Goal: Task Accomplishment & Management: Use online tool/utility

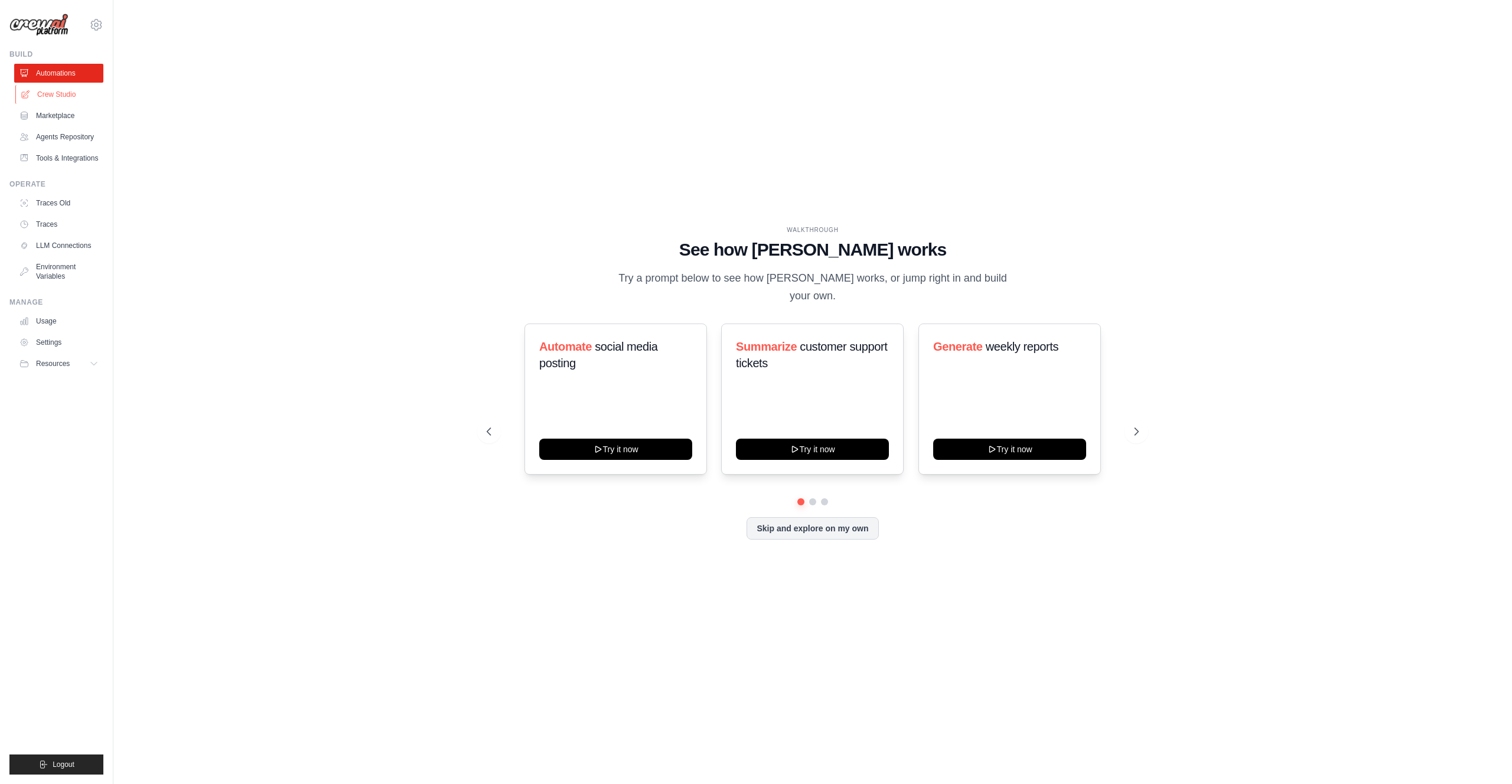
click at [51, 100] on link "Crew Studio" at bounding box center [60, 94] width 89 height 19
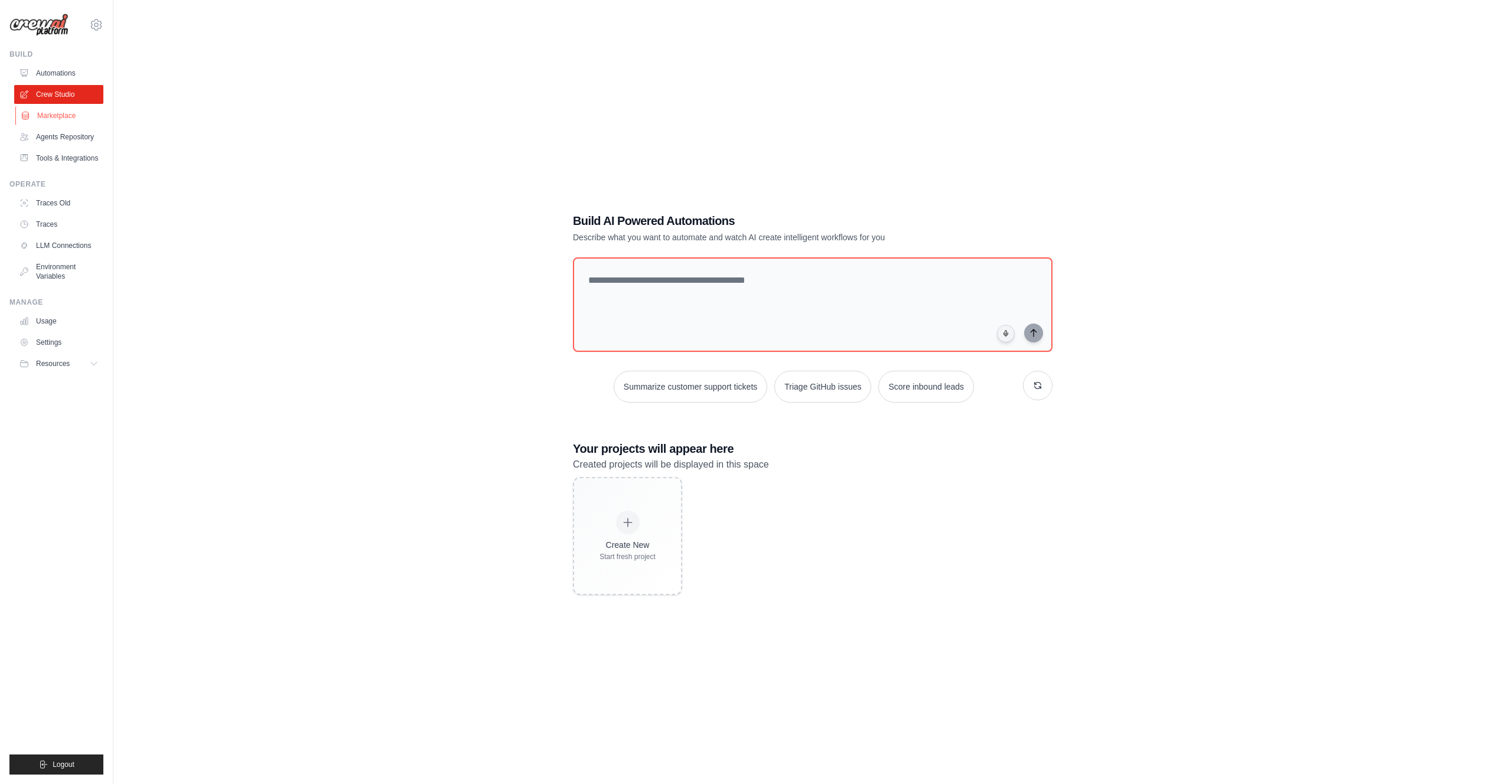
click at [58, 120] on link "Marketplace" at bounding box center [60, 116] width 89 height 19
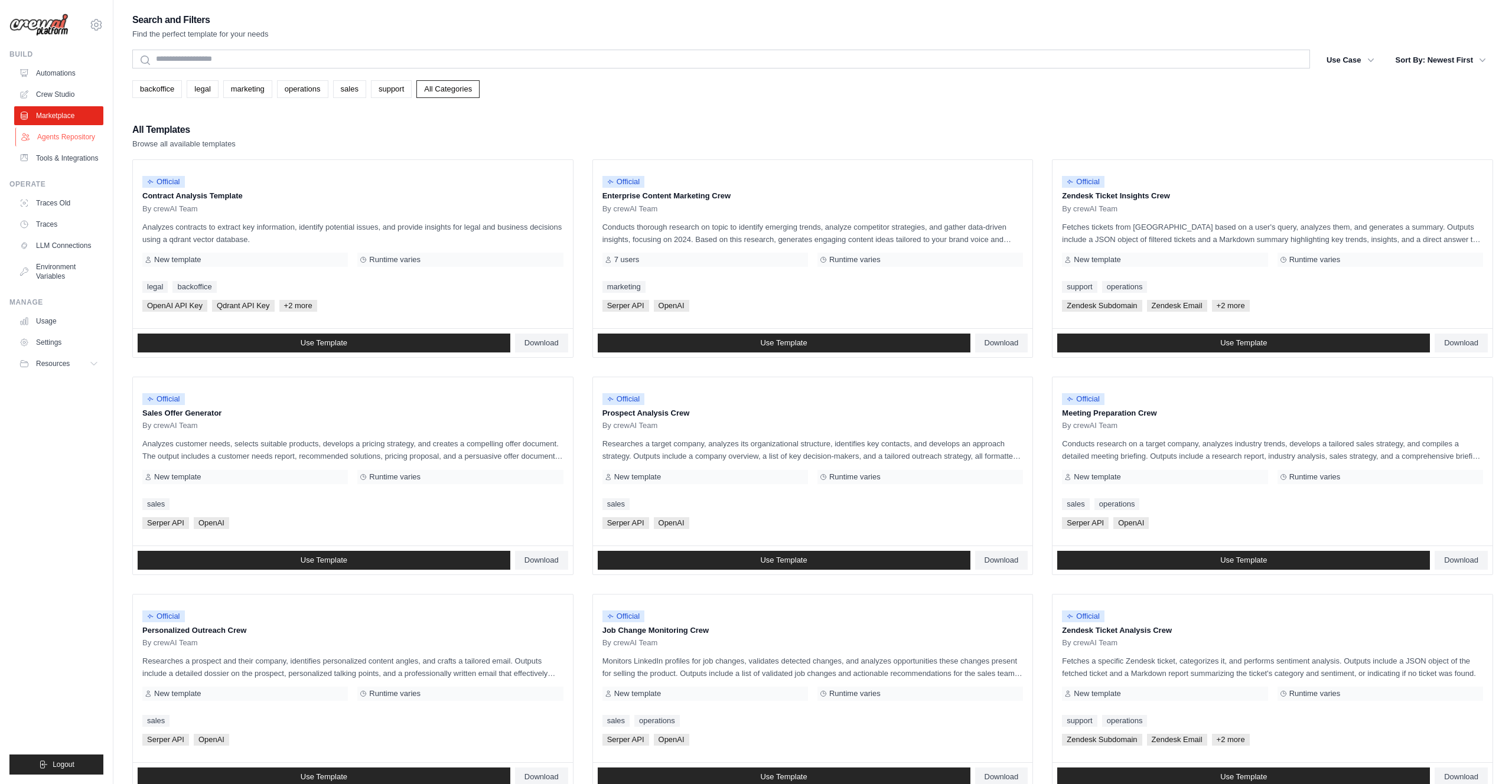
click at [53, 136] on link "Agents Repository" at bounding box center [60, 136] width 89 height 19
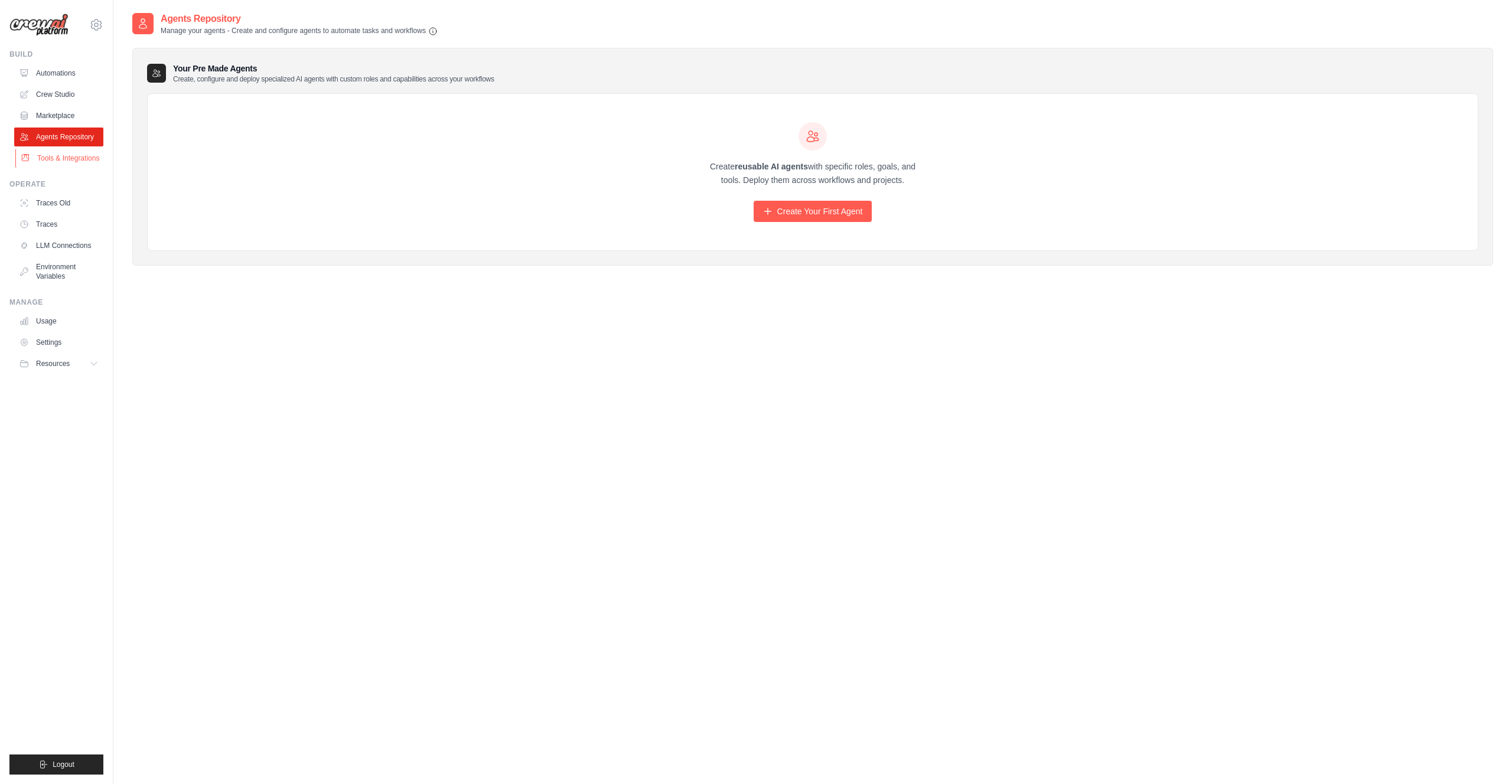
click at [55, 155] on link "Tools & Integrations" at bounding box center [60, 158] width 89 height 19
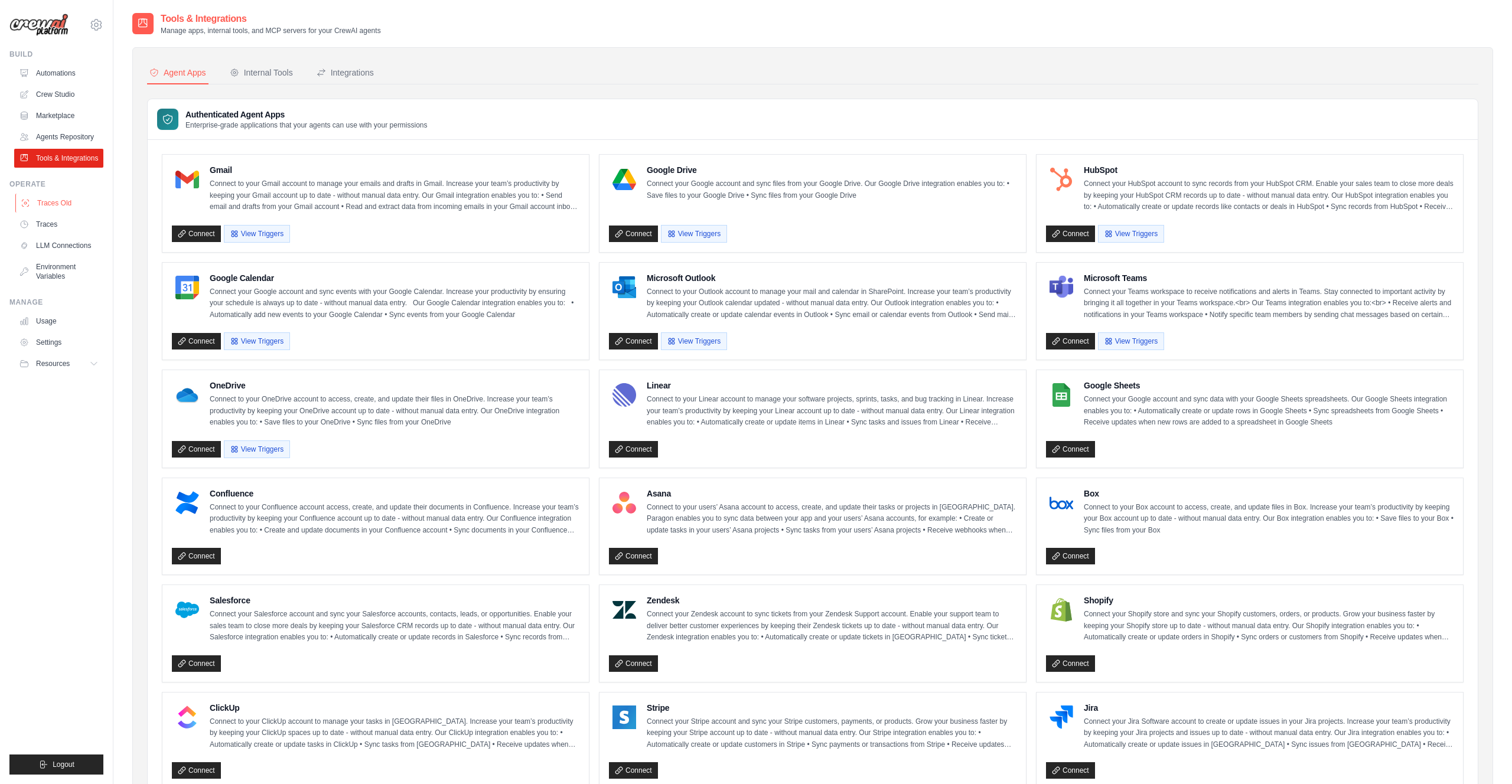
click at [55, 204] on link "Traces Old" at bounding box center [60, 203] width 89 height 19
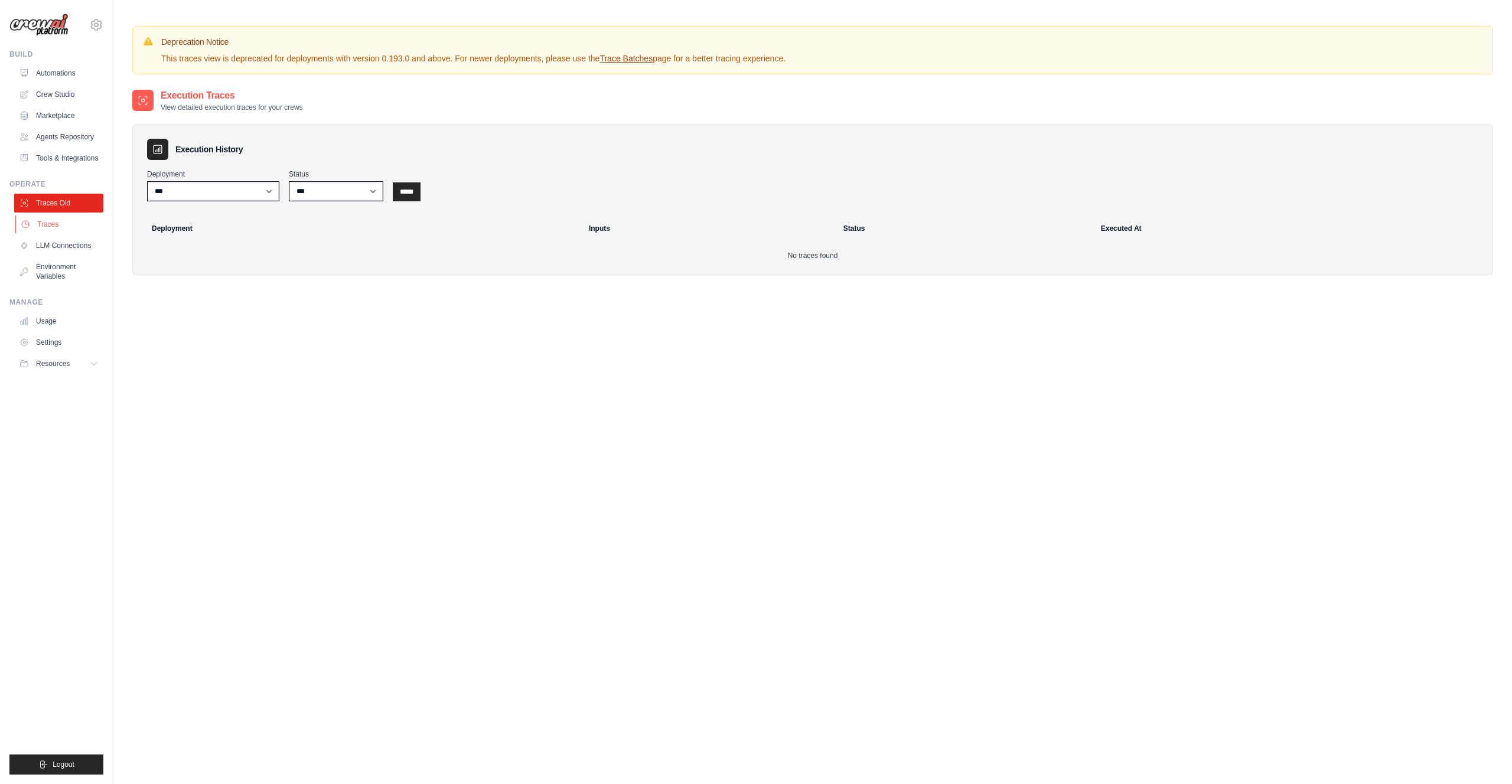
click at [49, 227] on link "Traces" at bounding box center [60, 224] width 89 height 19
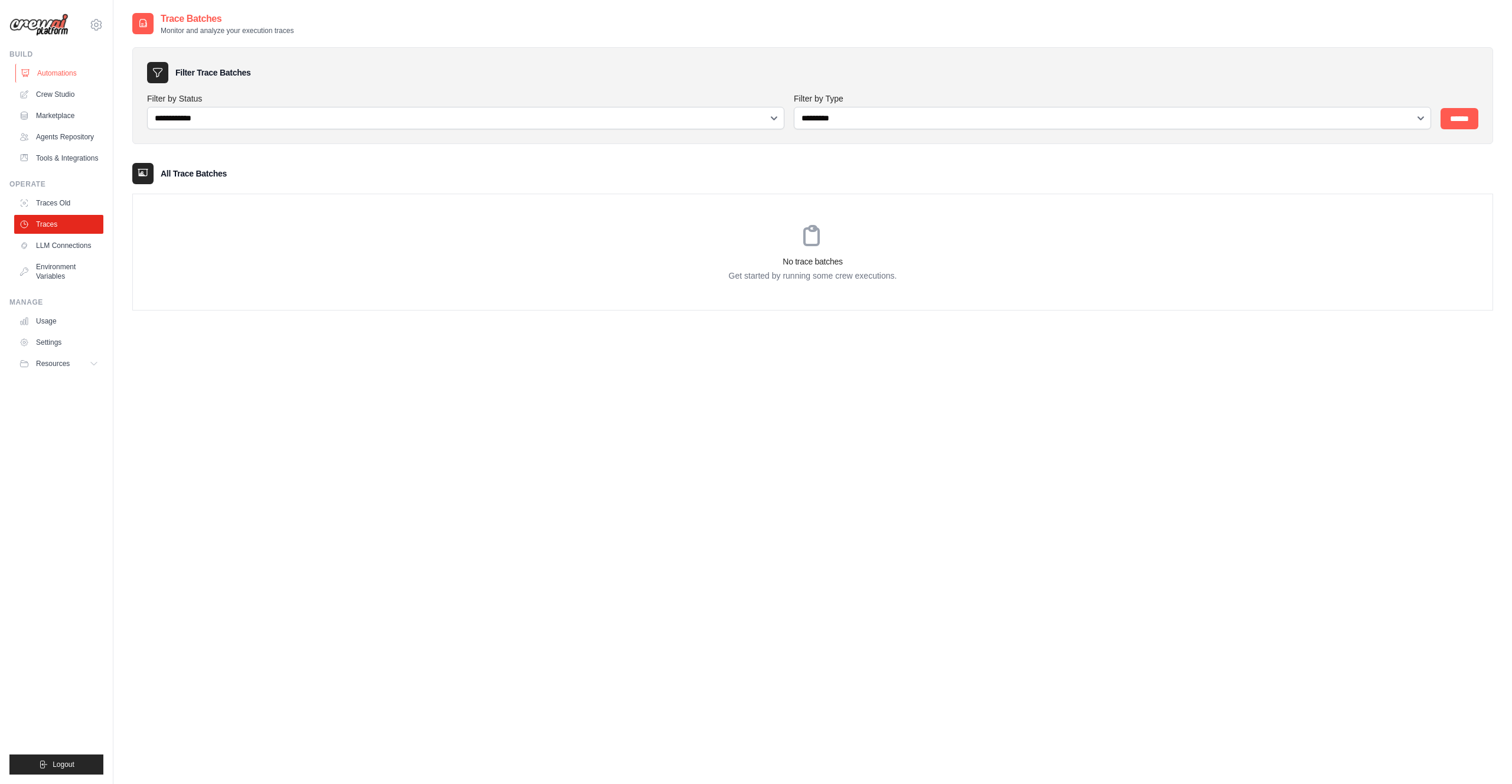
click at [49, 75] on link "Automations" at bounding box center [60, 73] width 89 height 19
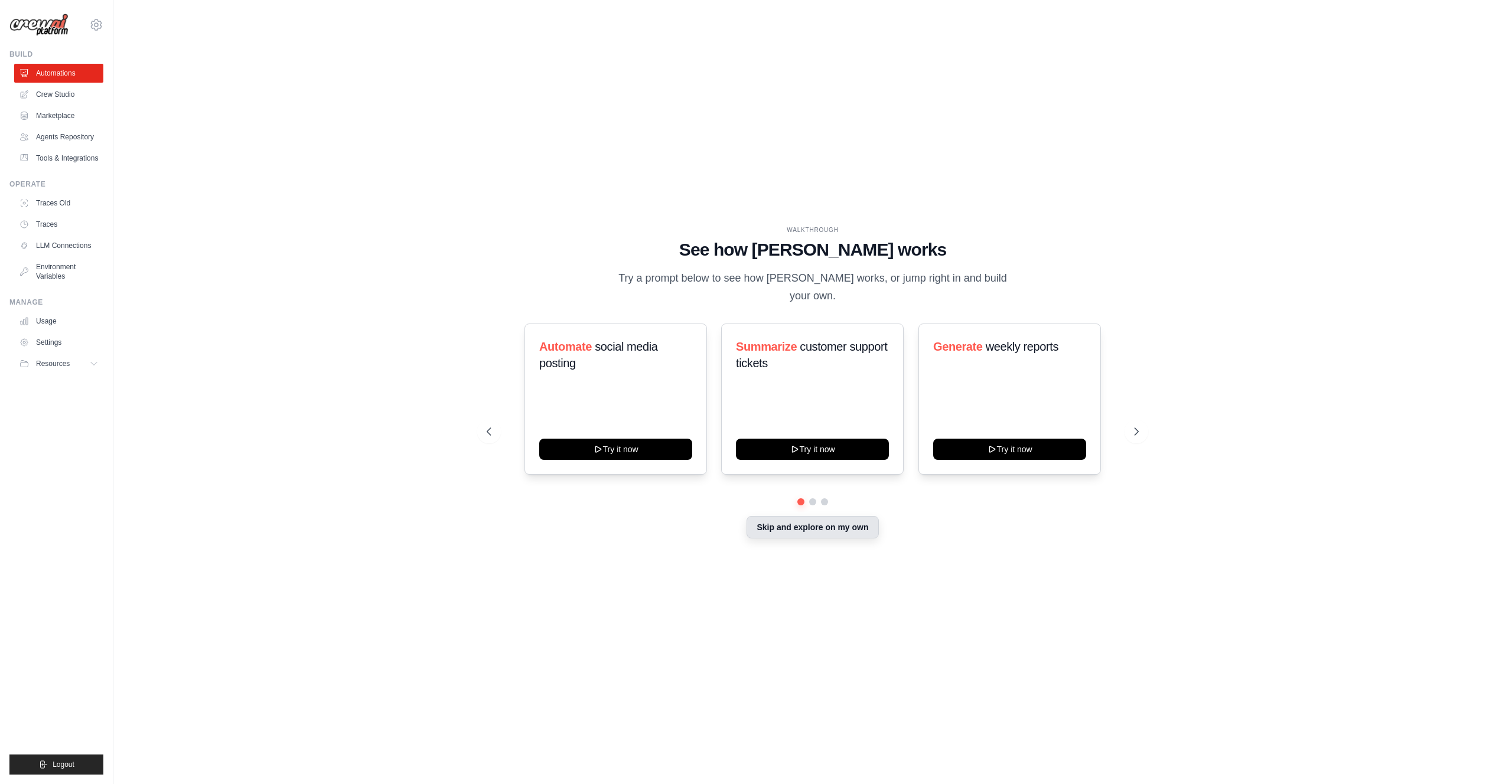
click at [812, 516] on button "Skip and explore on my own" at bounding box center [812, 527] width 132 height 23
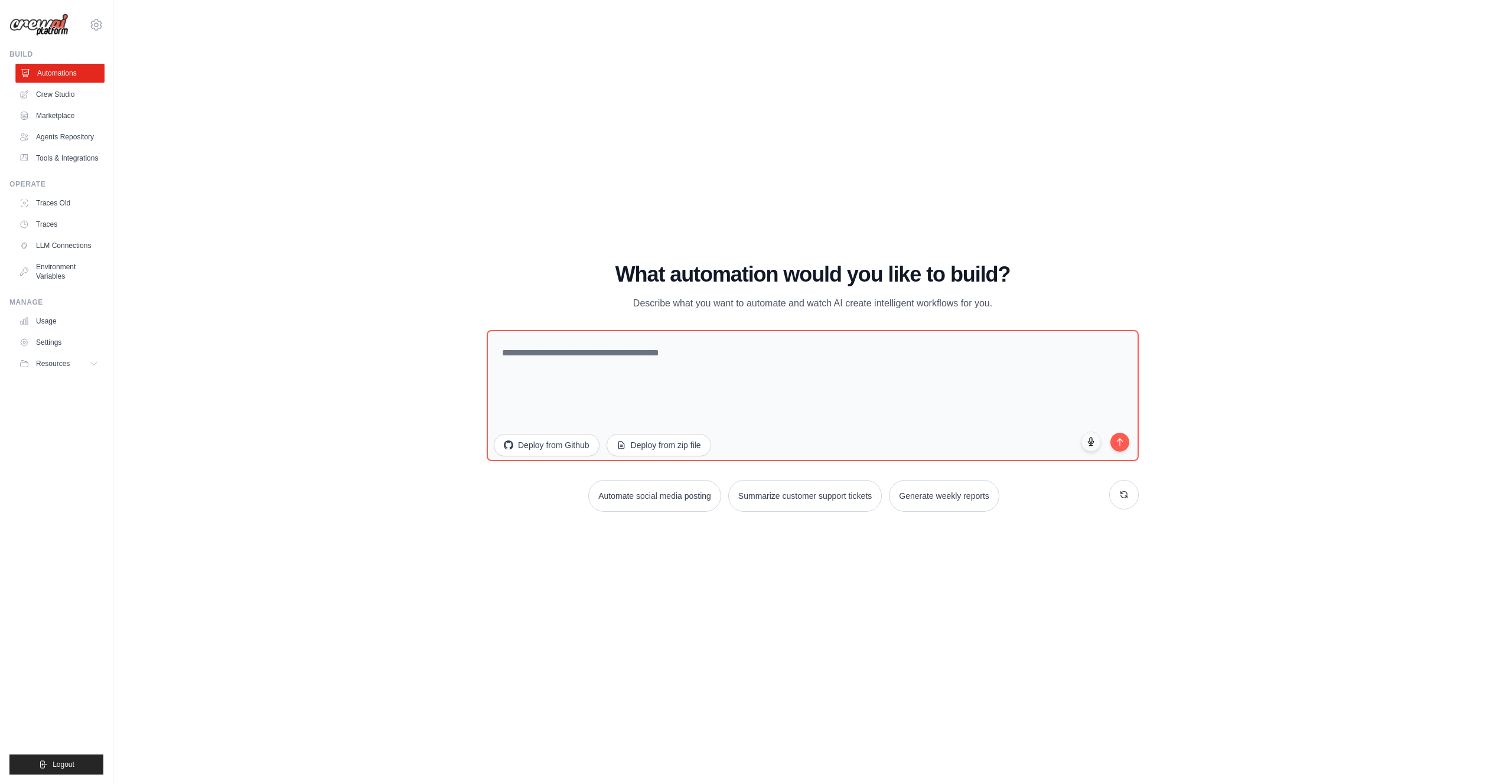
click at [75, 75] on link "Automations" at bounding box center [60, 73] width 89 height 19
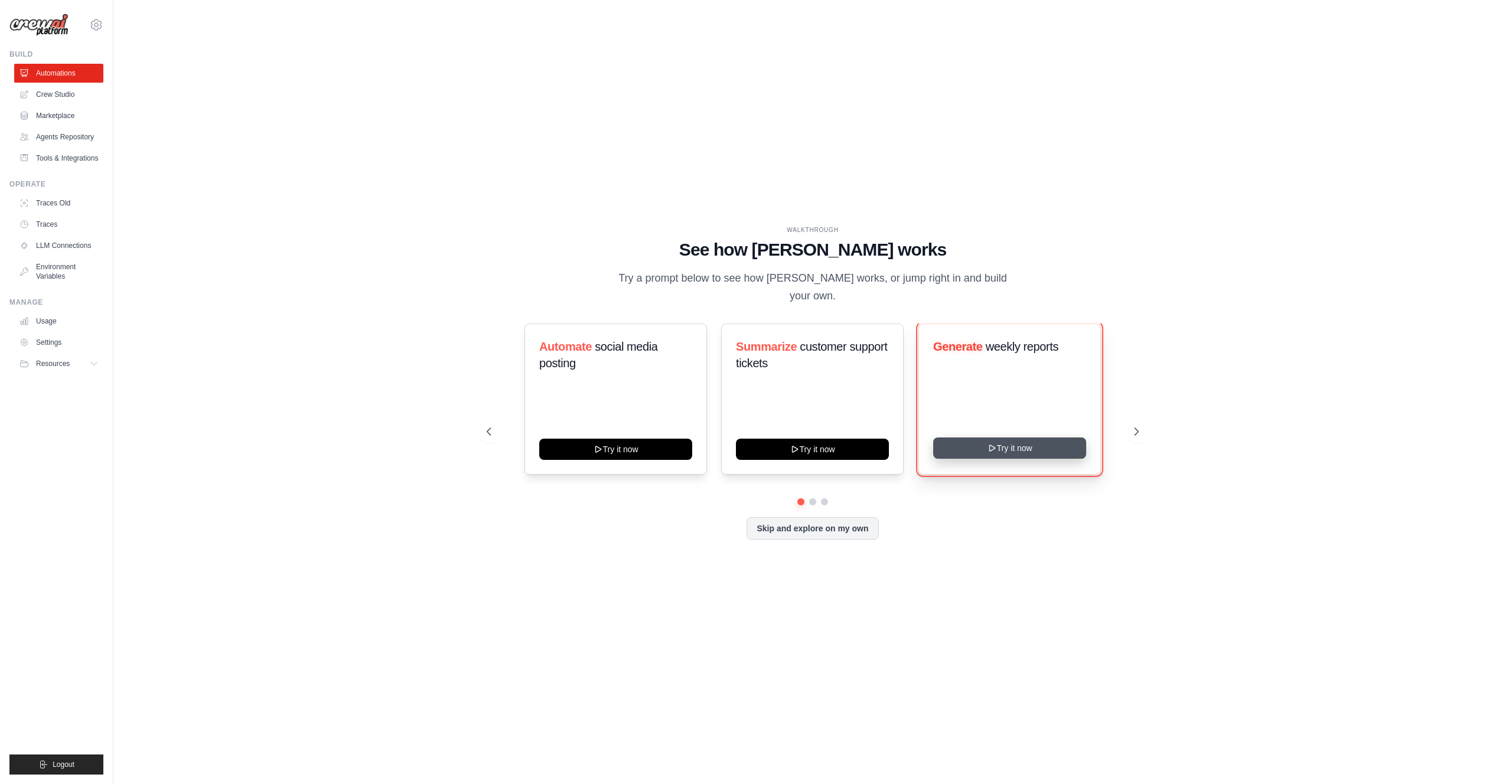
click at [1016, 448] on button "Try it now" at bounding box center [1009, 448] width 153 height 21
click at [73, 94] on link "Crew Studio" at bounding box center [60, 94] width 89 height 19
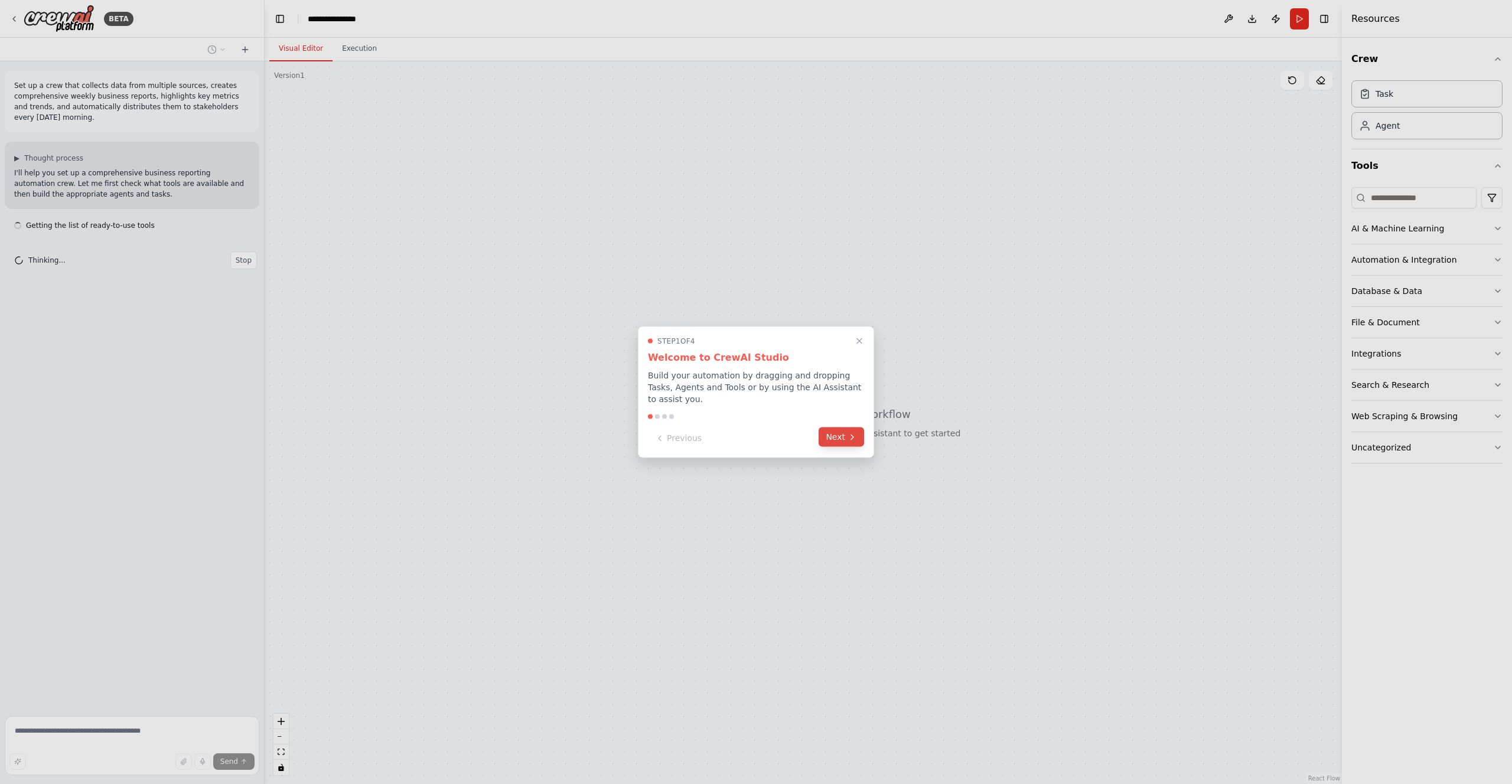
click at [841, 434] on button "Next" at bounding box center [841, 437] width 45 height 19
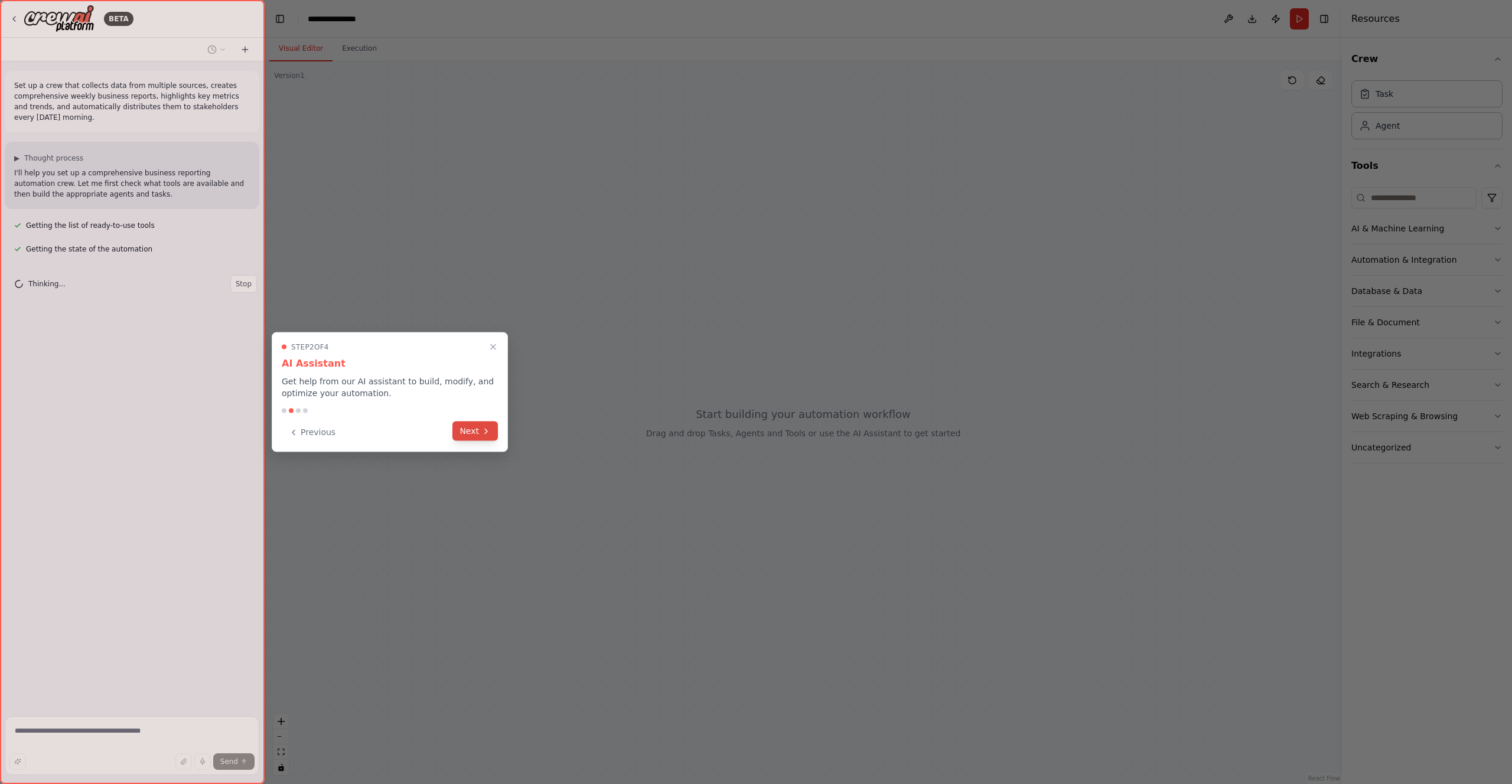
click at [489, 435] on icon at bounding box center [486, 431] width 10 height 10
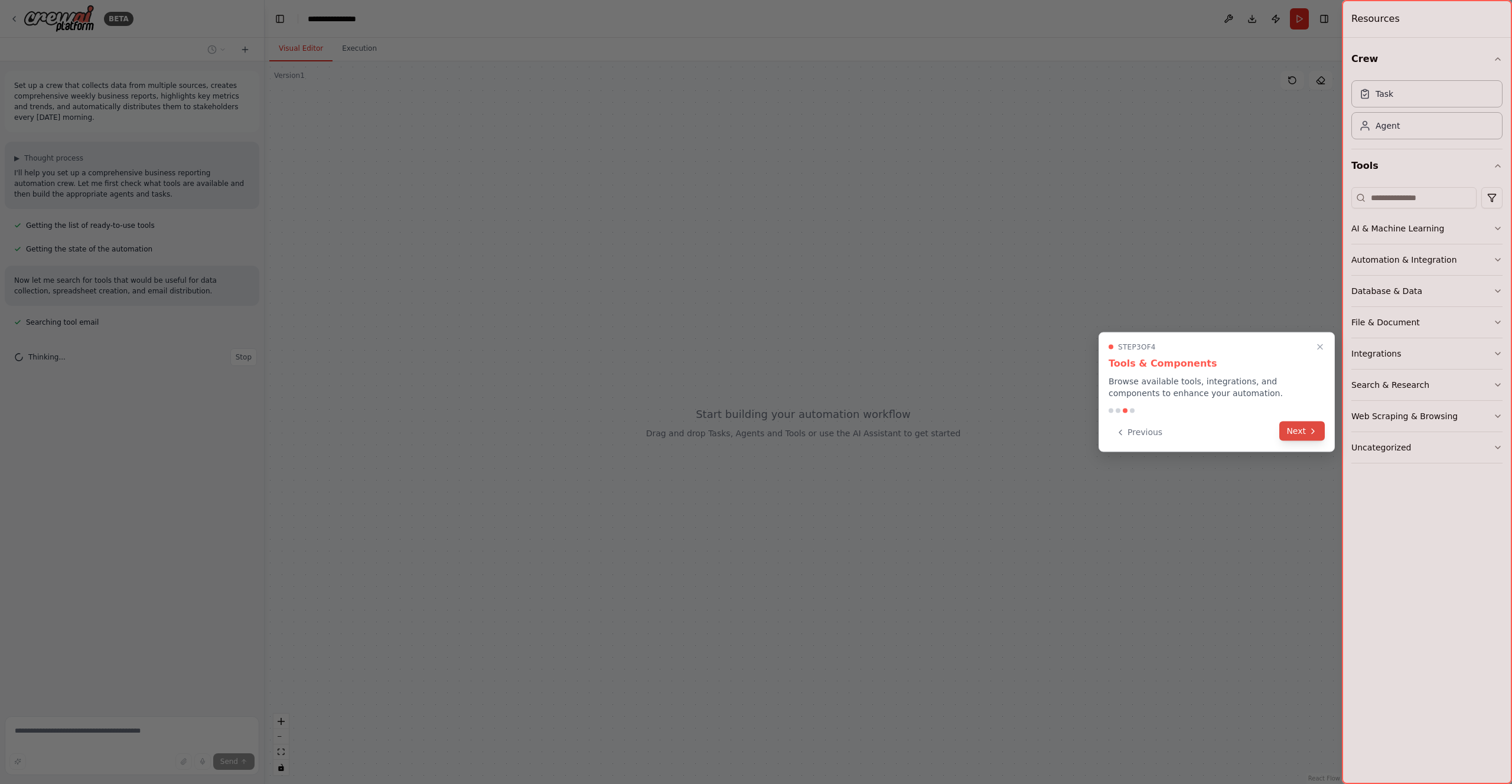
click at [1300, 429] on button "Next" at bounding box center [1302, 431] width 45 height 19
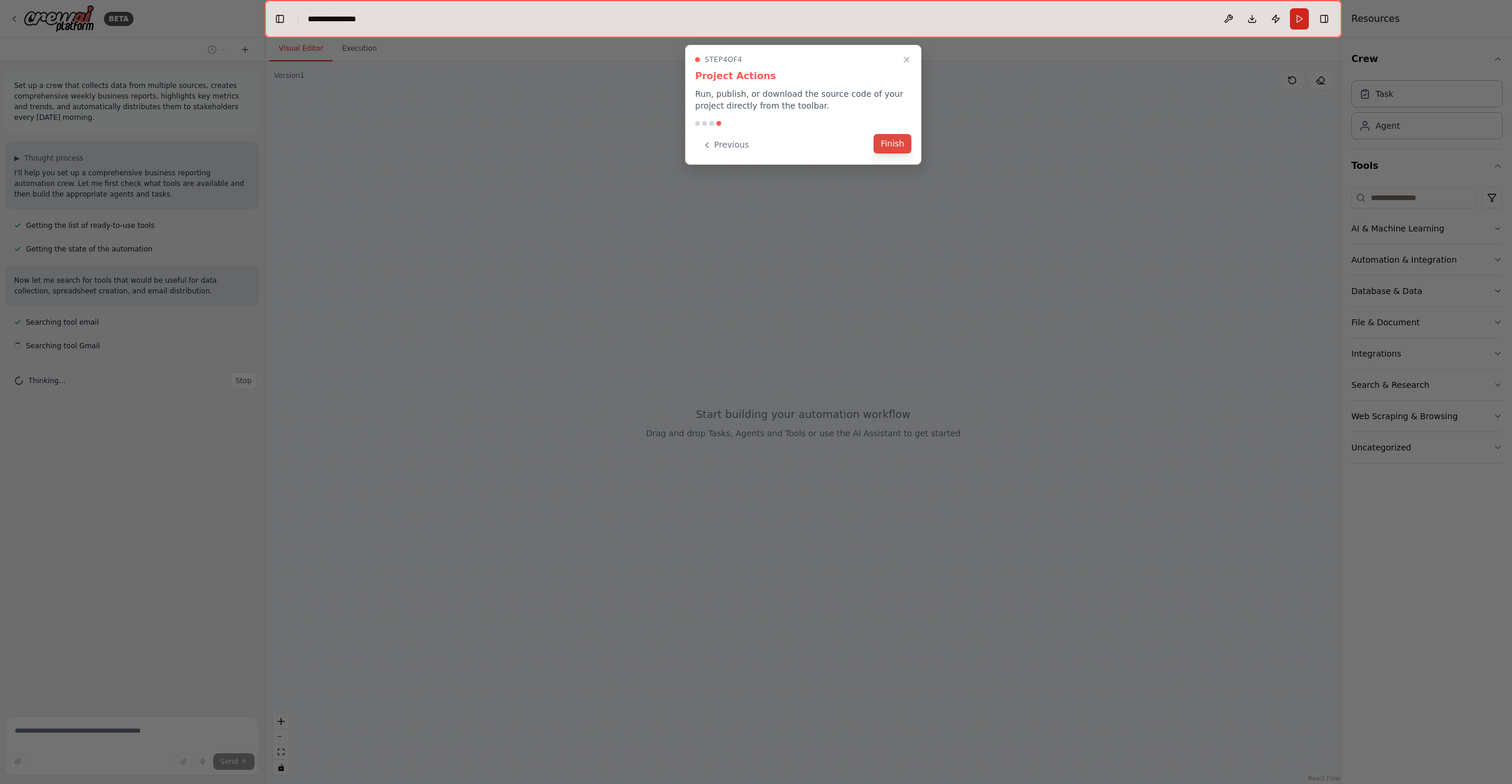
click at [893, 140] on button "Finish" at bounding box center [892, 144] width 38 height 19
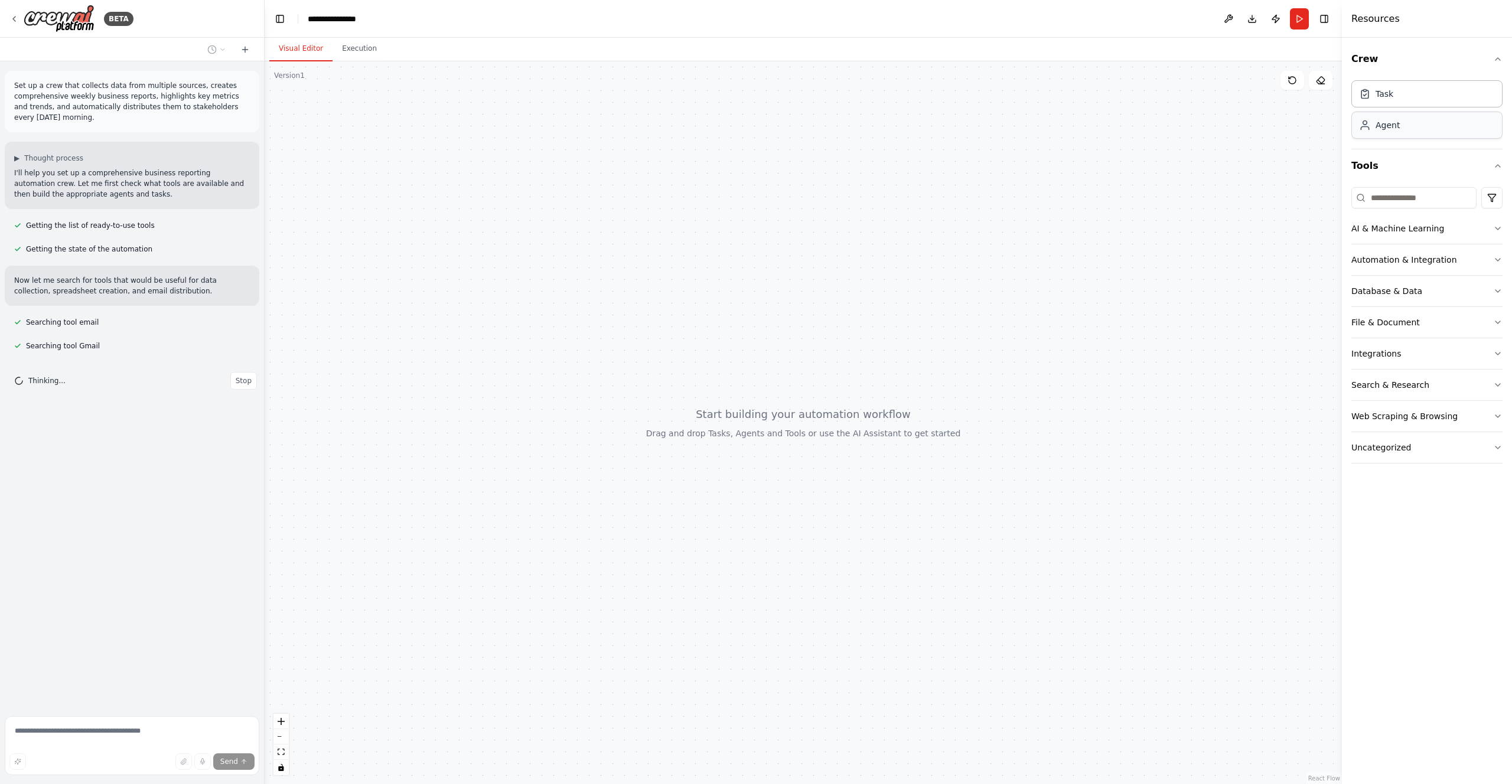
click at [1403, 131] on div "Agent" at bounding box center [1427, 125] width 151 height 27
drag, startPoint x: 951, startPoint y: 218, endPoint x: 657, endPoint y: 207, distance: 294.2
click at [657, 207] on div "Goal of the agent" at bounding box center [689, 204] width 114 height 10
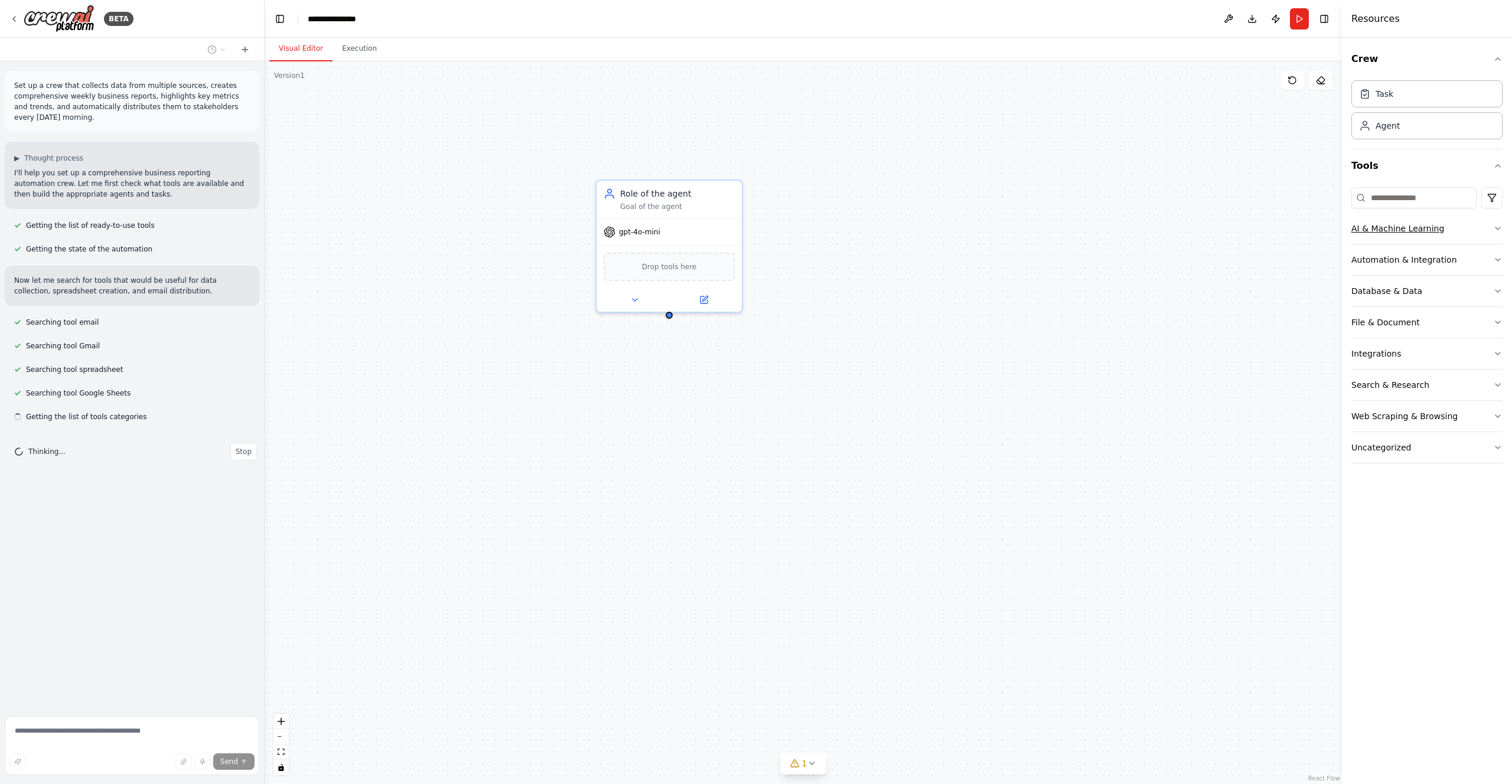
click at [1384, 236] on button "AI & Machine Learning" at bounding box center [1427, 228] width 151 height 31
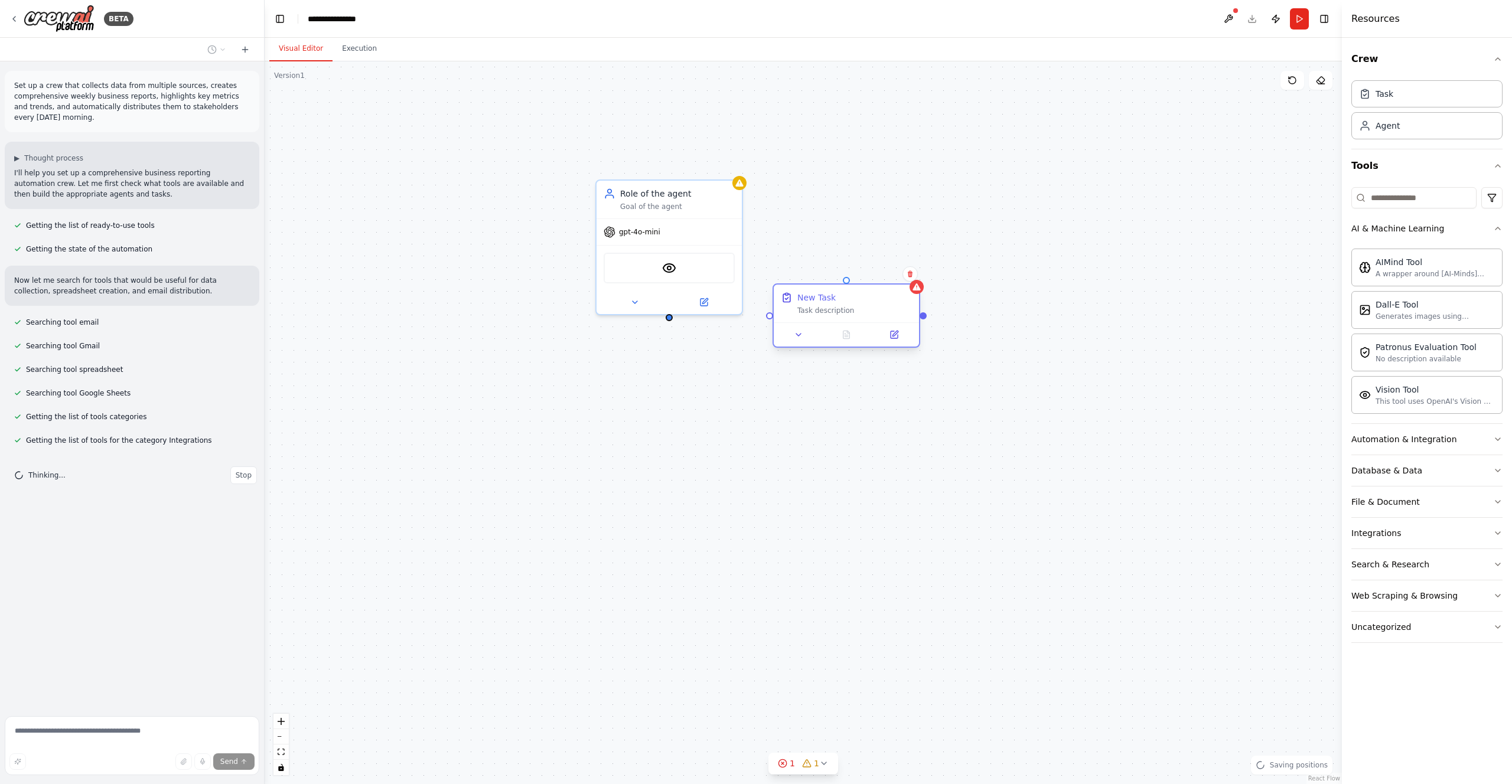
drag, startPoint x: 958, startPoint y: 378, endPoint x: 833, endPoint y: 306, distance: 144.3
click at [833, 305] on div "New Task Task description" at bounding box center [854, 303] width 114 height 23
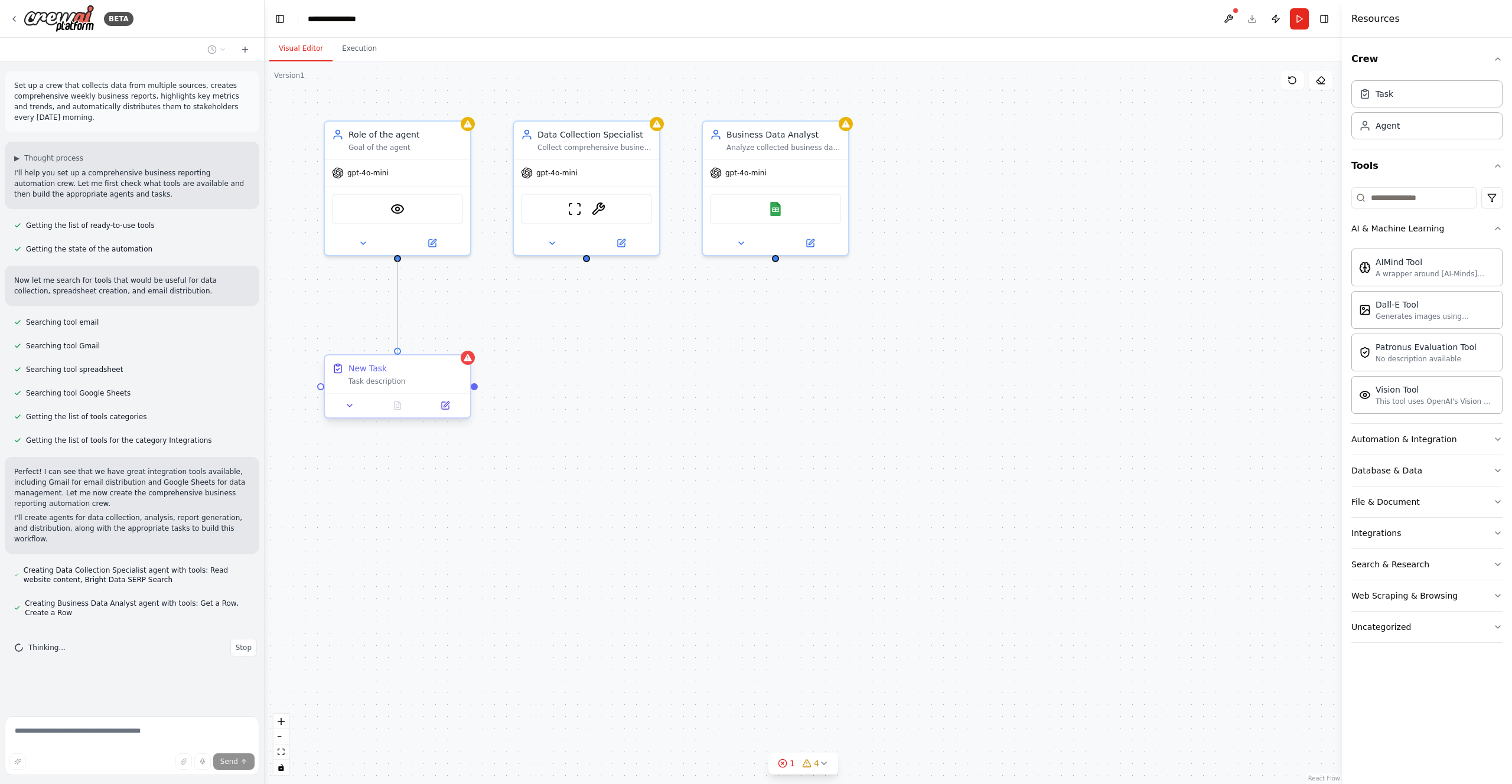
drag, startPoint x: 397, startPoint y: 260, endPoint x: 401, endPoint y: 360, distance: 100.1
click at [401, 360] on div "Role of the agent Goal of the agent gpt-4o-mini VisionTool New Task Task descri…" at bounding box center [803, 423] width 1077 height 723
drag, startPoint x: 472, startPoint y: 386, endPoint x: 582, endPoint y: 260, distance: 167.3
click at [582, 260] on div ".deletable-edge-delete-btn { width: 20px; height: 20px; border: 0px solid #ffff…" at bounding box center [803, 423] width 1077 height 723
click at [1368, 492] on button "File & Document" at bounding box center [1427, 501] width 151 height 31
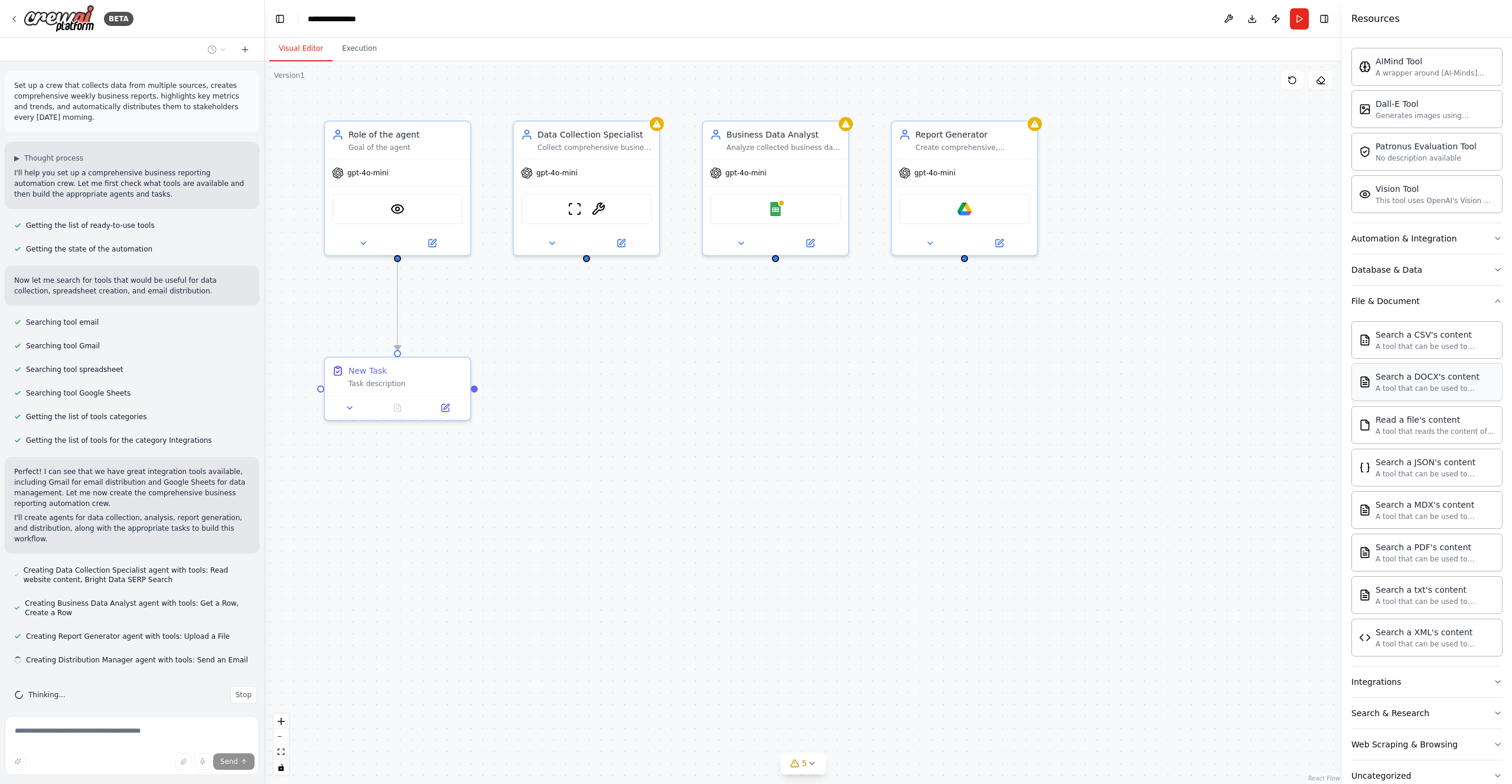
scroll to position [203, 0]
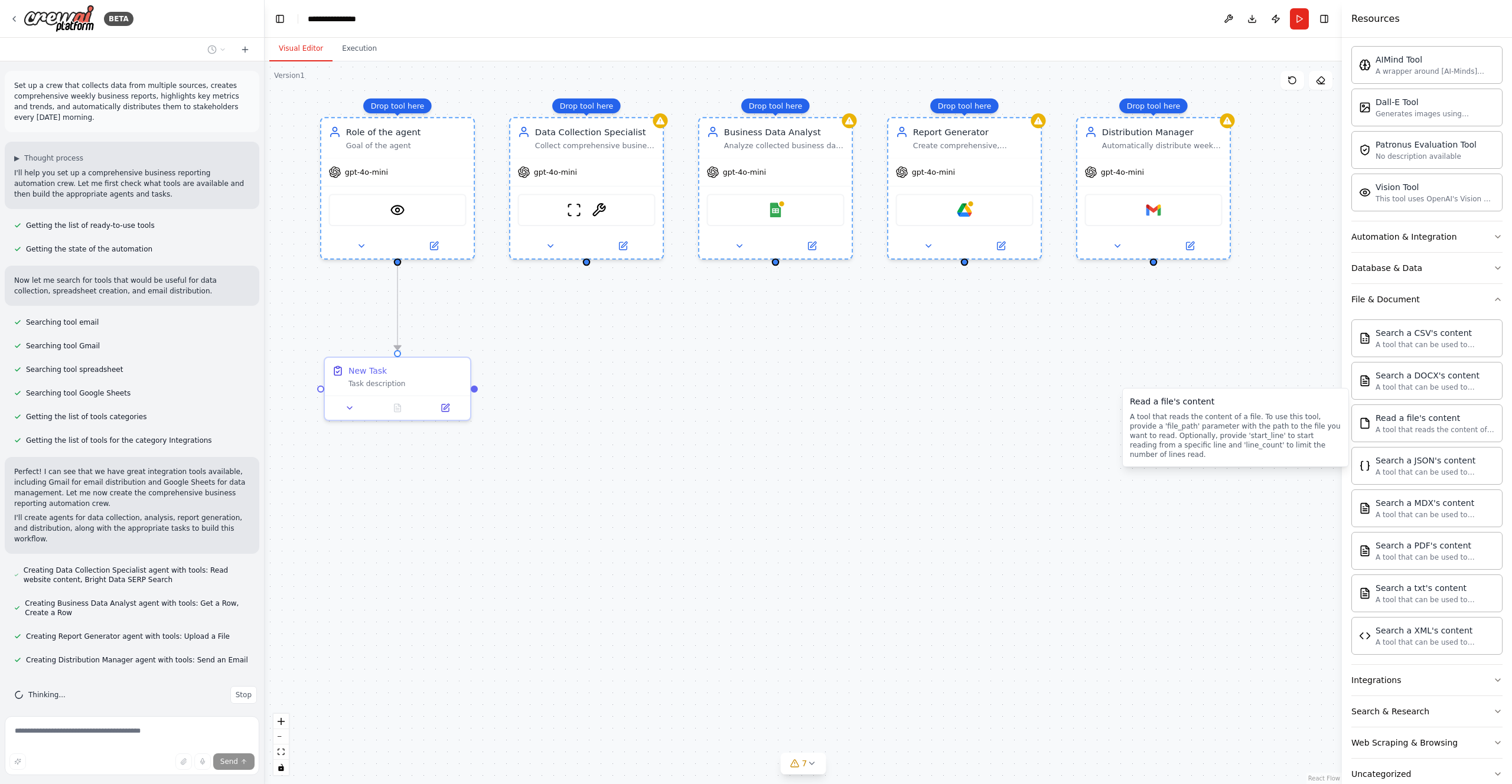
click at [953, 419] on div ".deletable-edge-delete-btn { width: 20px; height: 20px; border: 0px solid #ffff…" at bounding box center [803, 423] width 1077 height 723
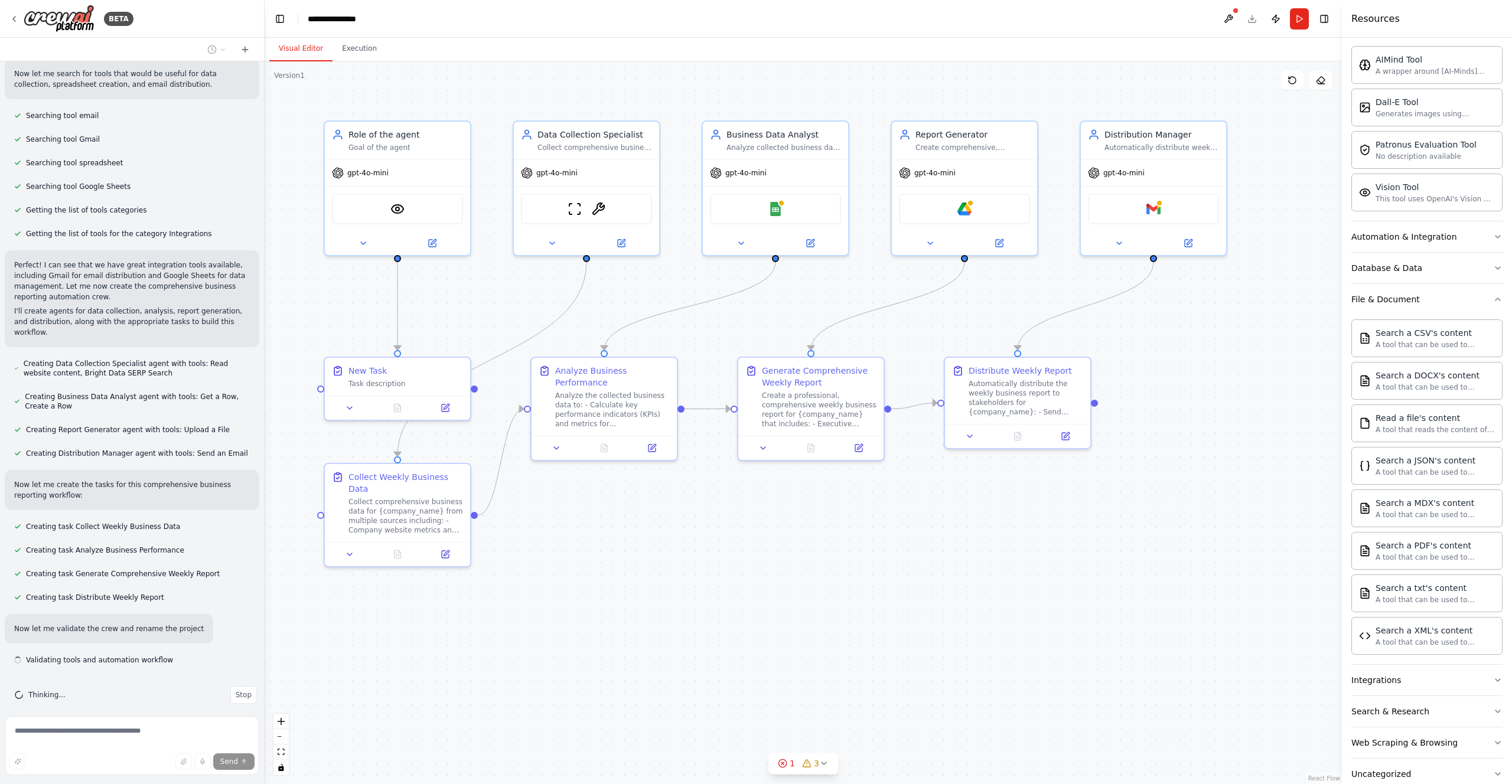
scroll to position [218, 0]
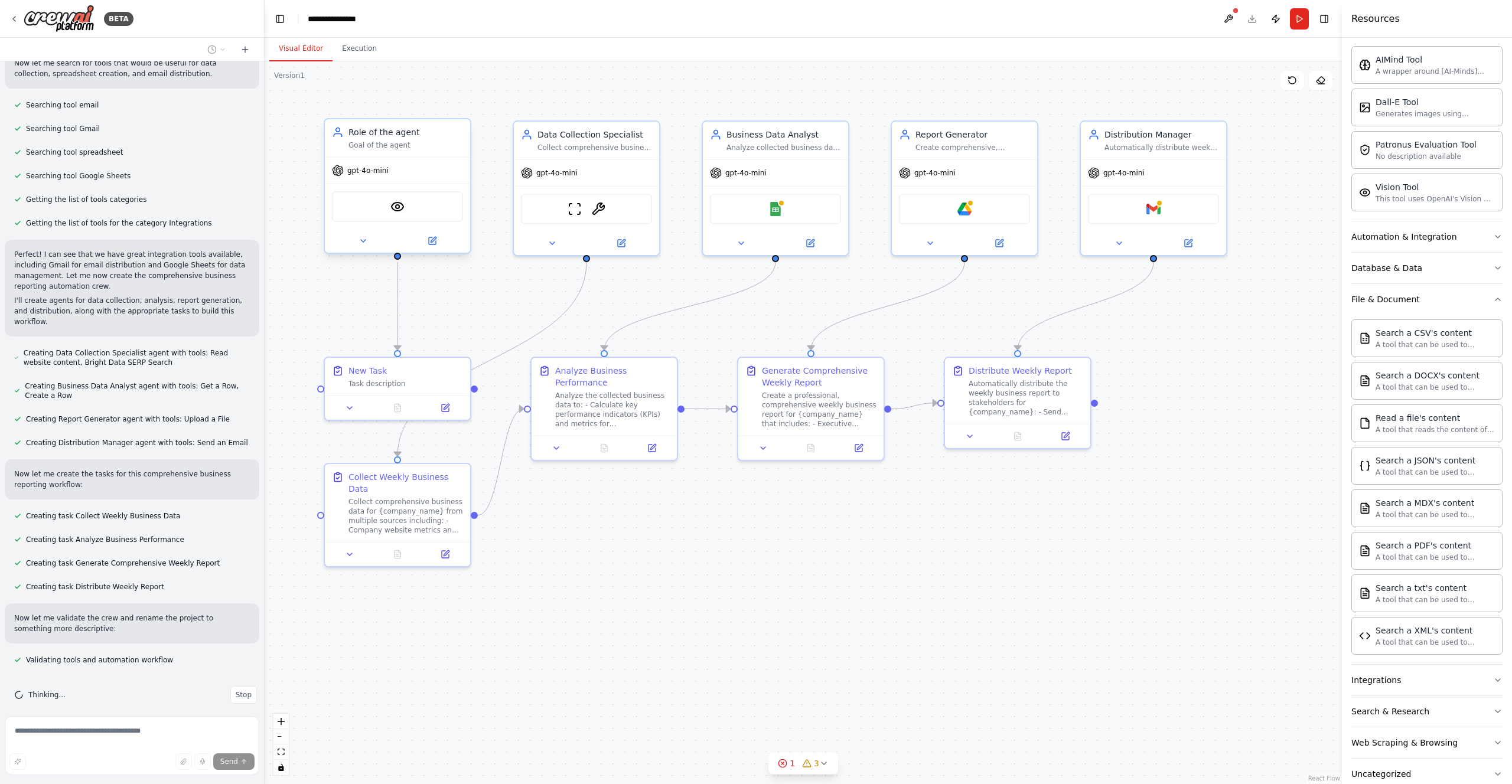
click at [373, 140] on div "Goal of the agent" at bounding box center [405, 145] width 114 height 10
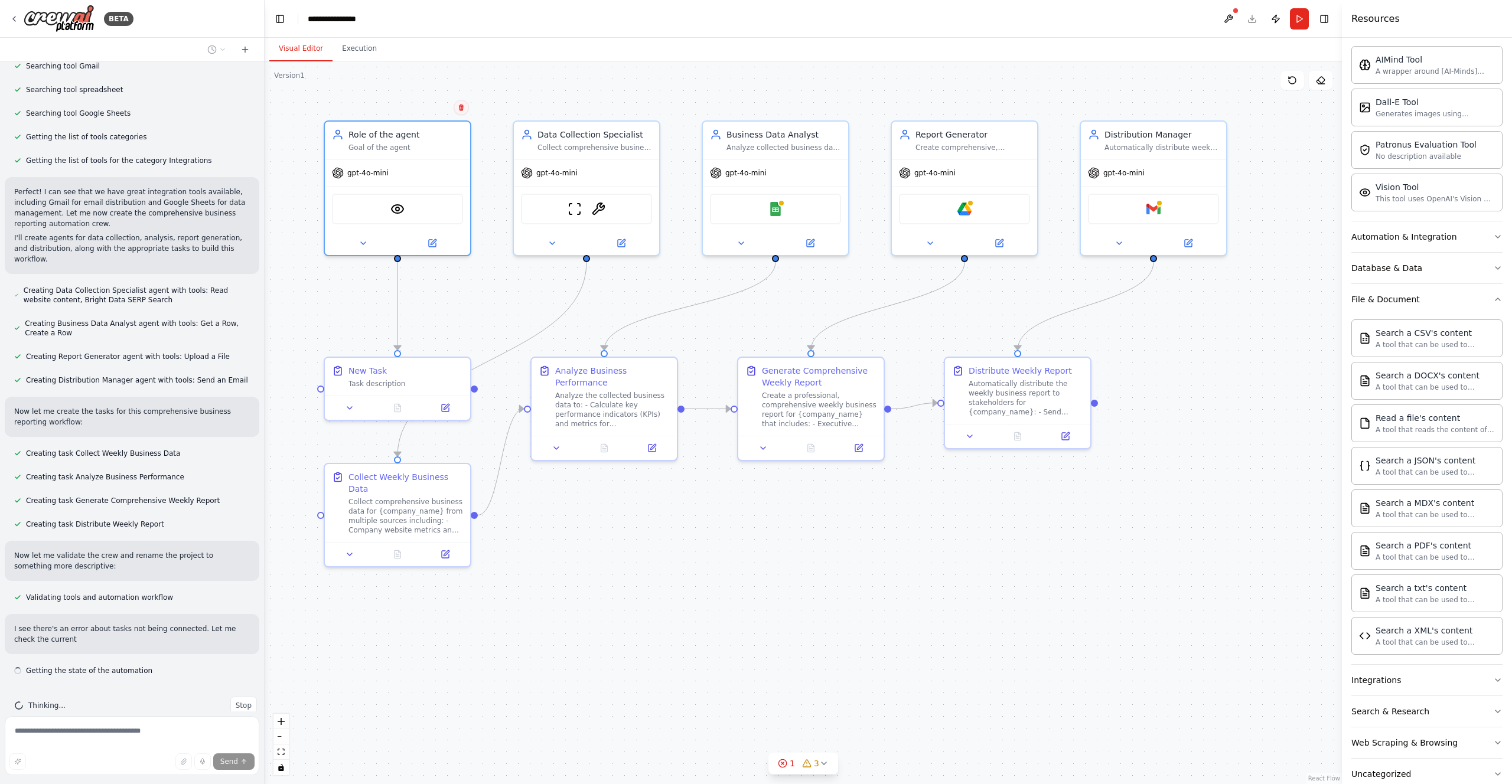
scroll to position [290, 0]
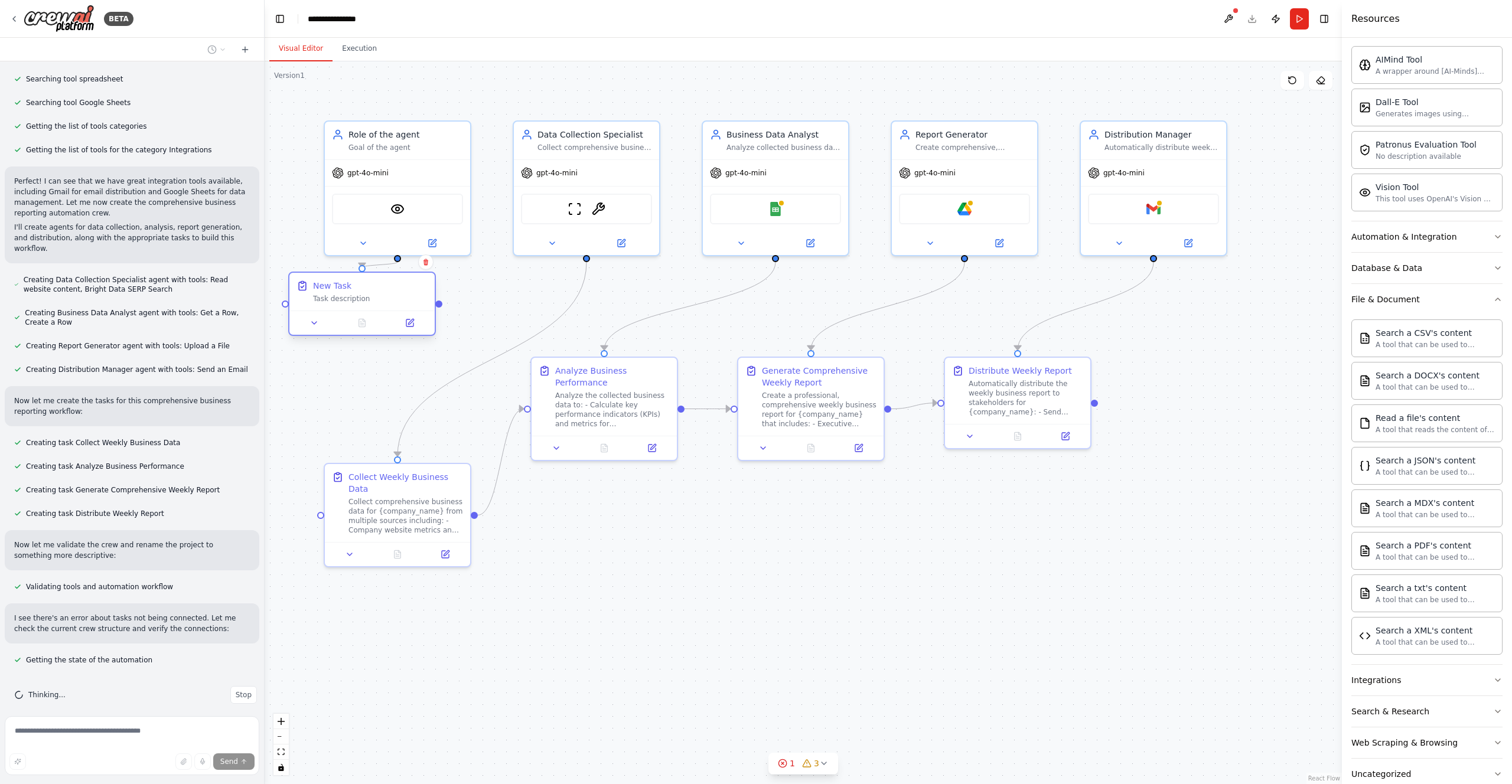
drag, startPoint x: 367, startPoint y: 352, endPoint x: 335, endPoint y: 289, distance: 70.7
click at [335, 289] on div "New Task" at bounding box center [332, 286] width 38 height 12
click at [425, 260] on icon at bounding box center [426, 262] width 5 height 6
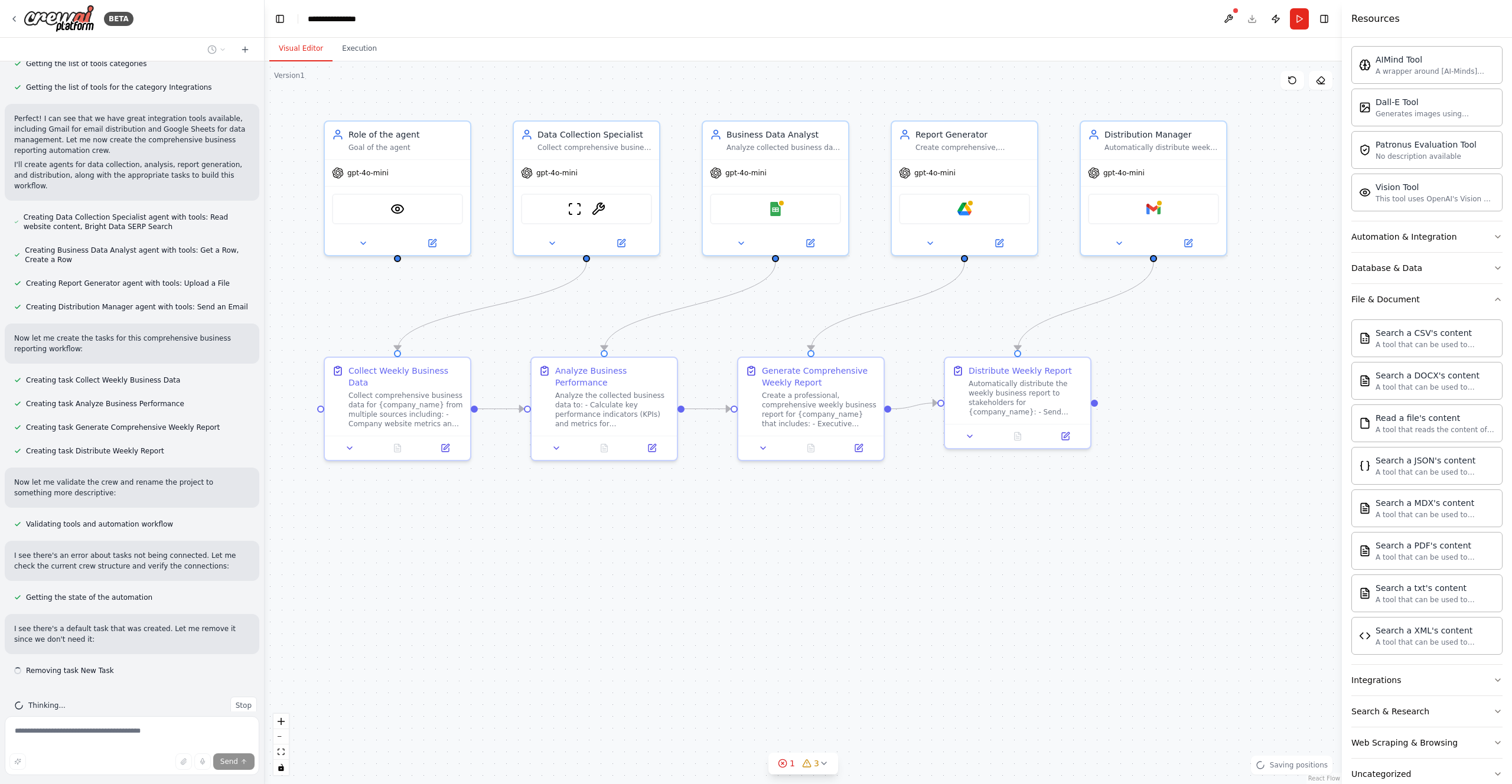
scroll to position [364, 0]
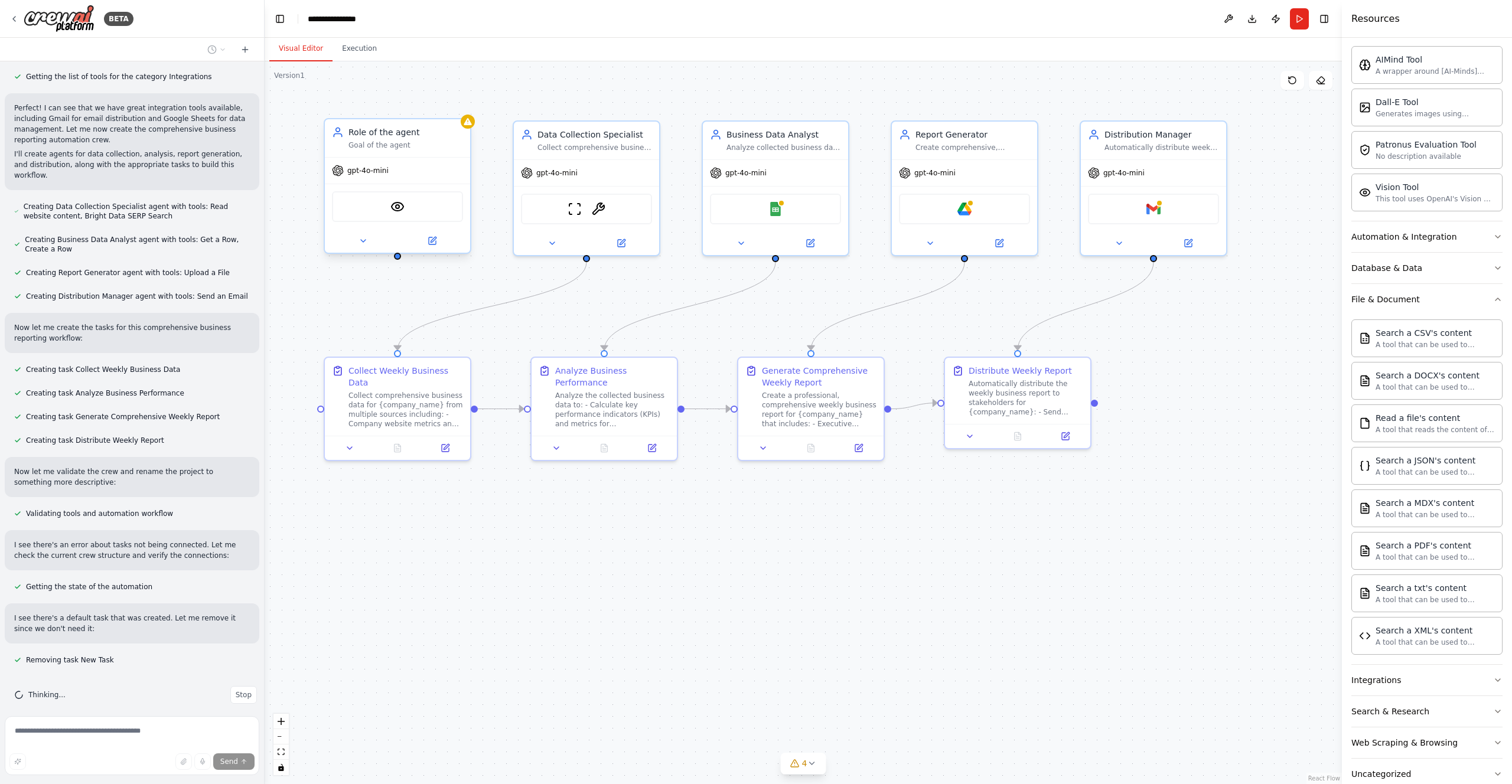
click at [439, 135] on div "Role of the agent" at bounding box center [405, 133] width 114 height 12
click at [461, 107] on icon at bounding box center [461, 108] width 5 height 6
click at [428, 105] on button "Confirm" at bounding box center [428, 108] width 42 height 14
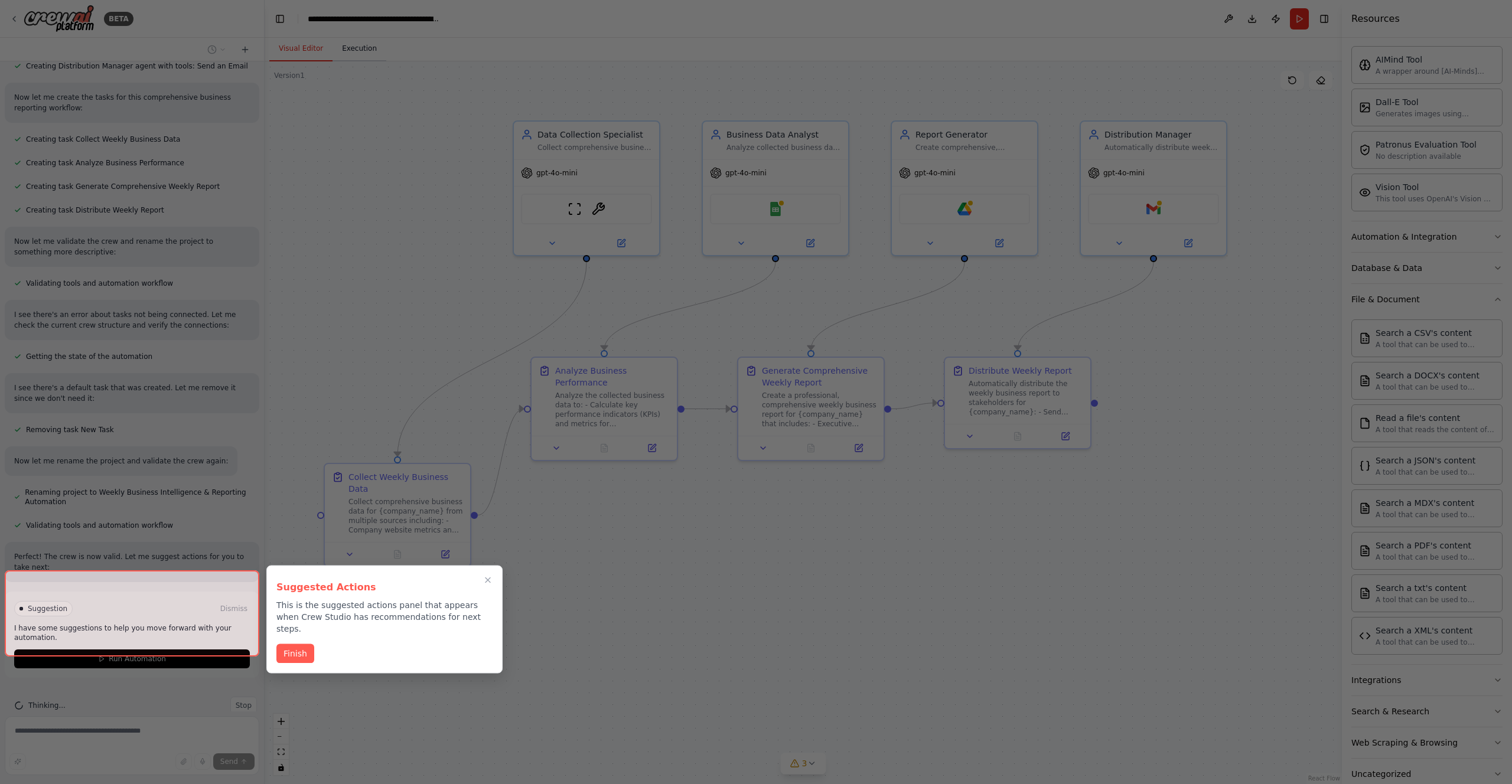
scroll to position [605, 0]
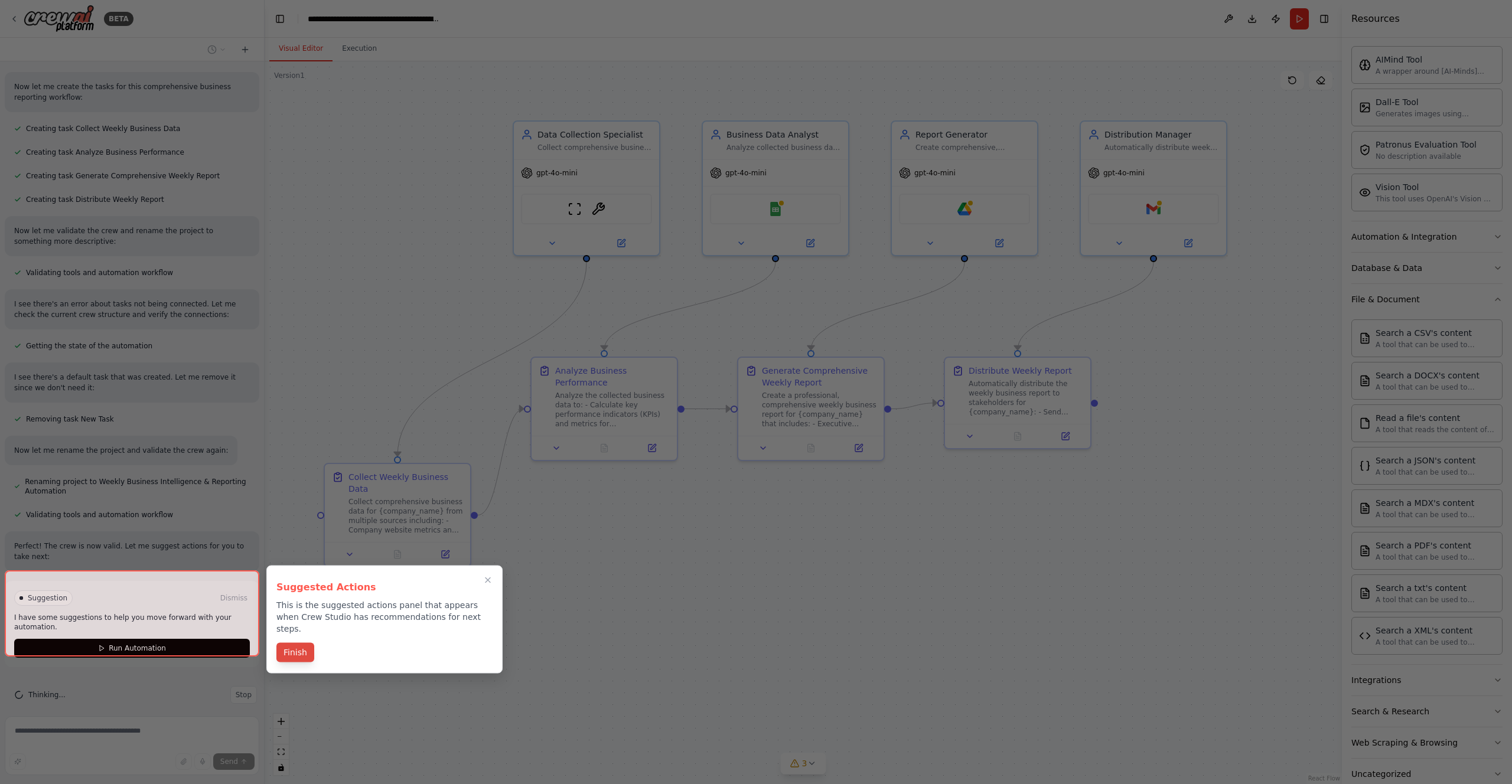
click at [296, 644] on button "Finish" at bounding box center [295, 653] width 38 height 19
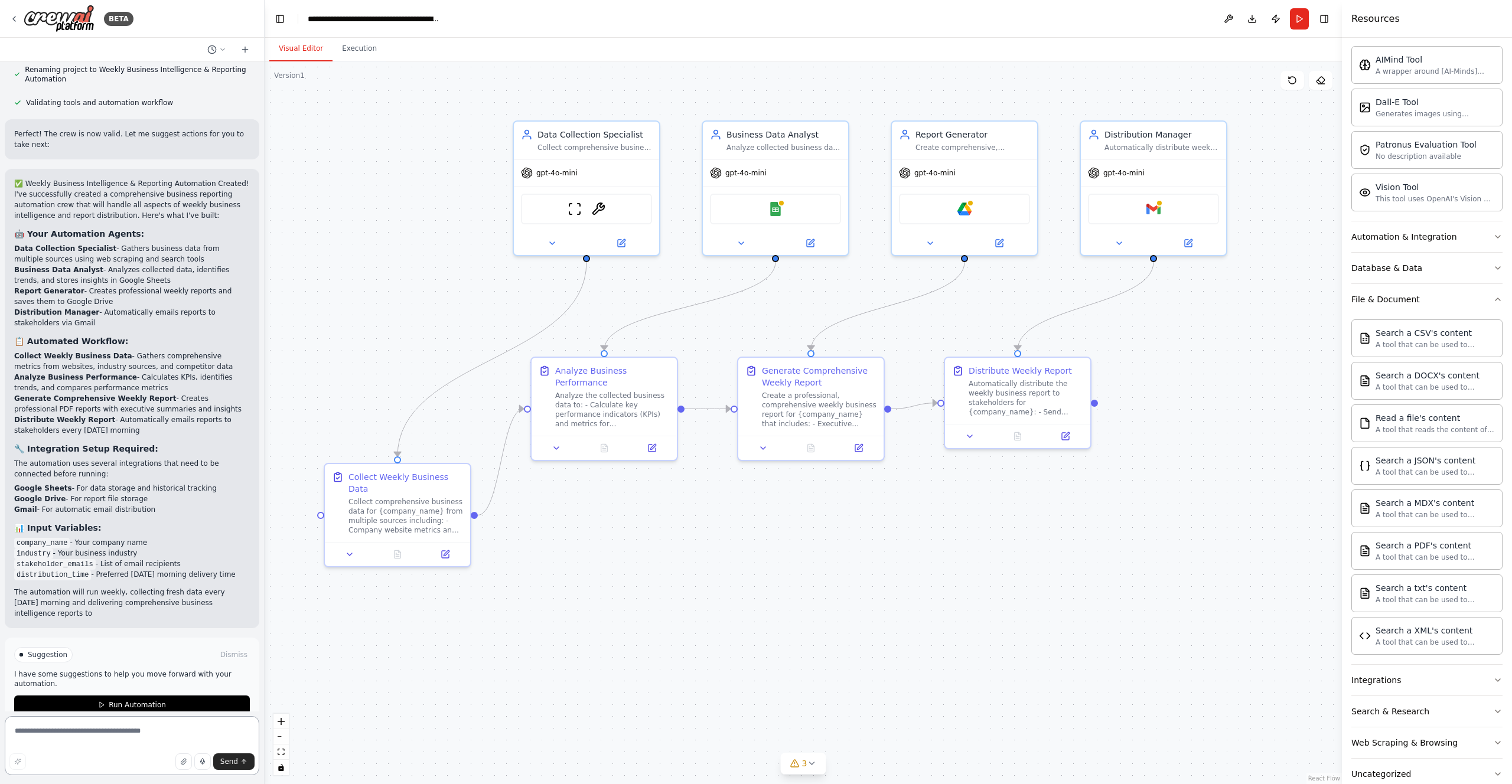
scroll to position [1028, 0]
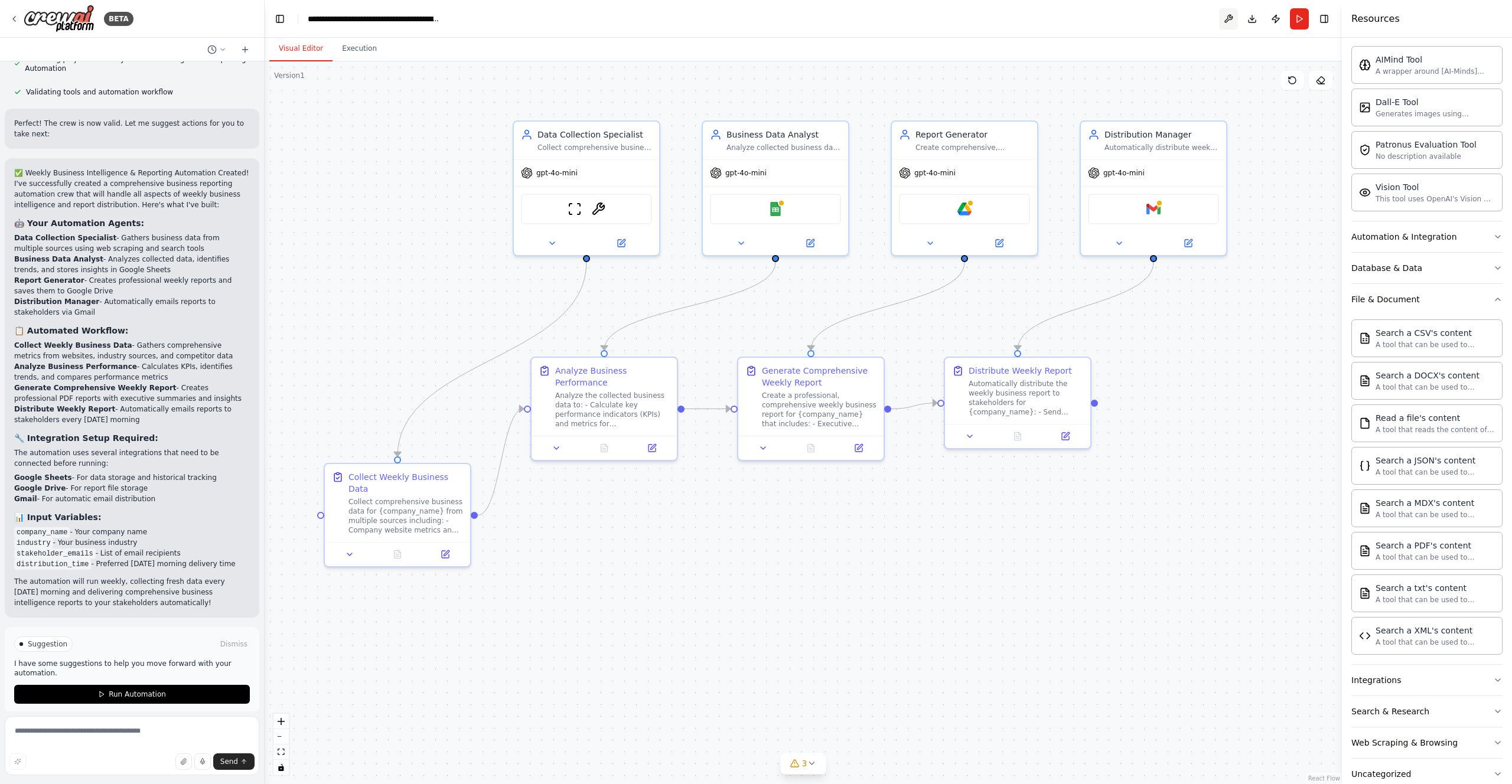
click at [1229, 17] on button at bounding box center [1228, 19] width 19 height 21
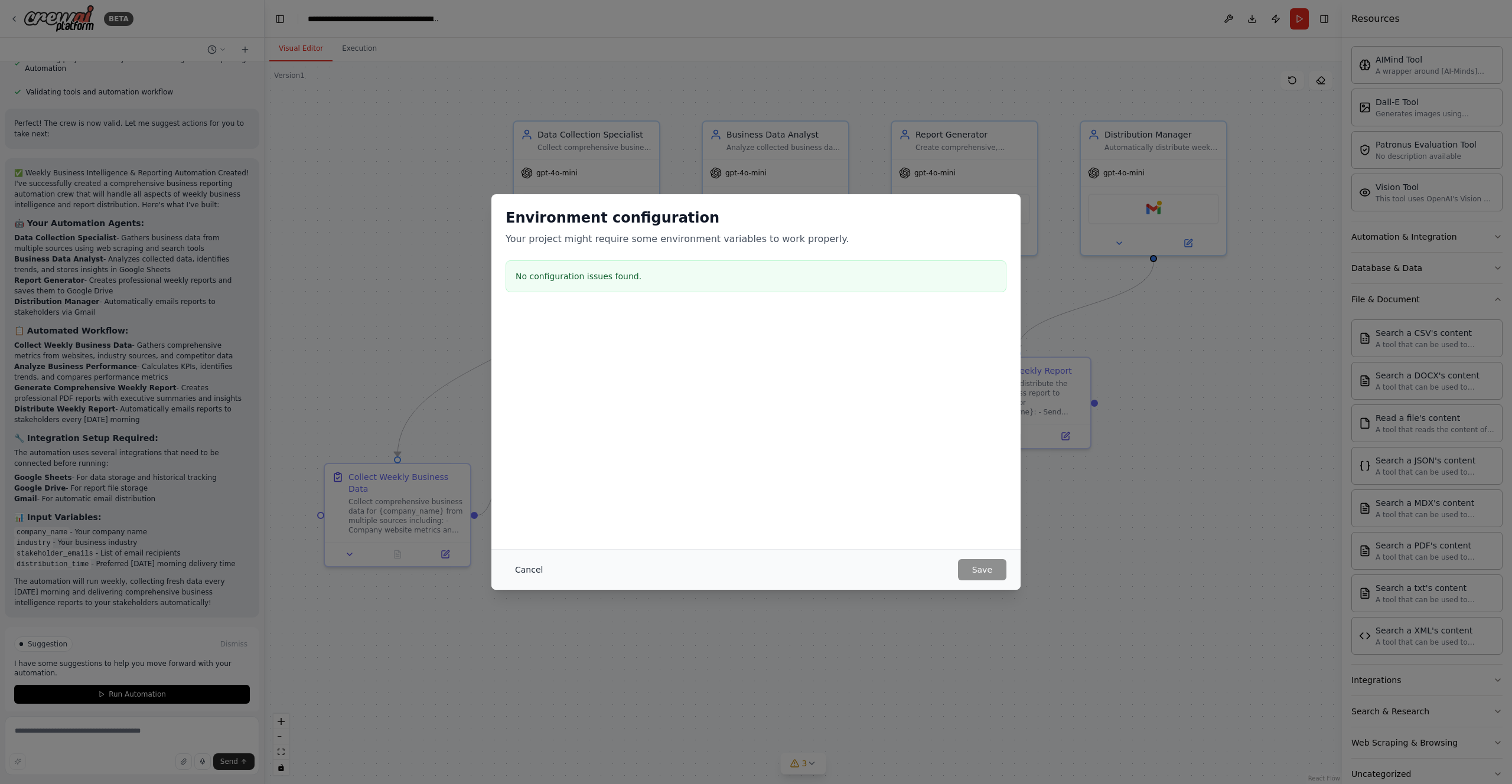
click at [541, 566] on button "Cancel" at bounding box center [529, 570] width 47 height 21
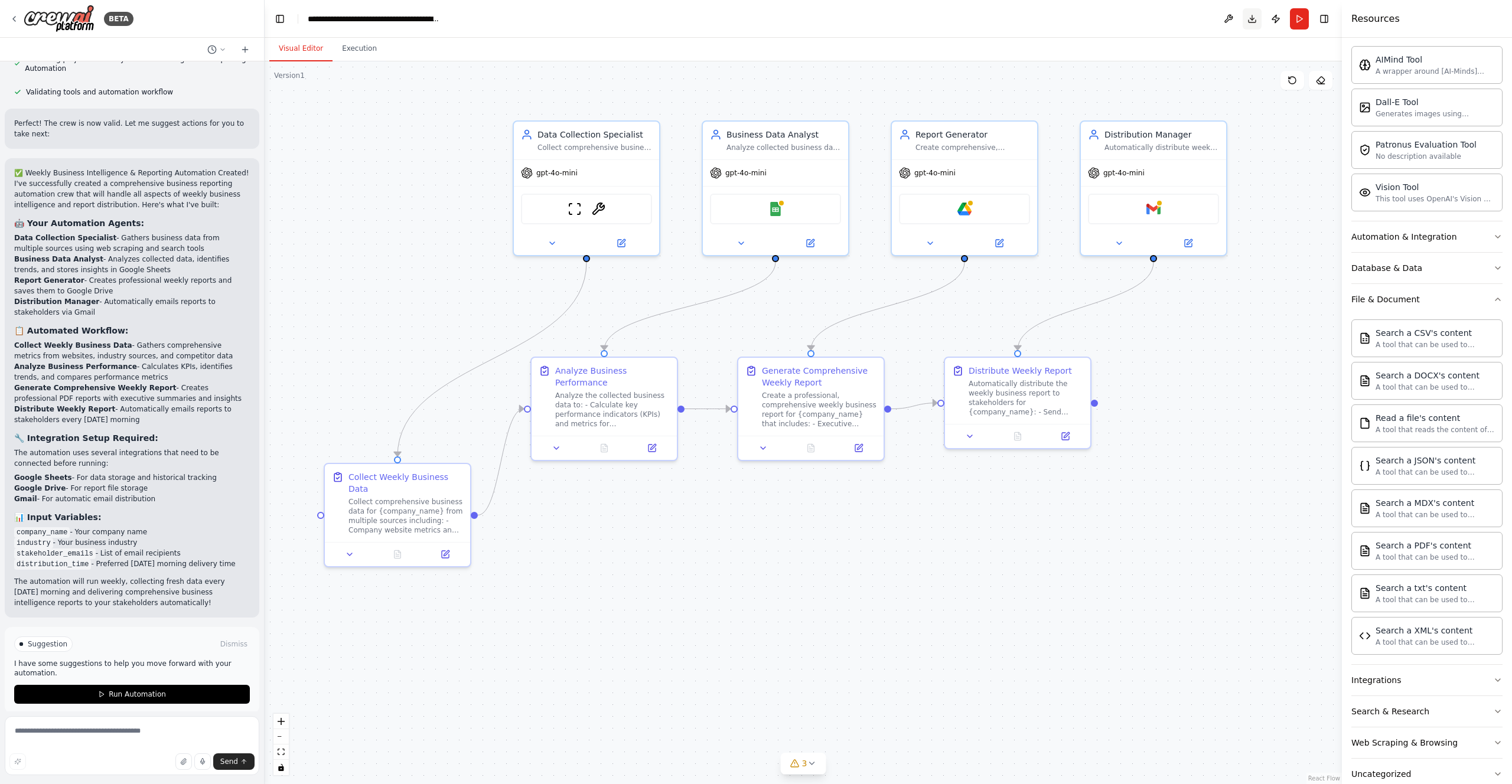
click at [1255, 14] on button "Download" at bounding box center [1252, 19] width 19 height 21
click at [1273, 19] on button "Publish" at bounding box center [1275, 19] width 19 height 21
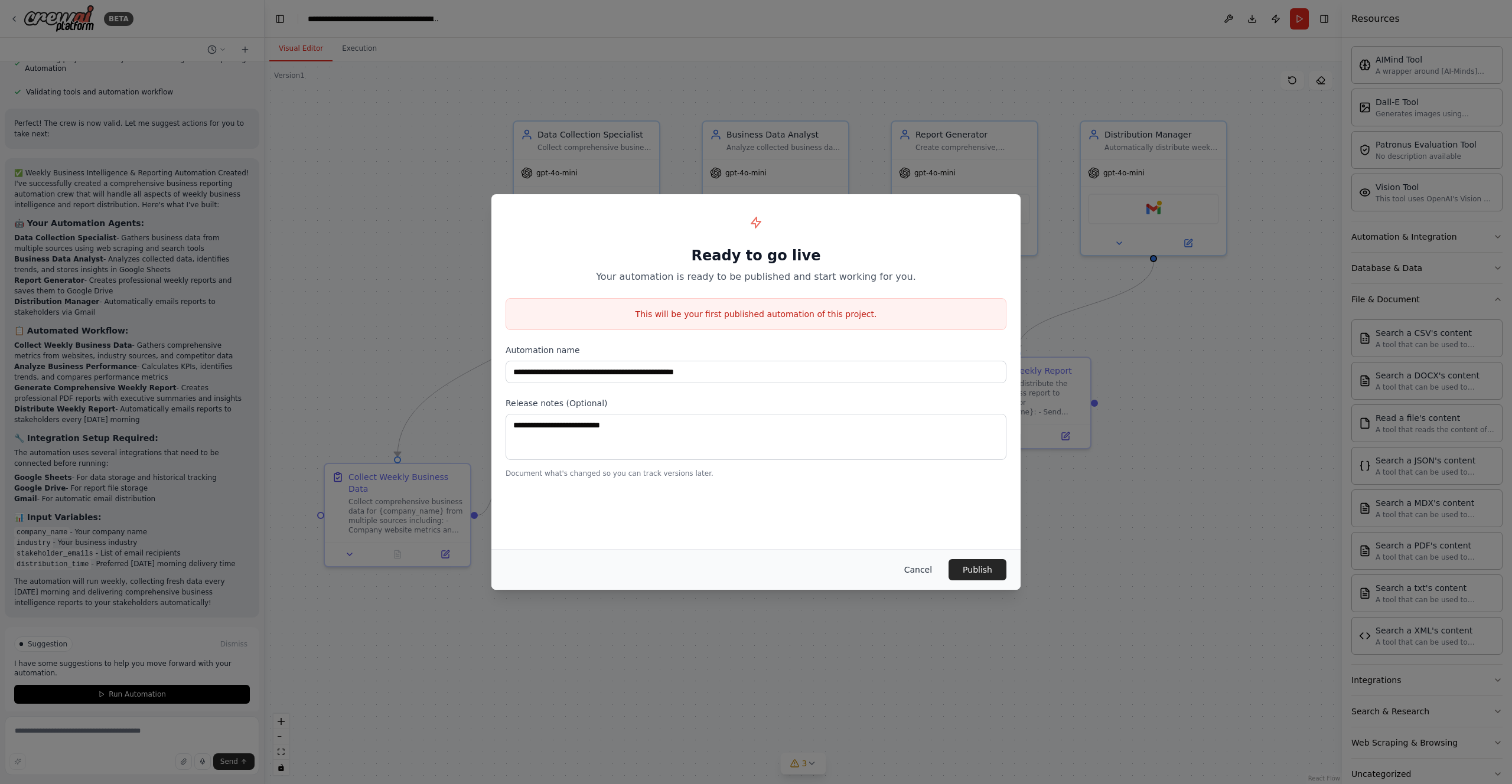
click at [921, 568] on button "Cancel" at bounding box center [918, 570] width 47 height 21
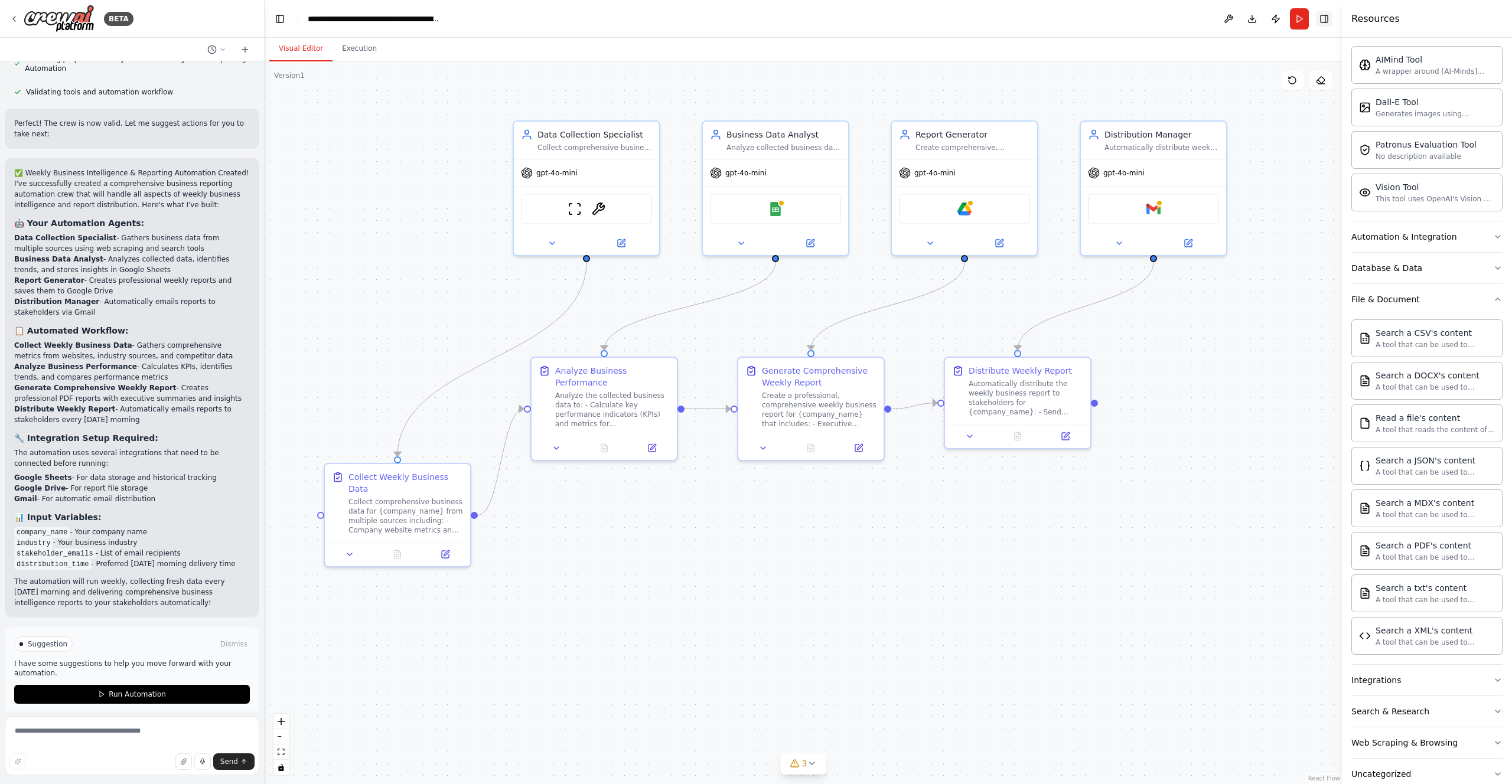
click at [1320, 18] on button "Toggle Right Sidebar" at bounding box center [1324, 18] width 16 height 16
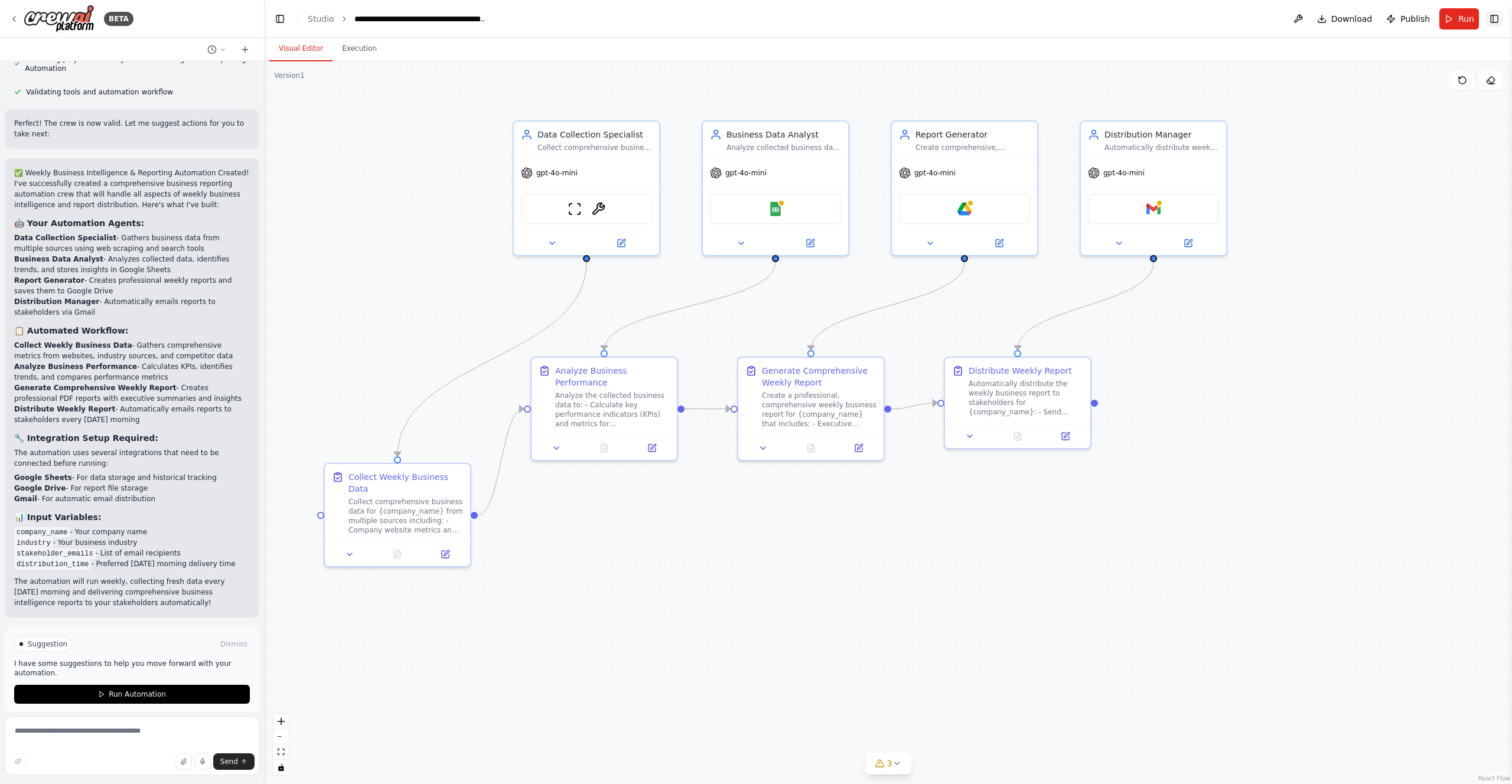
click at [1491, 12] on button "Toggle Right Sidebar" at bounding box center [1494, 18] width 16 height 16
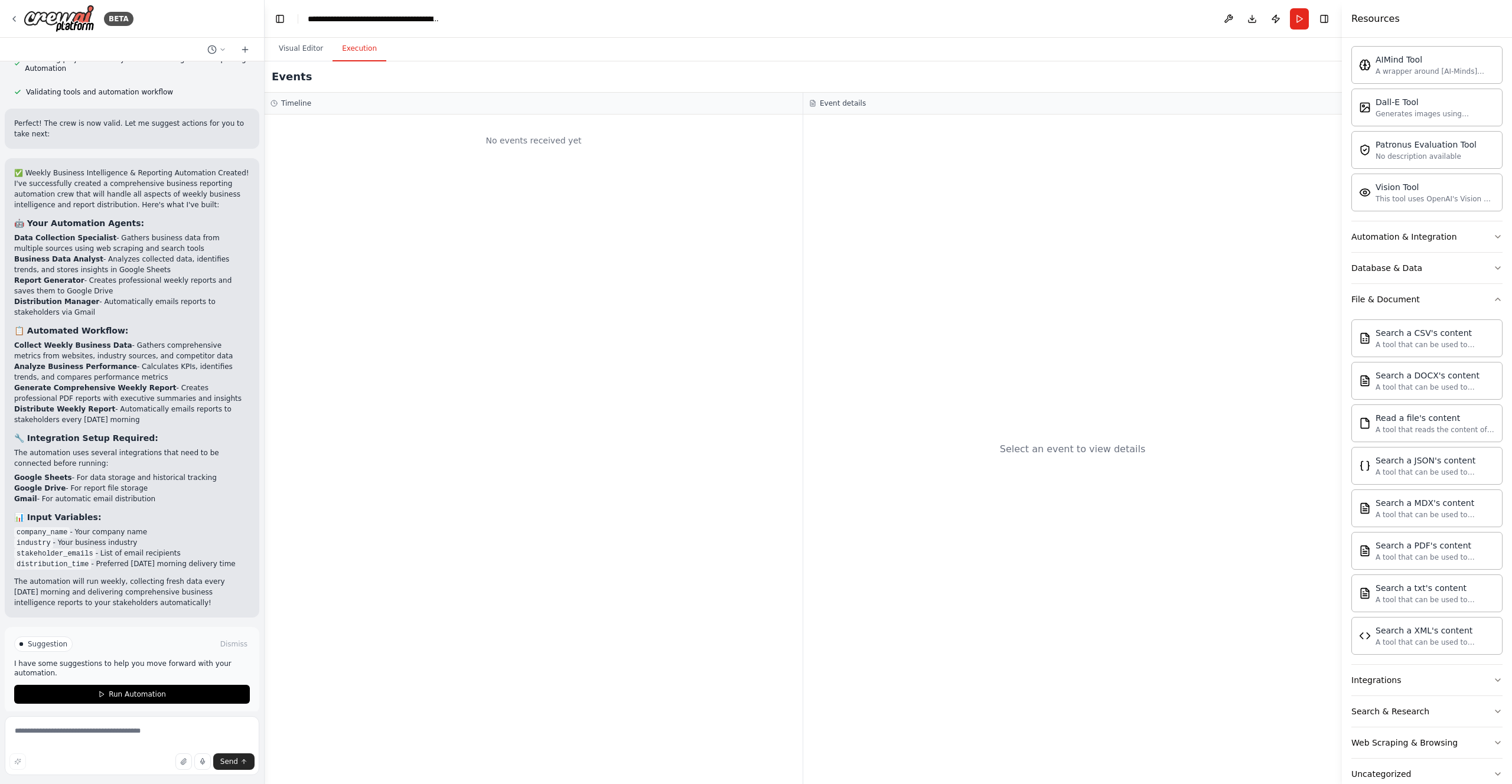
click at [358, 49] on button "Execution" at bounding box center [359, 49] width 54 height 25
click at [1302, 15] on button "Run" at bounding box center [1299, 19] width 19 height 21
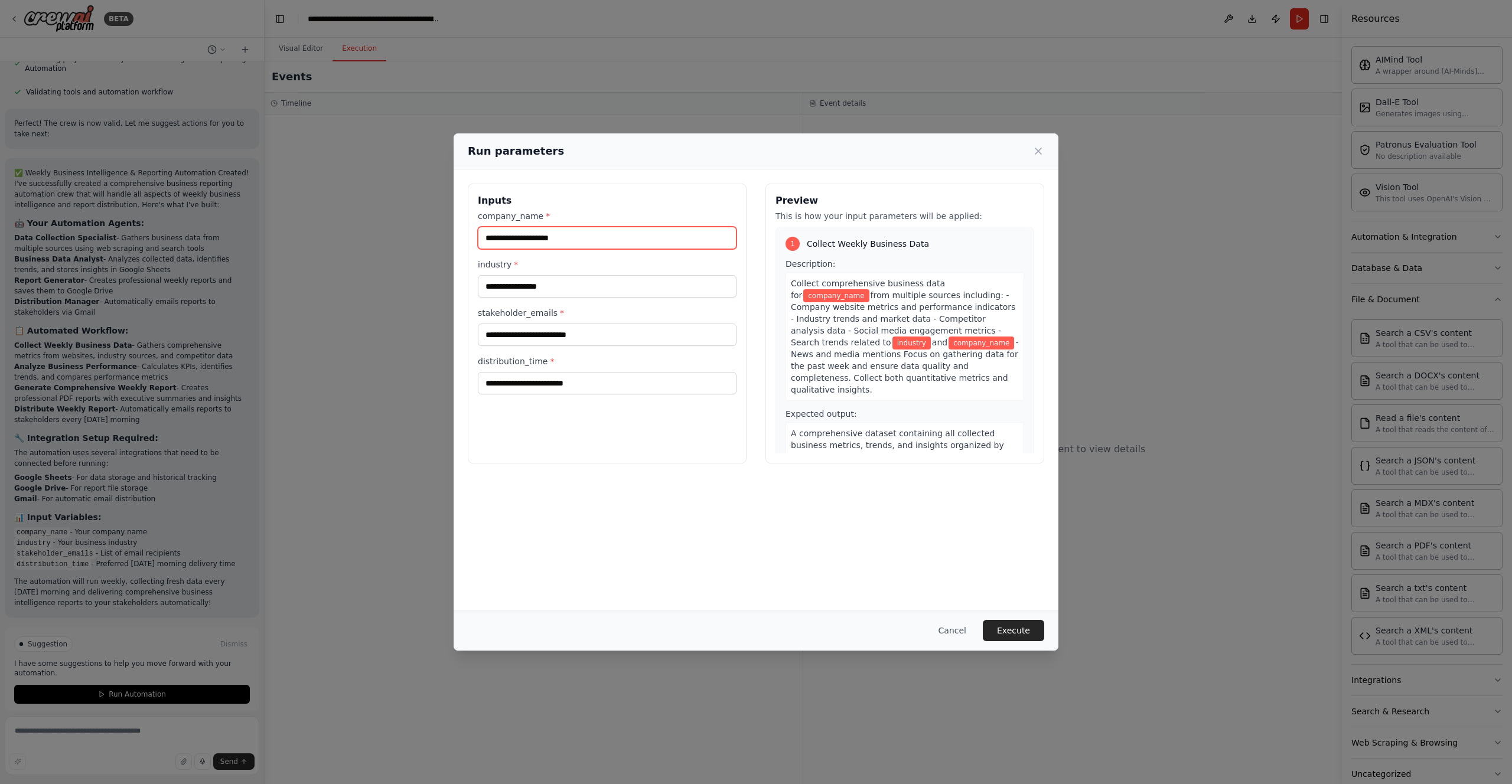
click at [543, 236] on input "company_name *" at bounding box center [607, 238] width 259 height 23
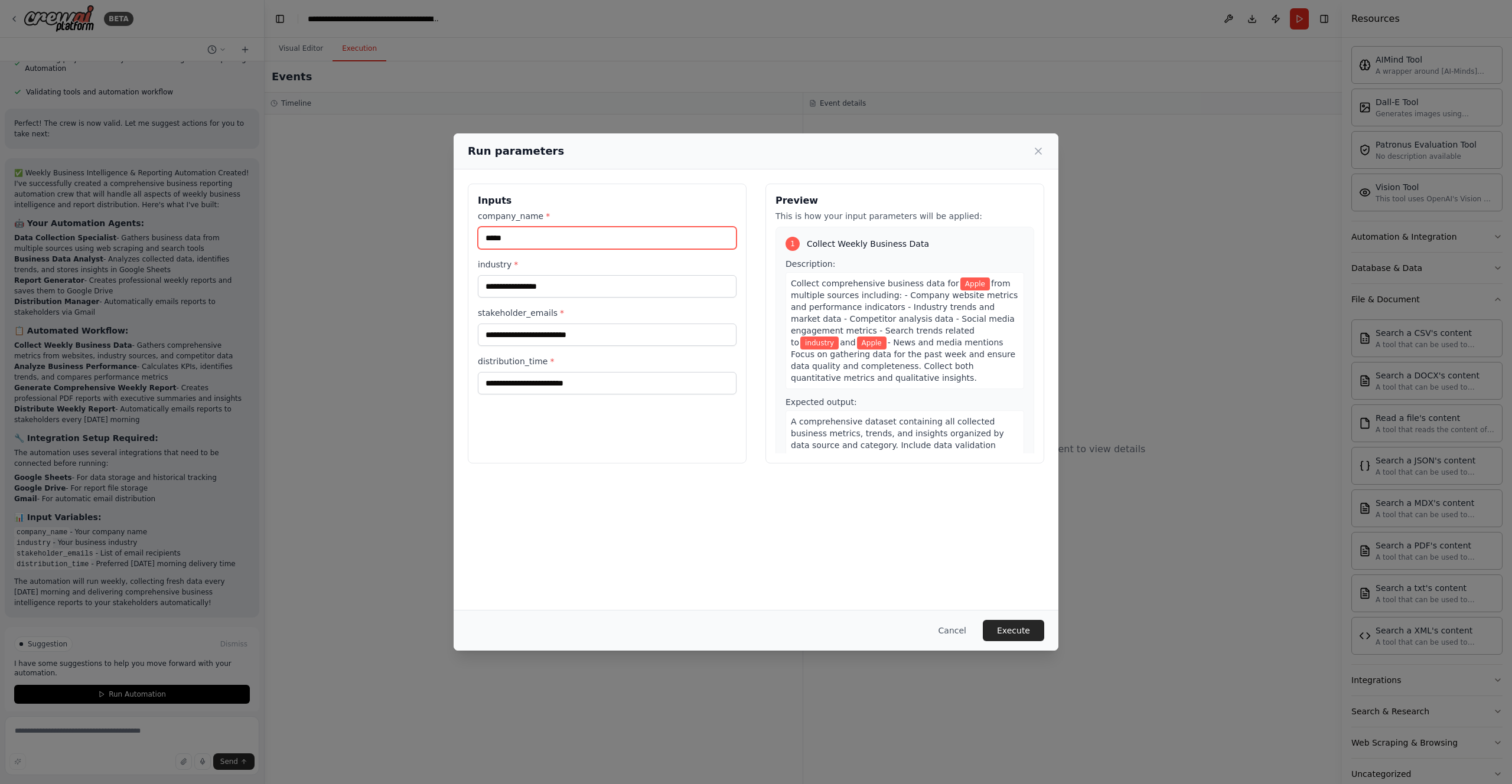
type input "*****"
type input "**********"
type input "*"
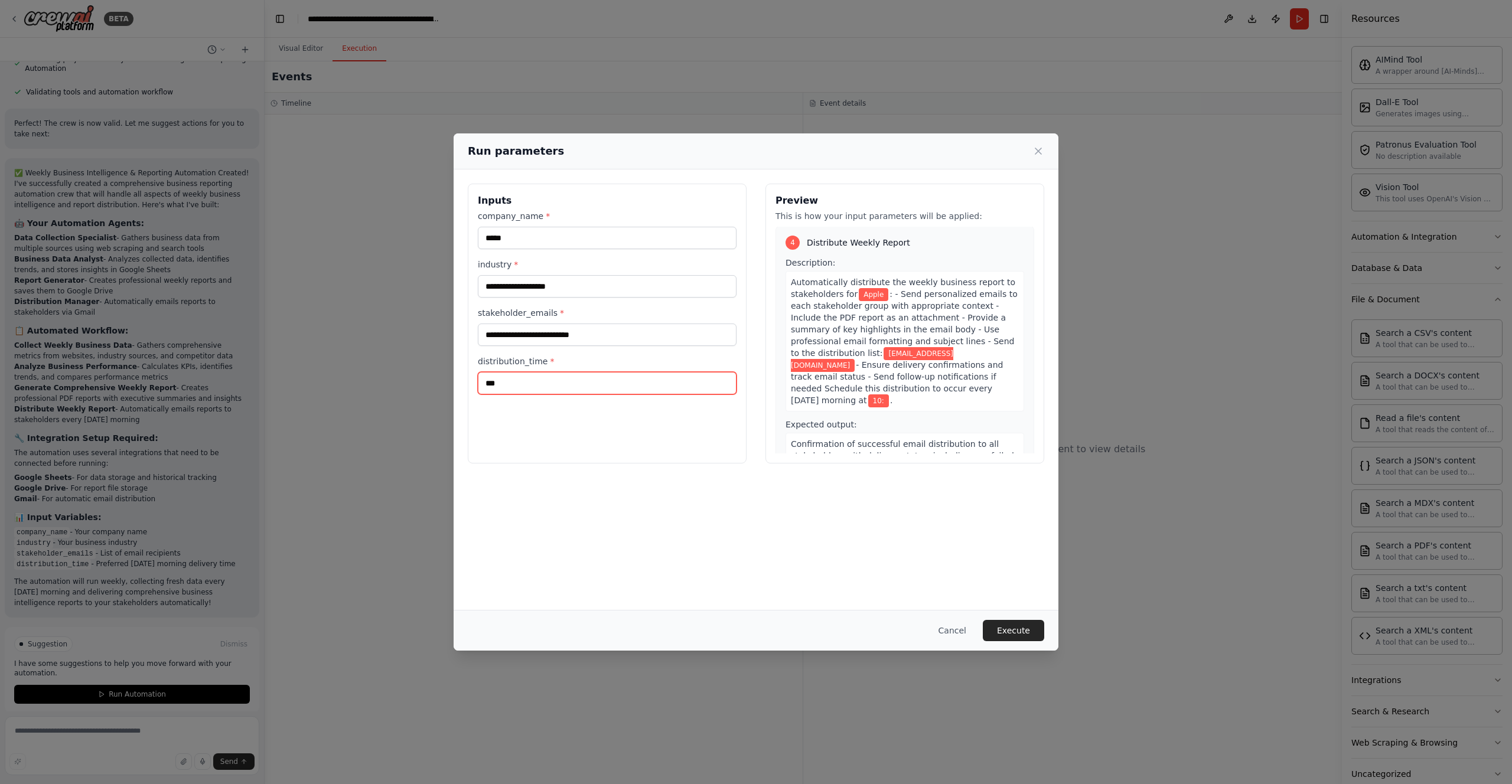
scroll to position [0, 0]
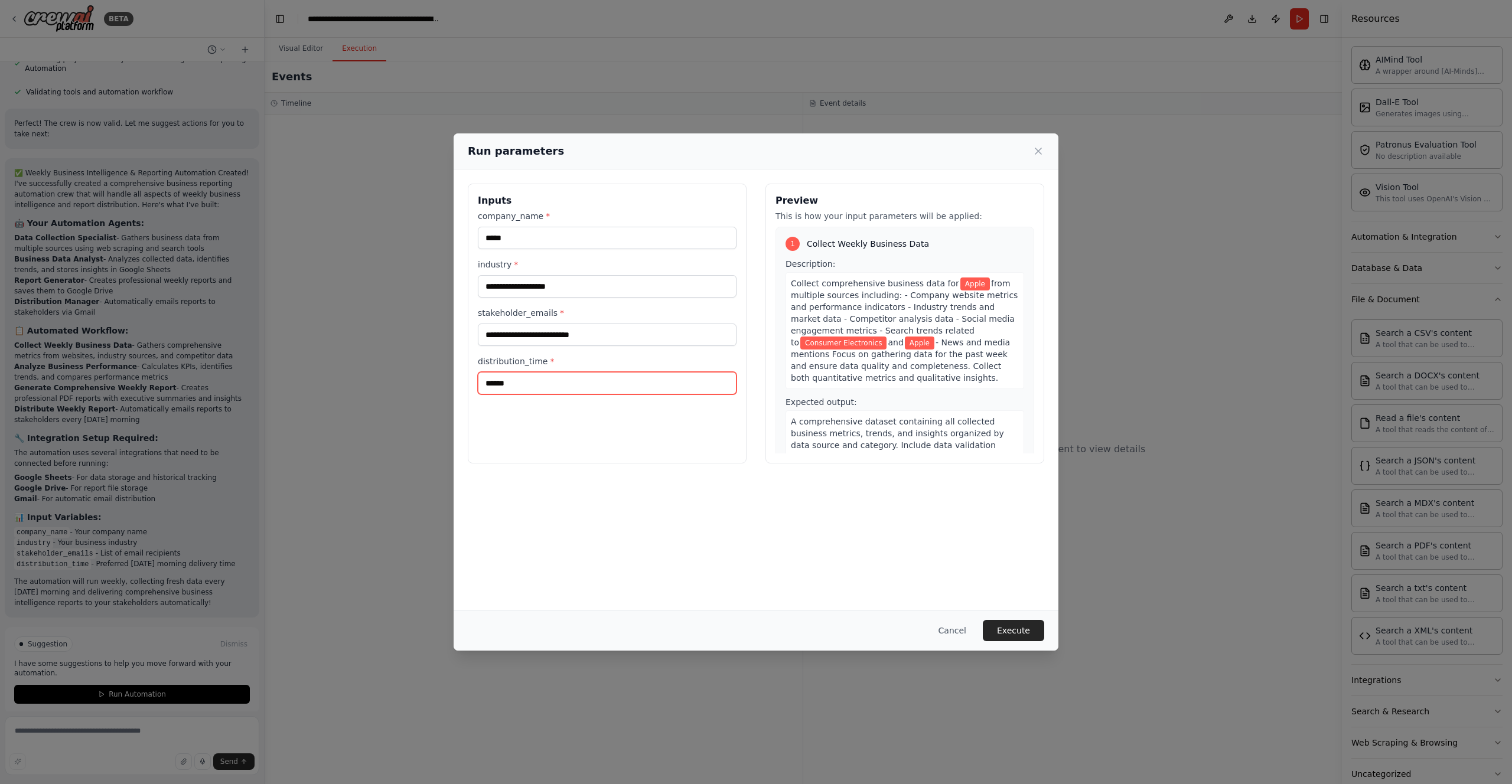
click at [504, 383] on input "******" at bounding box center [607, 383] width 259 height 23
type input "******"
click at [690, 497] on div "**********" at bounding box center [756, 390] width 605 height 440
click at [1025, 633] on button "Execute" at bounding box center [1014, 631] width 62 height 21
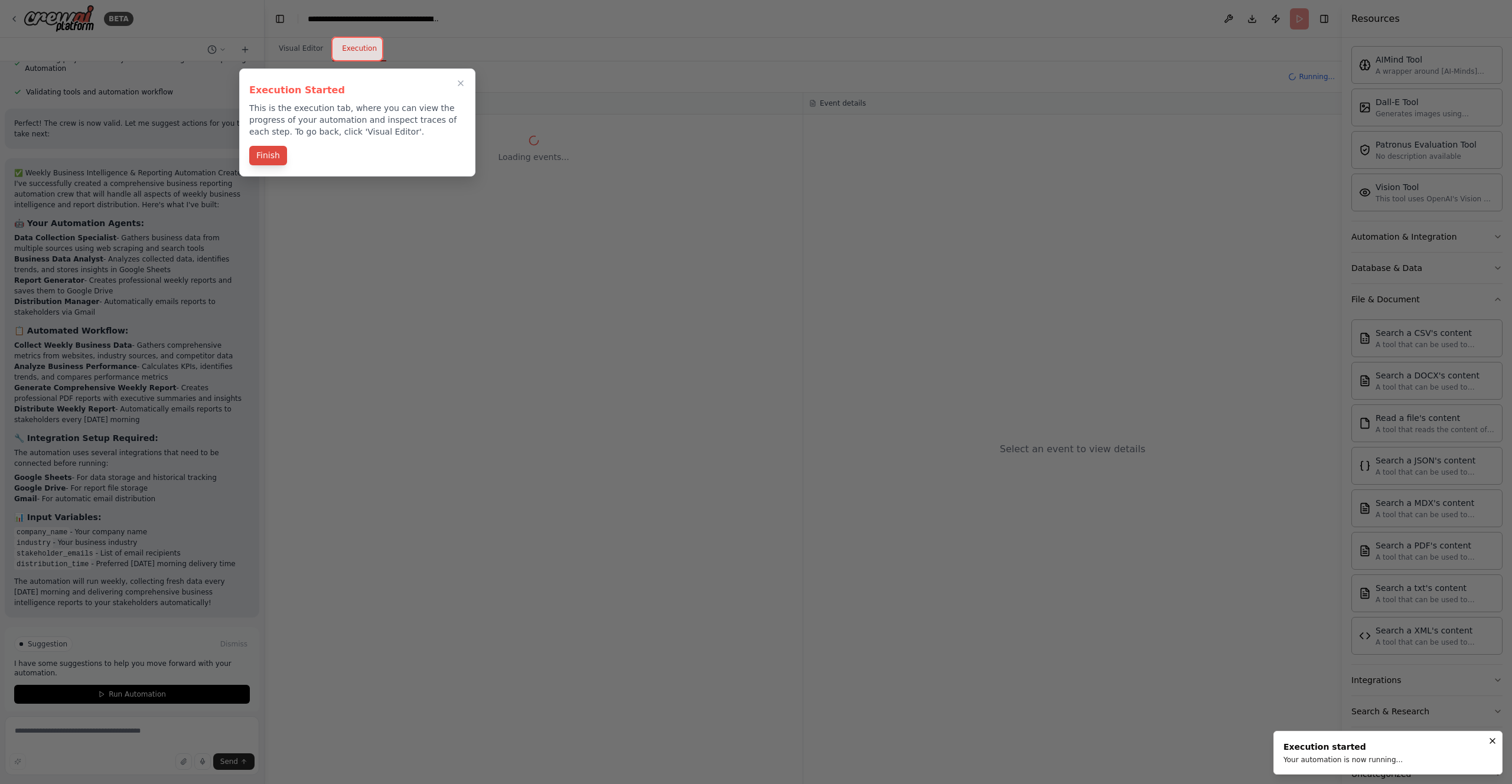
click at [277, 158] on button "Finish" at bounding box center [268, 156] width 38 height 19
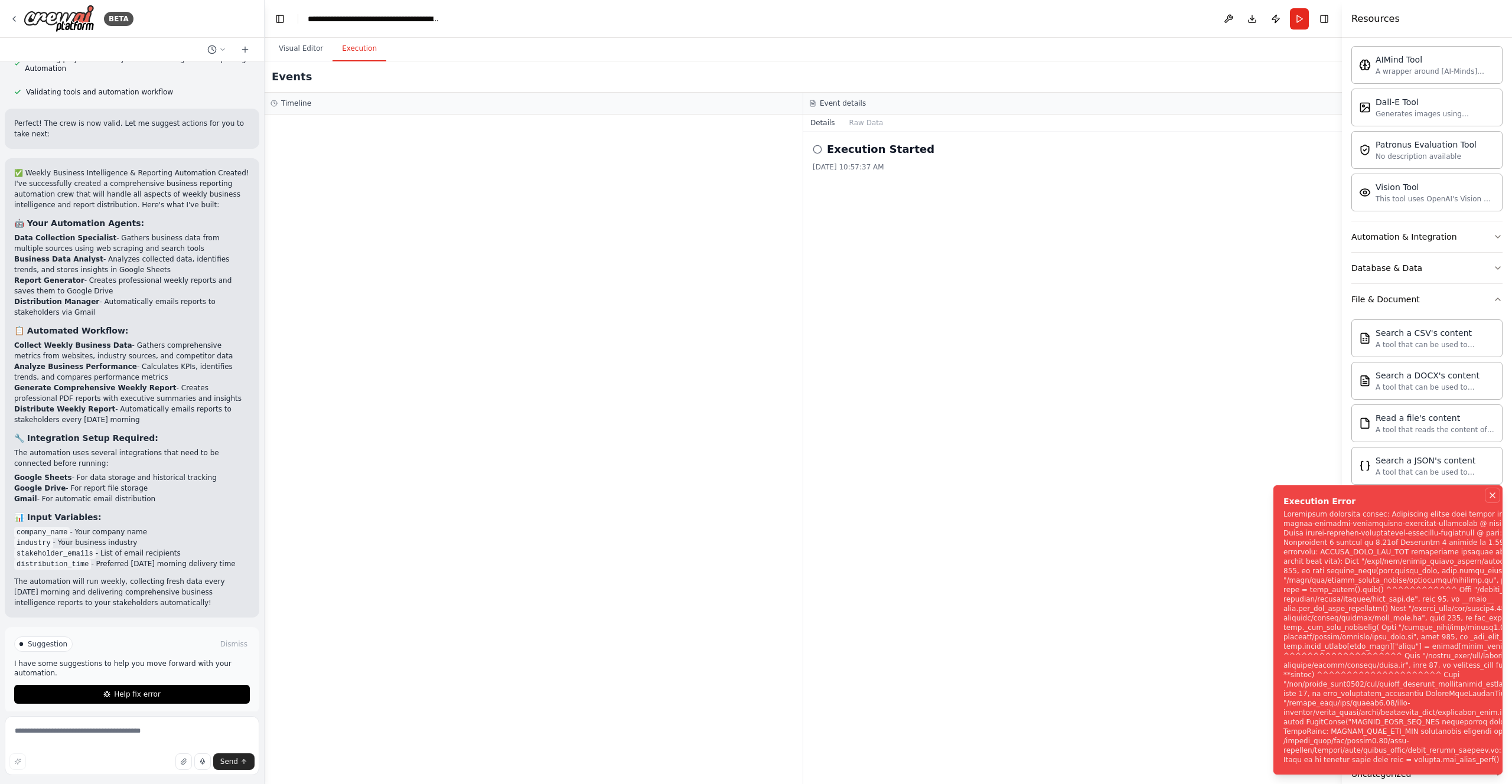
click at [1491, 500] on icon "Notifications (F8)" at bounding box center [1493, 495] width 10 height 10
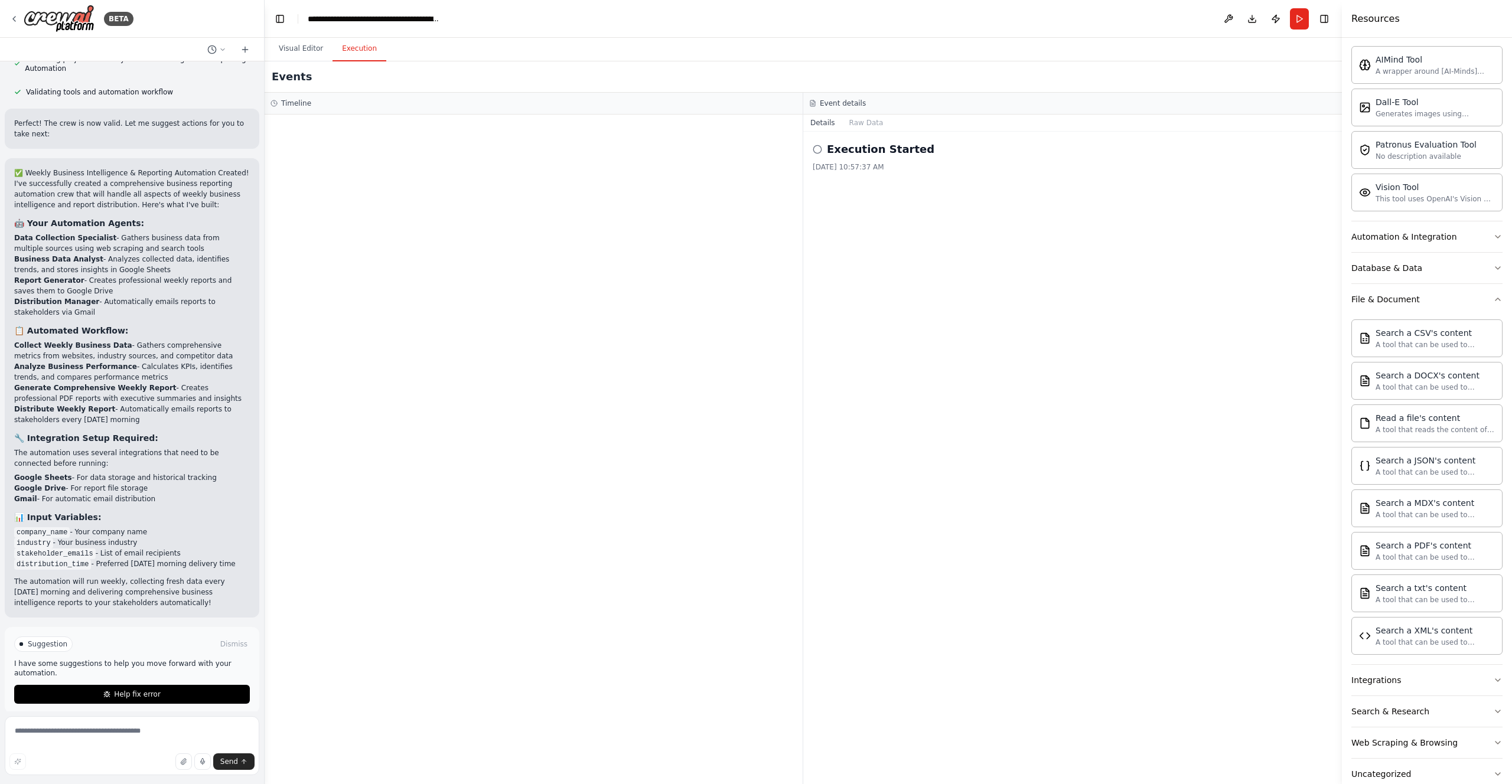
click at [1238, 405] on div "Execution Started 10/1/2025, 10:57:37 AM" at bounding box center [1072, 458] width 539 height 653
click at [865, 118] on button "Raw Data" at bounding box center [866, 122] width 49 height 16
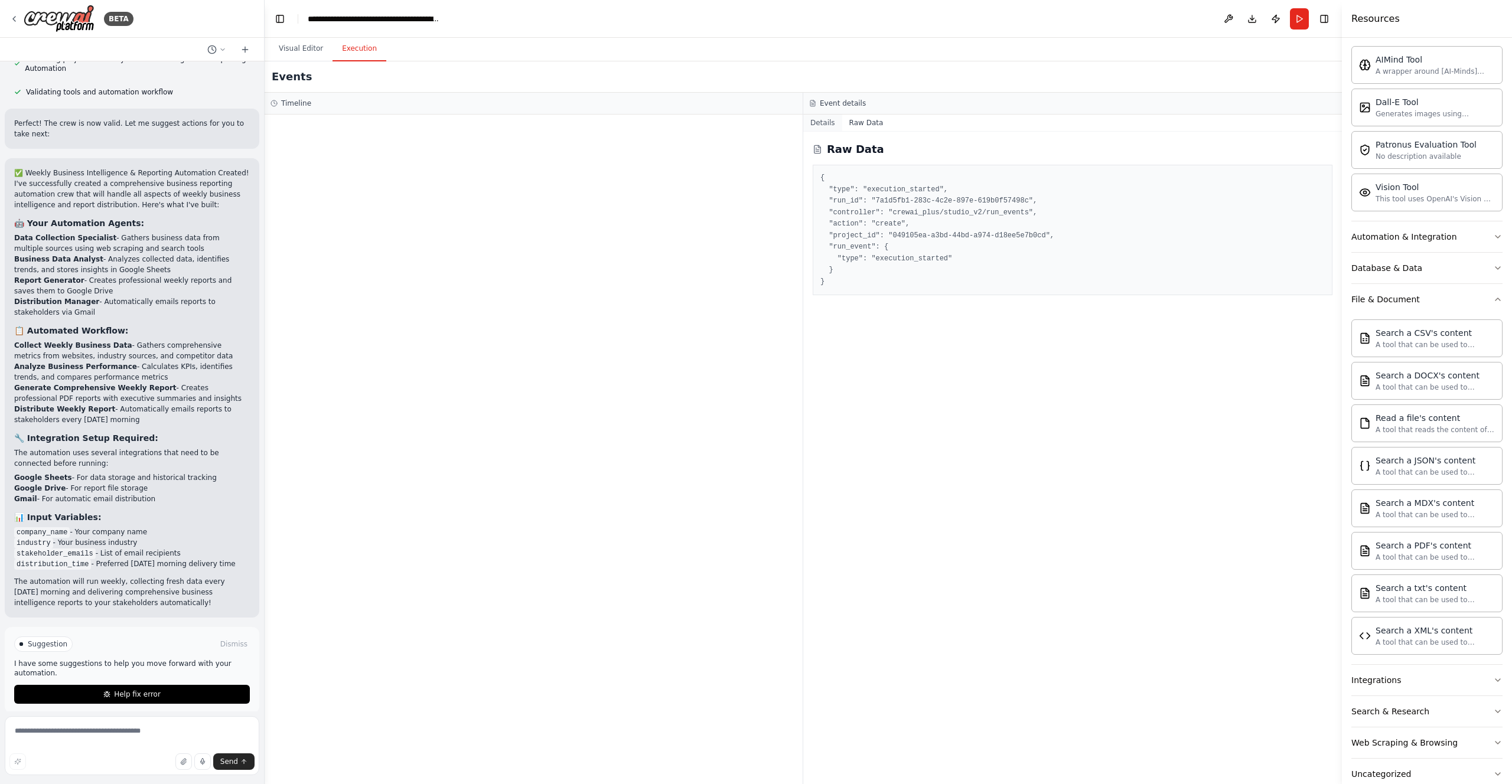
click at [821, 125] on button "Details" at bounding box center [823, 122] width 39 height 16
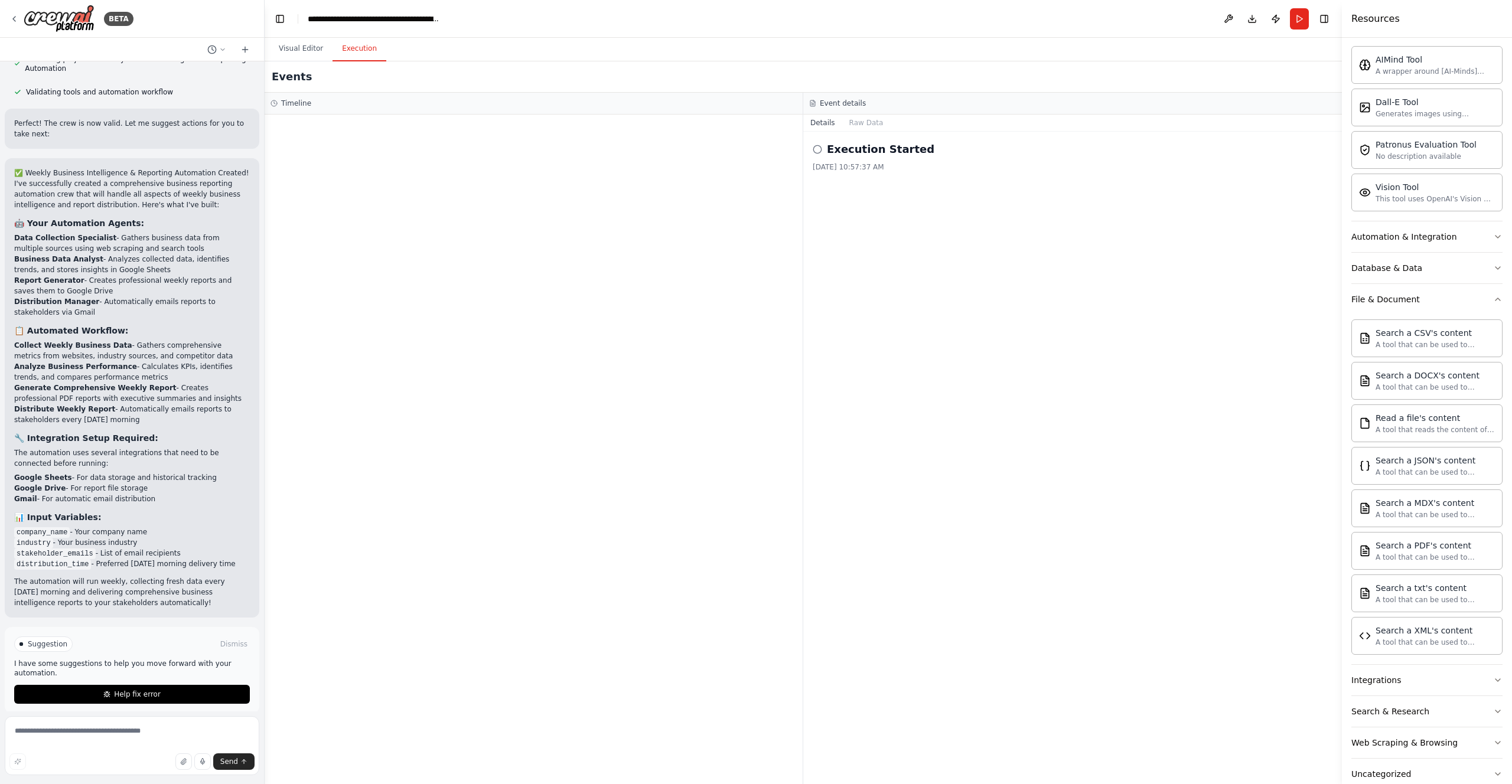
click at [815, 149] on icon at bounding box center [817, 149] width 10 height 10
click at [288, 101] on h3 "Timeline" at bounding box center [296, 103] width 30 height 10
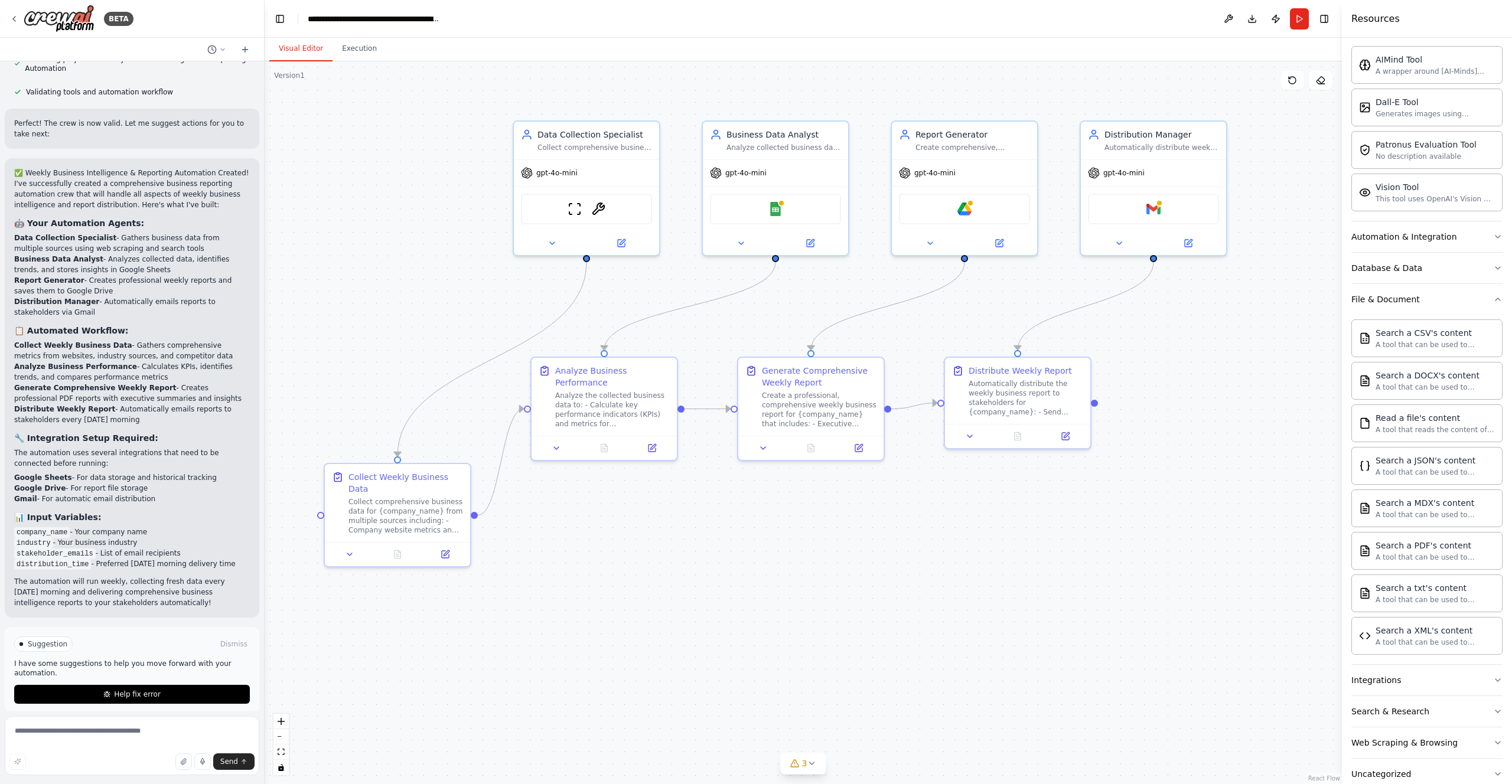
click at [297, 52] on button "Visual Editor" at bounding box center [301, 49] width 63 height 25
click at [16, 18] on icon at bounding box center [14, 19] width 10 height 10
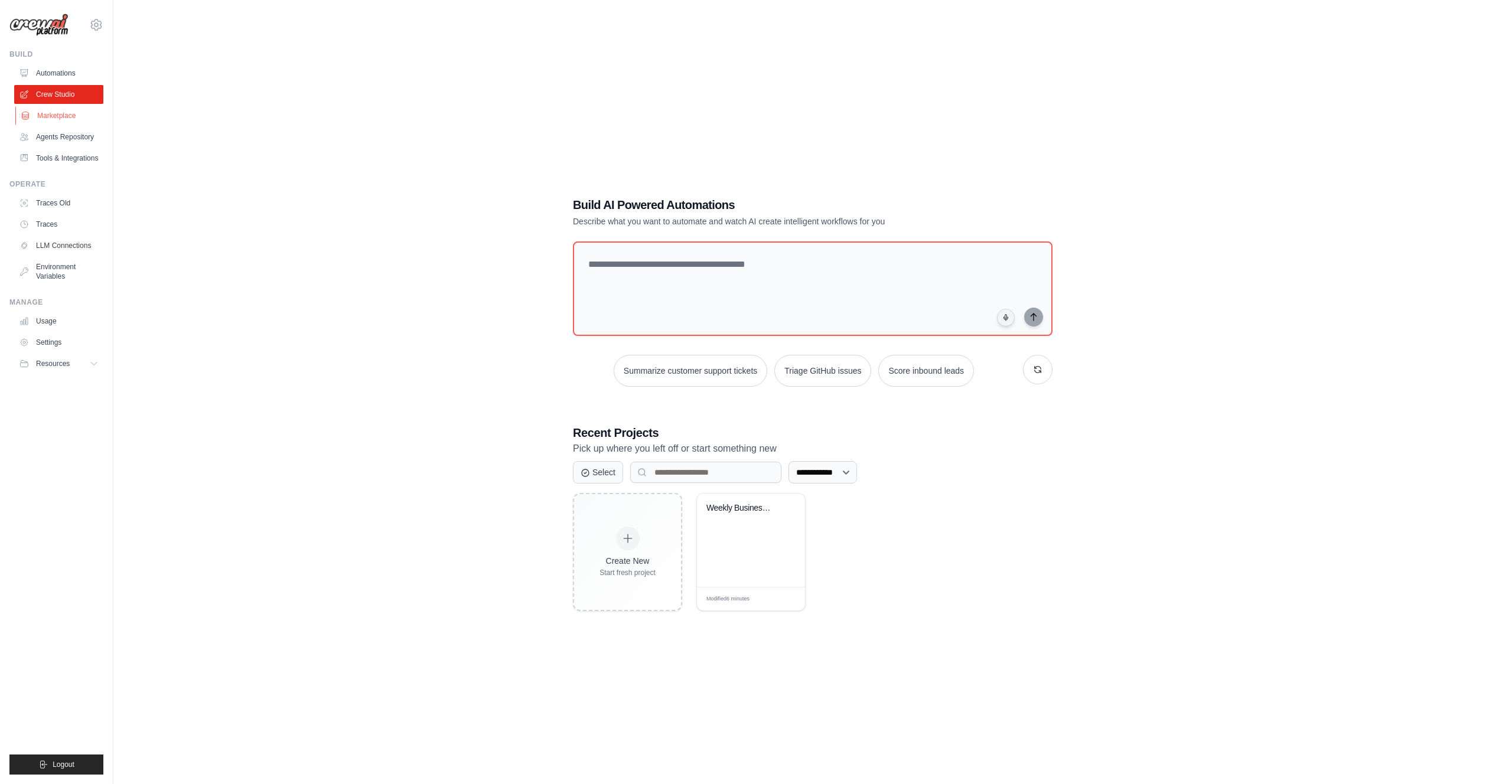
click at [66, 114] on link "Marketplace" at bounding box center [60, 116] width 89 height 19
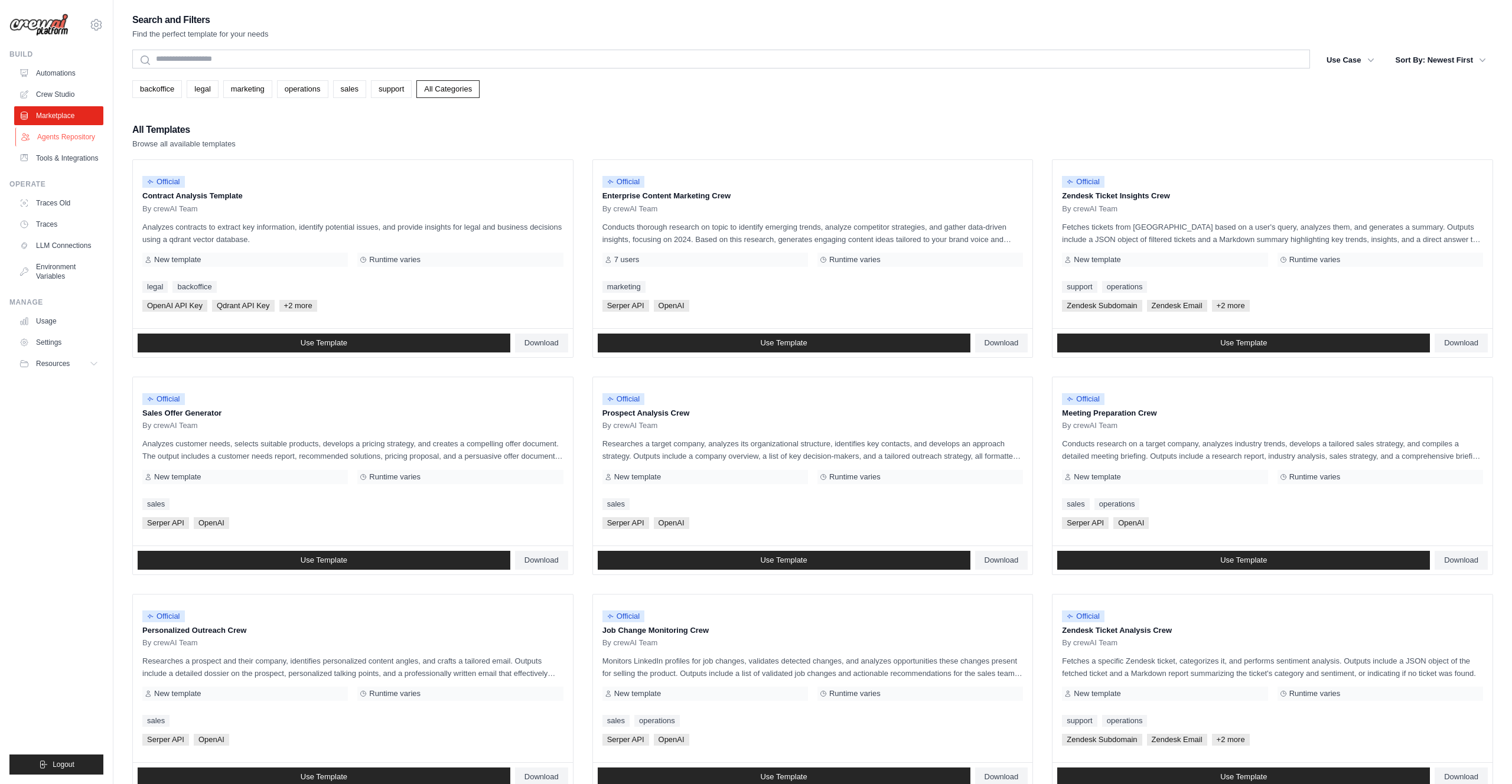
click at [65, 134] on link "Agents Repository" at bounding box center [60, 136] width 89 height 19
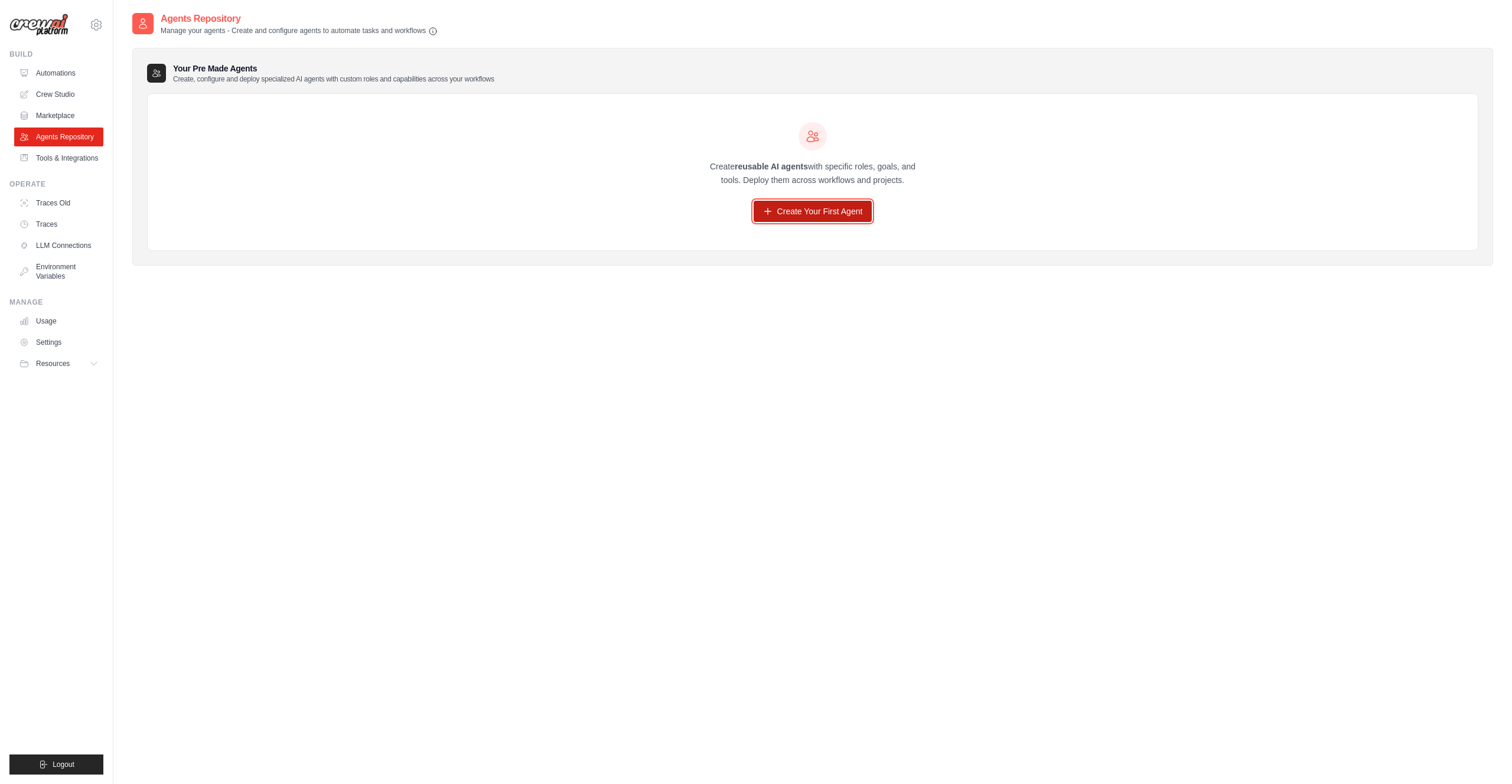
click at [809, 210] on link "Create Your First Agent" at bounding box center [813, 211] width 119 height 21
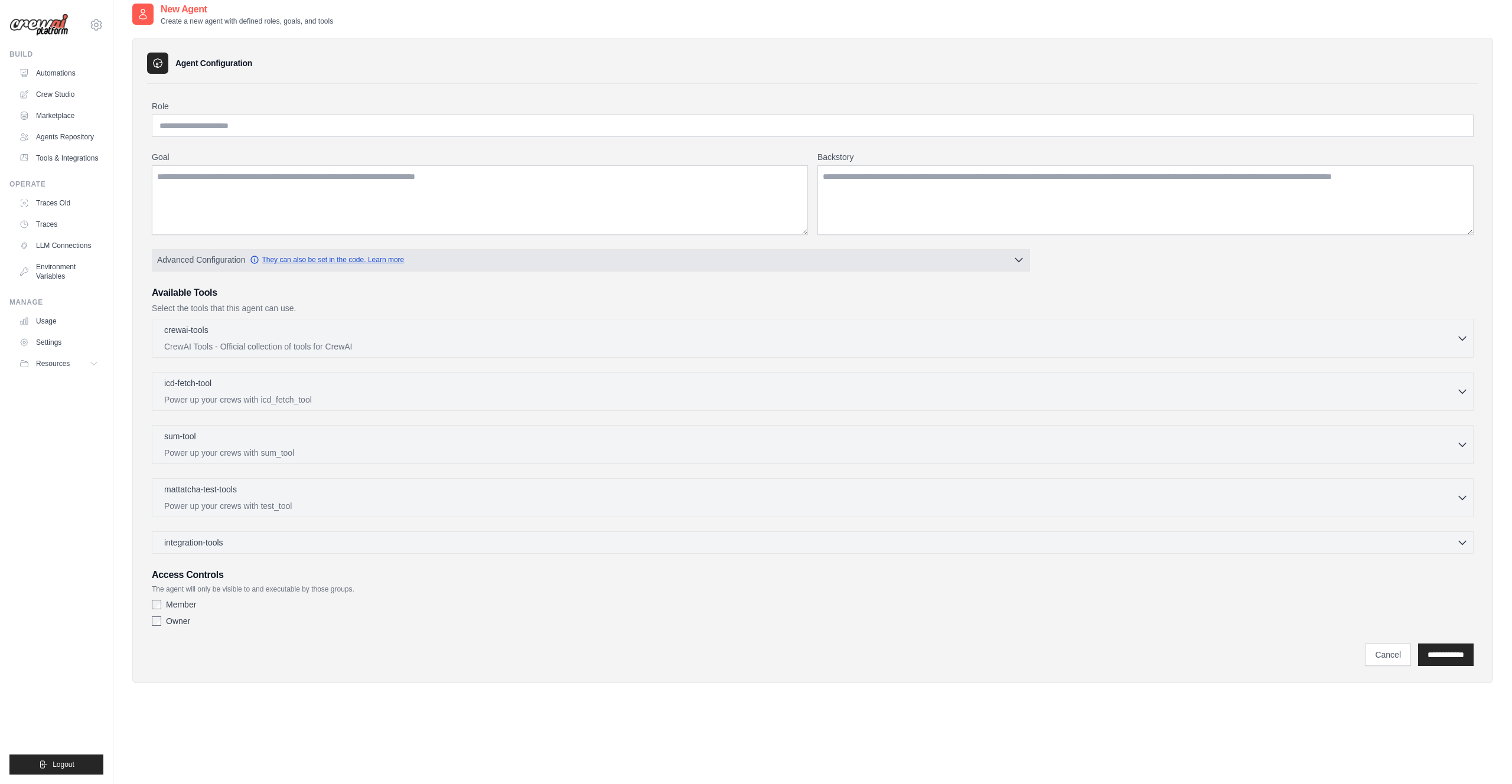
scroll to position [12, 0]
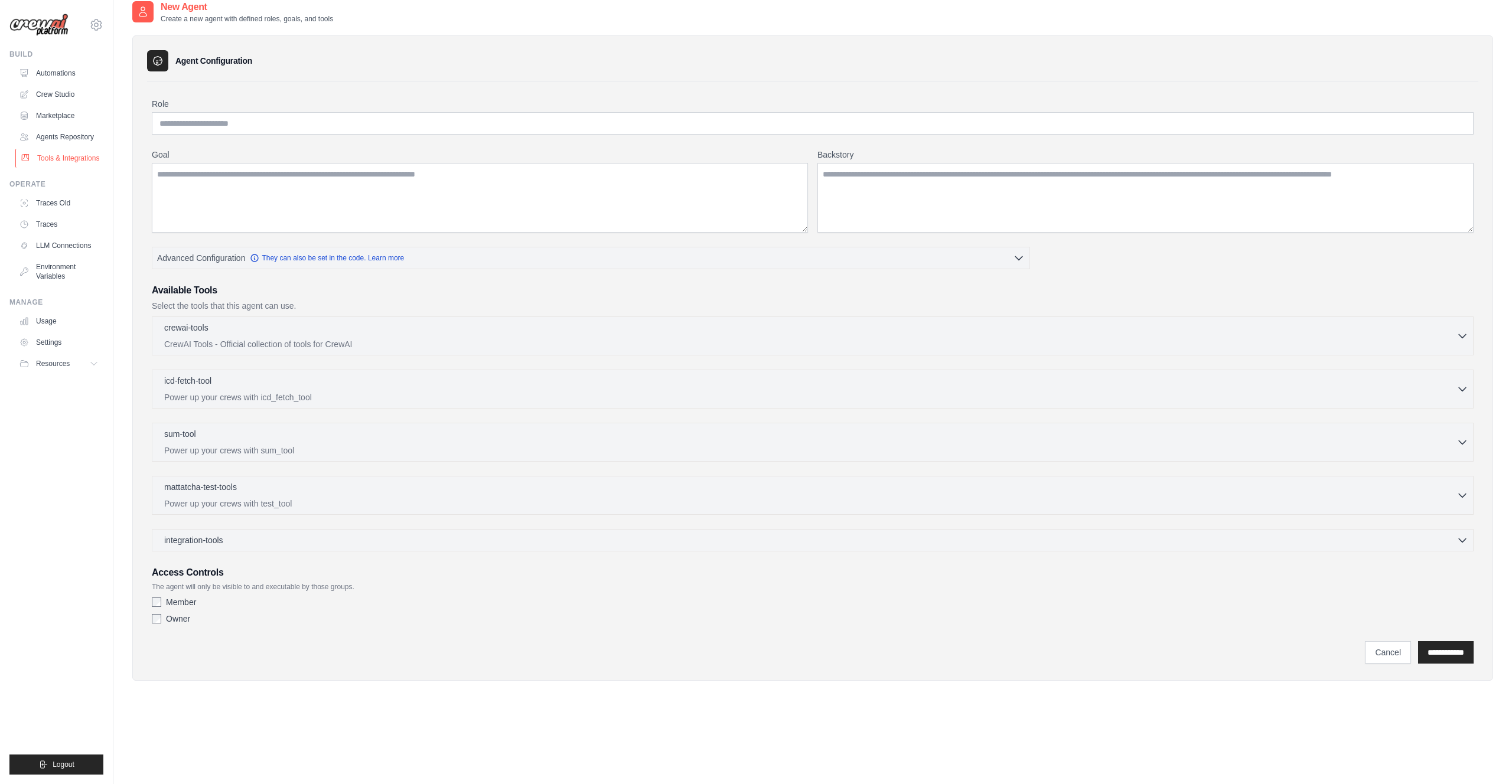
click at [57, 157] on link "Tools & Integrations" at bounding box center [60, 158] width 89 height 19
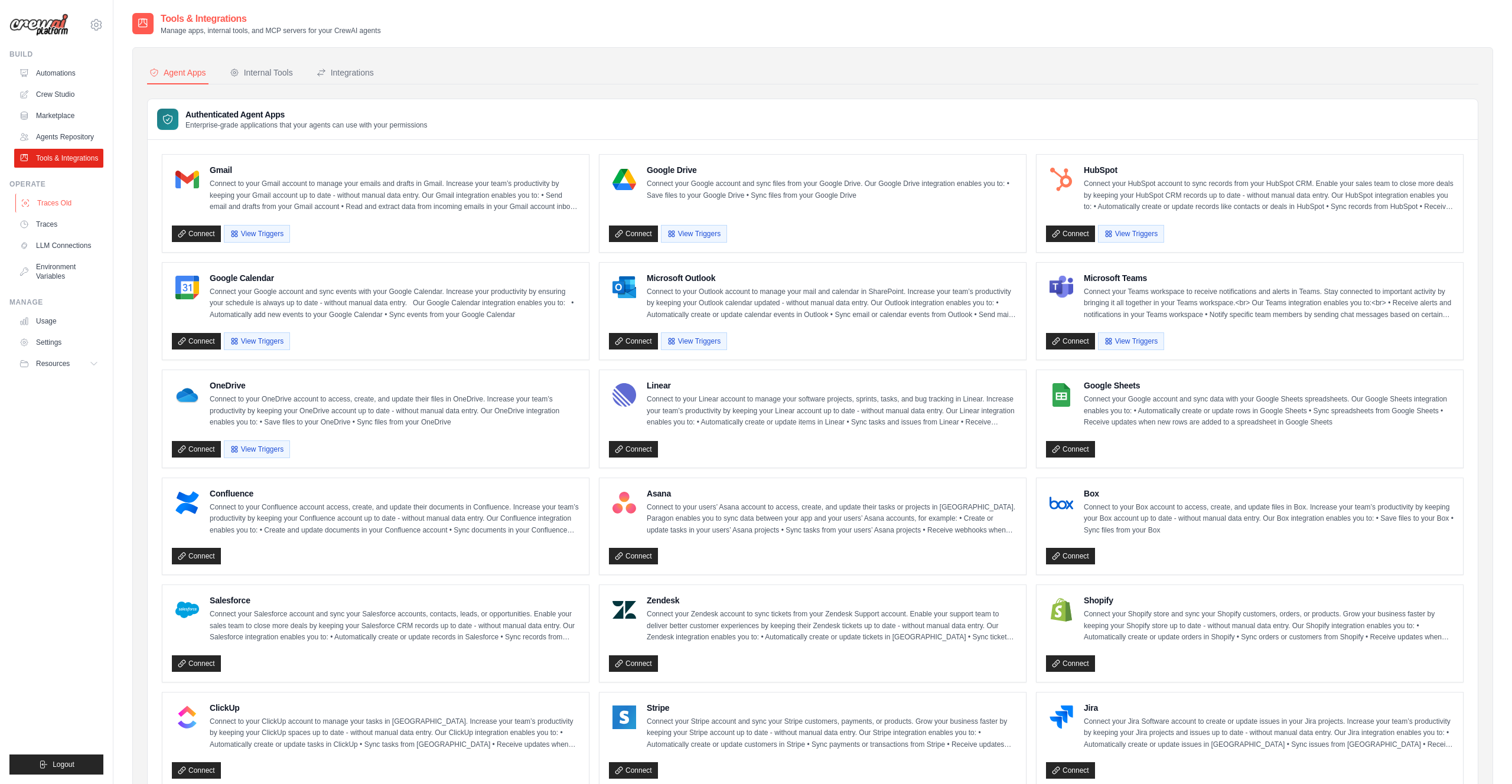
click at [62, 203] on link "Traces Old" at bounding box center [60, 203] width 89 height 19
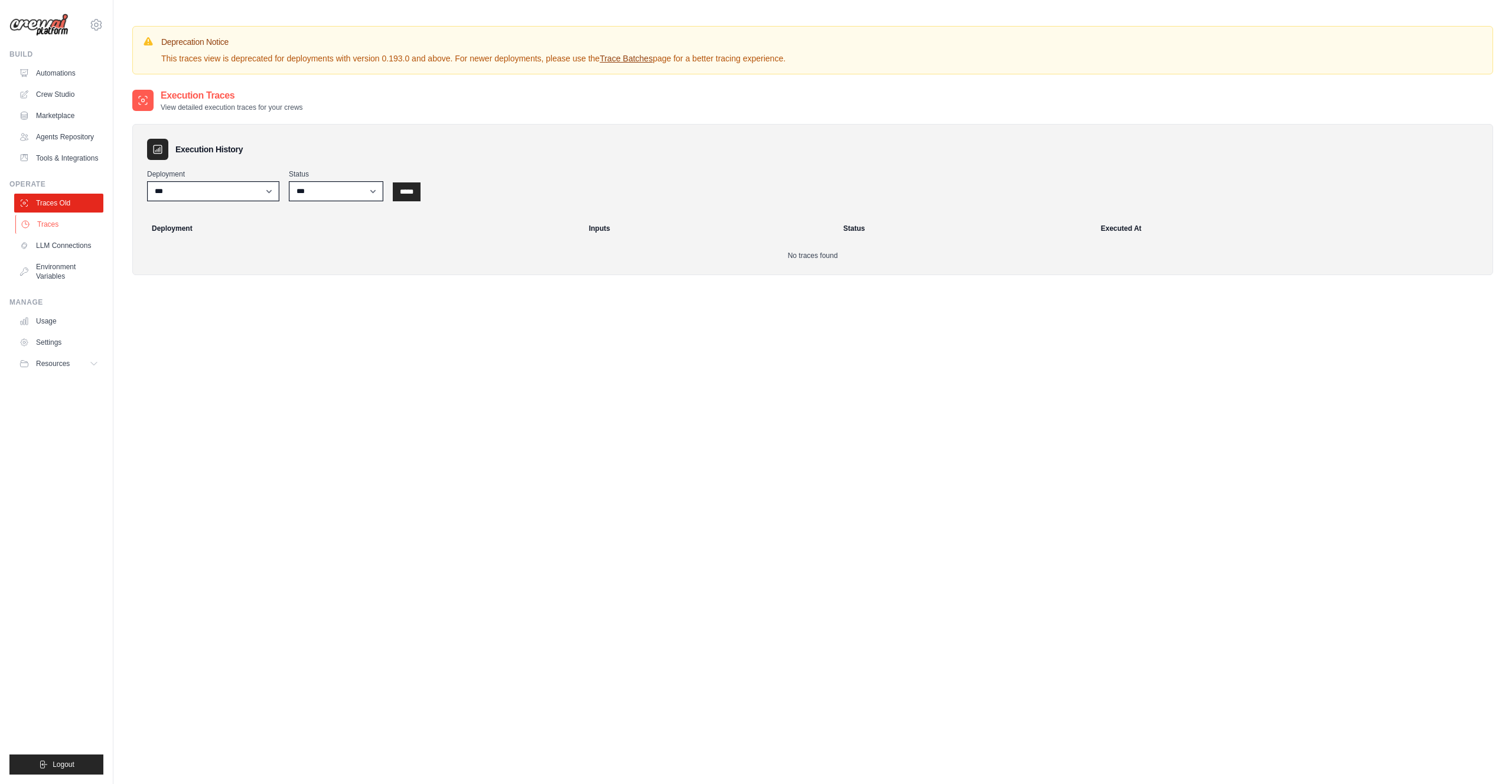
click at [51, 227] on link "Traces" at bounding box center [60, 224] width 89 height 19
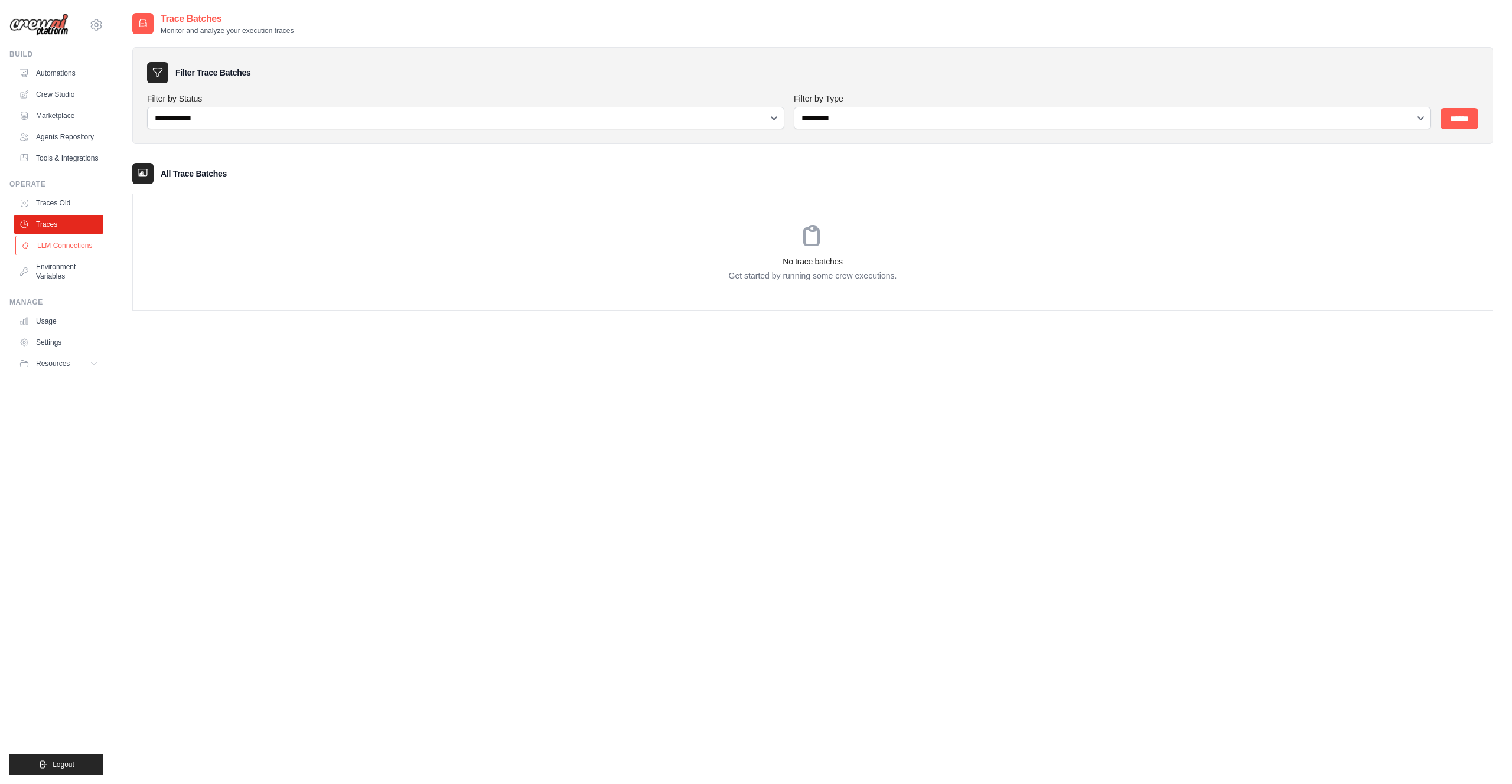
click at [51, 244] on link "LLM Connections" at bounding box center [60, 246] width 89 height 19
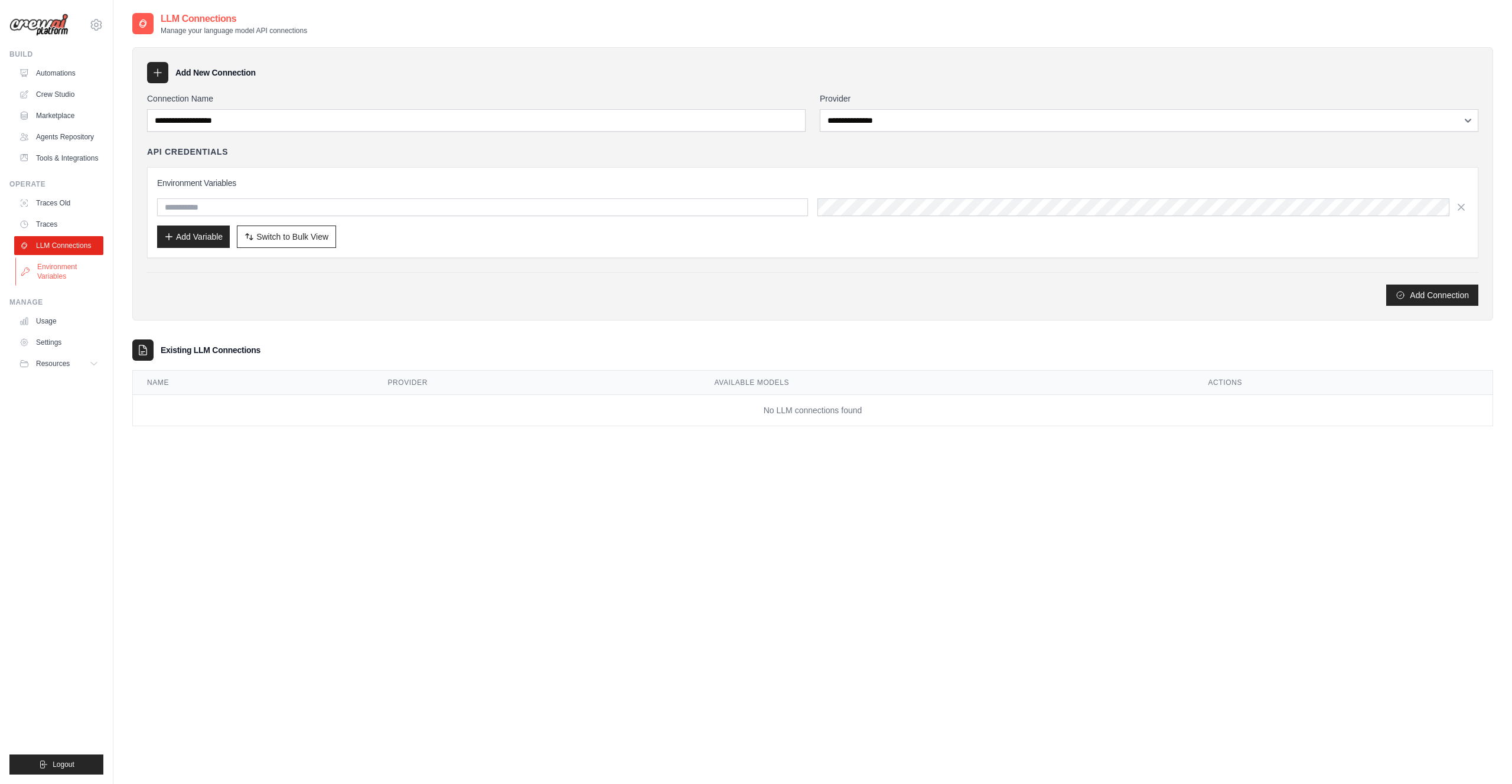
click at [51, 264] on link "Environment Variables" at bounding box center [60, 272] width 89 height 29
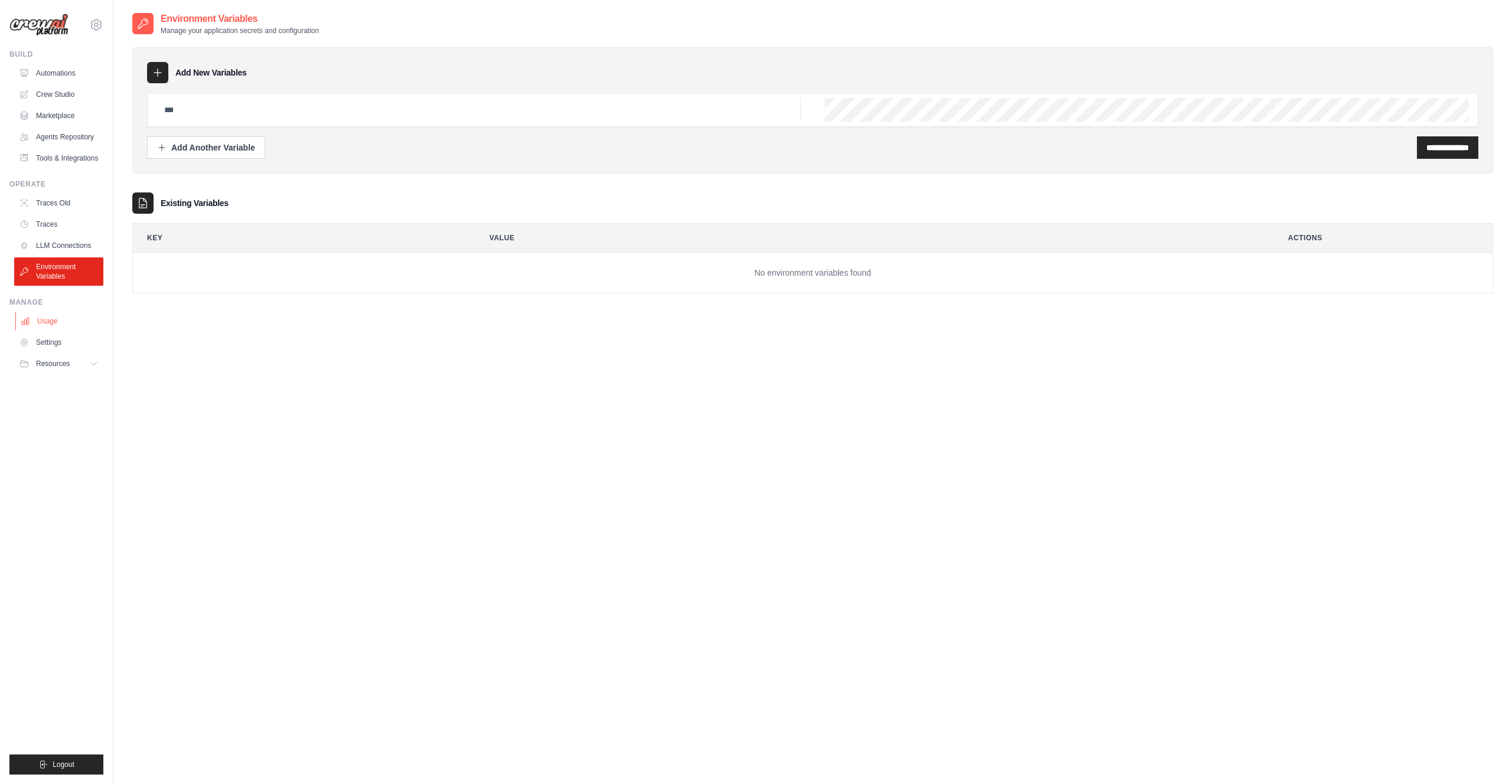
click at [49, 320] on link "Usage" at bounding box center [60, 321] width 89 height 19
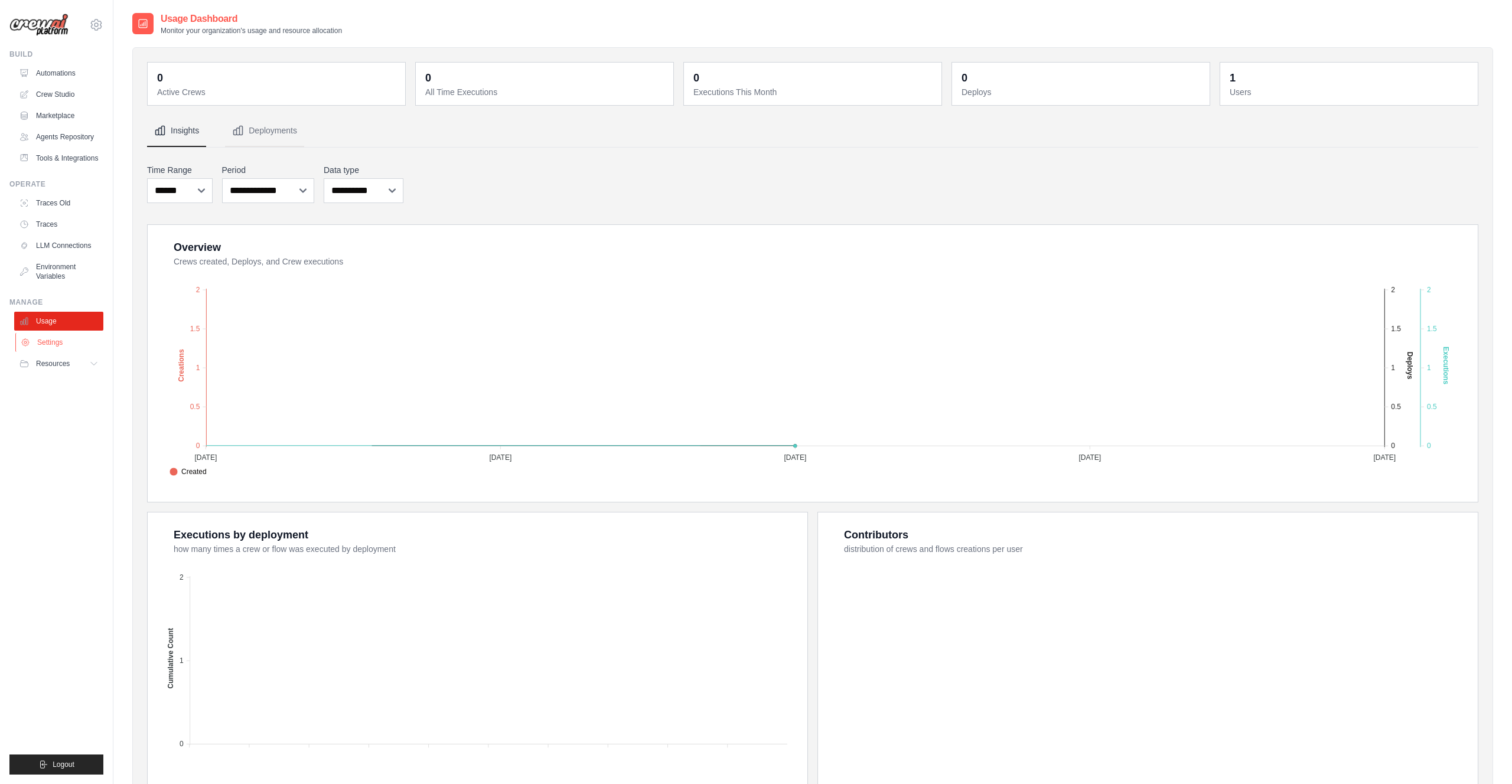
click at [49, 343] on link "Settings" at bounding box center [60, 342] width 89 height 19
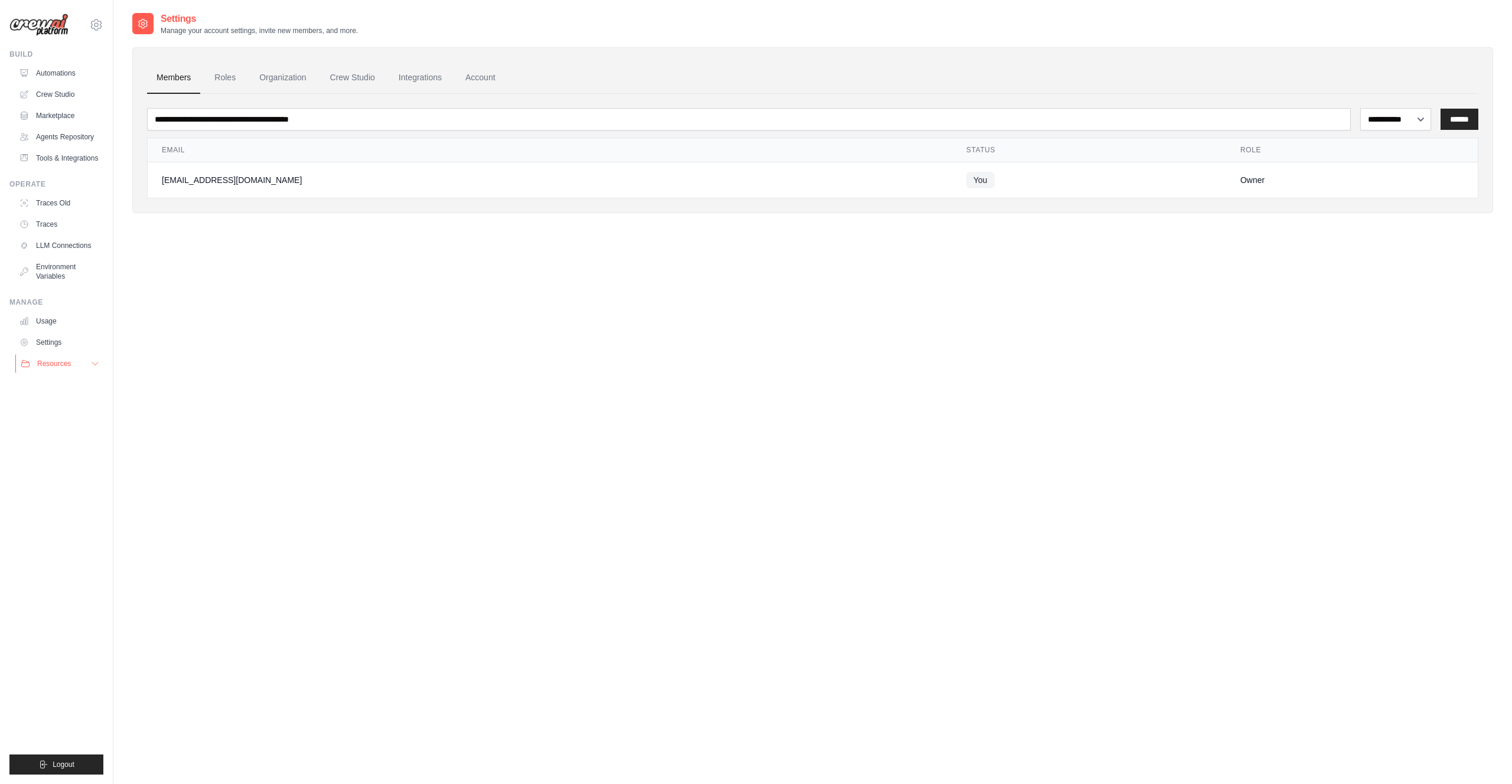
click at [87, 362] on button "Resources" at bounding box center [60, 363] width 89 height 19
click at [216, 74] on link "Roles" at bounding box center [225, 77] width 40 height 32
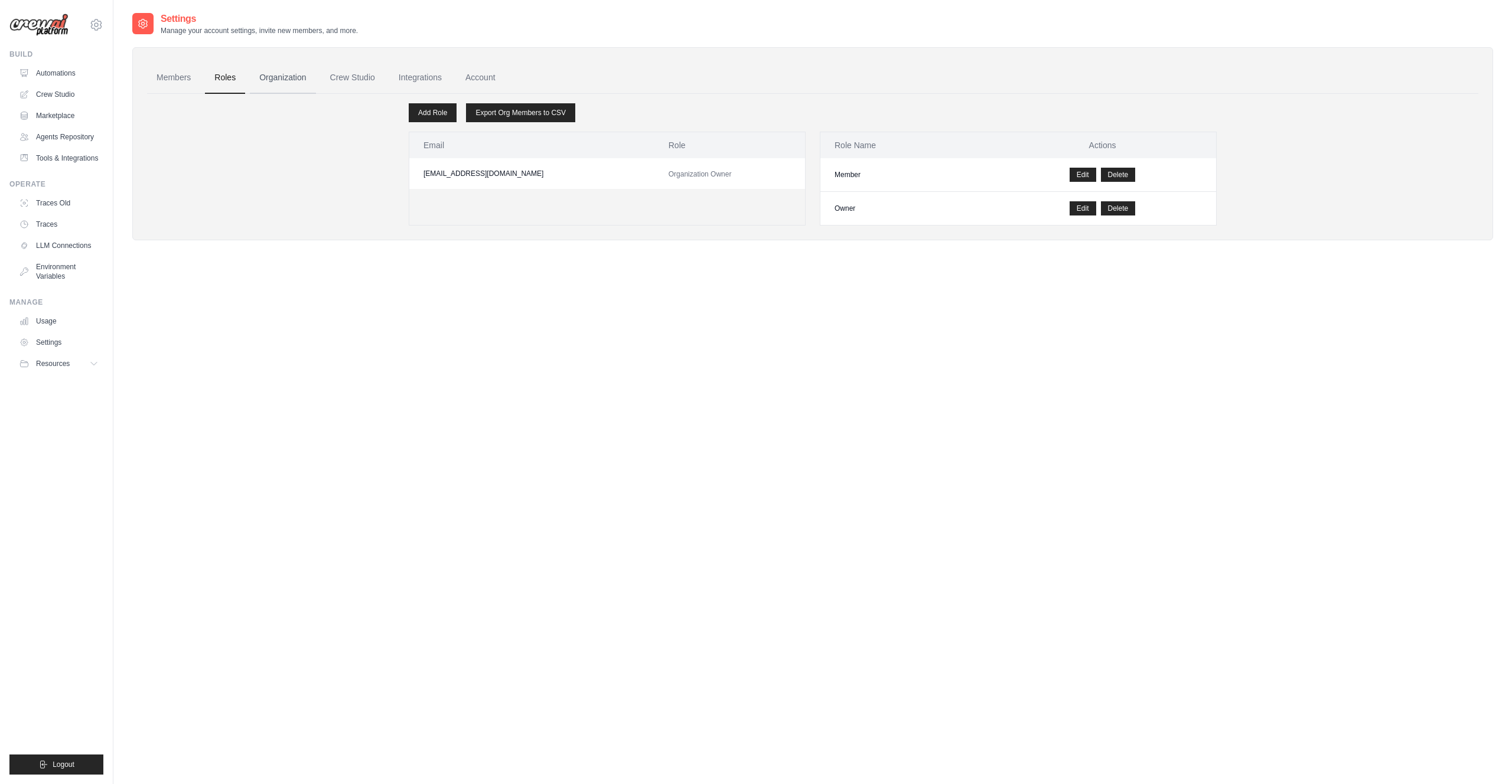
click at [274, 77] on link "Organization" at bounding box center [283, 77] width 66 height 32
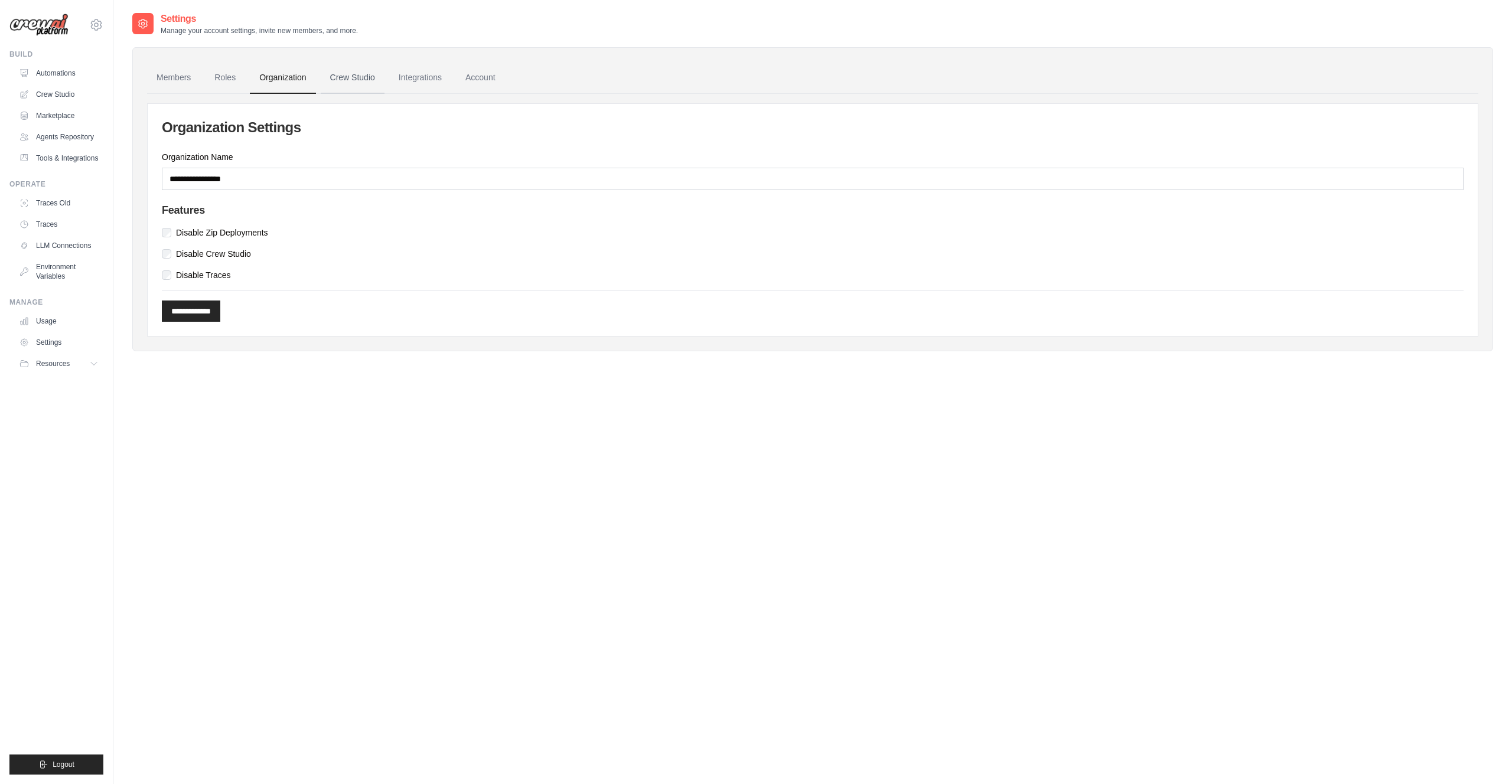
click at [352, 78] on link "Crew Studio" at bounding box center [353, 77] width 64 height 32
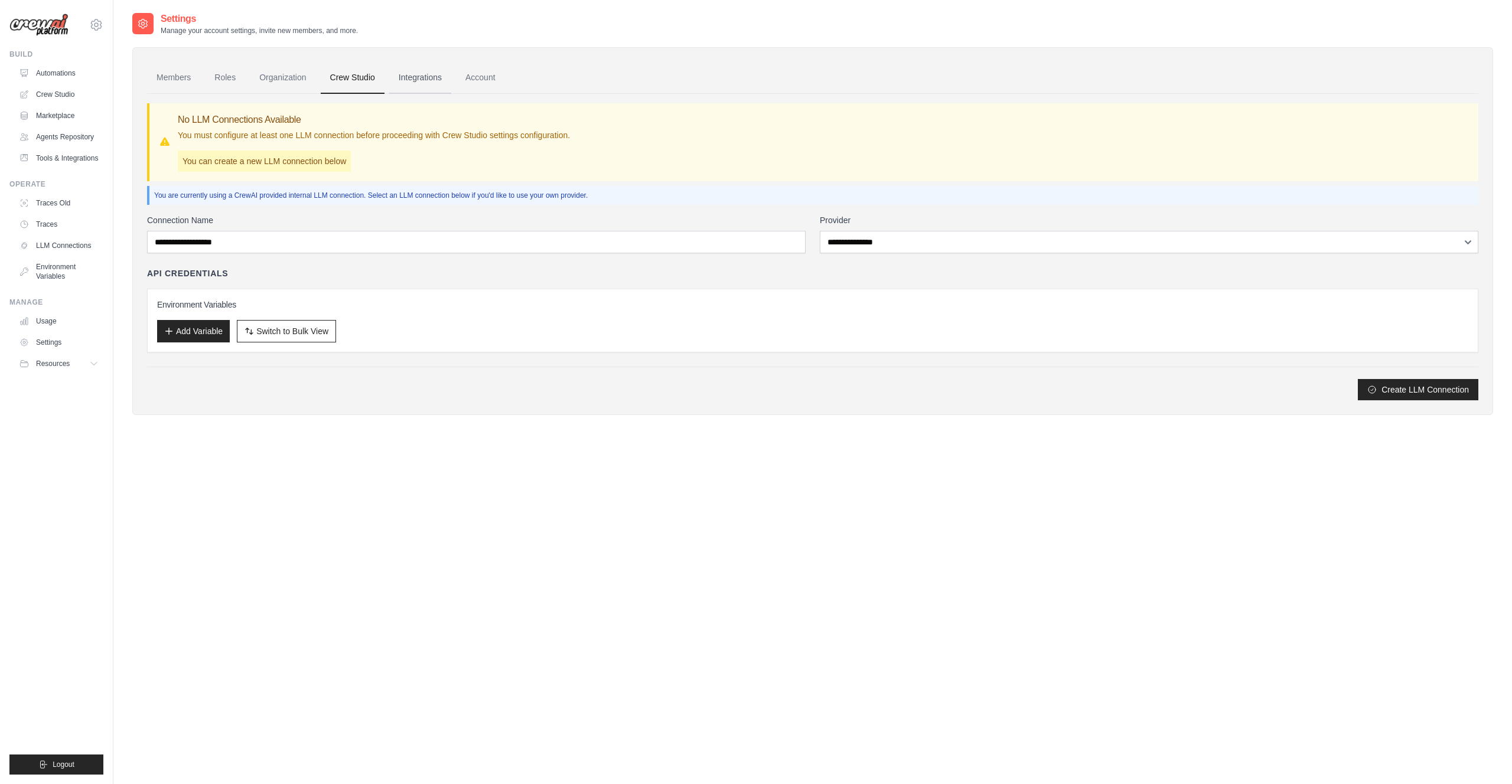
click at [405, 81] on link "Integrations" at bounding box center [420, 77] width 62 height 32
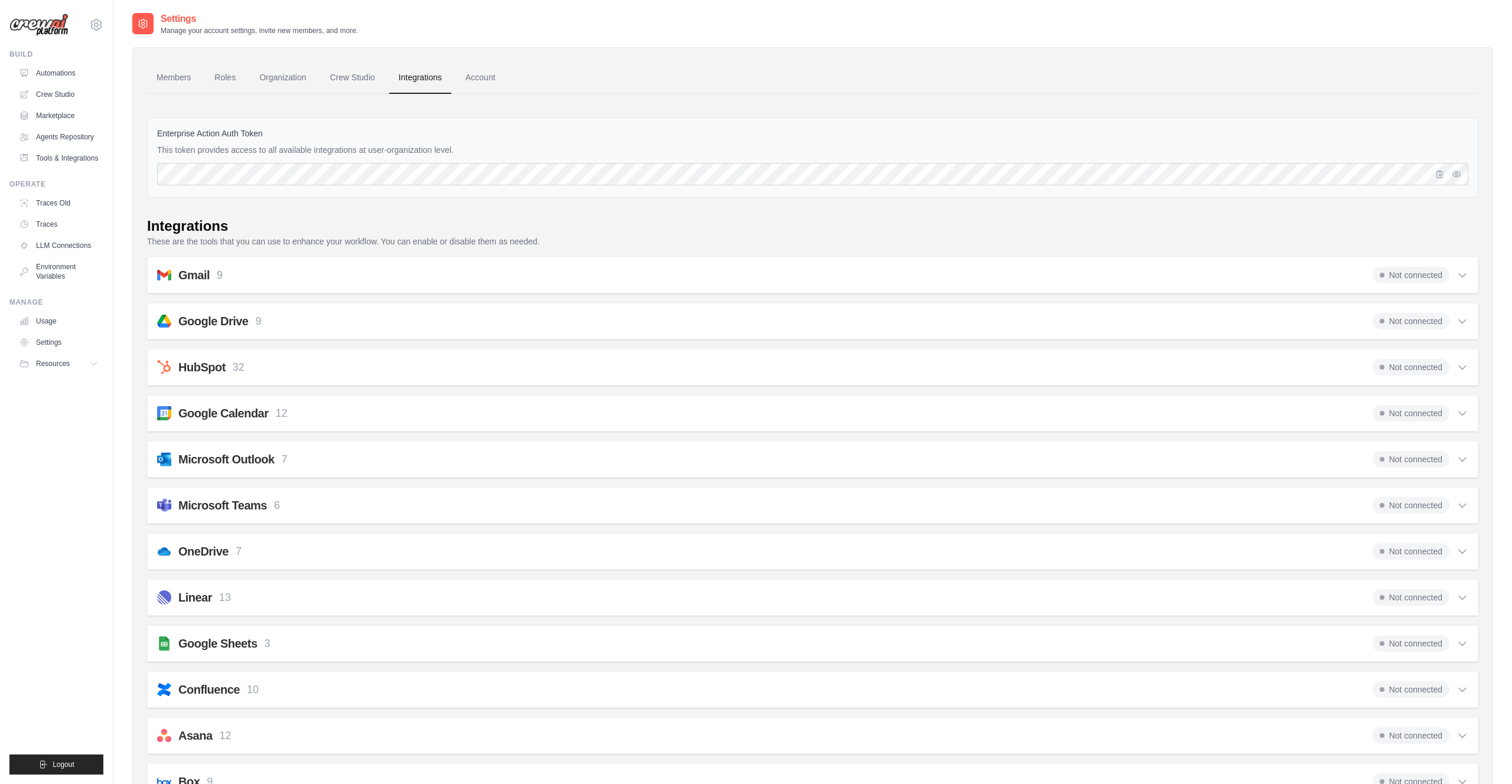
click at [536, 262] on div "Gmail 9 Not connected Select all Send an Email: gmail_send_email Get an Email b…" at bounding box center [812, 275] width 1331 height 36
click at [519, 277] on div "Gmail 9 Not connected" at bounding box center [813, 275] width 1311 height 16
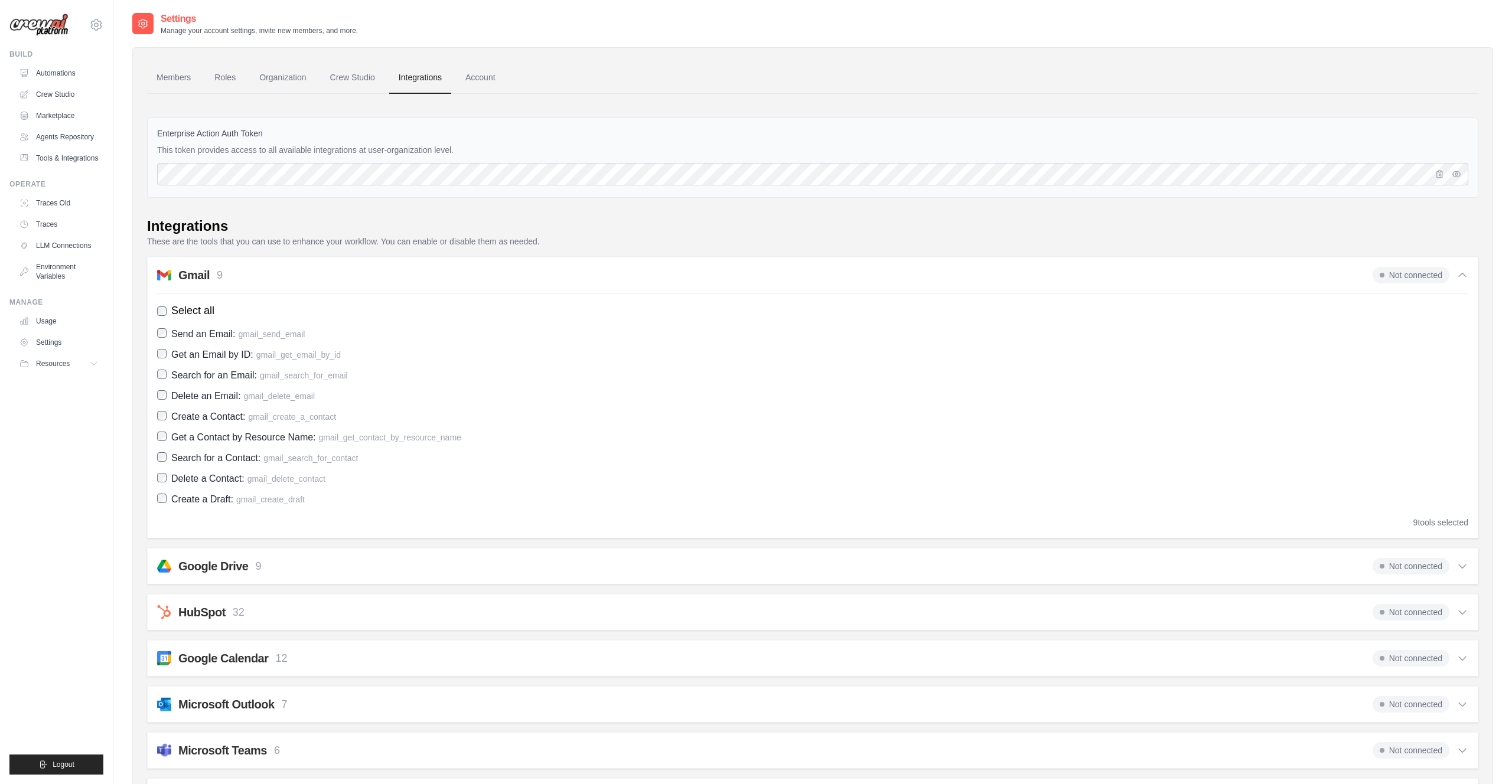
click at [519, 277] on div "Gmail 9 Not connected" at bounding box center [813, 275] width 1311 height 16
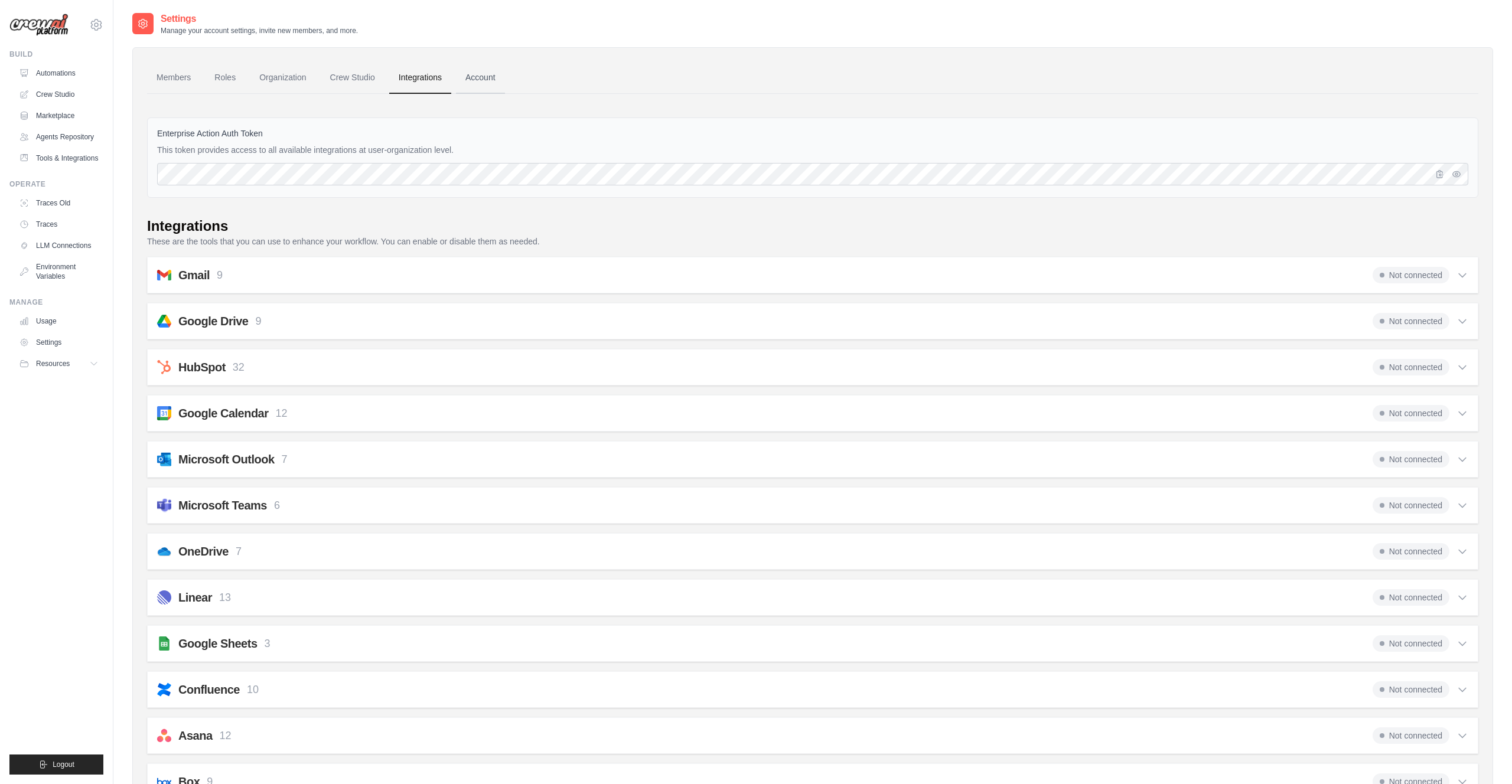
click at [469, 79] on link "Account" at bounding box center [480, 77] width 49 height 32
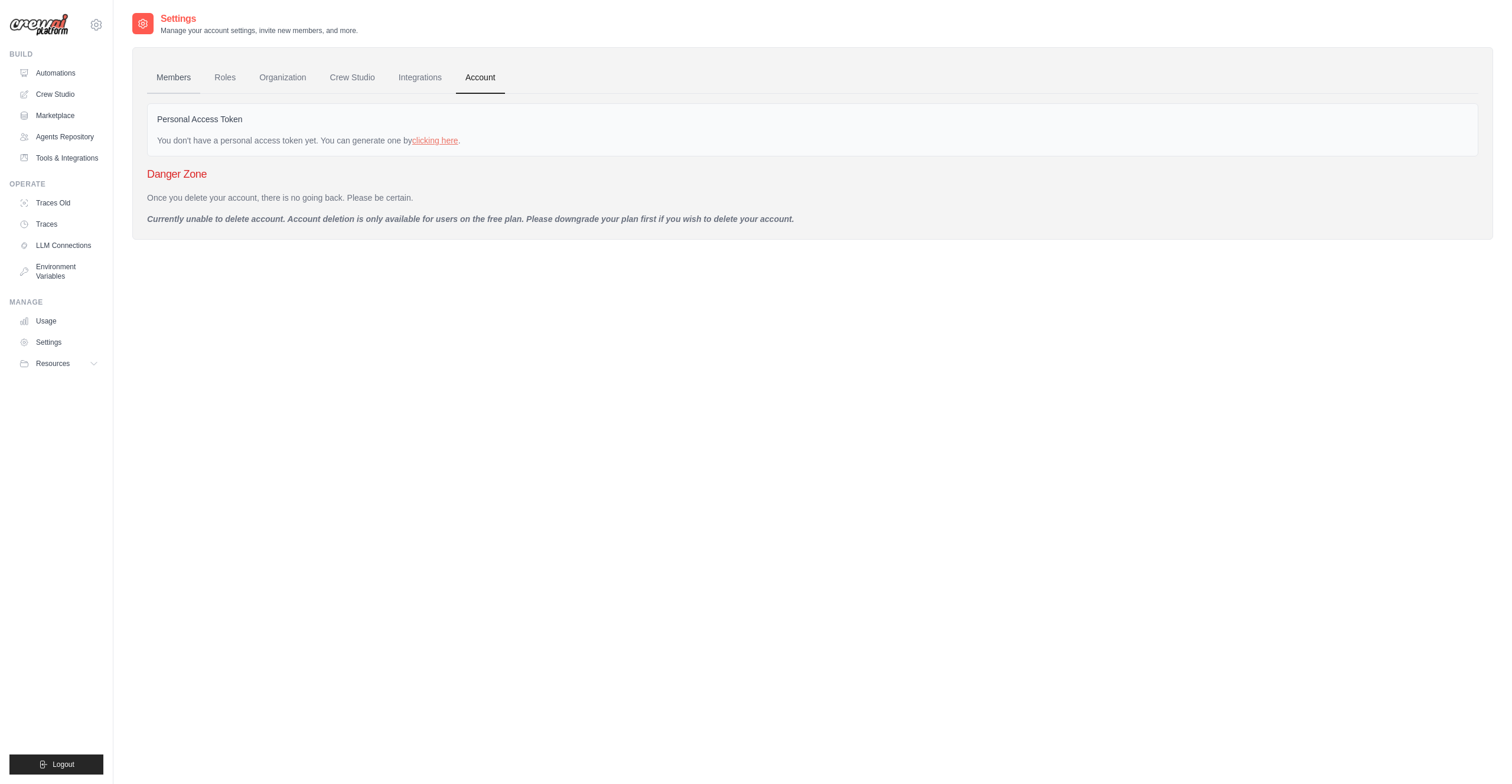
click at [181, 73] on link "Members" at bounding box center [173, 77] width 53 height 32
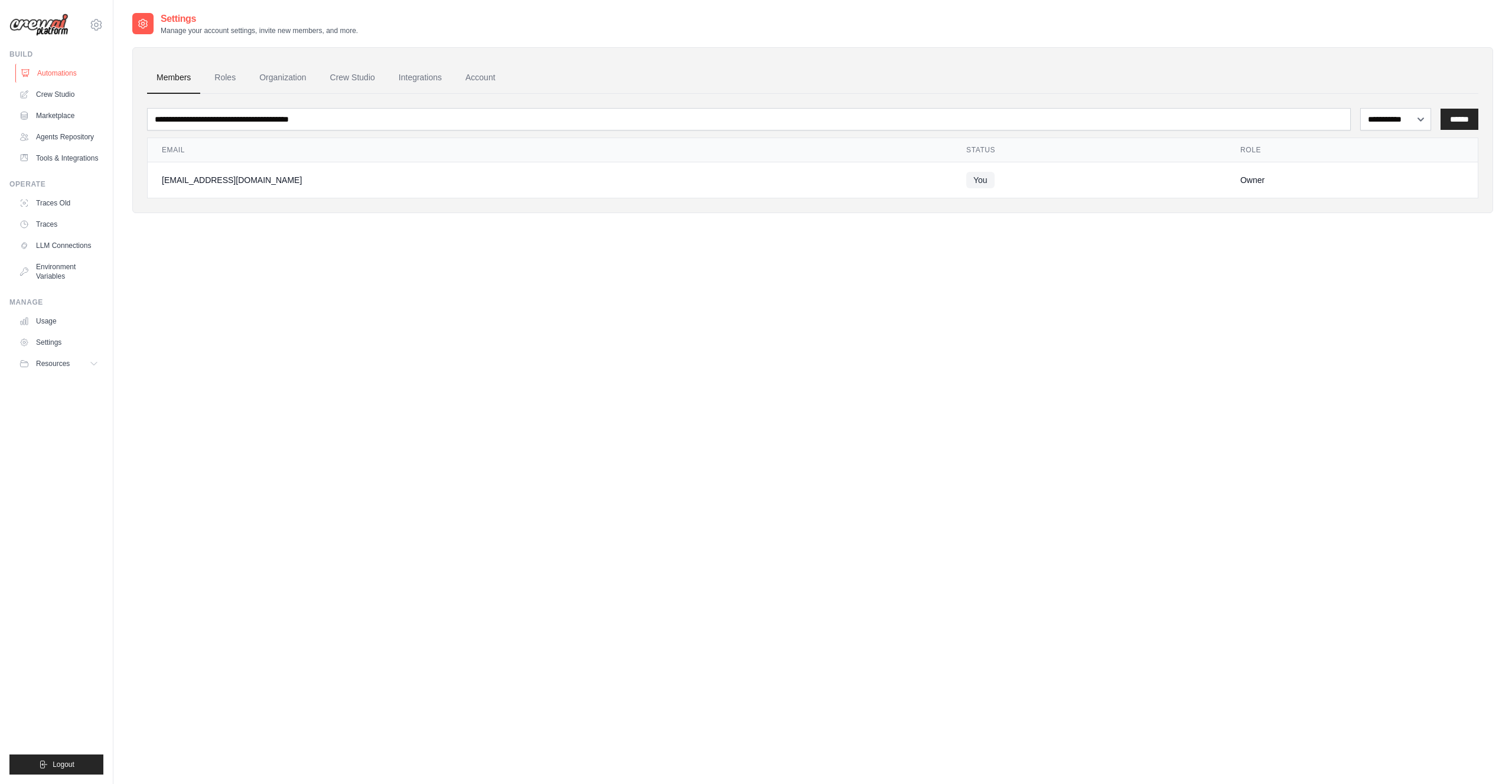
click at [69, 71] on link "Automations" at bounding box center [60, 73] width 89 height 19
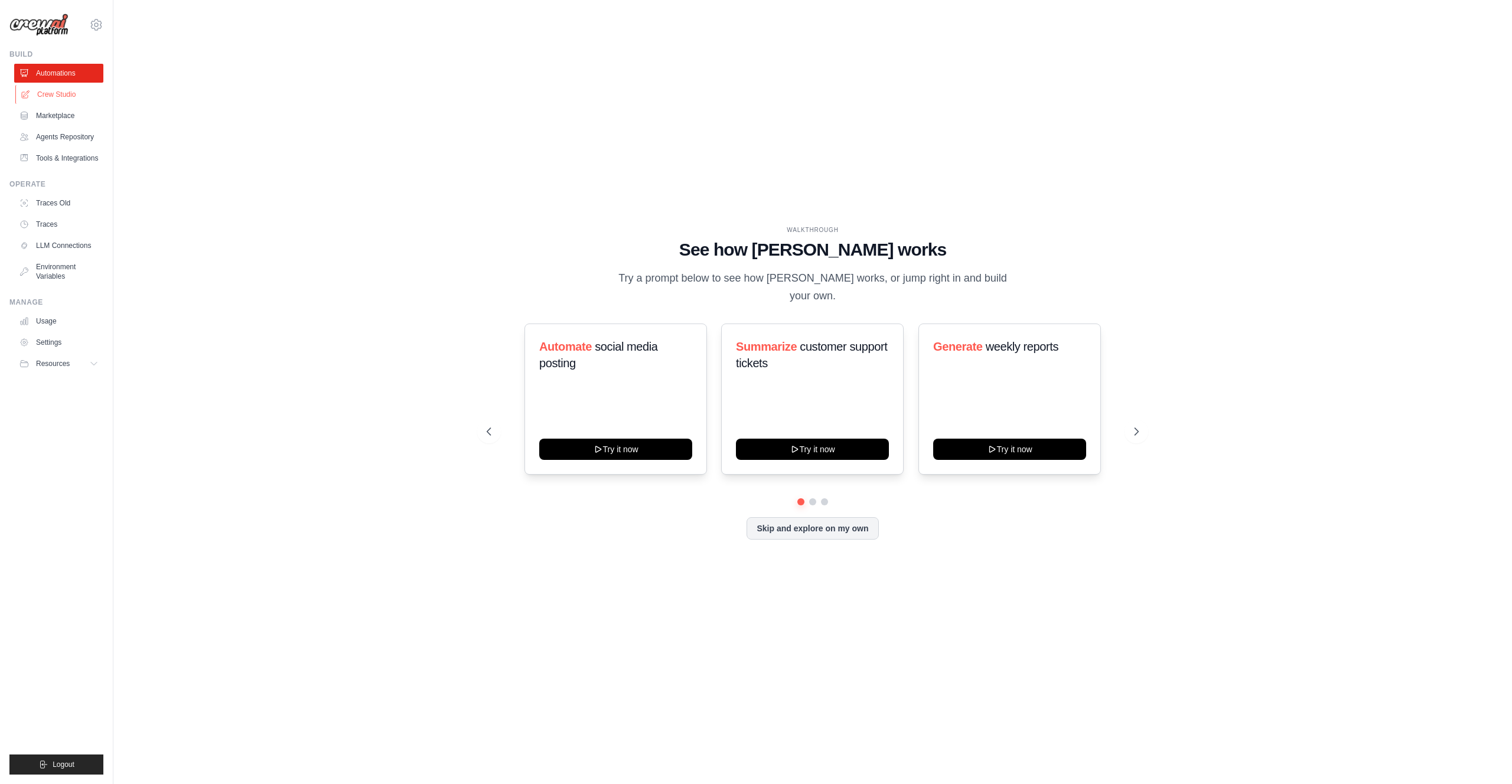
click at [54, 93] on link "Crew Studio" at bounding box center [60, 94] width 89 height 19
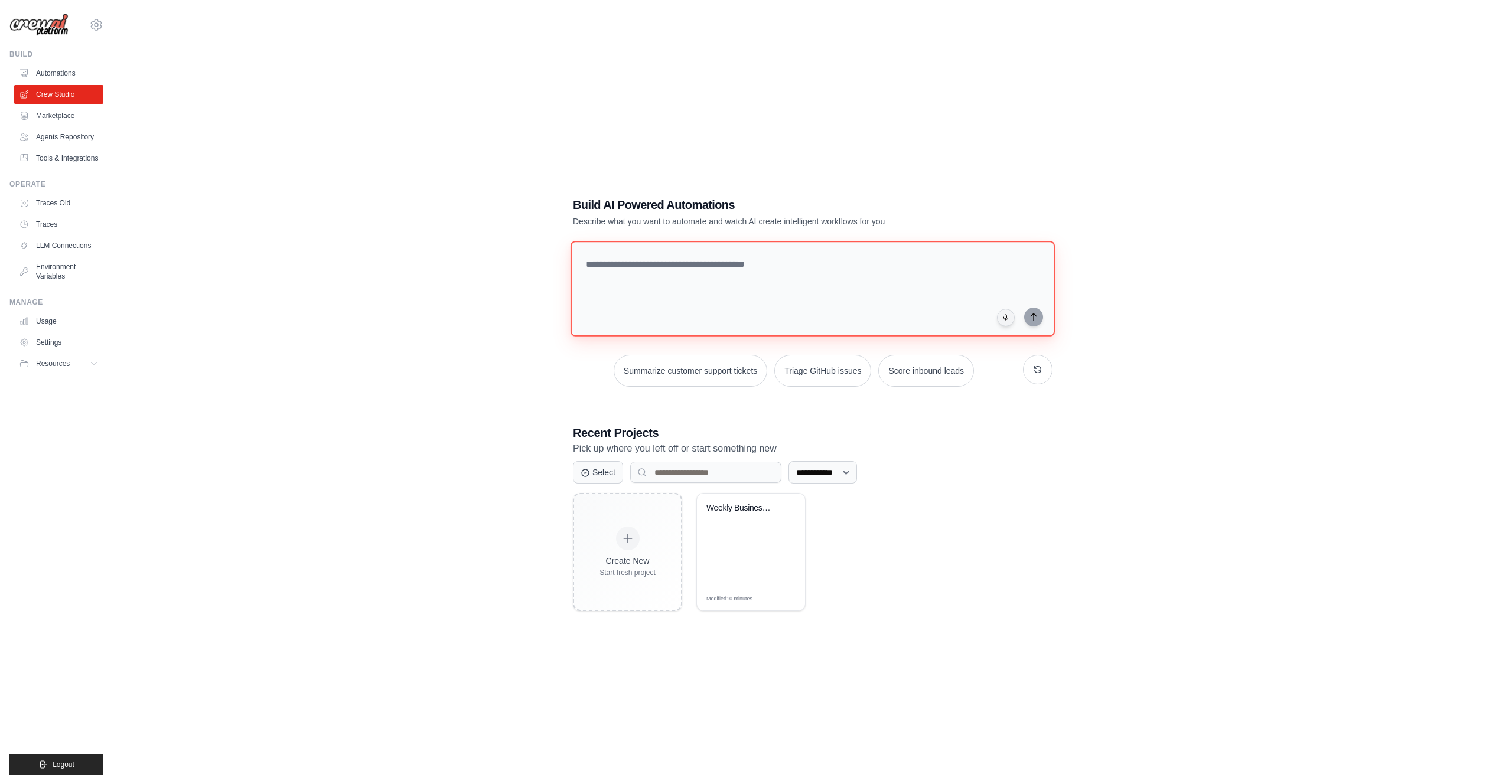
click at [660, 252] on textarea at bounding box center [812, 288] width 484 height 95
type textarea "**********"
click at [429, 406] on div "**********" at bounding box center [813, 403] width 1361 height 784
click at [94, 22] on icon at bounding box center [96, 25] width 14 height 14
click at [125, 76] on span "Settings" at bounding box center [147, 73] width 94 height 12
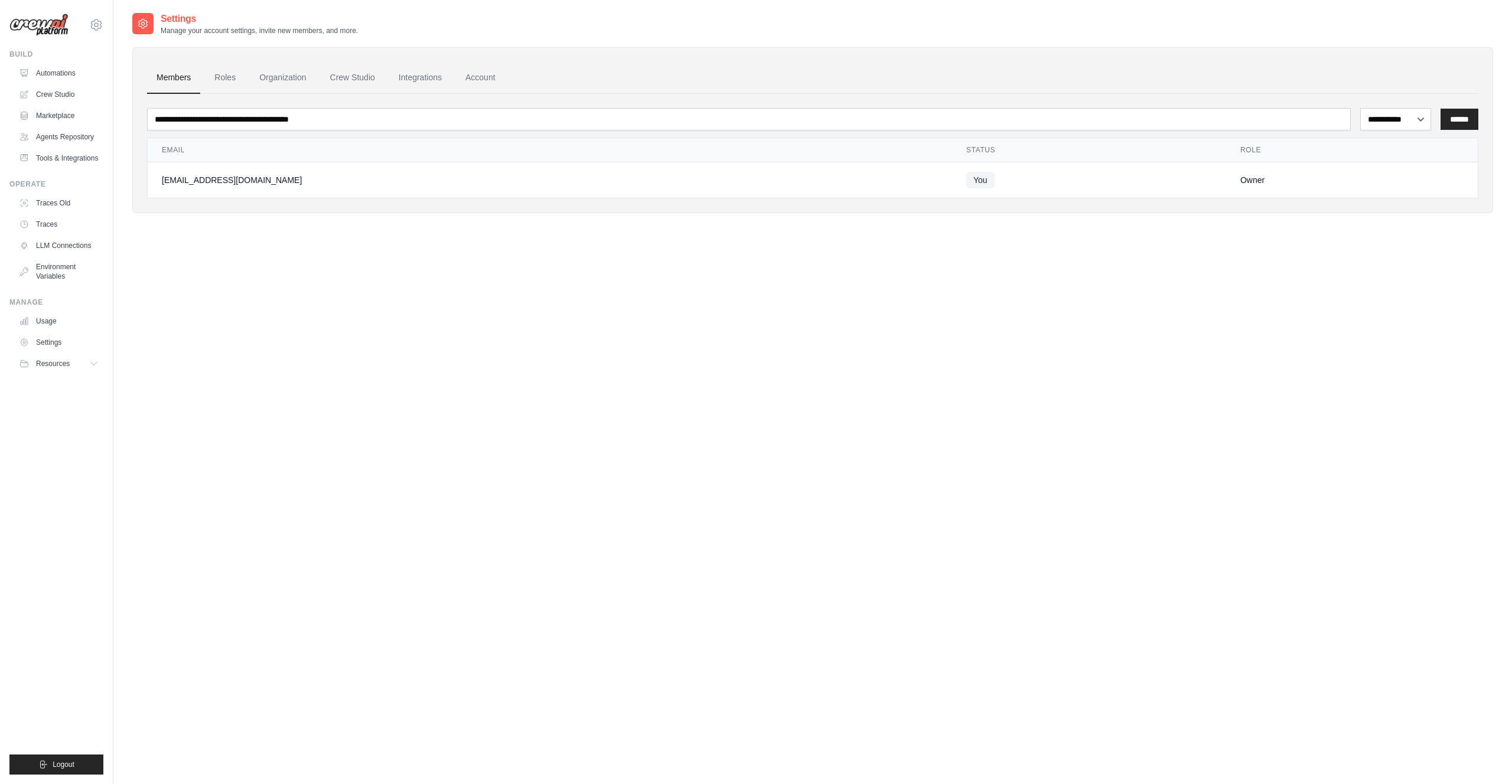
click at [100, 18] on icon at bounding box center [96, 25] width 14 height 14
click at [40, 317] on link "Usage" at bounding box center [60, 321] width 89 height 19
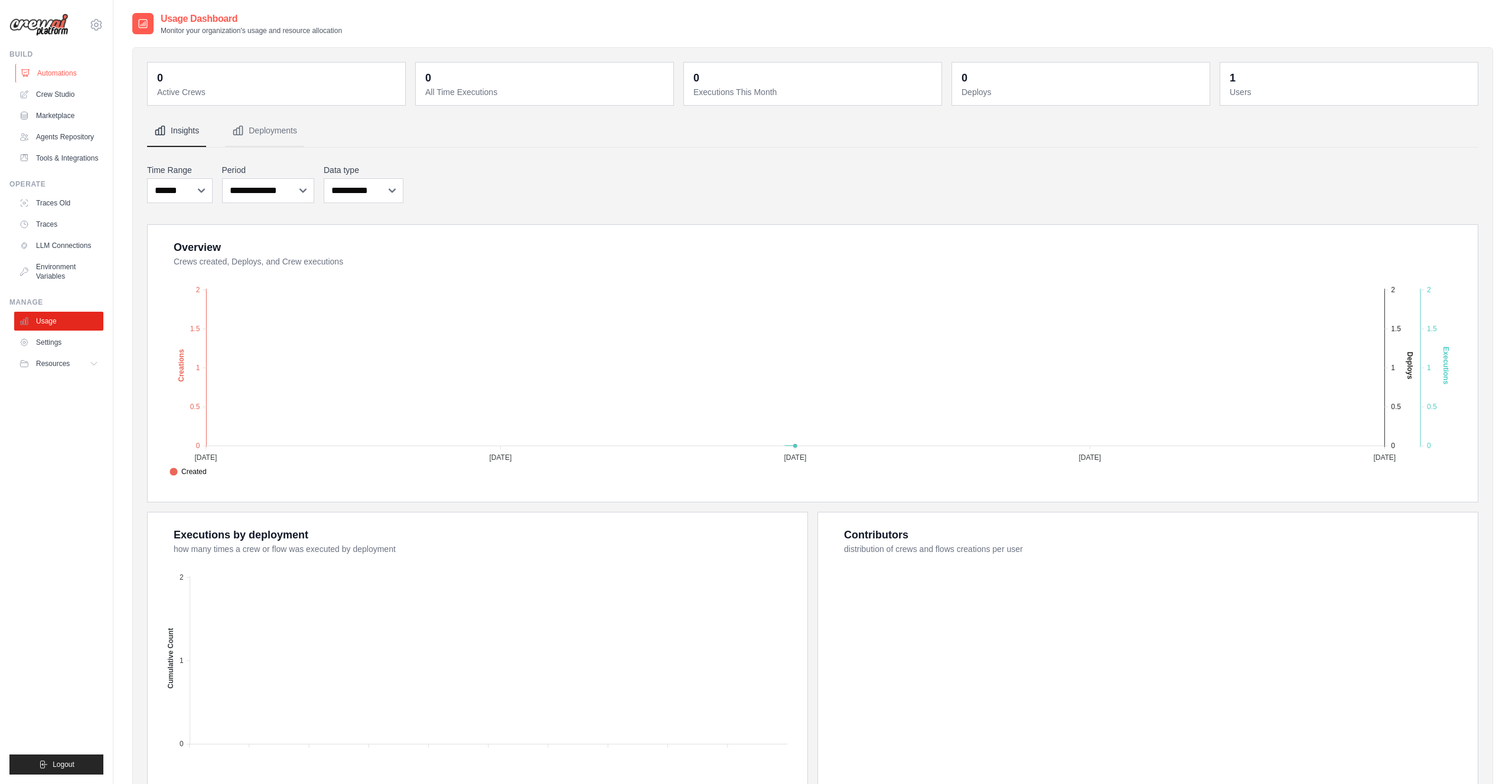
click at [45, 68] on link "Automations" at bounding box center [60, 73] width 89 height 19
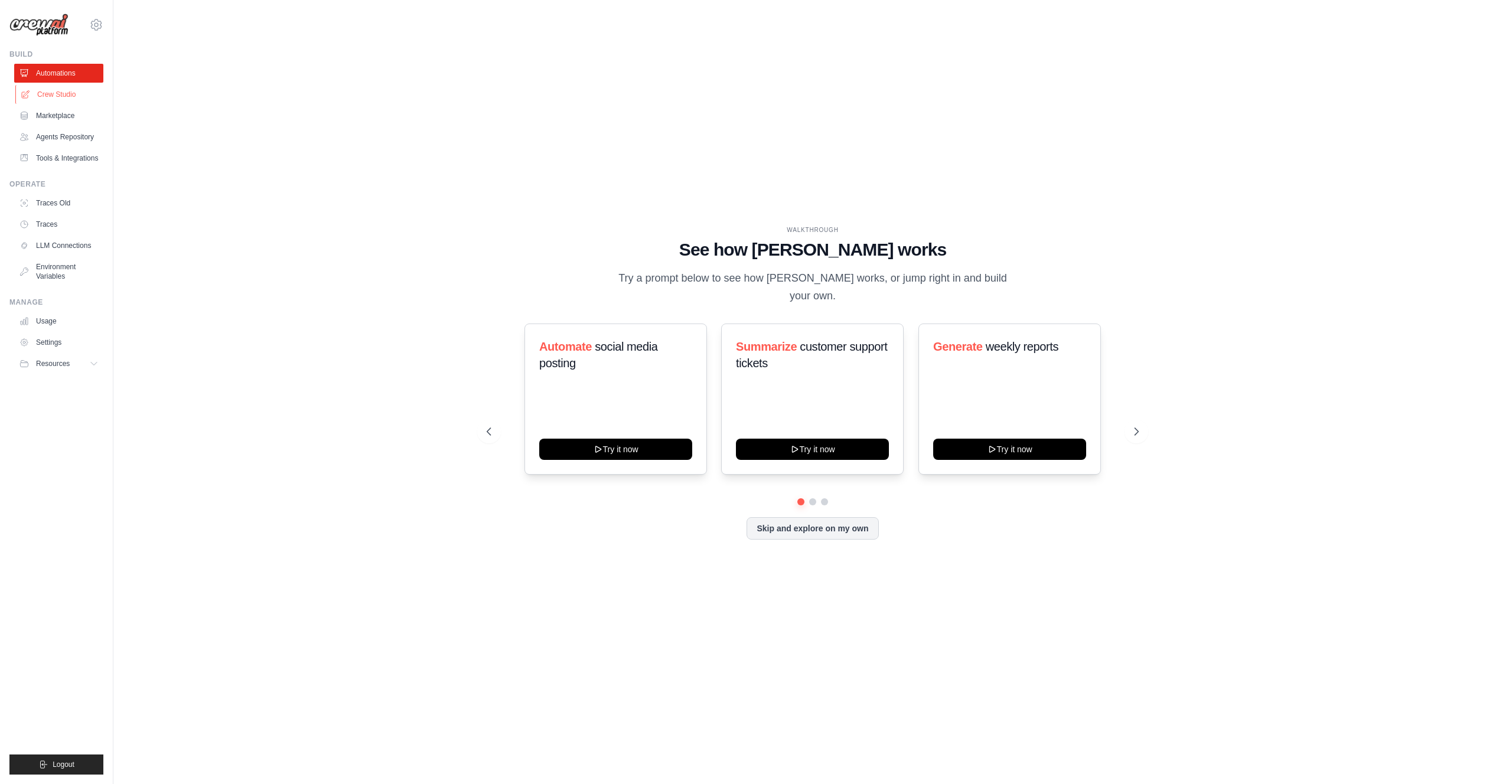
click at [46, 99] on link "Crew Studio" at bounding box center [60, 94] width 89 height 19
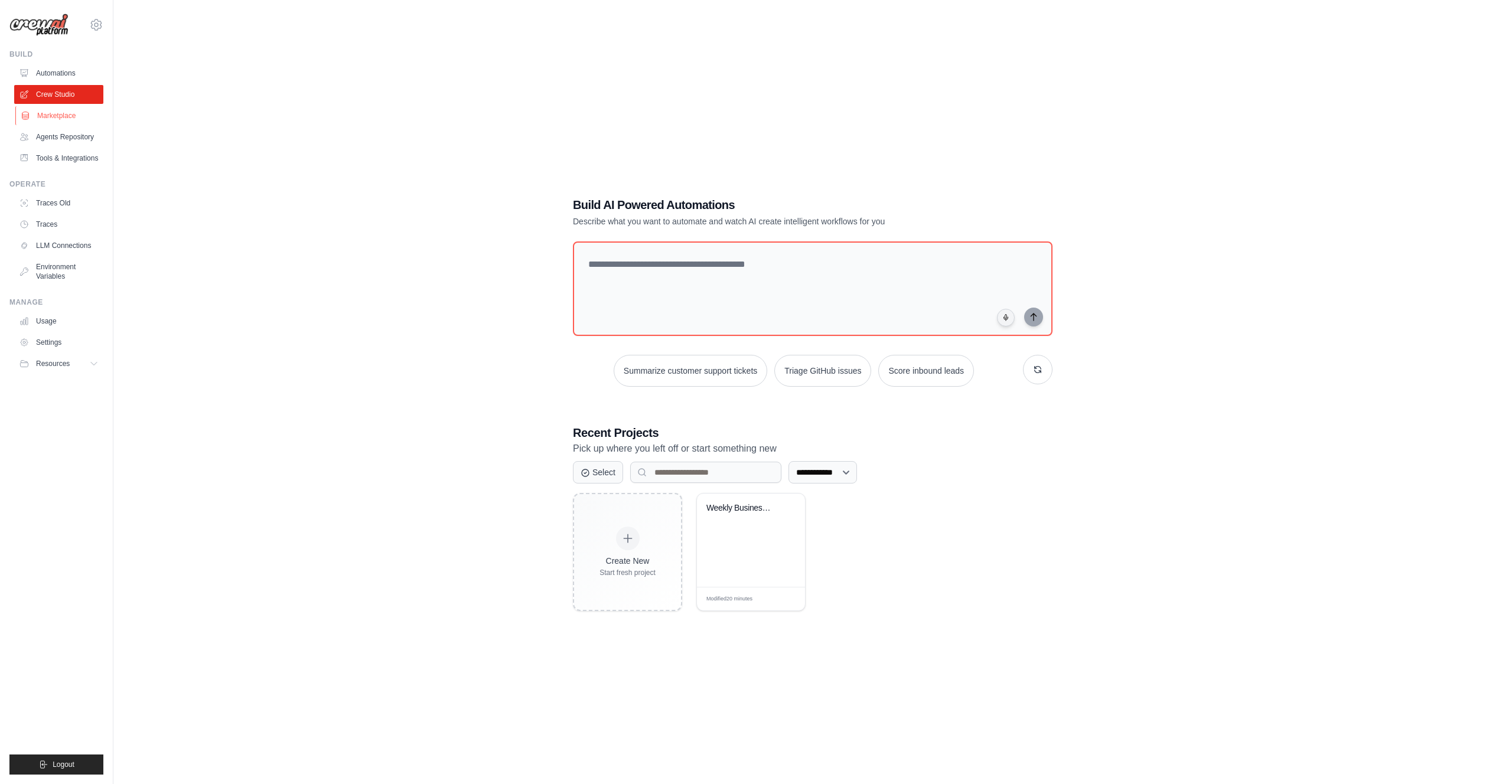
click at [53, 114] on link "Marketplace" at bounding box center [60, 116] width 89 height 19
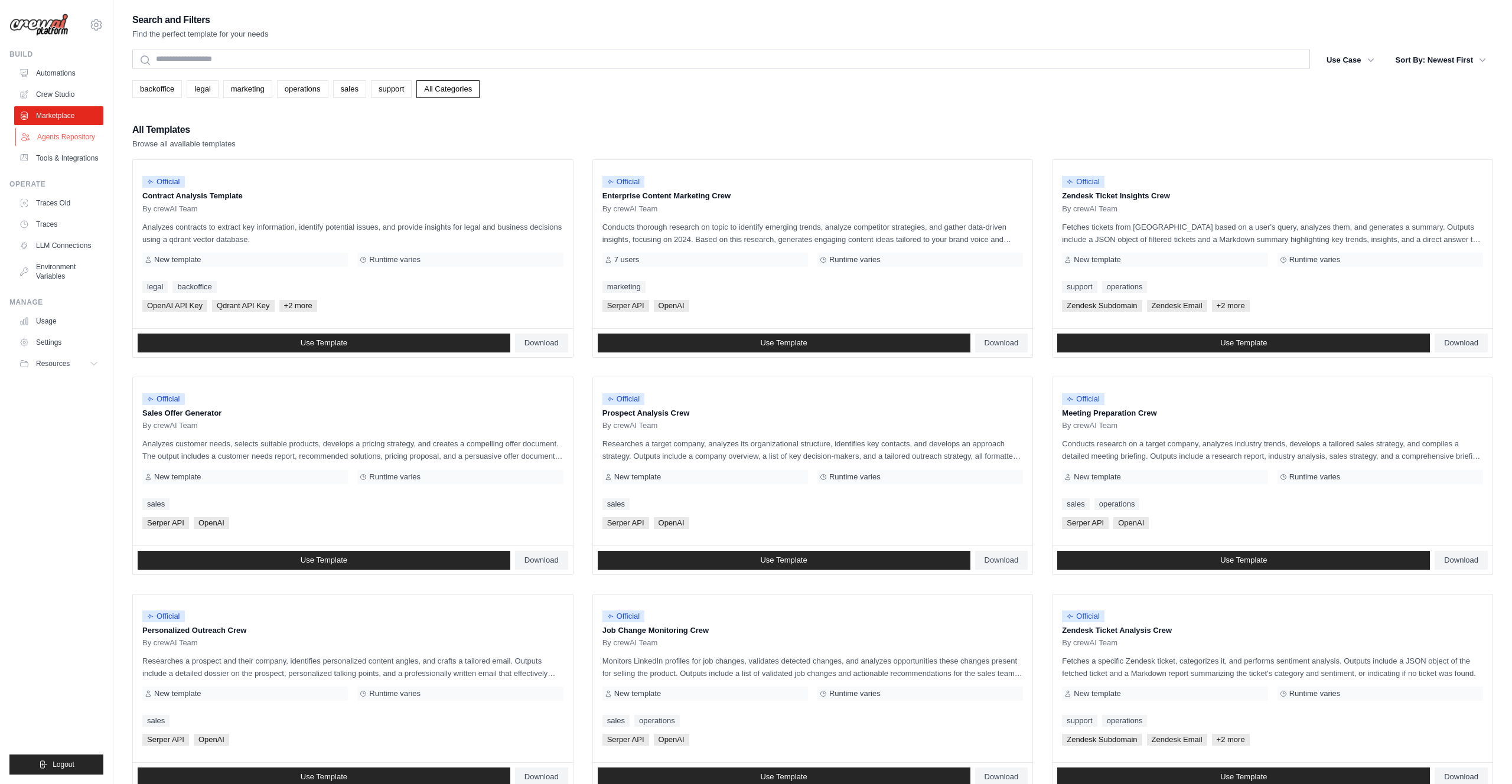
click at [53, 136] on link "Agents Repository" at bounding box center [60, 136] width 89 height 19
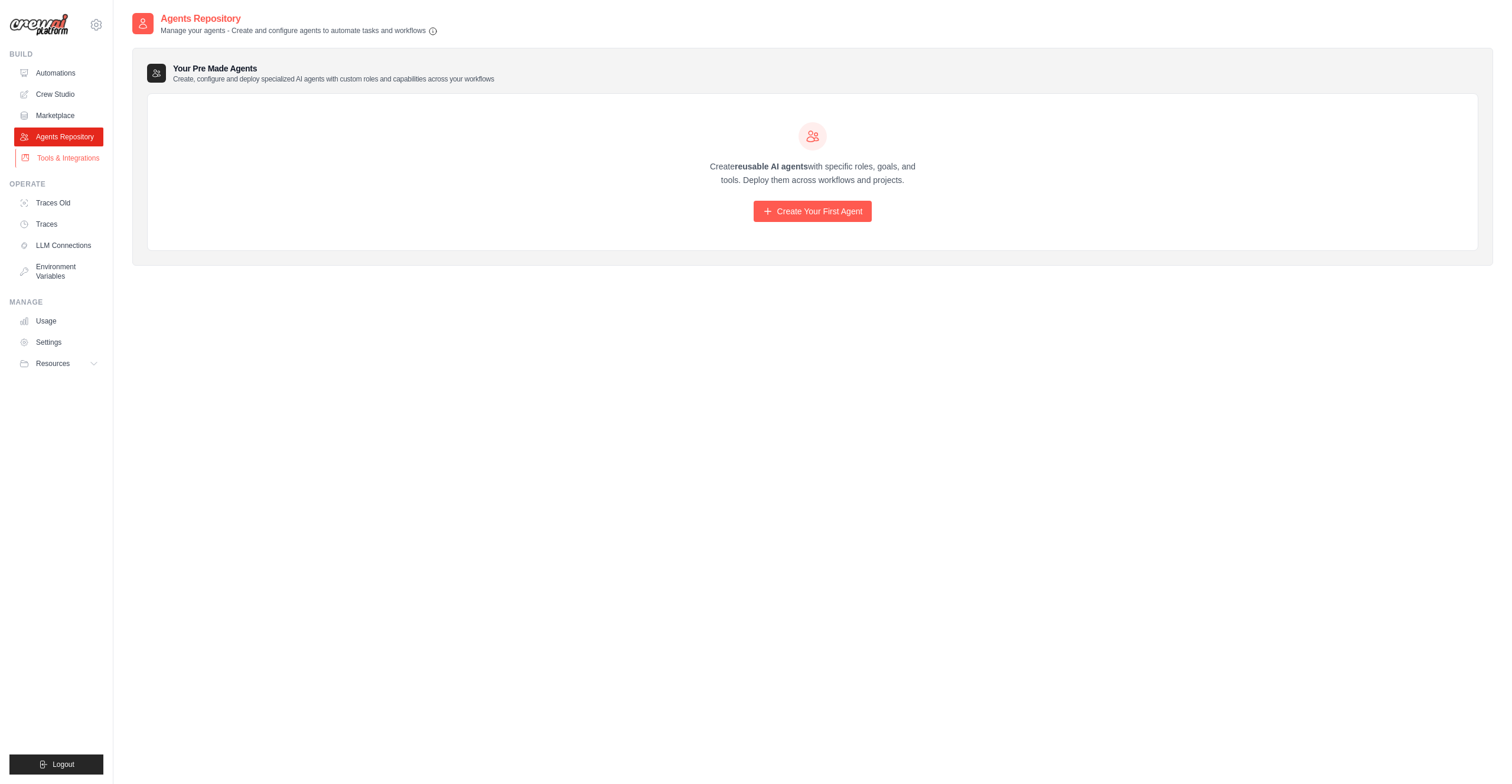
click at [62, 158] on link "Tools & Integrations" at bounding box center [60, 158] width 89 height 19
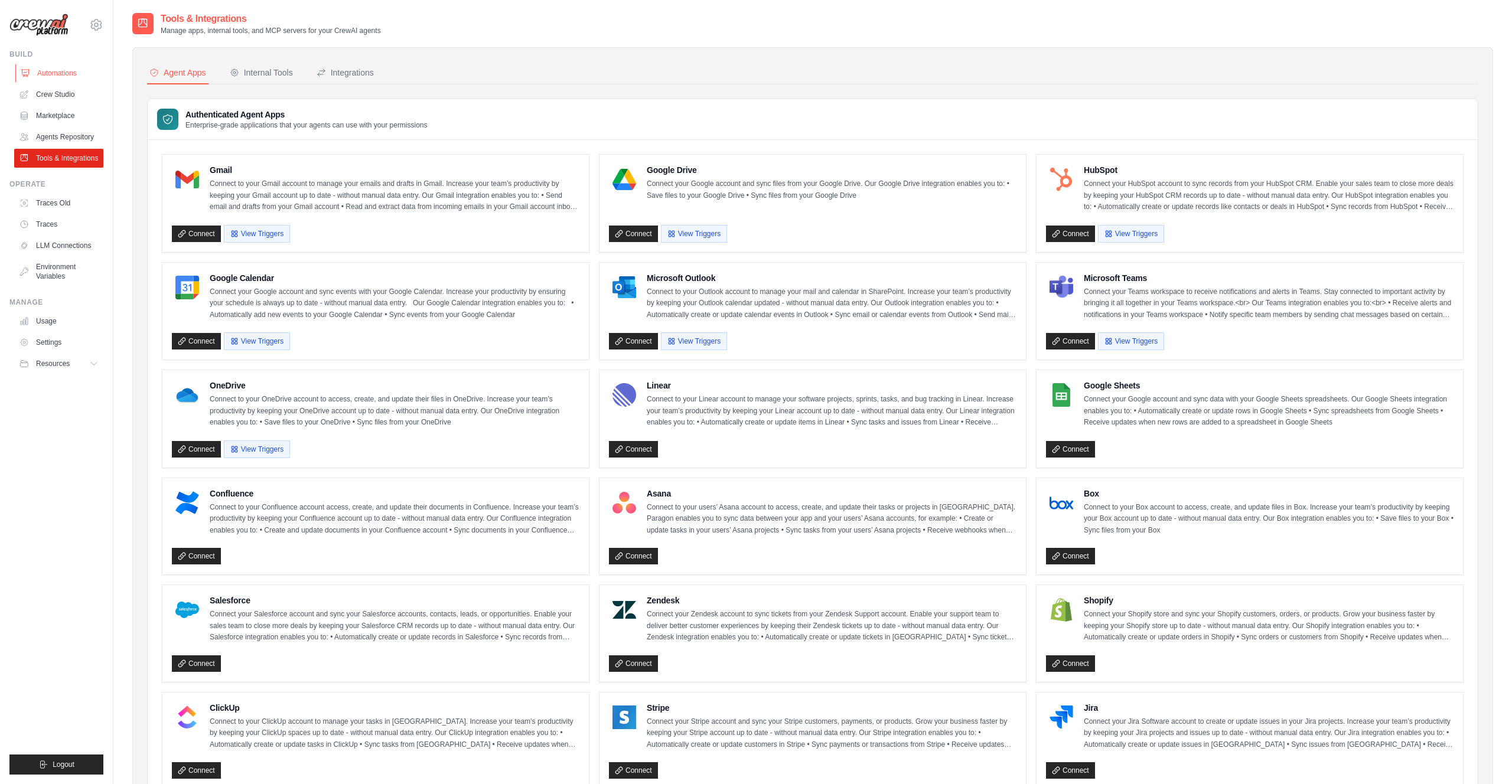
click at [61, 73] on link "Automations" at bounding box center [60, 73] width 89 height 19
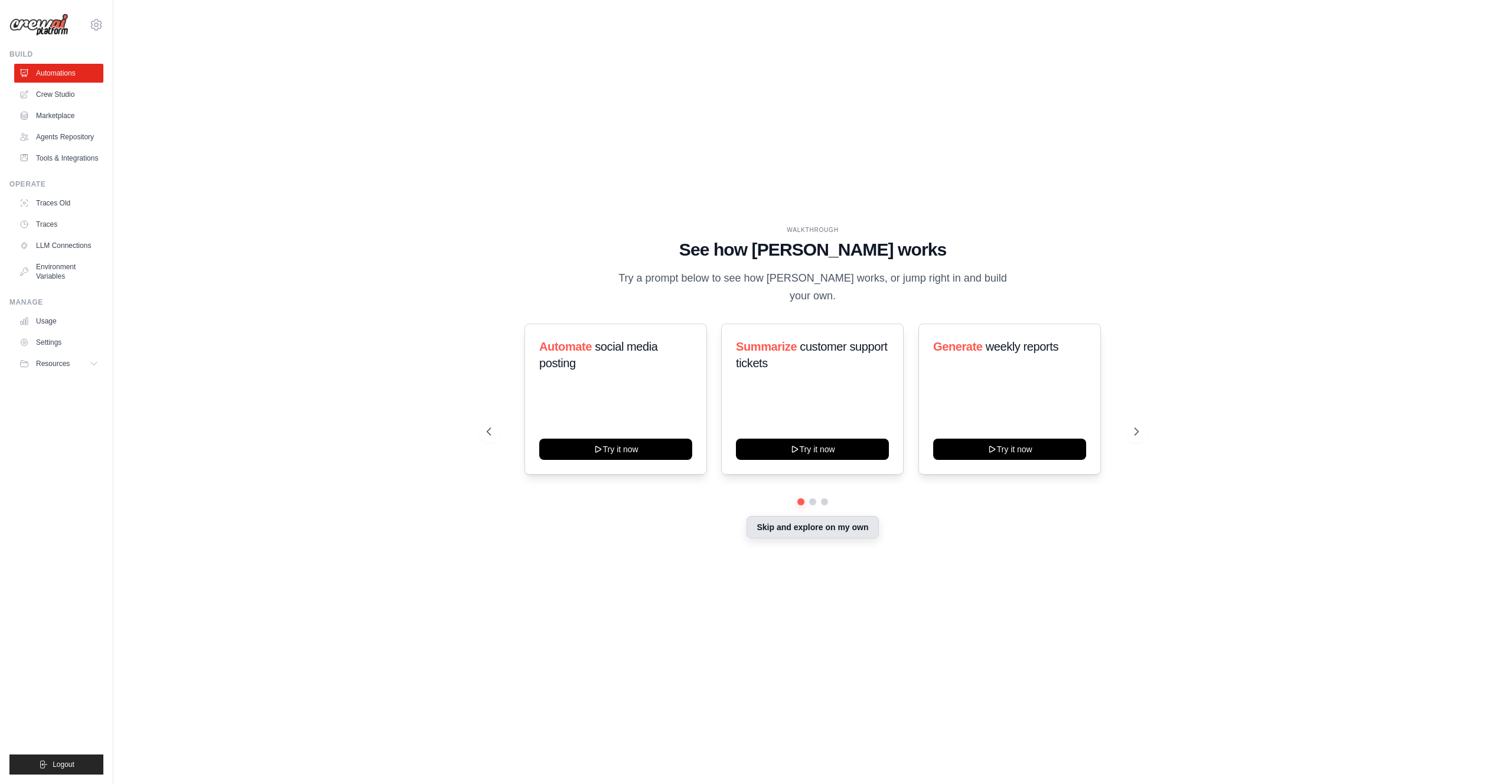
click at [800, 516] on button "Skip and explore on my own" at bounding box center [812, 527] width 132 height 23
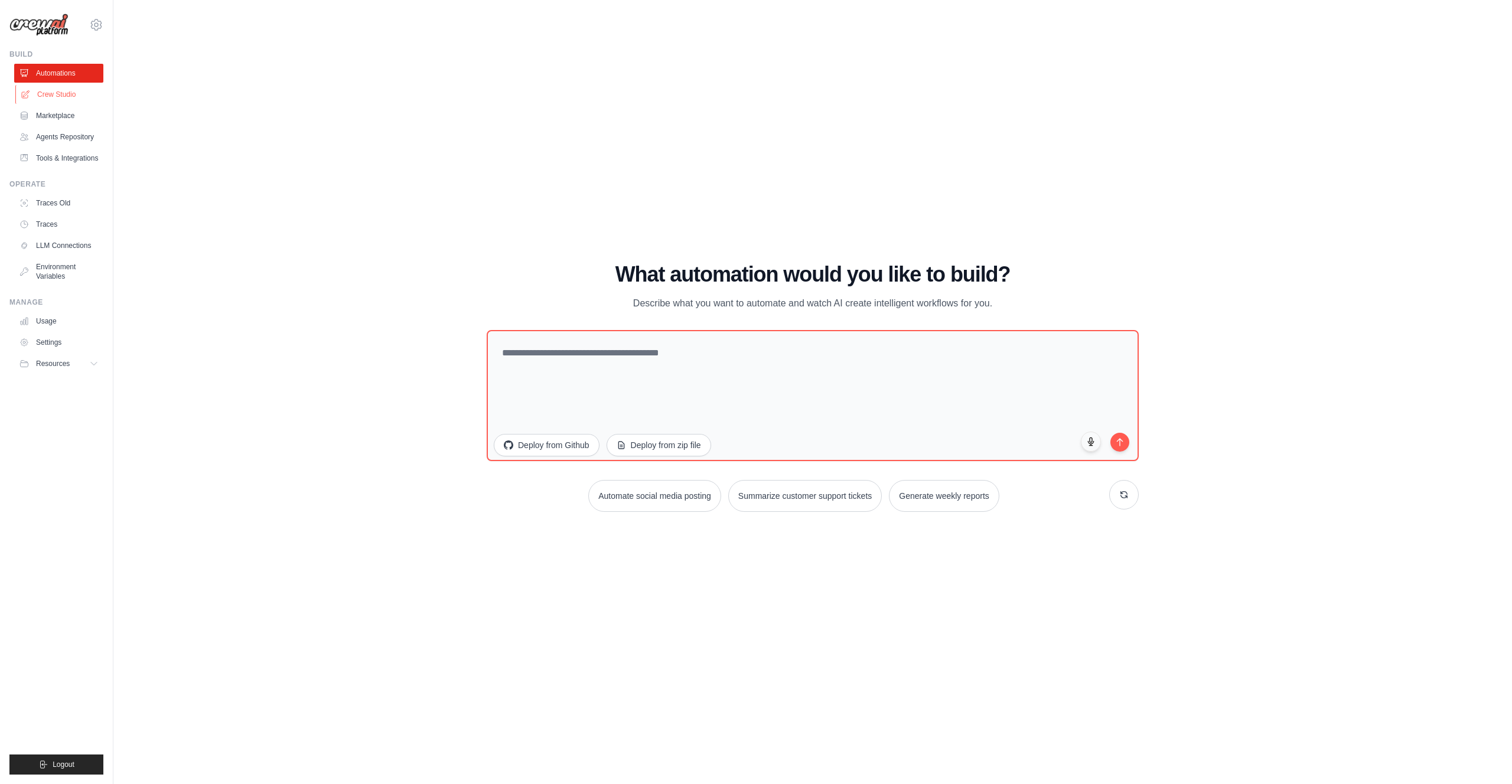
click at [68, 92] on link "Crew Studio" at bounding box center [60, 94] width 89 height 19
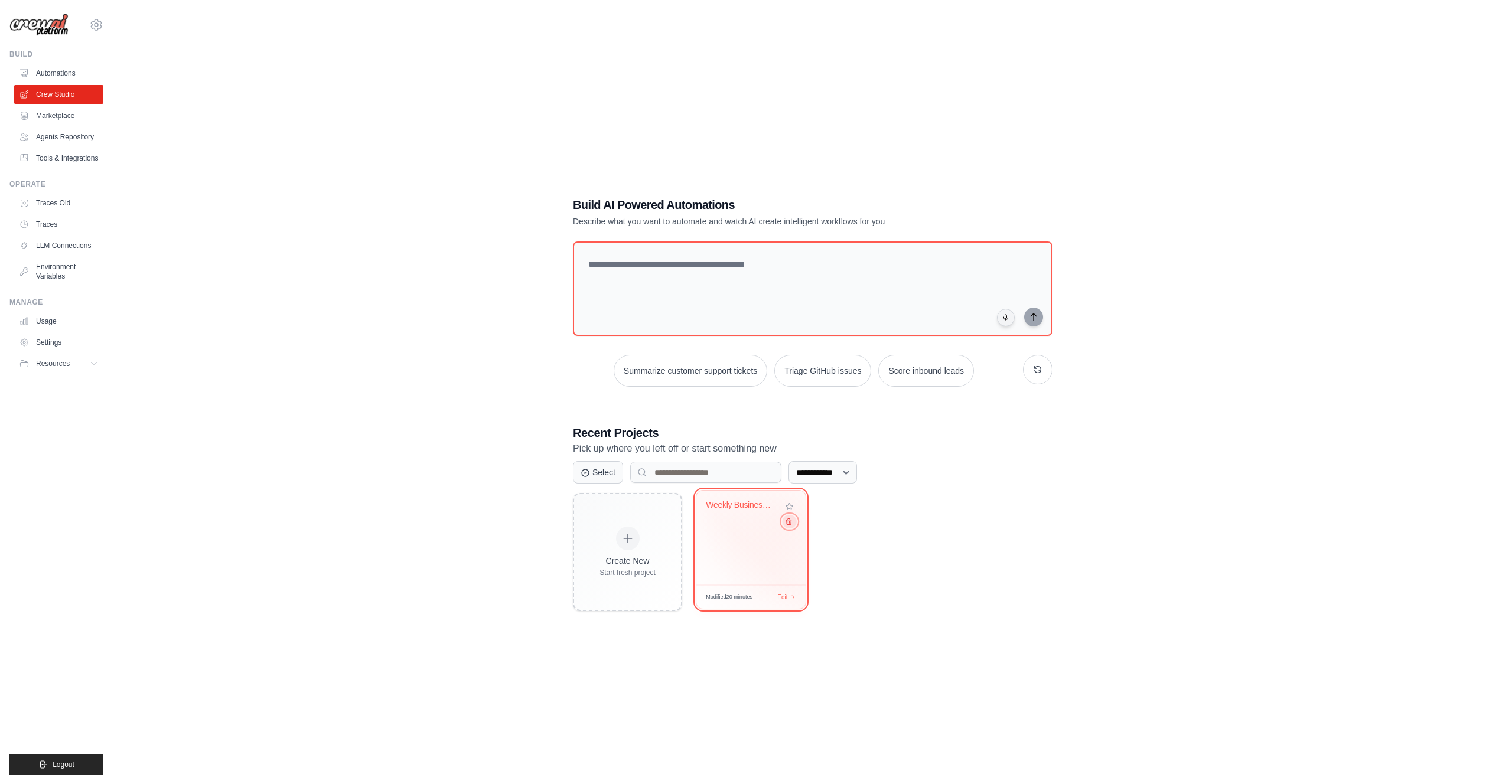
click at [789, 522] on icon at bounding box center [789, 522] width 8 height 8
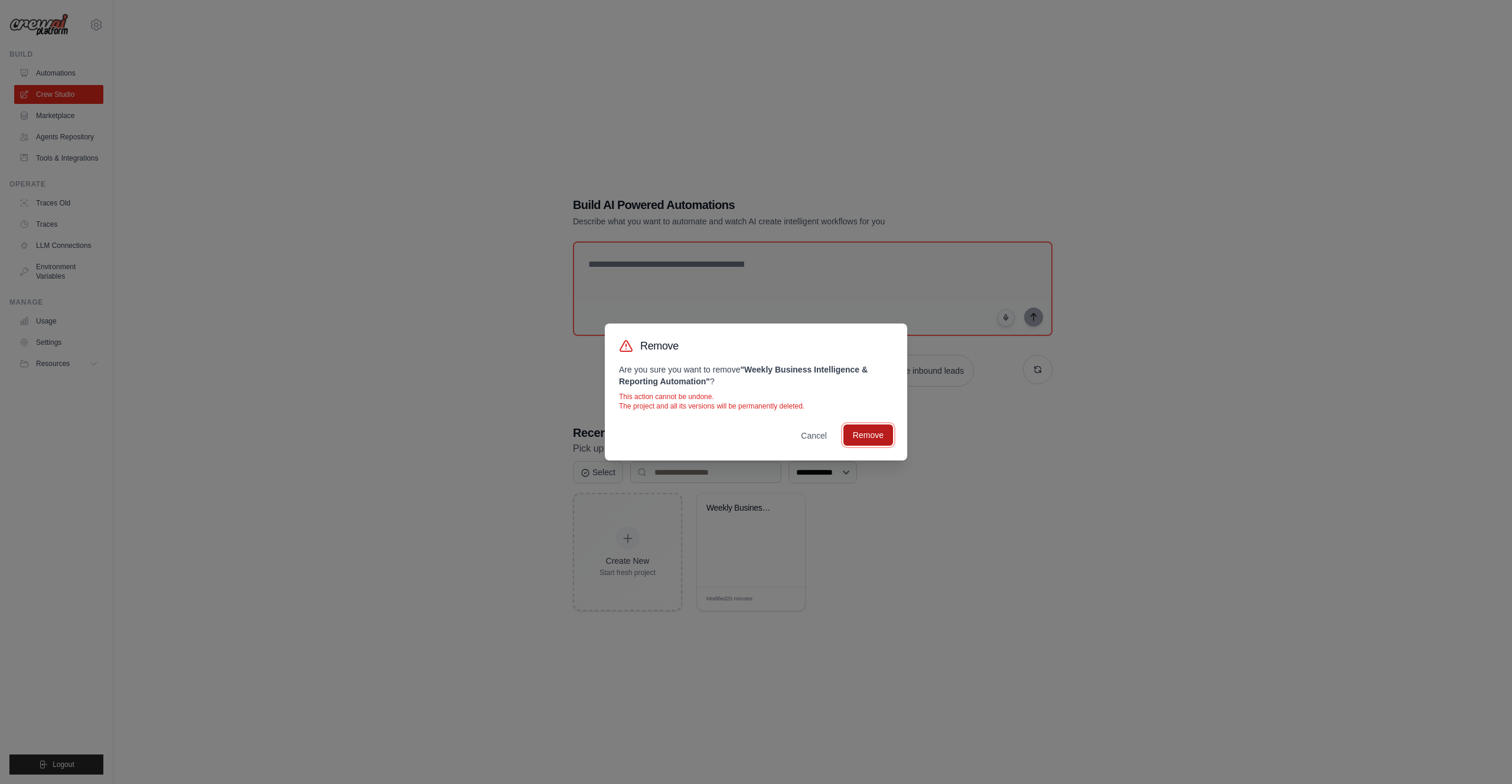
click at [860, 438] on button "Remove" at bounding box center [868, 435] width 49 height 21
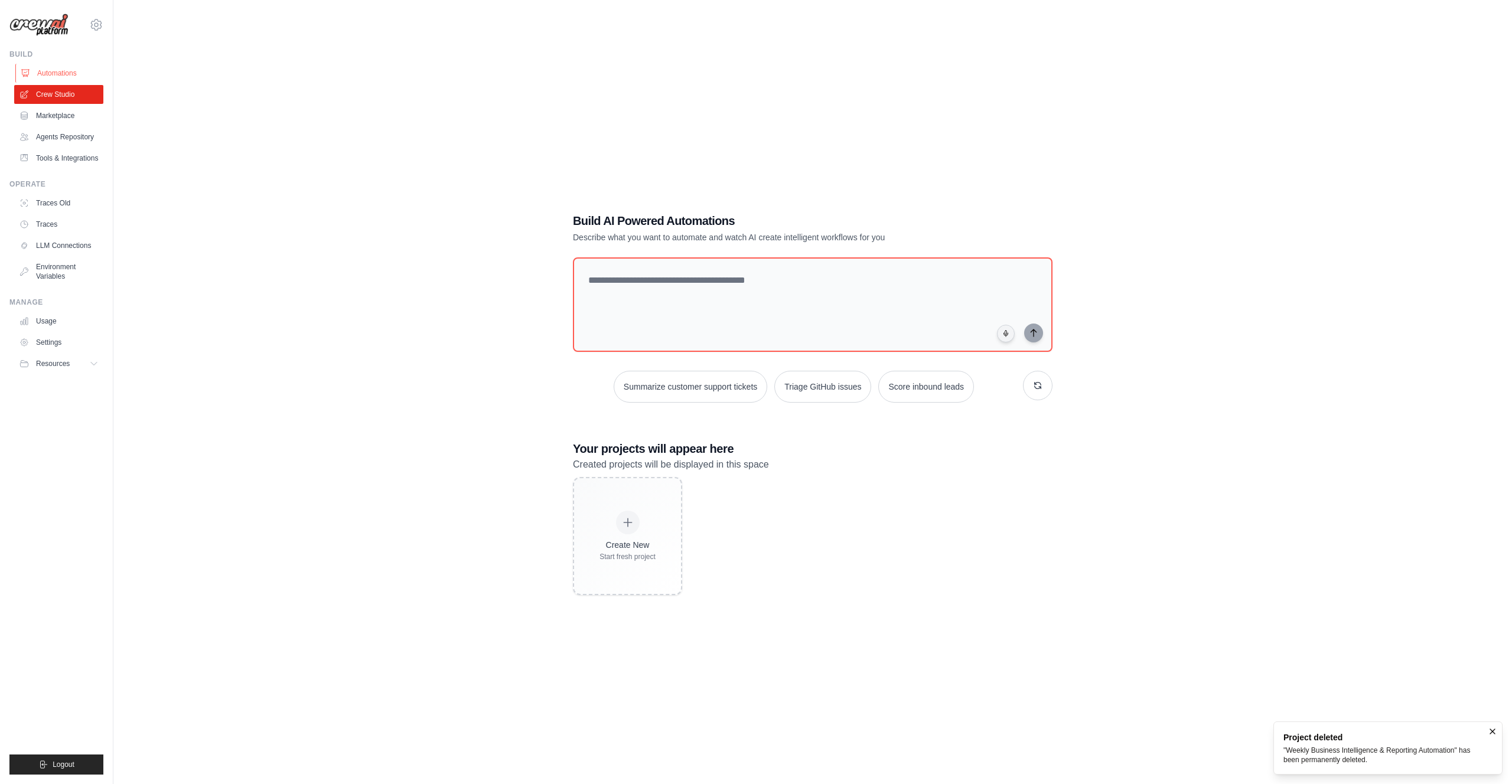
click at [71, 75] on link "Automations" at bounding box center [60, 73] width 89 height 19
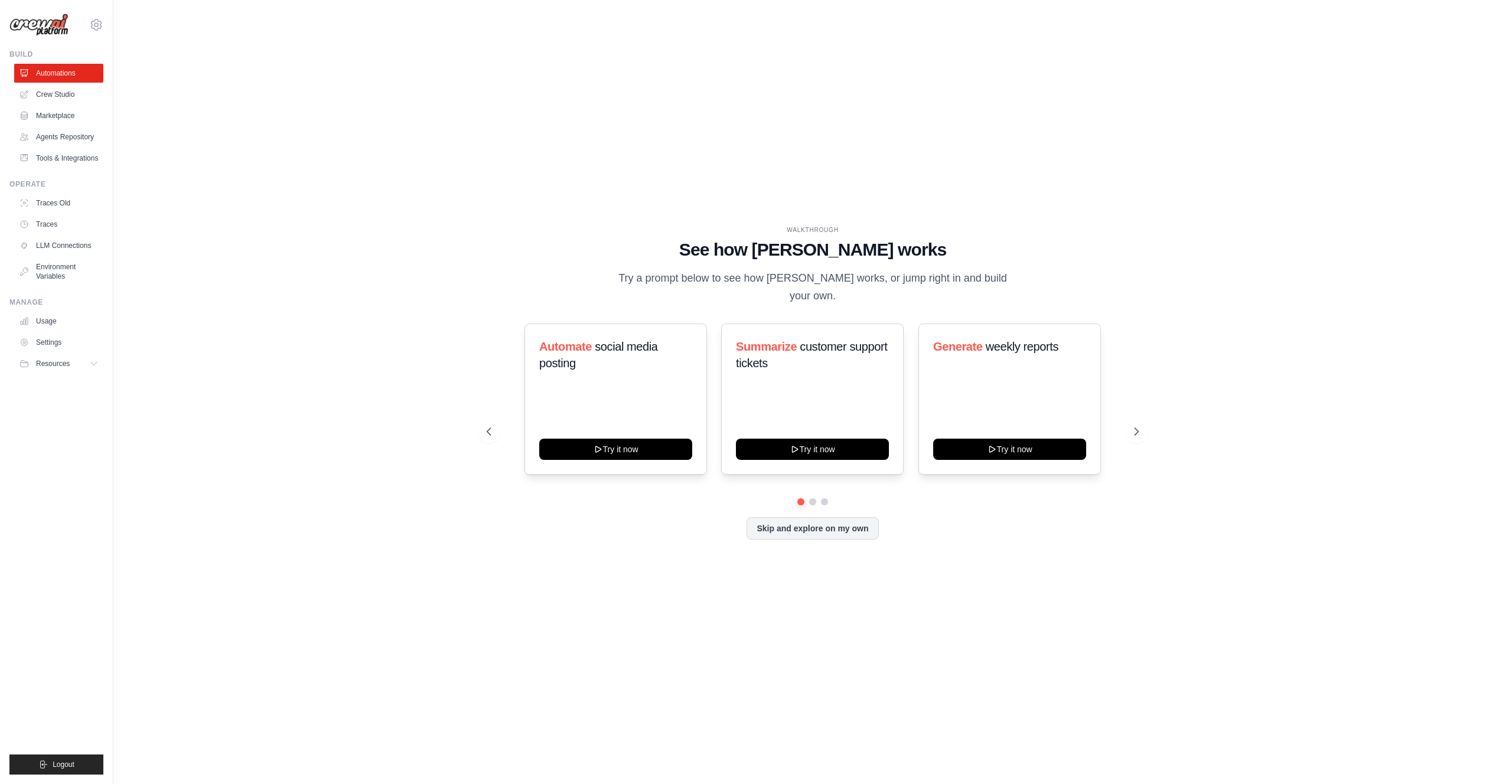
click at [67, 105] on ul "Automations Crew Studio Marketplace Agents Repository Tools & Integrations" at bounding box center [58, 116] width 89 height 104
click at [66, 93] on link "Crew Studio" at bounding box center [60, 94] width 89 height 19
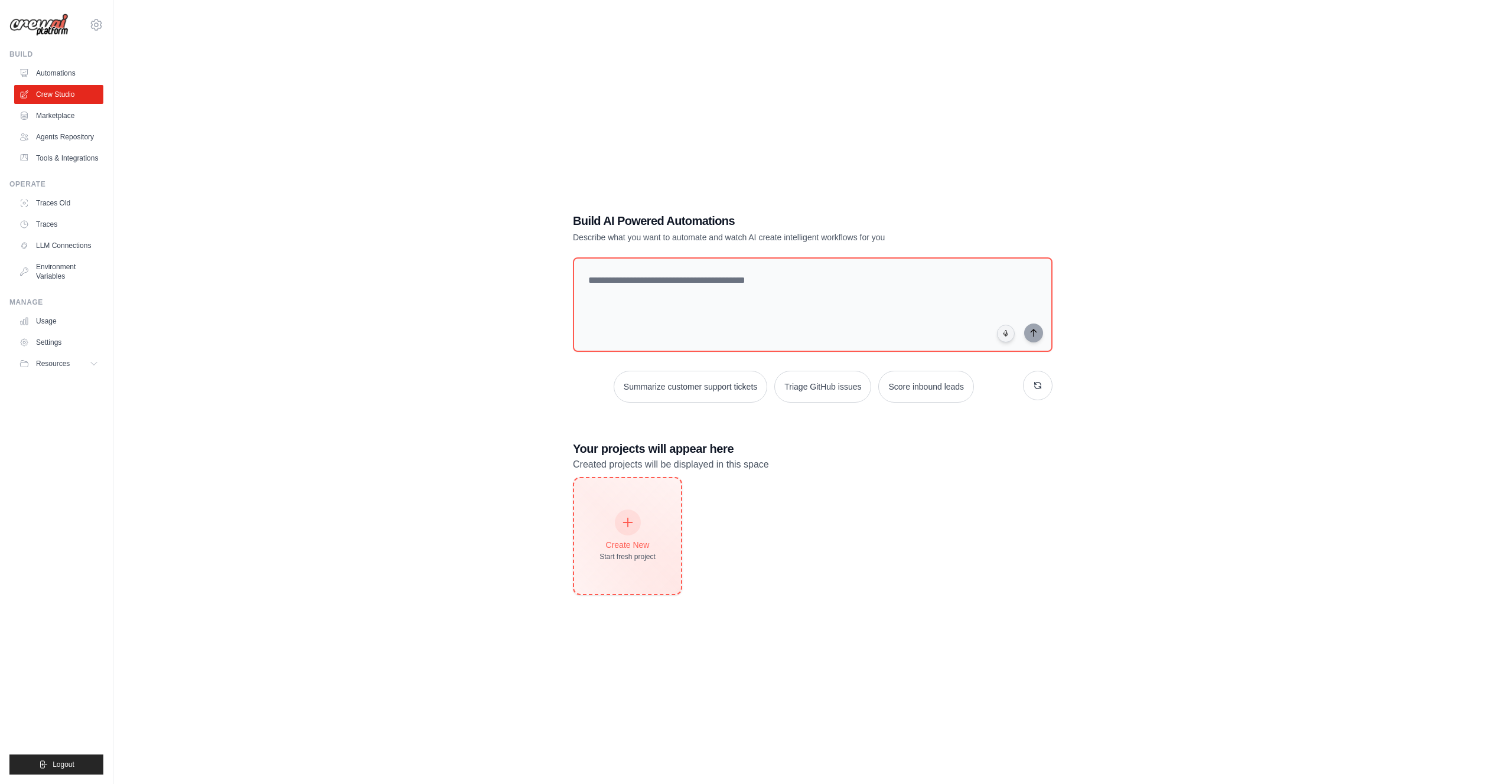
click at [638, 519] on div at bounding box center [628, 523] width 26 height 26
click at [60, 138] on link "Agents Repository" at bounding box center [60, 136] width 89 height 19
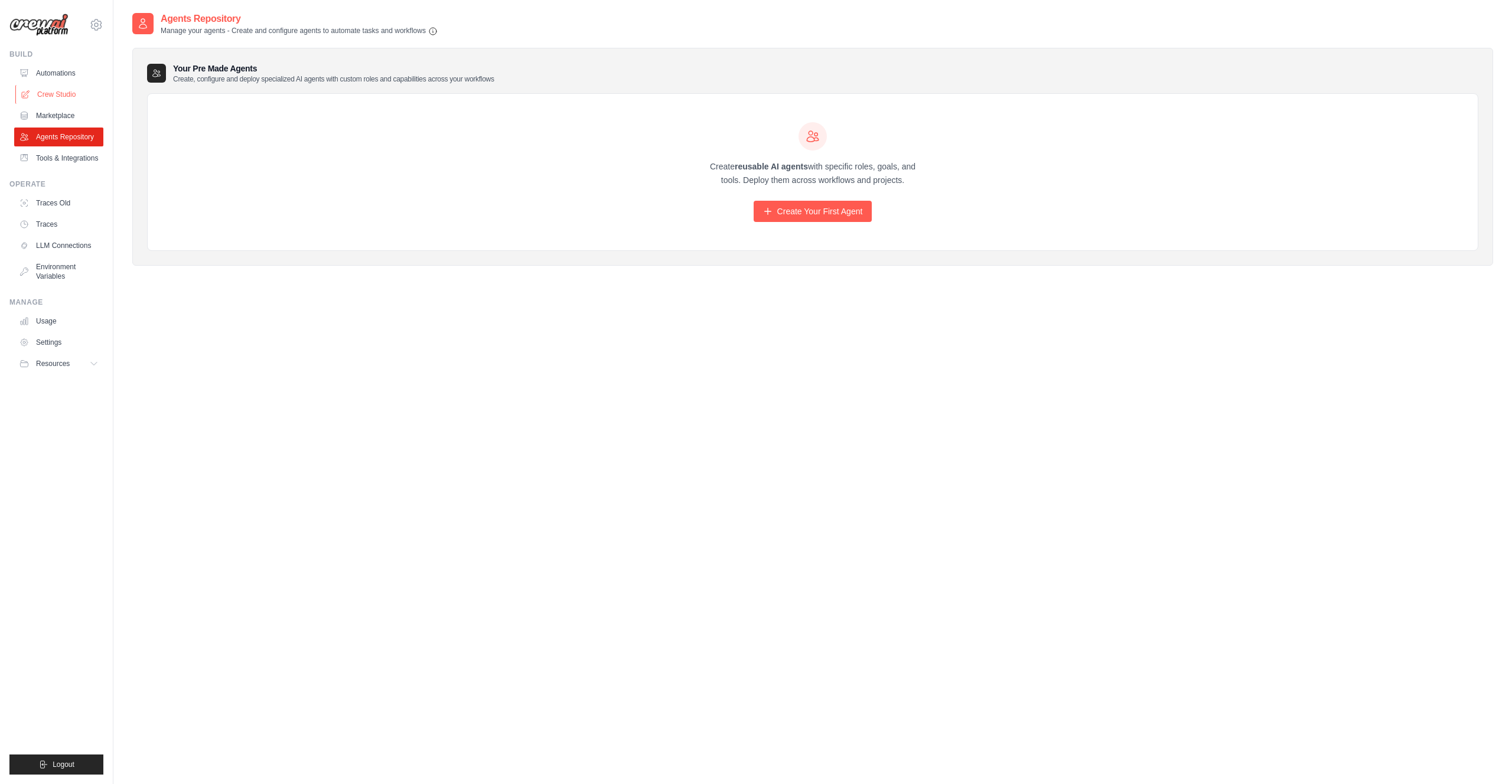
click at [58, 88] on link "Crew Studio" at bounding box center [60, 94] width 89 height 19
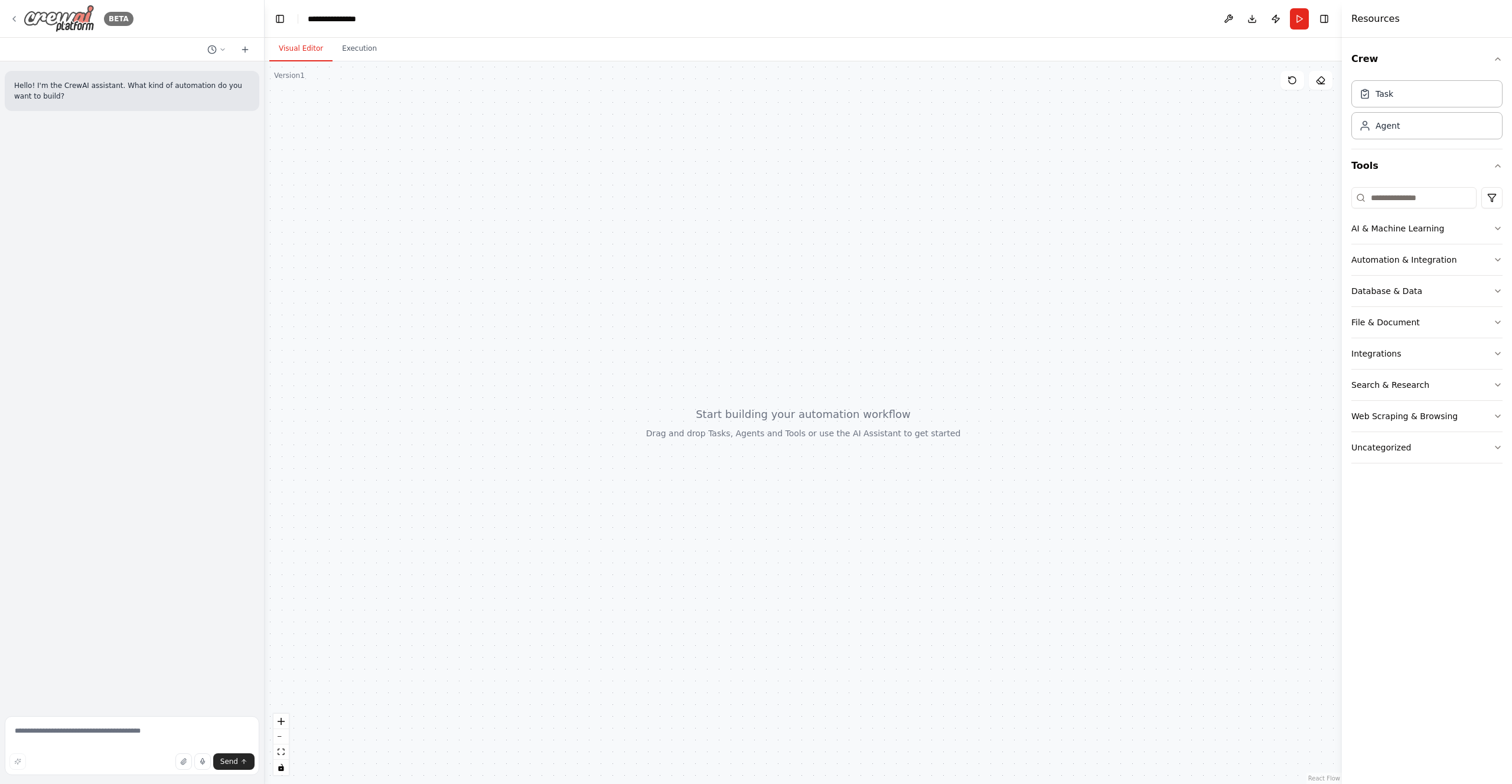
click at [17, 19] on icon at bounding box center [14, 19] width 10 height 10
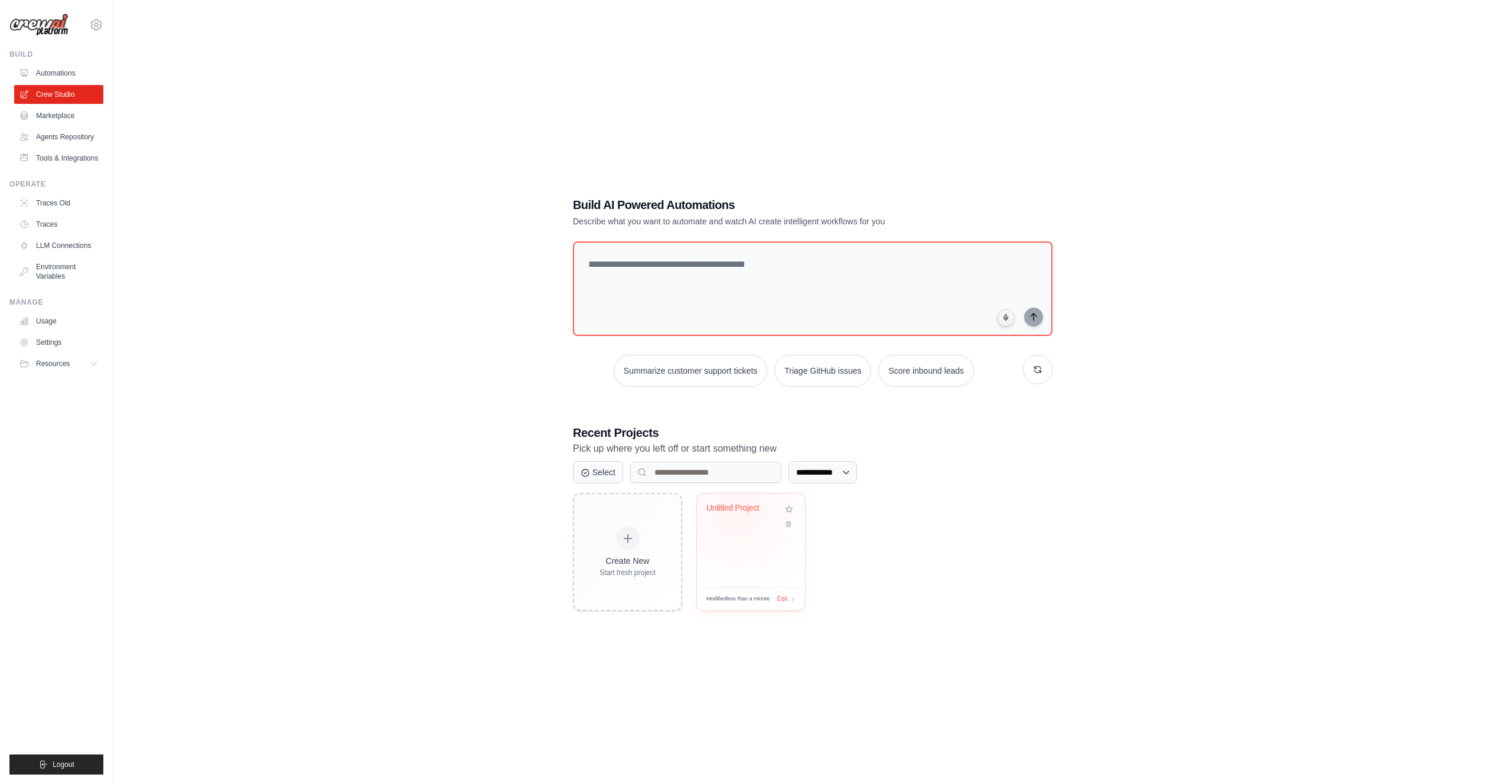
click at [739, 513] on div "Untitled Project" at bounding box center [742, 511] width 71 height 16
click at [789, 525] on icon at bounding box center [789, 522] width 8 height 8
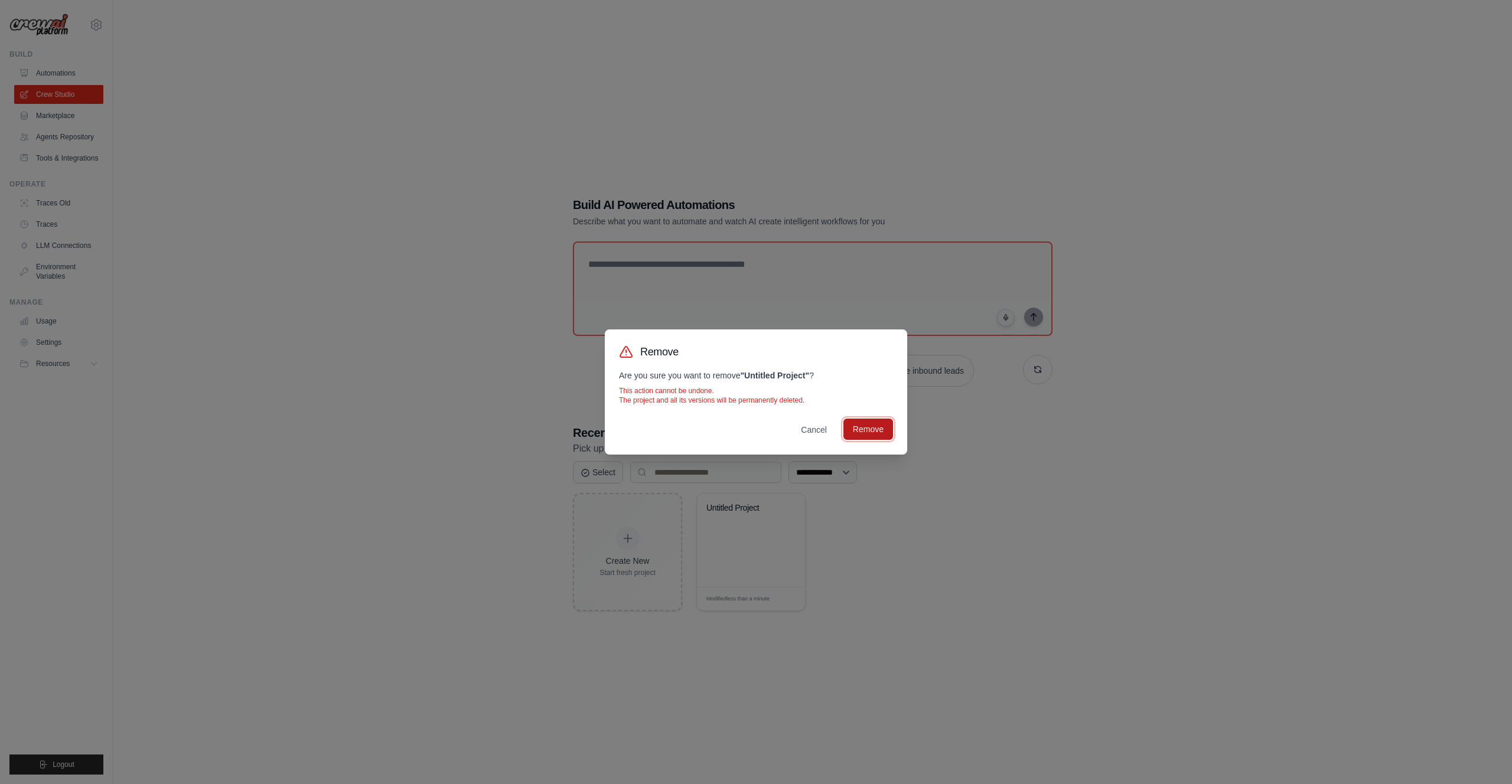
click at [859, 435] on button "Remove" at bounding box center [868, 429] width 49 height 21
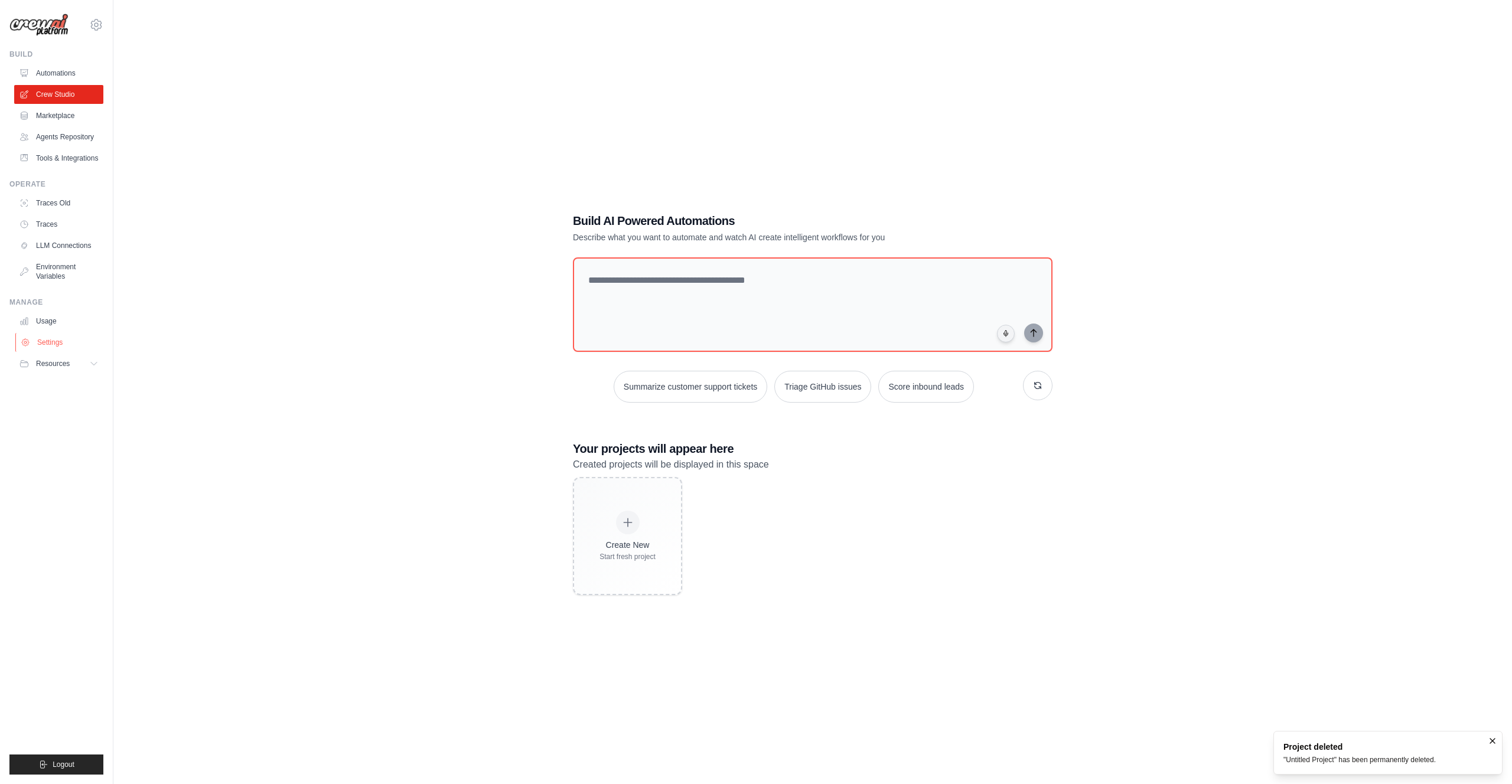
click at [55, 344] on link "Settings" at bounding box center [60, 342] width 89 height 19
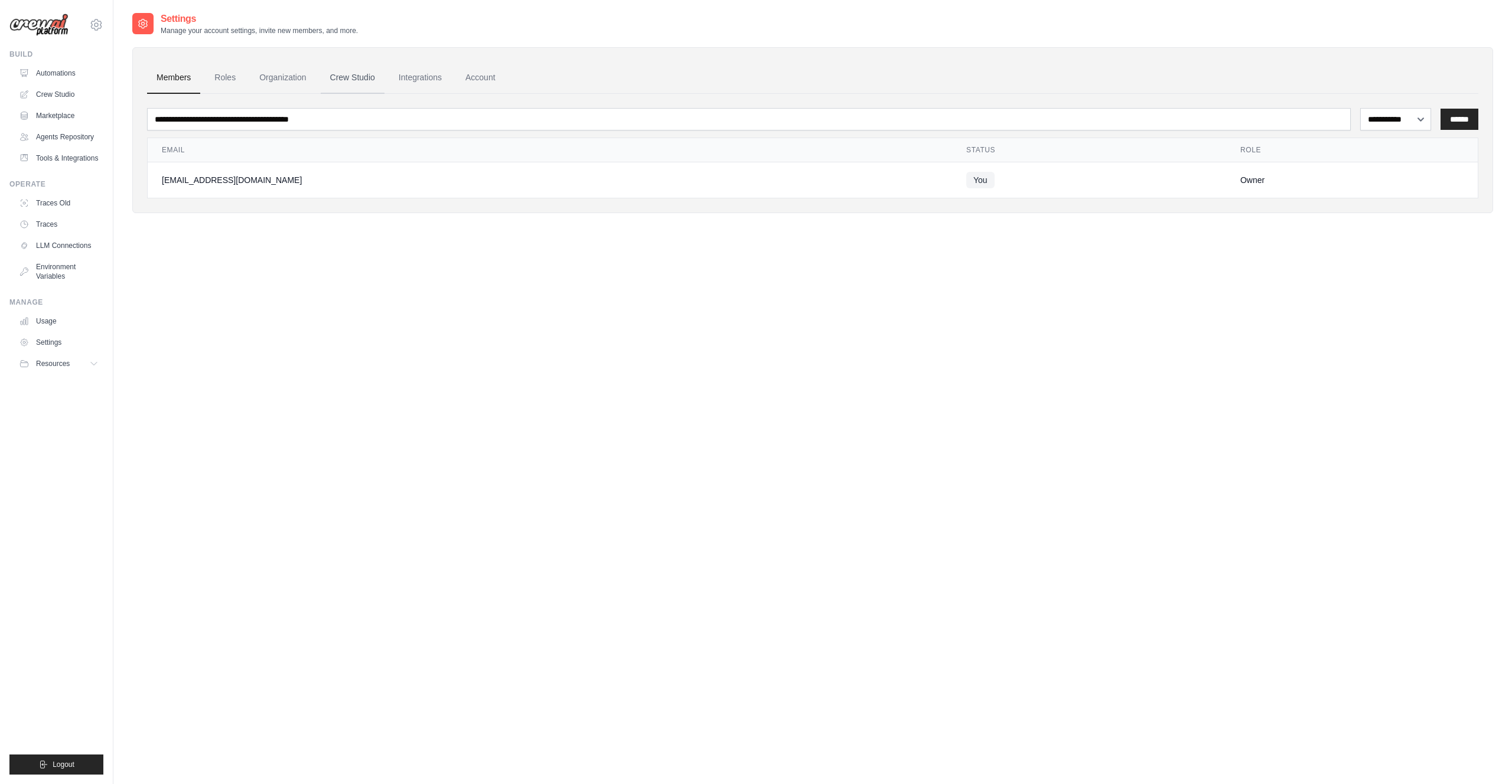
click at [353, 75] on link "Crew Studio" at bounding box center [353, 77] width 64 height 32
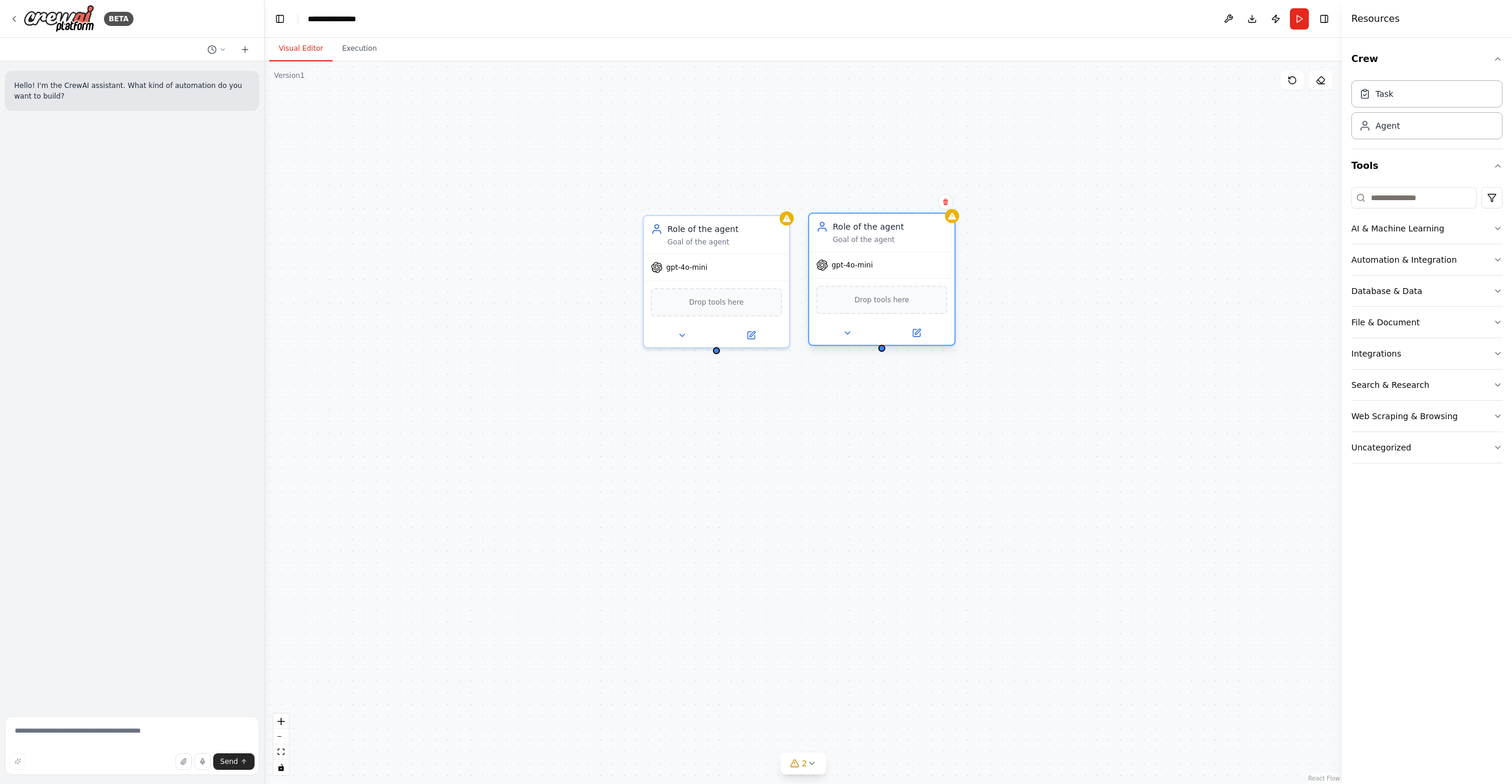
drag, startPoint x: 908, startPoint y: 275, endPoint x: 875, endPoint y: 233, distance: 53.4
click at [875, 233] on div "Role of the agent Goal of the agent" at bounding box center [890, 233] width 114 height 23
drag, startPoint x: 1038, startPoint y: 270, endPoint x: 1008, endPoint y: 229, distance: 50.8
click at [1008, 229] on div "Role of the agent" at bounding box center [1055, 227] width 114 height 12
drag, startPoint x: 718, startPoint y: 353, endPoint x: 883, endPoint y: 353, distance: 165.0
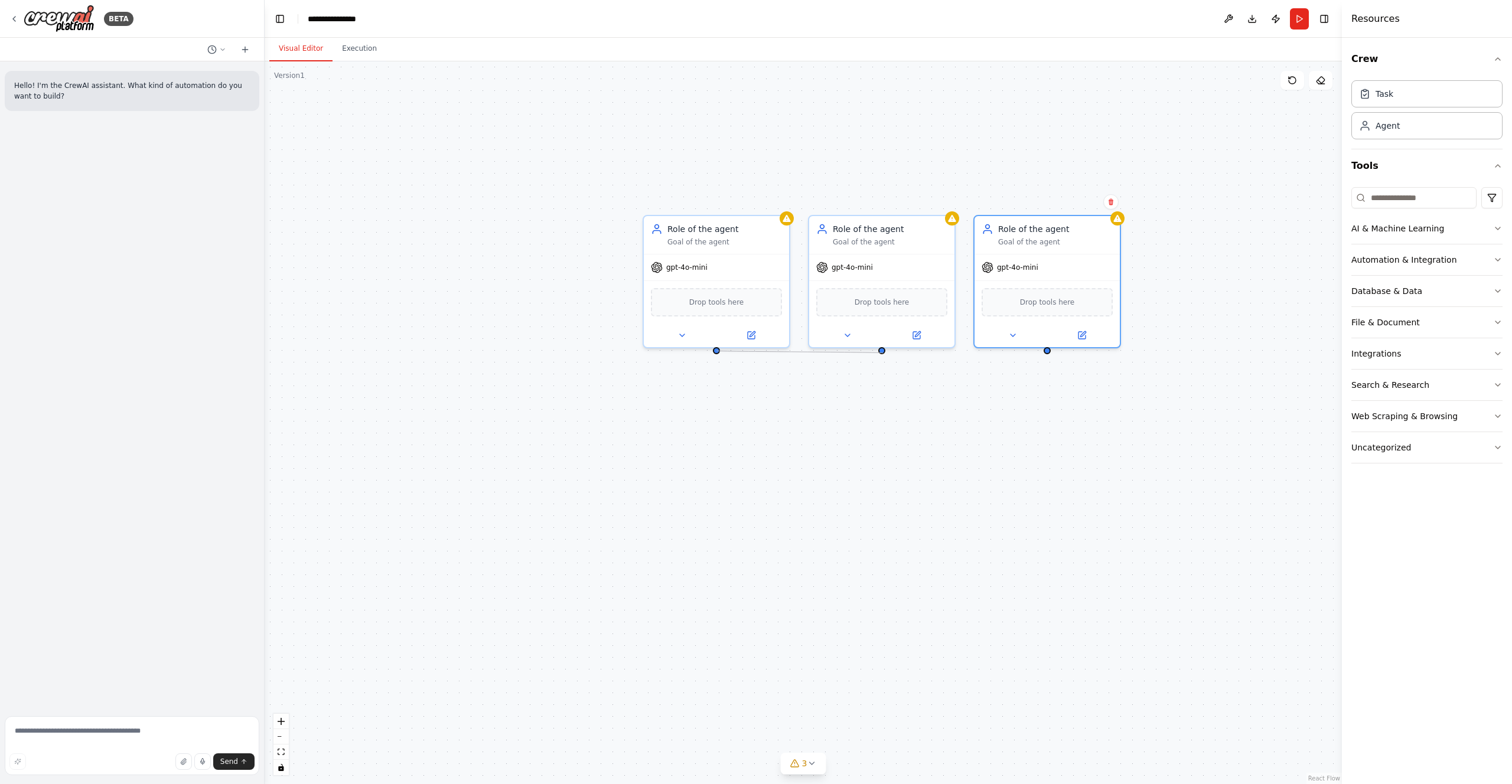
click at [883, 353] on div "Role of the agent Goal of the agent gpt-4o-mini Drop tools here Role of the age…" at bounding box center [803, 423] width 1077 height 723
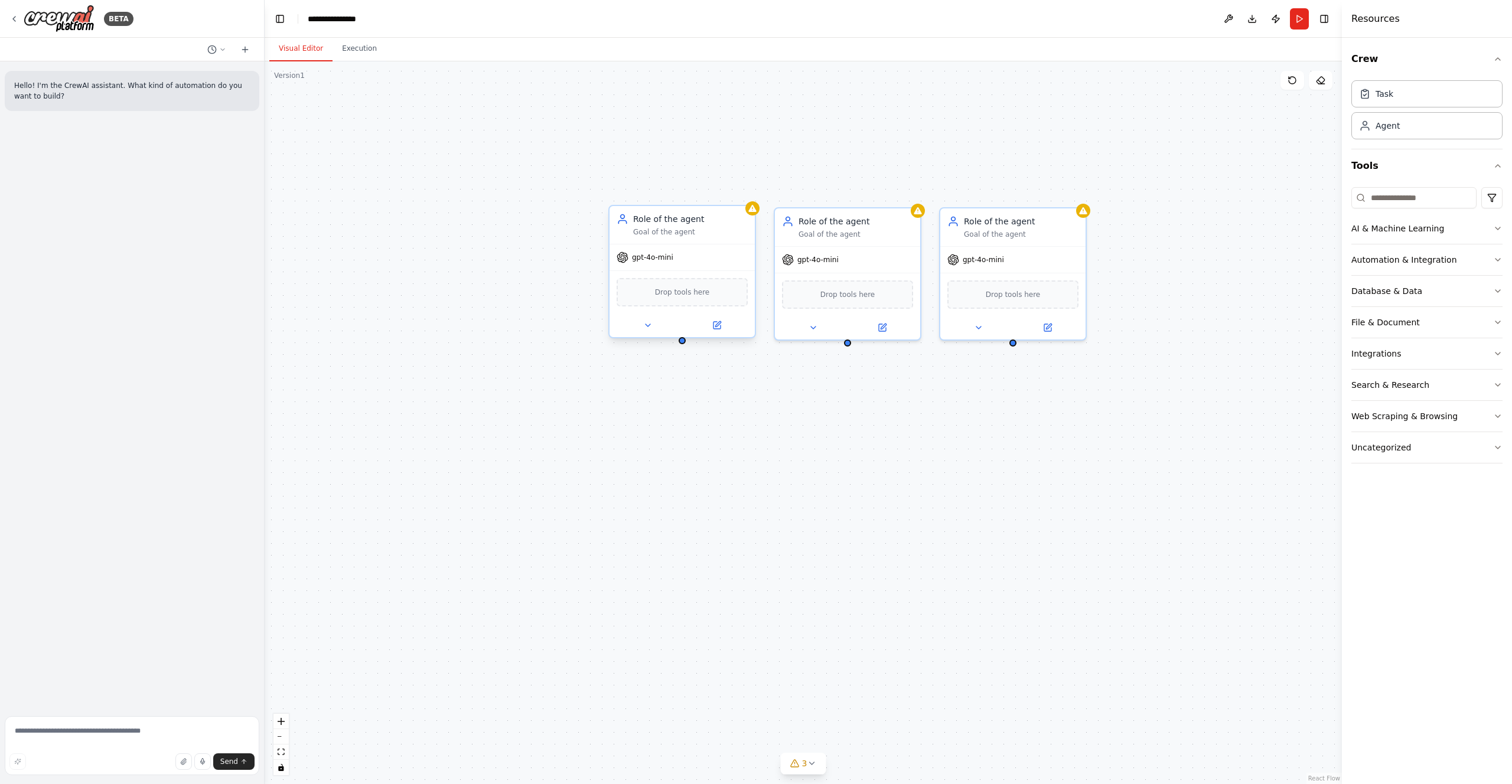
drag, startPoint x: 715, startPoint y: 353, endPoint x: 680, endPoint y: 344, distance: 36.1
click at [680, 344] on div "Role of the agent Goal of the agent gpt-4o-mini Drop tools here Role of the age…" at bounding box center [803, 423] width 1077 height 723
drag, startPoint x: 681, startPoint y: 338, endPoint x: 846, endPoint y: 342, distance: 165.0
click at [846, 342] on div "Role of the agent Goal of the agent gpt-4o-mini Drop tools here Role of the age…" at bounding box center [803, 423] width 1077 height 723
click at [352, 45] on button "Execution" at bounding box center [359, 49] width 54 height 25
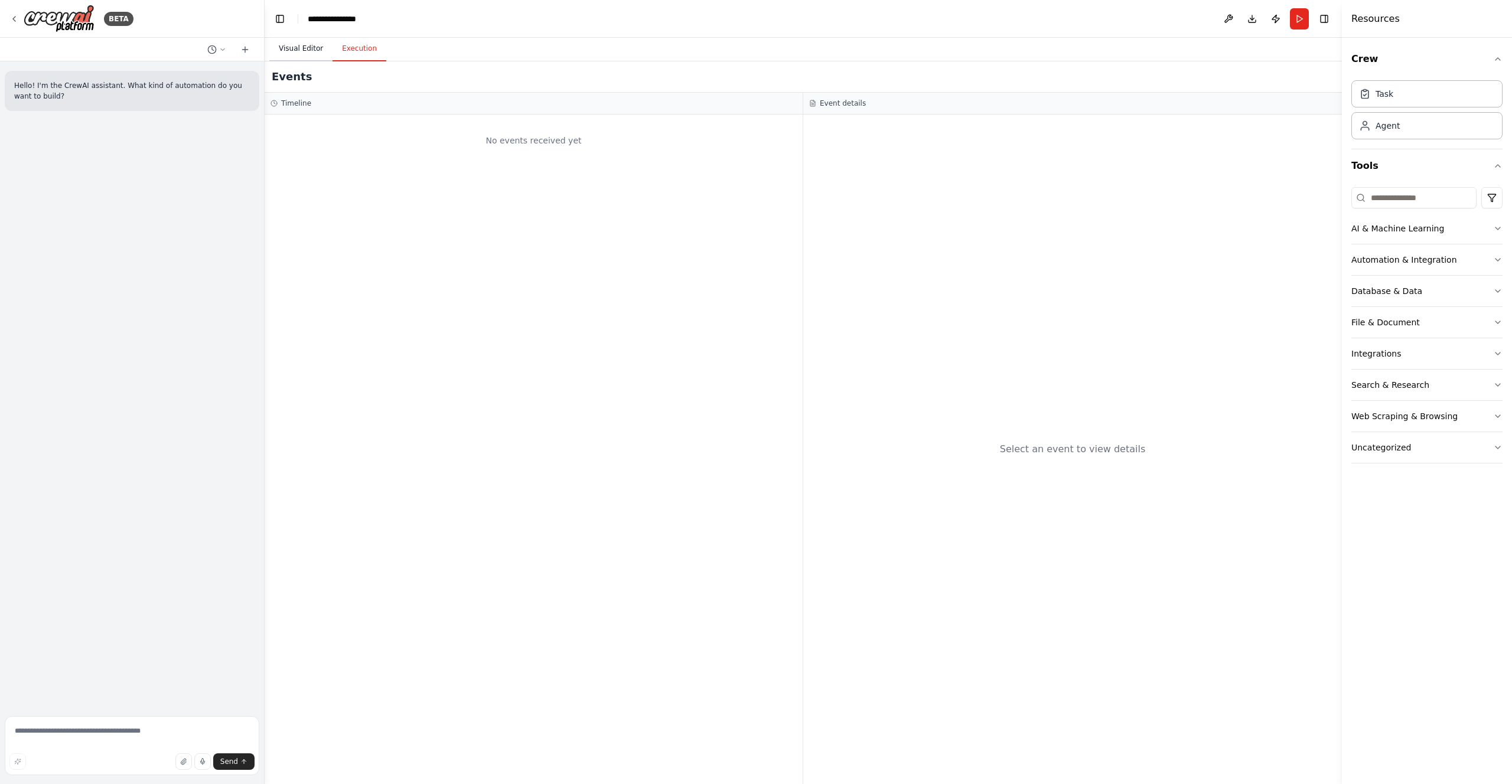
click at [297, 51] on button "Visual Editor" at bounding box center [301, 49] width 63 height 25
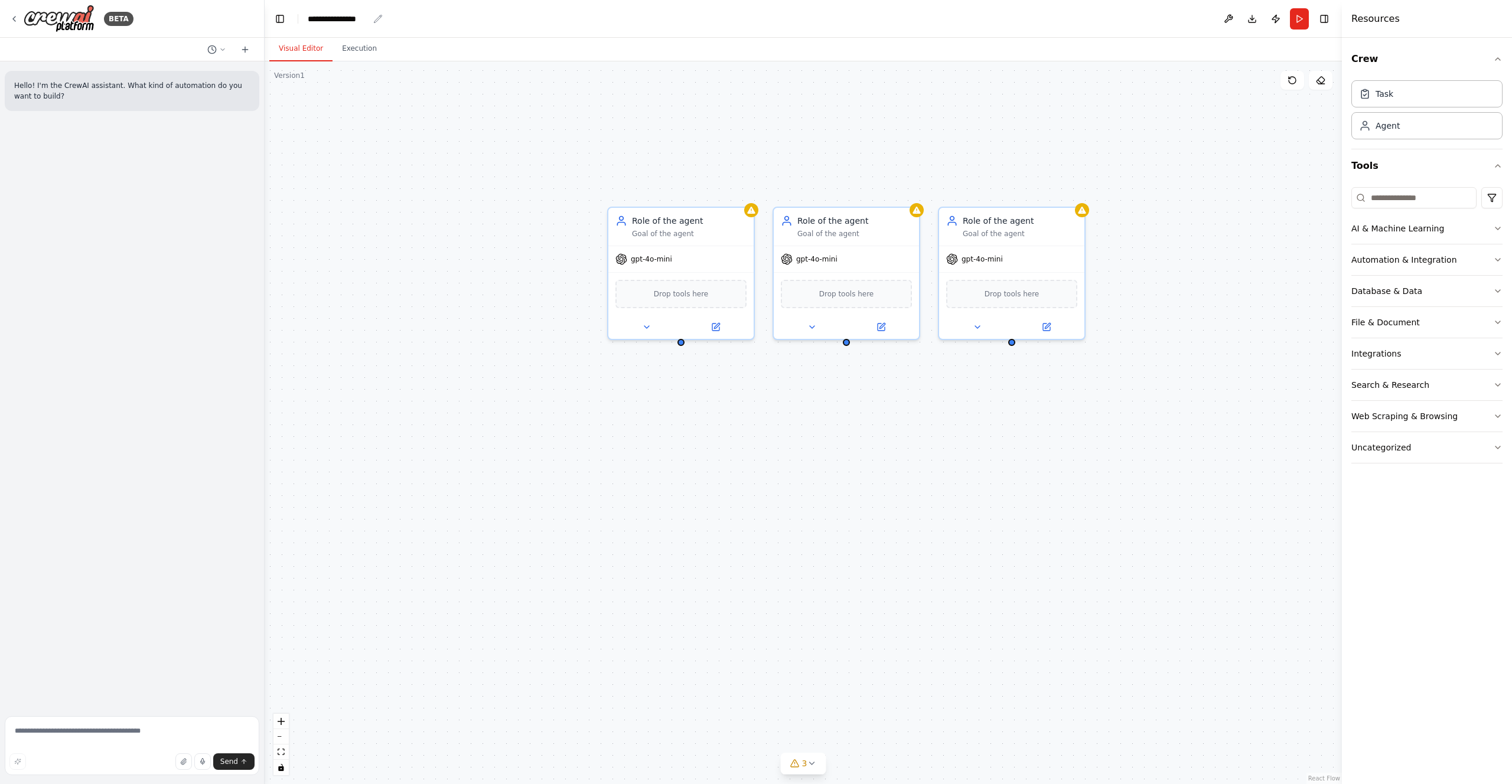
click at [333, 21] on div "**********" at bounding box center [339, 19] width 61 height 12
click at [334, 20] on div "**********" at bounding box center [352, 19] width 88 height 12
click at [17, 16] on icon at bounding box center [14, 19] width 10 height 10
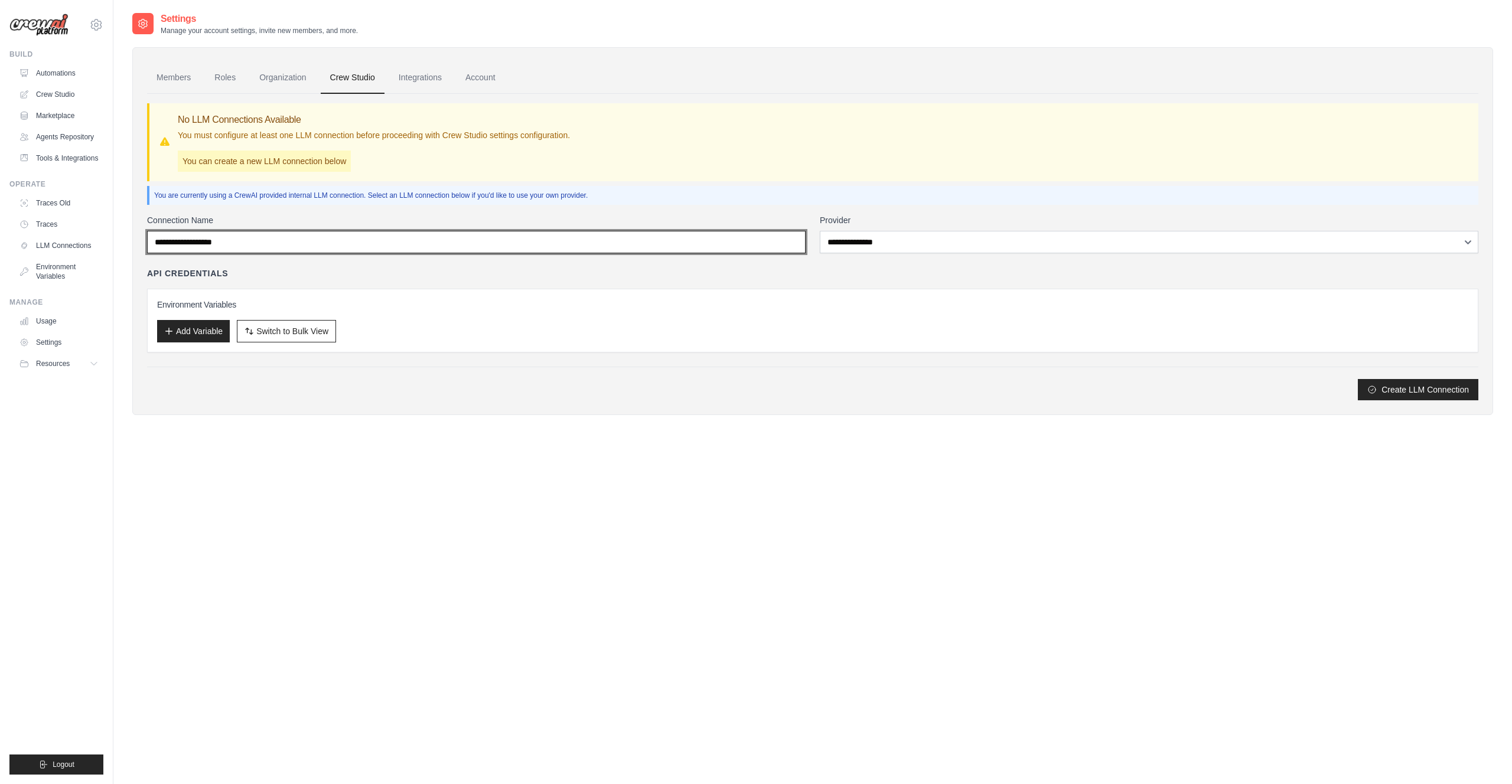
click at [520, 244] on input "Connection Name" at bounding box center [476, 242] width 659 height 23
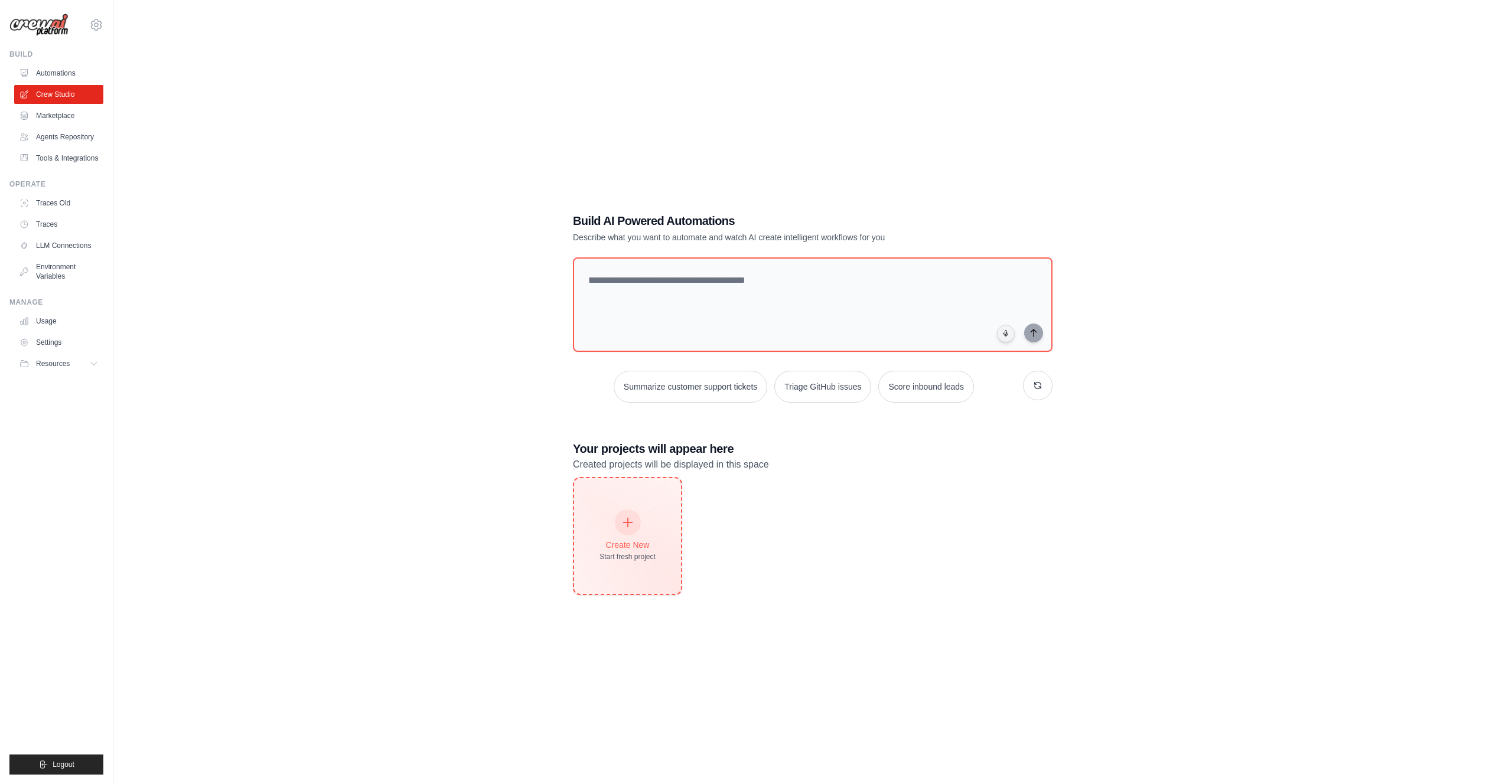
click at [632, 503] on div "Create New Start fresh project" at bounding box center [628, 536] width 107 height 116
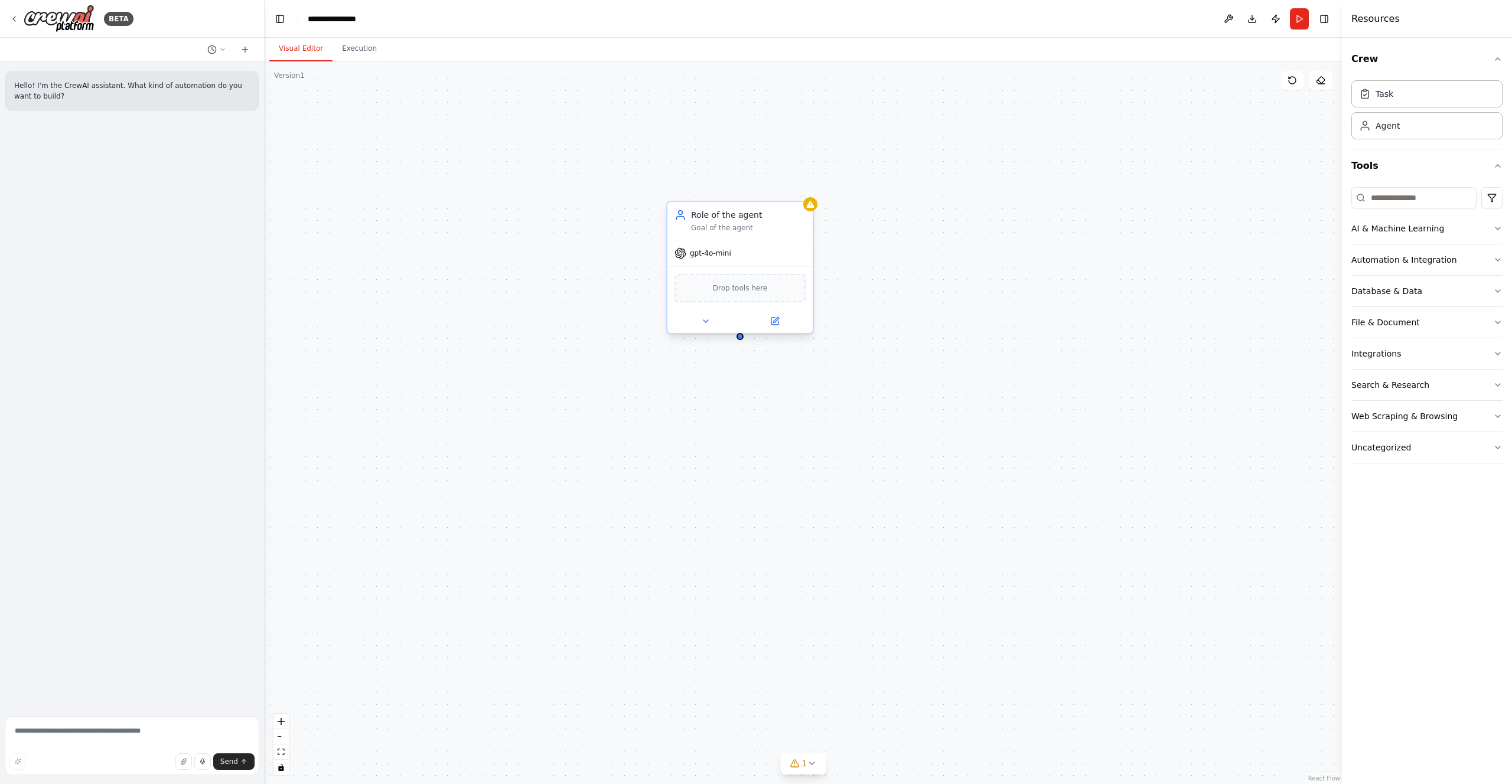
click at [724, 256] on span "gpt-4o-mini" at bounding box center [711, 253] width 42 height 10
click at [718, 253] on span "gpt-4o-mini" at bounding box center [711, 253] width 42 height 10
click at [730, 290] on span "Drop tools here" at bounding box center [740, 288] width 55 height 12
click at [775, 320] on icon at bounding box center [776, 320] width 5 height 5
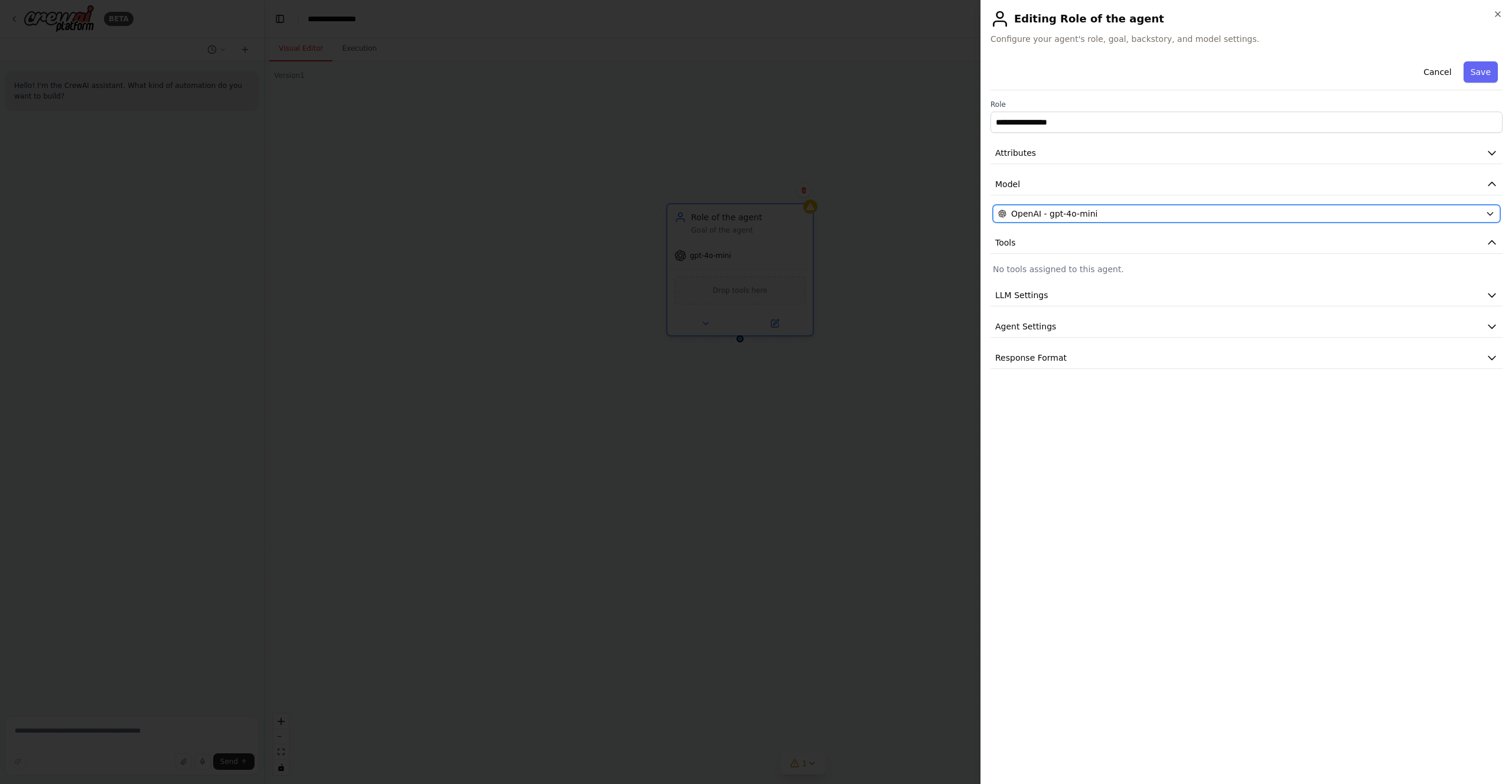
click at [1034, 208] on span "OpenAI - gpt-4o-mini" at bounding box center [1054, 214] width 86 height 12
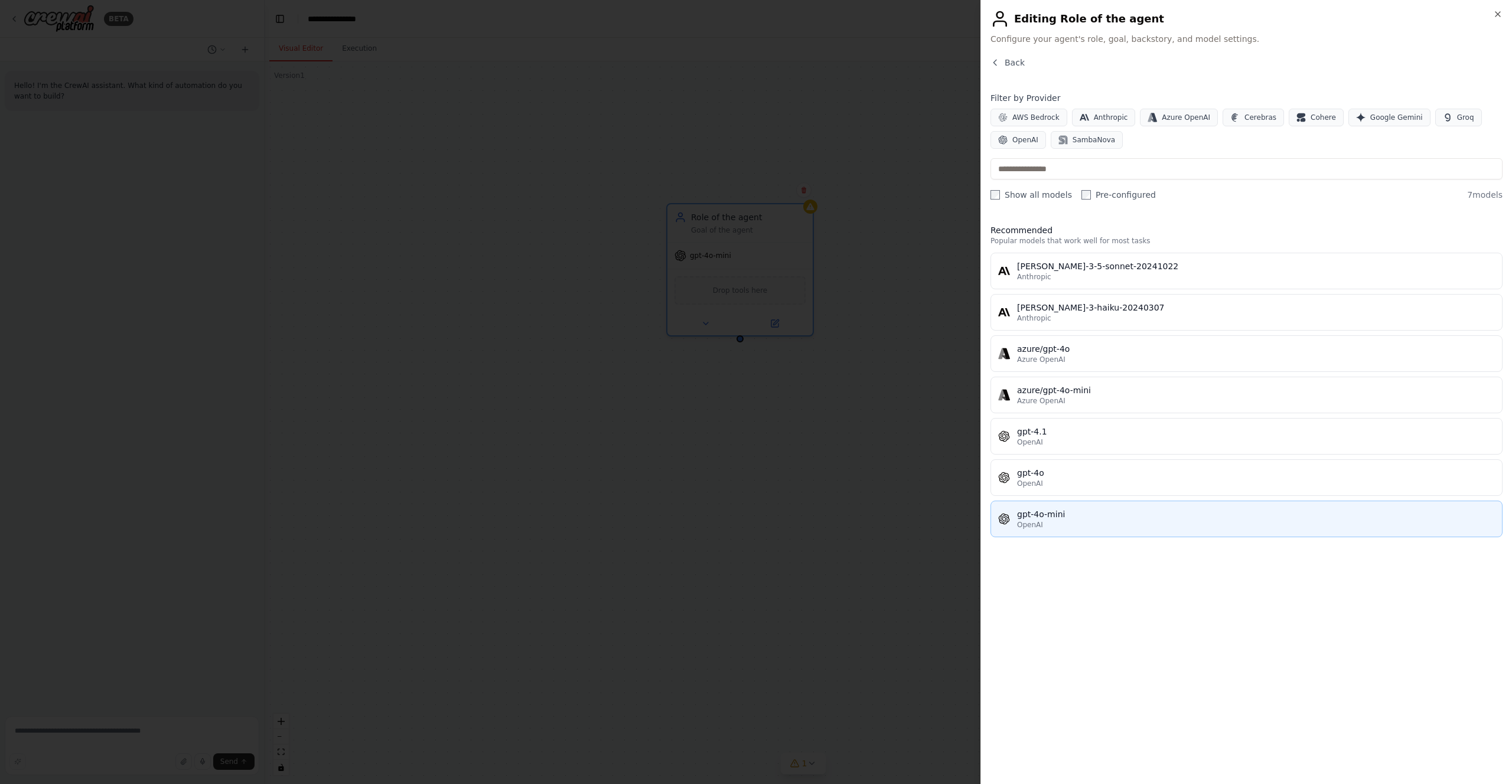
click at [1049, 518] on div "gpt-4o-mini" at bounding box center [1255, 514] width 478 height 12
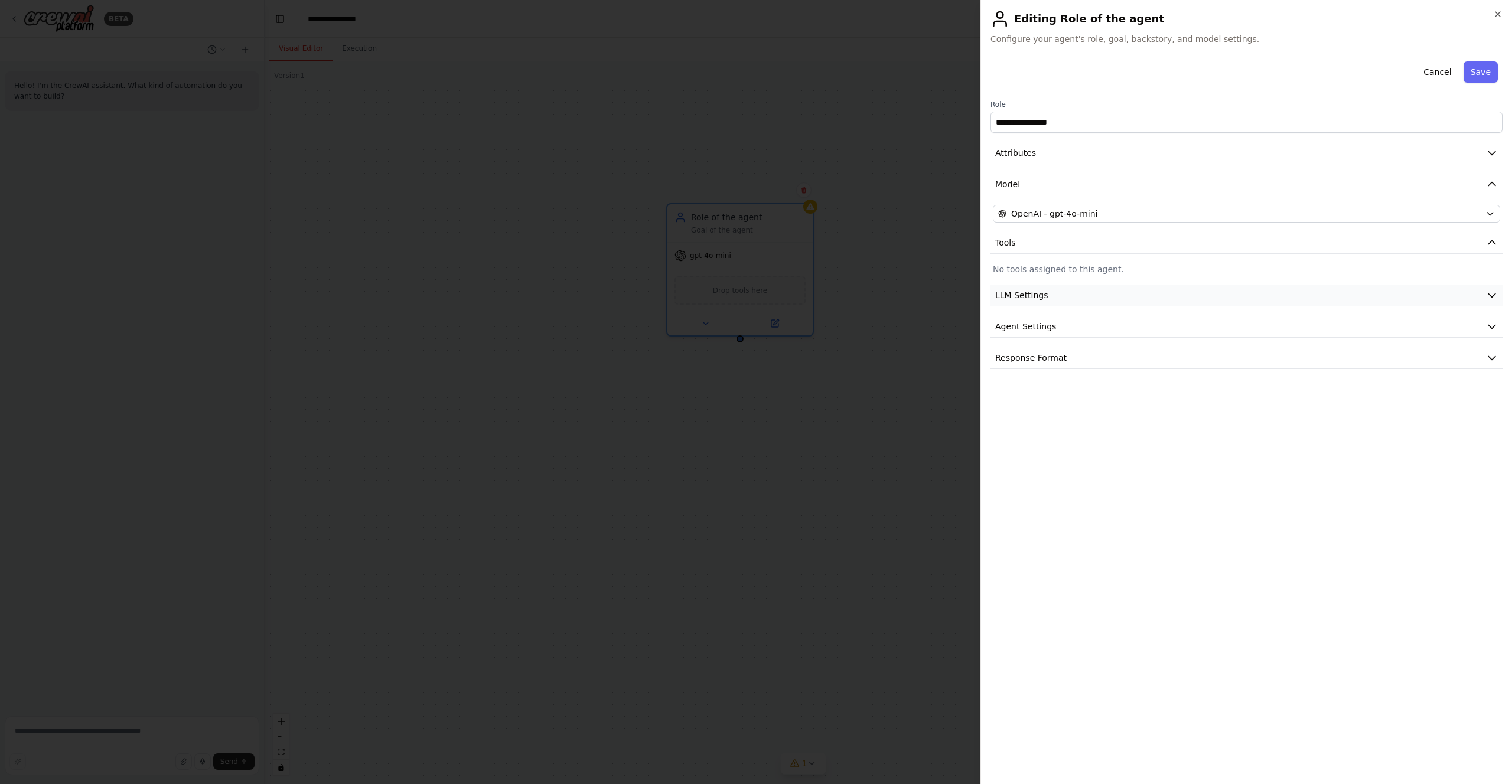
click at [1049, 292] on button "LLM Settings" at bounding box center [1246, 296] width 512 height 22
click at [1478, 68] on button "Save" at bounding box center [1481, 72] width 34 height 21
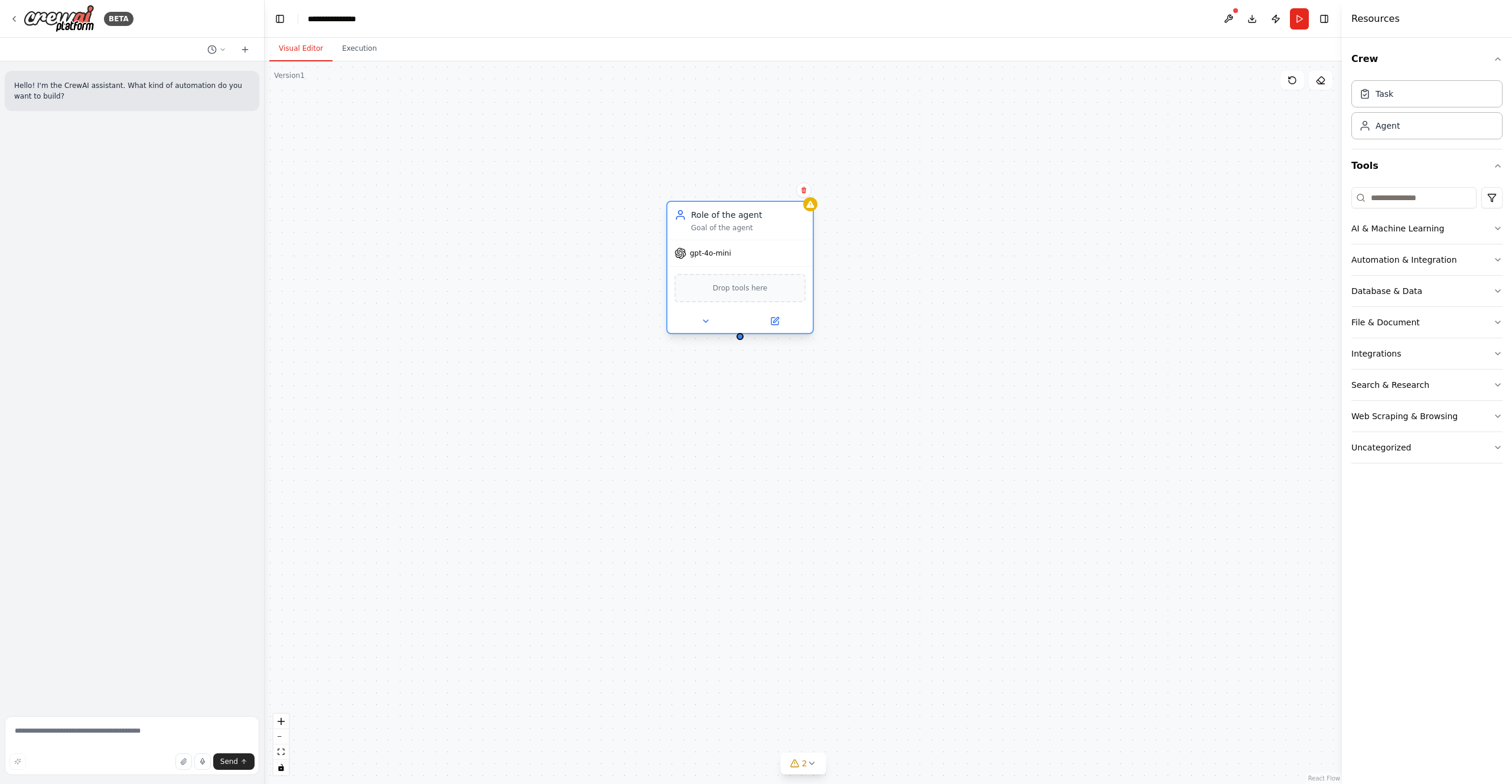
click at [726, 216] on div "Role of the agent" at bounding box center [749, 215] width 114 height 12
click at [714, 225] on div "Goal of the agent" at bounding box center [749, 228] width 114 height 10
click at [709, 229] on div "Goal of the agent" at bounding box center [749, 228] width 114 height 10
click at [708, 218] on div "Role of the agent" at bounding box center [749, 215] width 114 height 12
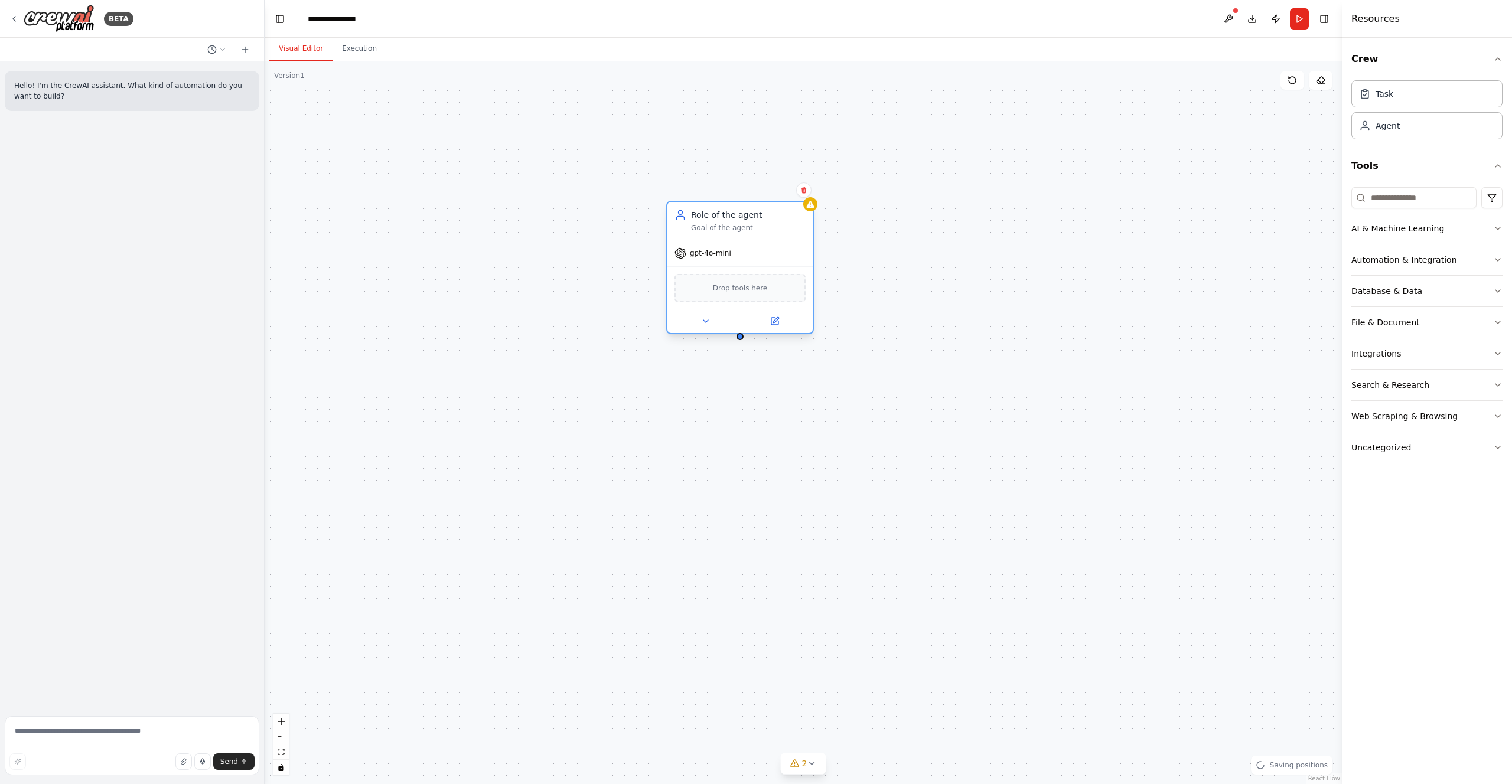
click at [708, 218] on div "Role of the agent" at bounding box center [749, 215] width 114 height 12
click at [777, 318] on icon at bounding box center [776, 320] width 5 height 5
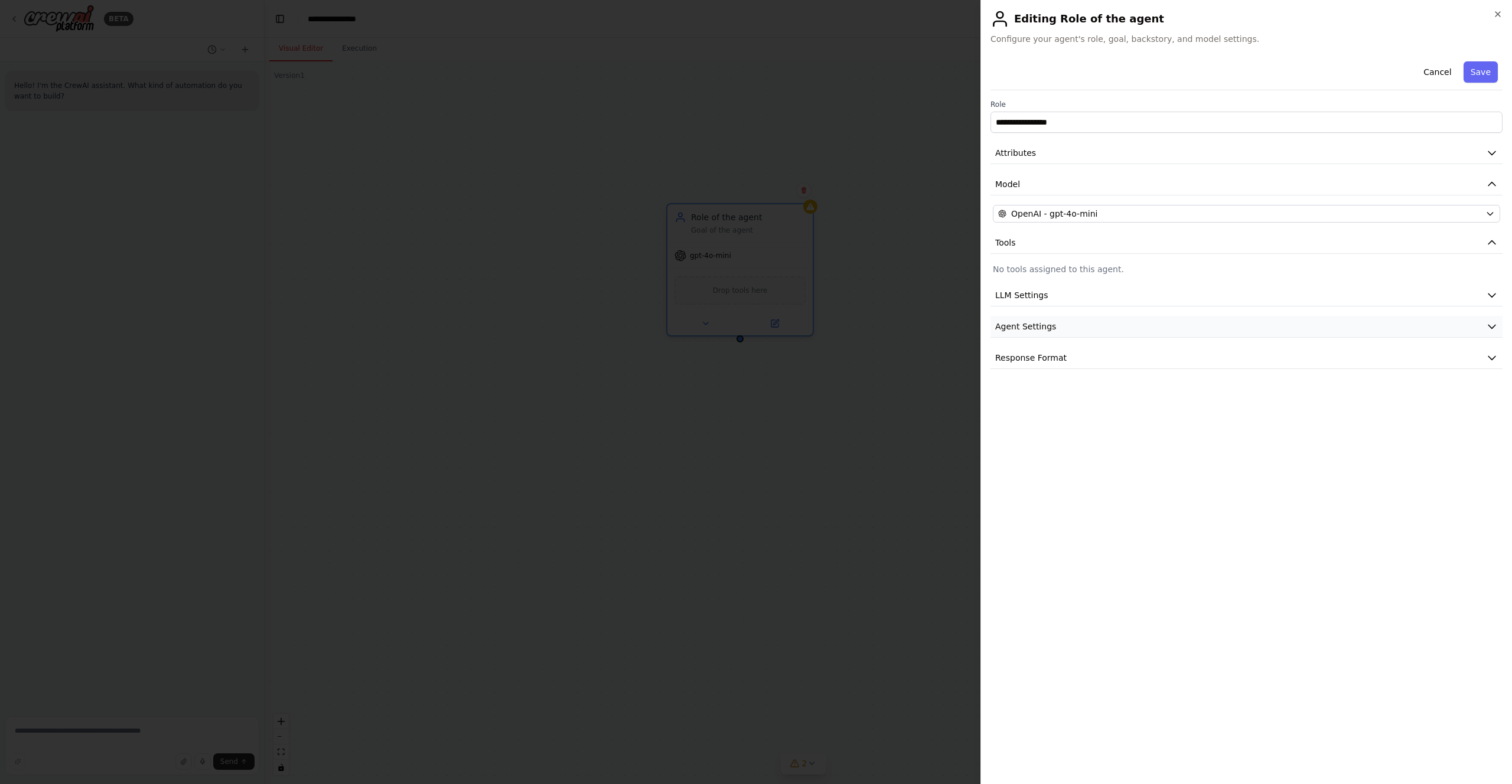
click at [1028, 325] on span "Agent Settings" at bounding box center [1026, 327] width 61 height 12
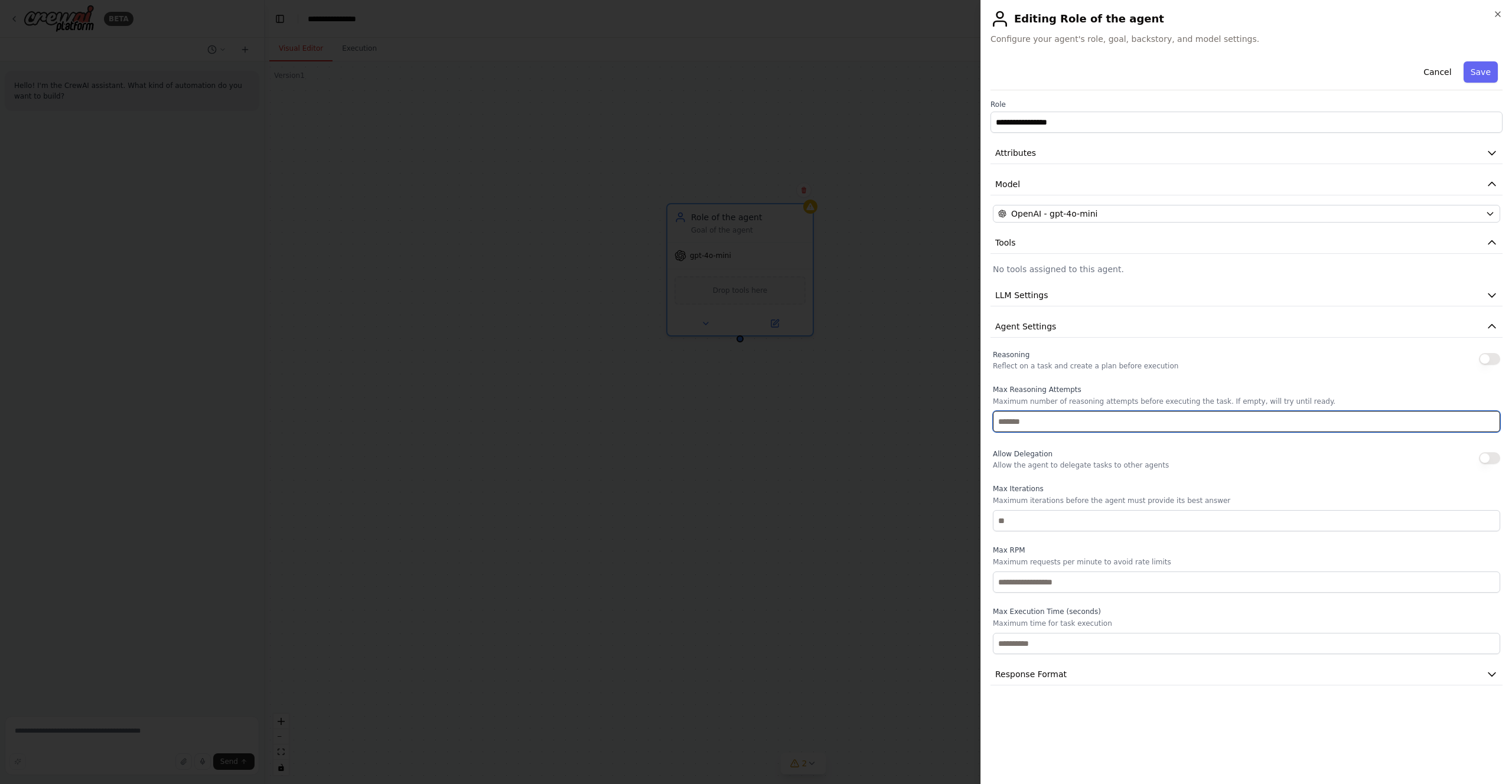
click at [1029, 424] on input "number" at bounding box center [1246, 422] width 507 height 21
click at [1044, 385] on div "Reasoning Reflect on a task and create a plan before execution Max Reasoning At…" at bounding box center [1246, 501] width 507 height 307
click at [1014, 183] on span "Model" at bounding box center [1008, 184] width 25 height 12
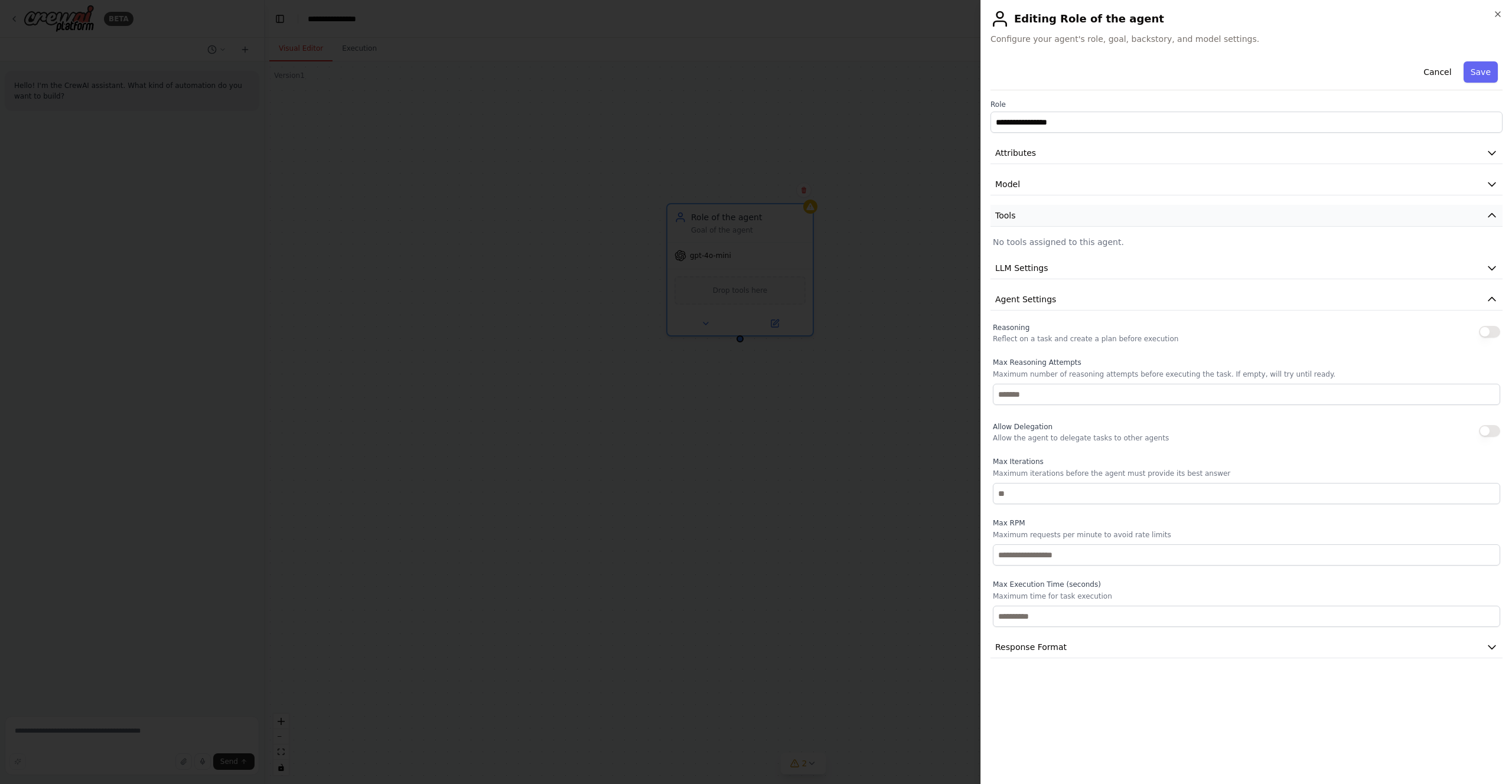
click at [1010, 218] on span "Tools" at bounding box center [1006, 216] width 21 height 12
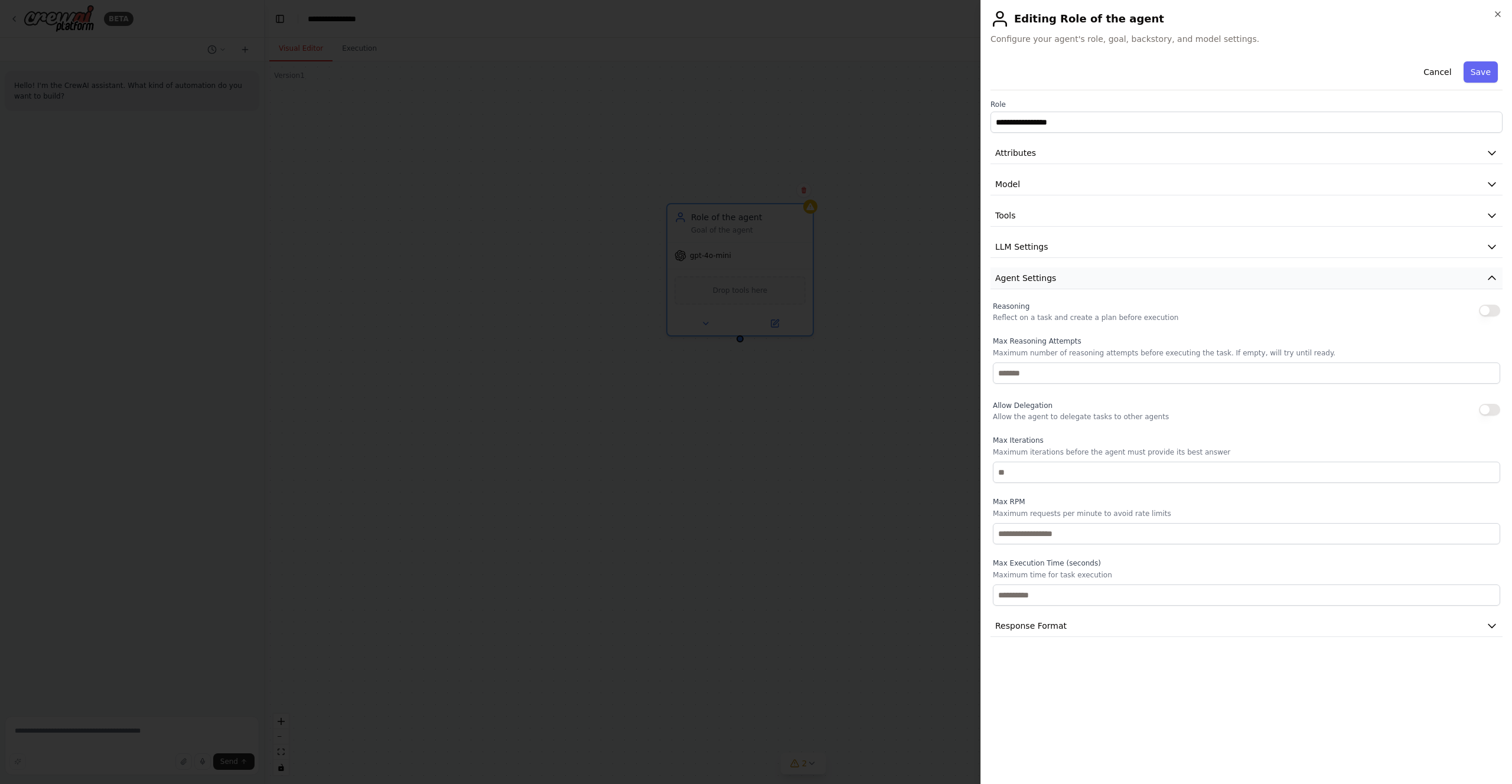
click at [1003, 280] on span "Agent Settings" at bounding box center [1026, 278] width 61 height 12
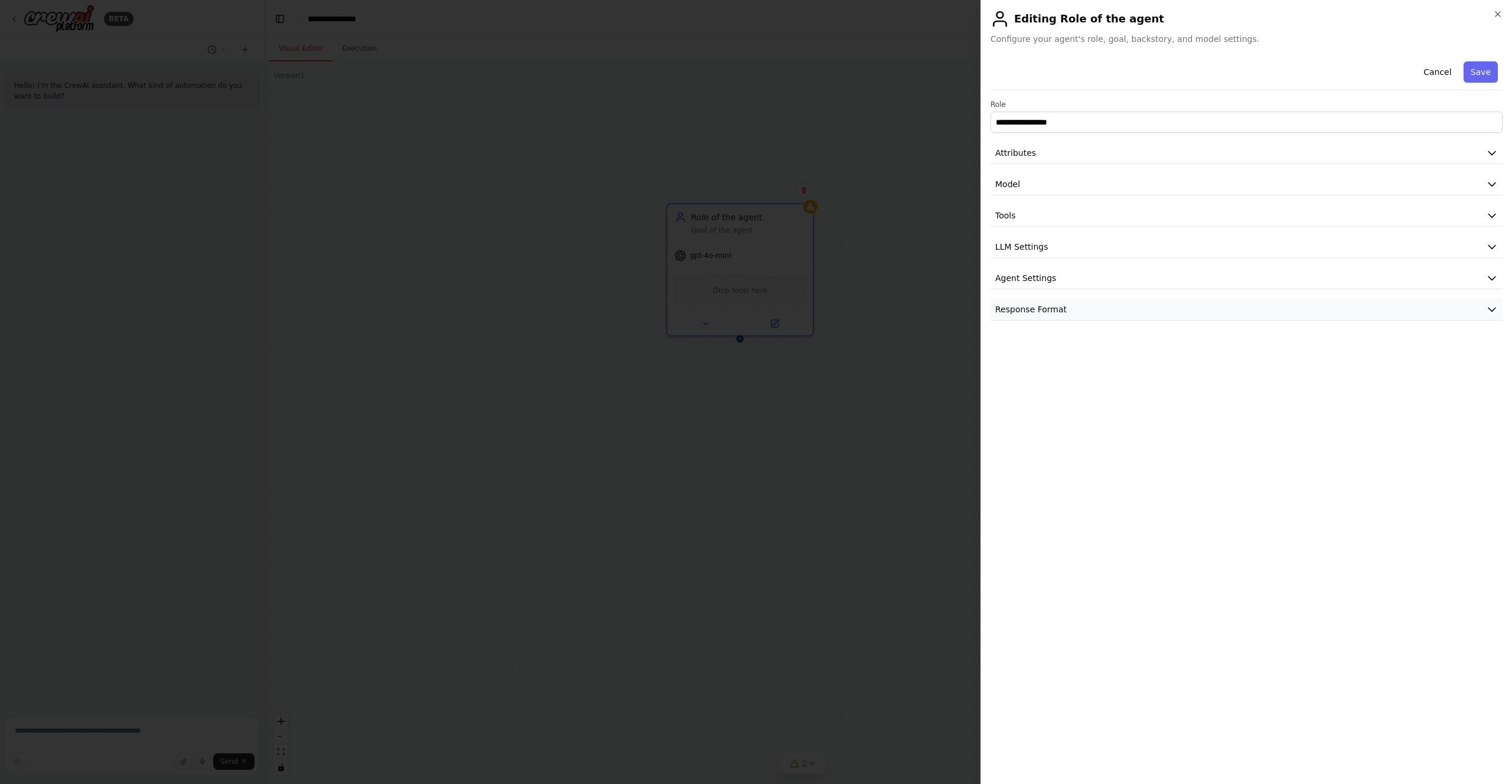
click at [1008, 304] on span "Response Format" at bounding box center [1031, 309] width 71 height 12
click at [1008, 277] on span "Agent Settings" at bounding box center [1026, 278] width 61 height 12
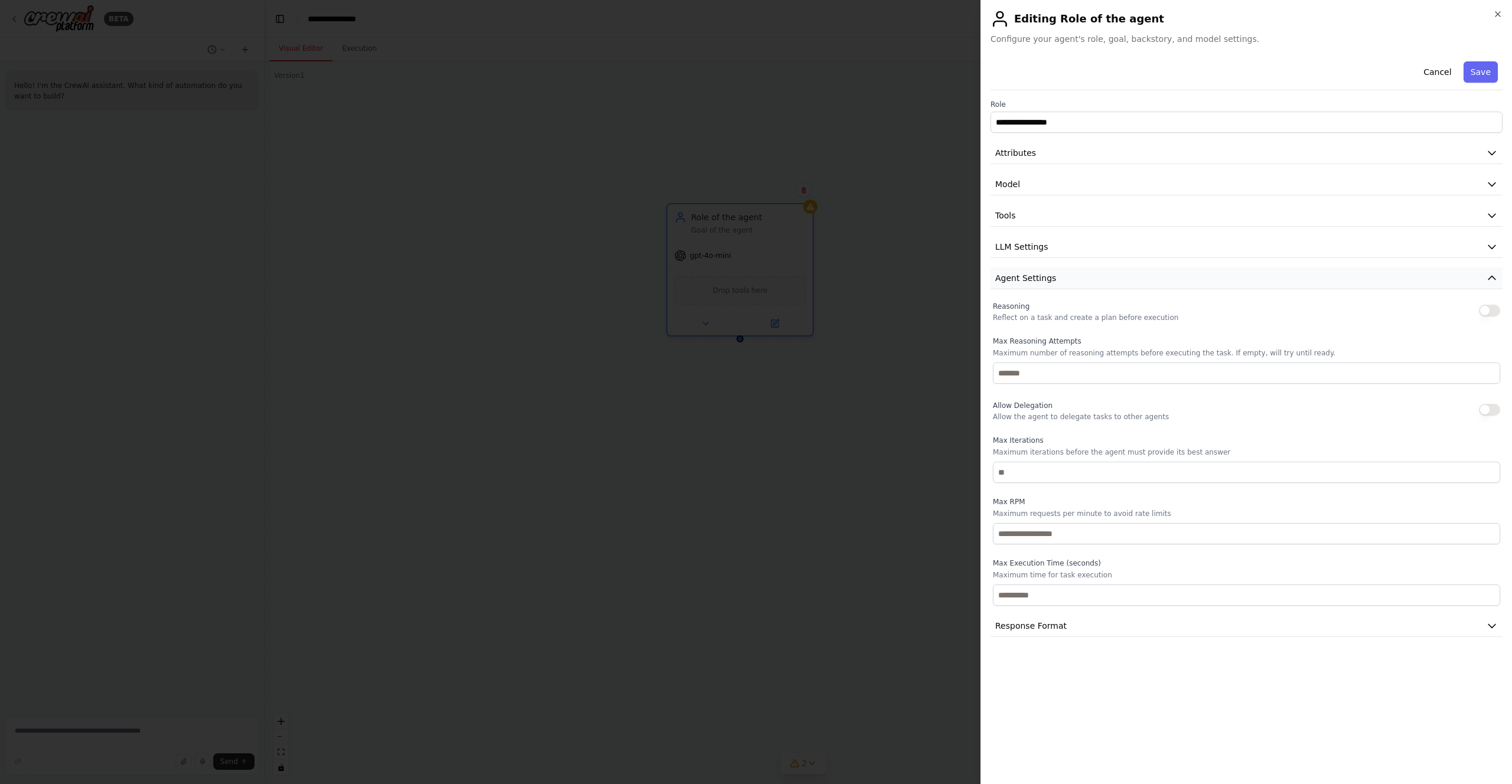
click at [1008, 277] on span "Agent Settings" at bounding box center [1026, 278] width 61 height 12
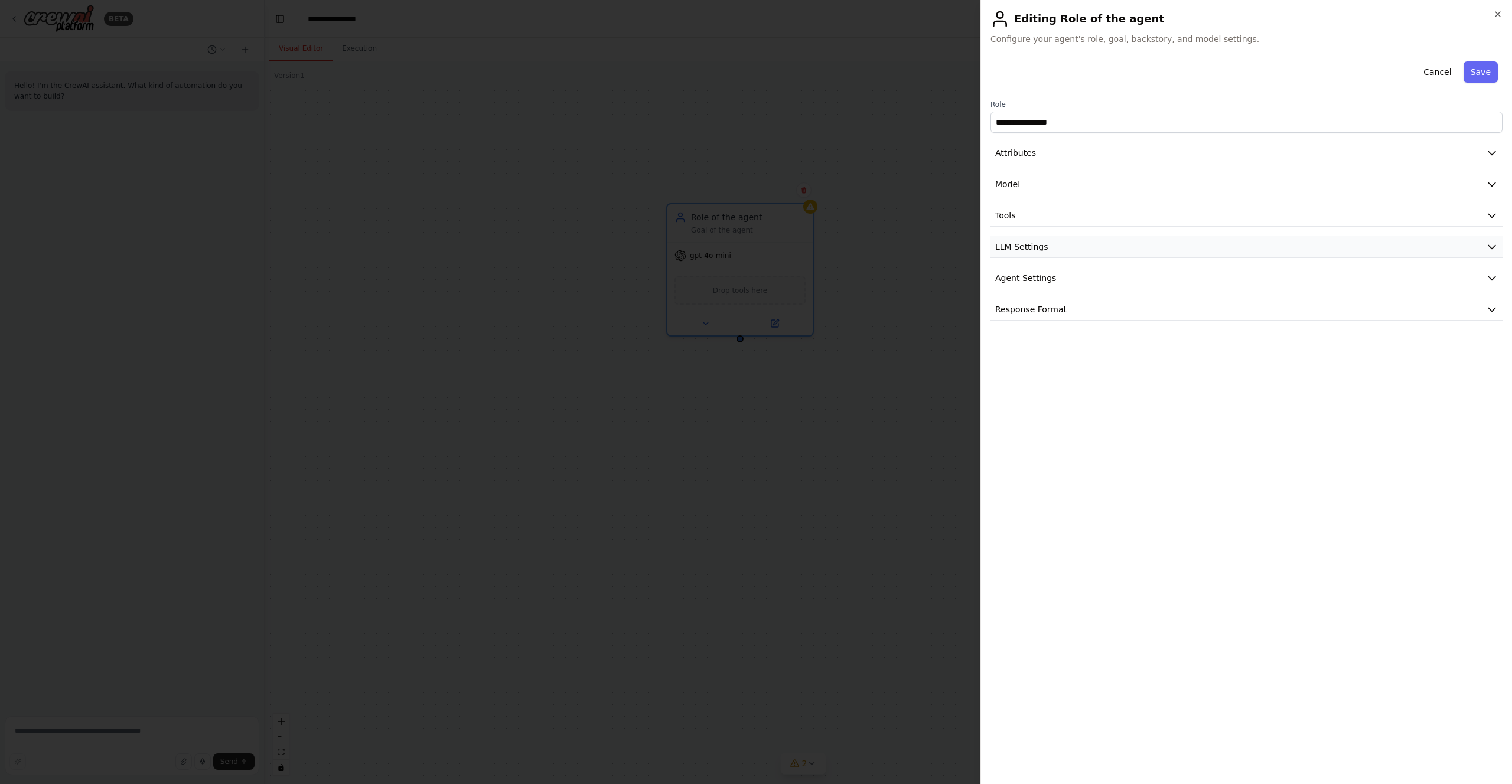
click at [1008, 243] on span "LLM Settings" at bounding box center [1022, 247] width 53 height 12
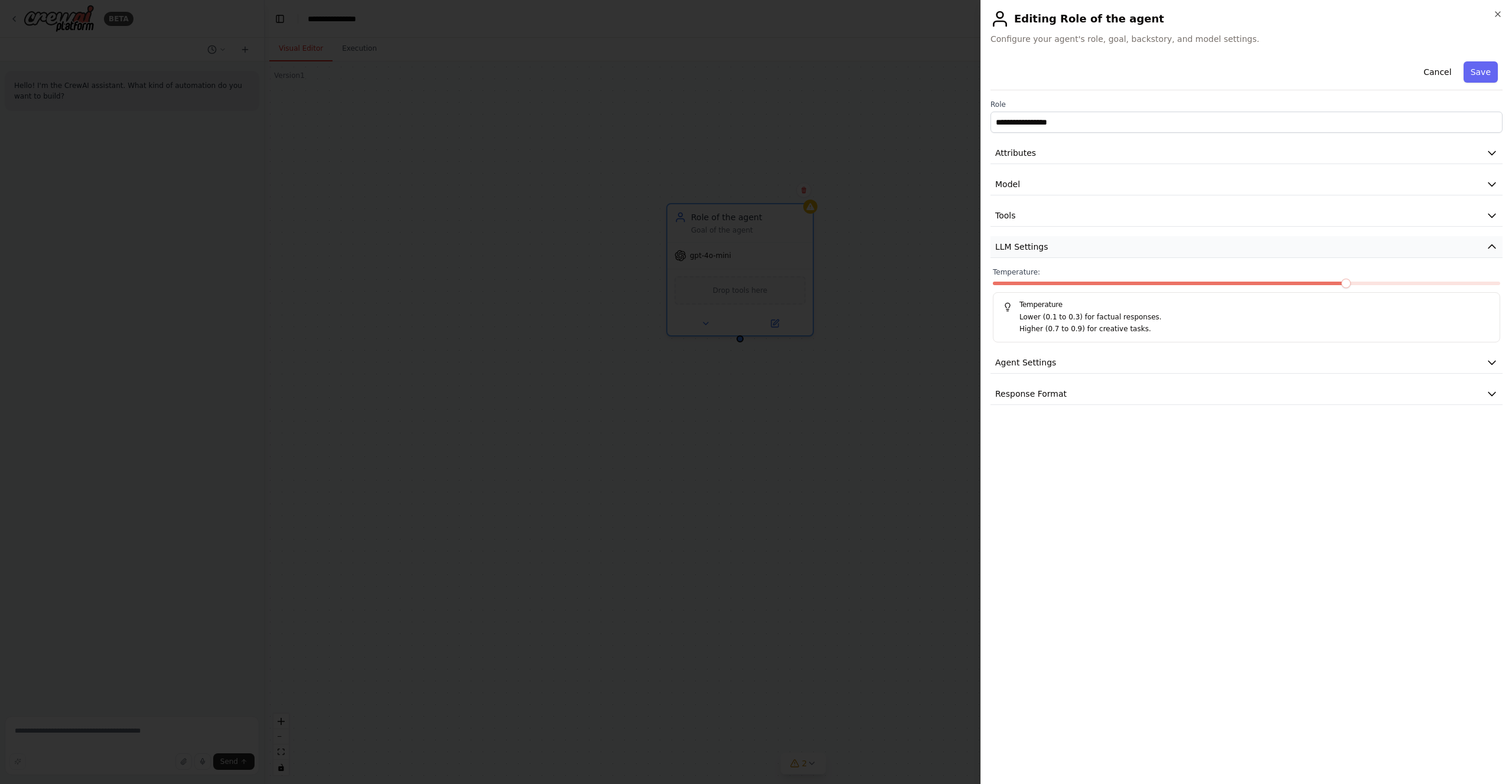
click at [1010, 246] on span "LLM Settings" at bounding box center [1022, 247] width 53 height 12
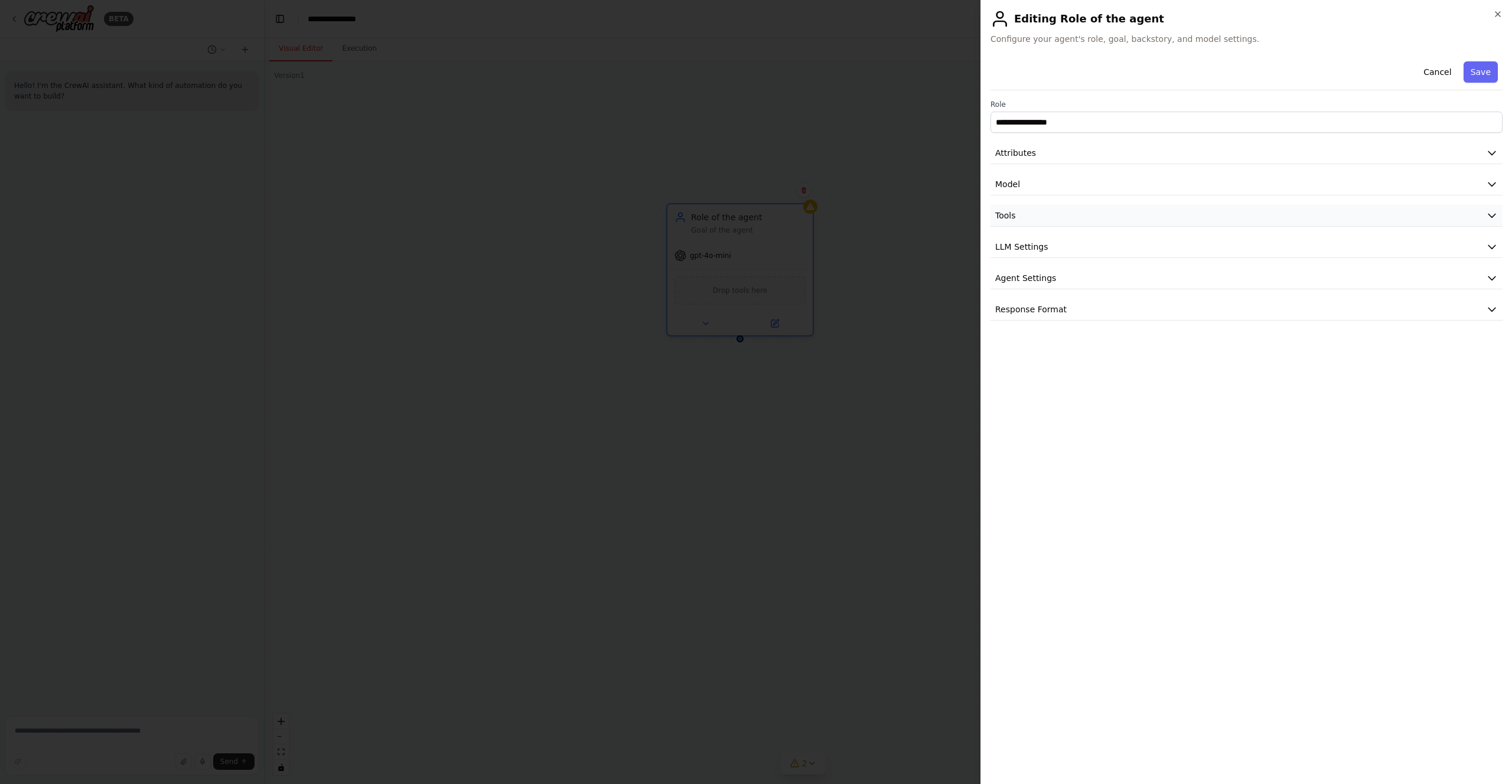
click at [1009, 212] on span "Tools" at bounding box center [1006, 216] width 21 height 12
click at [1009, 186] on span "Model" at bounding box center [1008, 184] width 25 height 12
click at [1009, 181] on span "Model" at bounding box center [1008, 184] width 25 height 12
click at [1006, 116] on input "**********" at bounding box center [1246, 122] width 512 height 21
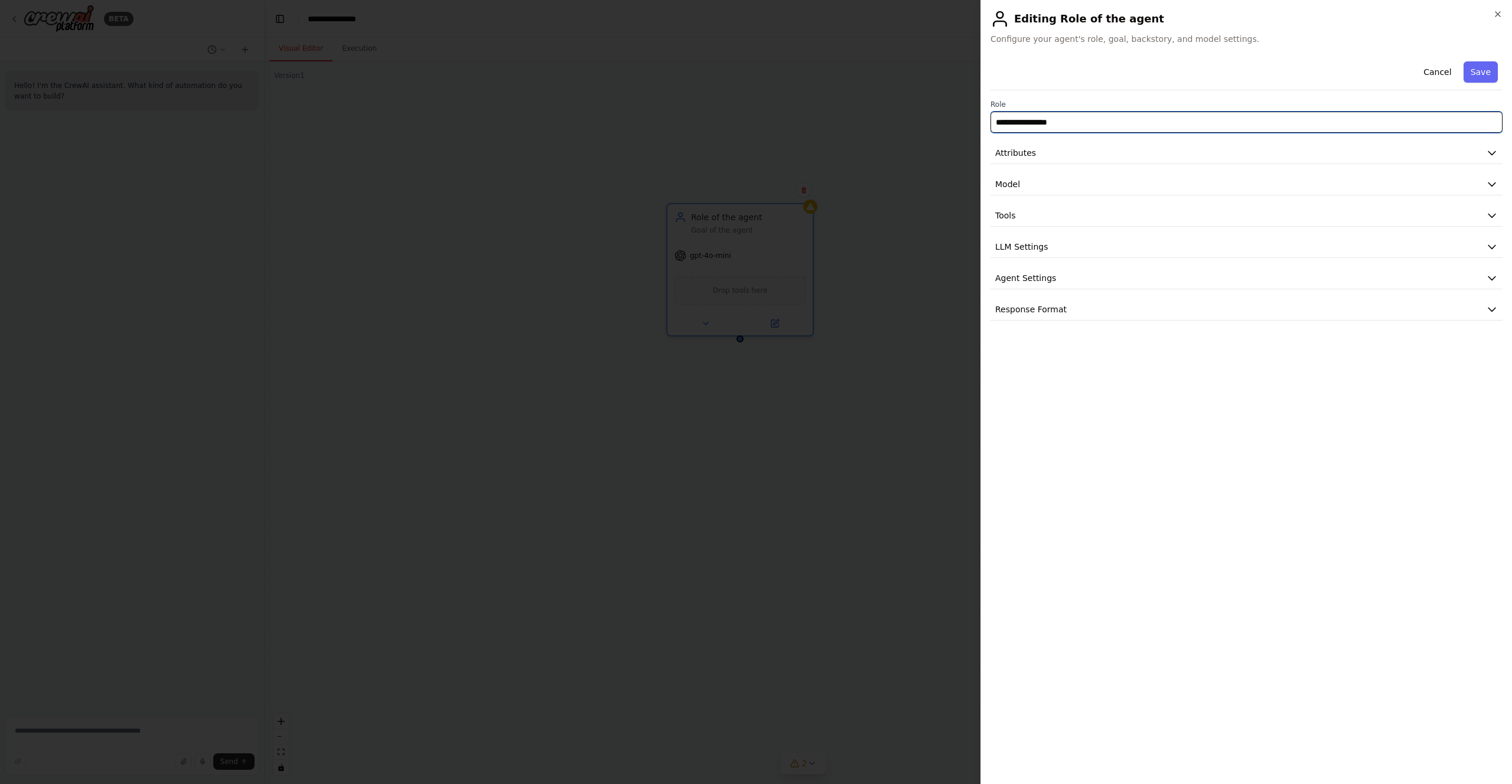
click at [1006, 116] on input "**********" at bounding box center [1246, 122] width 512 height 21
type input "**********"
click at [1263, 150] on button "Attributes" at bounding box center [1246, 153] width 512 height 22
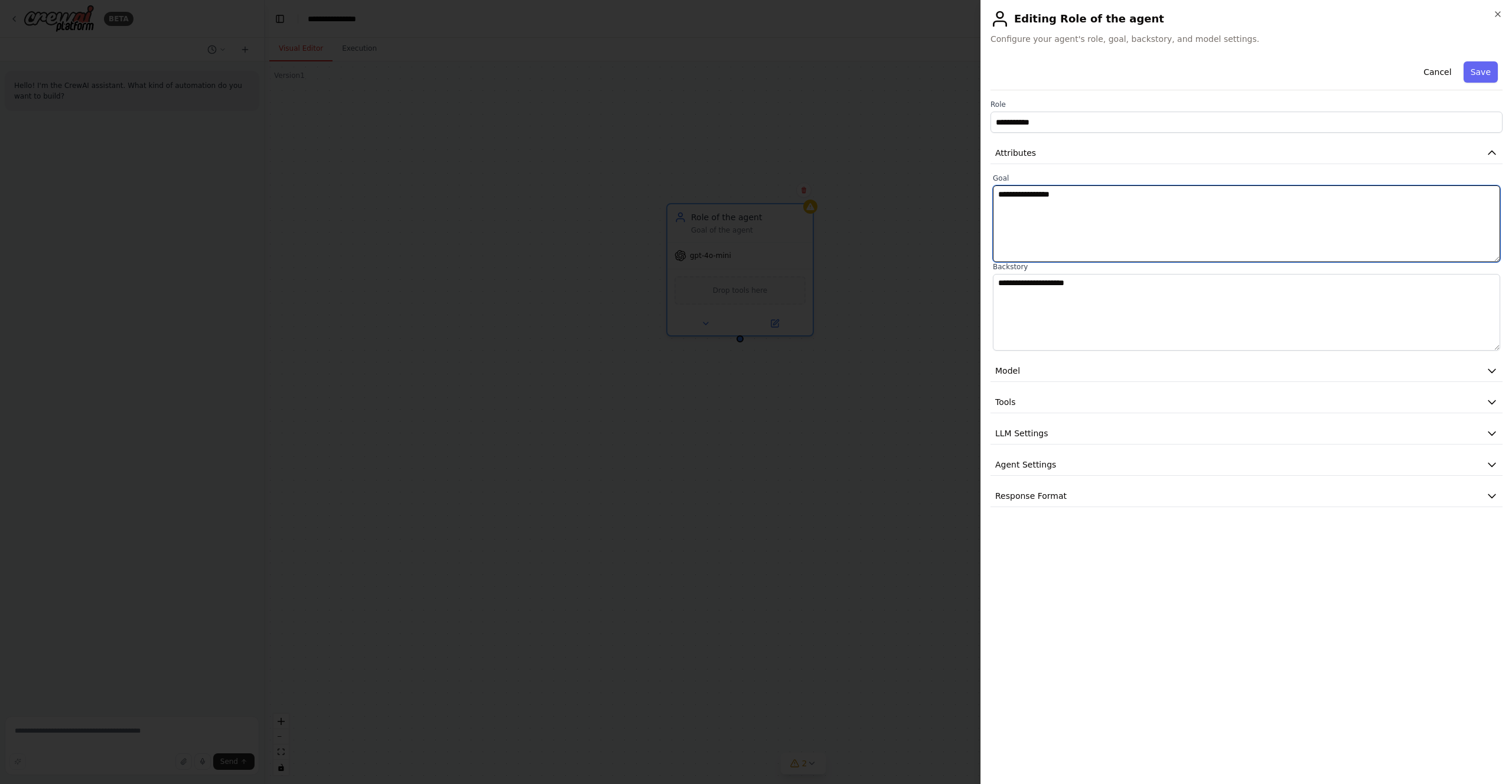
drag, startPoint x: 1107, startPoint y: 197, endPoint x: 949, endPoint y: 193, distance: 158.1
click at [949, 193] on body "**********" at bounding box center [756, 392] width 1512 height 784
type textarea "**********"
click at [1482, 68] on button "Save" at bounding box center [1481, 72] width 34 height 21
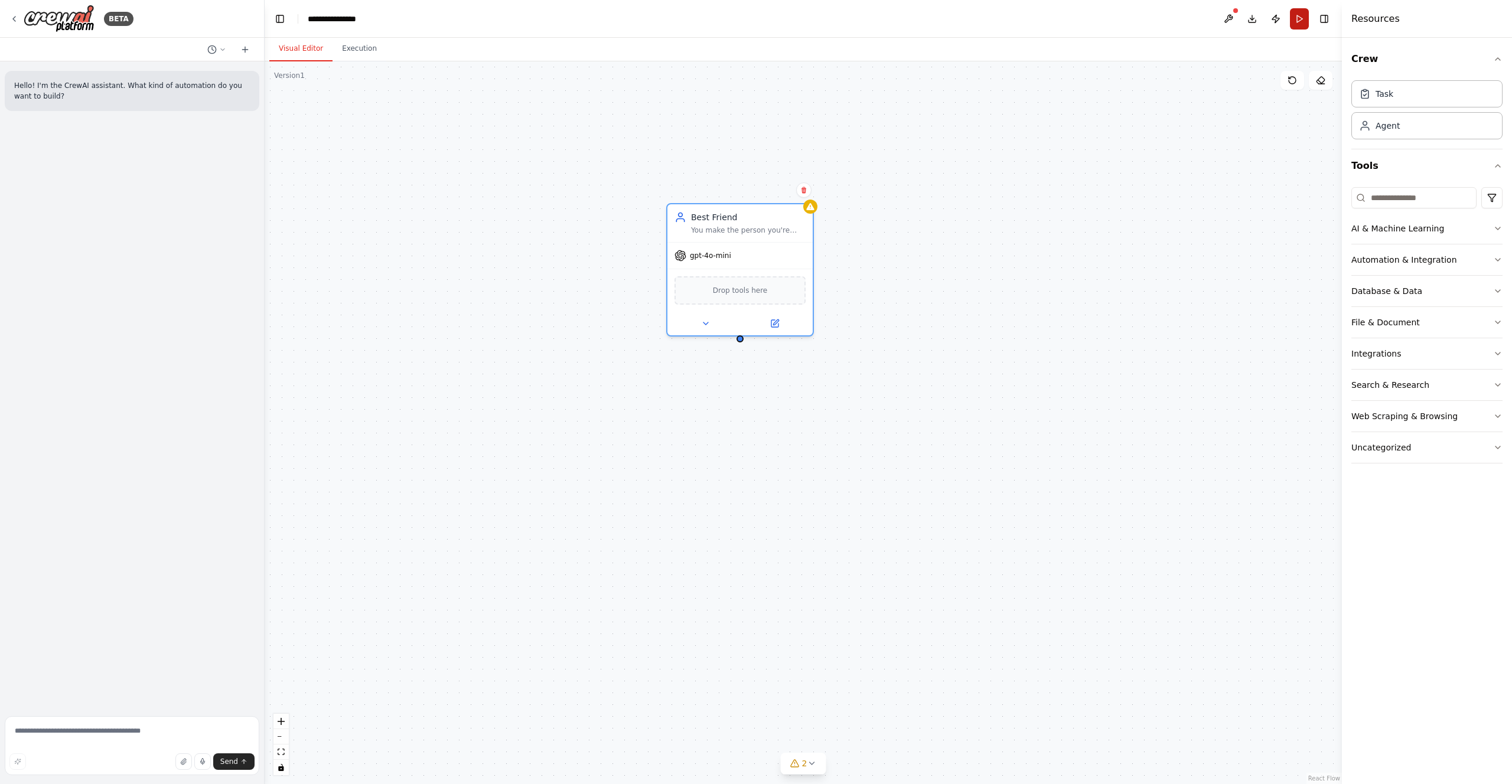
click at [1300, 22] on button "Run" at bounding box center [1299, 19] width 19 height 21
drag, startPoint x: 871, startPoint y: 398, endPoint x: 698, endPoint y: 401, distance: 173.0
click at [698, 401] on div "New Task Task description" at bounding box center [749, 398] width 114 height 23
drag, startPoint x: 739, startPoint y: 341, endPoint x: 739, endPoint y: 379, distance: 38.0
click at [739, 379] on div "Best Friend You make the person you're talking with feel like they're your best…" at bounding box center [803, 423] width 1077 height 723
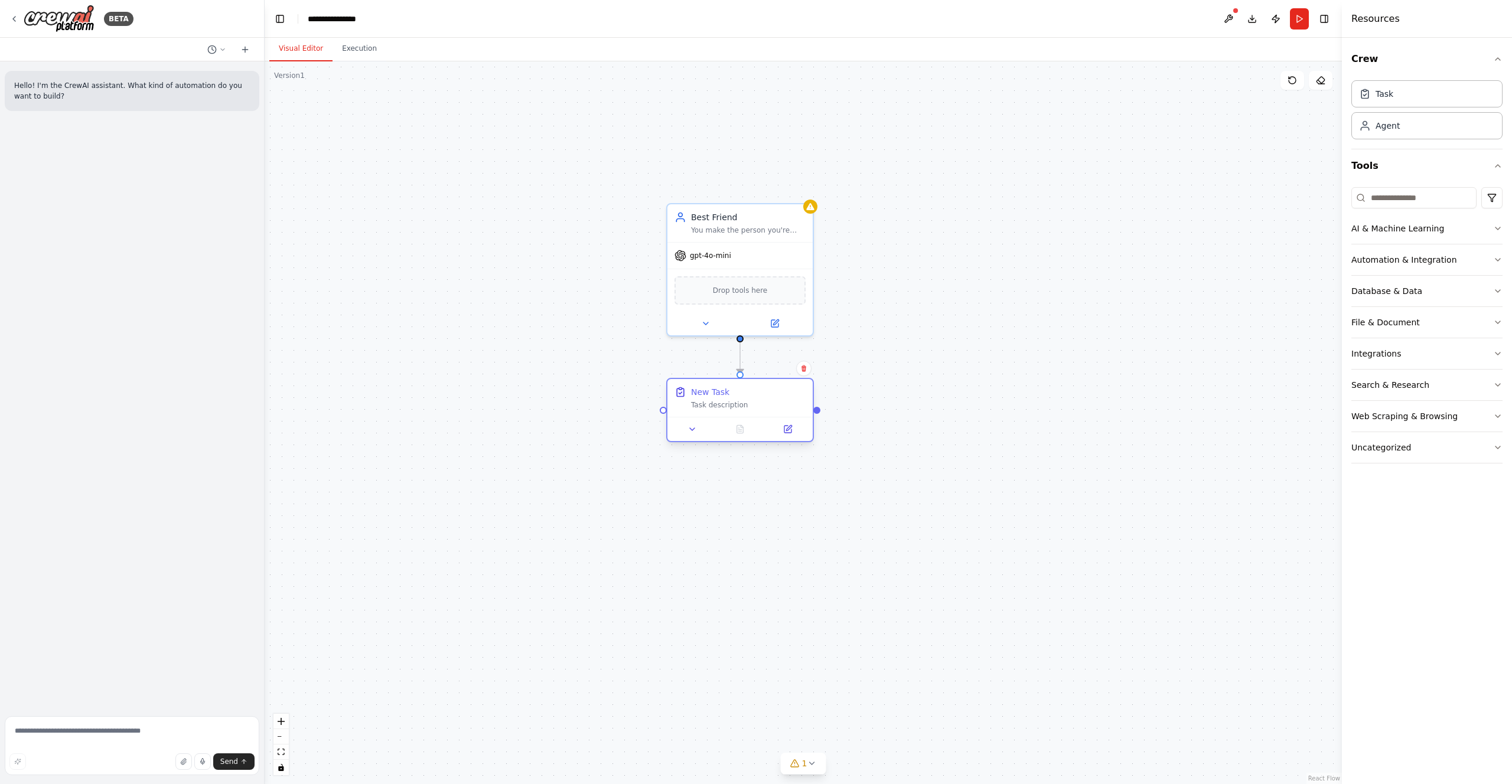
click at [789, 405] on div "Task description" at bounding box center [749, 405] width 114 height 10
click at [789, 425] on icon at bounding box center [788, 429] width 10 height 10
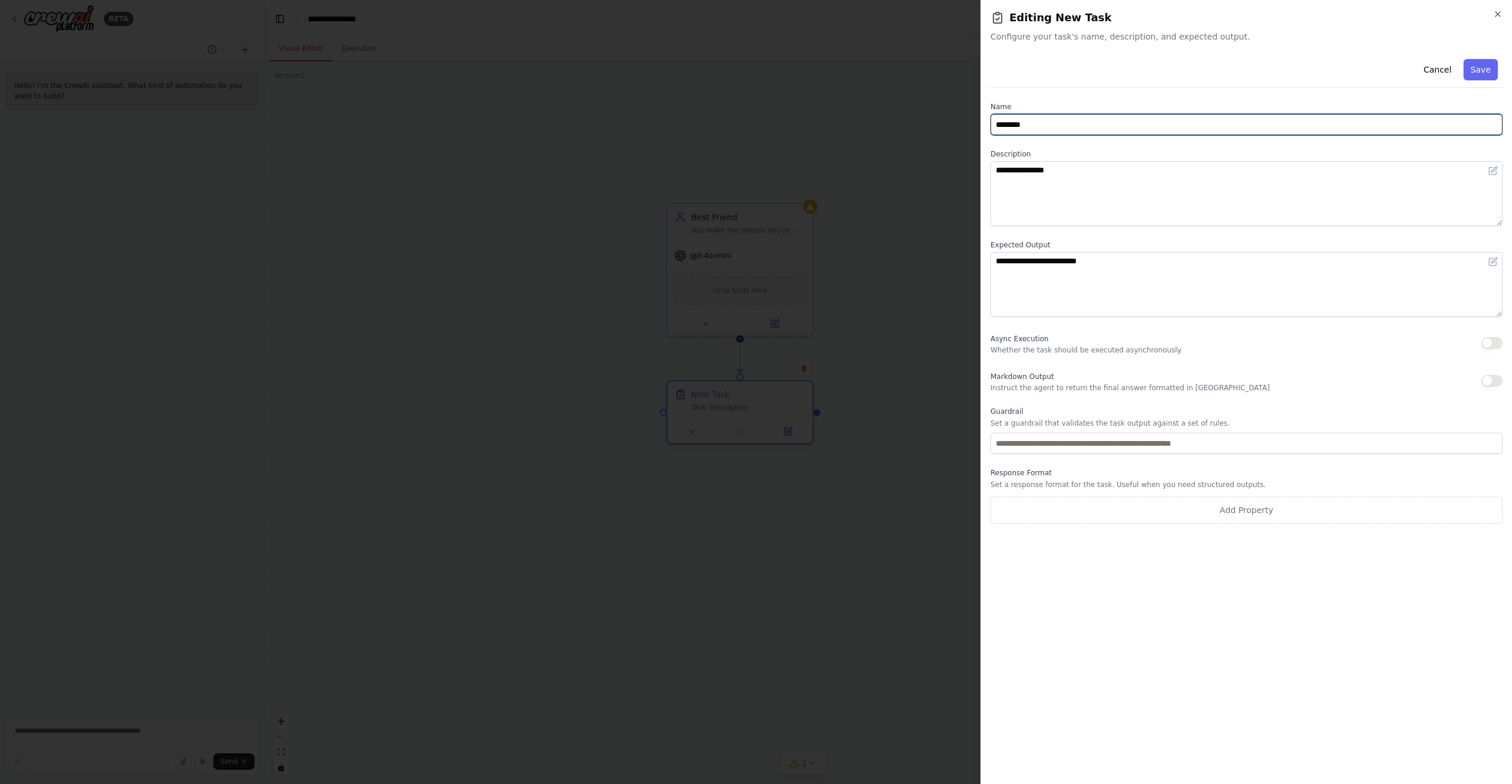
drag, startPoint x: 1044, startPoint y: 125, endPoint x: 956, endPoint y: 122, distance: 88.1
click at [956, 122] on body "**********" at bounding box center [756, 392] width 1512 height 784
type input "**********"
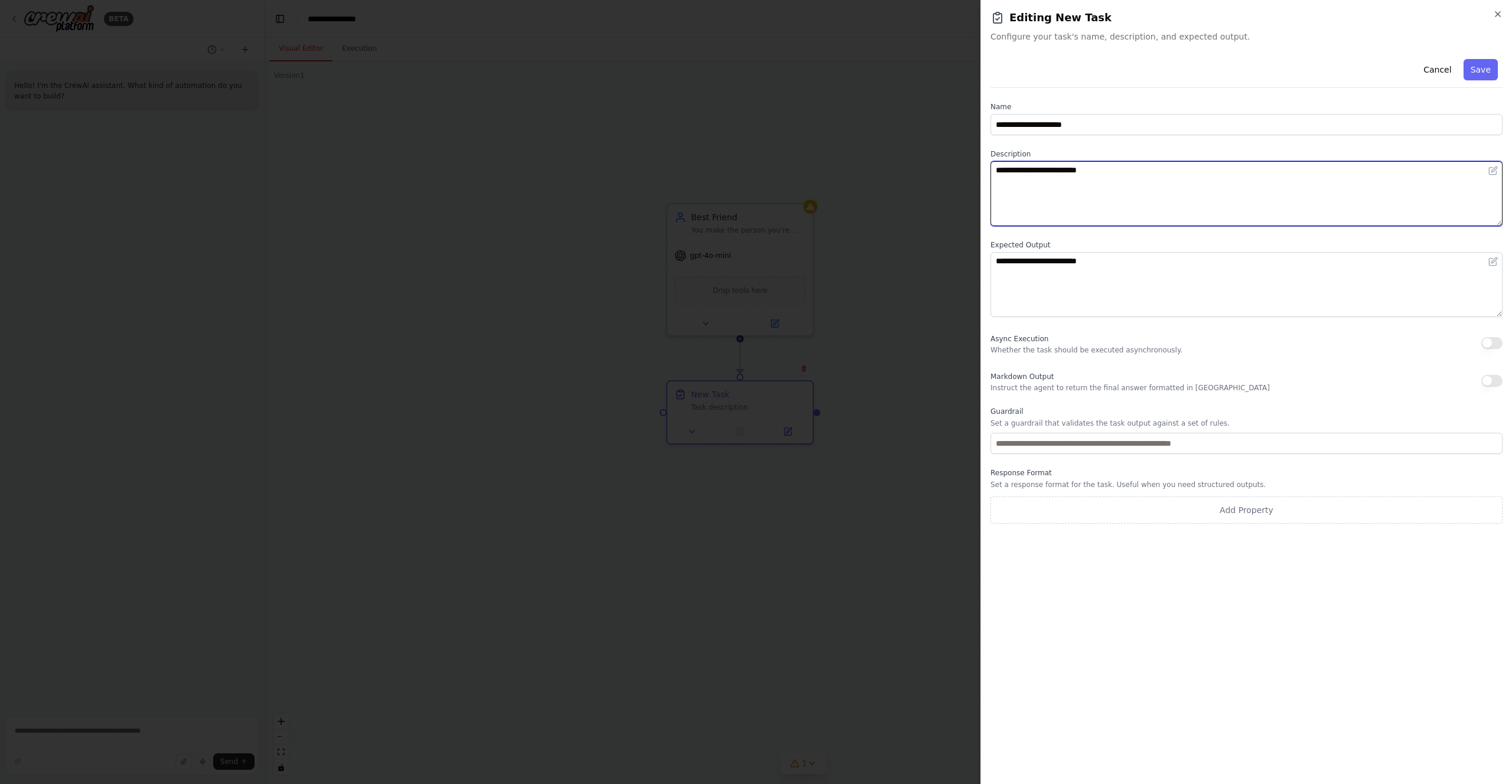
type textarea "**********"
click at [1040, 546] on div "**********" at bounding box center [1246, 414] width 512 height 720
click at [1489, 68] on button "Save" at bounding box center [1481, 70] width 34 height 21
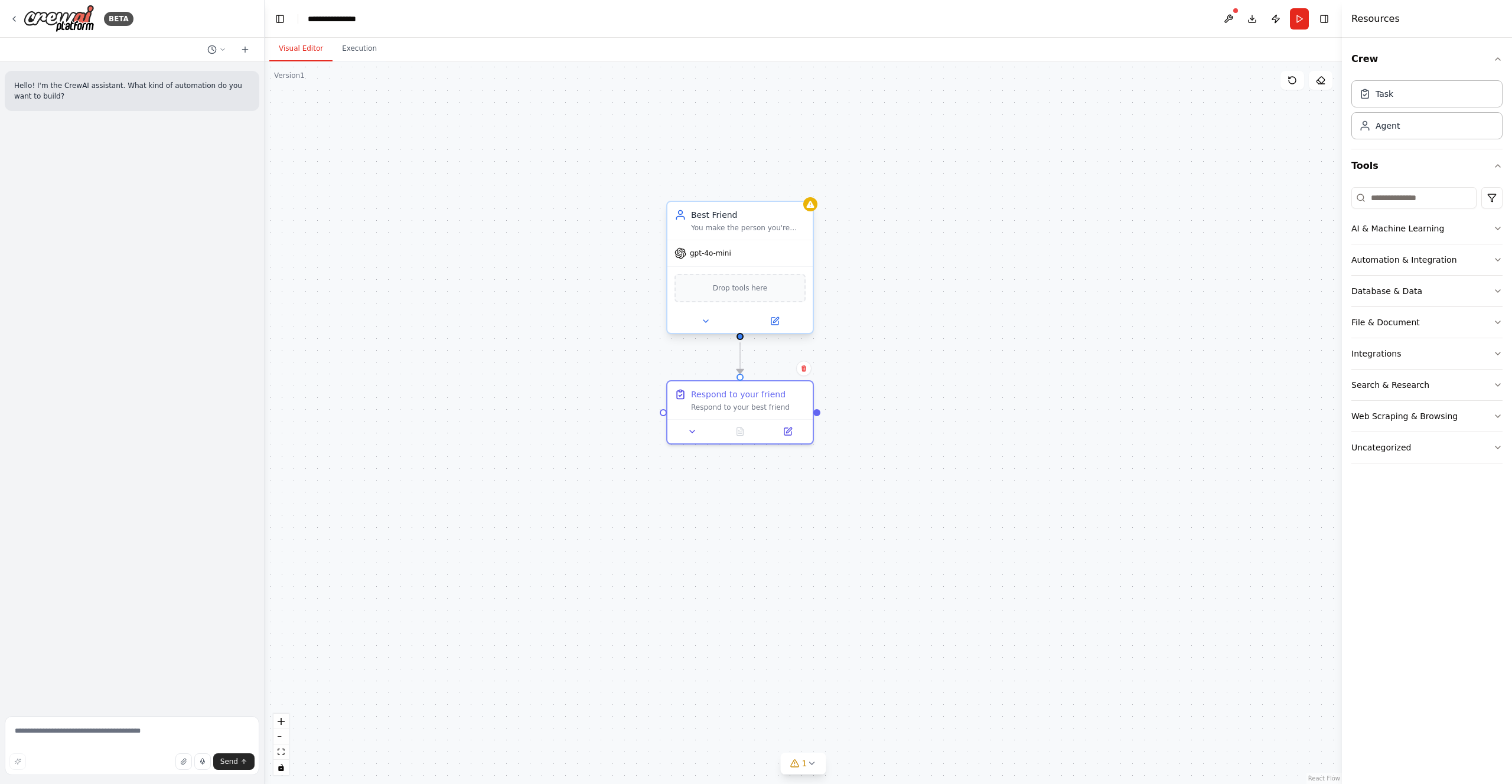
click at [780, 229] on div "You make the person you're talking with feel like they're your best friend" at bounding box center [749, 228] width 114 height 10
click at [776, 322] on icon at bounding box center [775, 321] width 7 height 7
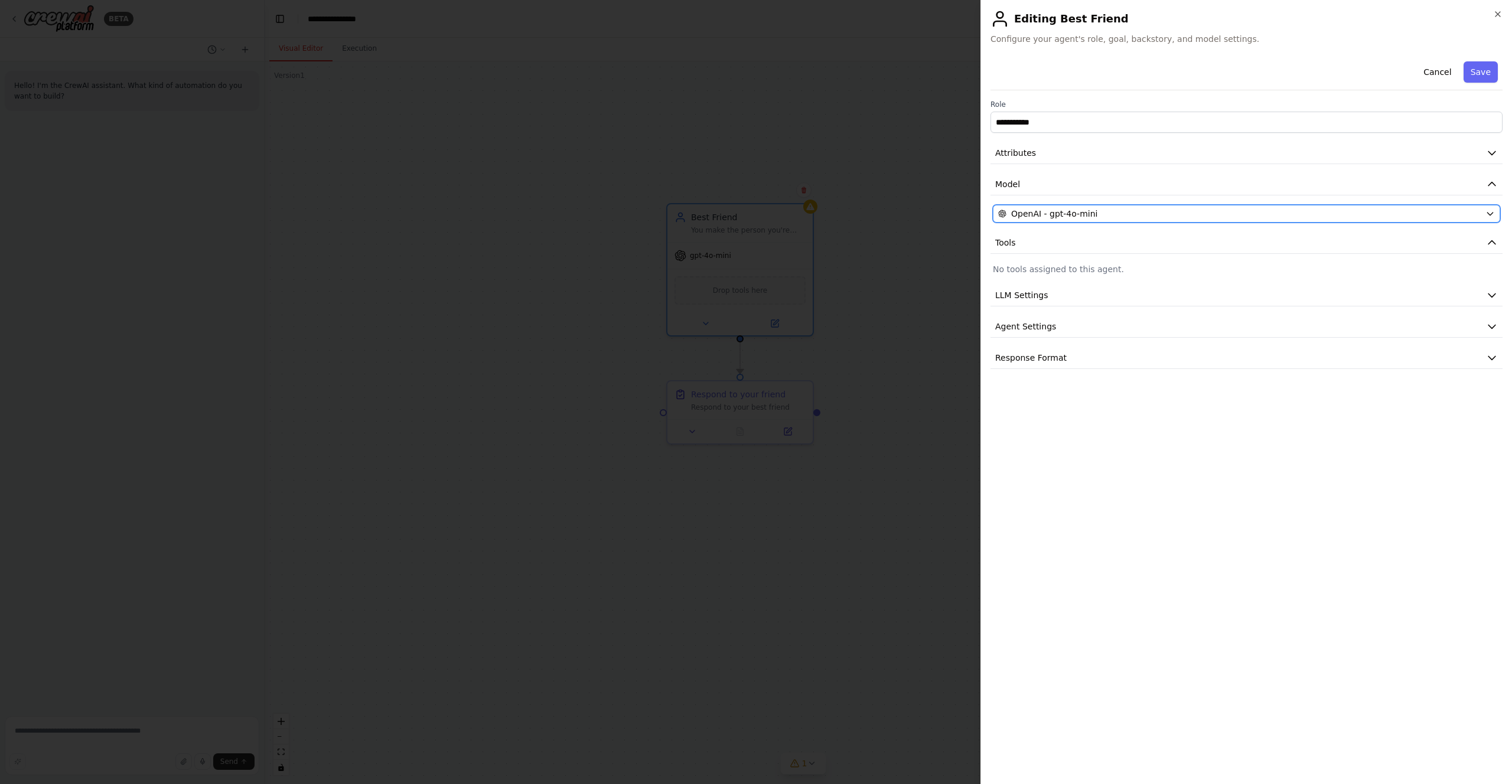
click at [1057, 218] on span "OpenAI - gpt-4o-mini" at bounding box center [1054, 214] width 86 height 12
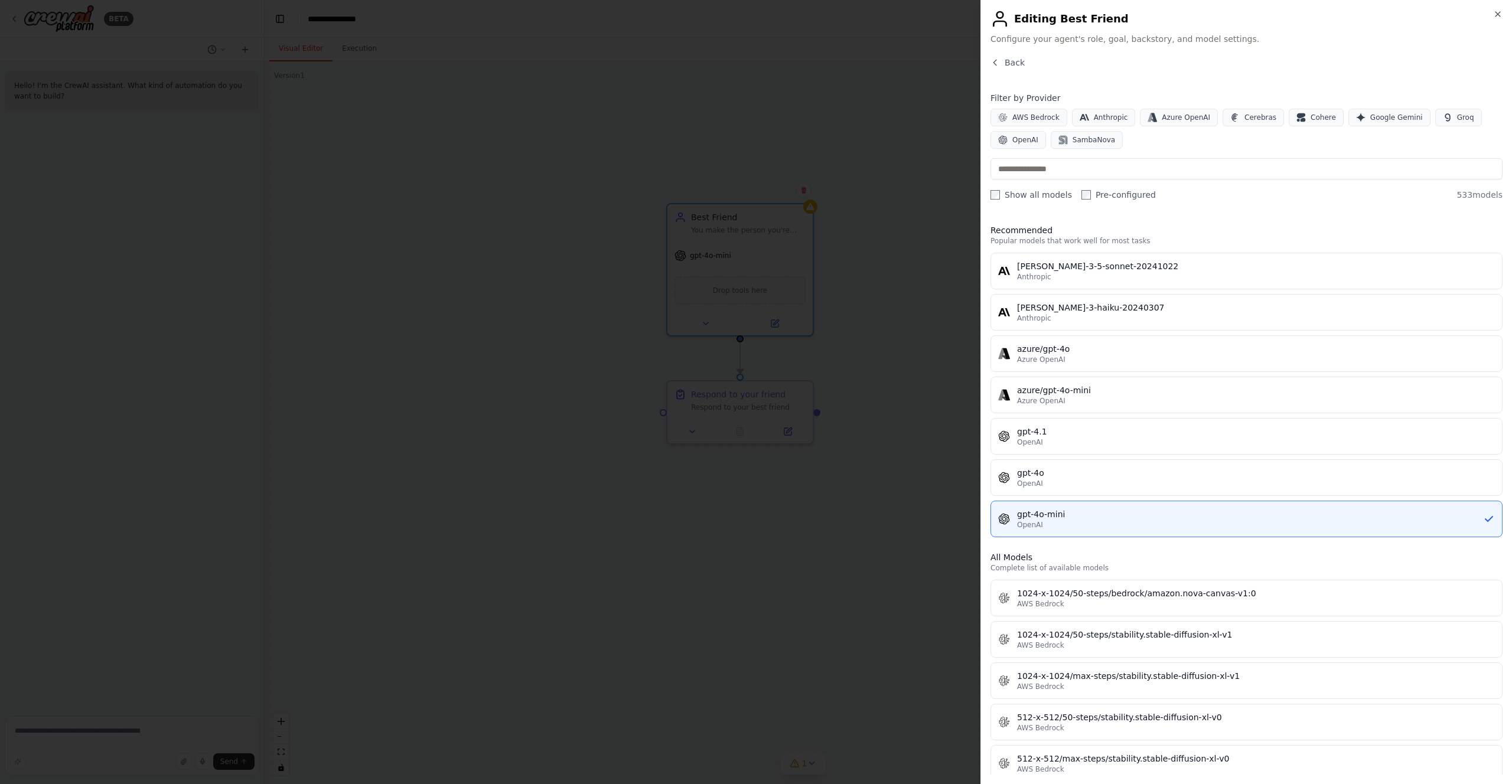
click at [1001, 194] on label "Show all models" at bounding box center [1031, 195] width 81 height 12
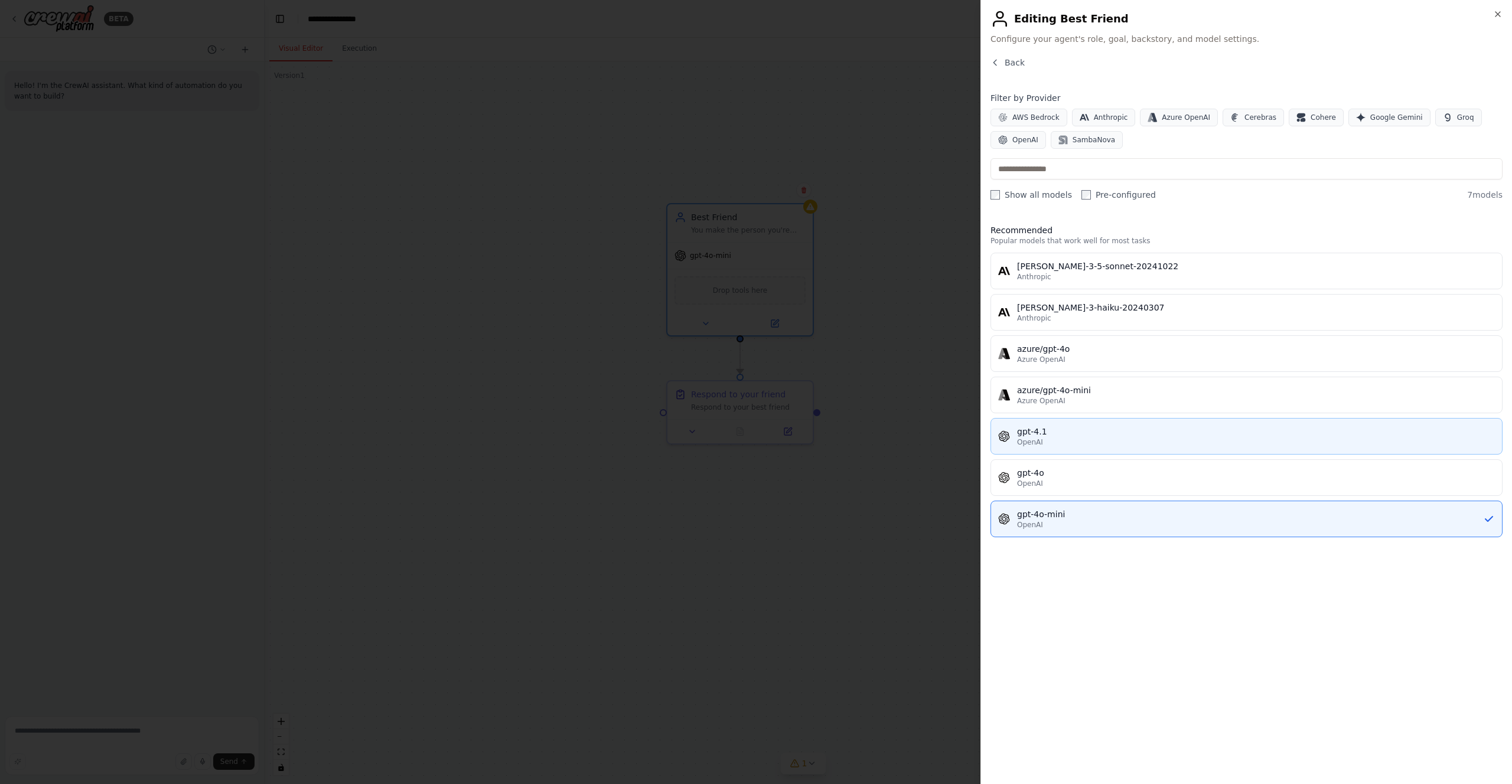
click at [1053, 441] on div "OpenAI" at bounding box center [1255, 442] width 478 height 10
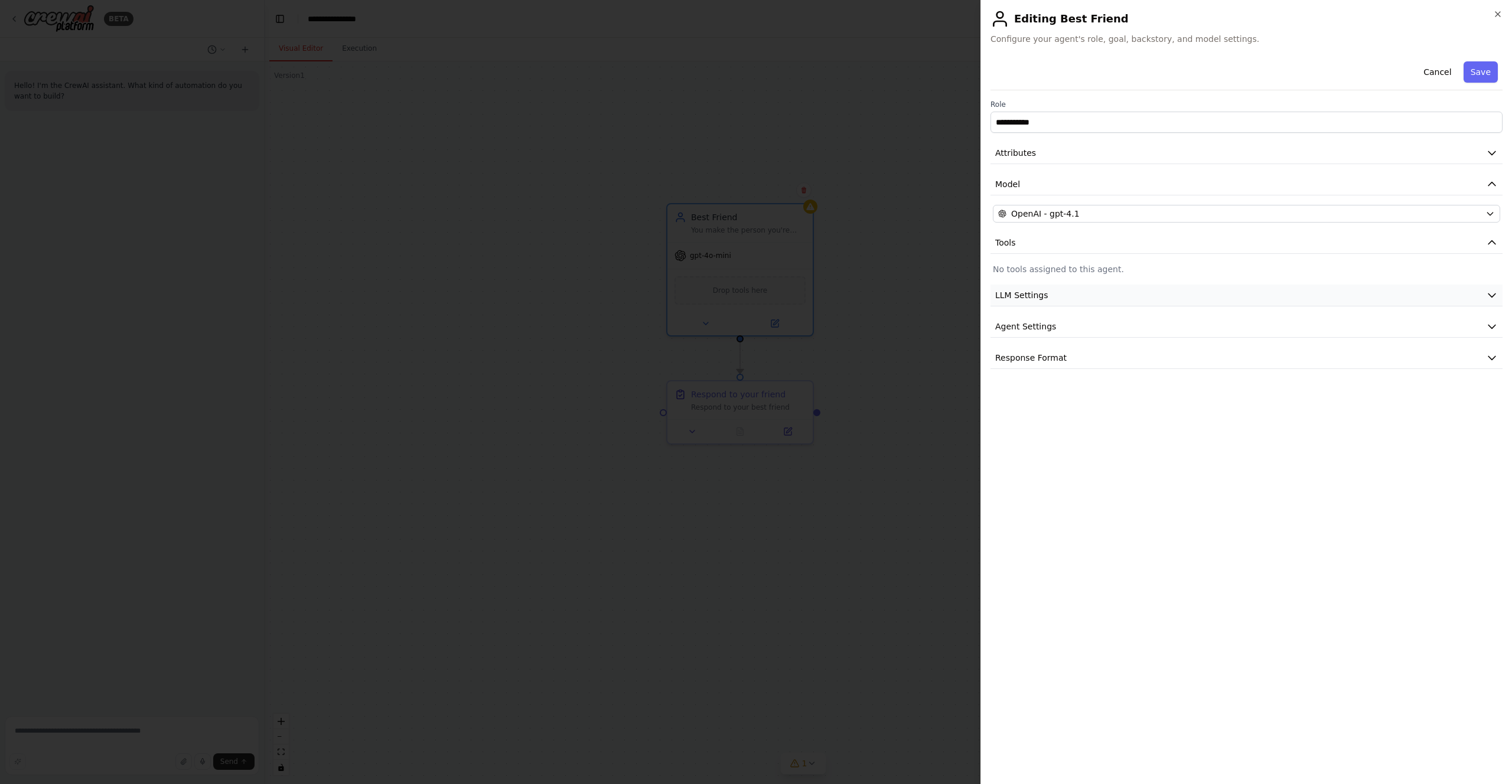
click at [1030, 300] on span "LLM Settings" at bounding box center [1022, 295] width 53 height 12
click at [1473, 70] on button "Save" at bounding box center [1481, 72] width 34 height 21
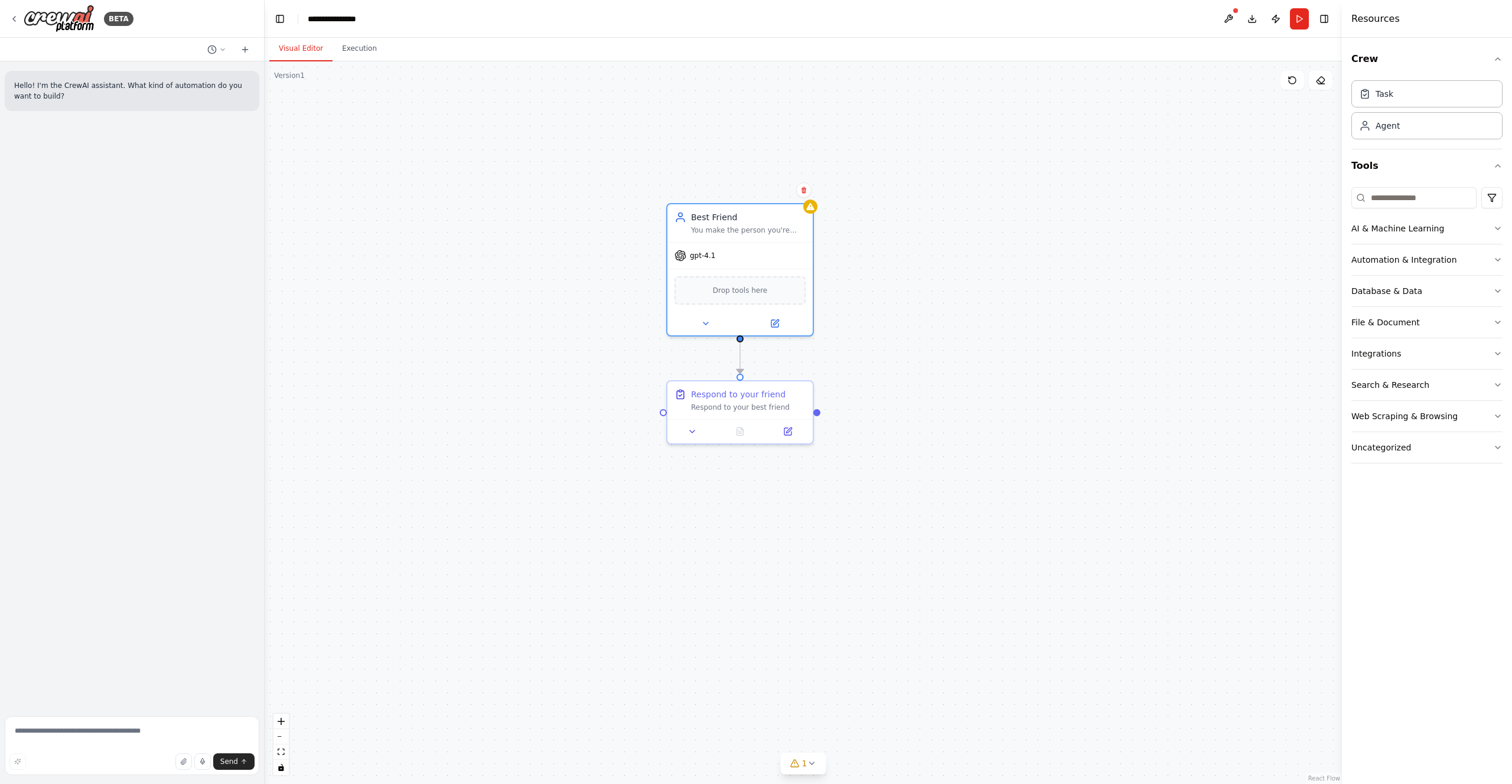
click at [866, 224] on div ".deletable-edge-delete-btn { width: 20px; height: 20px; border: 0px solid #ffff…" at bounding box center [803, 423] width 1077 height 723
click at [811, 205] on icon at bounding box center [810, 204] width 8 height 7
click at [1300, 19] on button "Run" at bounding box center [1299, 19] width 19 height 21
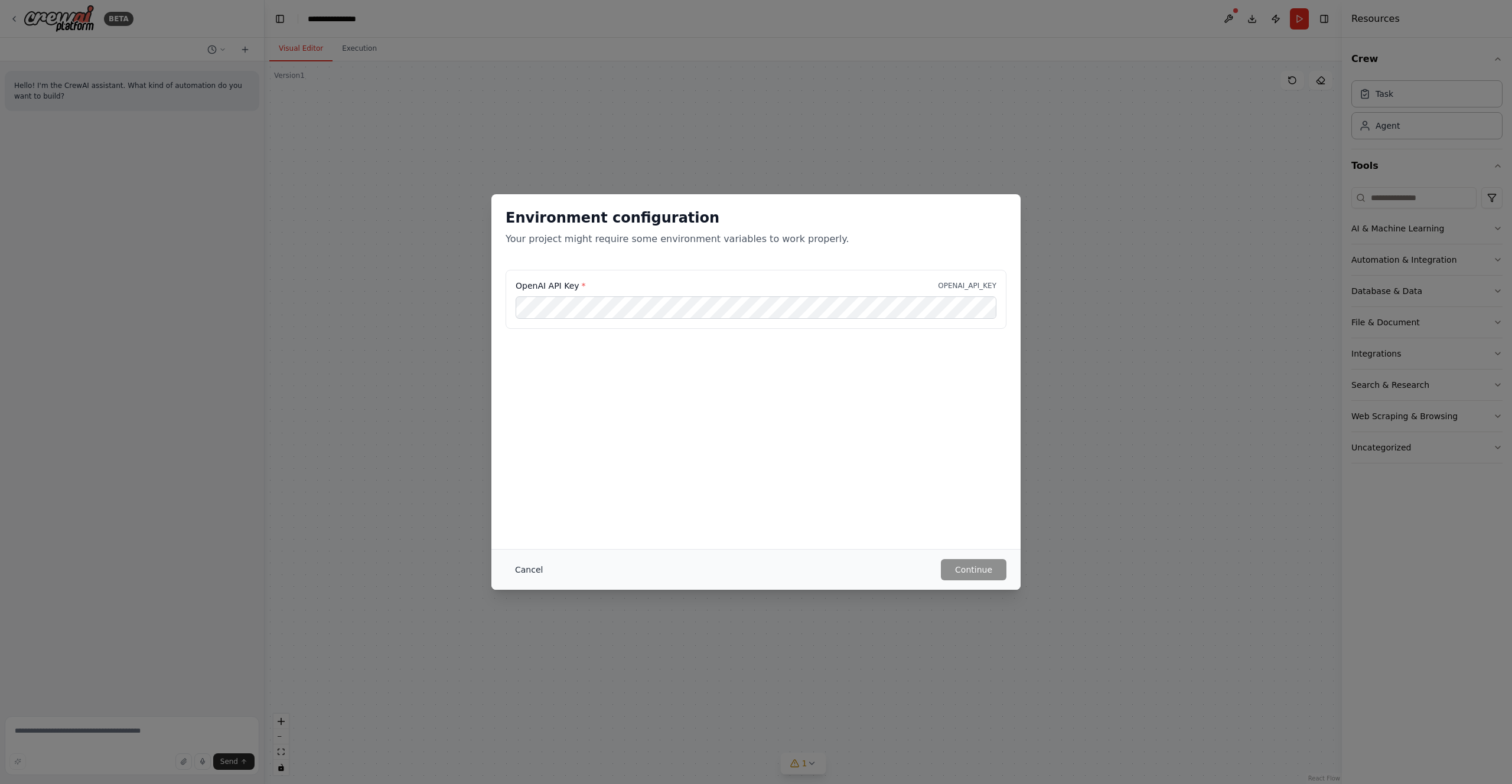
click at [522, 568] on button "Cancel" at bounding box center [529, 570] width 47 height 21
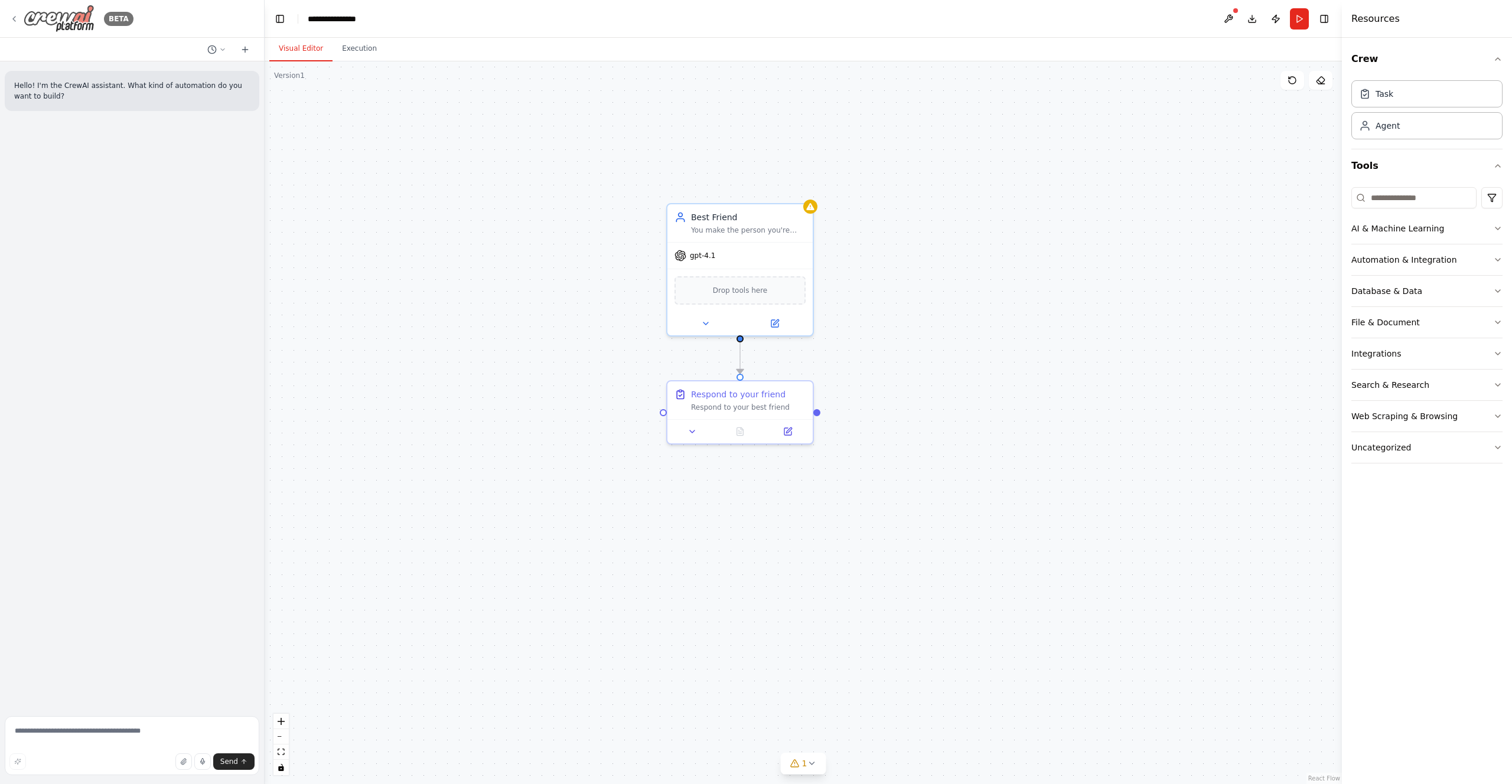
click at [16, 16] on icon at bounding box center [14, 19] width 10 height 10
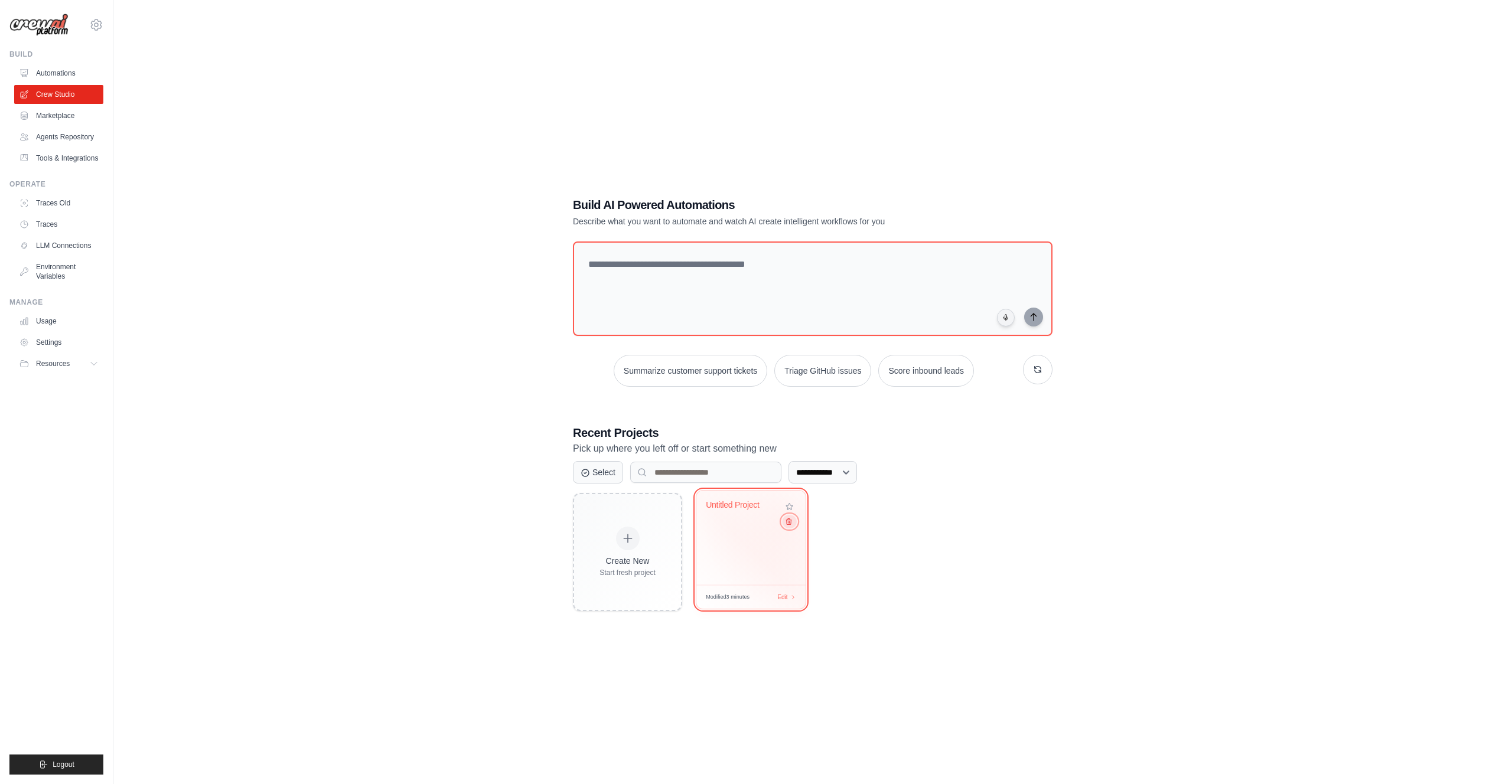
click at [789, 524] on icon at bounding box center [789, 522] width 8 height 8
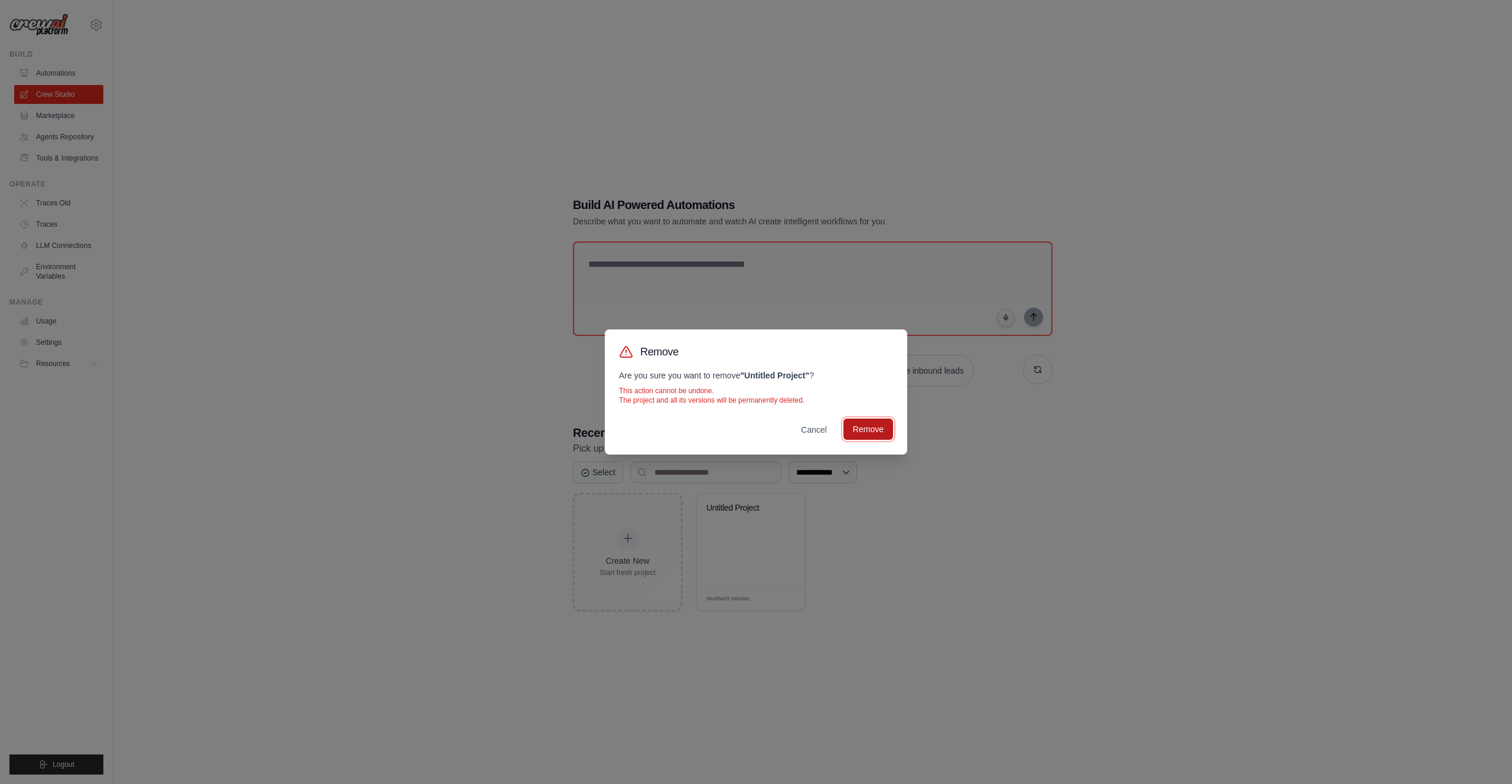
click at [862, 433] on button "Remove" at bounding box center [868, 429] width 49 height 21
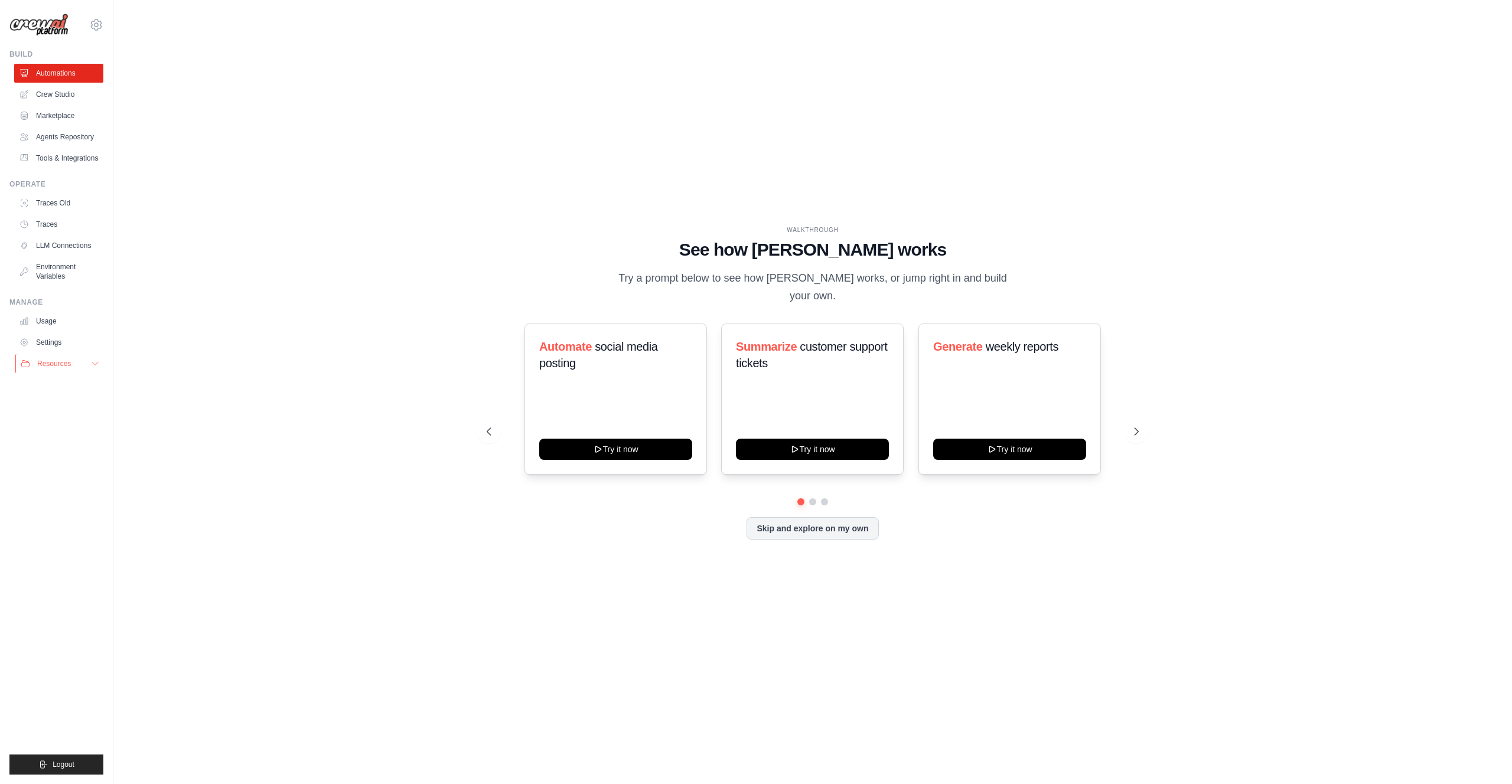
click at [58, 363] on span "Resources" at bounding box center [54, 364] width 34 height 10
click at [55, 383] on span "Documentation" at bounding box center [66, 384] width 48 height 10
click at [74, 92] on link "Crew Studio" at bounding box center [60, 94] width 89 height 19
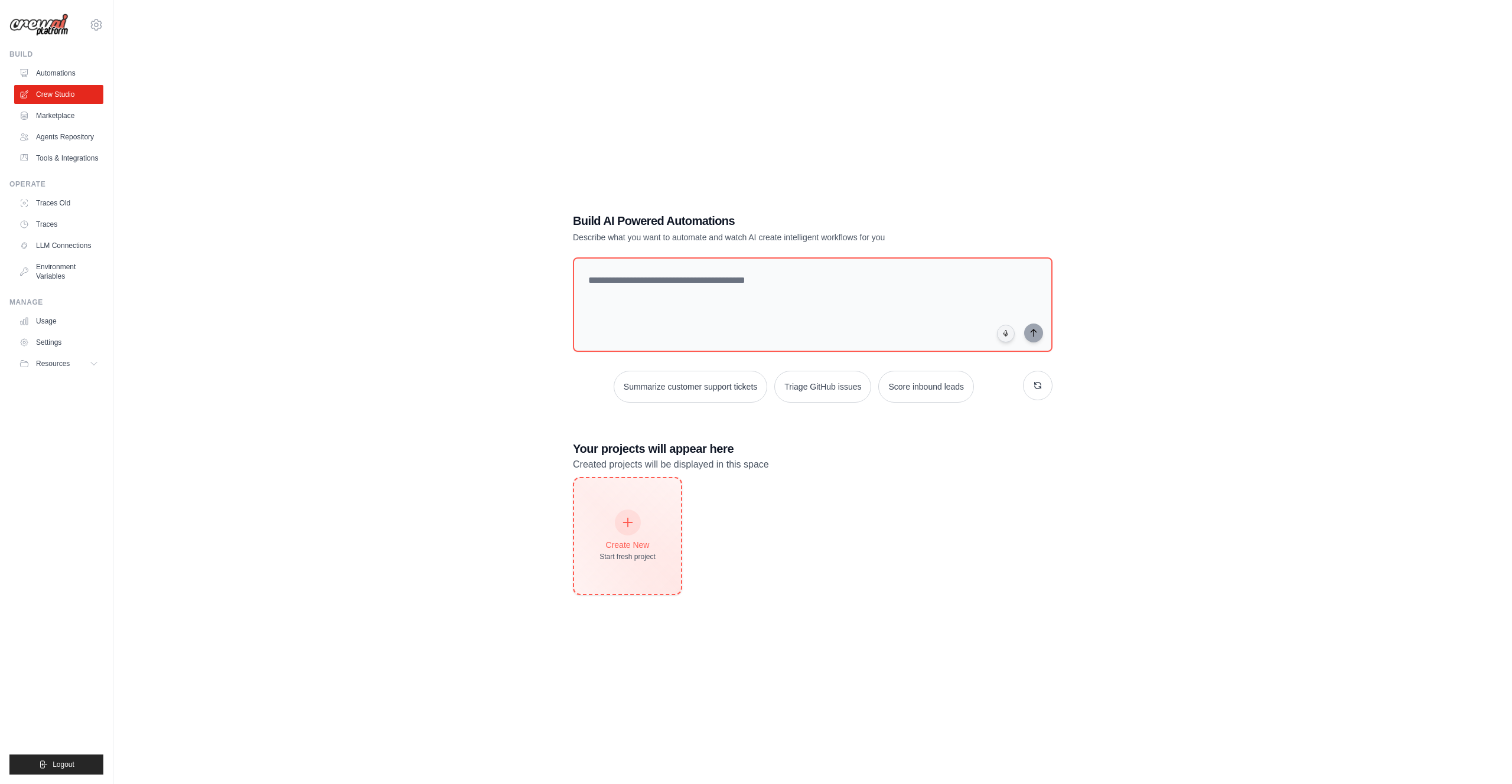
click at [627, 516] on icon at bounding box center [628, 523] width 13 height 13
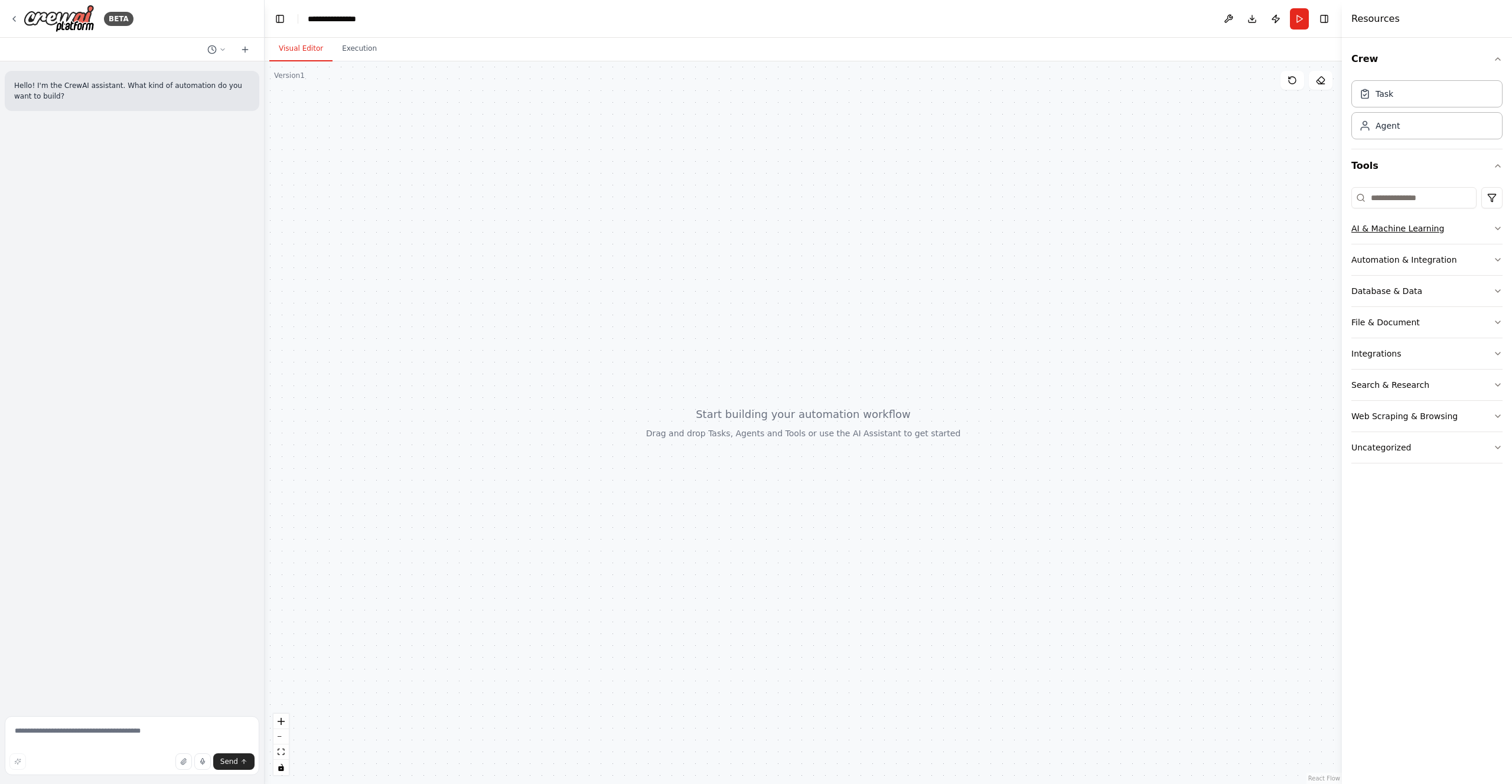
click at [1430, 228] on div "AI & Machine Learning" at bounding box center [1398, 229] width 93 height 12
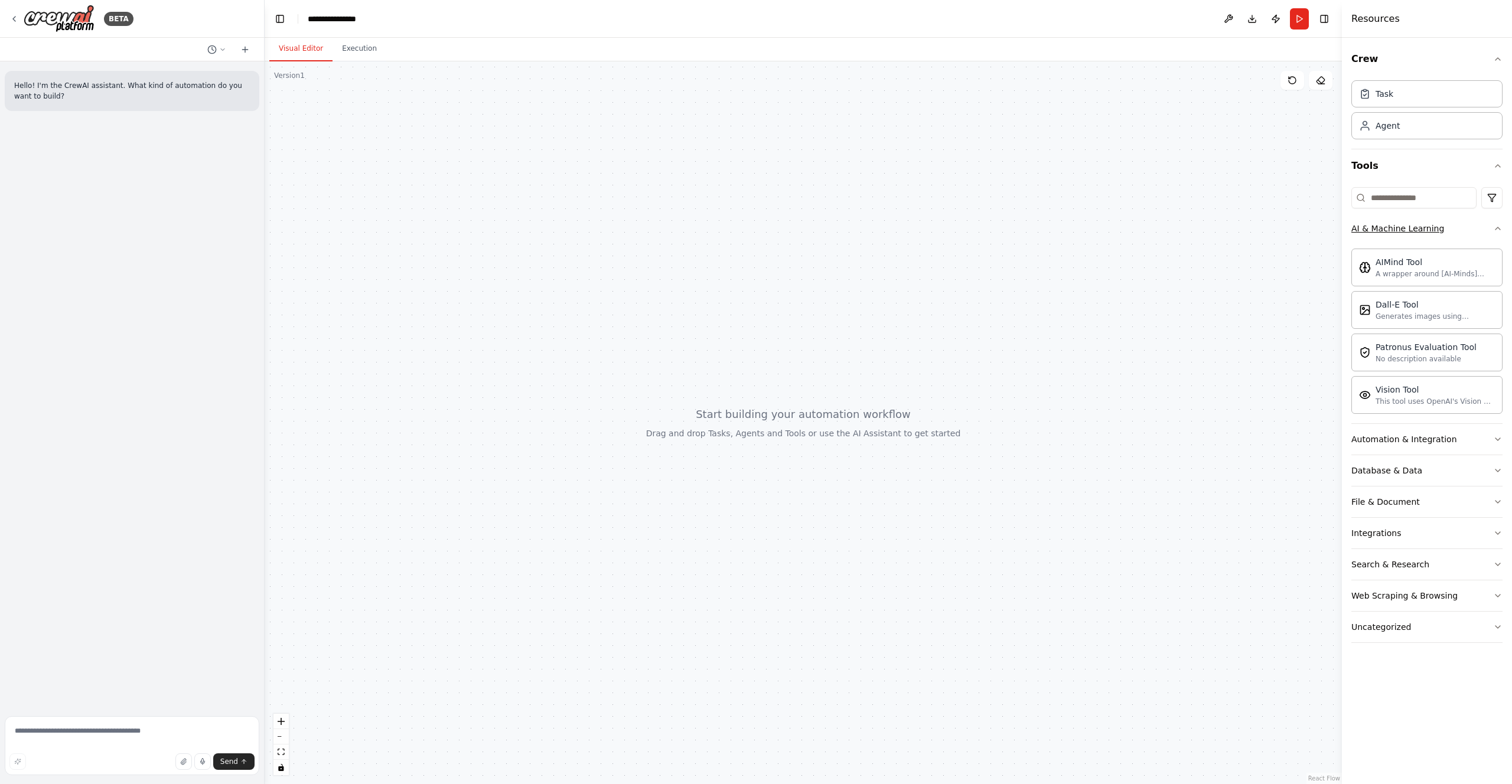
click at [1430, 228] on div "AI & Machine Learning" at bounding box center [1398, 229] width 93 height 12
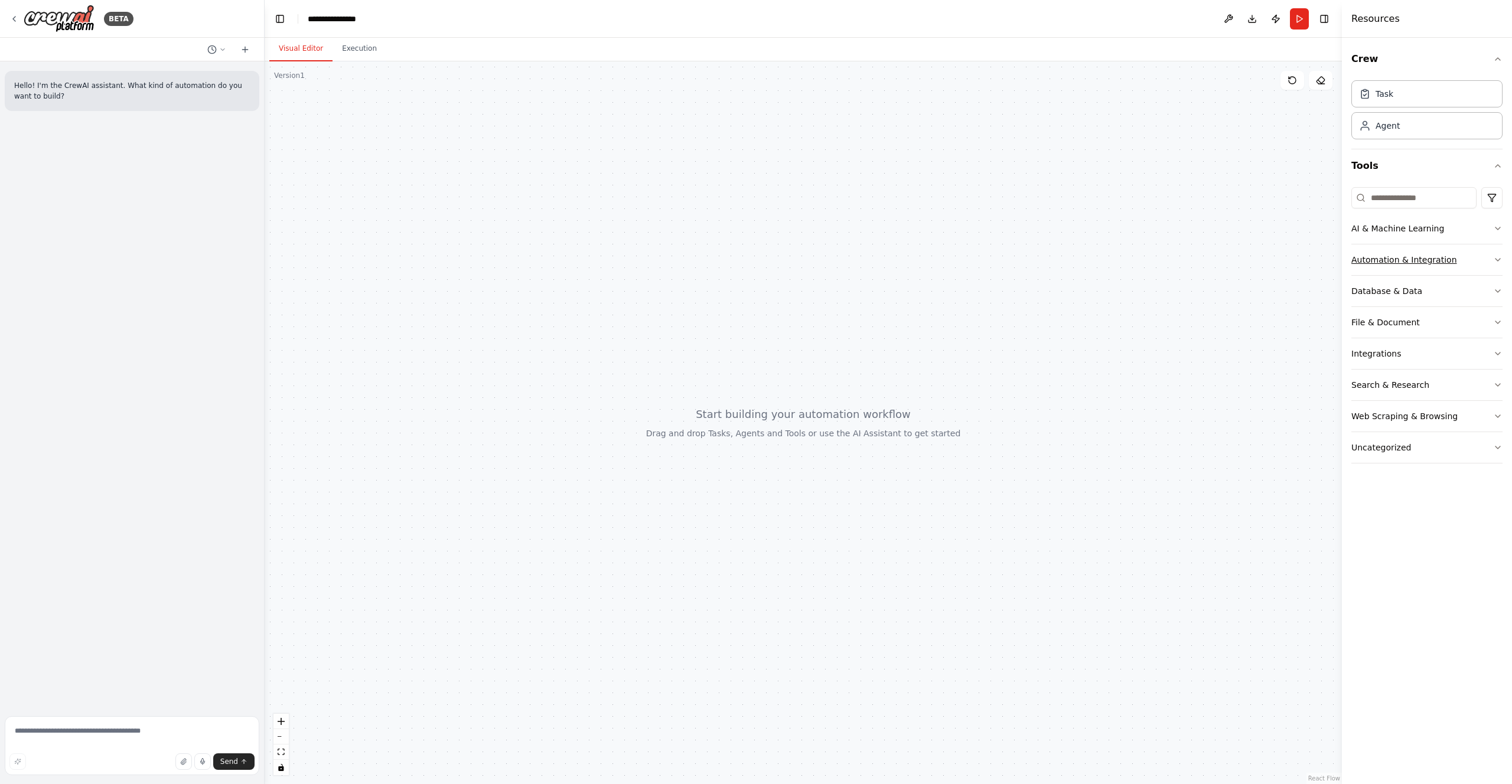
click at [1413, 256] on div "Automation & Integration" at bounding box center [1404, 260] width 106 height 12
click at [1379, 435] on button "Uncategorized" at bounding box center [1427, 447] width 151 height 31
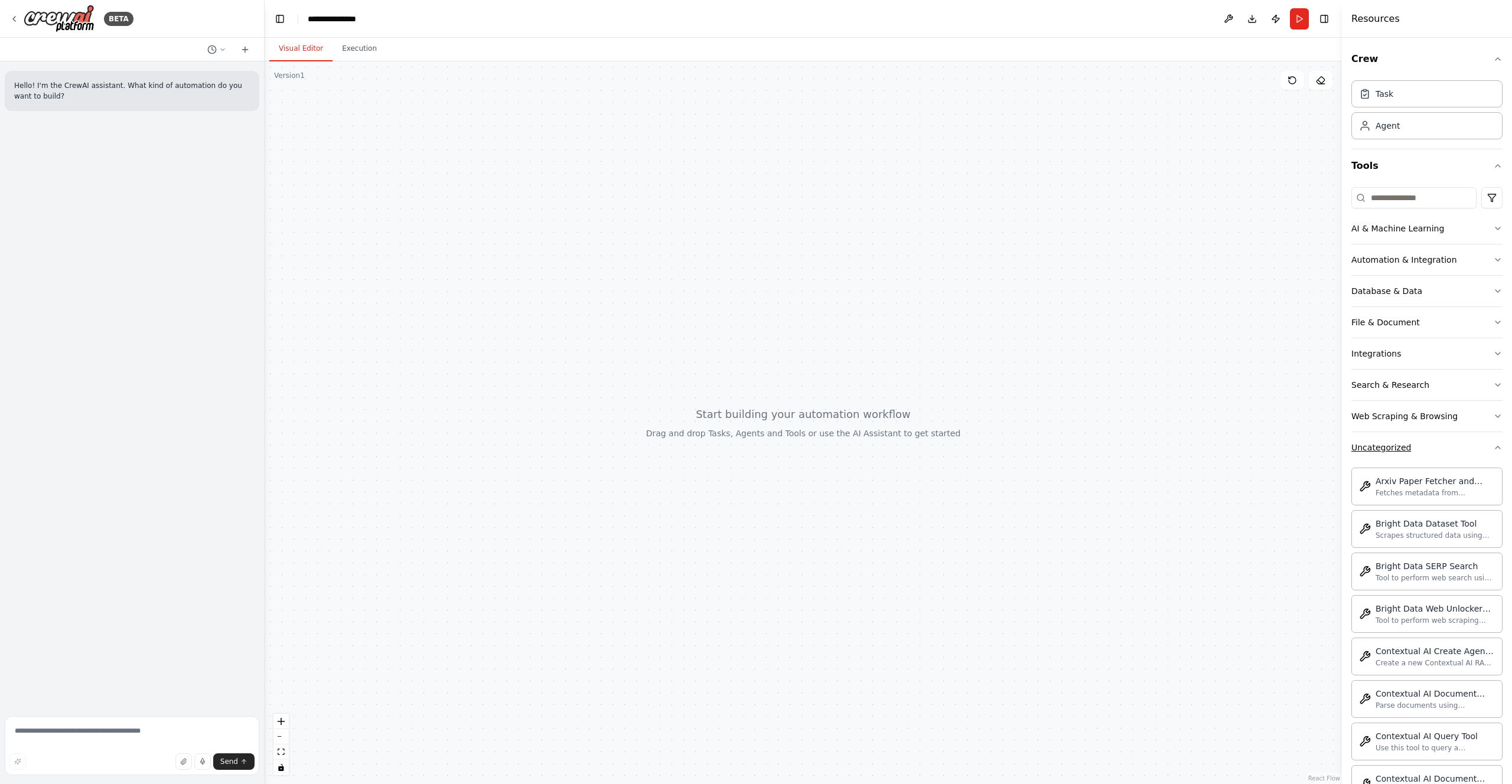
click at [1379, 445] on div "Uncategorized" at bounding box center [1381, 448] width 60 height 12
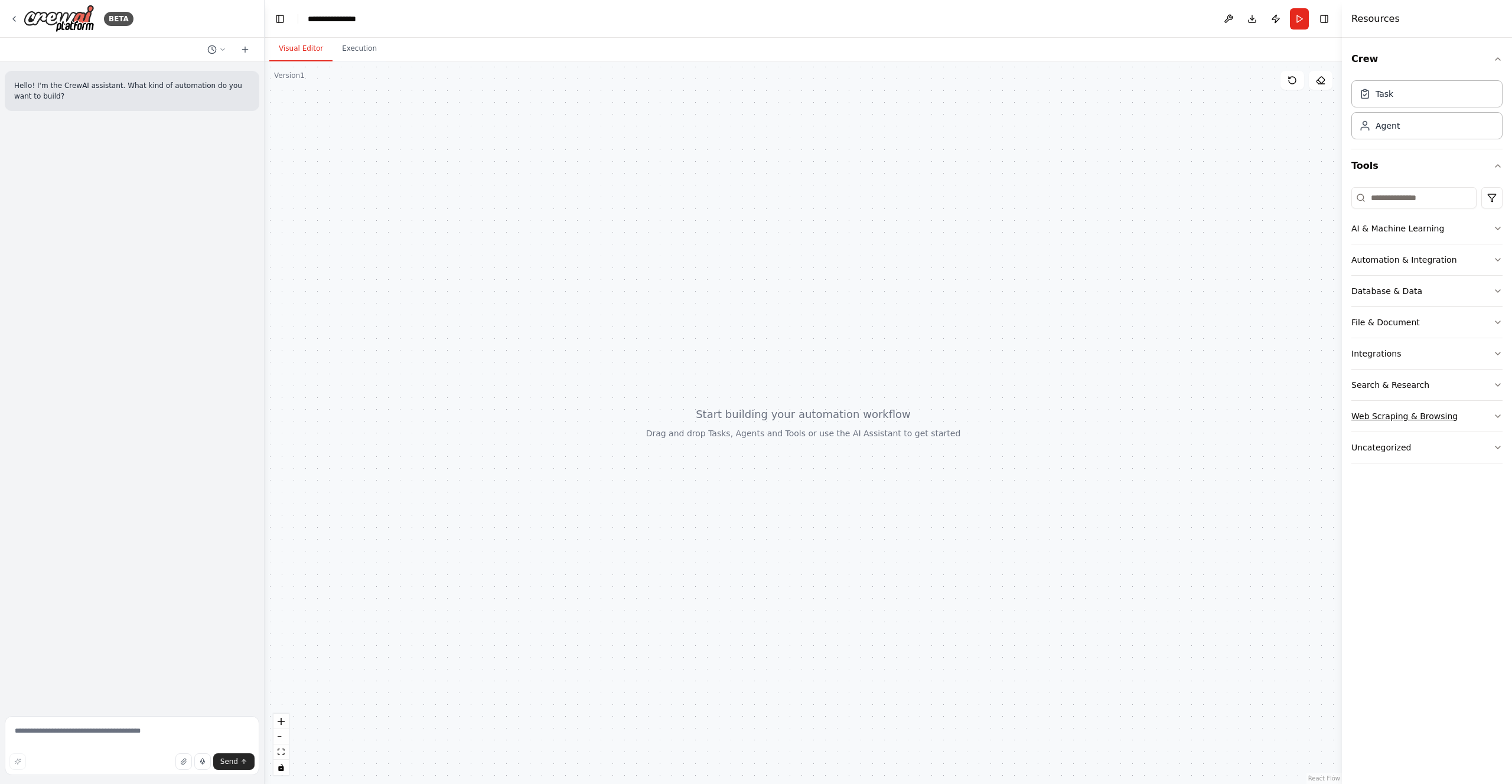
click at [1378, 418] on div "Web Scraping & Browsing" at bounding box center [1405, 416] width 107 height 12
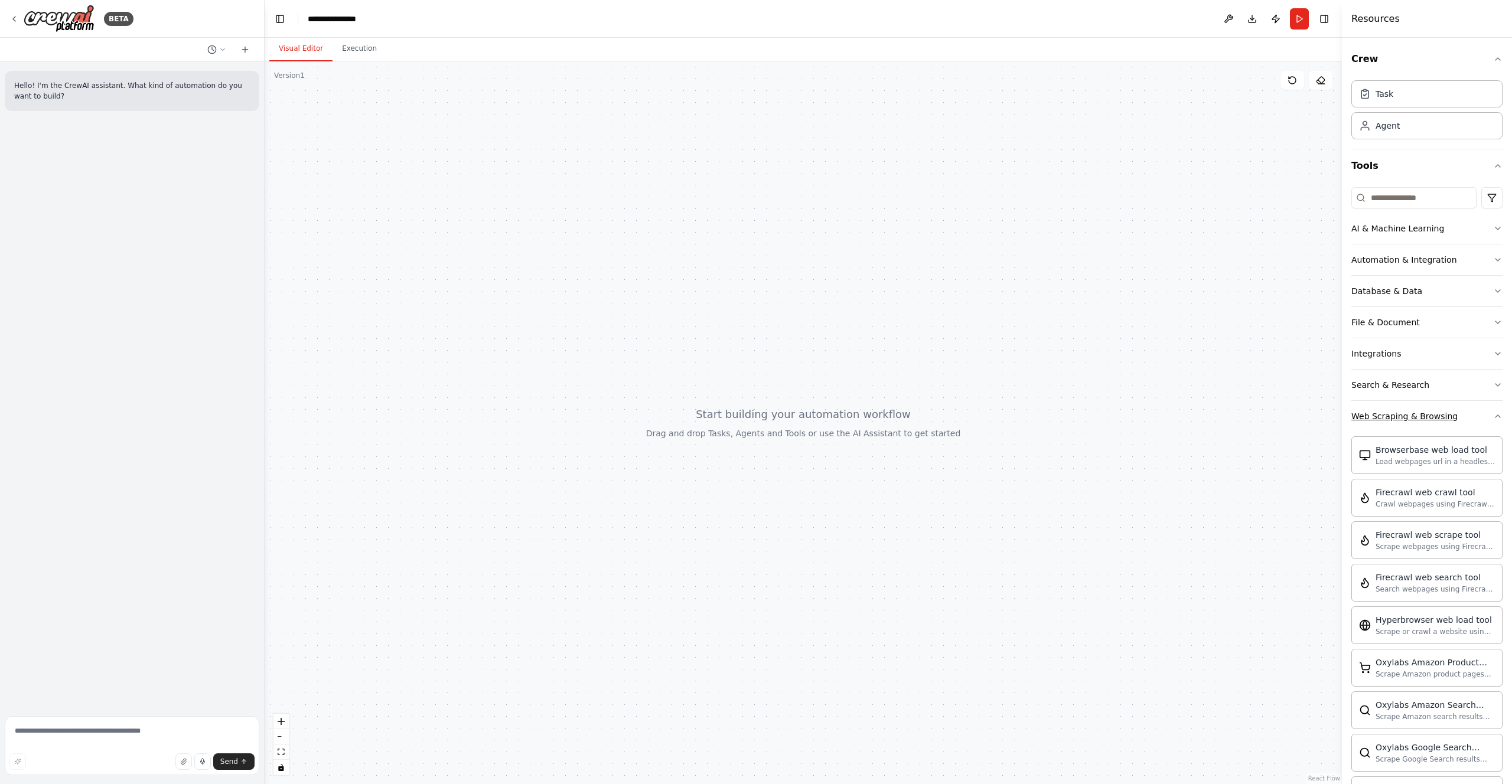
click at [1378, 418] on div "Web Scraping & Browsing" at bounding box center [1405, 416] width 107 height 12
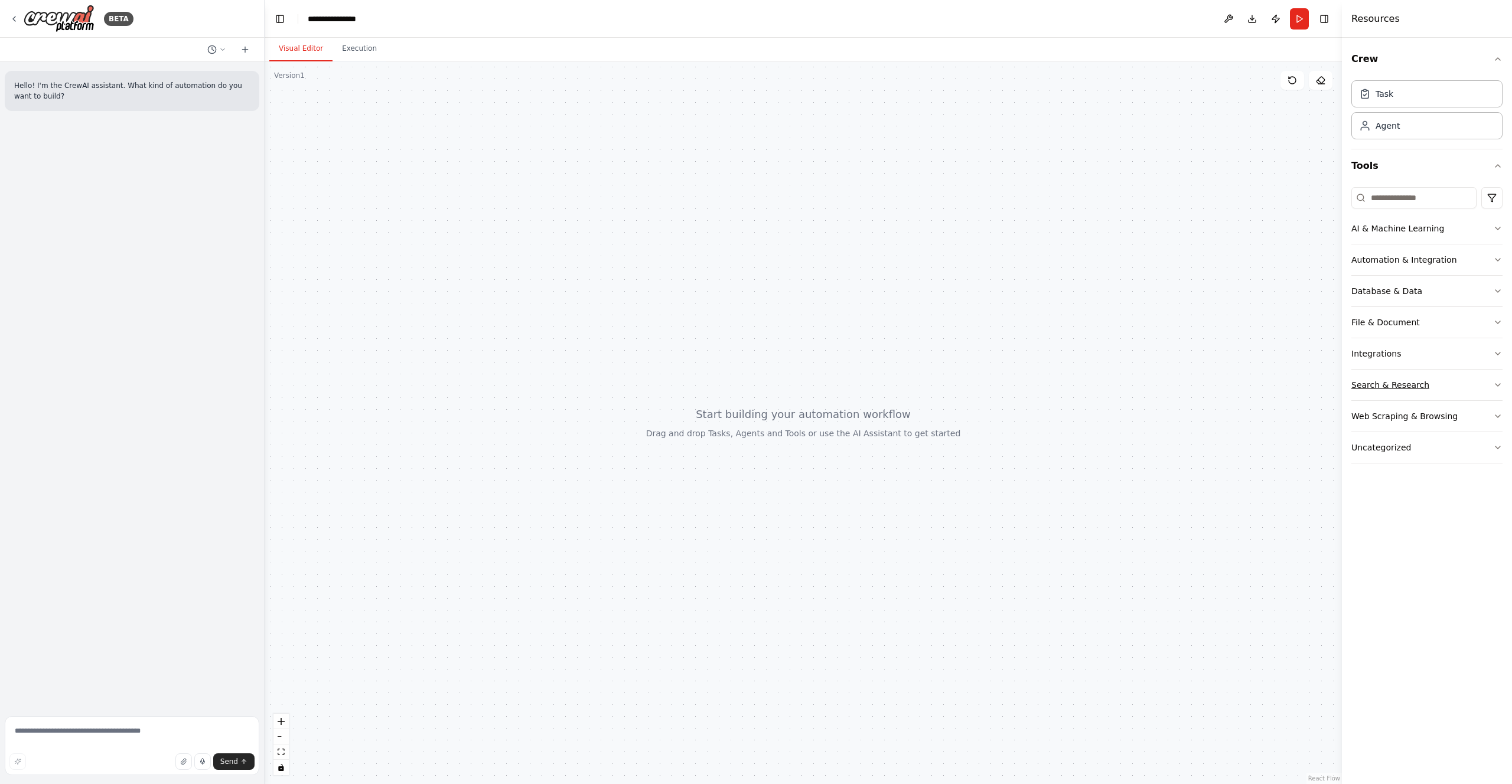
click at [1377, 380] on div "Search & Research" at bounding box center [1390, 385] width 78 height 12
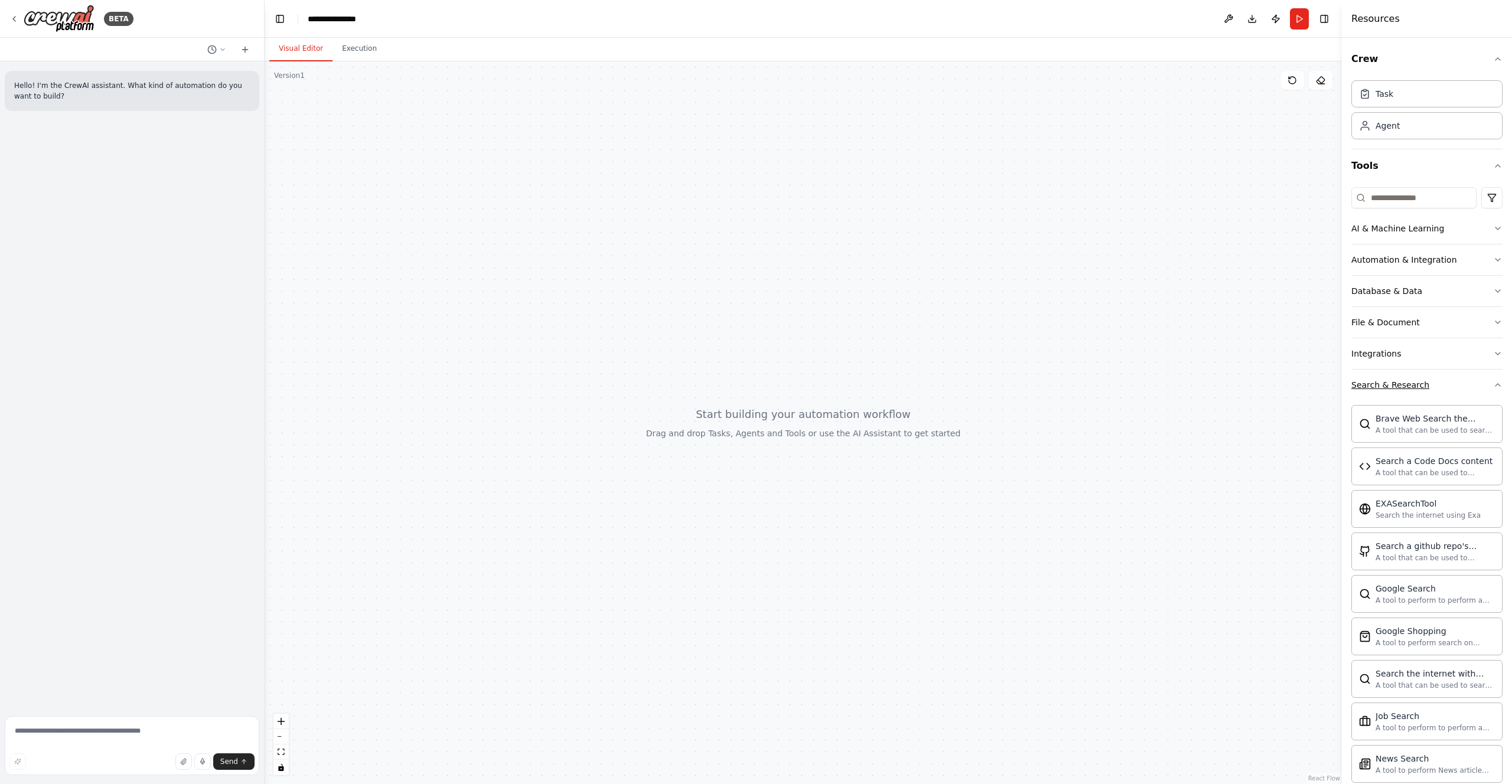
click at [1377, 385] on div "Search & Research" at bounding box center [1390, 385] width 78 height 12
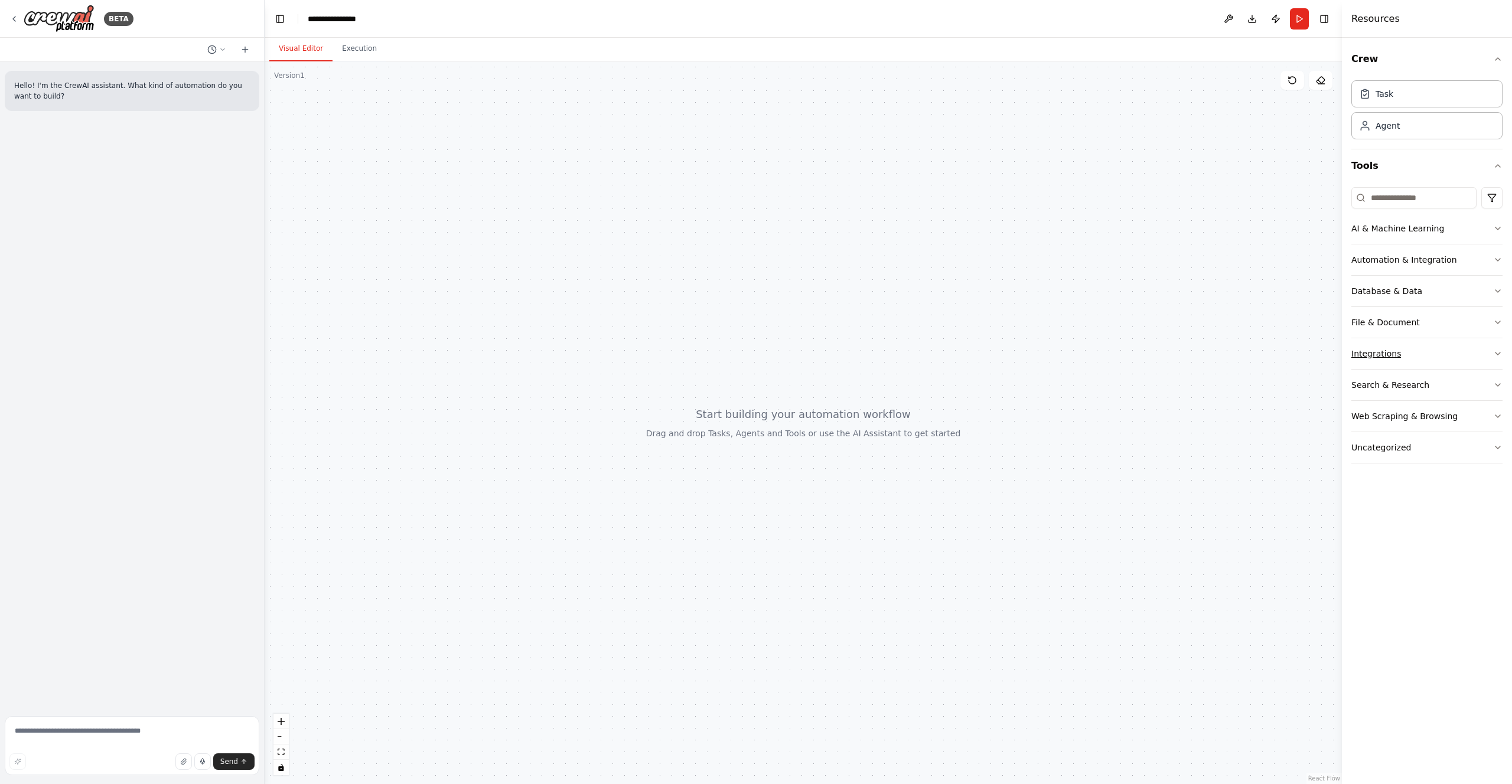
click at [1375, 360] on button "Integrations" at bounding box center [1427, 353] width 151 height 31
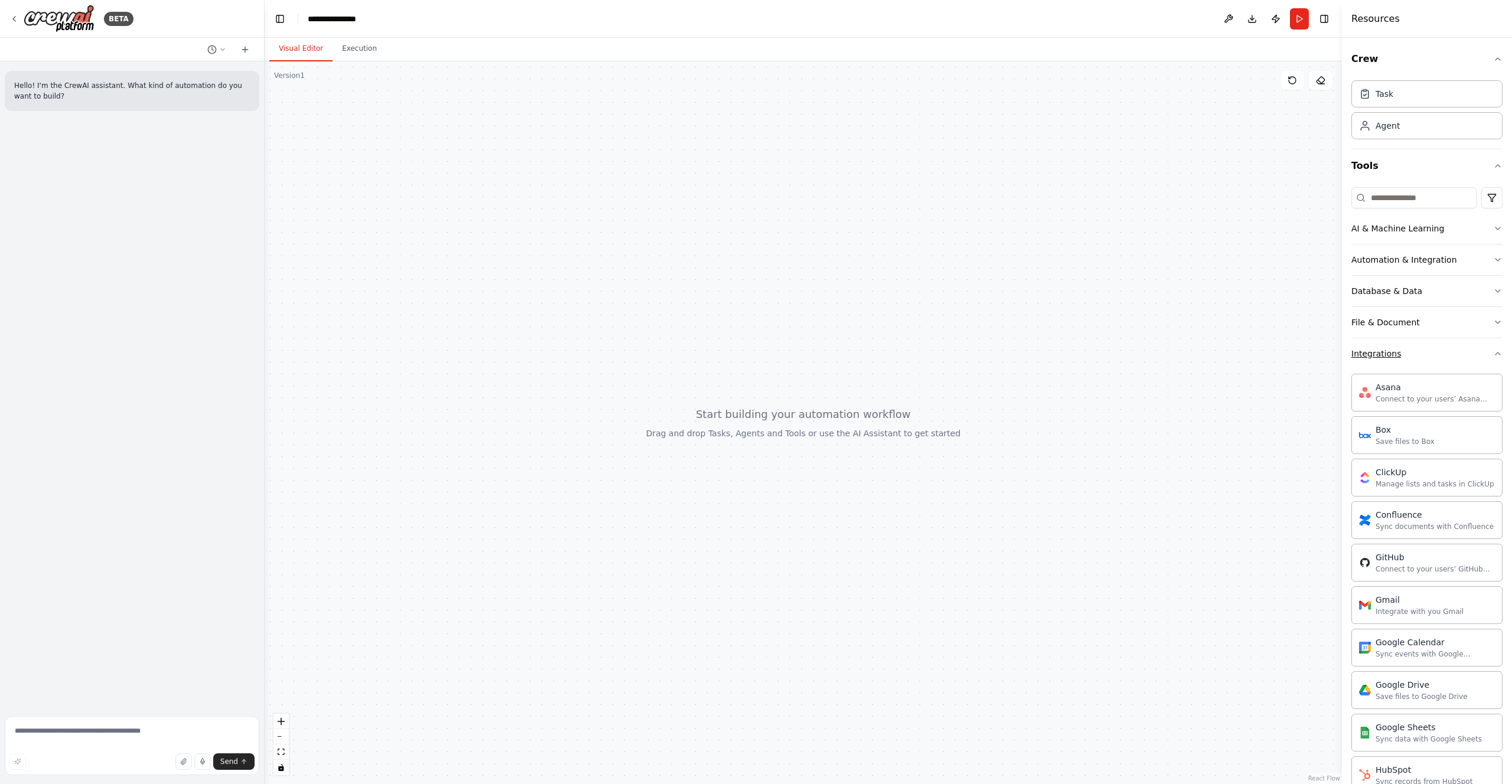
click at [1375, 360] on button "Integrations" at bounding box center [1427, 353] width 151 height 31
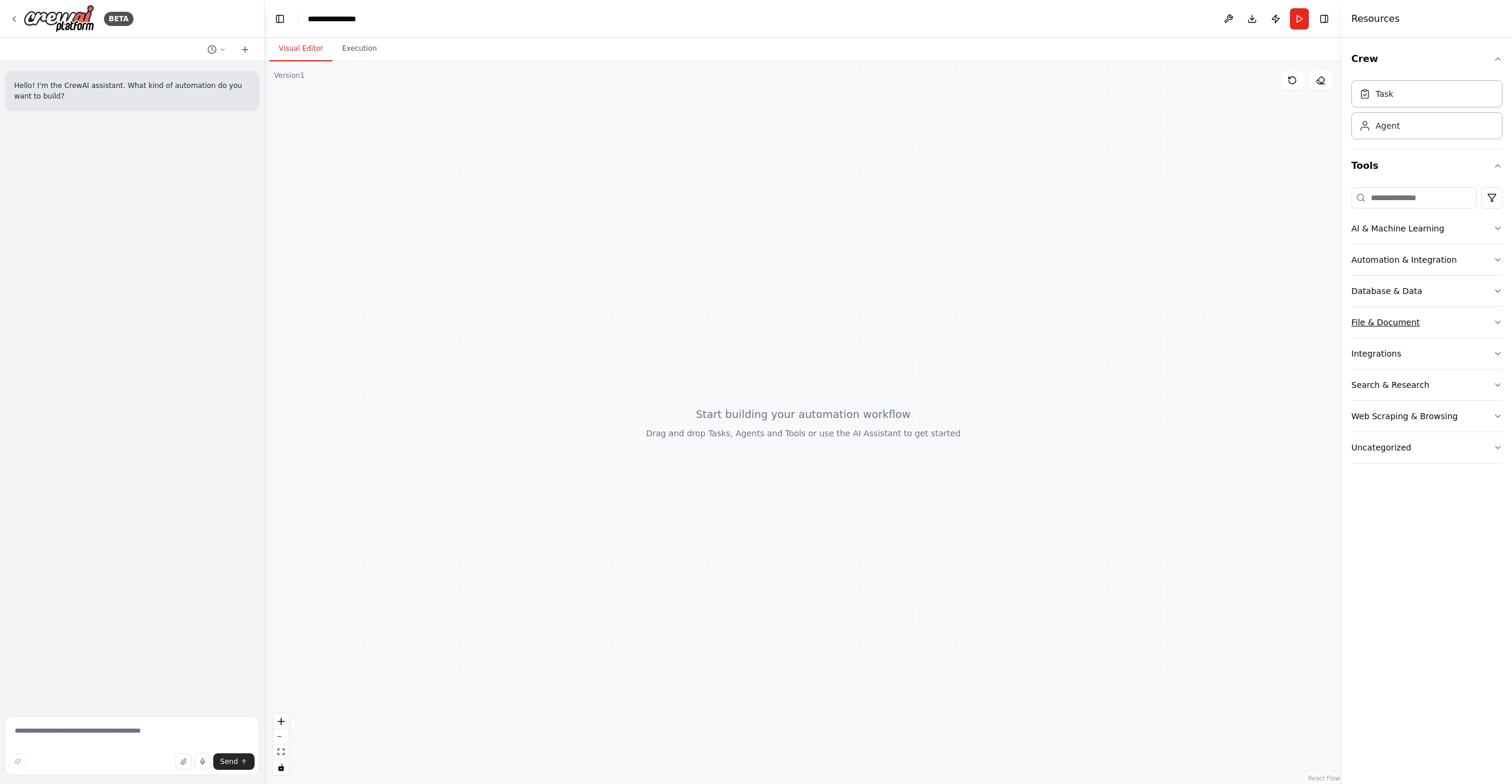
click at [1375, 321] on div "File & Document" at bounding box center [1385, 322] width 68 height 12
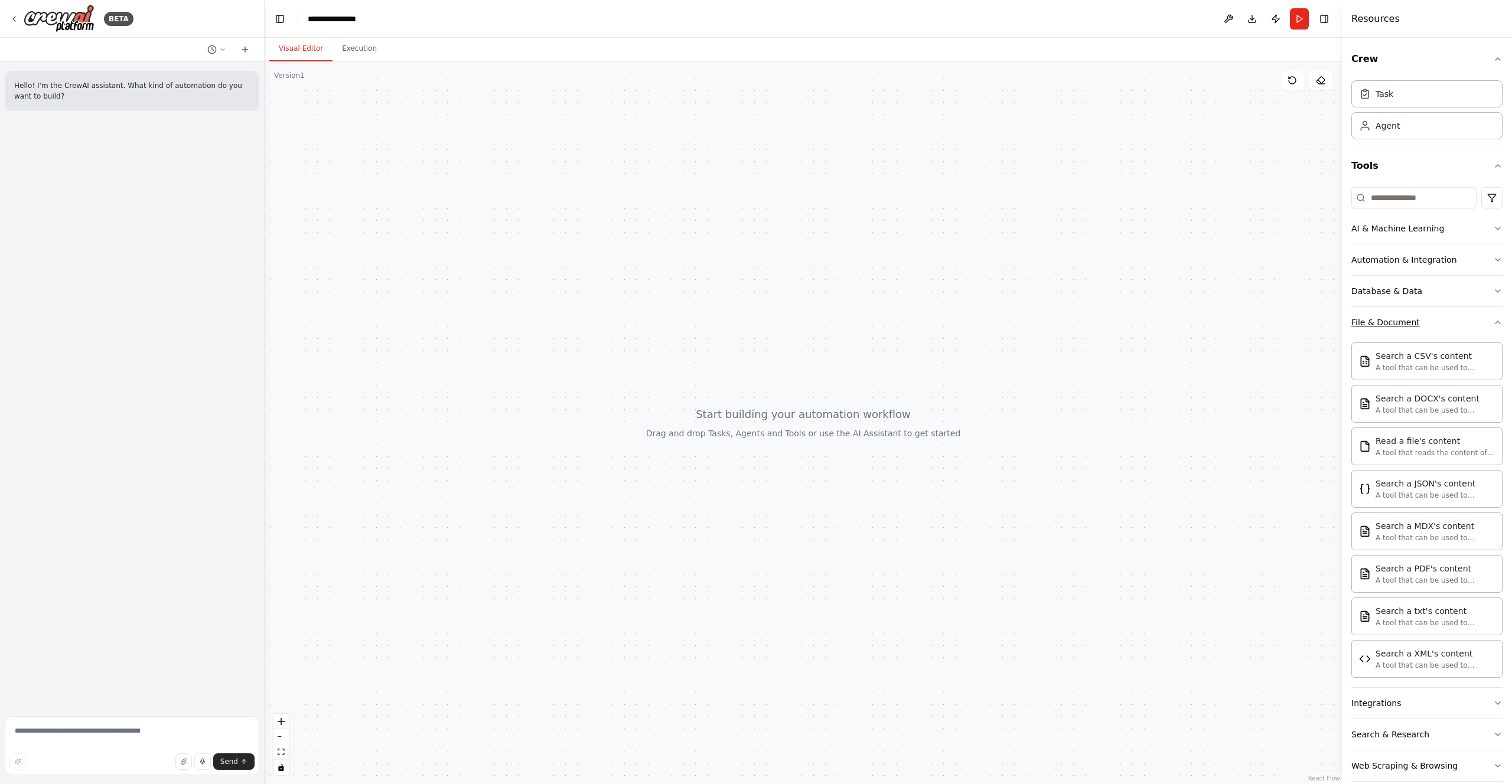
click at [1375, 321] on div "File & Document" at bounding box center [1385, 322] width 68 height 12
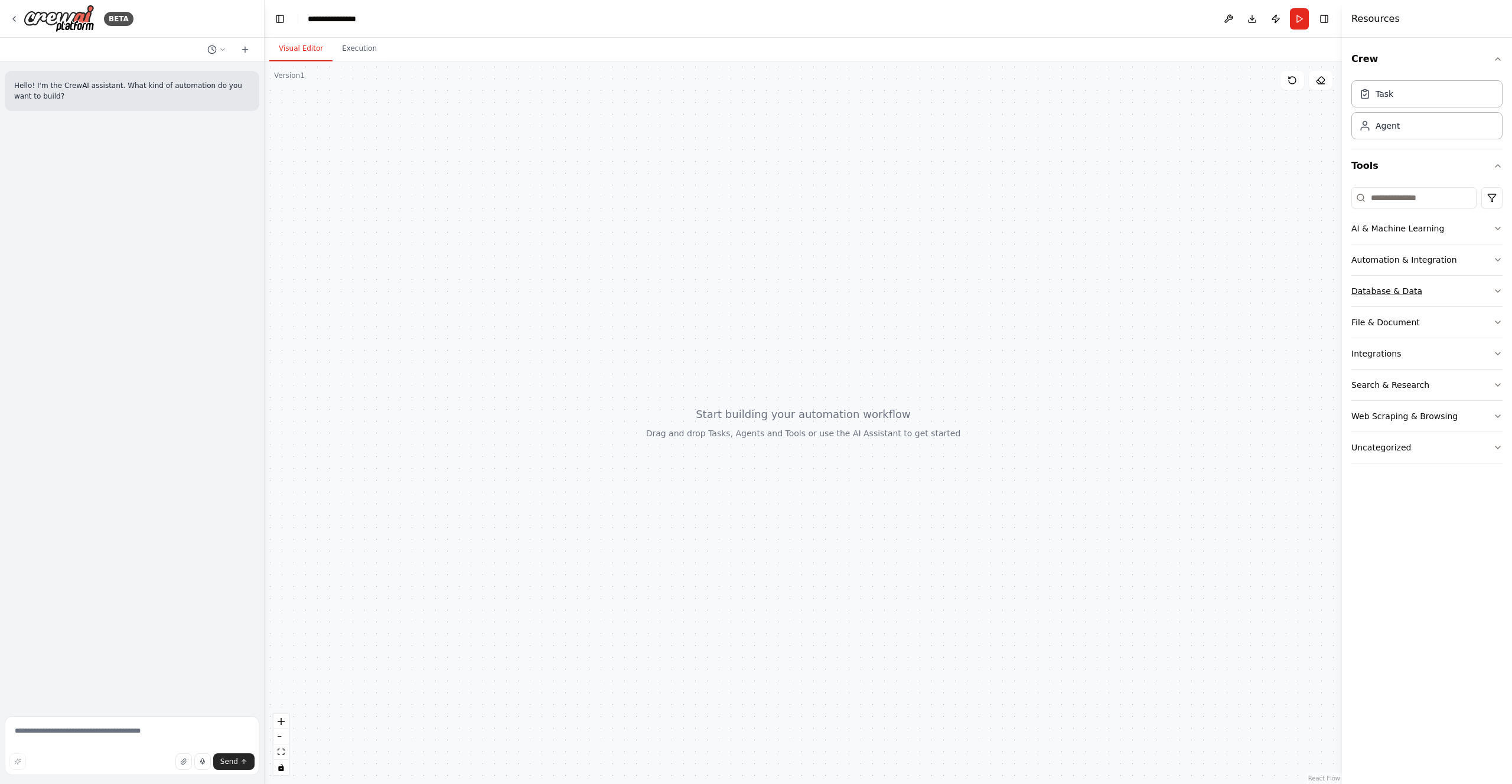
click at [1375, 288] on div "Database & Data" at bounding box center [1387, 291] width 71 height 12
click at [1376, 262] on div "Automation & Integration" at bounding box center [1404, 260] width 106 height 12
click at [1378, 228] on div "AI & Machine Learning" at bounding box center [1398, 229] width 93 height 12
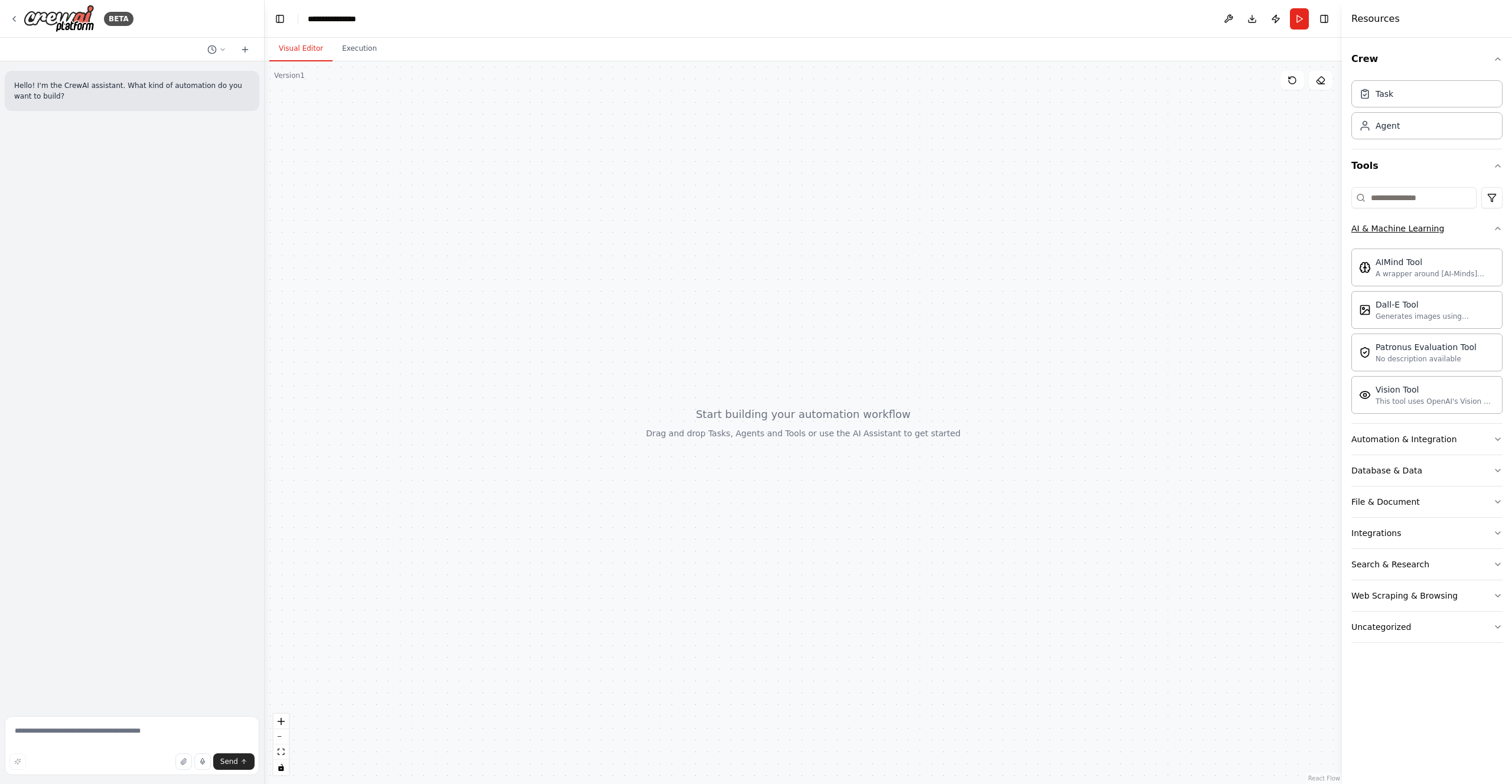
click at [1378, 228] on div "AI & Machine Learning" at bounding box center [1398, 229] width 93 height 12
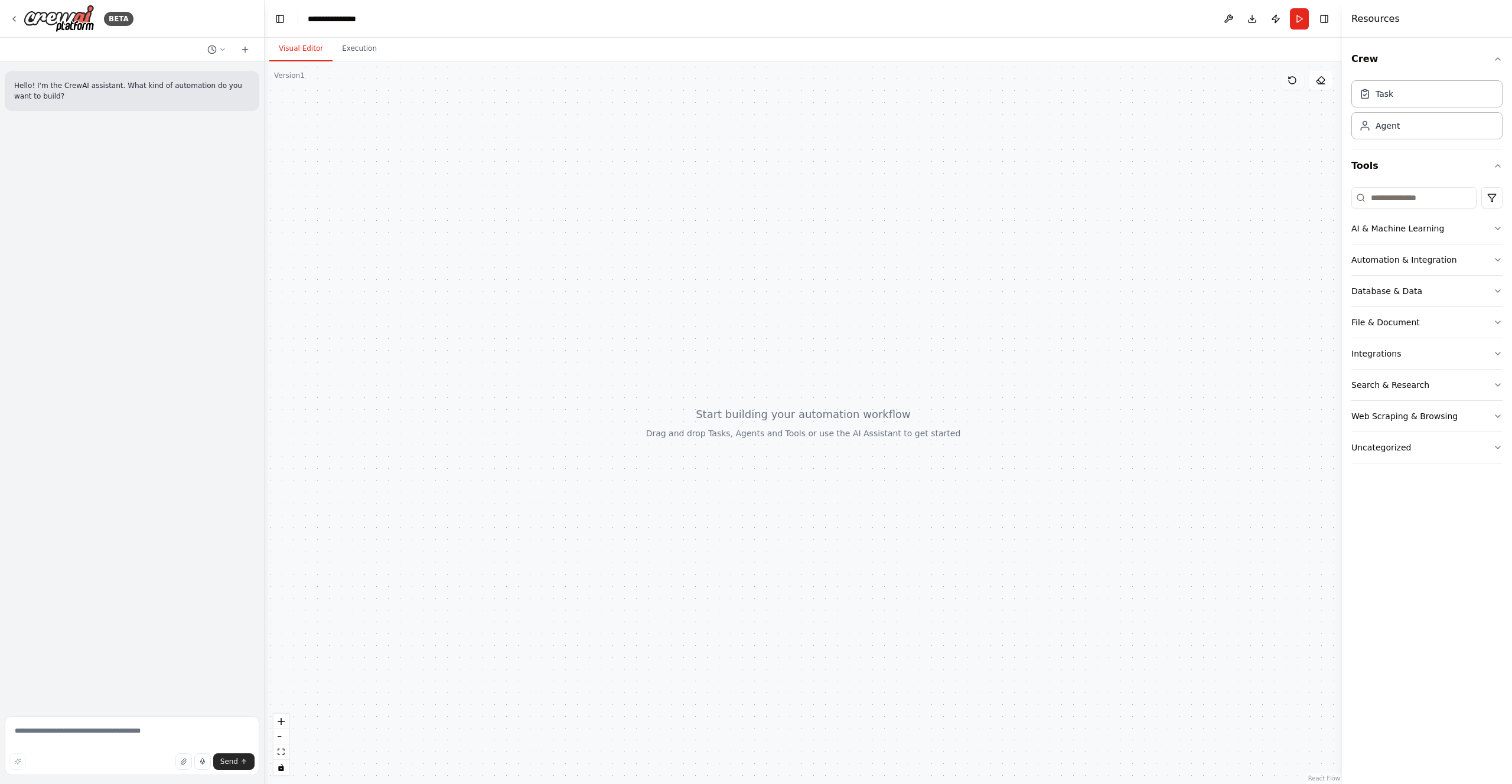
click at [1296, 79] on icon at bounding box center [1292, 80] width 7 height 7
click at [1231, 16] on button at bounding box center [1228, 19] width 19 height 21
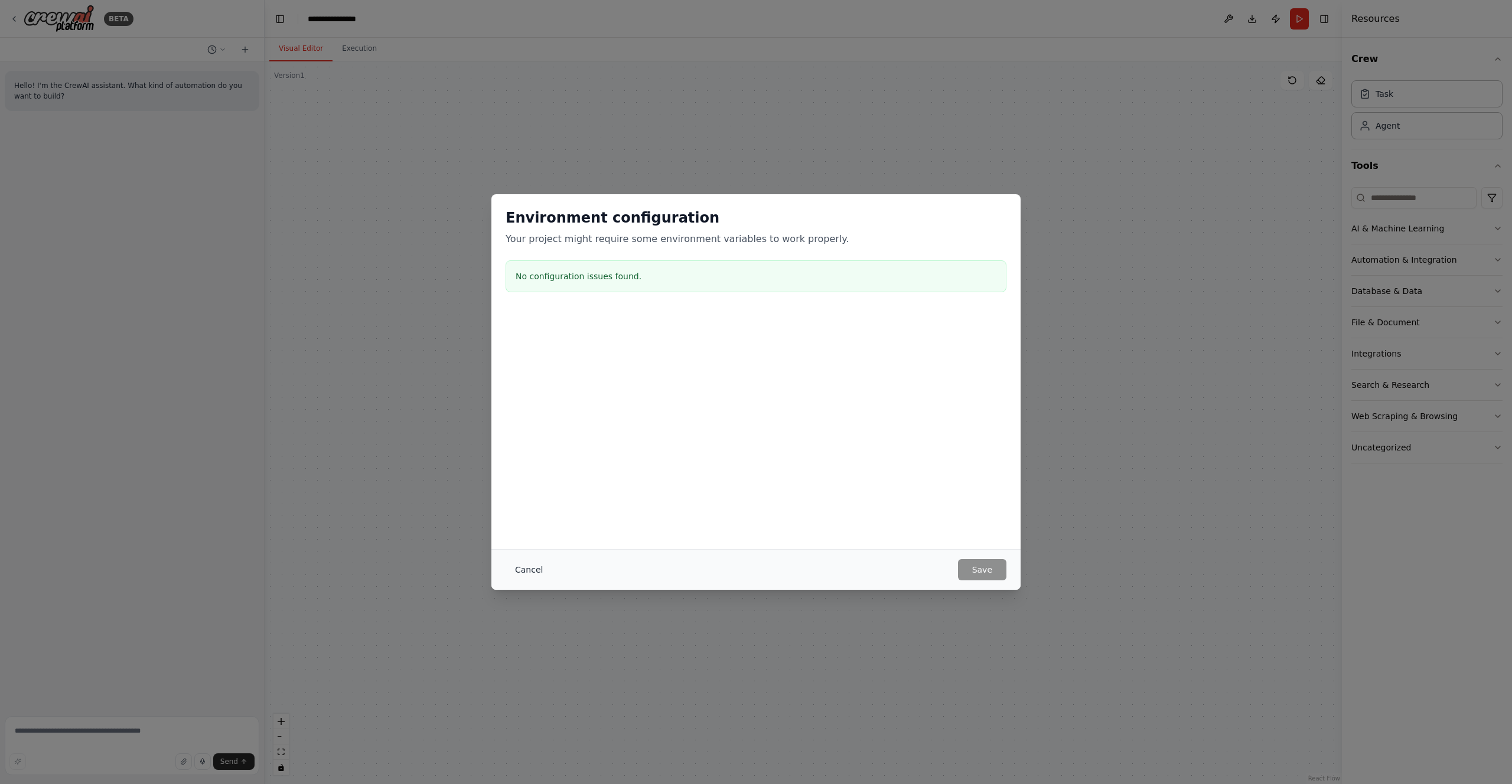
click at [525, 572] on button "Cancel" at bounding box center [529, 570] width 47 height 21
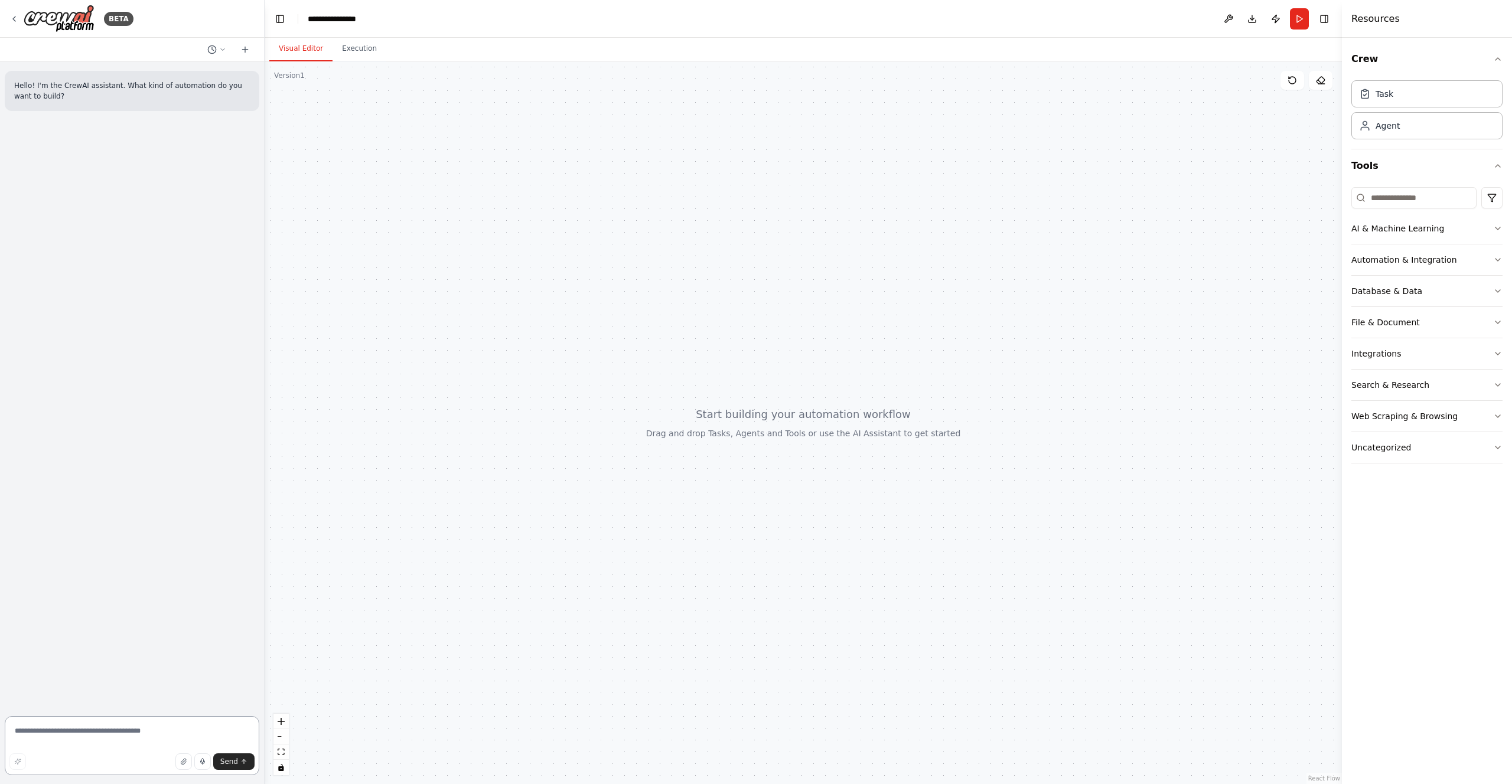
click at [63, 735] on textarea at bounding box center [132, 746] width 255 height 59
type textarea "**********"
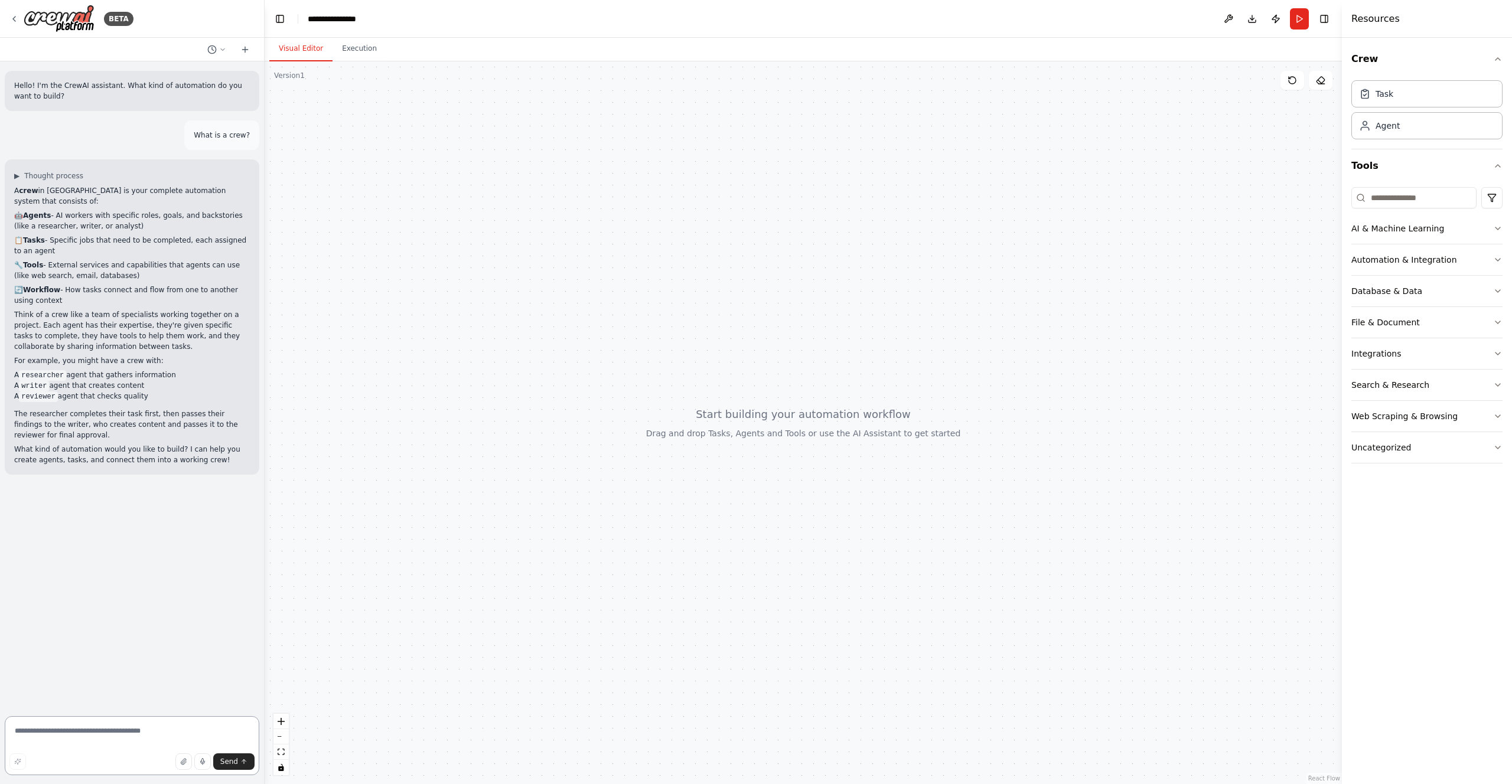
type textarea "*"
type textarea "**********"
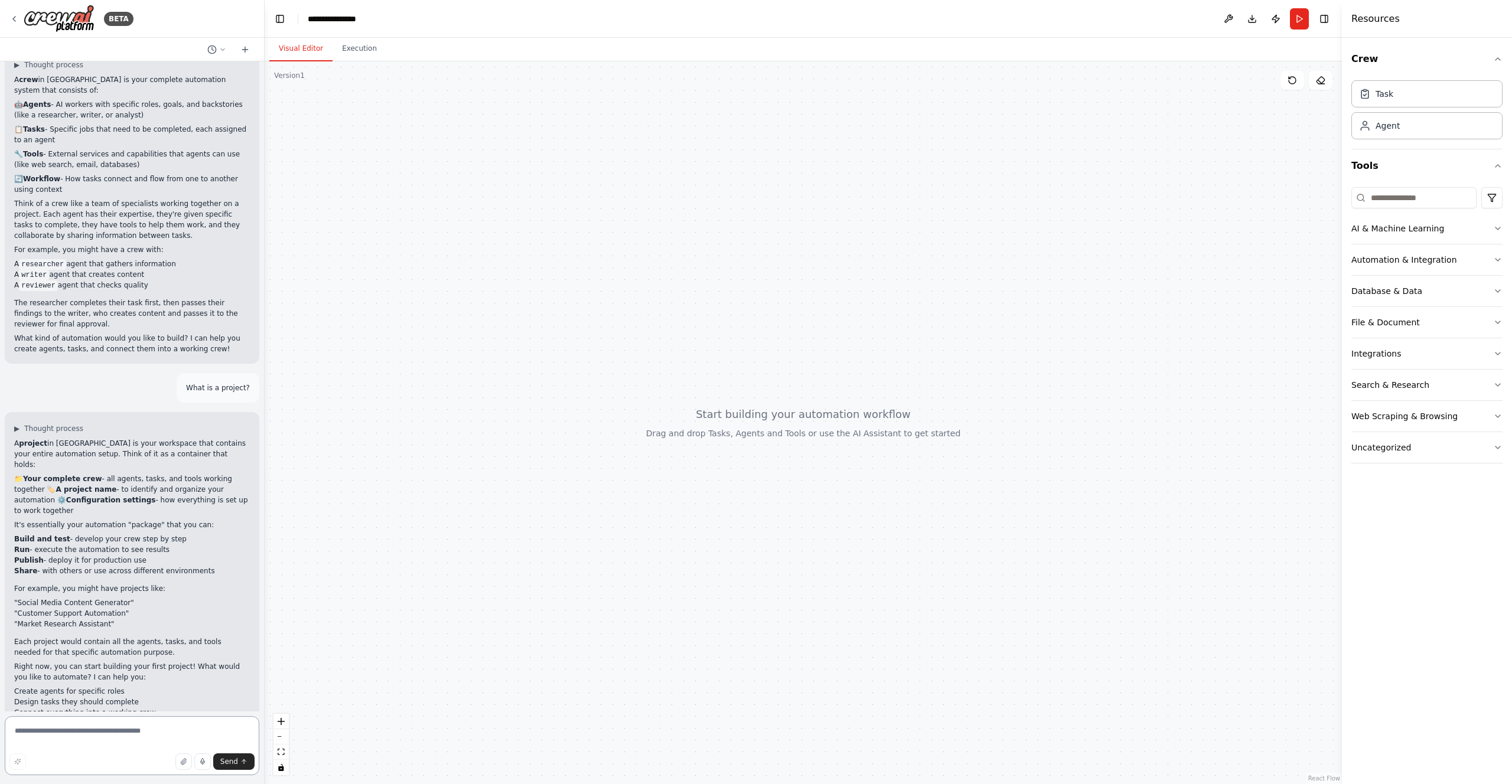
scroll to position [121, 0]
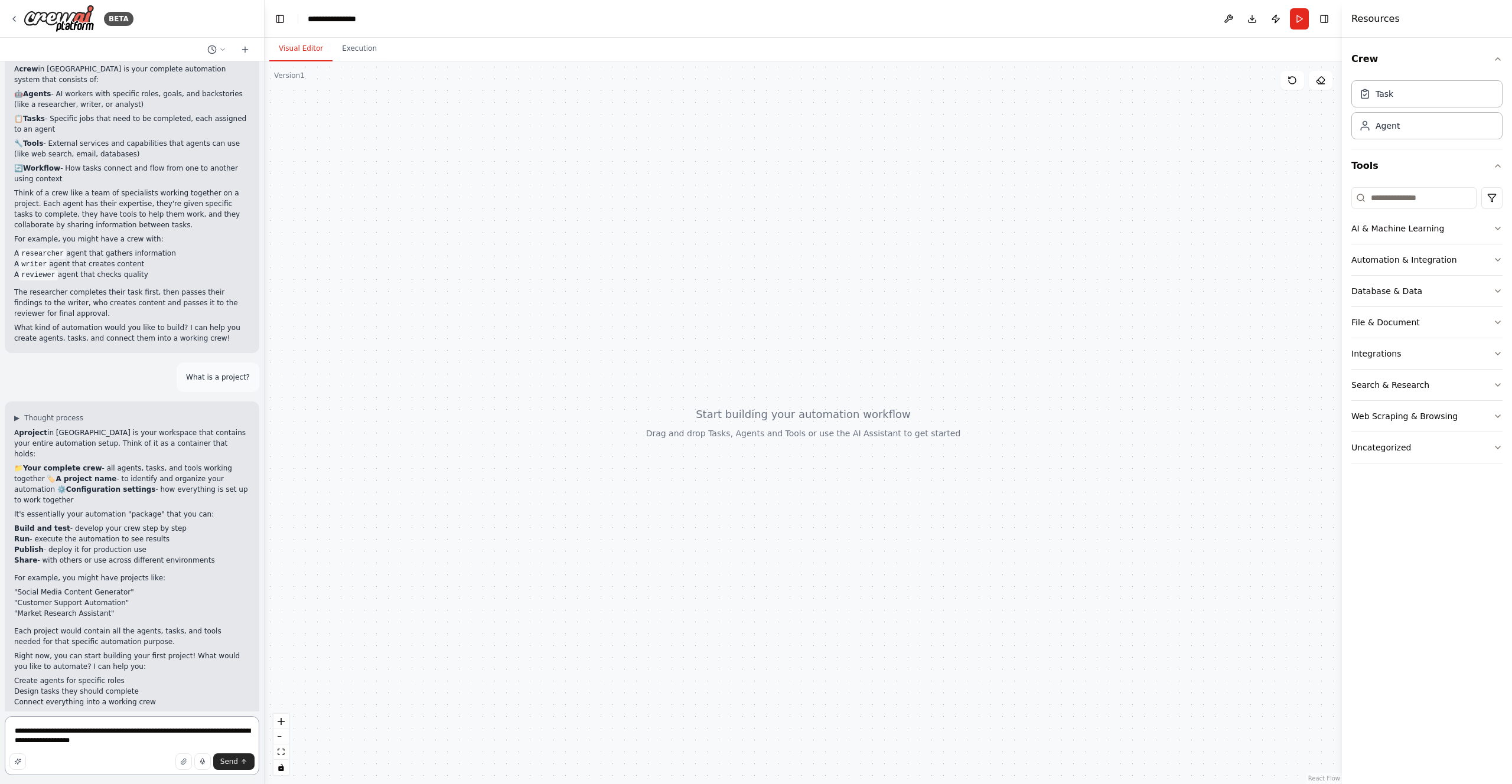
type textarea "**********"
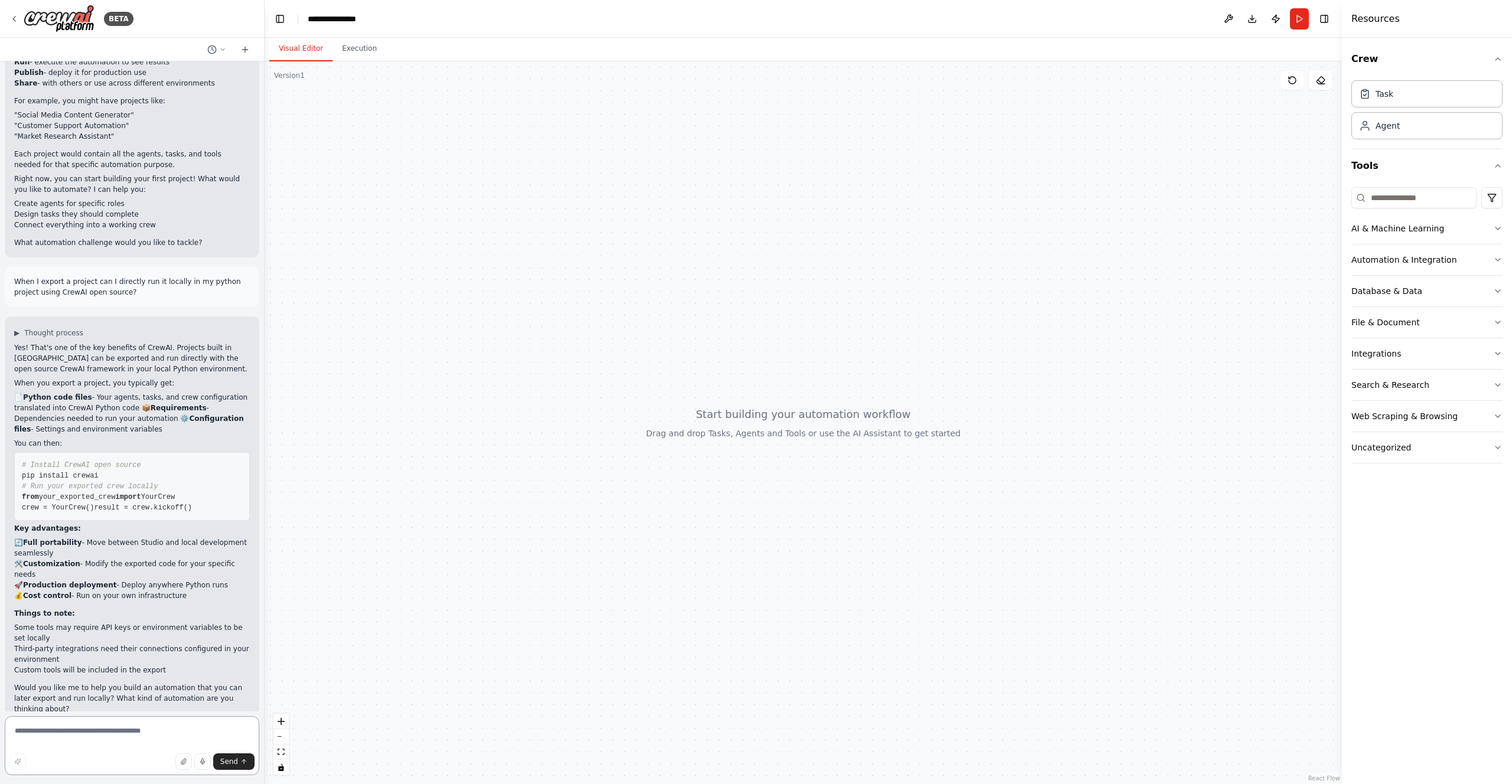
scroll to position [609, 0]
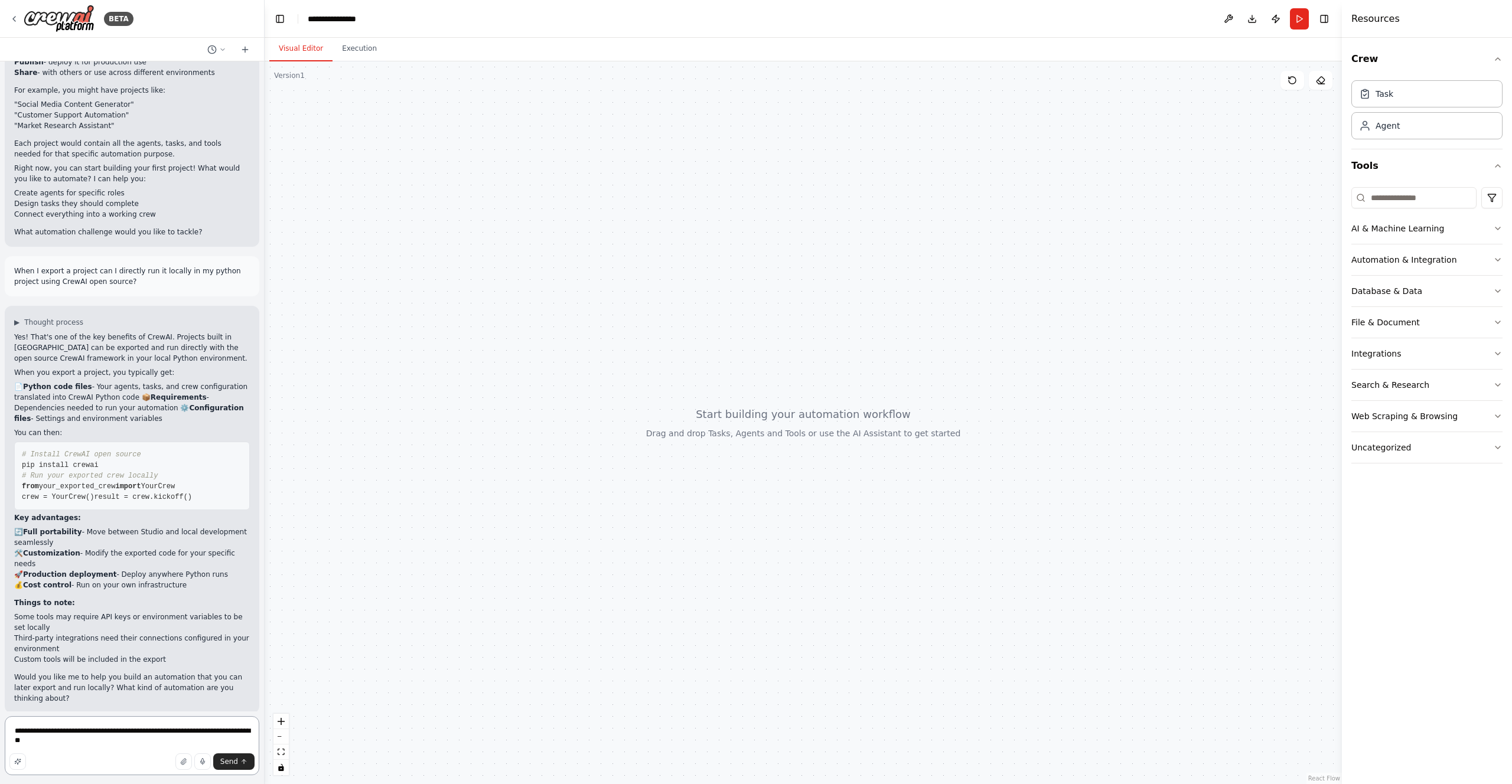
type textarea "**********"
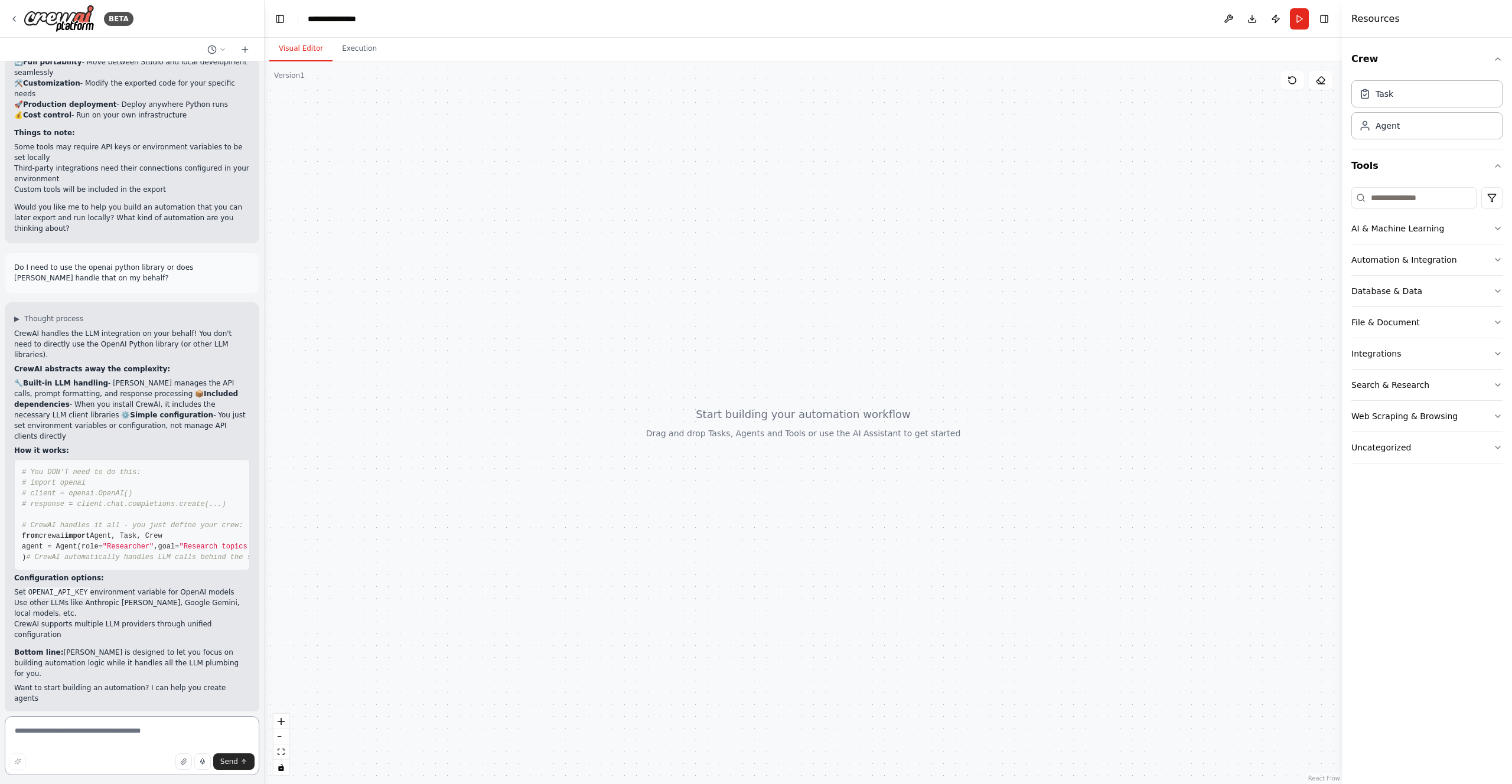
scroll to position [1090, 0]
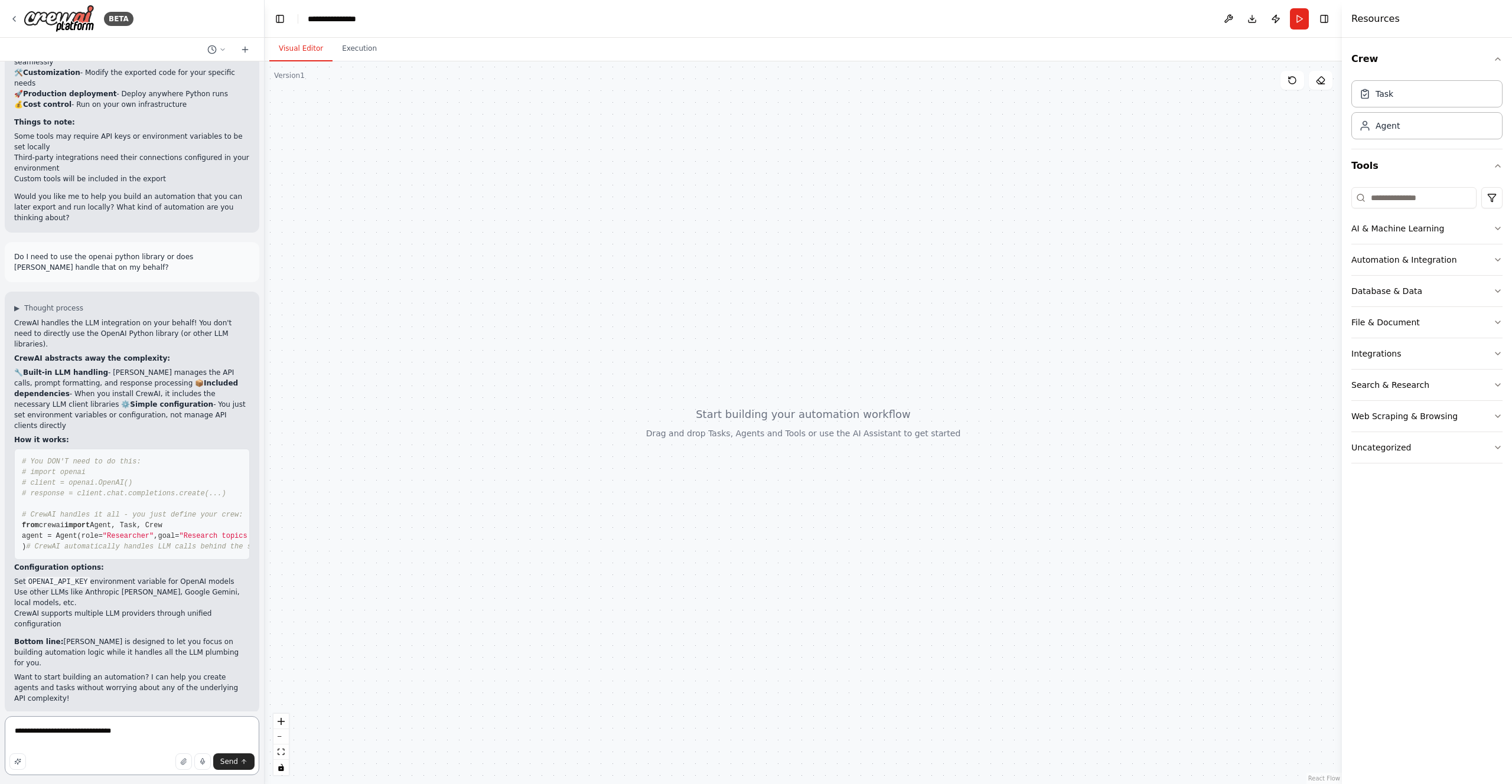
type textarea "**********"
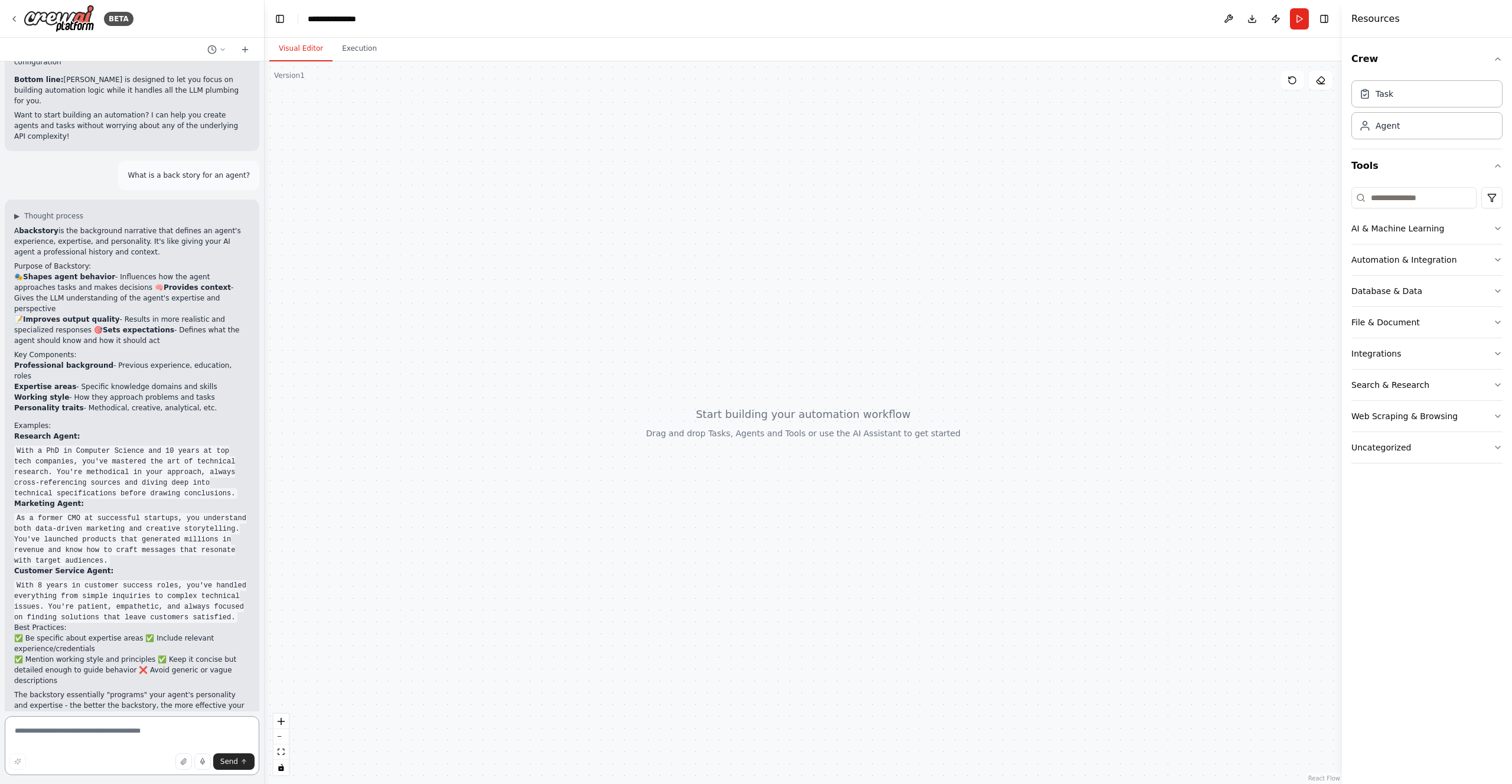
scroll to position [1663, 0]
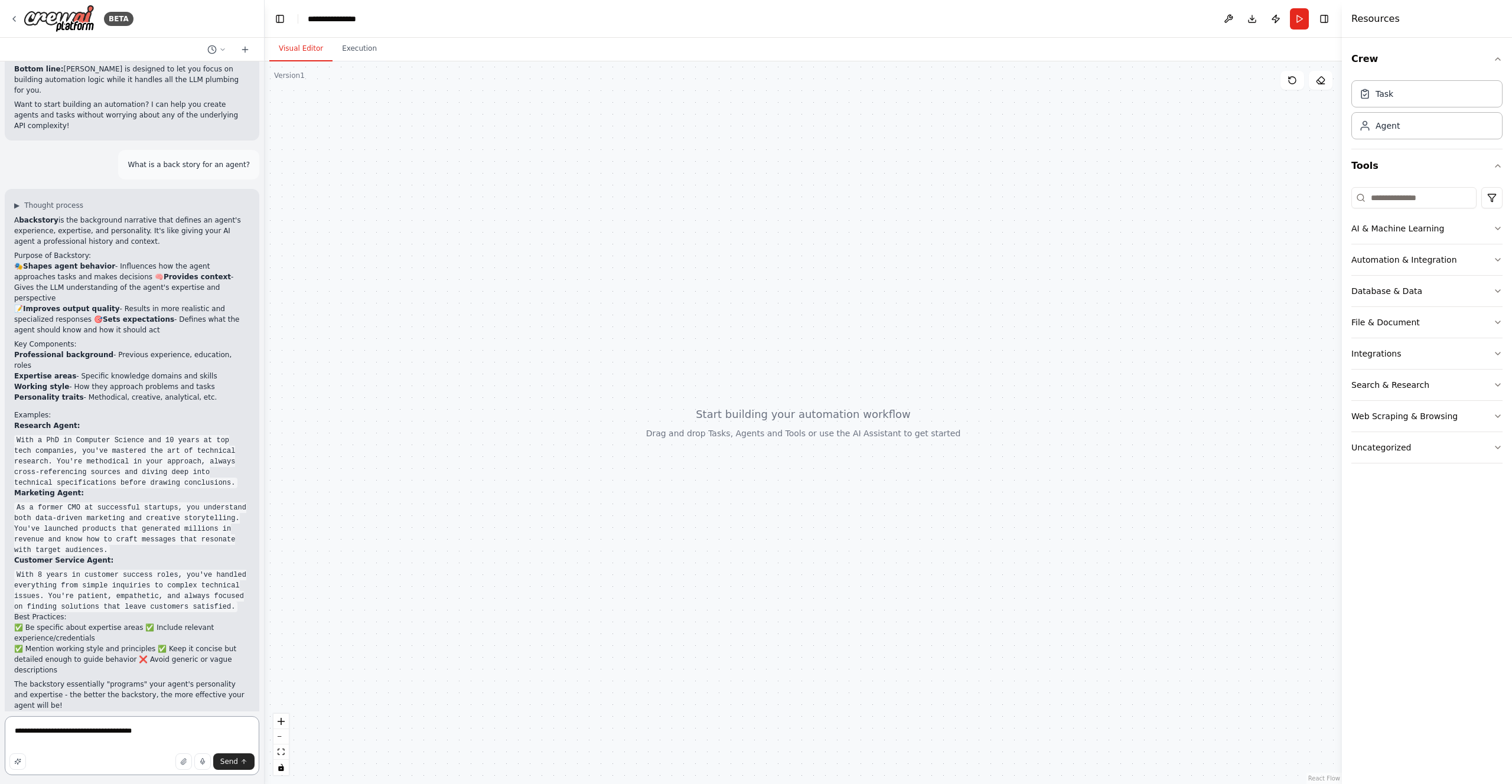
type textarea "**********"
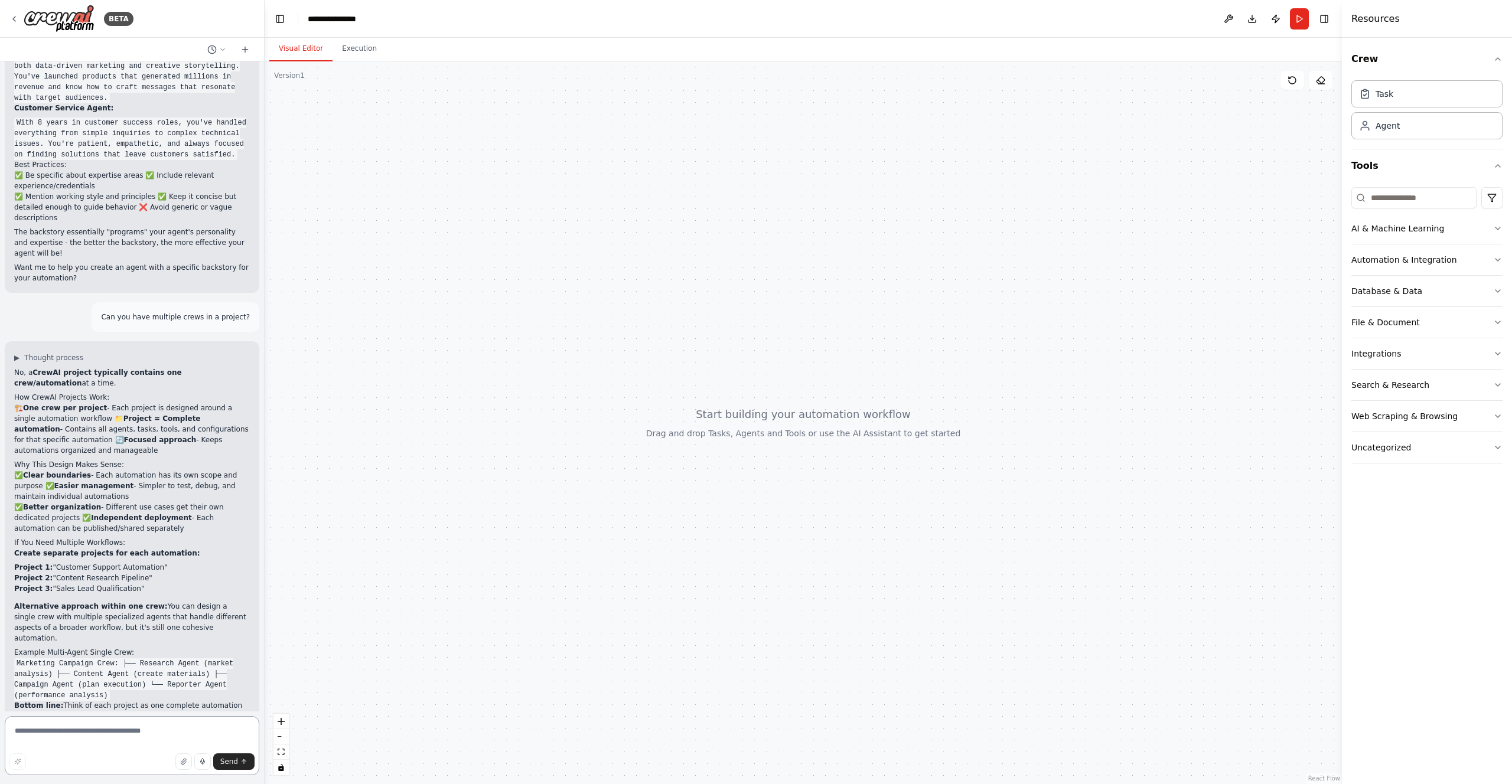
scroll to position [2126, 0]
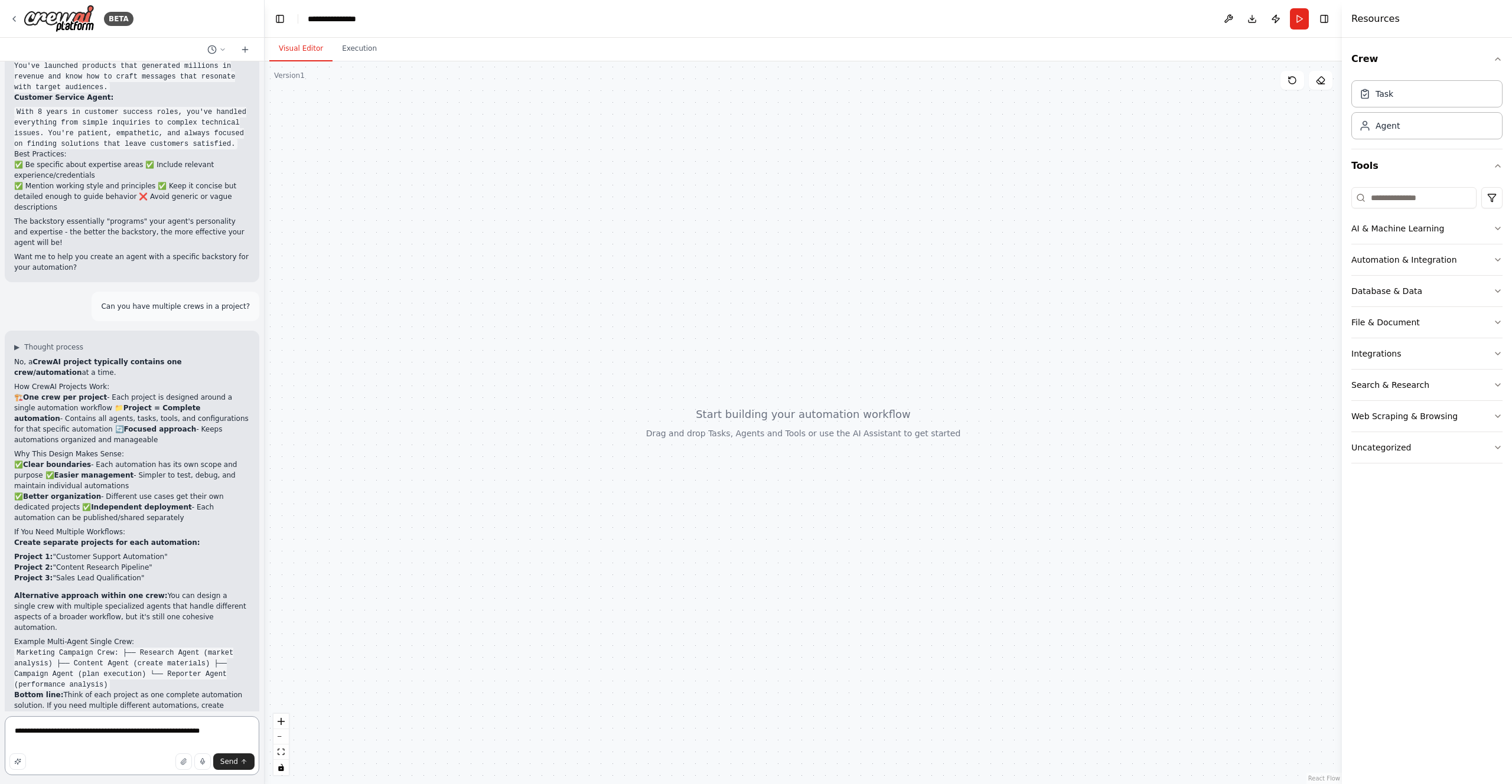
type textarea "**********"
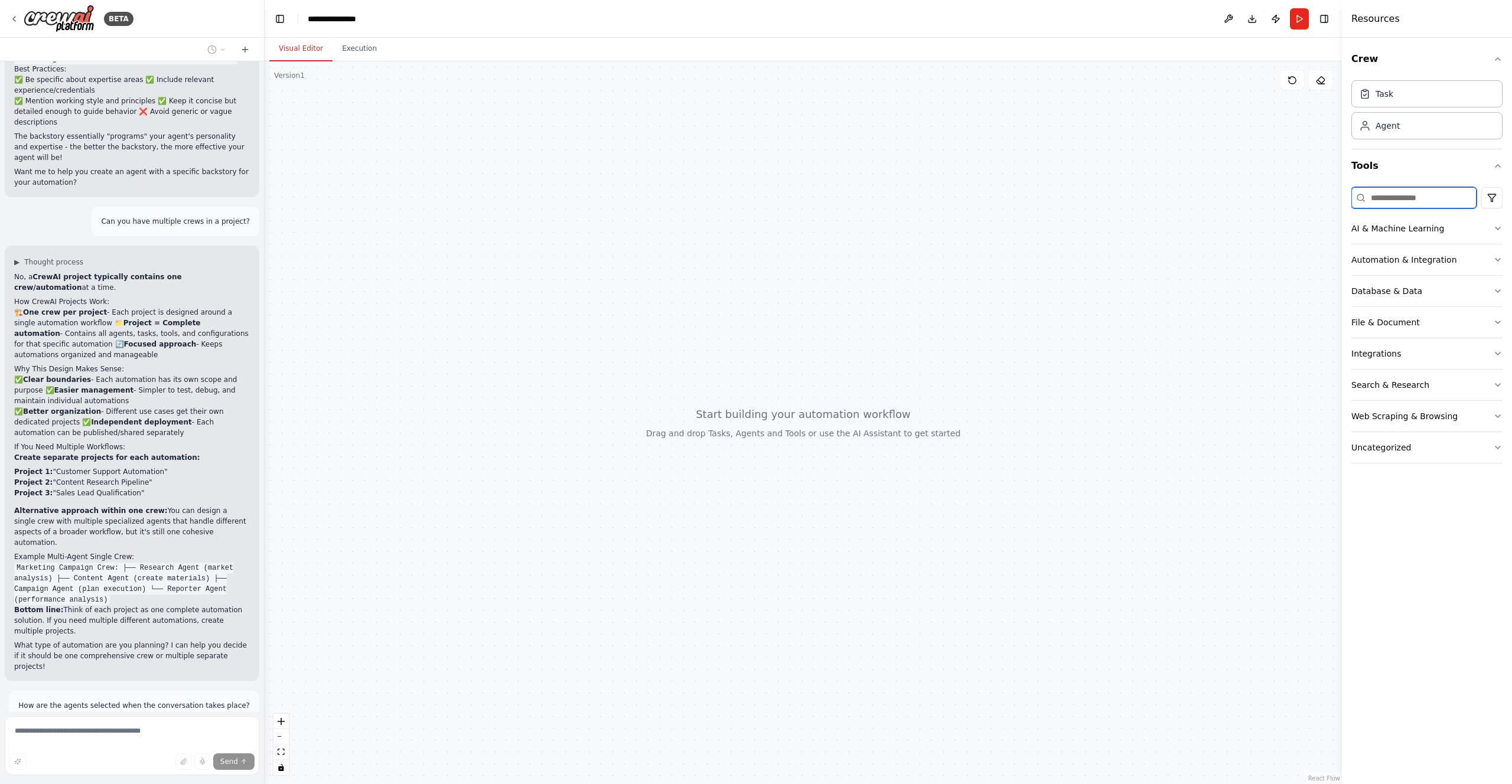
click at [1394, 196] on input at bounding box center [1414, 197] width 125 height 21
type input "*"
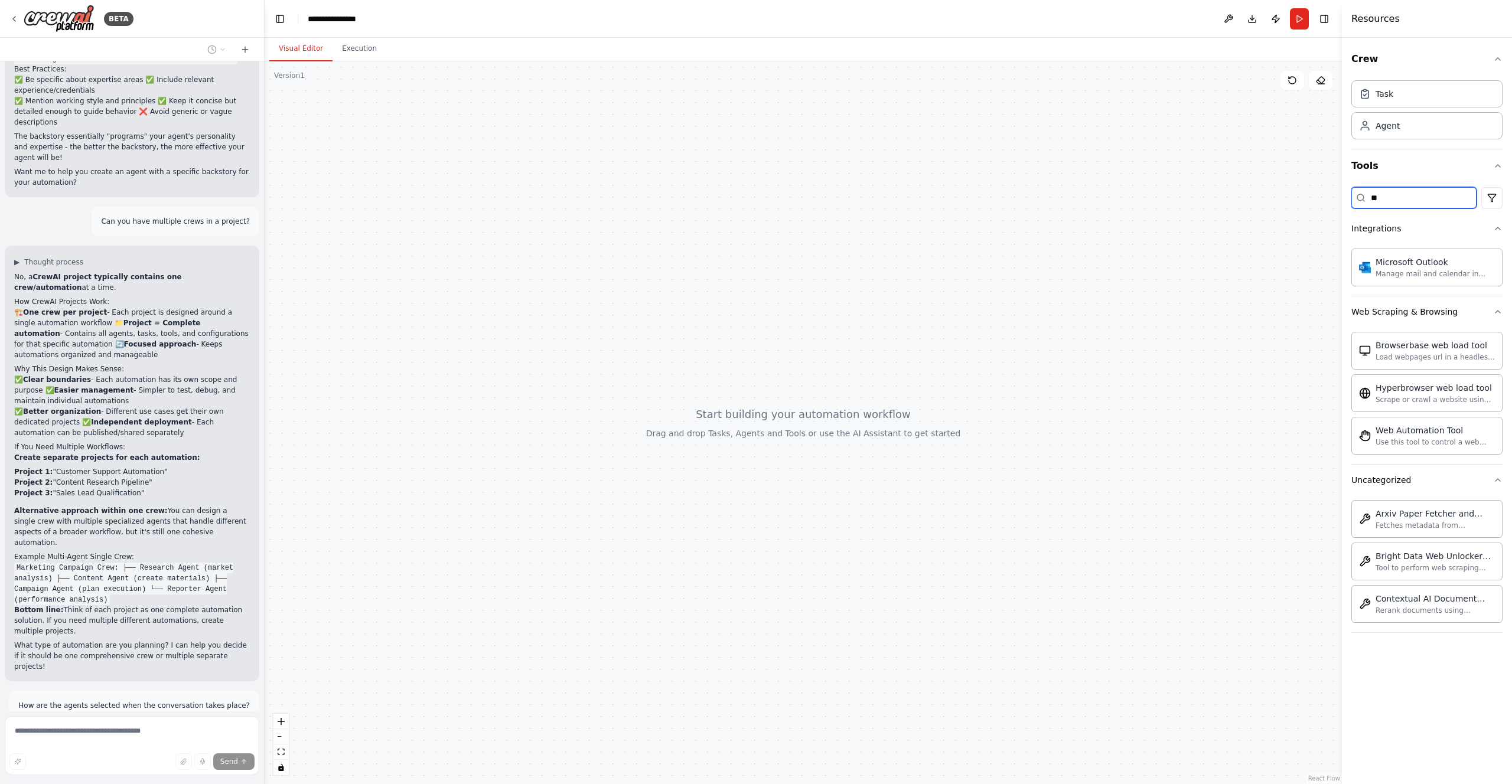
type input "*"
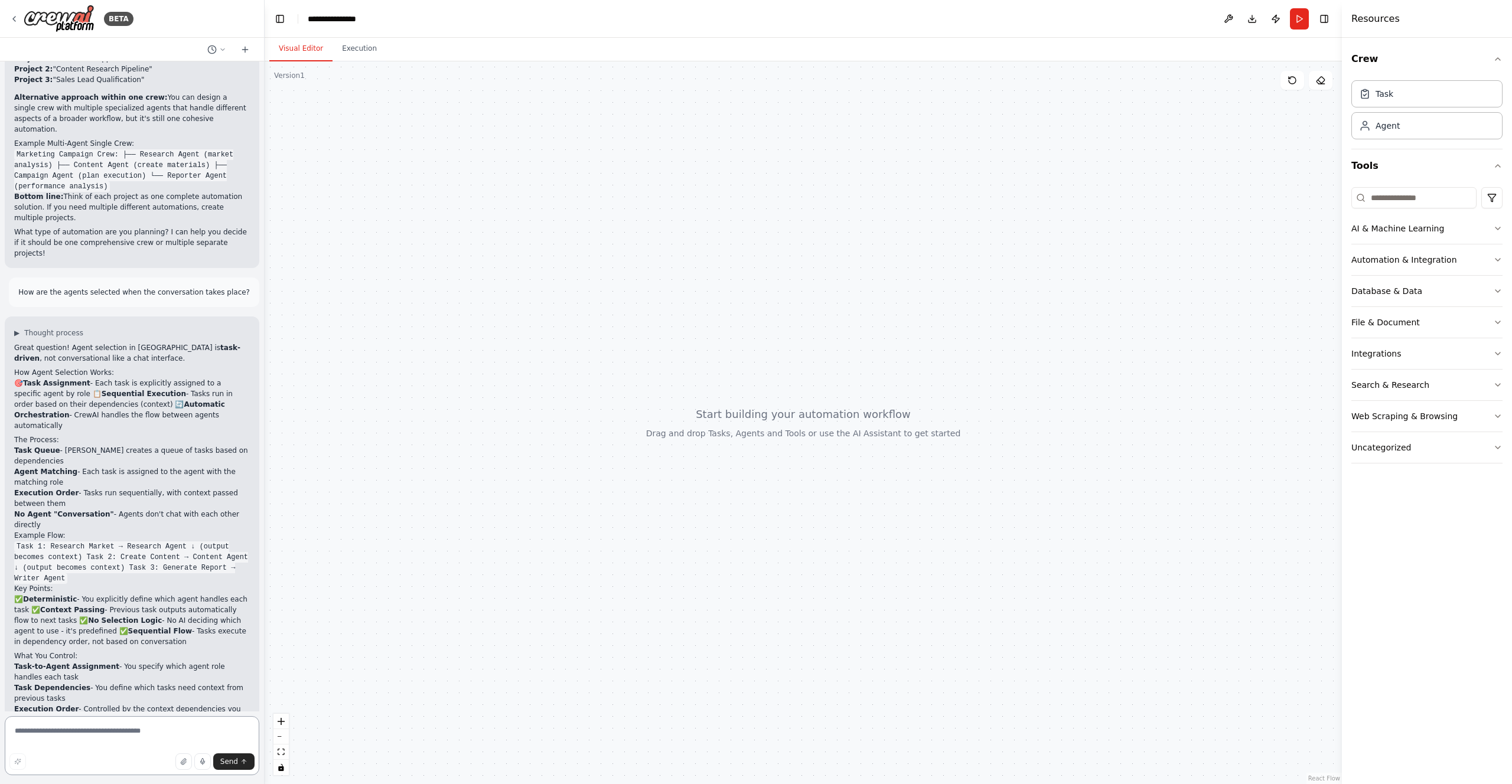
scroll to position [2635, 0]
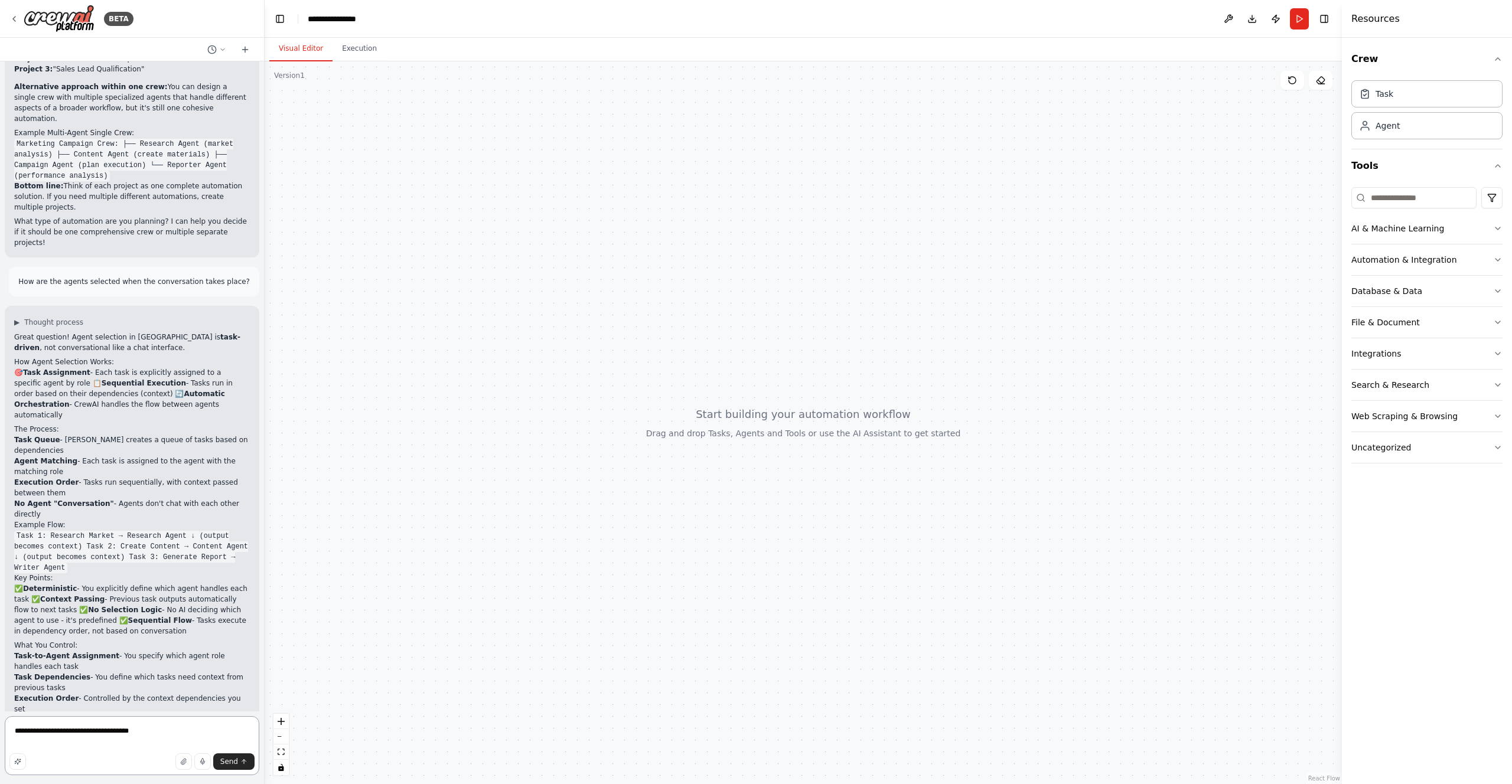
type textarea "**********"
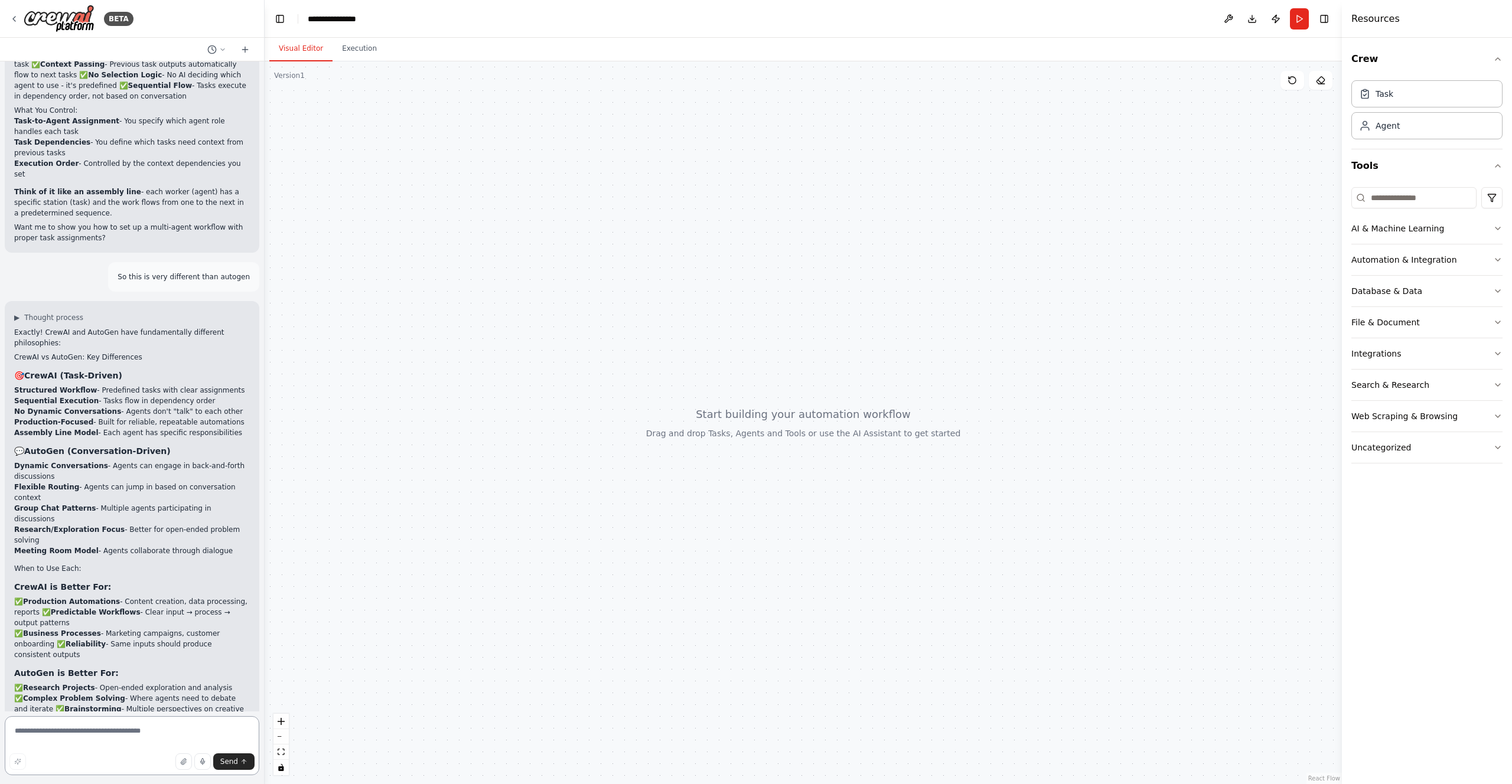
scroll to position [3180, 0]
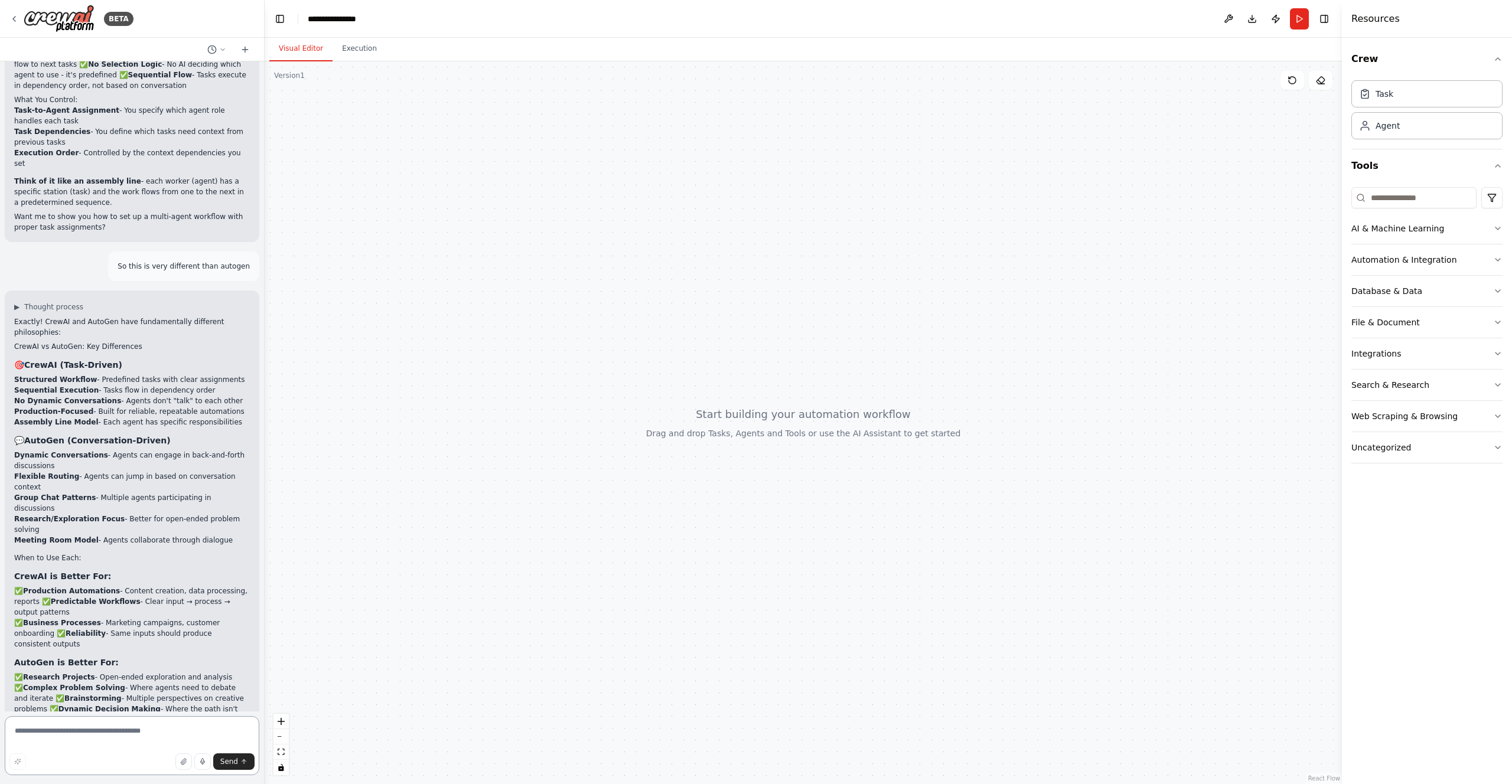
click at [55, 731] on textarea at bounding box center [132, 746] width 255 height 59
type textarea "**********"
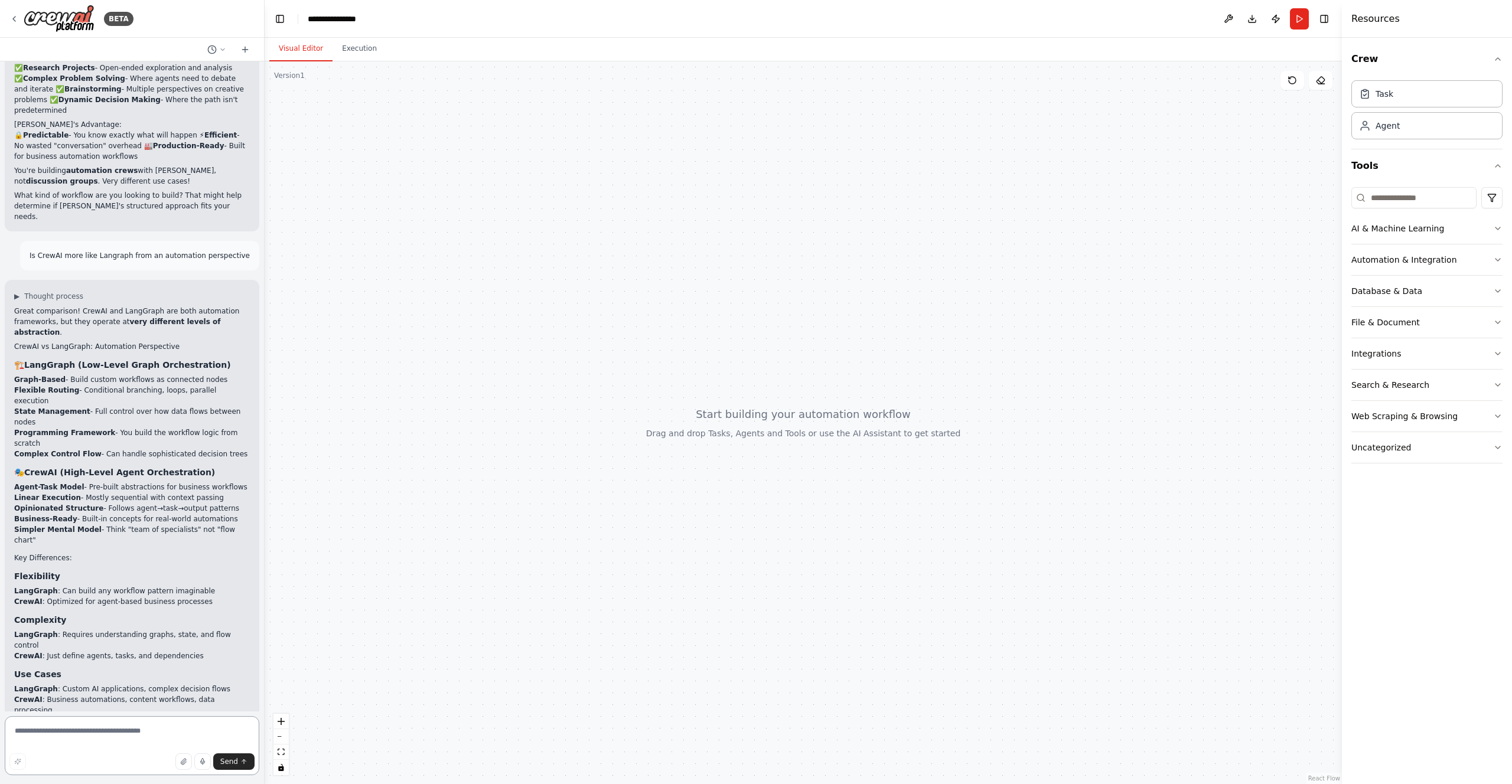
scroll to position [3804, 0]
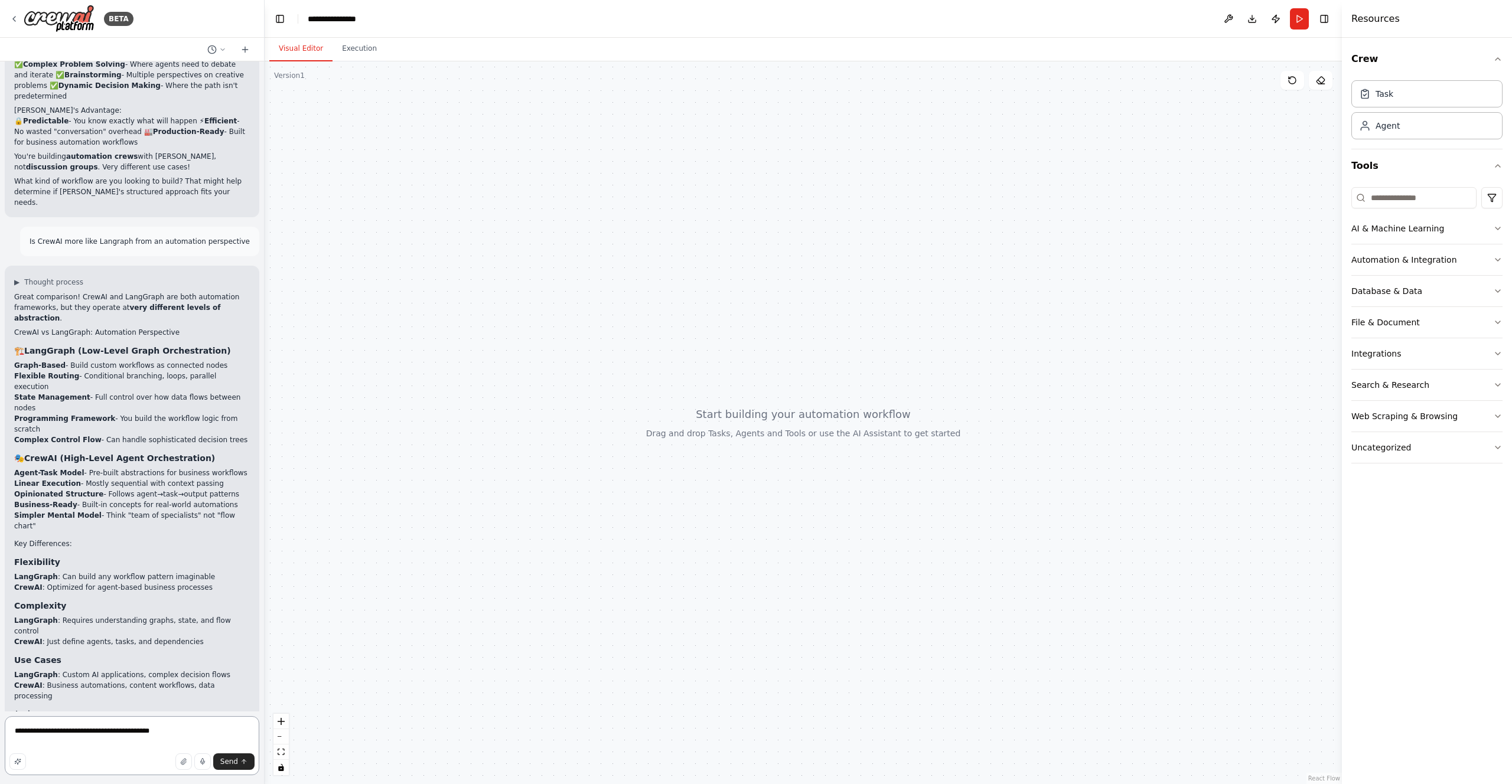
type textarea "**********"
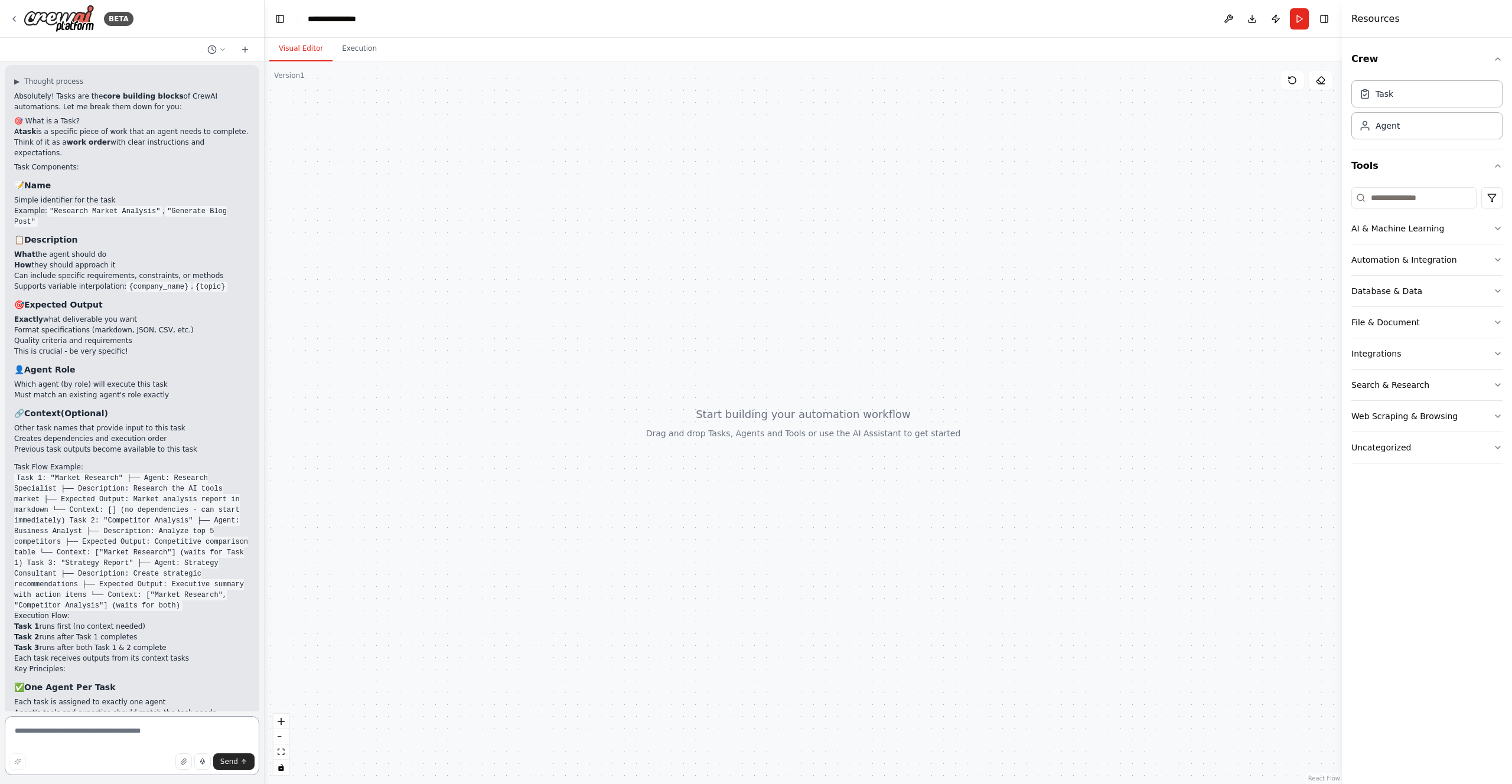
scroll to position [4752, 0]
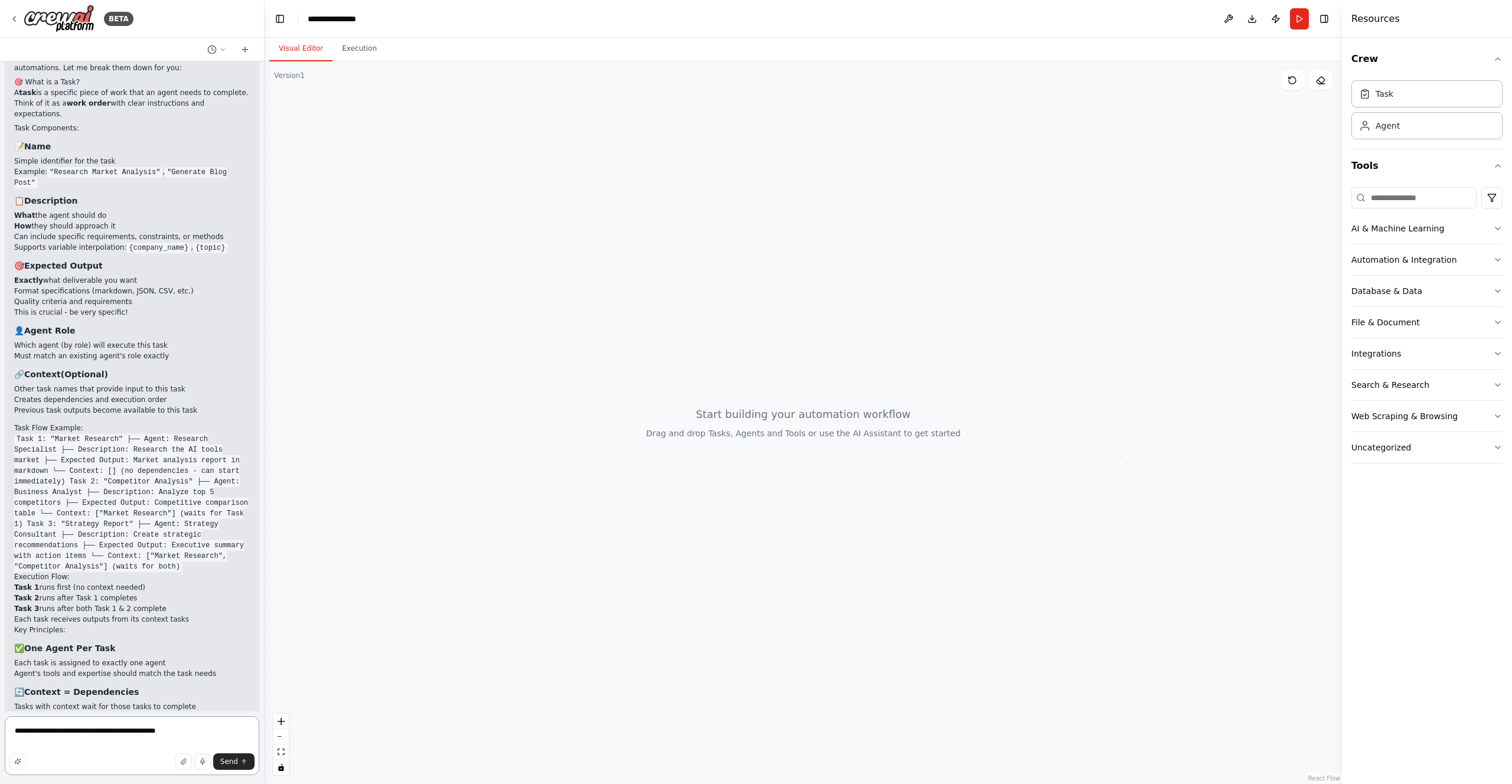
type textarea "**********"
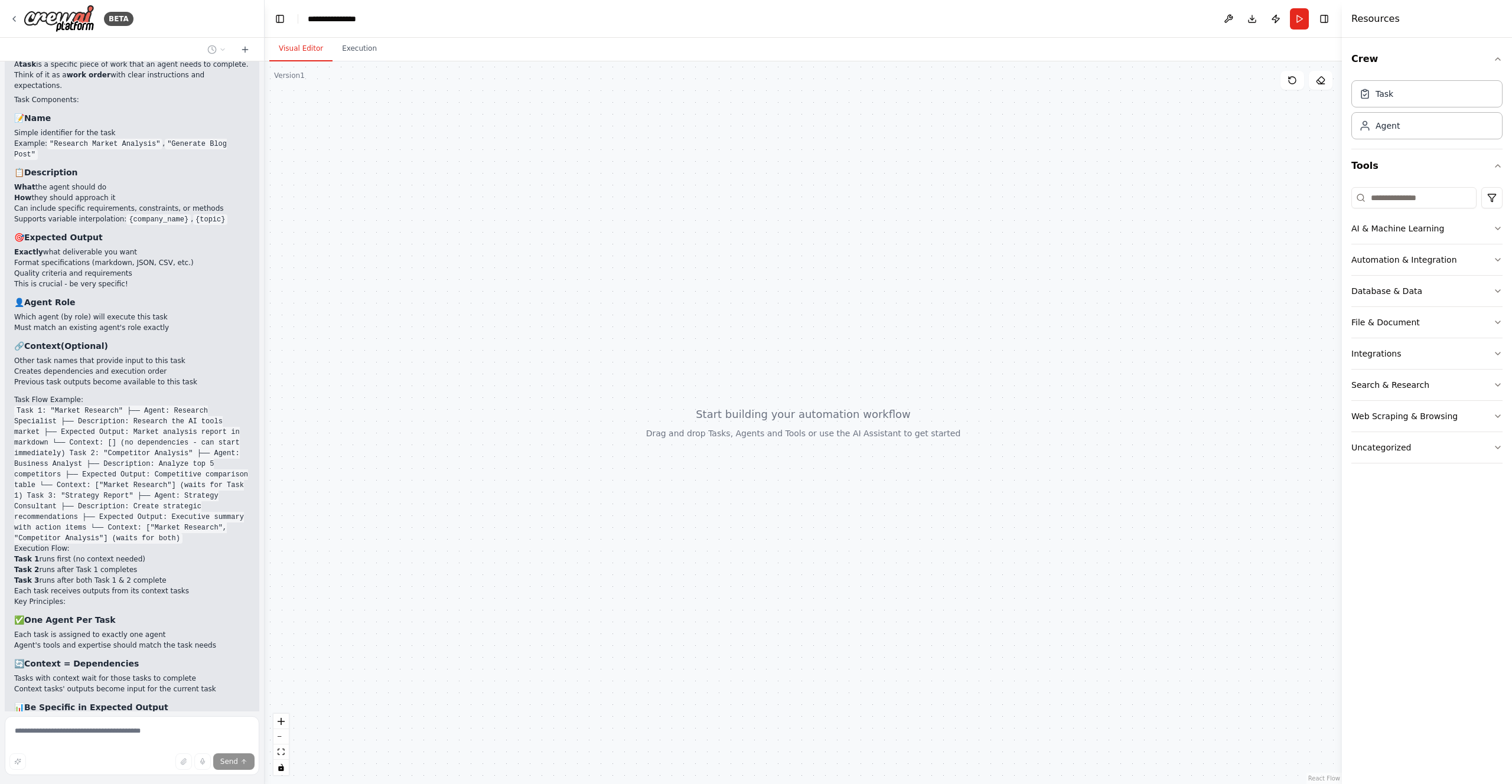
scroll to position [4837, 0]
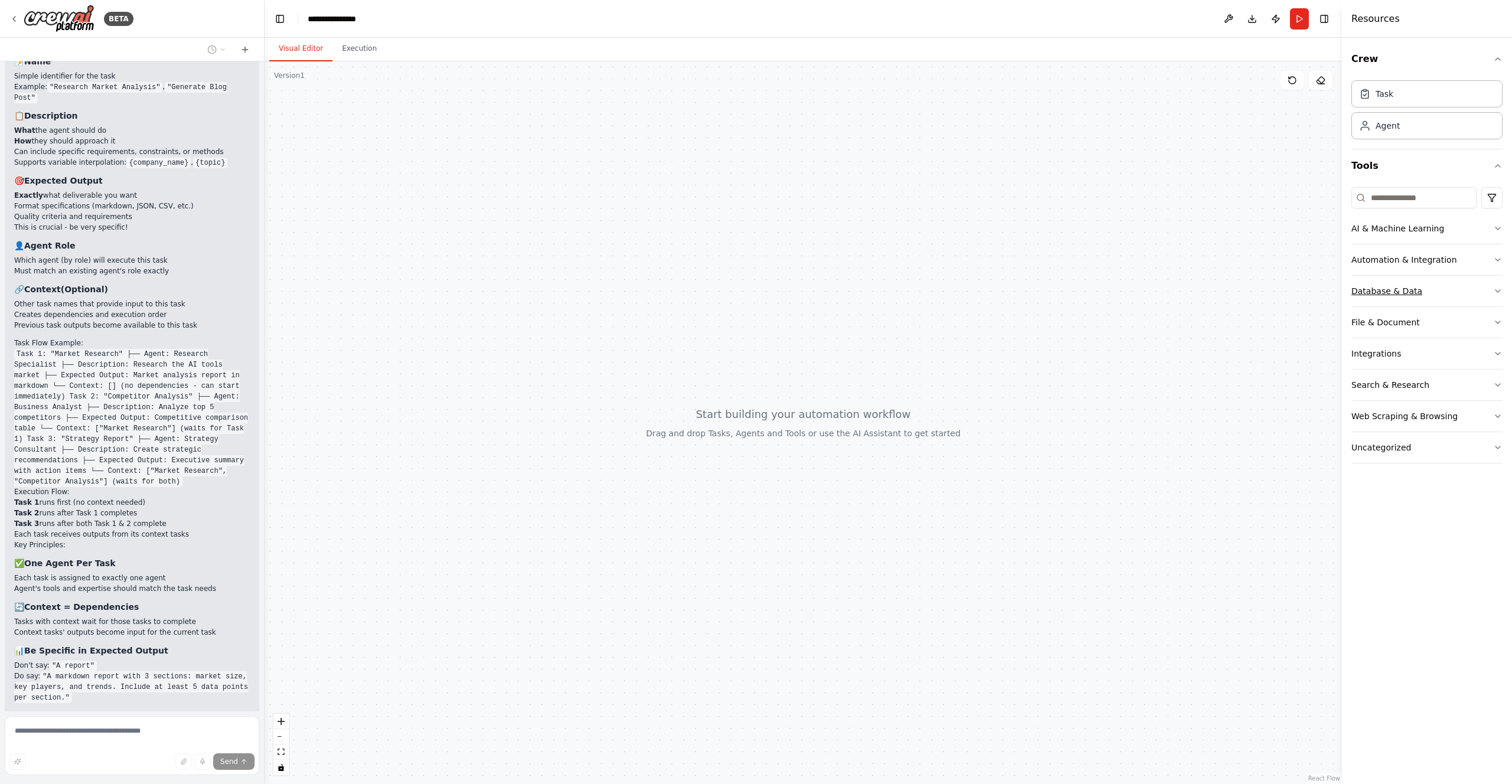
click at [1393, 287] on div "Database & Data" at bounding box center [1387, 291] width 71 height 12
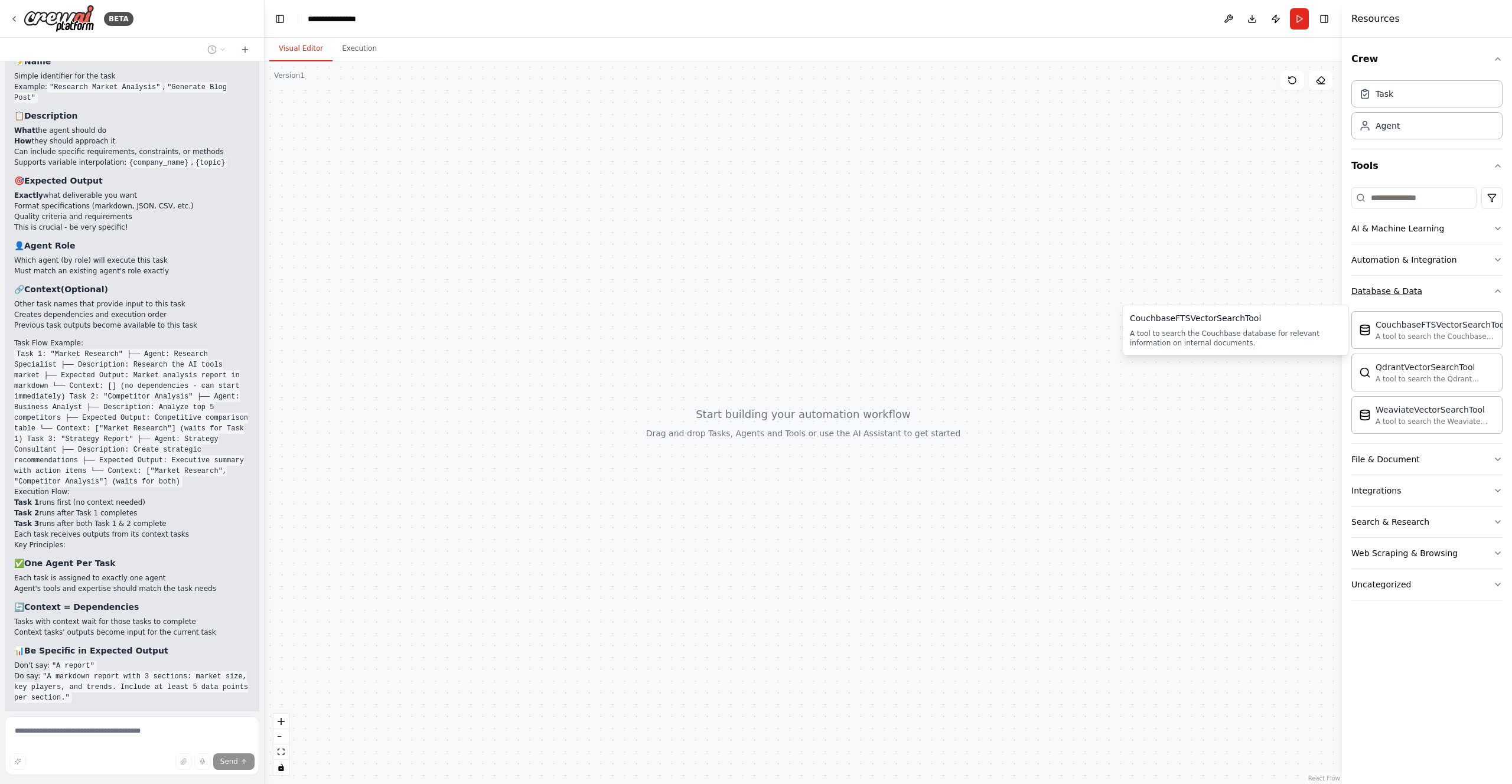
click at [1388, 295] on div "Database & Data" at bounding box center [1387, 291] width 71 height 12
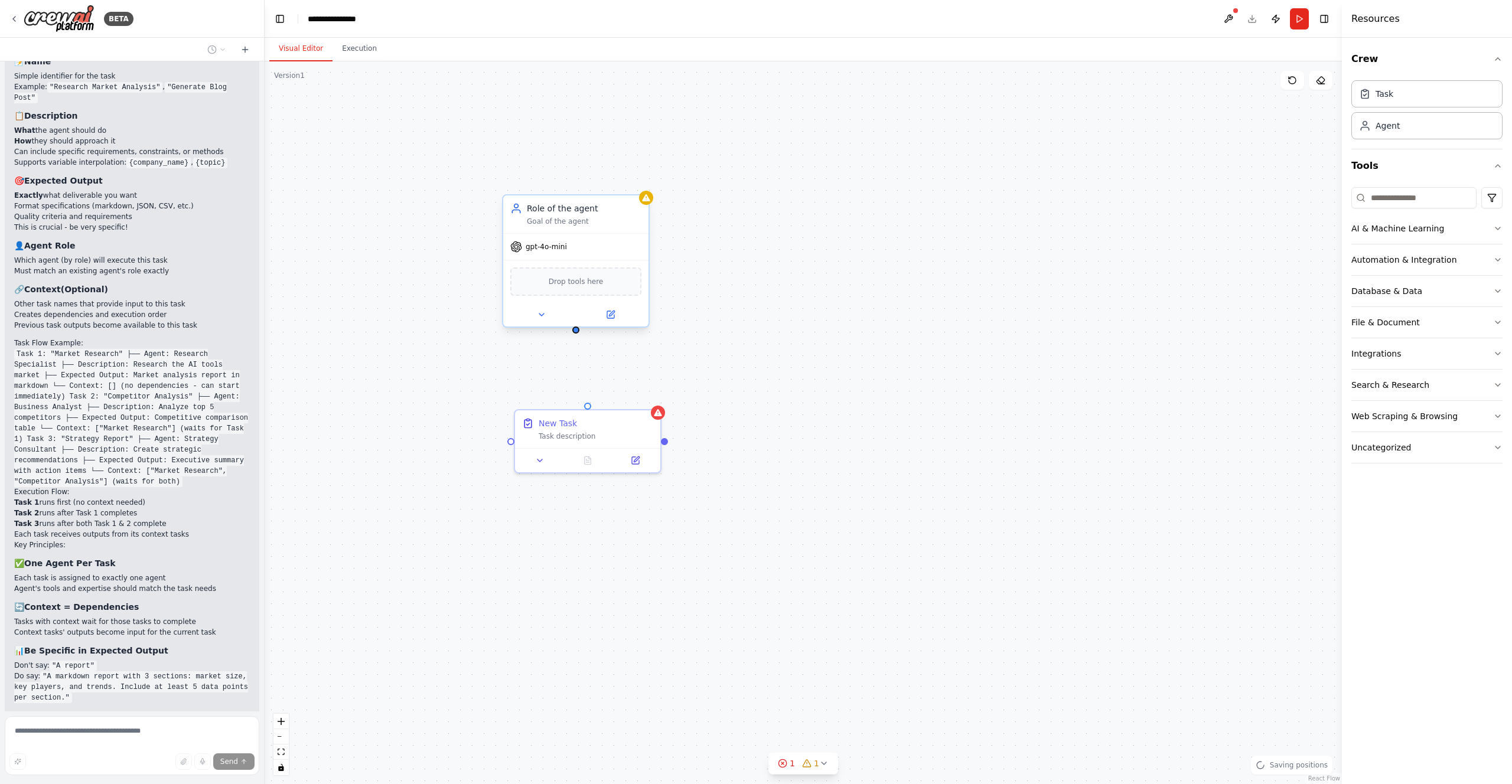
drag, startPoint x: 575, startPoint y: 257, endPoint x: 576, endPoint y: 334, distance: 77.0
click at [576, 334] on div "Role of the agent Goal of the agent gpt-4o-mini Drop tools here New Task Task d…" at bounding box center [803, 423] width 1077 height 723
drag, startPoint x: 586, startPoint y: 405, endPoint x: 575, endPoint y: 335, distance: 70.9
click at [575, 335] on div "Role of the agent Goal of the agent gpt-4o-mini Drop tools here New Task Task d…" at bounding box center [803, 423] width 1077 height 723
drag, startPoint x: 575, startPoint y: 332, endPoint x: 585, endPoint y: 406, distance: 74.7
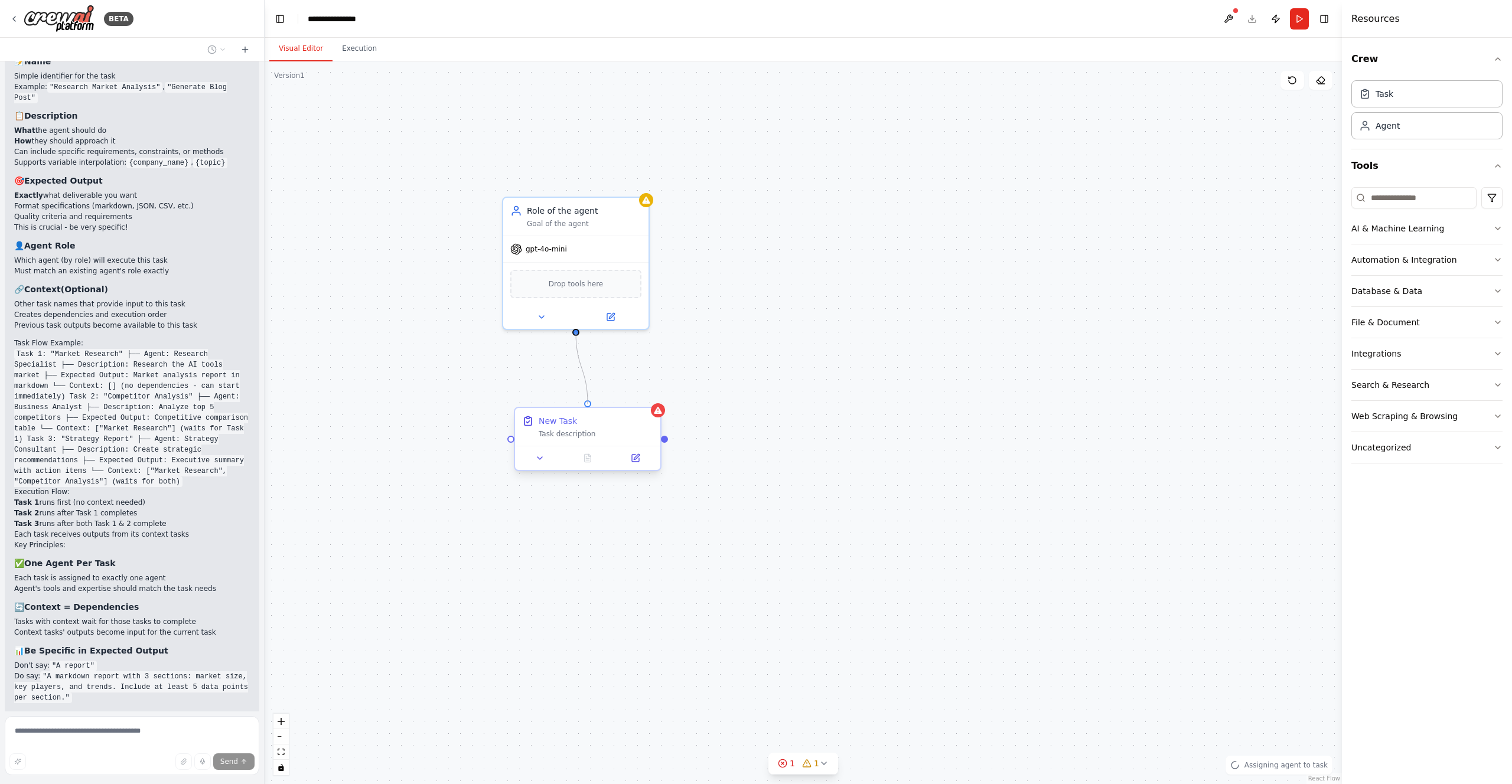
click at [585, 406] on div "Role of the agent Goal of the agent gpt-4o-mini Drop tools here New Task Task d…" at bounding box center [804, 499] width 1077 height 723
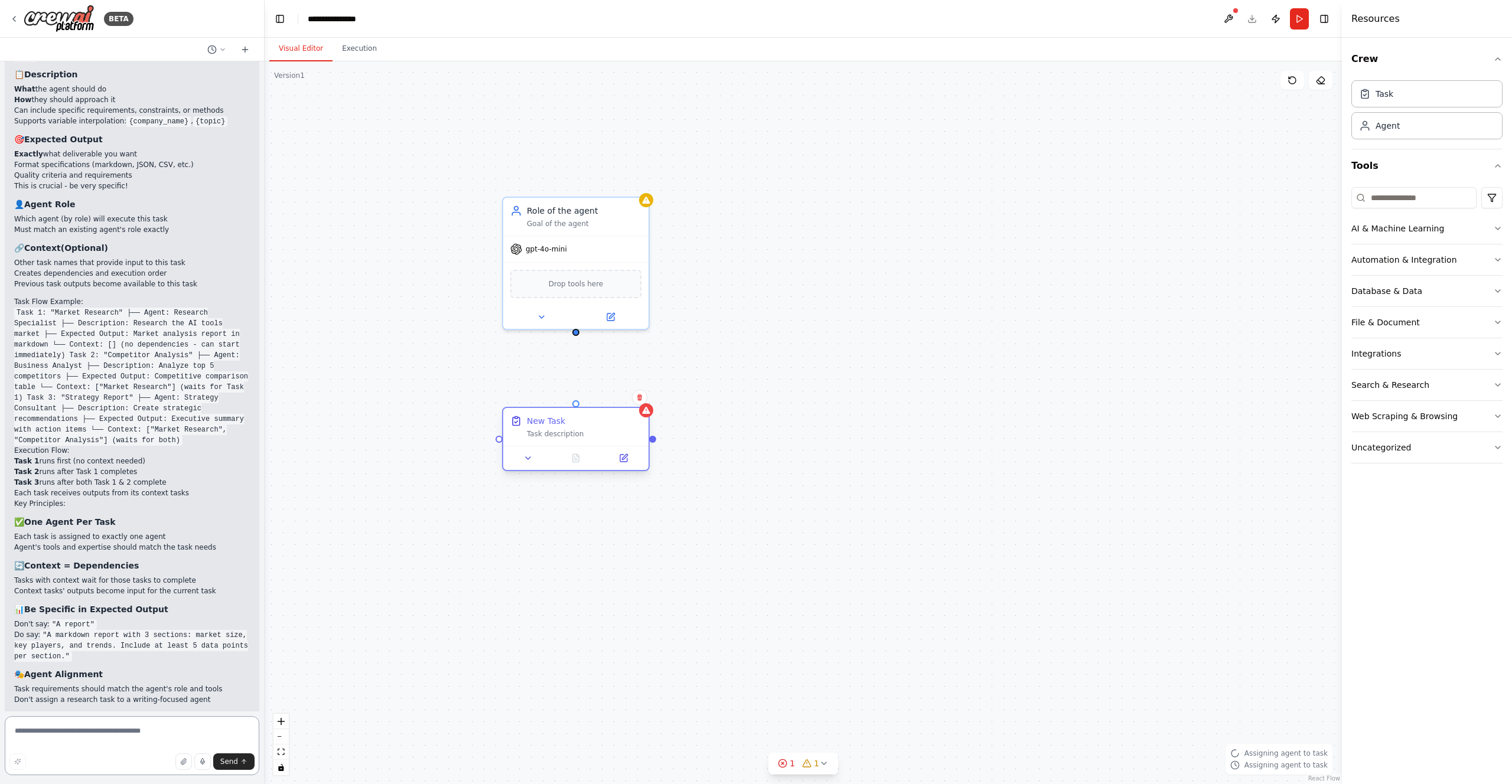
drag, startPoint x: 617, startPoint y: 422, endPoint x: 605, endPoint y: 421, distance: 12.0
click at [605, 421] on div "New Task" at bounding box center [584, 421] width 114 height 12
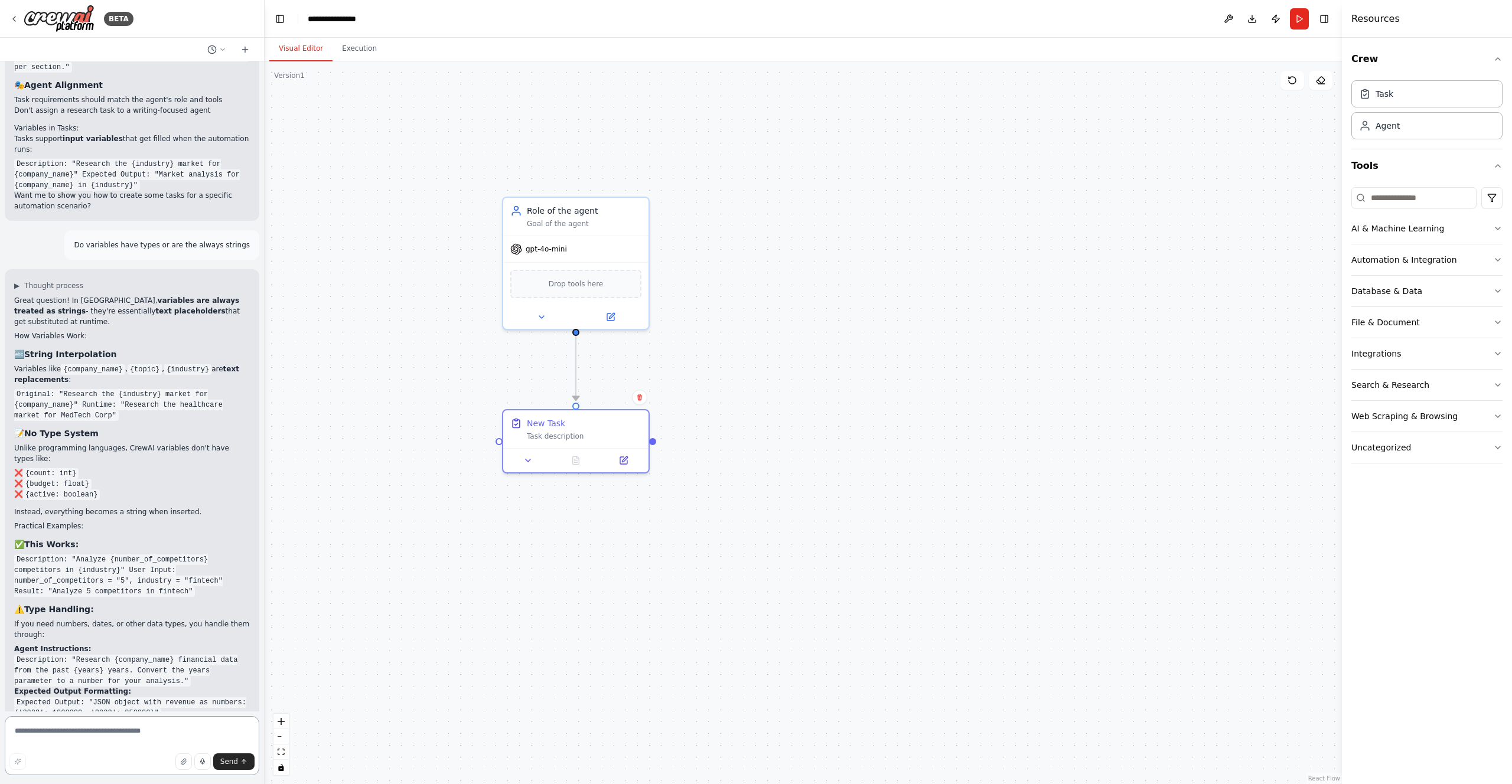
scroll to position [5478, 0]
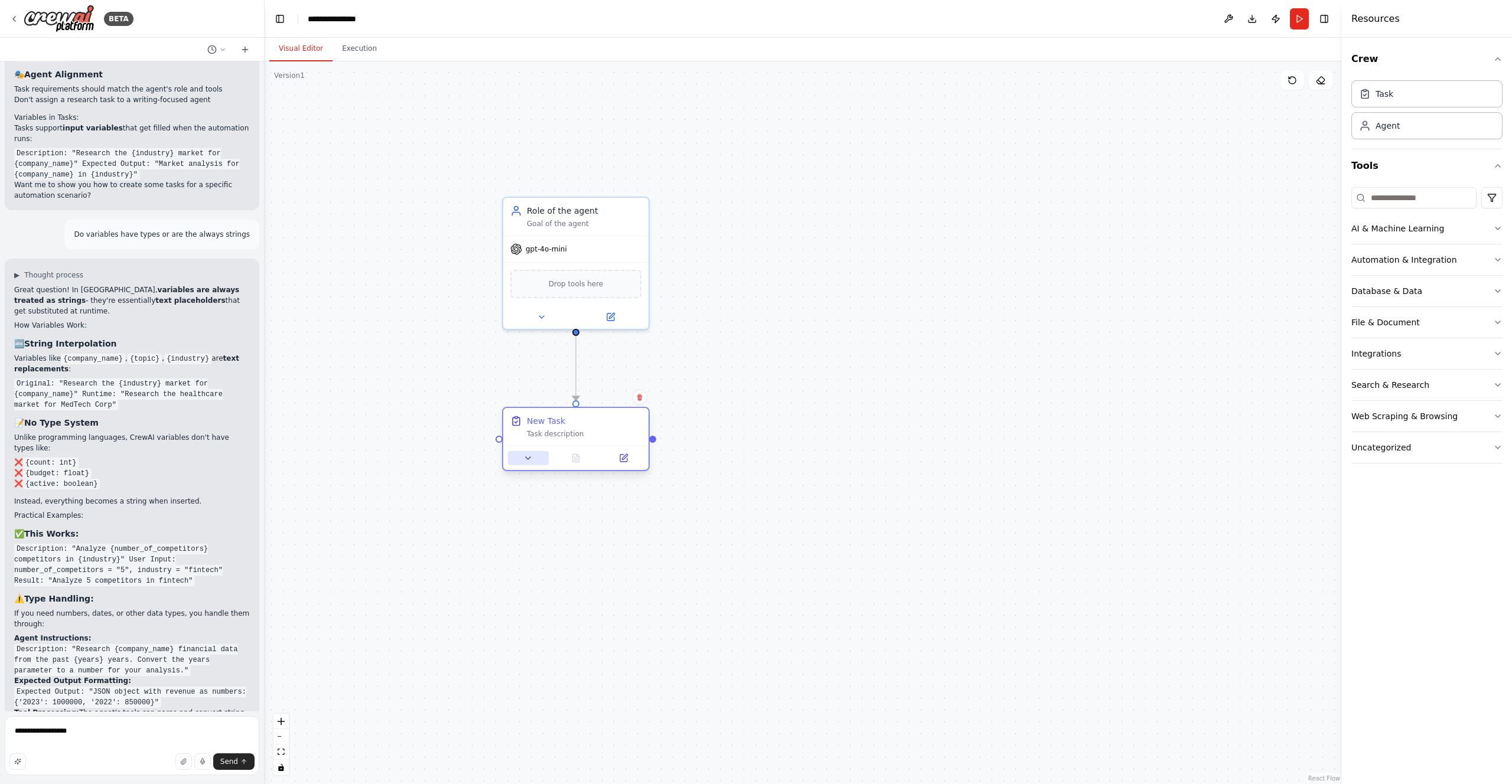
click at [528, 456] on icon at bounding box center [528, 458] width 10 height 10
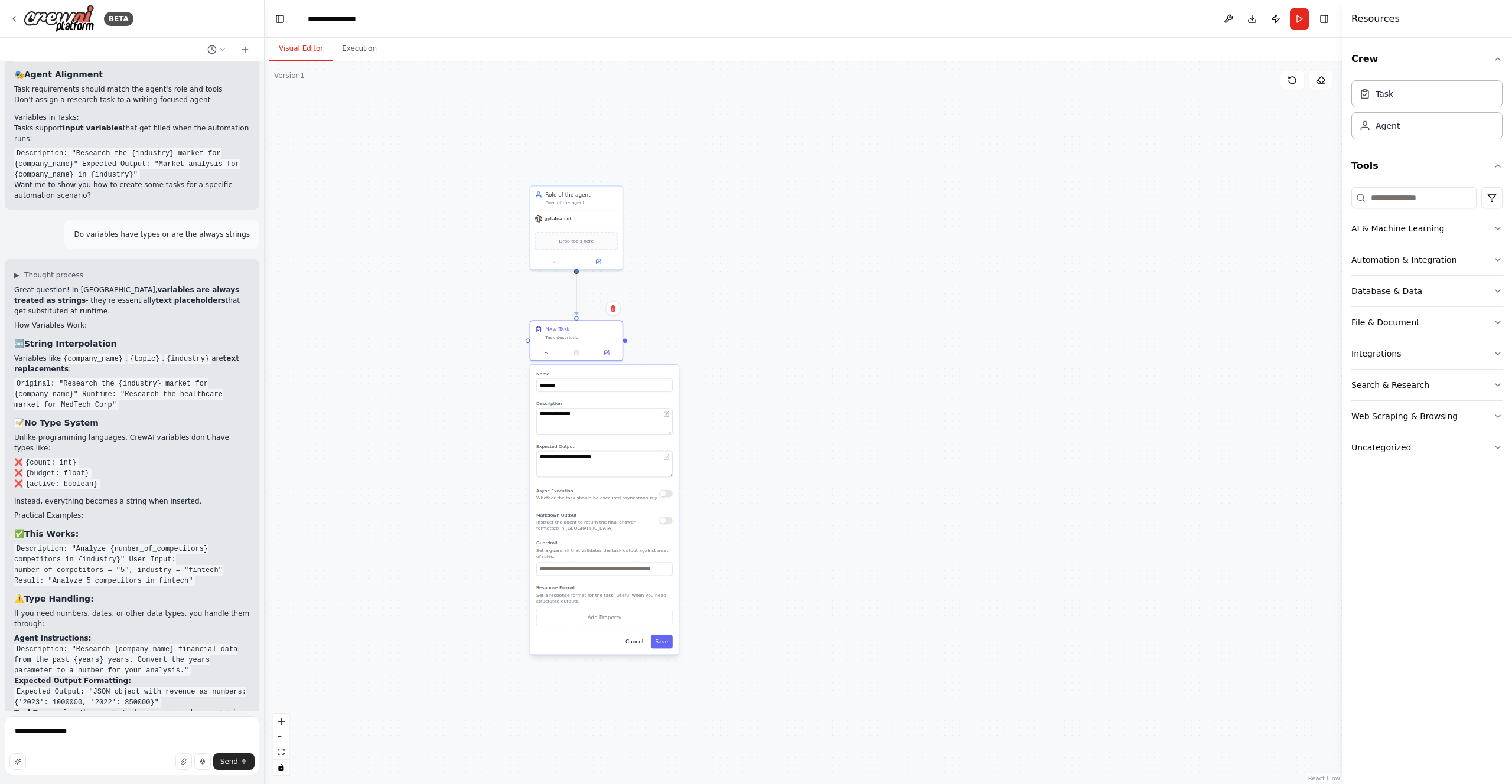
drag, startPoint x: 679, startPoint y: 407, endPoint x: 671, endPoint y: 284, distance: 123.3
click at [671, 284] on div ".deletable-edge-delete-btn { width: 20px; height: 20px; border: 0px solid #ffff…" at bounding box center [803, 423] width 1077 height 723
click at [660, 305] on div ".deletable-edge-delete-btn { width: 20px; height: 20px; border: 0px solid #ffff…" at bounding box center [803, 423] width 1077 height 723
click at [595, 233] on div "Drop tools here" at bounding box center [577, 239] width 83 height 18
drag, startPoint x: 625, startPoint y: 341, endPoint x: 826, endPoint y: 437, distance: 222.7
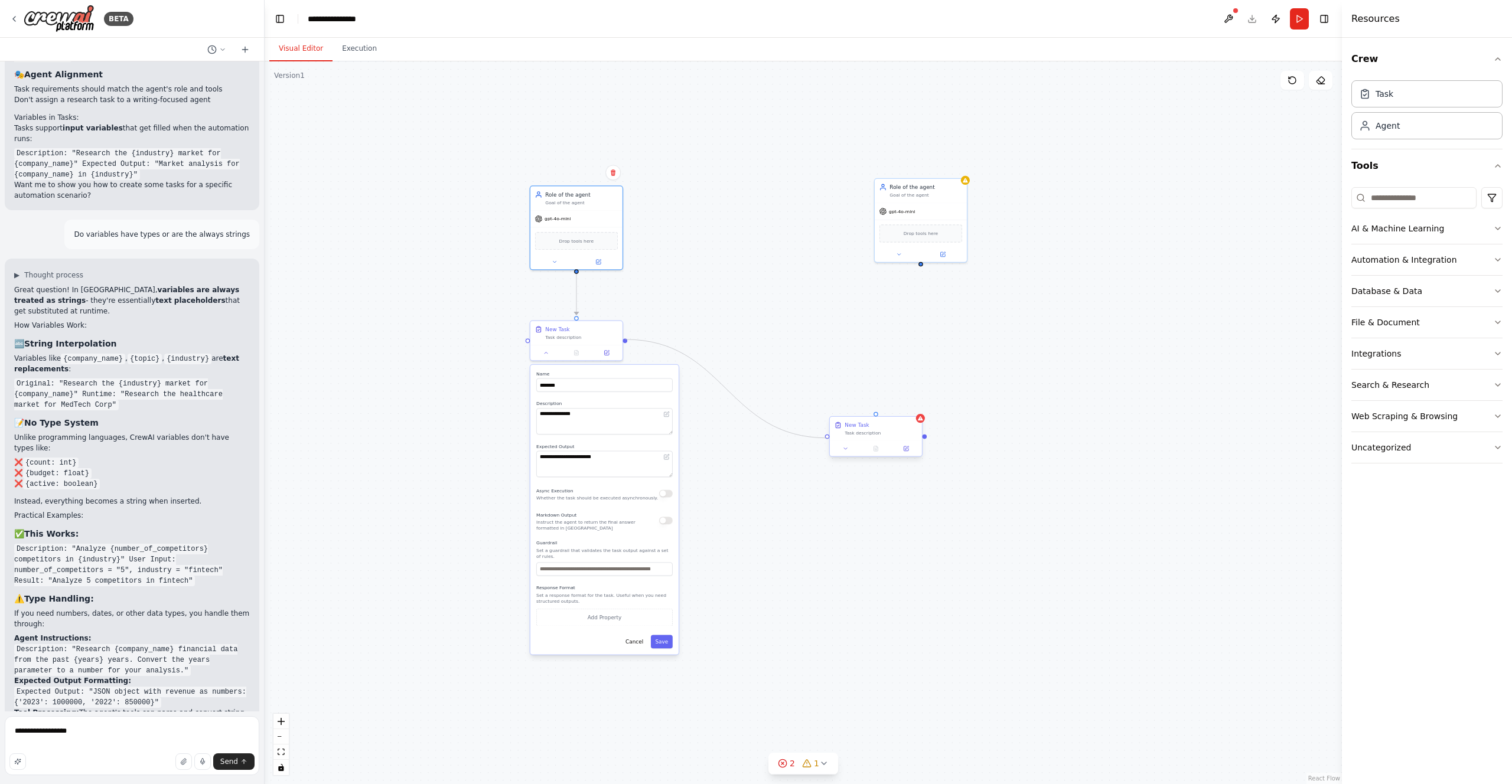
click at [826, 437] on div "**********" at bounding box center [721, 377] width 683 height 458
drag, startPoint x: 925, startPoint y: 437, endPoint x: 529, endPoint y: 343, distance: 407.0
click at [529, 343] on div ".deletable-edge-delete-btn { width: 20px; height: 20px; border: 0px solid #ffff…" at bounding box center [803, 423] width 1077 height 723
drag, startPoint x: 921, startPoint y: 264, endPoint x: 877, endPoint y: 414, distance: 156.3
click at [877, 414] on div "**********" at bounding box center [721, 377] width 683 height 458
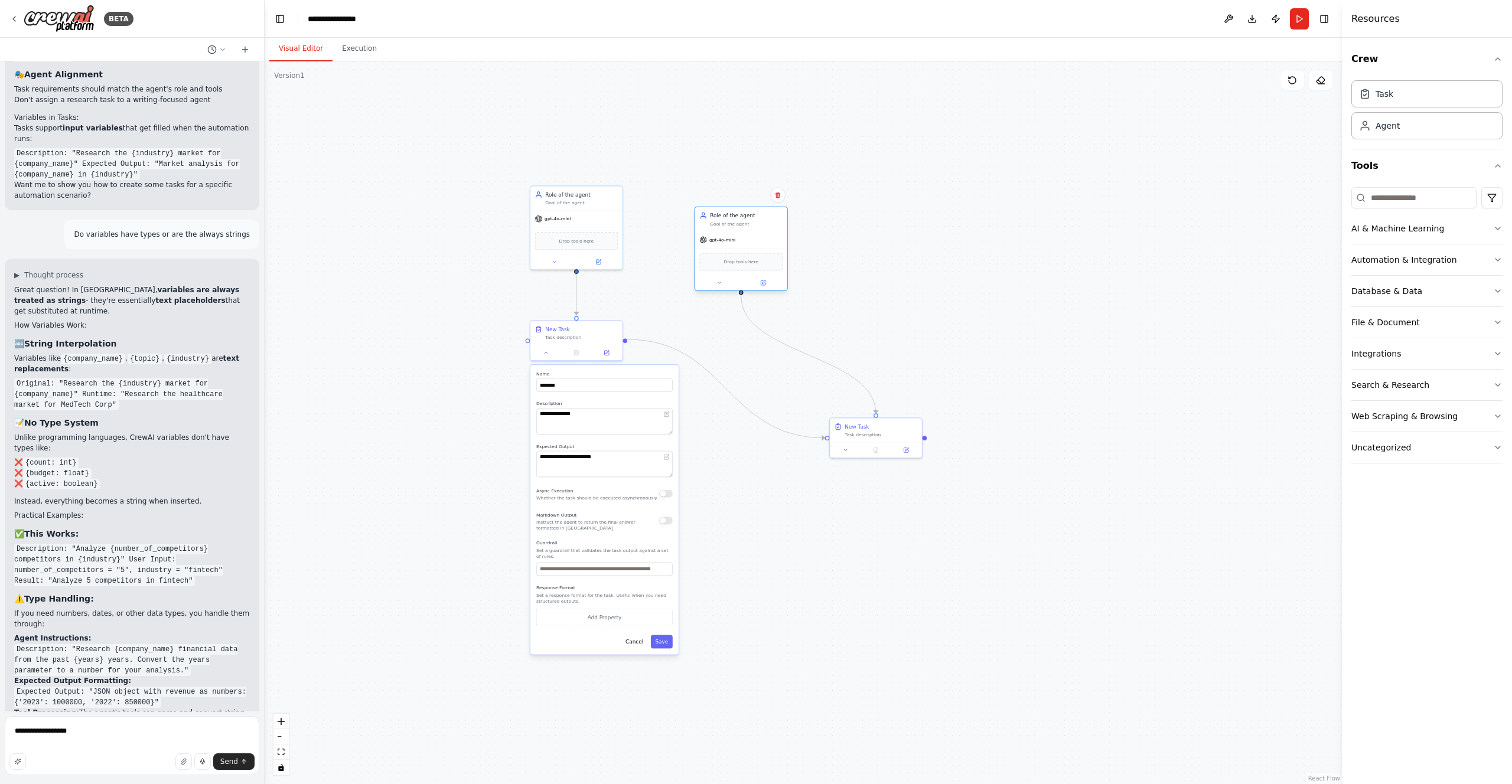
drag, startPoint x: 908, startPoint y: 244, endPoint x: 725, endPoint y: 274, distance: 185.4
click at [725, 274] on div "Drop tools here" at bounding box center [741, 262] width 92 height 27
click at [96, 732] on textarea "**********" at bounding box center [132, 746] width 255 height 59
type textarea "**********"
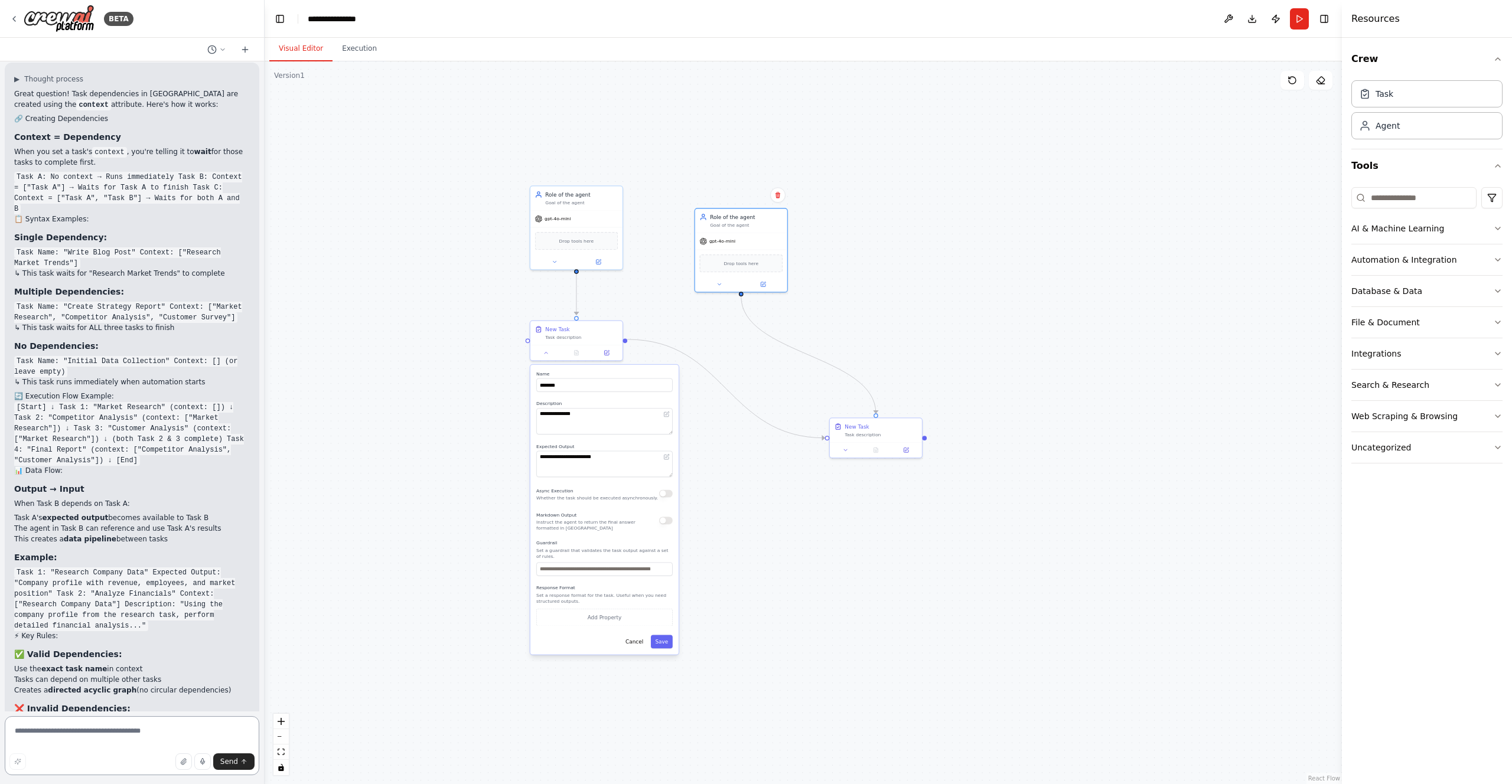
scroll to position [6451, 0]
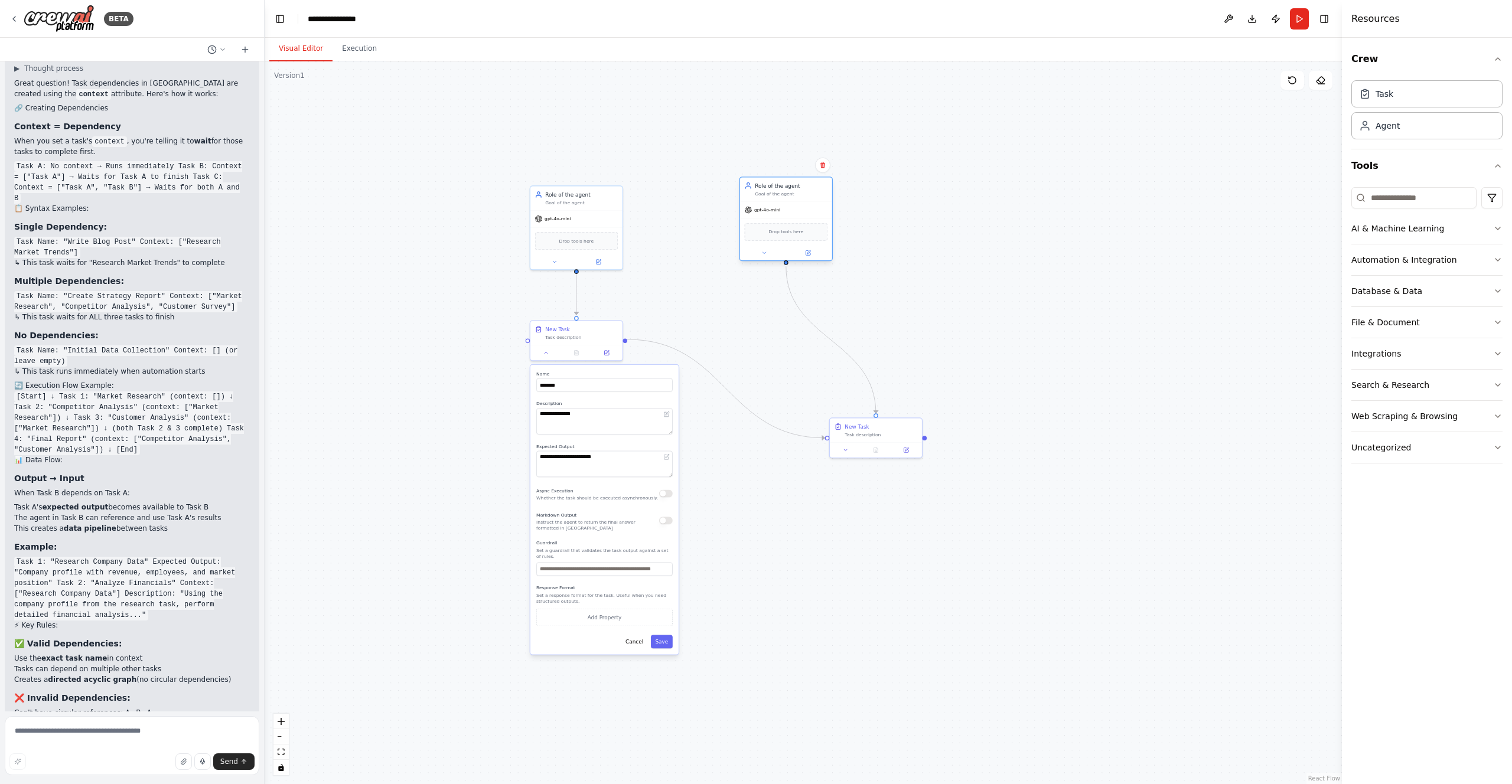
drag, startPoint x: 756, startPoint y: 243, endPoint x: 799, endPoint y: 212, distance: 53.0
click at [799, 212] on div "gpt-4o-mini" at bounding box center [786, 210] width 92 height 16
drag, startPoint x: 1210, startPoint y: 178, endPoint x: 884, endPoint y: 308, distance: 351.0
click at [886, 308] on div "Drop tools here" at bounding box center [928, 299] width 83 height 18
drag, startPoint x: 1023, startPoint y: 223, endPoint x: 1068, endPoint y: 205, distance: 48.5
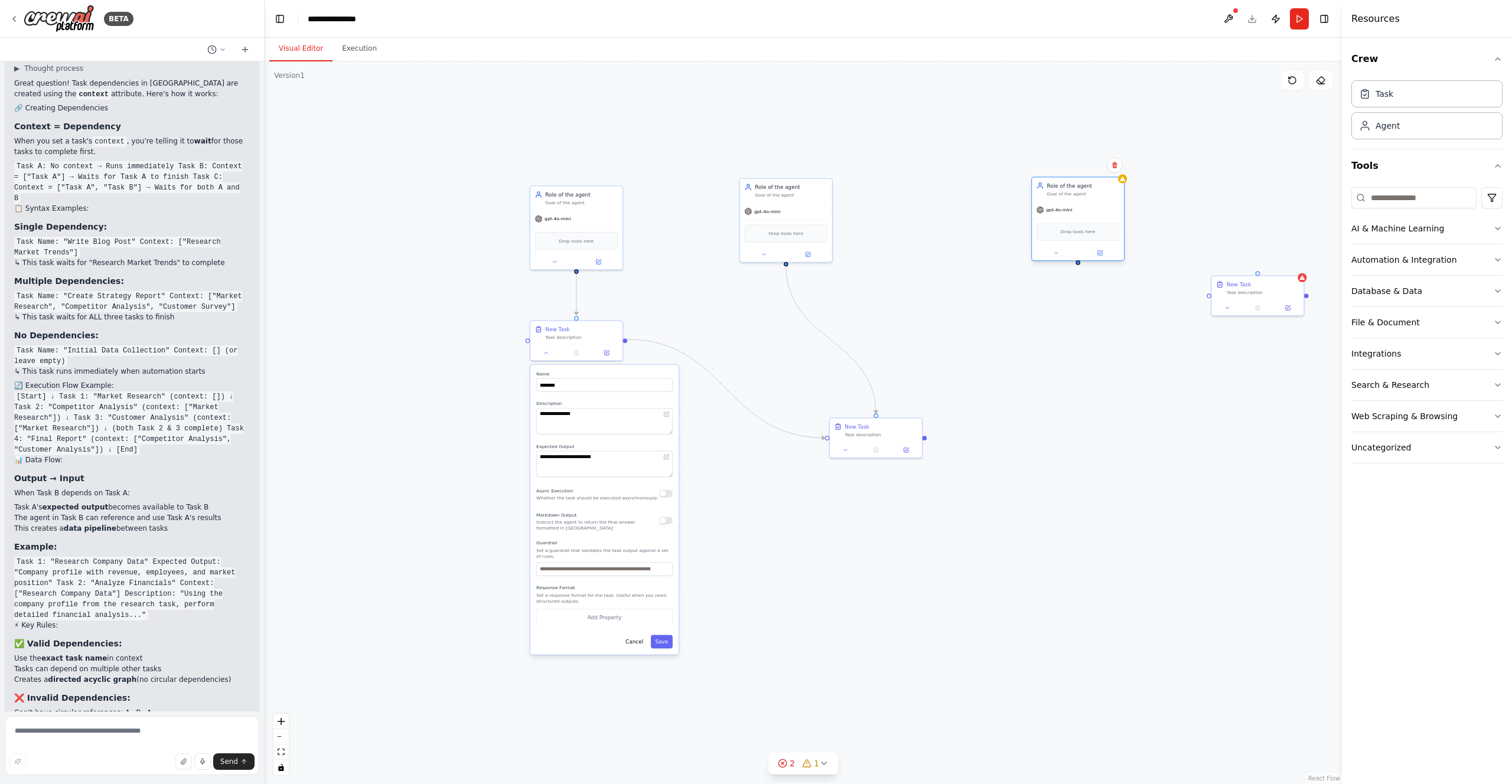
click at [1068, 205] on div "gpt-4o-mini" at bounding box center [1078, 210] width 92 height 16
drag, startPoint x: 1211, startPoint y: 287, endPoint x: 1001, endPoint y: 386, distance: 232.2
click at [1000, 386] on div ".deletable-edge-delete-btn { width: 20px; height: 20px; border: 0px solid #ffff…" at bounding box center [803, 423] width 1077 height 723
drag, startPoint x: 1079, startPoint y: 264, endPoint x: 1055, endPoint y: 372, distance: 110.6
click at [1055, 372] on div "**********" at bounding box center [721, 377] width 683 height 458
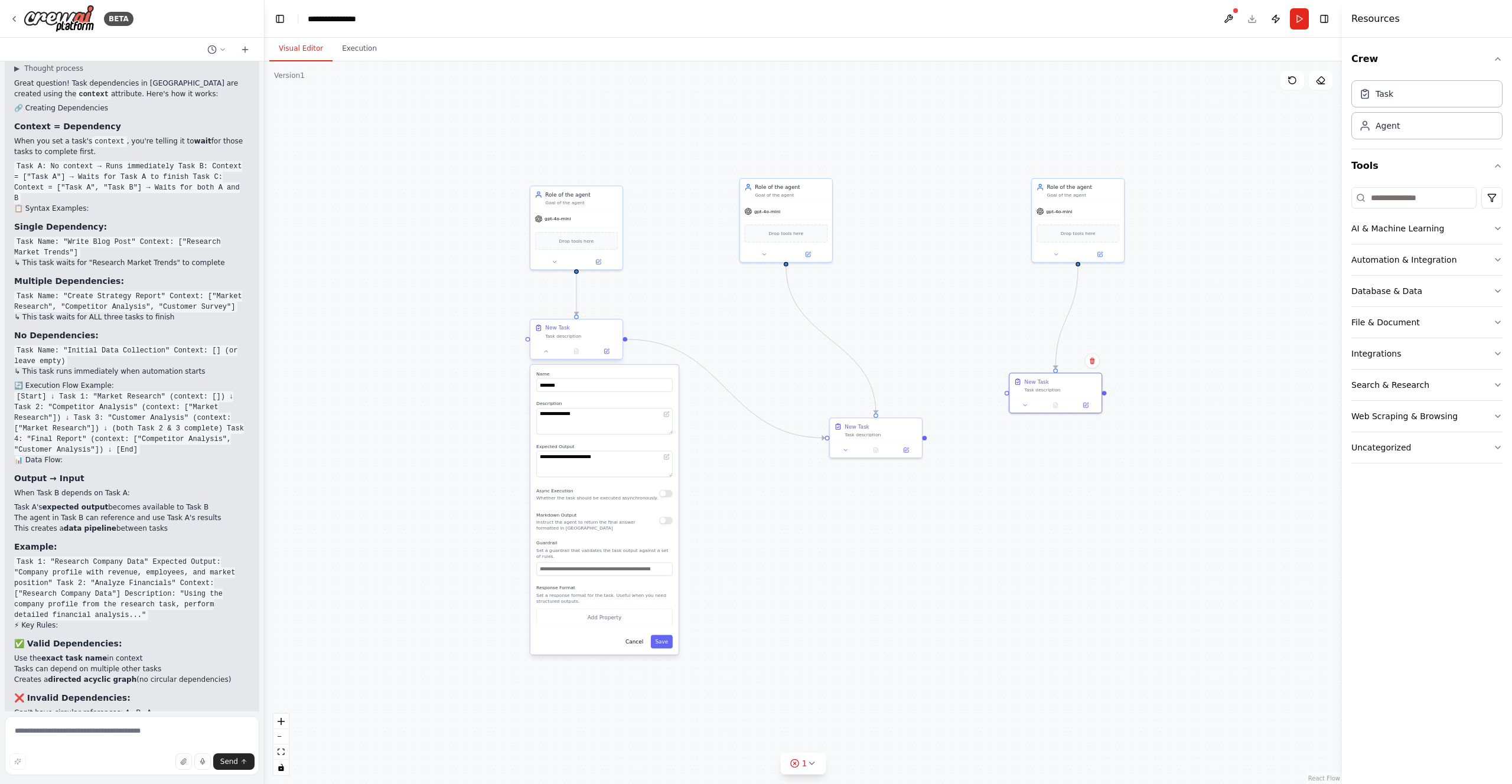
click at [613, 336] on div "Task description" at bounding box center [582, 336] width 73 height 6
drag, startPoint x: 626, startPoint y: 338, endPoint x: 1004, endPoint y: 393, distance: 382.0
click at [1004, 393] on div ".deletable-edge-delete-btn { width: 20px; height: 20px; border: 0px solid #ffff…" at bounding box center [803, 423] width 1077 height 723
click at [995, 390] on icon "Edge from e456f83f-dab5-4df2-9a95-f068311fda2d to 64626469-5ecc-4704-8b82-61ba0…" at bounding box center [815, 366] width 378 height 54
click at [992, 393] on icon "Edge from e456f83f-dab5-4df2-9a95-f068311fda2d to 64626469-5ecc-4704-8b82-61ba0…" at bounding box center [815, 366] width 378 height 54
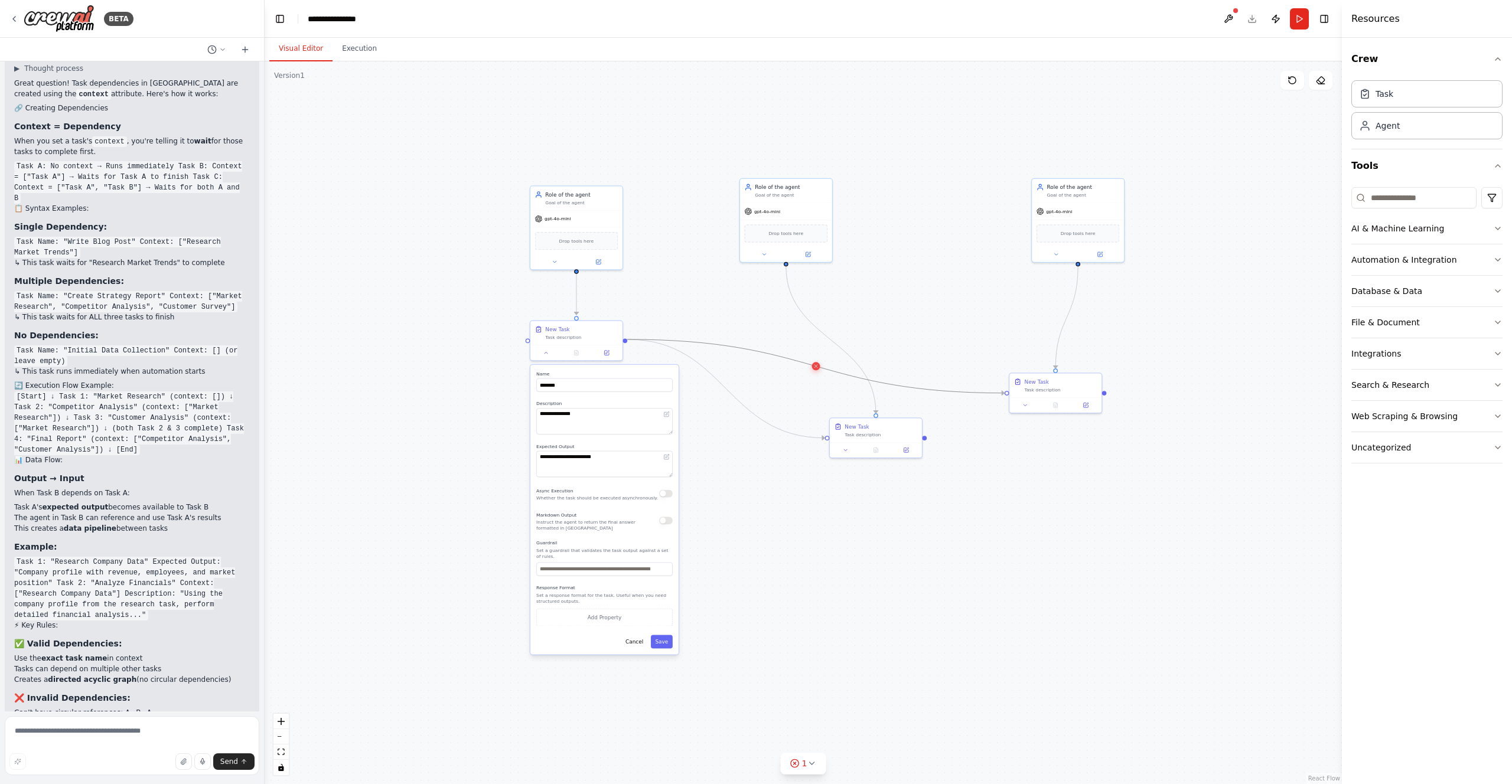
click at [816, 366] on icon at bounding box center [816, 366] width 6 height 6
click at [925, 438] on div ".deletable-edge-delete-btn { width: 20px; height: 20px; border: 0px solid #ffff…" at bounding box center [803, 423] width 1077 height 723
click at [768, 421] on icon "Edge from e456f83f-dab5-4df2-9a95-f068311fda2d to cbd54126-9252-4b58-9688-45e91…" at bounding box center [726, 389] width 198 height 99
click at [726, 389] on icon at bounding box center [726, 389] width 6 height 6
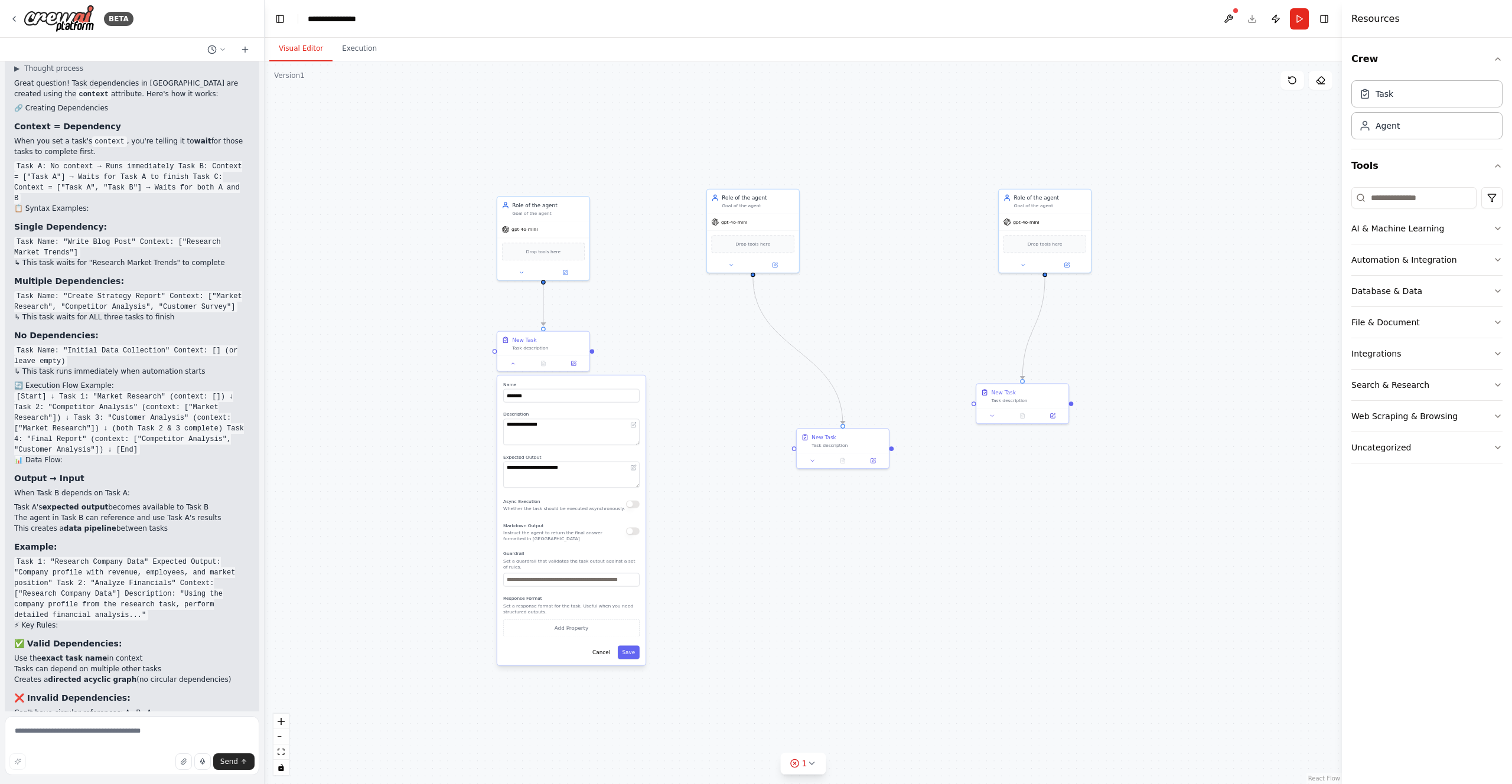
drag, startPoint x: 626, startPoint y: 342, endPoint x: 593, endPoint y: 353, distance: 34.8
click at [593, 353] on div ".deletable-edge-delete-btn { width: 20px; height: 20px; border: 0px solid #ffff…" at bounding box center [803, 423] width 1077 height 723
drag, startPoint x: 592, startPoint y: 349, endPoint x: 973, endPoint y: 405, distance: 385.1
click at [973, 405] on div ".deletable-edge-delete-btn { width: 20px; height: 20px; border: 0px solid #ffff…" at bounding box center [803, 423] width 1077 height 723
click at [579, 349] on div "Task description" at bounding box center [548, 347] width 73 height 6
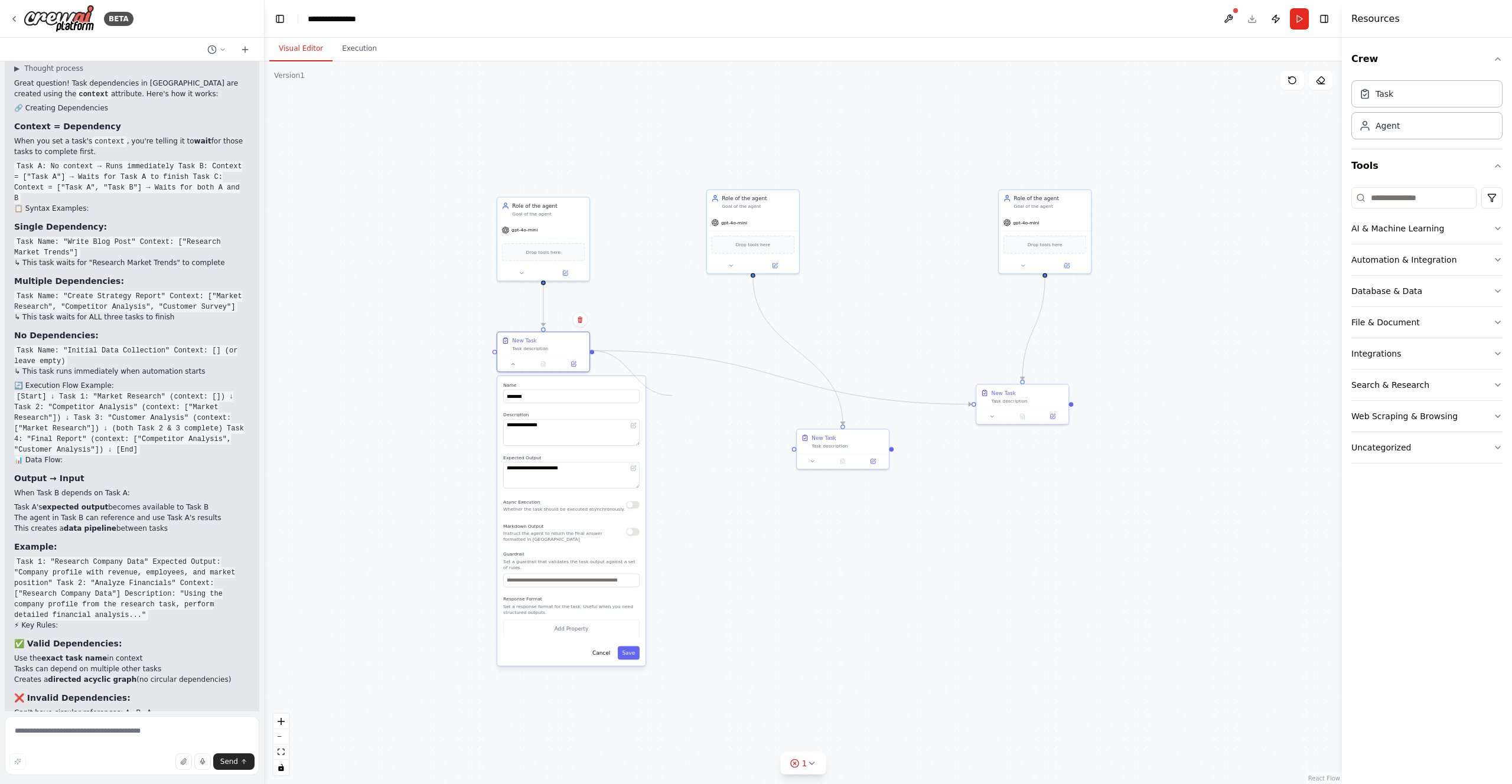
drag, startPoint x: 593, startPoint y: 349, endPoint x: 673, endPoint y: 395, distance: 92.3
click at [673, 395] on div ".deletable-edge-delete-btn { width: 20px; height: 20px; border: 0px solid #ffff…" at bounding box center [803, 423] width 1077 height 723
click at [864, 438] on div "New Task" at bounding box center [848, 436] width 73 height 8
drag, startPoint x: 893, startPoint y: 449, endPoint x: 973, endPoint y: 405, distance: 91.3
click at [973, 405] on div "**********" at bounding box center [688, 388] width 683 height 458
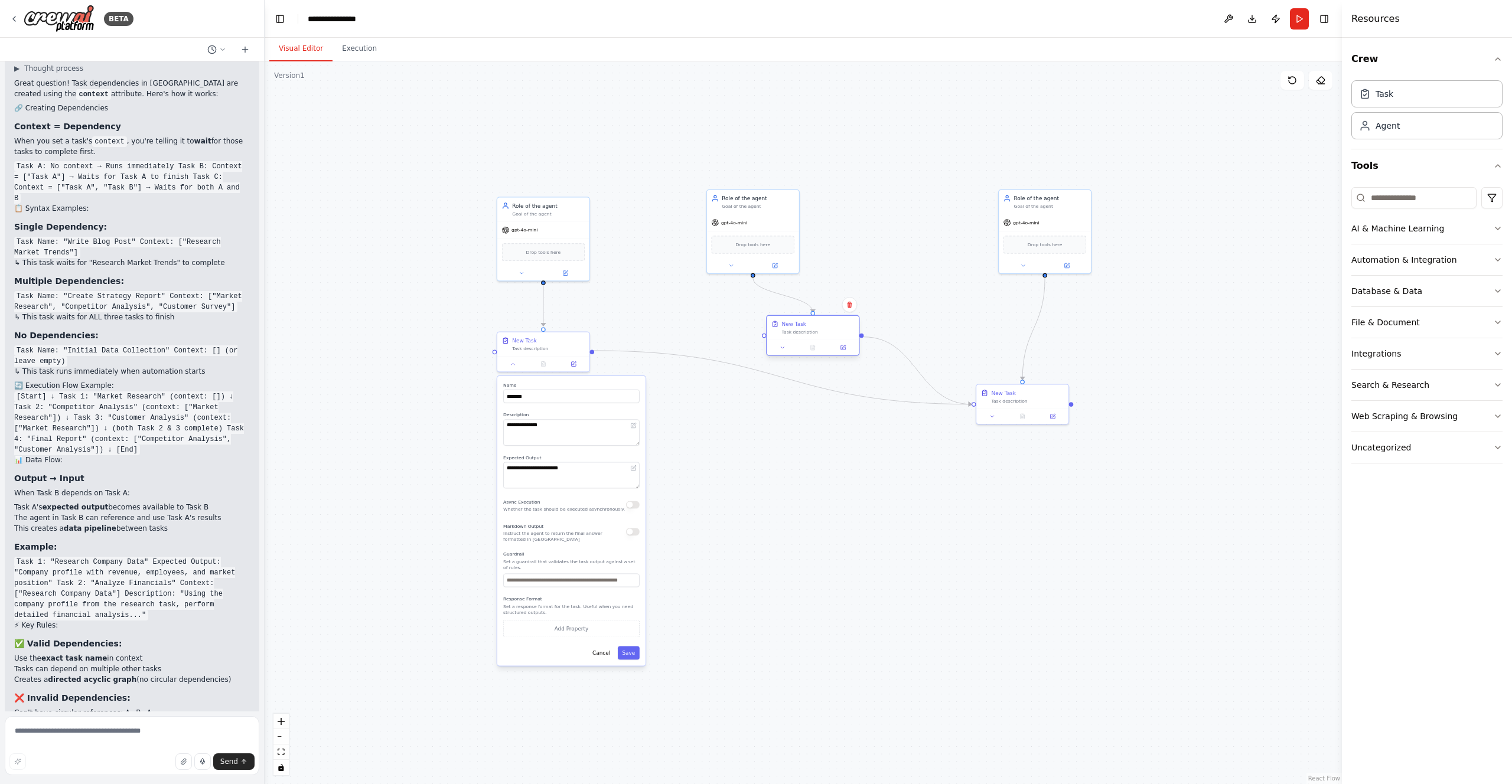
drag, startPoint x: 857, startPoint y: 449, endPoint x: 825, endPoint y: 335, distance: 118.4
click at [825, 335] on div "New Task Task description" at bounding box center [813, 327] width 92 height 24
drag, startPoint x: 771, startPoint y: 237, endPoint x: 827, endPoint y: 205, distance: 64.5
click at [827, 205] on div "Drop tools here" at bounding box center [805, 213] width 83 height 18
drag, startPoint x: 560, startPoint y: 240, endPoint x: 713, endPoint y: 202, distance: 157.6
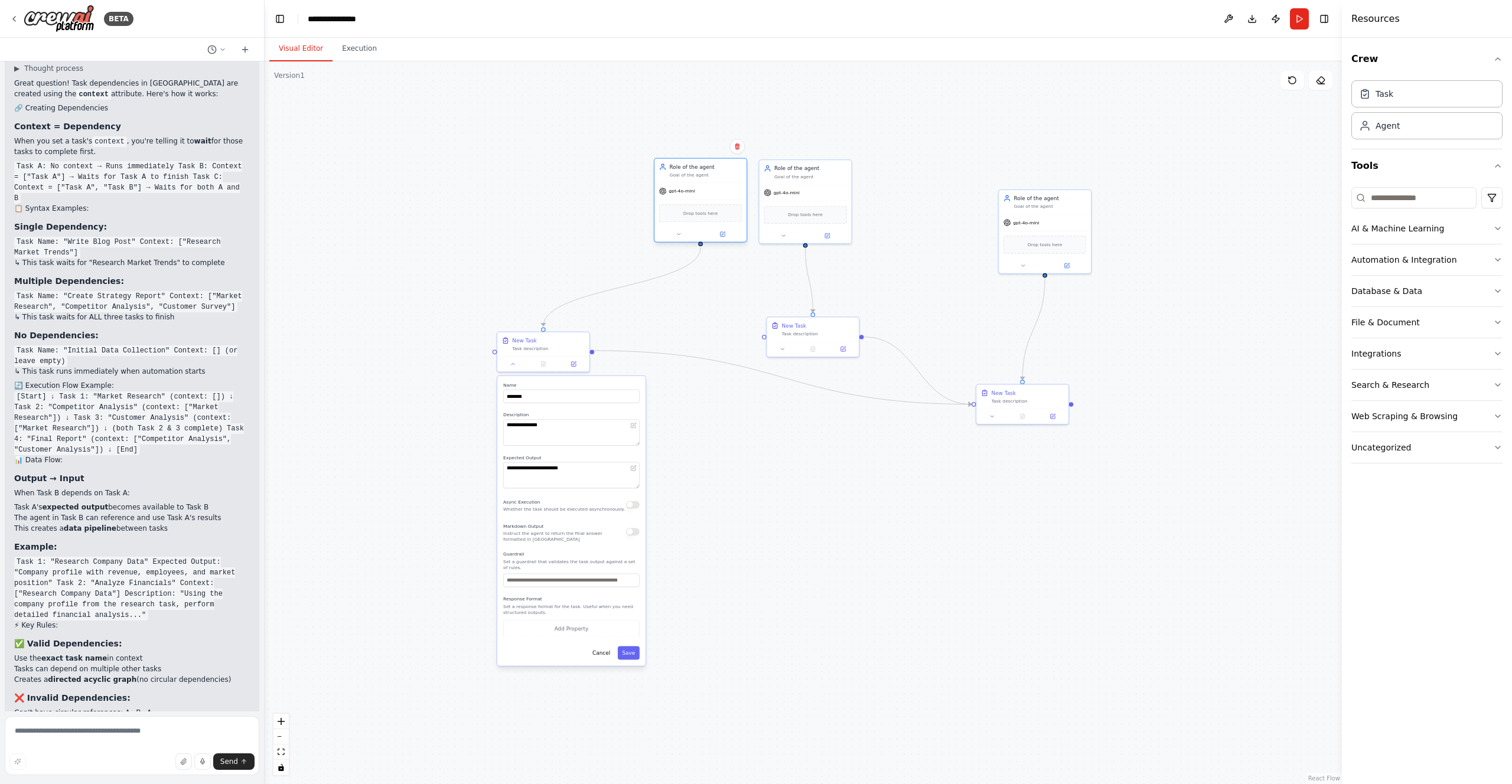
click at [713, 202] on div "Drop tools here" at bounding box center [700, 213] width 92 height 27
drag, startPoint x: 1021, startPoint y: 201, endPoint x: 893, endPoint y: 172, distance: 131.2
click at [893, 172] on div "Role of the agent Goal of the agent" at bounding box center [923, 170] width 73 height 15
click at [510, 362] on button at bounding box center [513, 362] width 26 height 9
drag, startPoint x: 569, startPoint y: 338, endPoint x: 701, endPoint y: 390, distance: 141.9
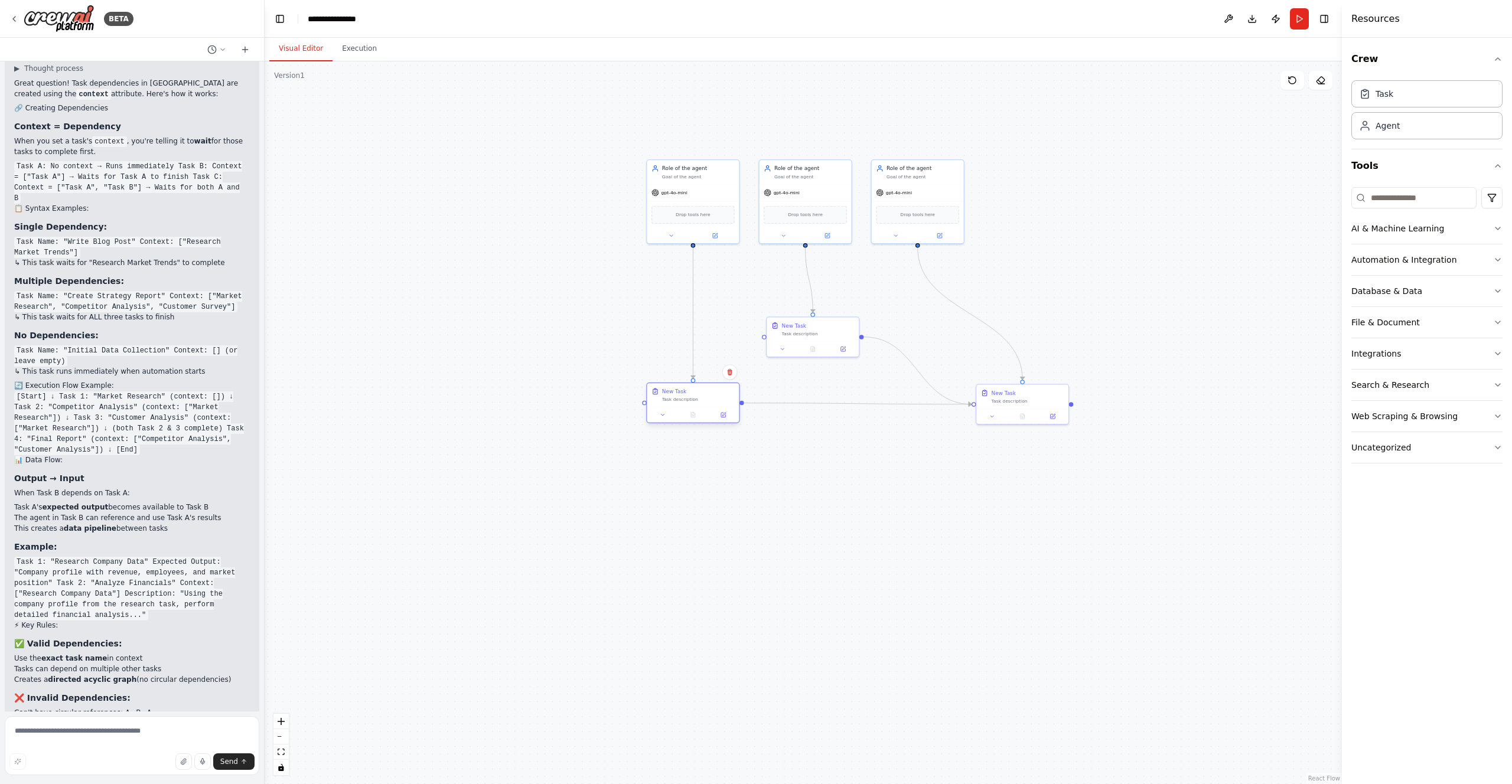
click at [701, 390] on div "New Task" at bounding box center [698, 392] width 73 height 8
drag, startPoint x: 999, startPoint y: 392, endPoint x: 894, endPoint y: 392, distance: 105.0
click at [894, 392] on div "New Task" at bounding box center [898, 392] width 24 height 8
drag, startPoint x: 826, startPoint y: 323, endPoint x: 817, endPoint y: 296, distance: 28.5
click at [817, 296] on div "New Task Task description" at bounding box center [806, 305] width 92 height 24
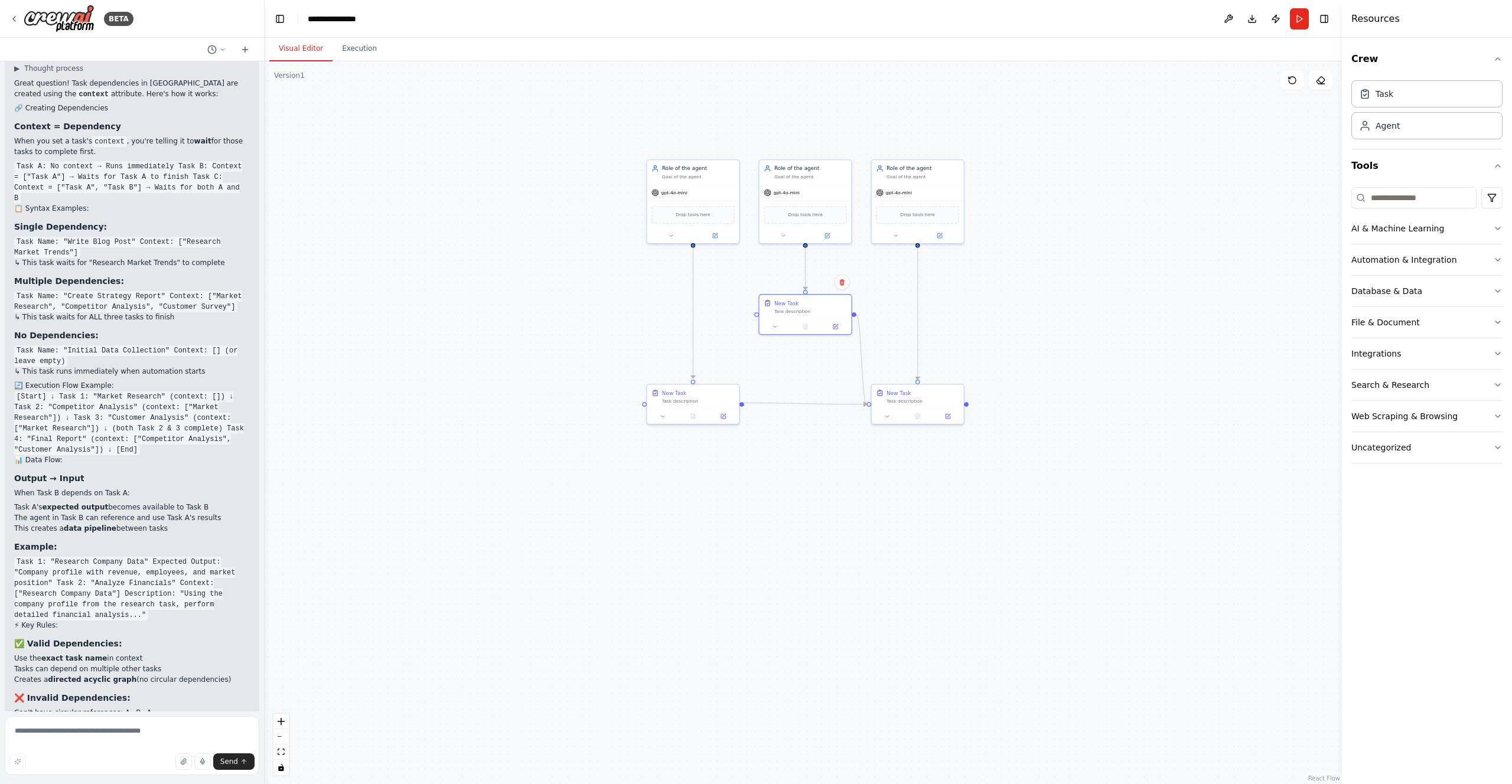
click at [799, 471] on div ".deletable-edge-delete-btn { width: 20px; height: 20px; border: 0px solid #ffff…" at bounding box center [803, 423] width 1077 height 723
click at [63, 726] on textarea at bounding box center [132, 746] width 255 height 59
type textarea "**********"
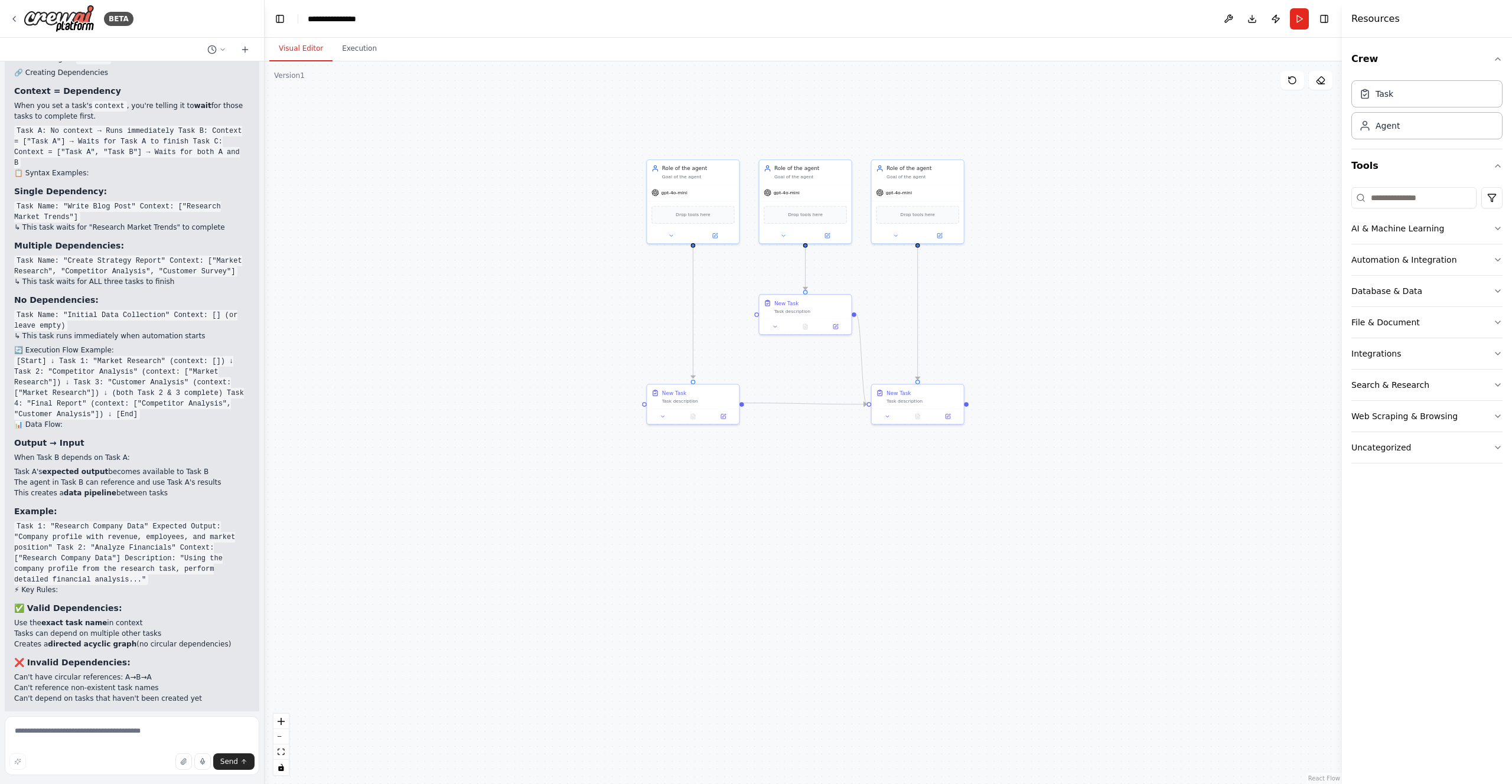
scroll to position [6577, 0]
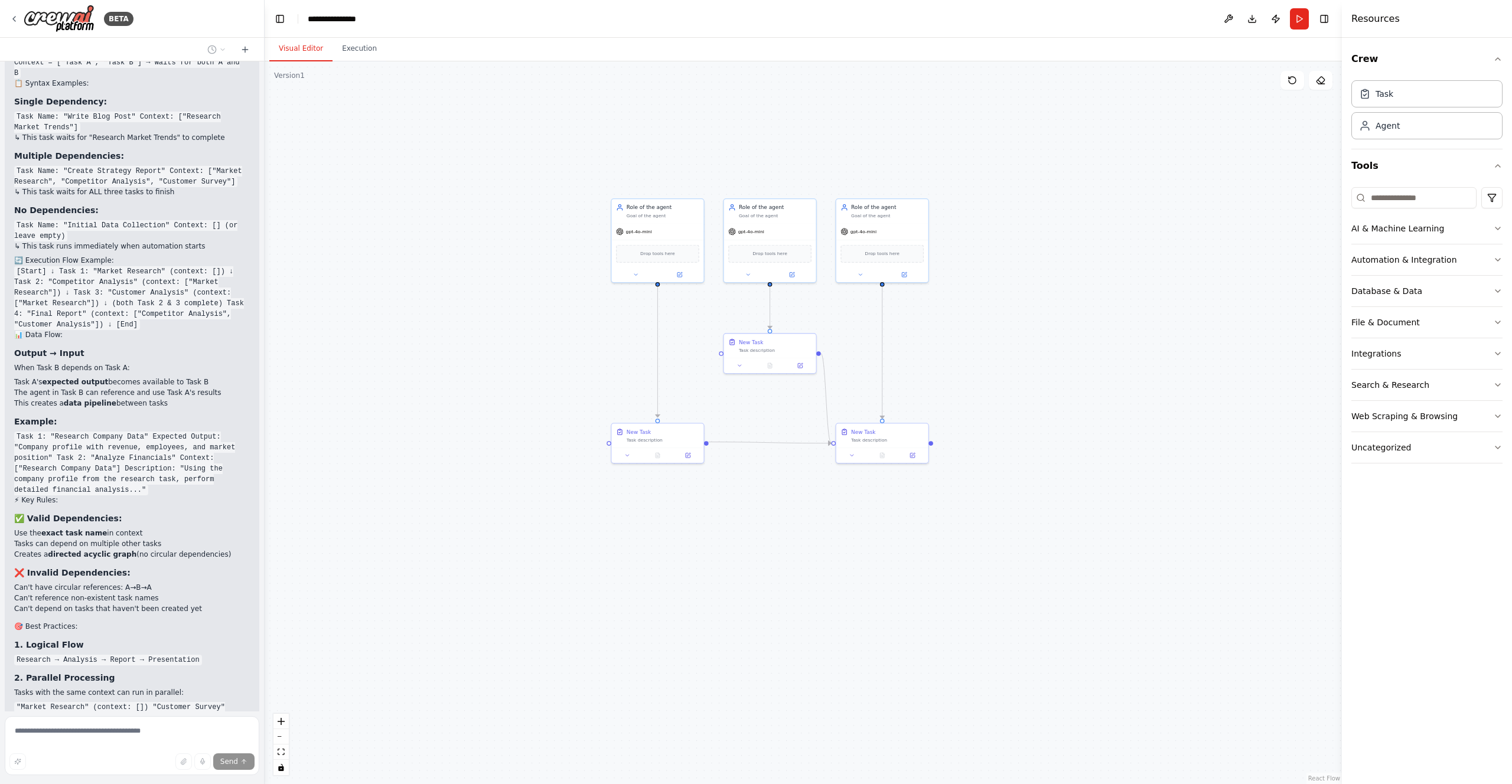
drag, startPoint x: 610, startPoint y: 132, endPoint x: 571, endPoint y: 164, distance: 50.4
click at [571, 164] on div ".deletable-edge-delete-btn { width: 20px; height: 20px; border: 0px solid #ffff…" at bounding box center [803, 423] width 1077 height 723
click at [640, 225] on span "gpt-4o-mini" at bounding box center [635, 224] width 26 height 6
click at [659, 431] on div "Task description" at bounding box center [660, 433] width 73 height 6
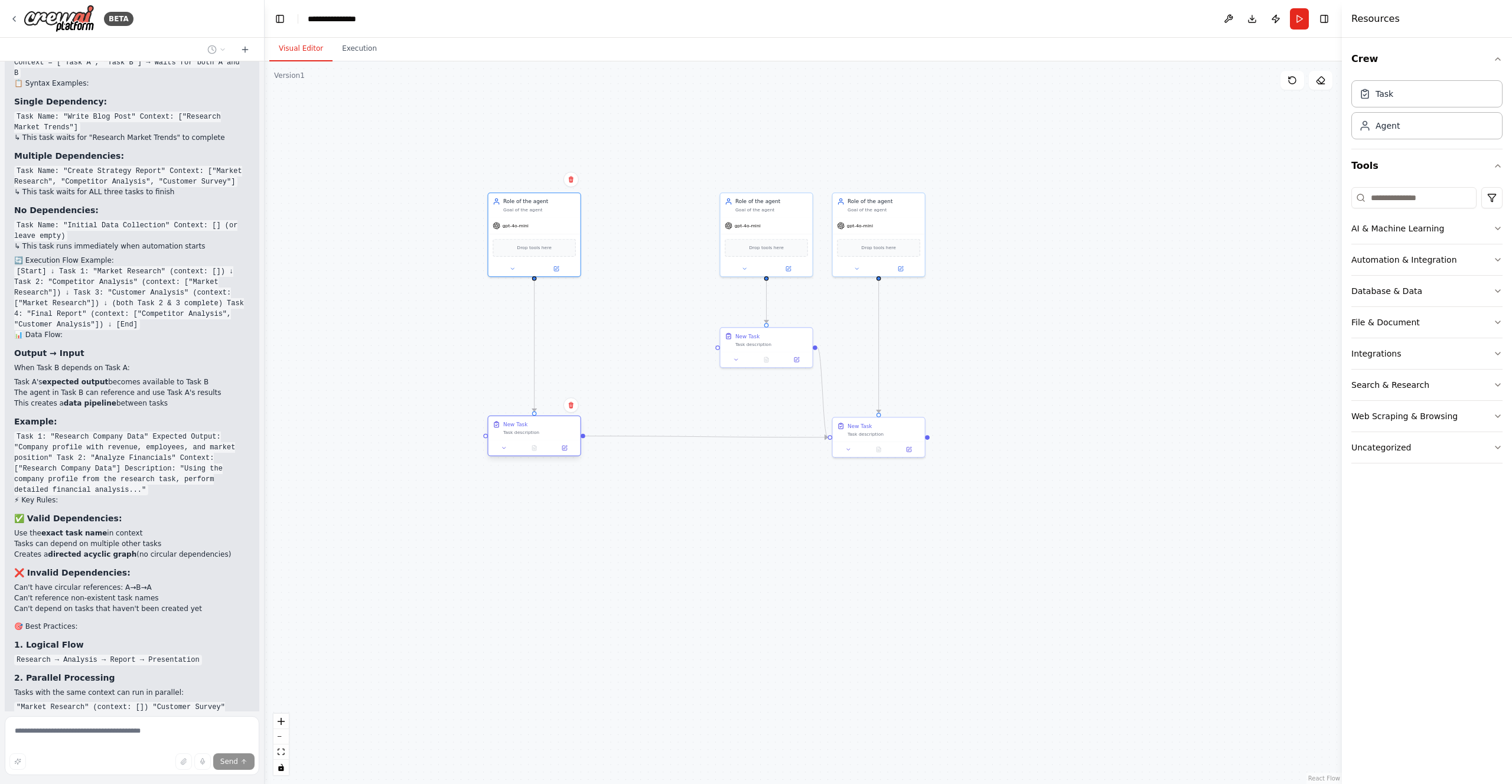
drag, startPoint x: 659, startPoint y: 431, endPoint x: 538, endPoint y: 433, distance: 121.0
click at [538, 433] on div "Task description" at bounding box center [540, 433] width 73 height 6
click at [745, 250] on div "Drop tools here" at bounding box center [766, 246] width 83 height 18
click at [744, 328] on div "New Task Task description" at bounding box center [767, 338] width 92 height 24
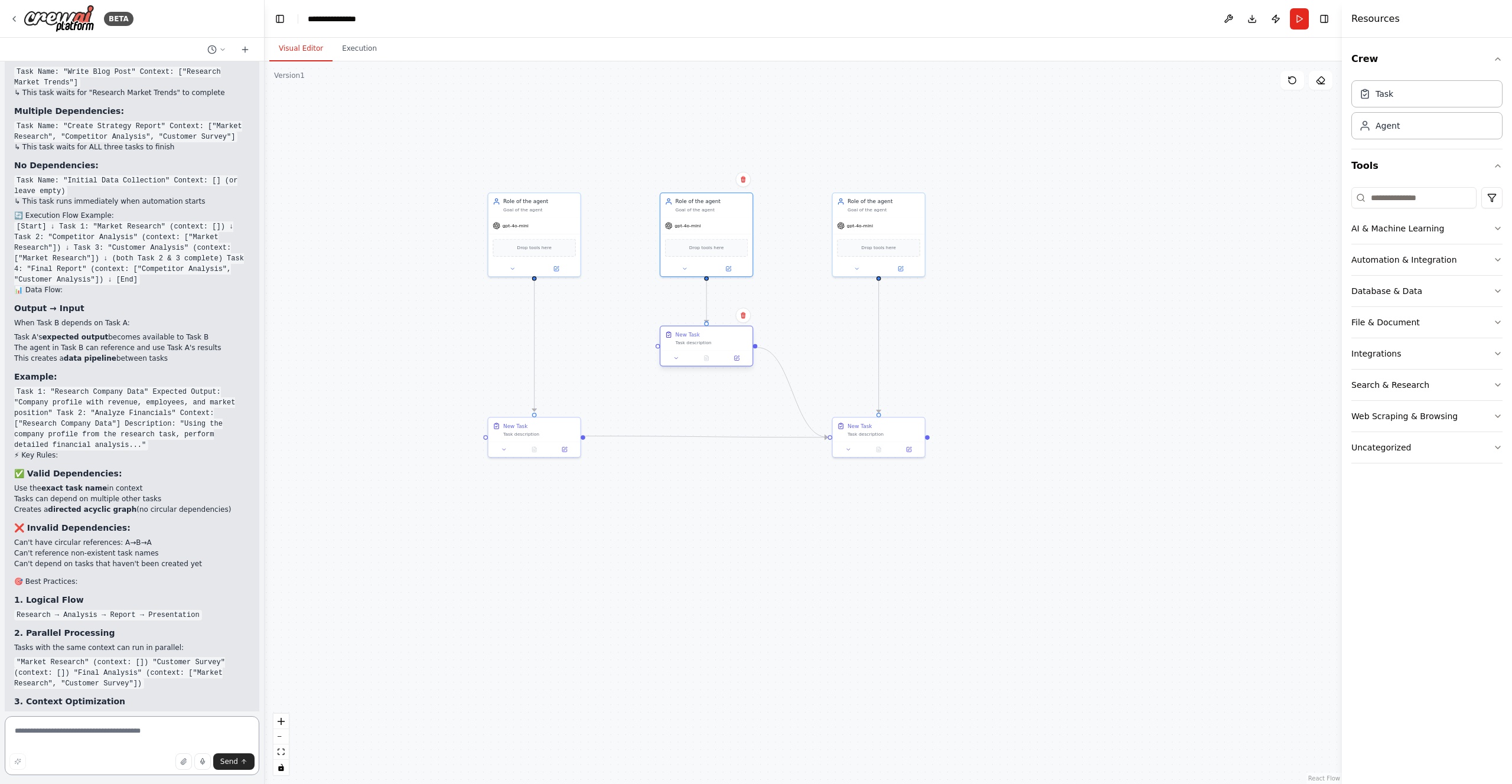
drag, startPoint x: 744, startPoint y: 328, endPoint x: 686, endPoint y: 331, distance: 58.1
click at [686, 331] on div "New Task Task description" at bounding box center [706, 338] width 92 height 24
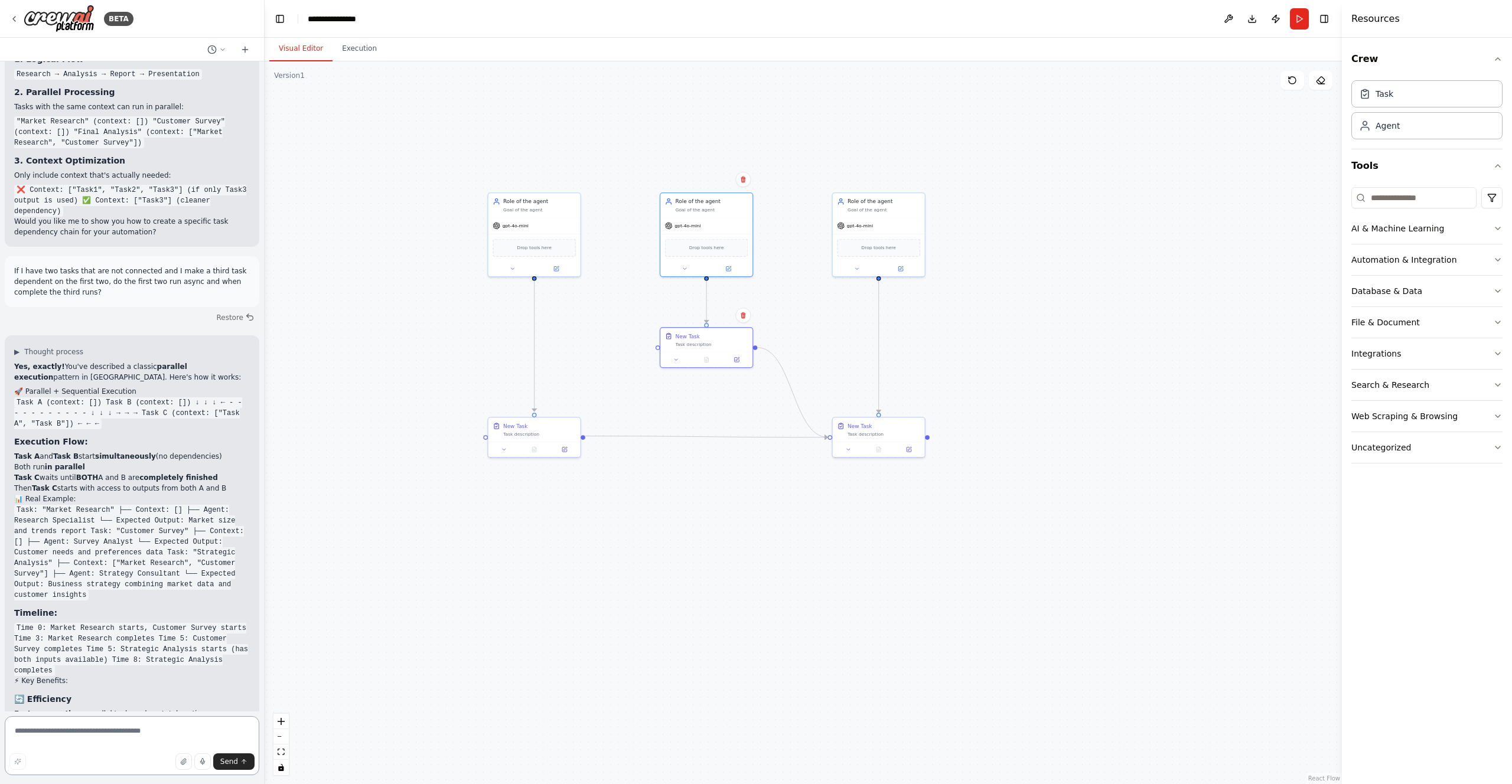
scroll to position [7173, 0]
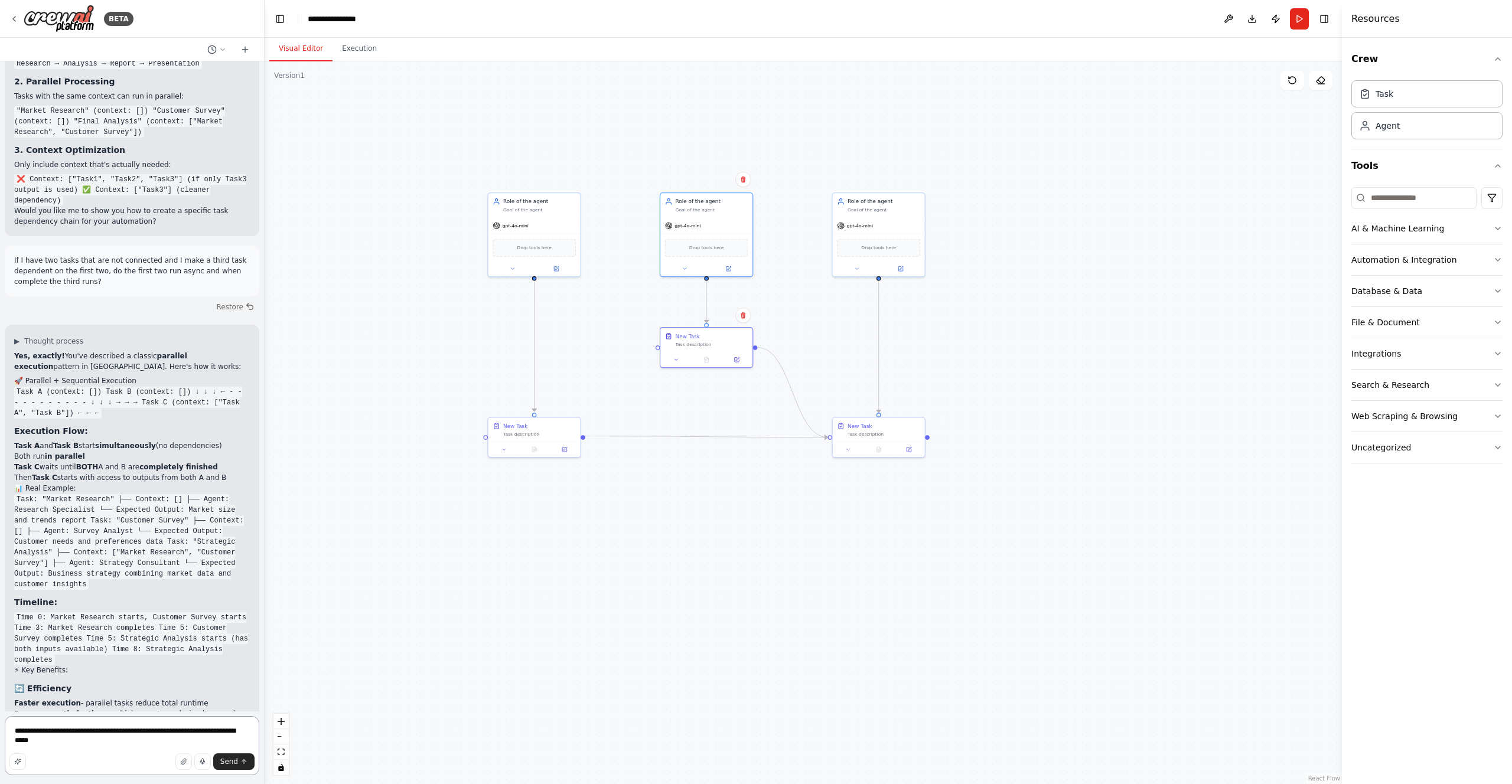
type textarea "**********"
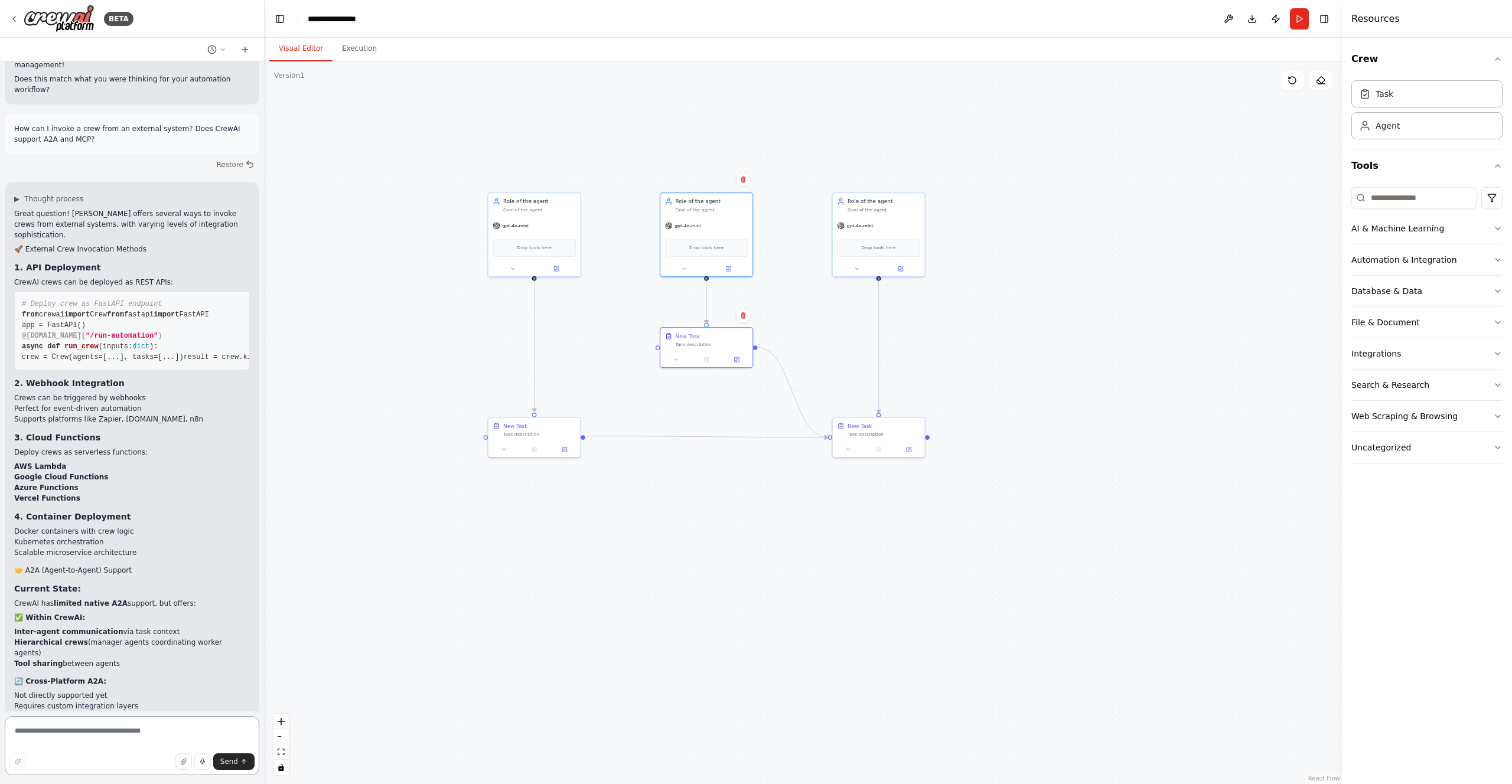
scroll to position [8036, 0]
drag, startPoint x: 16, startPoint y: 411, endPoint x: 110, endPoint y: 424, distance: 94.9
click at [110, 627] on ul "Inter-agent communication via task context Hierarchical crews (manager agents c…" at bounding box center [132, 648] width 236 height 42
drag, startPoint x: 112, startPoint y: 433, endPoint x: 10, endPoint y: 410, distance: 104.6
click at [10, 410] on div "▶ Thought process Great question! [PERSON_NAME] offers several ways to invoke c…" at bounding box center [132, 787] width 255 height 1208
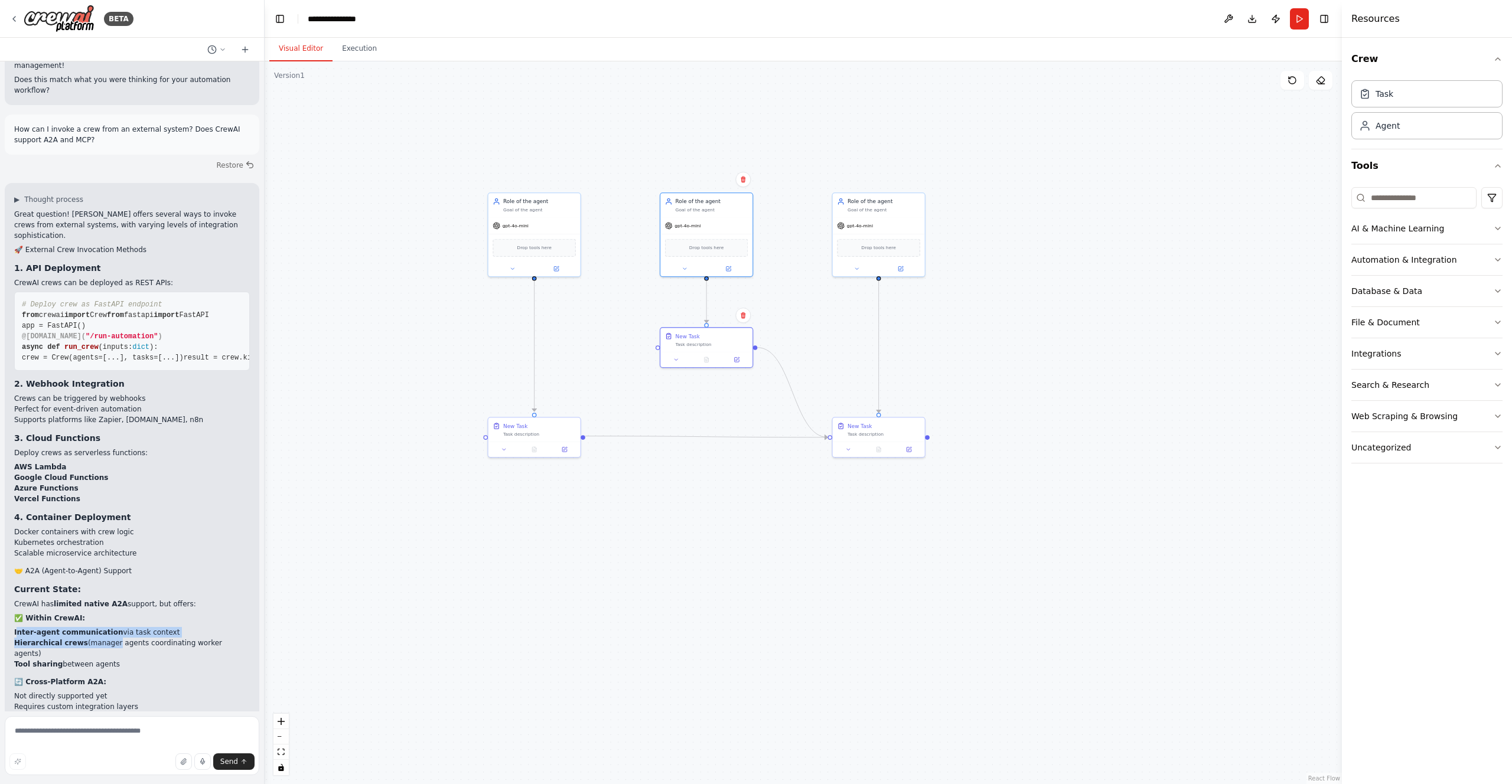
copy ul "Inter-agent communication via task context Hierarchical crews (manager agents c…"
click at [62, 731] on textarea at bounding box center [132, 746] width 255 height 59
paste textarea "**********"
type textarea "**********"
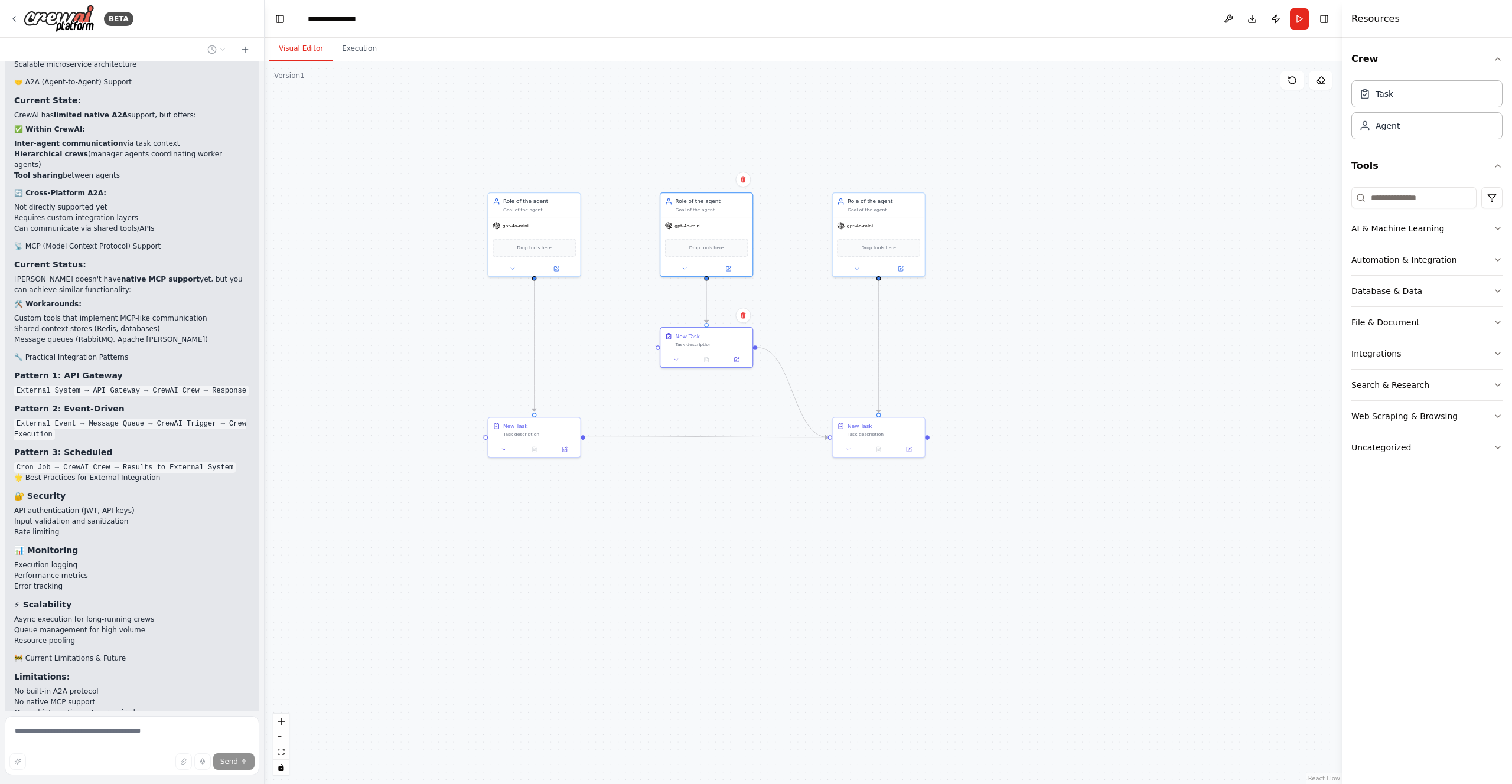
scroll to position [8606, 0]
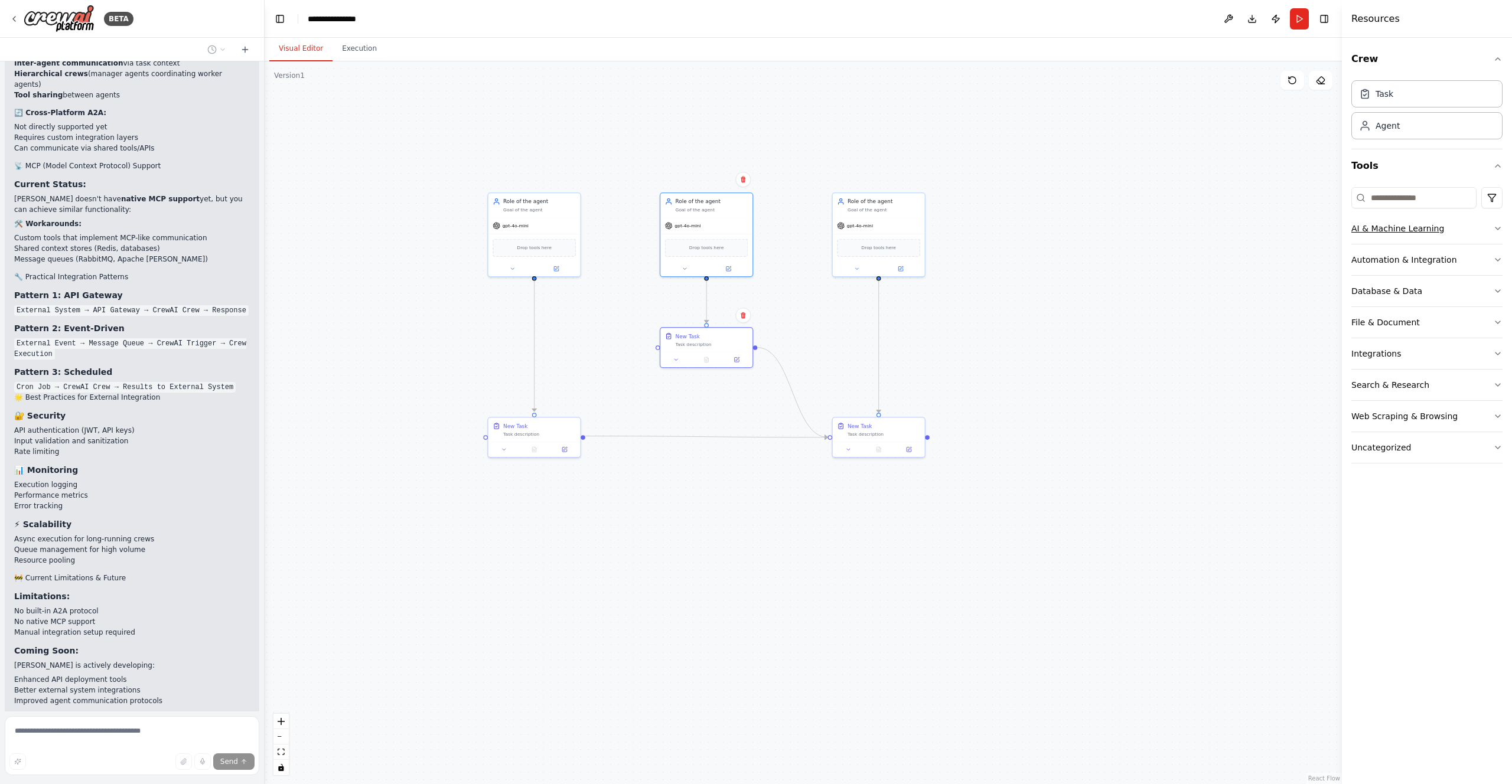
click at [1376, 230] on div "AI & Machine Learning" at bounding box center [1398, 229] width 93 height 12
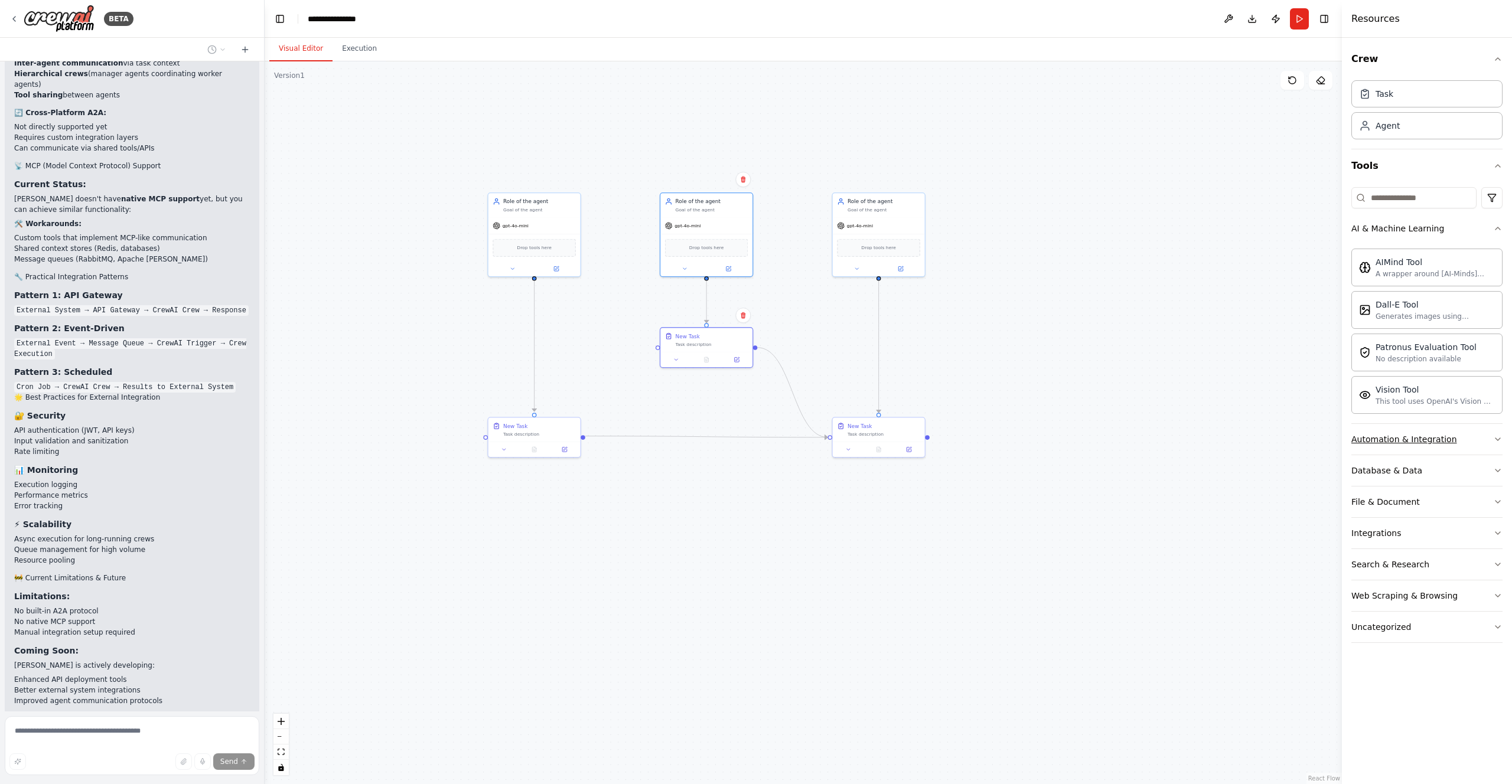
click at [1387, 428] on button "Automation & Integration" at bounding box center [1427, 439] width 151 height 31
click at [1380, 229] on div "AI & Machine Learning" at bounding box center [1398, 229] width 93 height 12
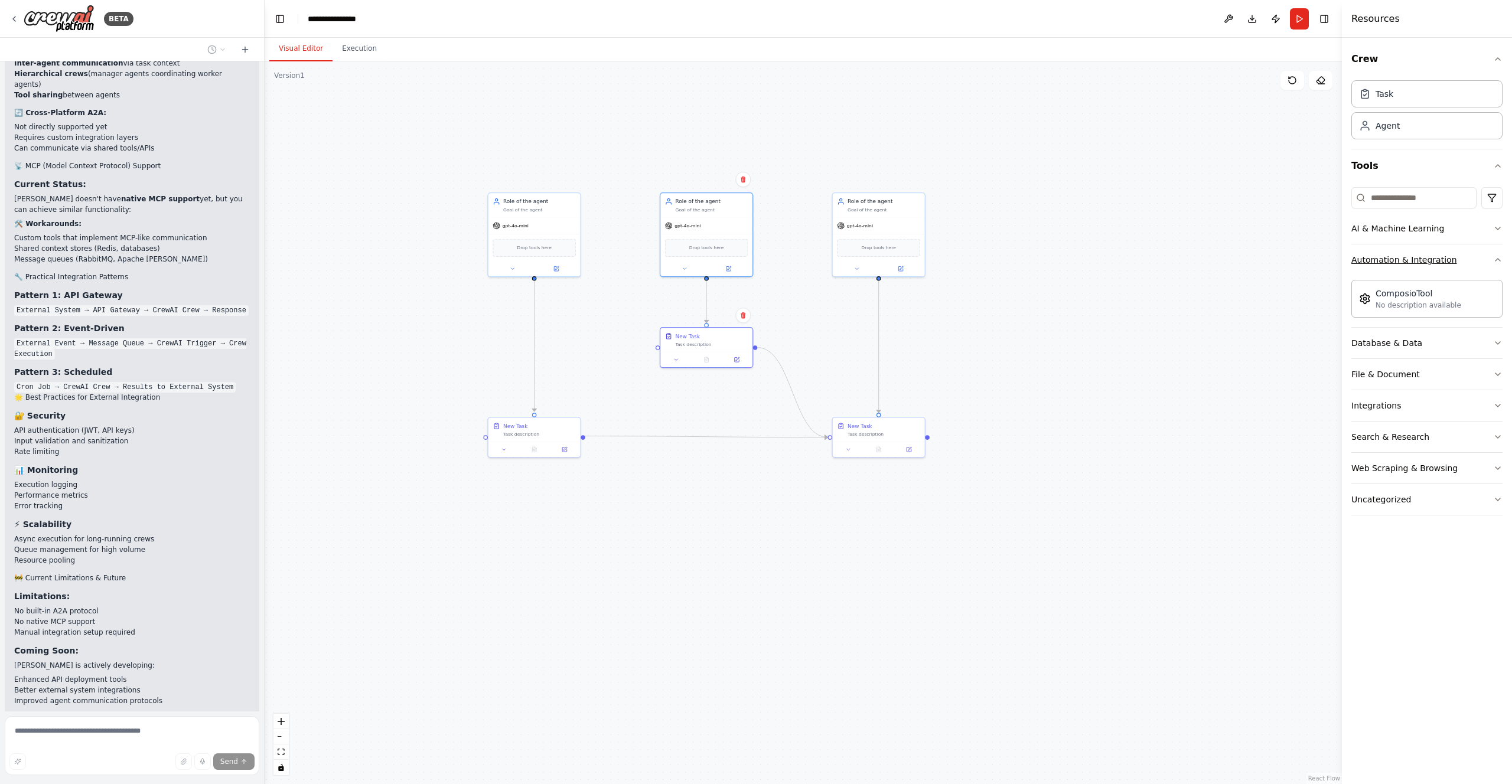
click at [1380, 263] on div "Automation & Integration" at bounding box center [1404, 260] width 106 height 12
click at [1381, 290] on div "Database & Data" at bounding box center [1387, 291] width 71 height 12
click at [1378, 321] on div "File & Document" at bounding box center [1385, 322] width 68 height 12
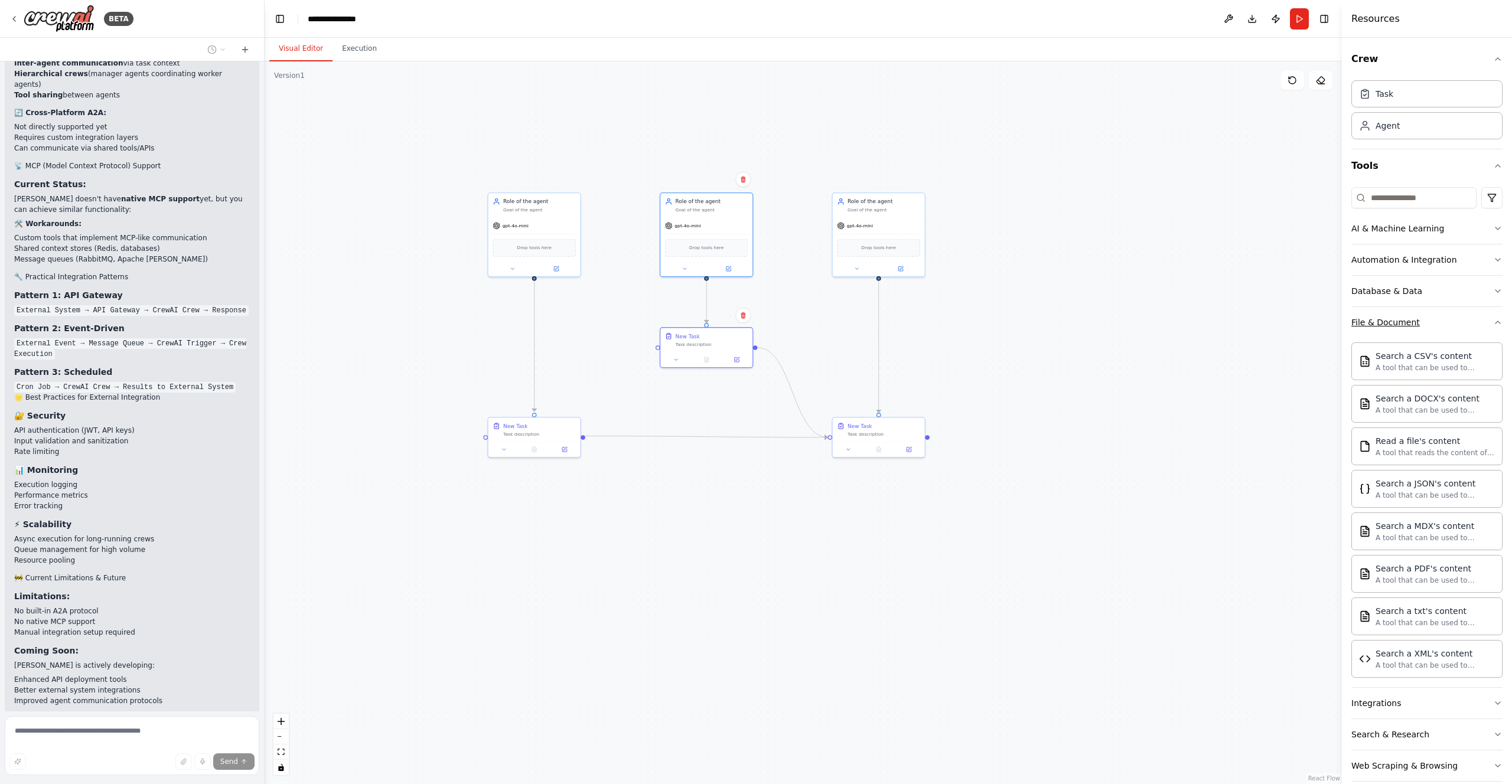
click at [1378, 321] on div "File & Document" at bounding box center [1385, 322] width 68 height 12
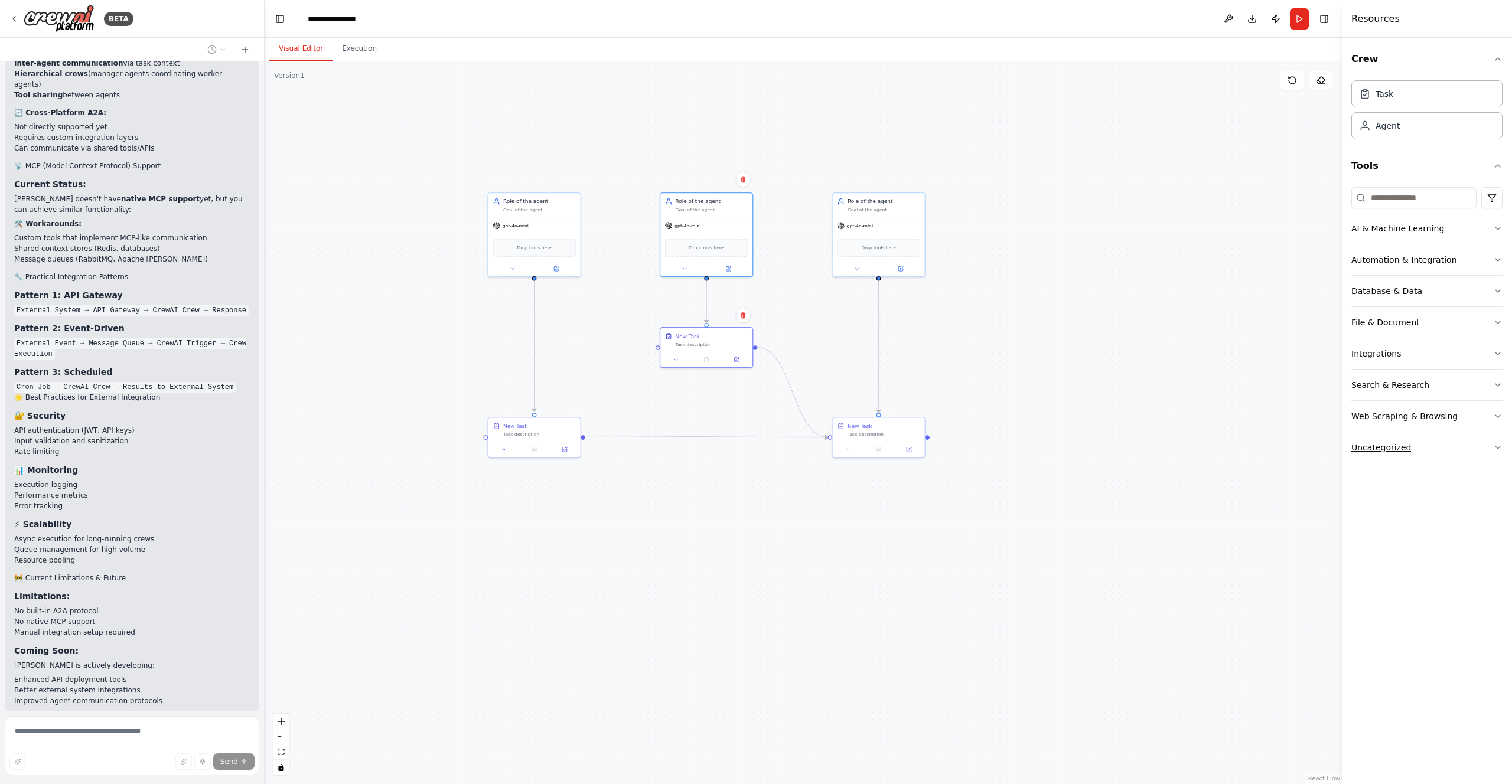
click at [1406, 452] on div "Uncategorized" at bounding box center [1381, 448] width 60 height 12
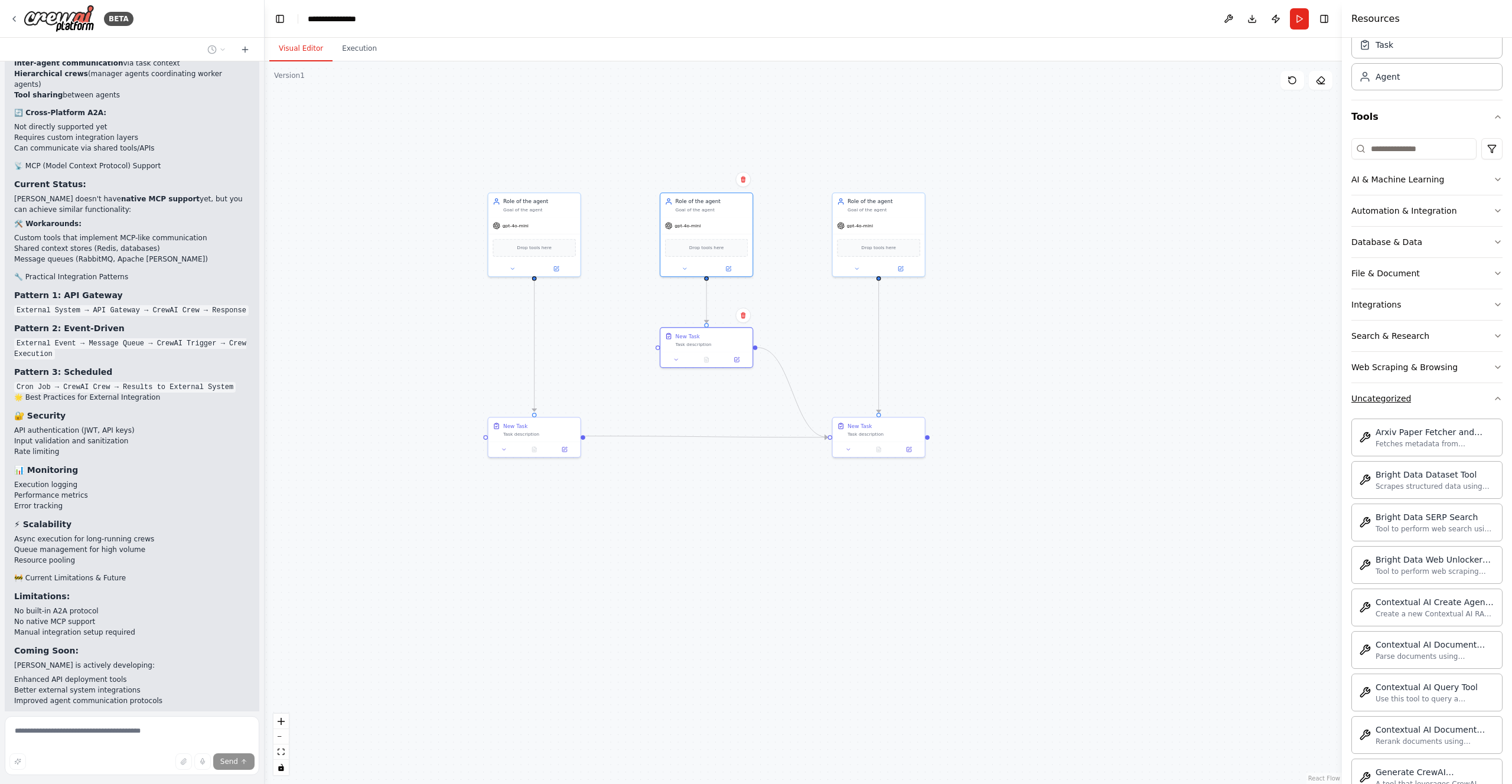
scroll to position [0, 0]
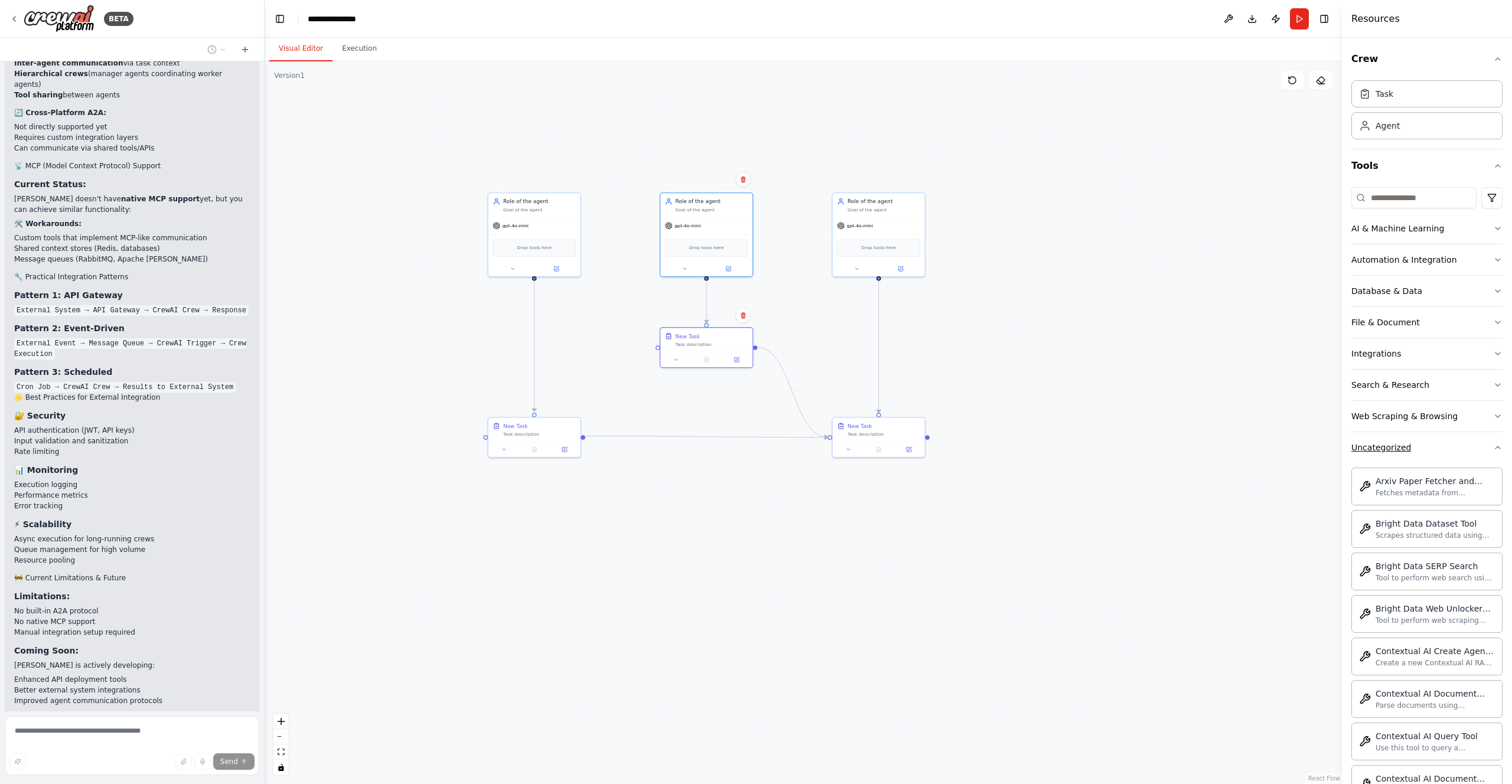
click at [1376, 442] on div "Uncategorized" at bounding box center [1381, 448] width 60 height 12
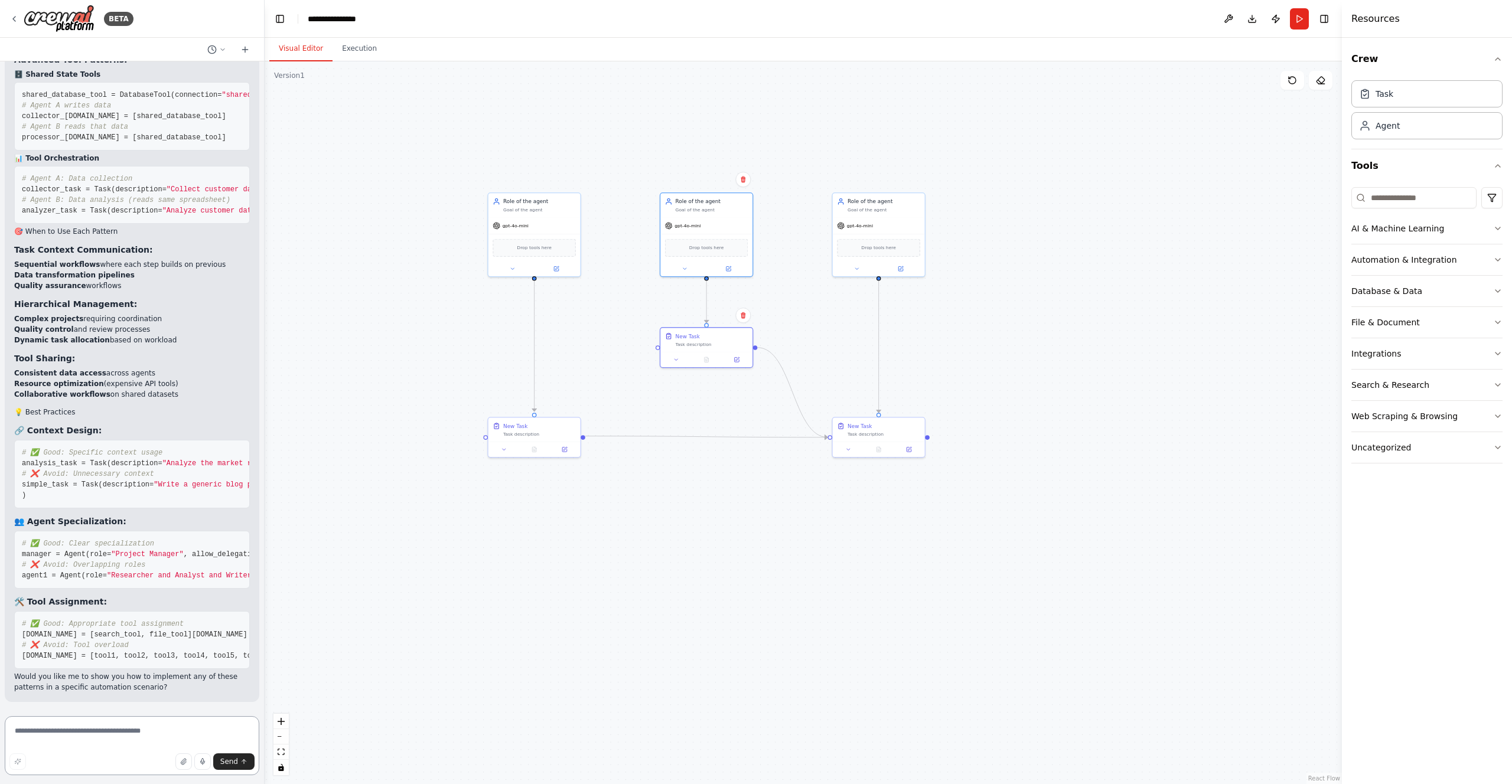
scroll to position [11671, 0]
click at [55, 733] on textarea at bounding box center [132, 746] width 255 height 59
type textarea "**********"
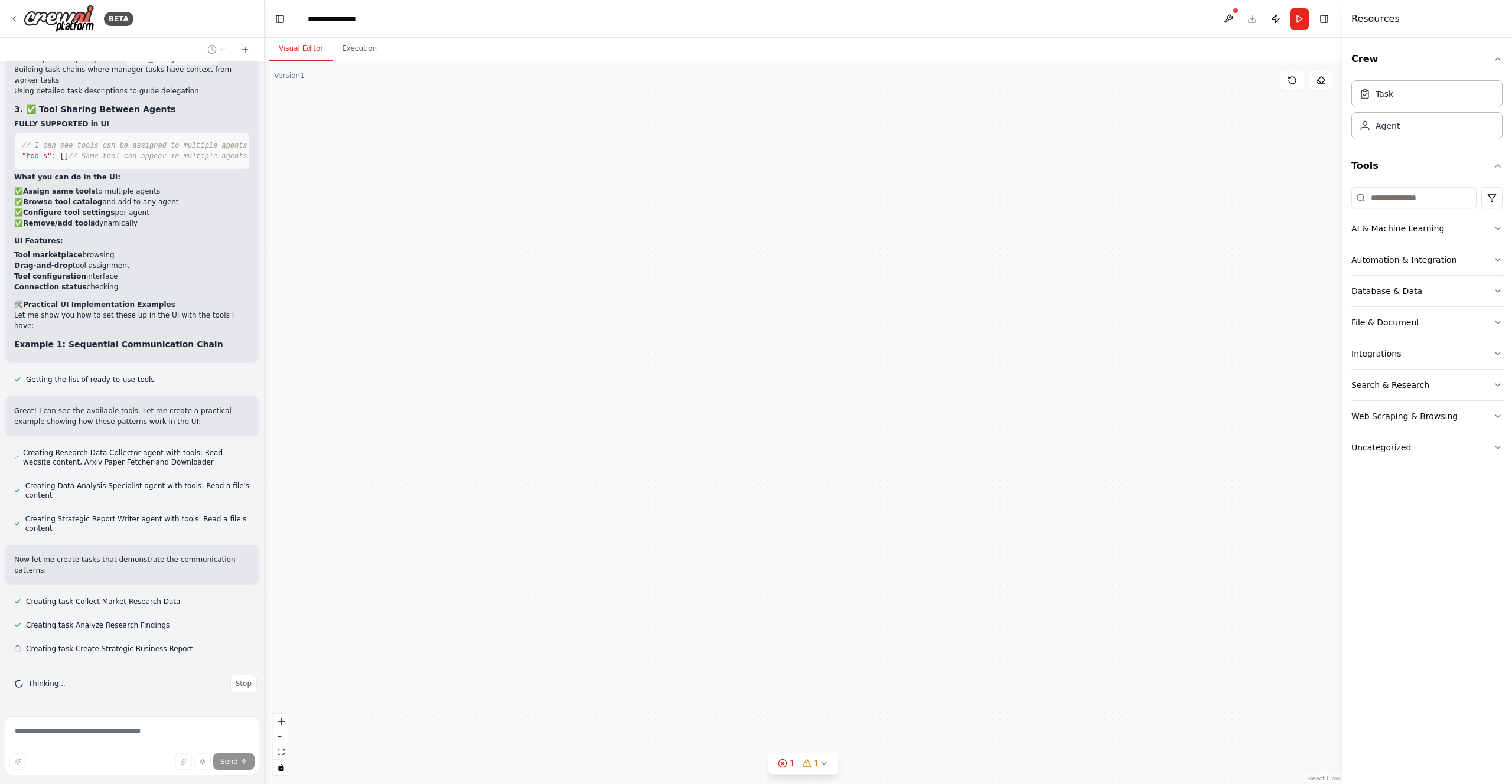
scroll to position [12963, 0]
click at [418, 245] on div "Goal of the agent" at bounding box center [397, 246] width 73 height 6
click at [431, 216] on icon at bounding box center [429, 216] width 7 height 7
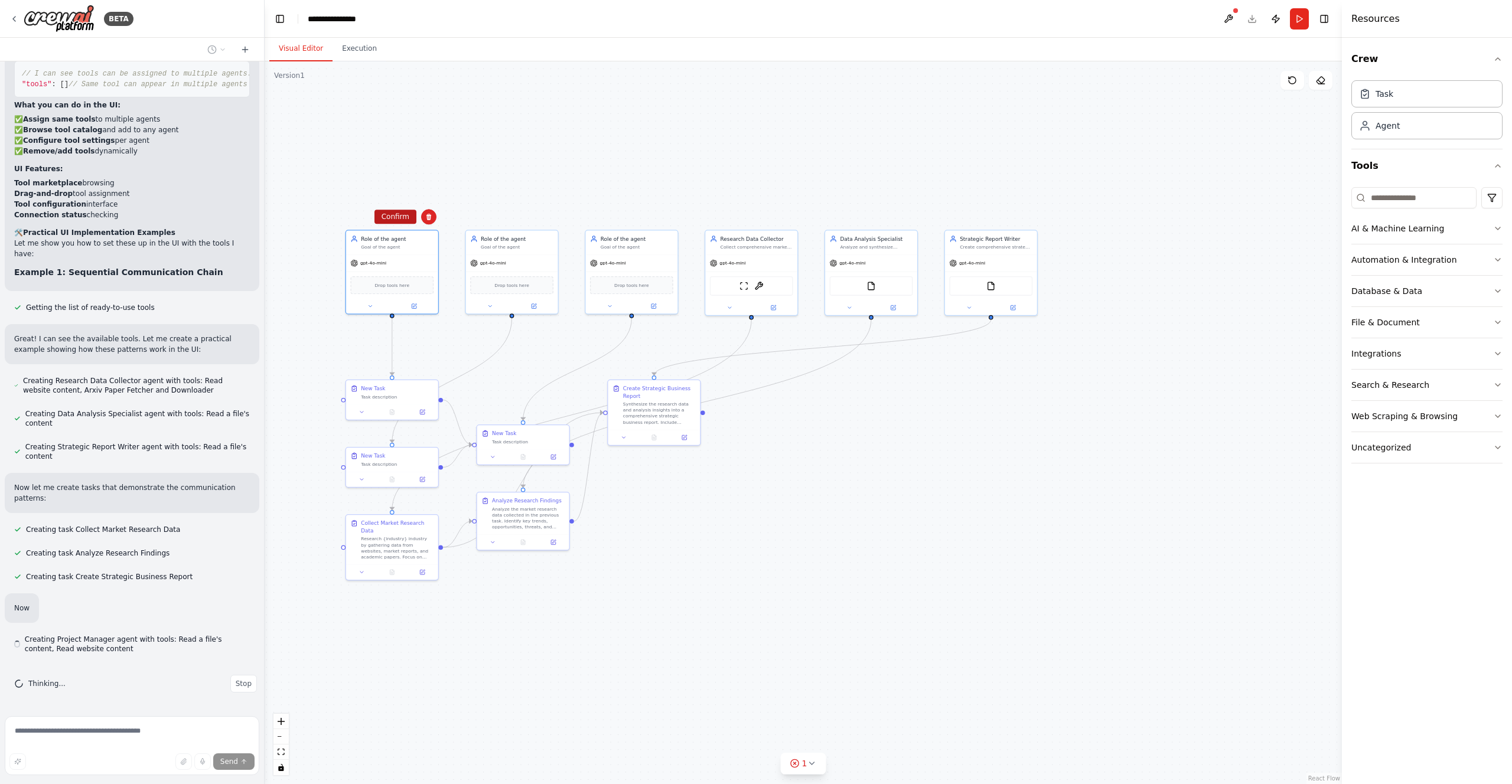
scroll to position [13035, 0]
click at [405, 212] on button "Confirm" at bounding box center [395, 217] width 42 height 14
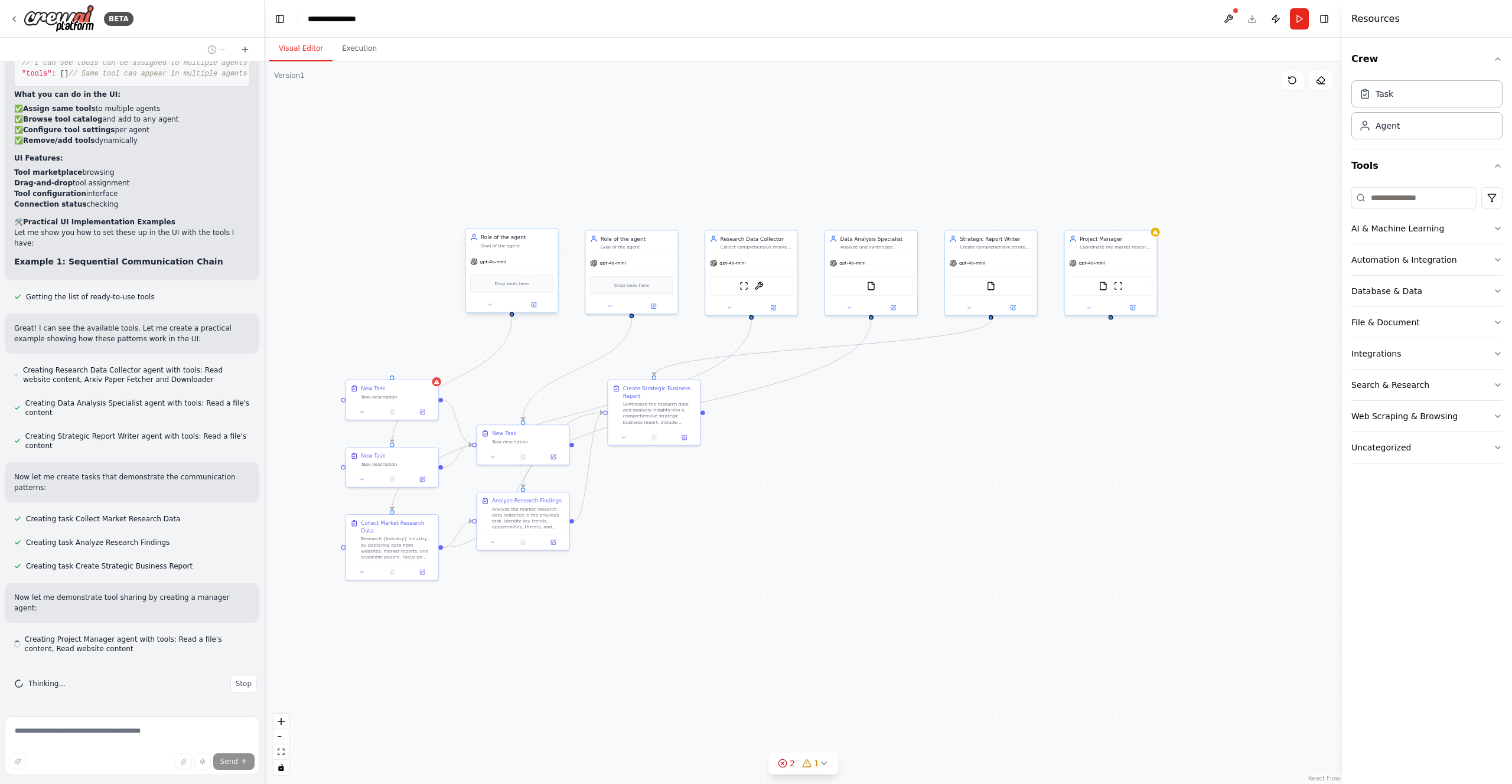
click at [491, 253] on div "gpt-4o-mini Drop tools here" at bounding box center [512, 283] width 92 height 59
click at [550, 219] on icon at bounding box center [548, 216] width 7 height 7
click at [515, 210] on button "Confirm" at bounding box center [515, 217] width 42 height 14
click at [415, 392] on div "New Task Task description" at bounding box center [397, 390] width 73 height 15
click at [431, 364] on button at bounding box center [429, 368] width 16 height 16
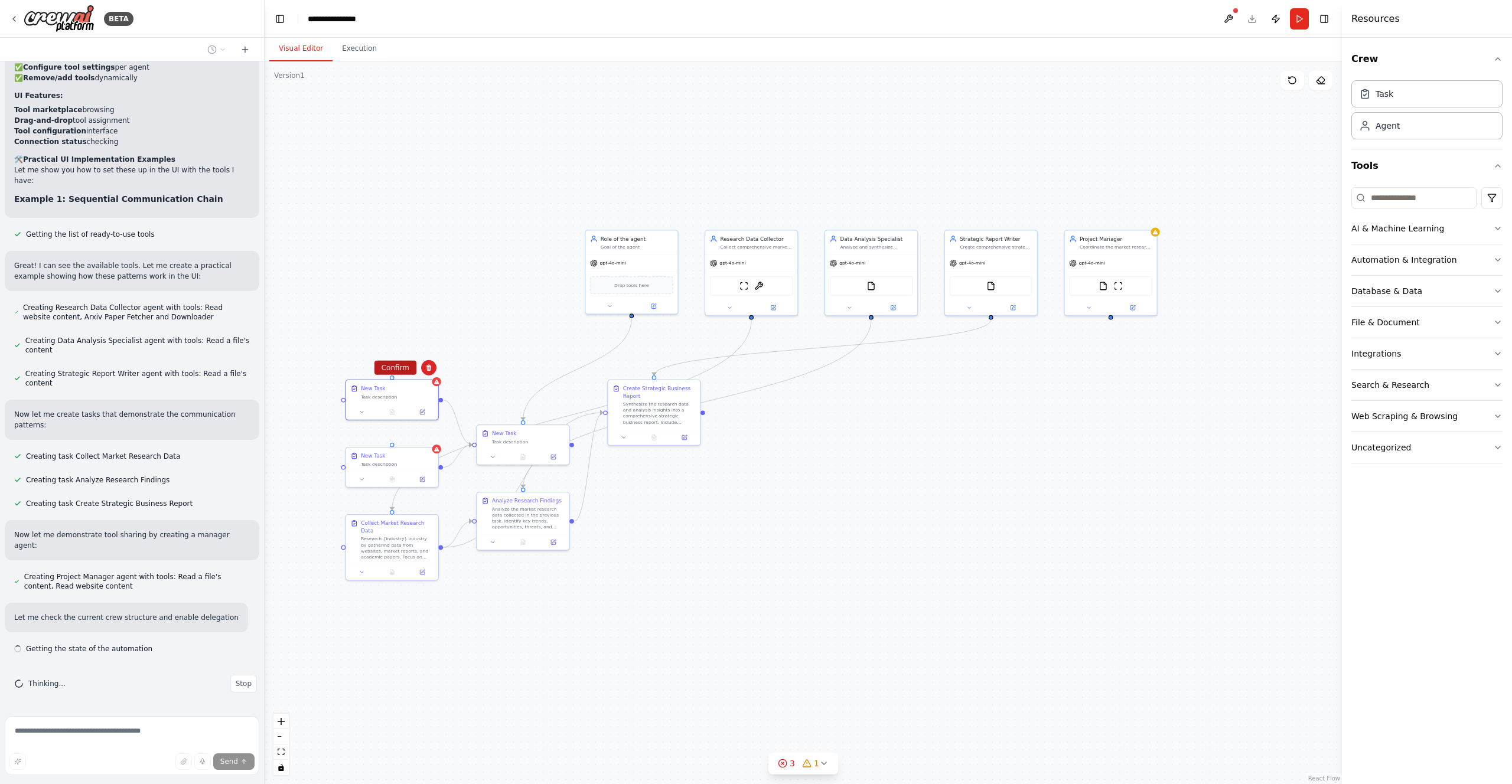
scroll to position [13108, 0]
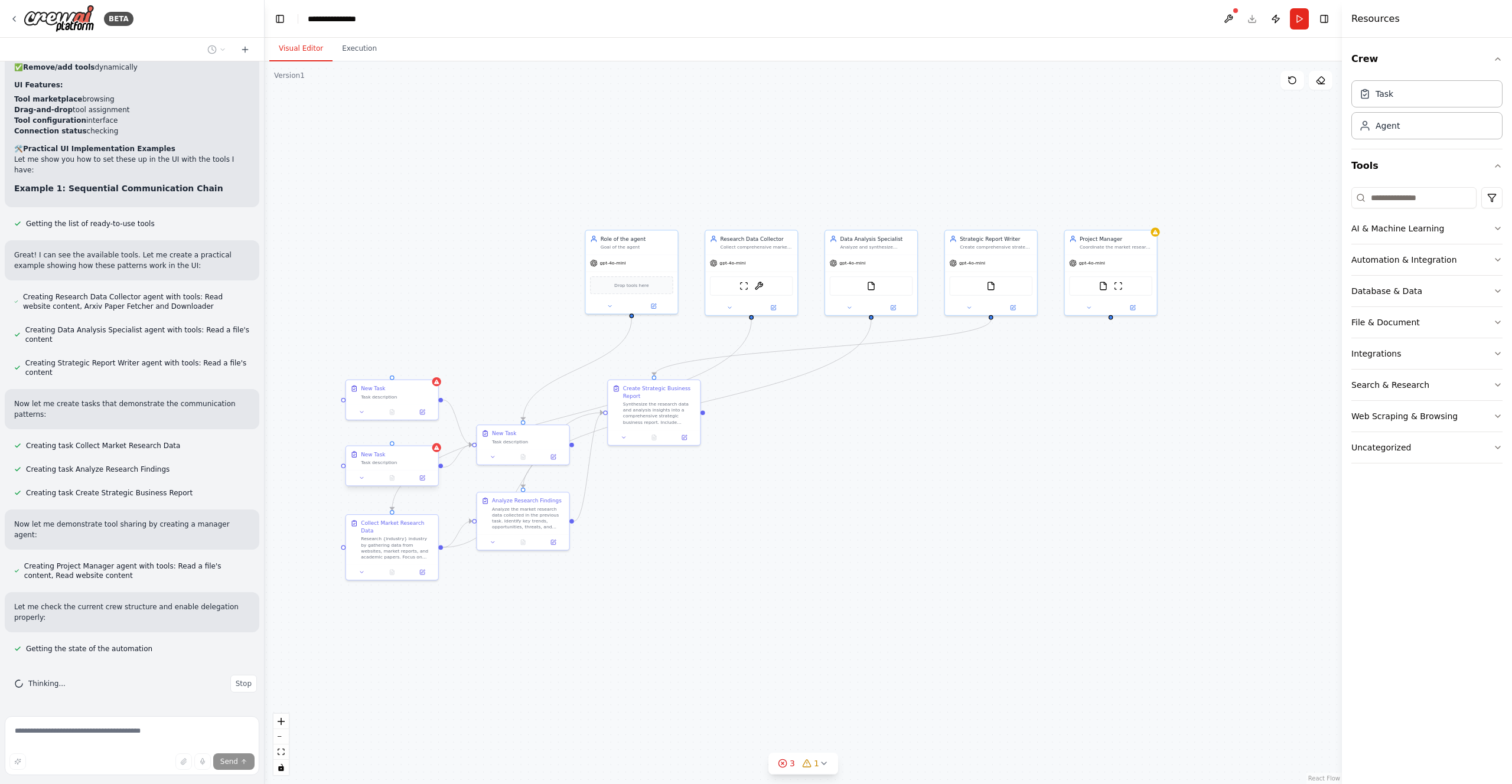
click at [409, 458] on div "New Task Task description" at bounding box center [397, 458] width 73 height 15
drag, startPoint x: 409, startPoint y: 458, endPoint x: 402, endPoint y: 250, distance: 208.1
click at [402, 250] on div "New Task Task description" at bounding box center [391, 248] width 73 height 15
click at [384, 272] on div "New Task Task description New Task Task description Role of the agent Goal of t…" at bounding box center [649, 421] width 683 height 458
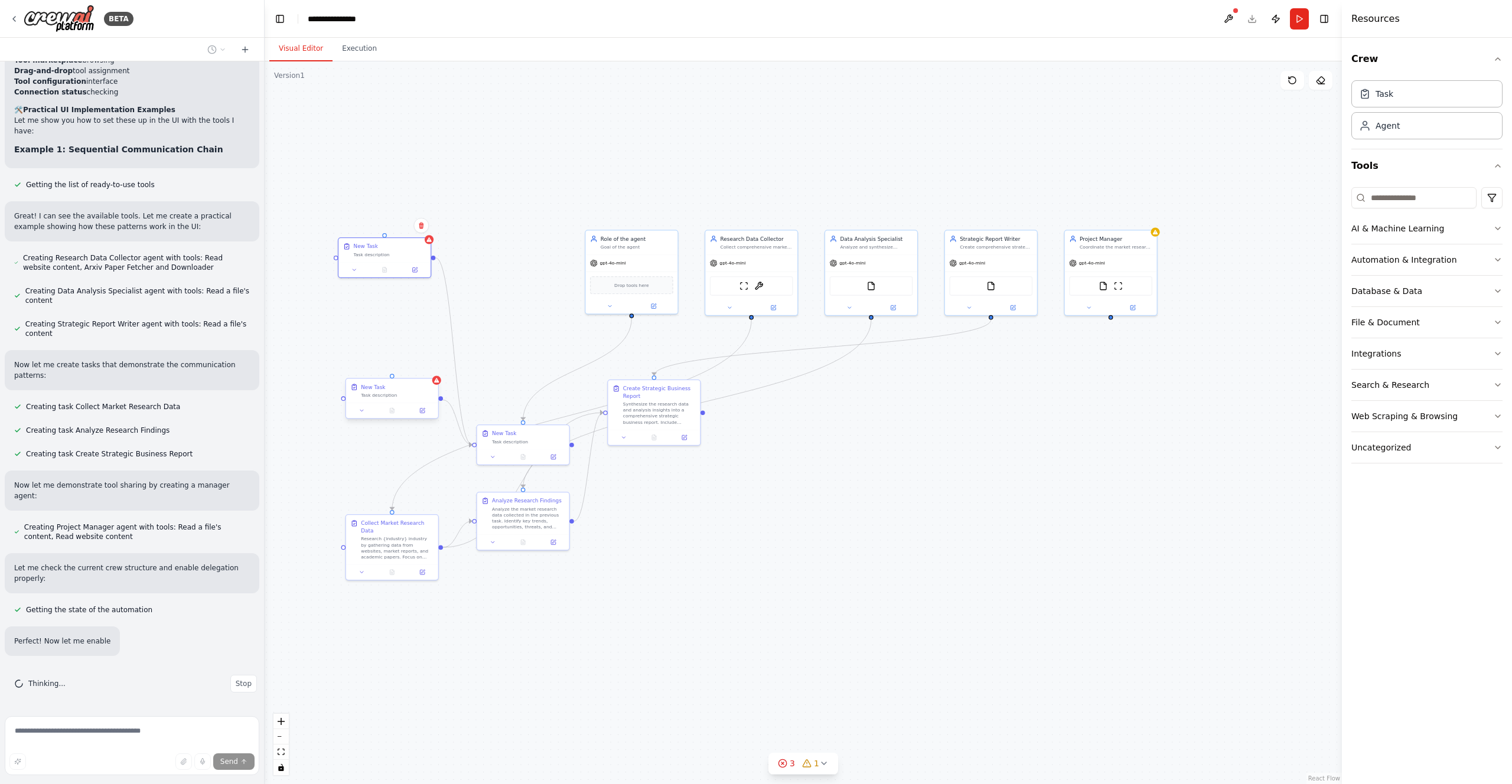
scroll to position [13182, 0]
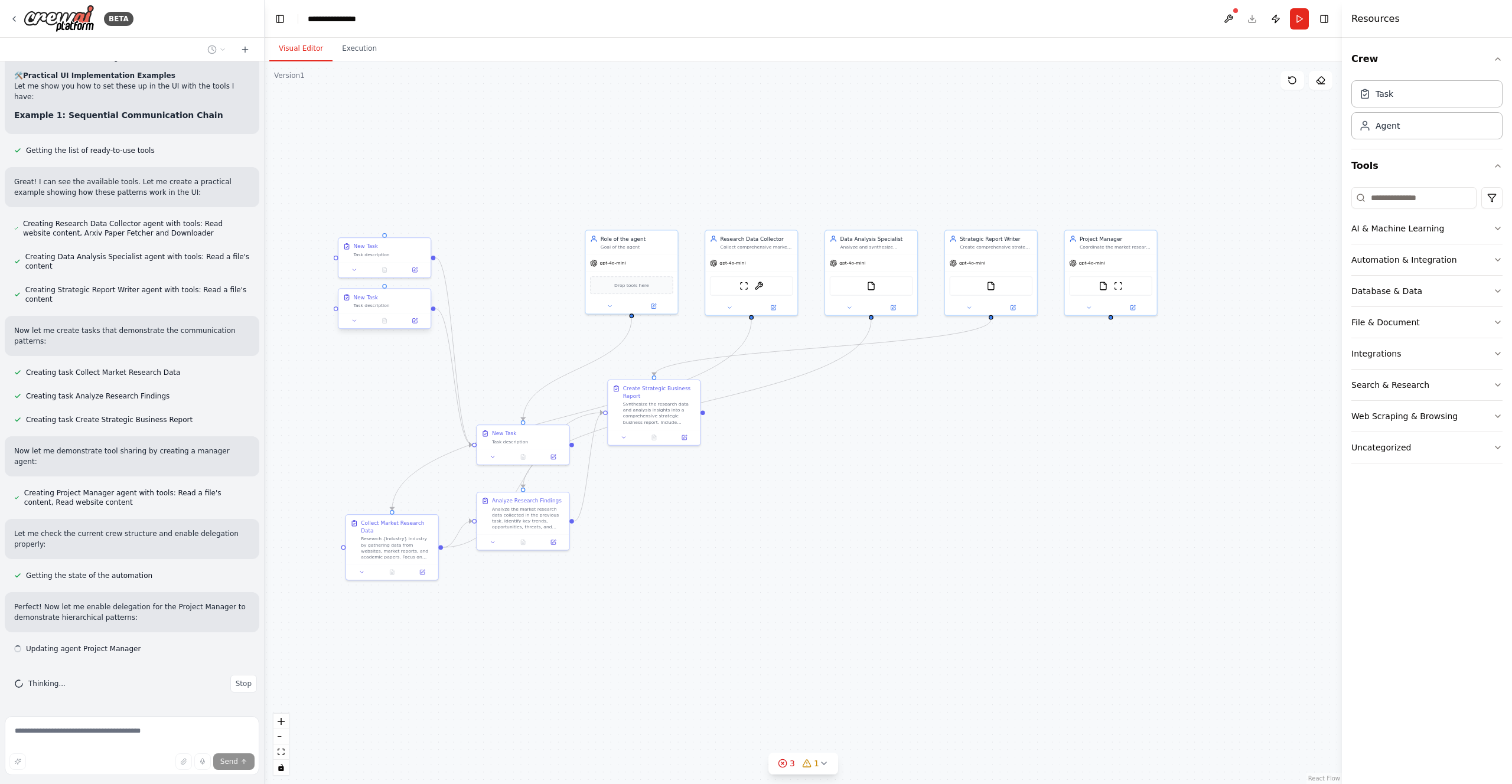
drag, startPoint x: 405, startPoint y: 390, endPoint x: 398, endPoint y: 301, distance: 89.3
click at [398, 301] on div "New Task Task description" at bounding box center [391, 301] width 73 height 15
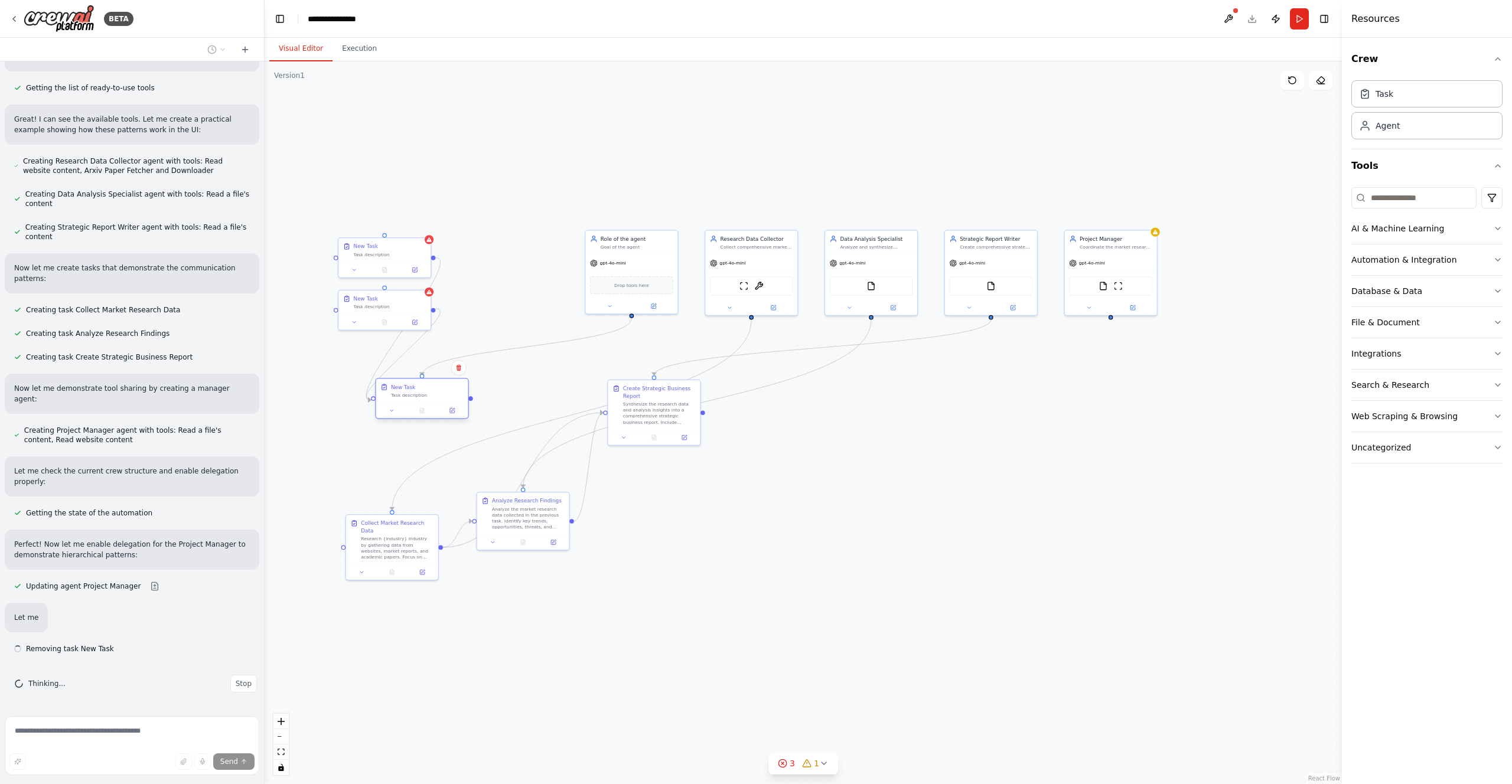
scroll to position [13244, 0]
drag, startPoint x: 443, startPoint y: 432, endPoint x: 393, endPoint y: 368, distance: 81.2
click at [393, 368] on div "New Task Task description" at bounding box center [428, 368] width 73 height 15
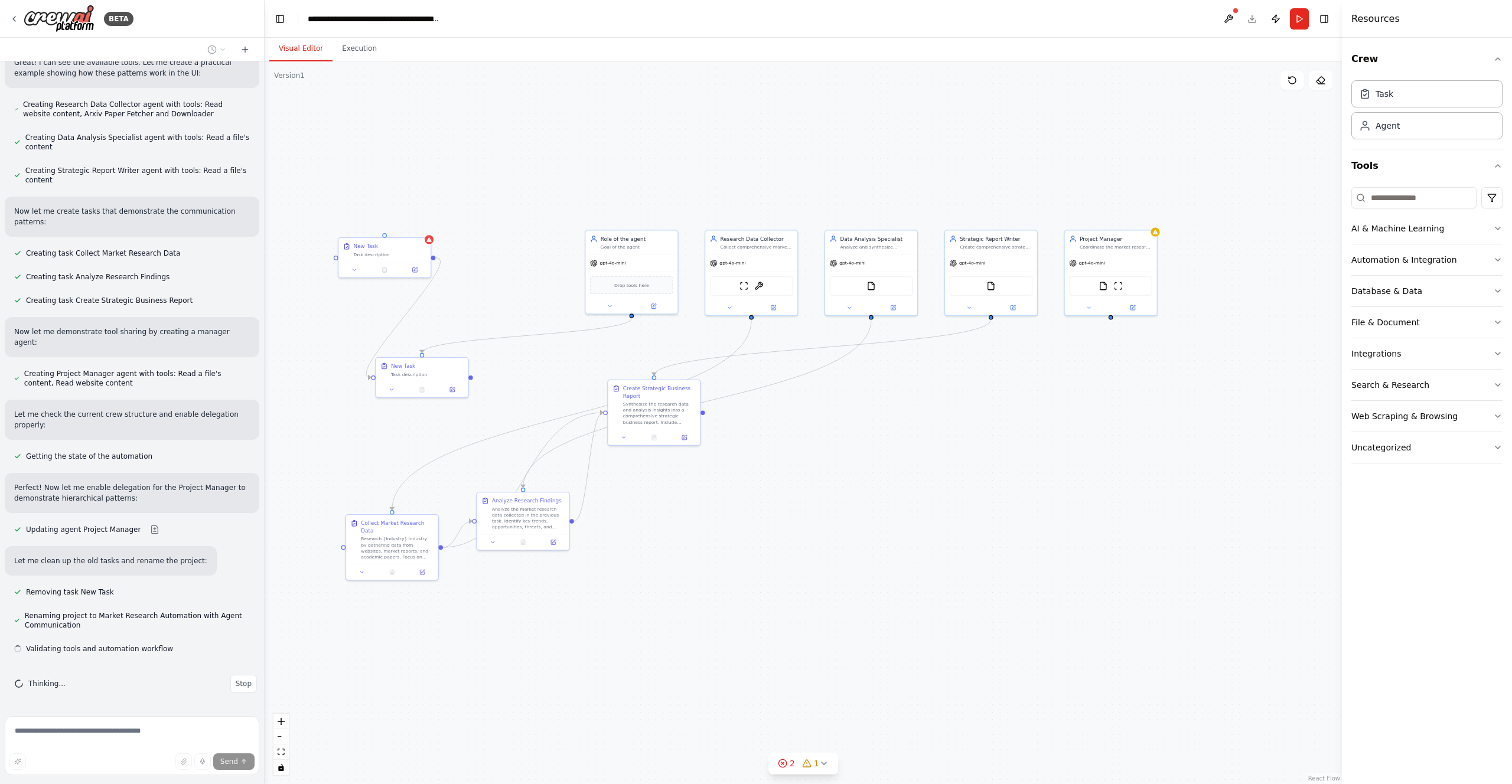
scroll to position [13301, 0]
click at [408, 247] on div "New Task" at bounding box center [391, 245] width 73 height 8
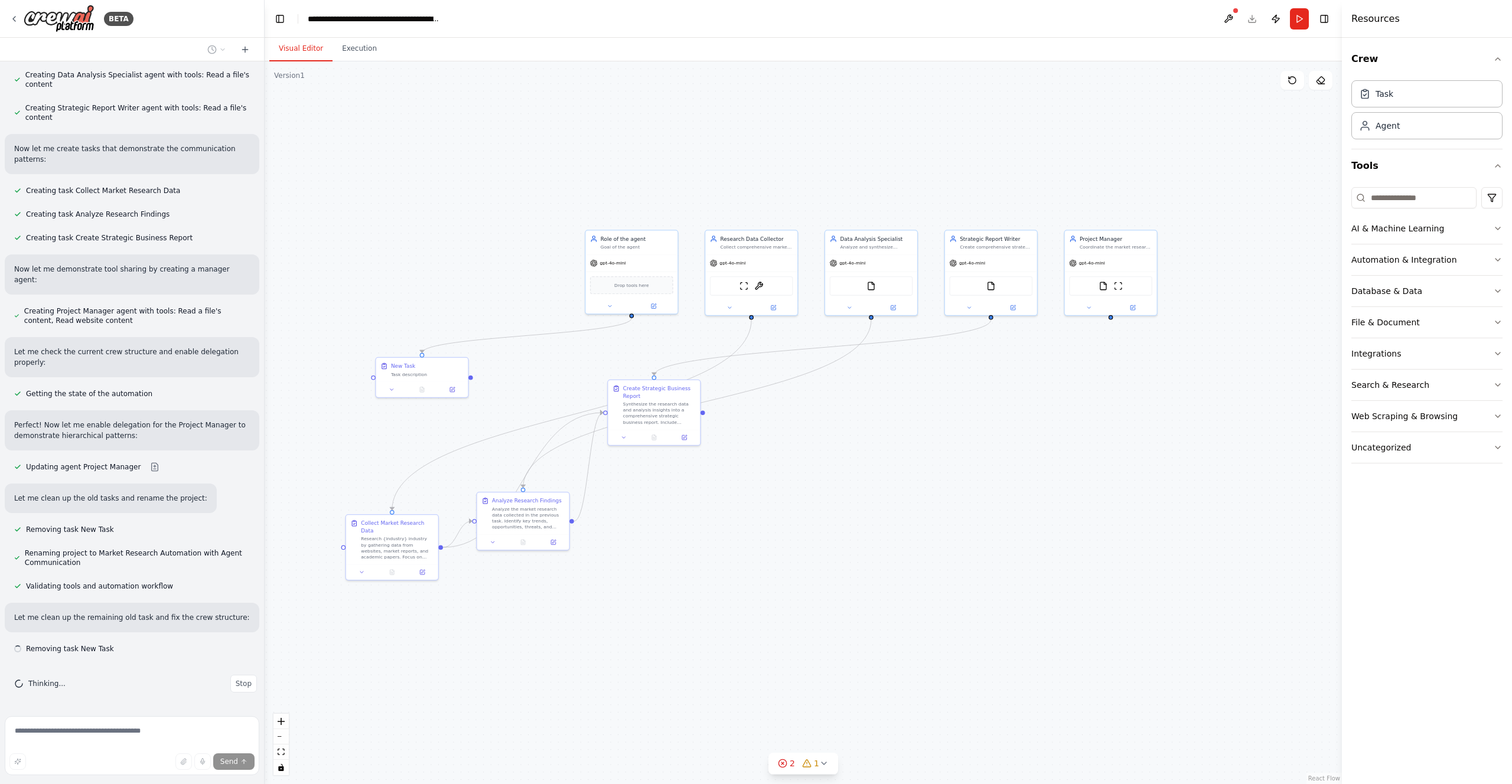
click at [424, 225] on div ".deletable-edge-delete-btn { width: 20px; height: 20px; border: 0px solid #ffff…" at bounding box center [803, 423] width 1077 height 723
click at [423, 368] on div "New Task" at bounding box center [428, 364] width 73 height 8
click at [463, 344] on button at bounding box center [459, 346] width 16 height 16
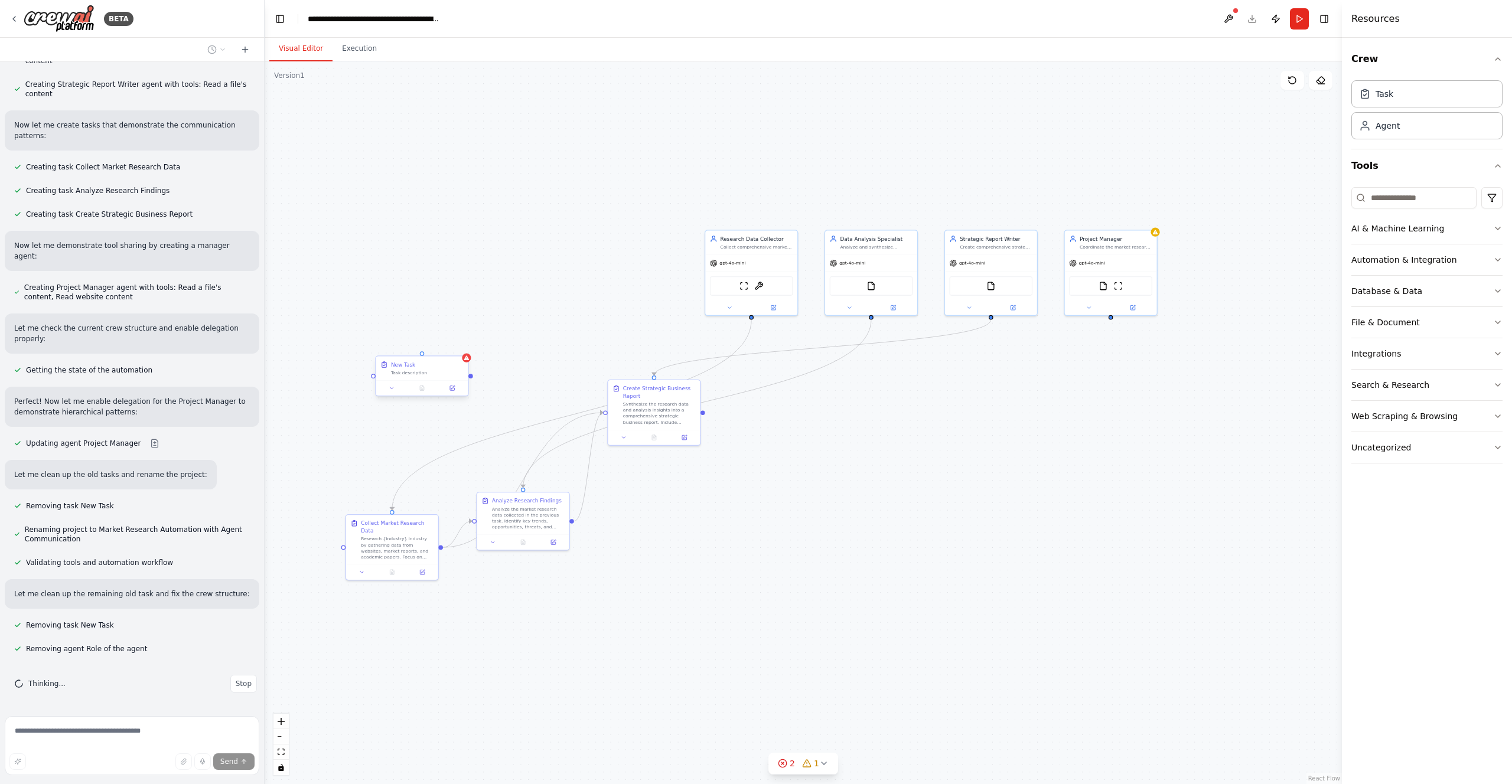
click at [439, 368] on div "New Task" at bounding box center [428, 364] width 73 height 8
click at [461, 345] on icon at bounding box center [459, 345] width 7 height 7
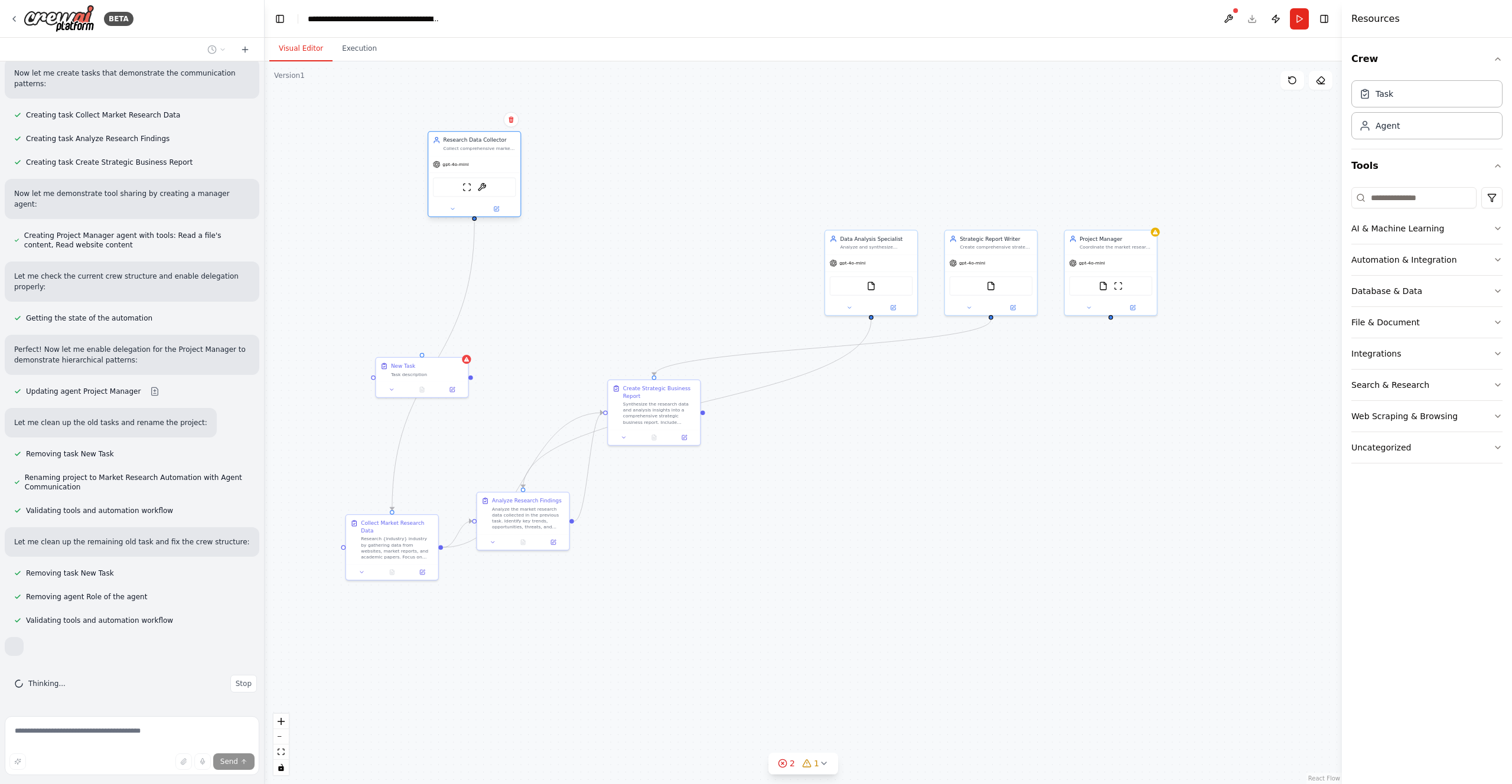
scroll to position [13473, 0]
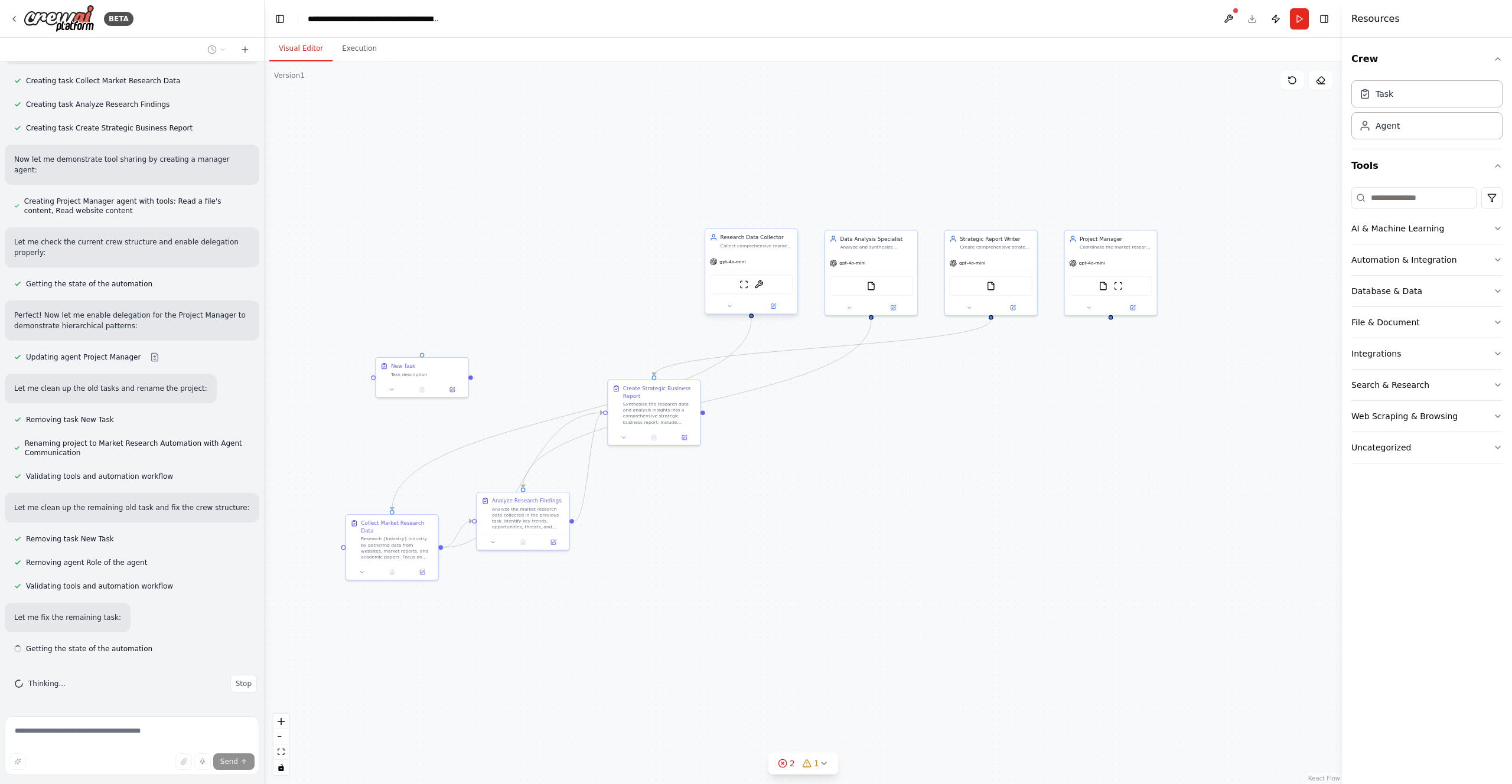
drag, startPoint x: 738, startPoint y: 257, endPoint x: 403, endPoint y: 191, distance: 341.4
click at [705, 253] on div "gpt-4o-mini" at bounding box center [751, 261] width 92 height 16
drag, startPoint x: 640, startPoint y: 397, endPoint x: 743, endPoint y: 546, distance: 181.1
click at [743, 541] on div "Create Strategic Business Report Synthesize the research data and analysis insi…" at bounding box center [764, 546] width 73 height 40
drag, startPoint x: 757, startPoint y: 591, endPoint x: 726, endPoint y: 605, distance: 34.0
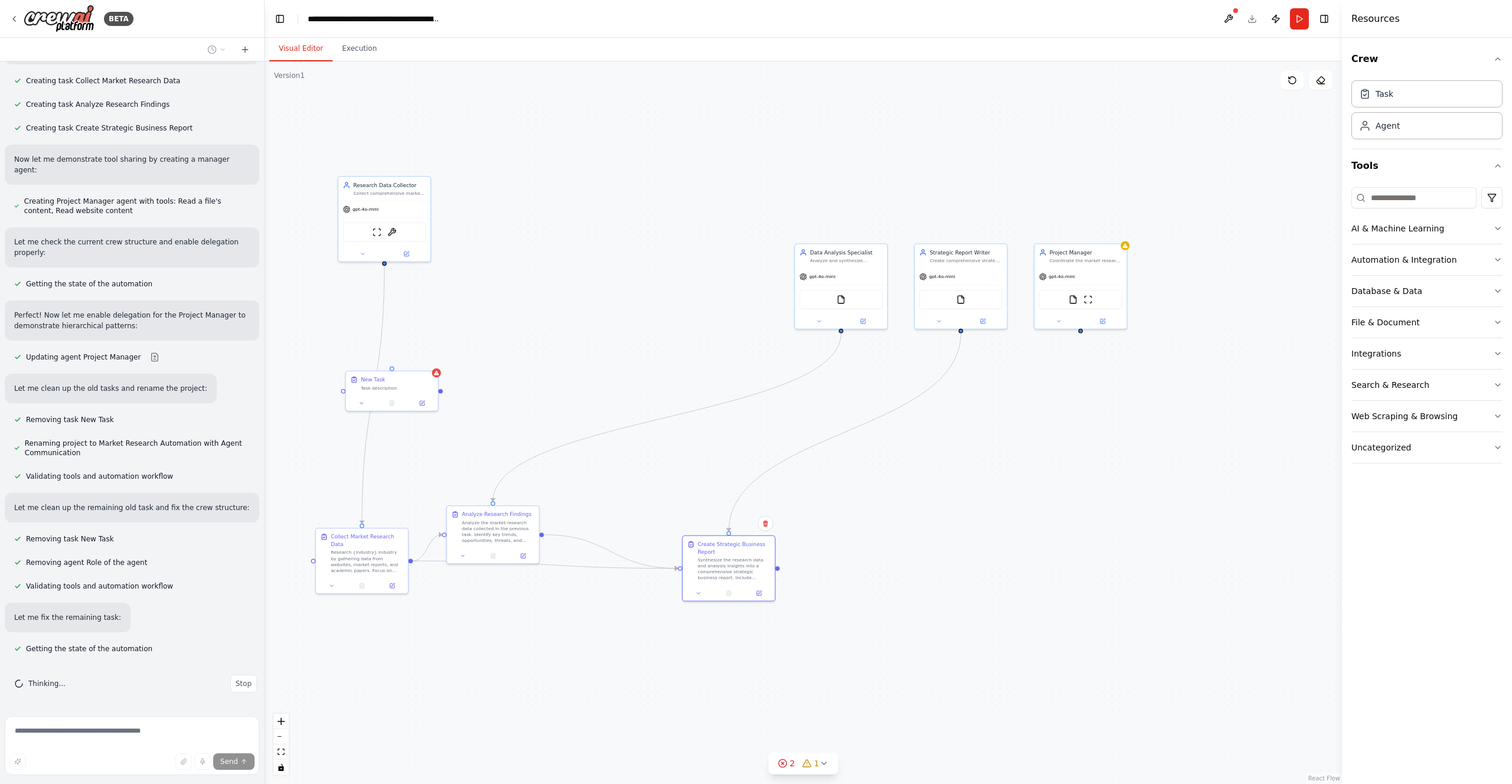
click at [726, 605] on div ".deletable-edge-delete-btn { width: 20px; height: 20px; border: 0px solid #ffff…" at bounding box center [803, 423] width 1077 height 723
drag, startPoint x: 709, startPoint y: 574, endPoint x: 659, endPoint y: 654, distance: 94.3
click at [659, 655] on div "Synthesize the research data and analysis insights into a comprehensive strateg…" at bounding box center [667, 642] width 73 height 24
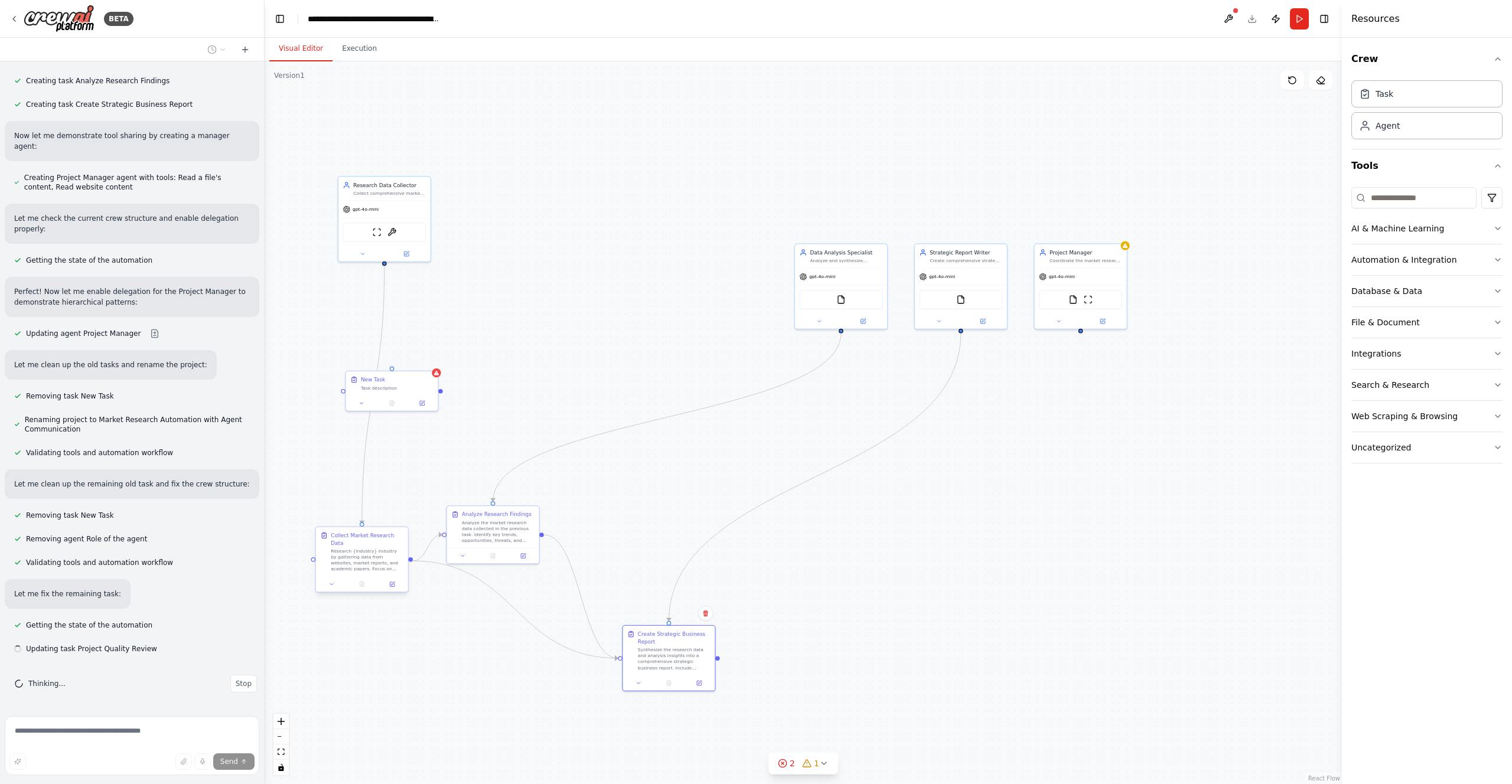
scroll to position [13497, 0]
drag, startPoint x: 369, startPoint y: 540, endPoint x: 373, endPoint y: 634, distance: 94.1
click at [373, 634] on div "Collect Market Research Data" at bounding box center [367, 628] width 73 height 15
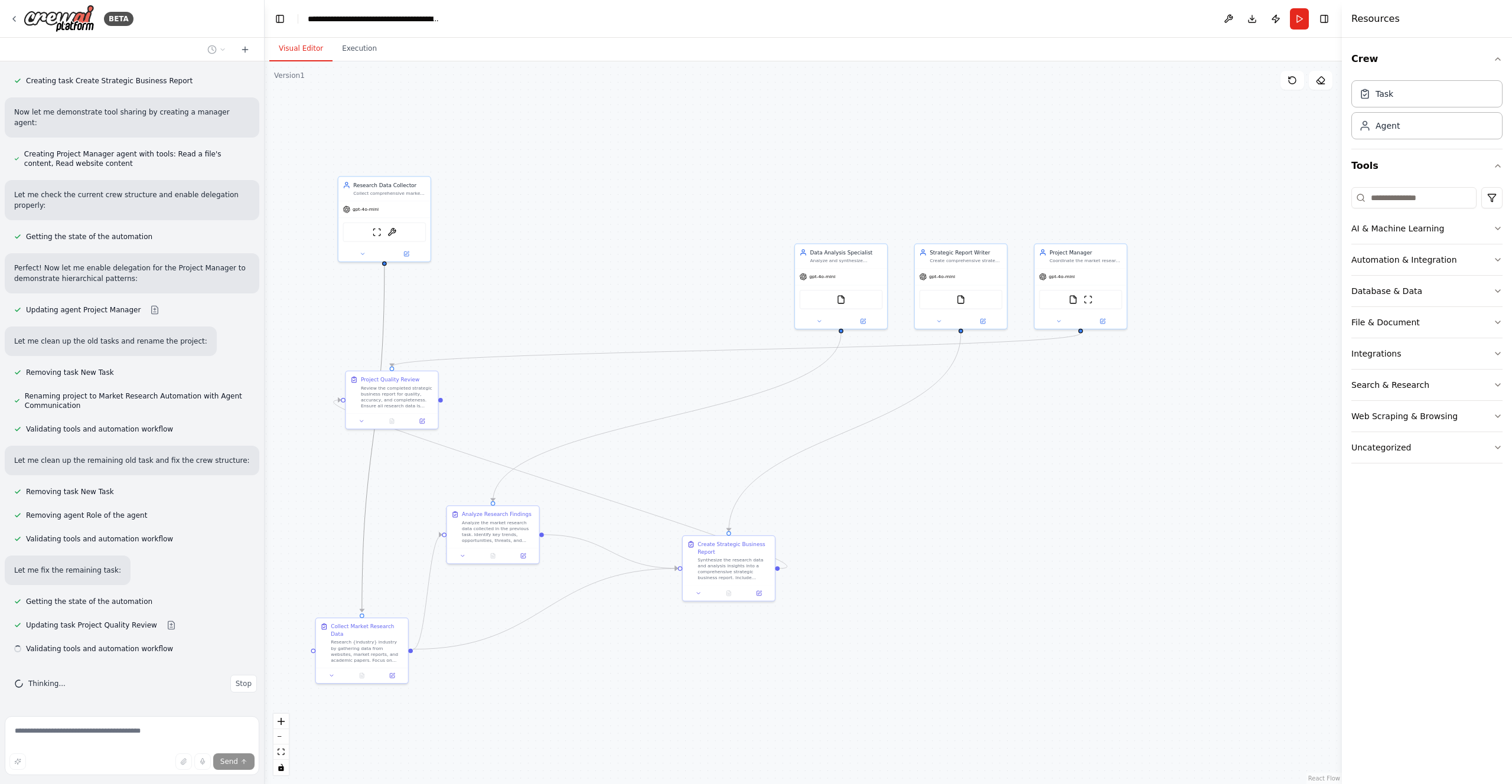
scroll to position [13521, 0]
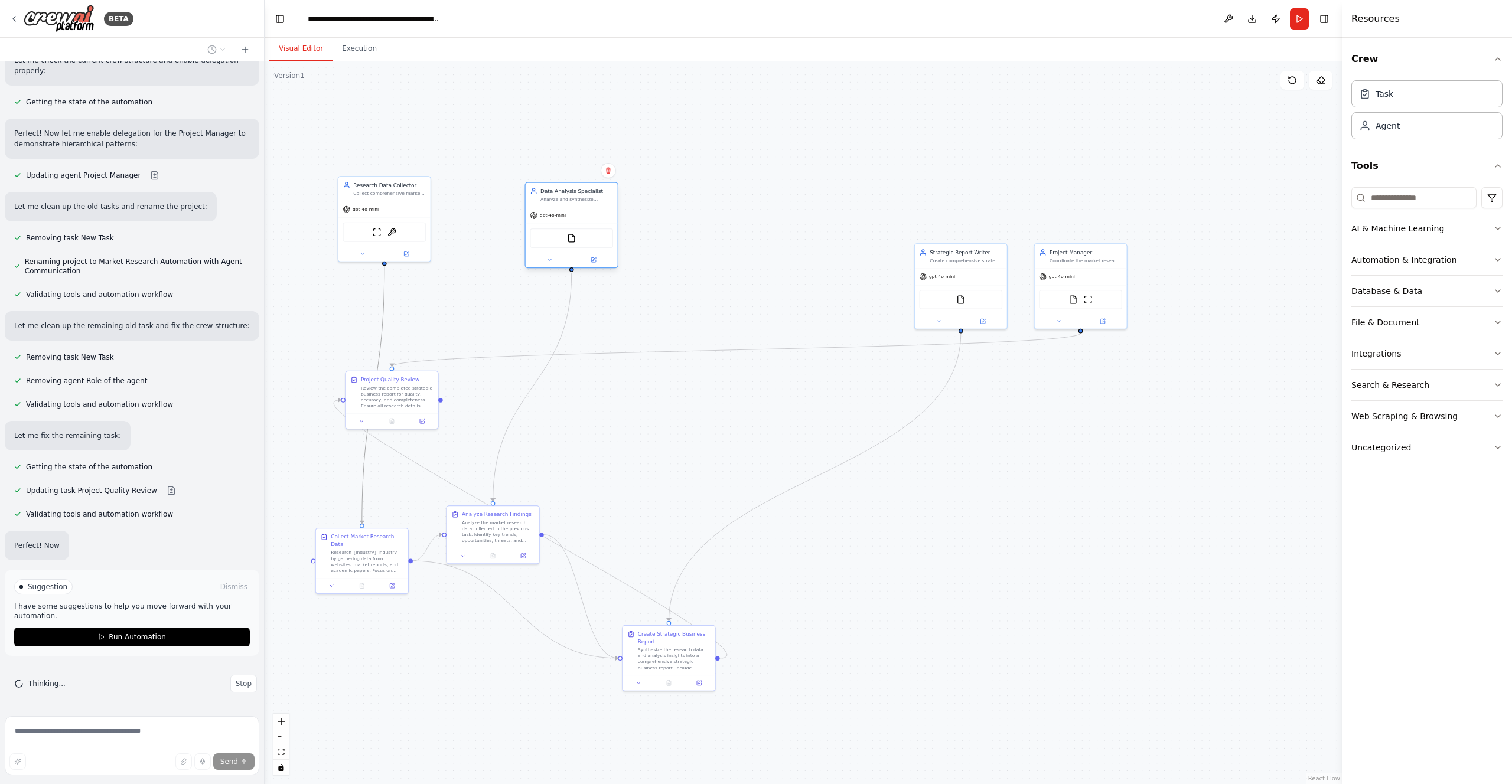
drag, startPoint x: 830, startPoint y: 285, endPoint x: 559, endPoint y: 223, distance: 278.0
click at [559, 223] on div "gpt-4o-mini FileReadTool" at bounding box center [572, 237] width 92 height 61
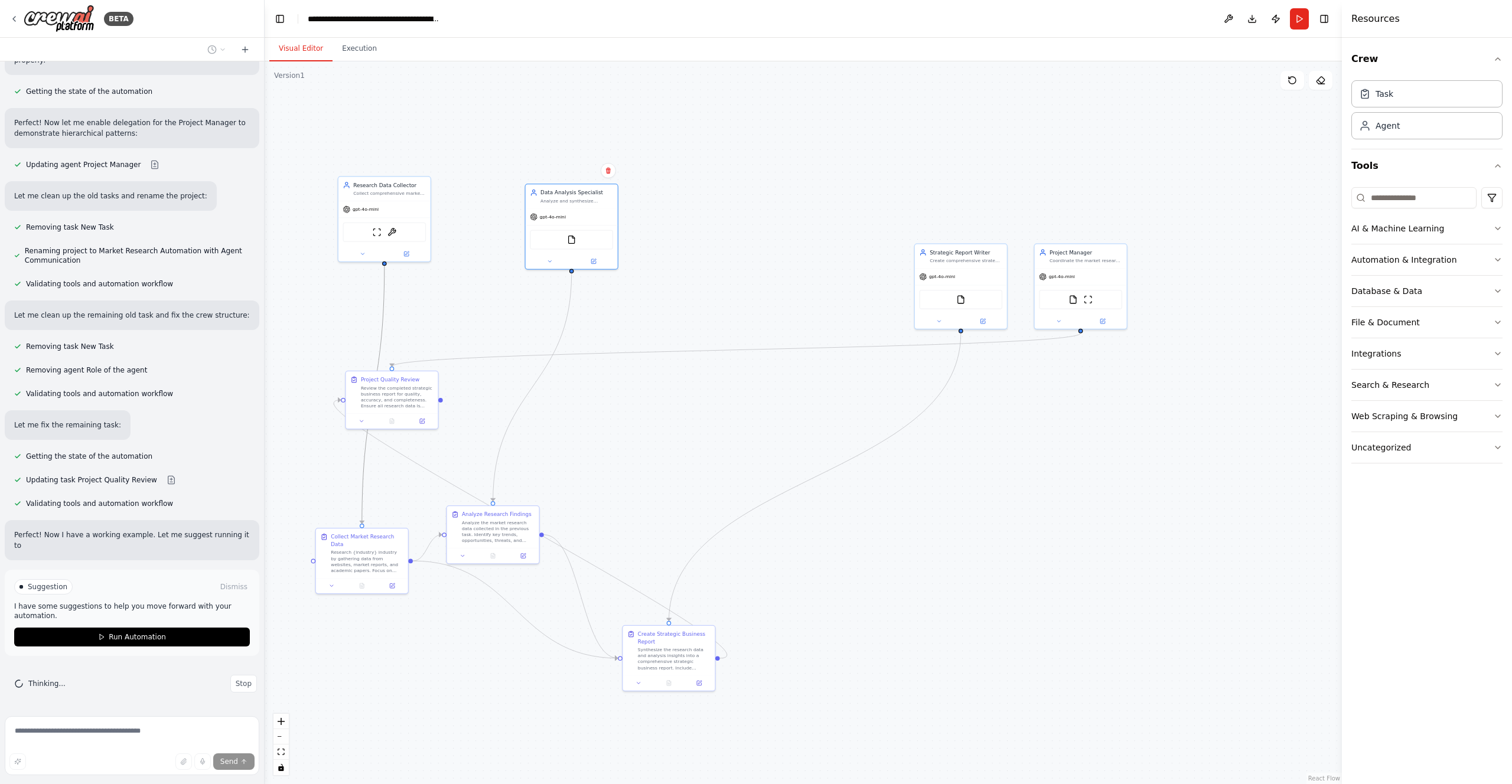
scroll to position [13666, 0]
drag, startPoint x: 945, startPoint y: 286, endPoint x: 679, endPoint y: 221, distance: 273.8
click at [679, 224] on div "FileReadTool" at bounding box center [699, 238] width 92 height 29
drag, startPoint x: 550, startPoint y: 210, endPoint x: 497, endPoint y: 213, distance: 53.1
click at [497, 213] on div "gpt-4o-mini" at bounding box center [504, 207] width 92 height 16
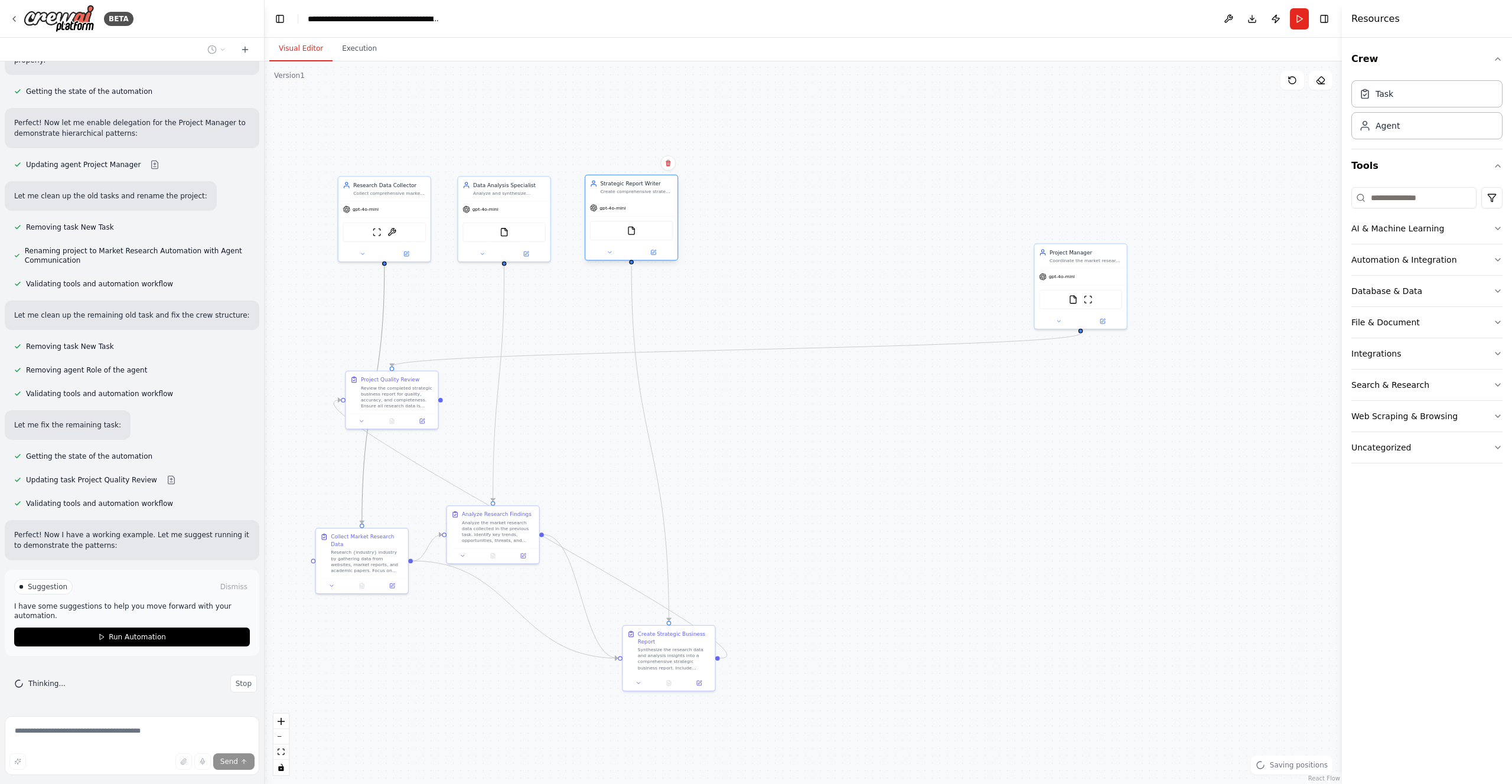
drag, startPoint x: 682, startPoint y: 208, endPoint x: 614, endPoint y: 209, distance: 68.0
click at [614, 209] on span "gpt-4o-mini" at bounding box center [613, 207] width 26 height 6
drag, startPoint x: 1036, startPoint y: 263, endPoint x: 480, endPoint y: 252, distance: 556.1
click at [488, 252] on div "Project Manager Coordinate the market research project for {industry}, ensuring…" at bounding box center [534, 247] width 92 height 24
drag, startPoint x: 411, startPoint y: 385, endPoint x: 912, endPoint y: 388, distance: 501.0
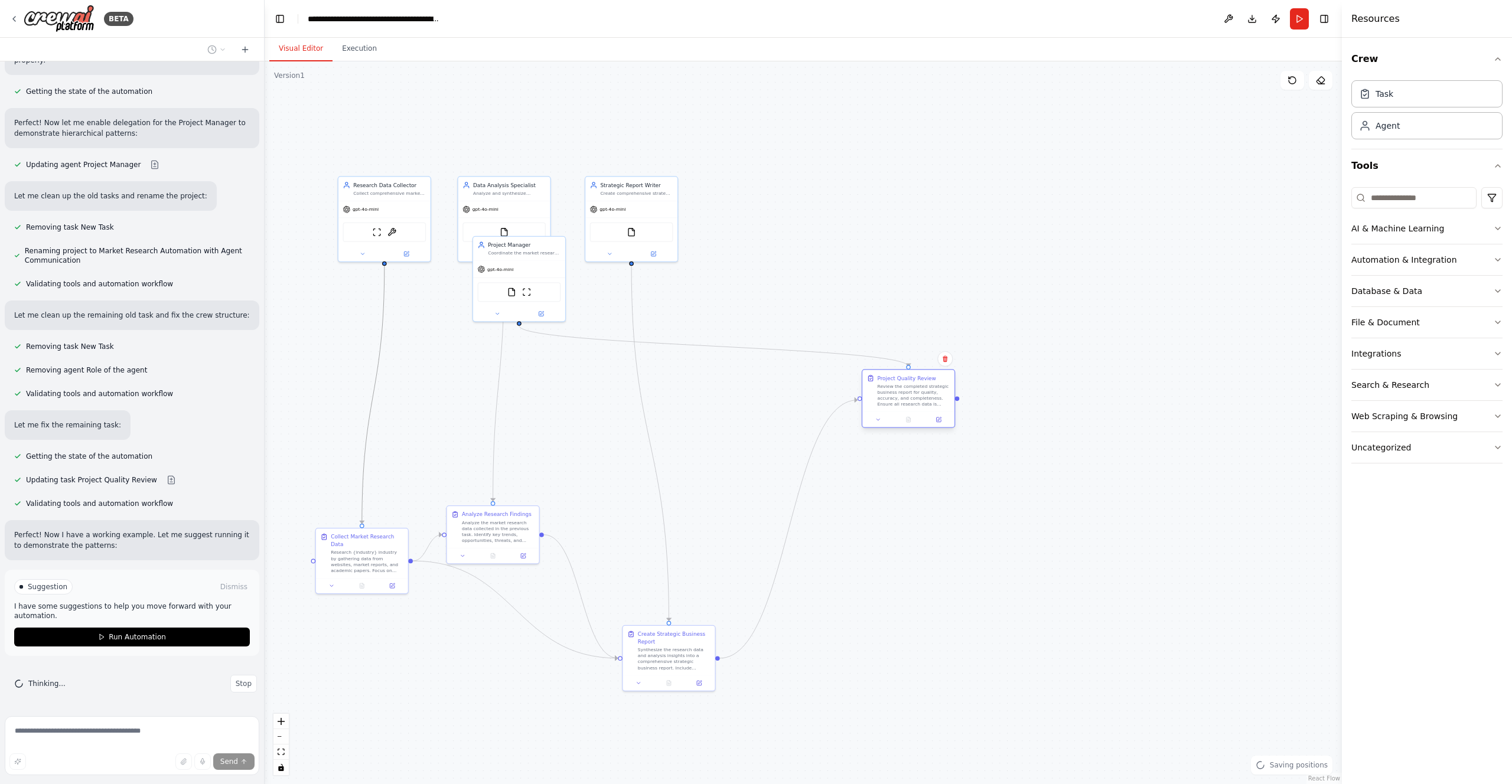
click at [912, 388] on div "Review the completed strategic business report for quality, accuracy, and compl…" at bounding box center [914, 395] width 73 height 24
drag, startPoint x: 517, startPoint y: 292, endPoint x: 910, endPoint y: 240, distance: 396.4
click at [910, 240] on img at bounding box center [908, 238] width 9 height 9
drag, startPoint x: 489, startPoint y: 526, endPoint x: 498, endPoint y: 405, distance: 121.3
click at [498, 405] on div "Analyze the market research data collected in the previous task. Identify key t…" at bounding box center [509, 411] width 73 height 24
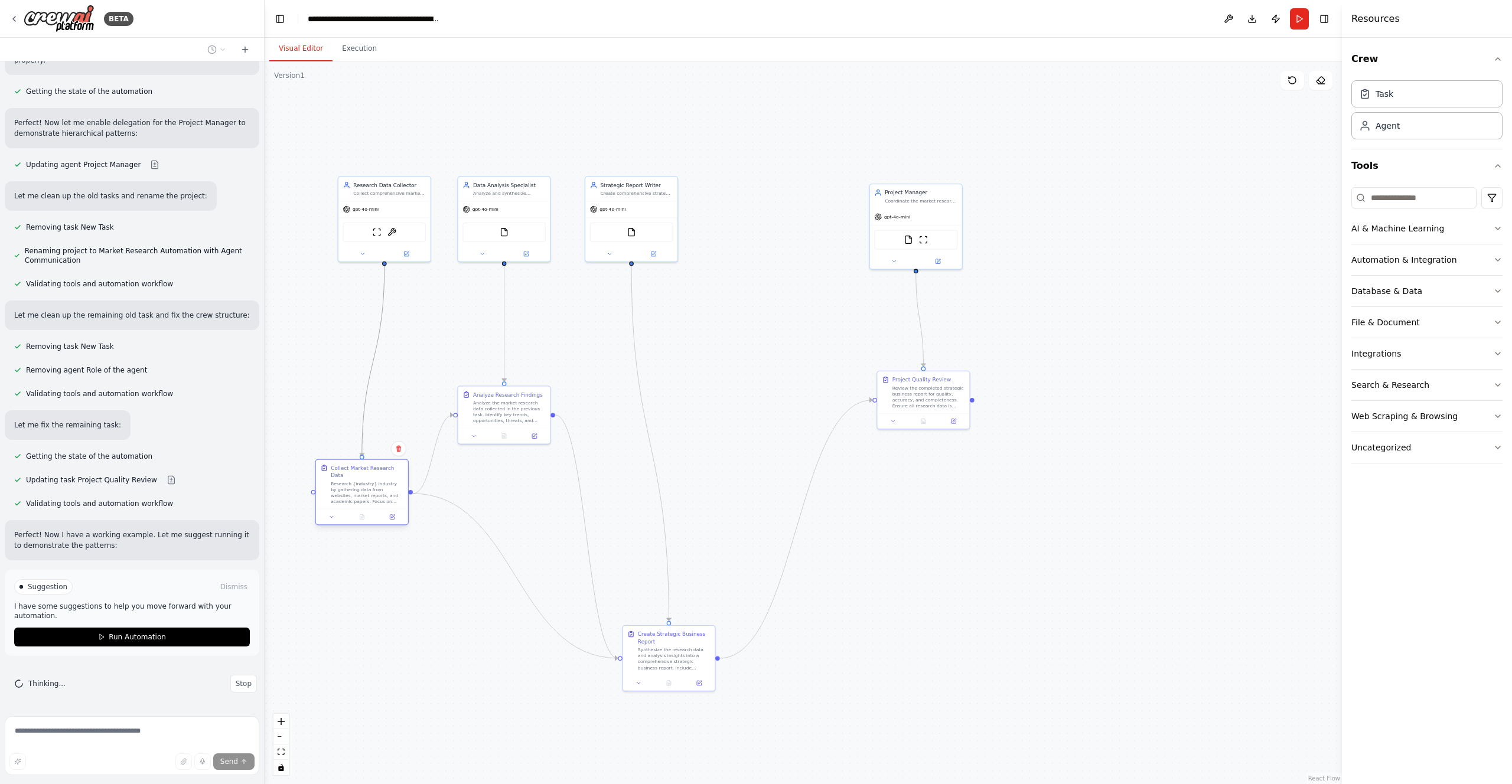
drag, startPoint x: 352, startPoint y: 564, endPoint x: 352, endPoint y: 494, distance: 70.0
click at [352, 494] on div "Research {industry} industry by gathering data from websites, market reports, a…" at bounding box center [367, 492] width 73 height 24
drag, startPoint x: 385, startPoint y: 212, endPoint x: 370, endPoint y: 211, distance: 15.0
click at [370, 211] on div "gpt-4o-mini" at bounding box center [370, 207] width 92 height 16
drag, startPoint x: 606, startPoint y: 212, endPoint x: 634, endPoint y: 212, distance: 28.0
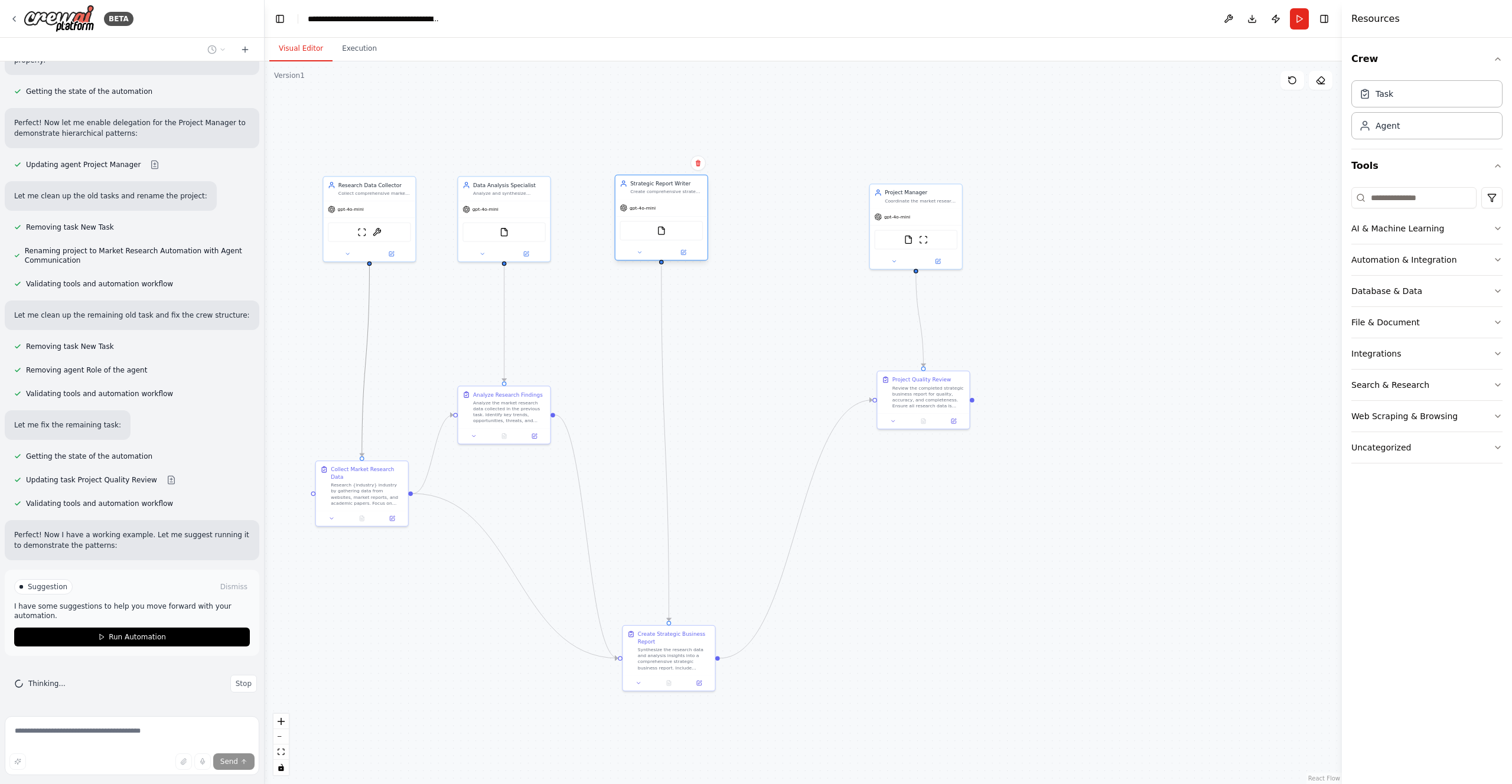
click at [634, 212] on div "gpt-4o-mini" at bounding box center [661, 207] width 92 height 16
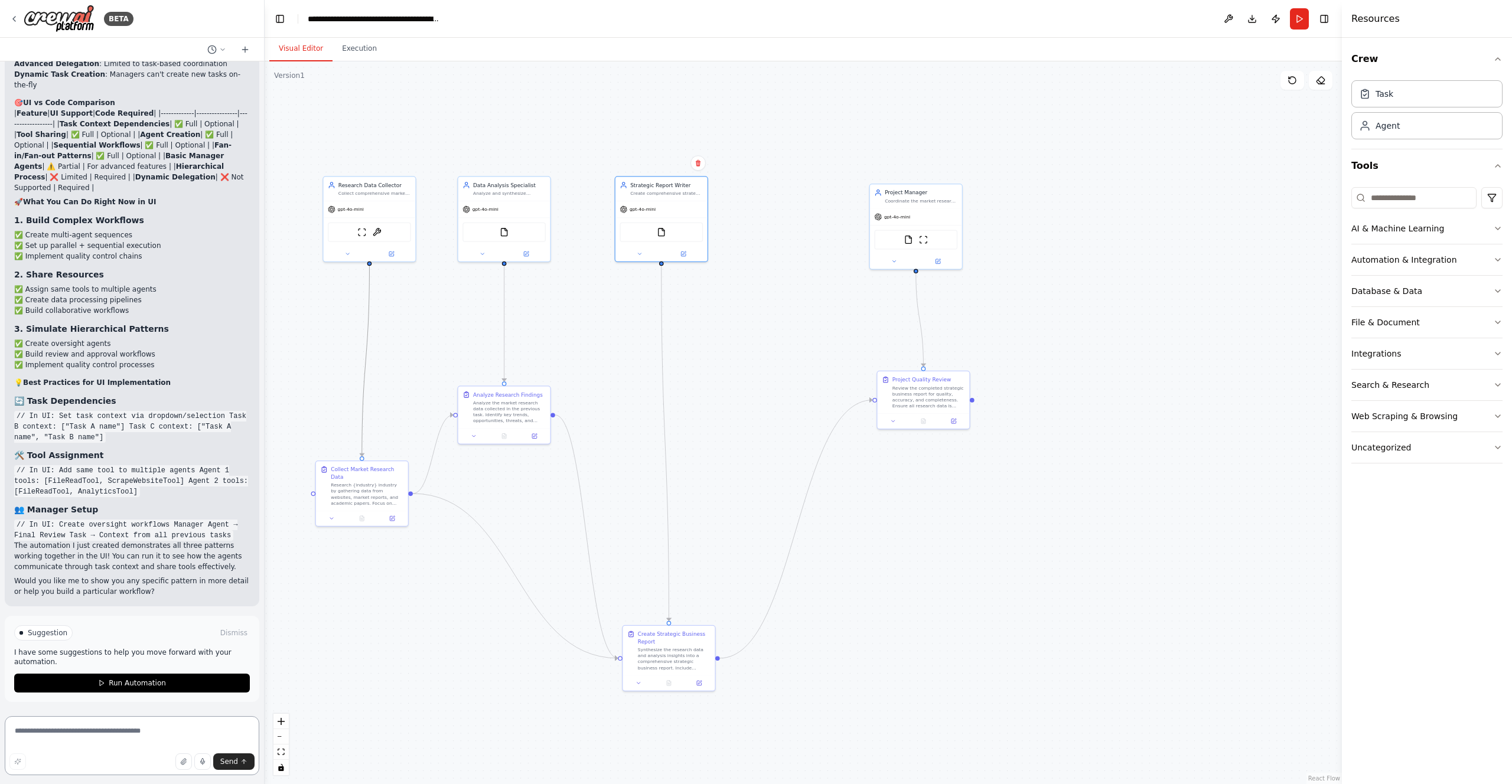
scroll to position [14083, 0]
click at [332, 516] on icon at bounding box center [331, 517] width 3 height 2
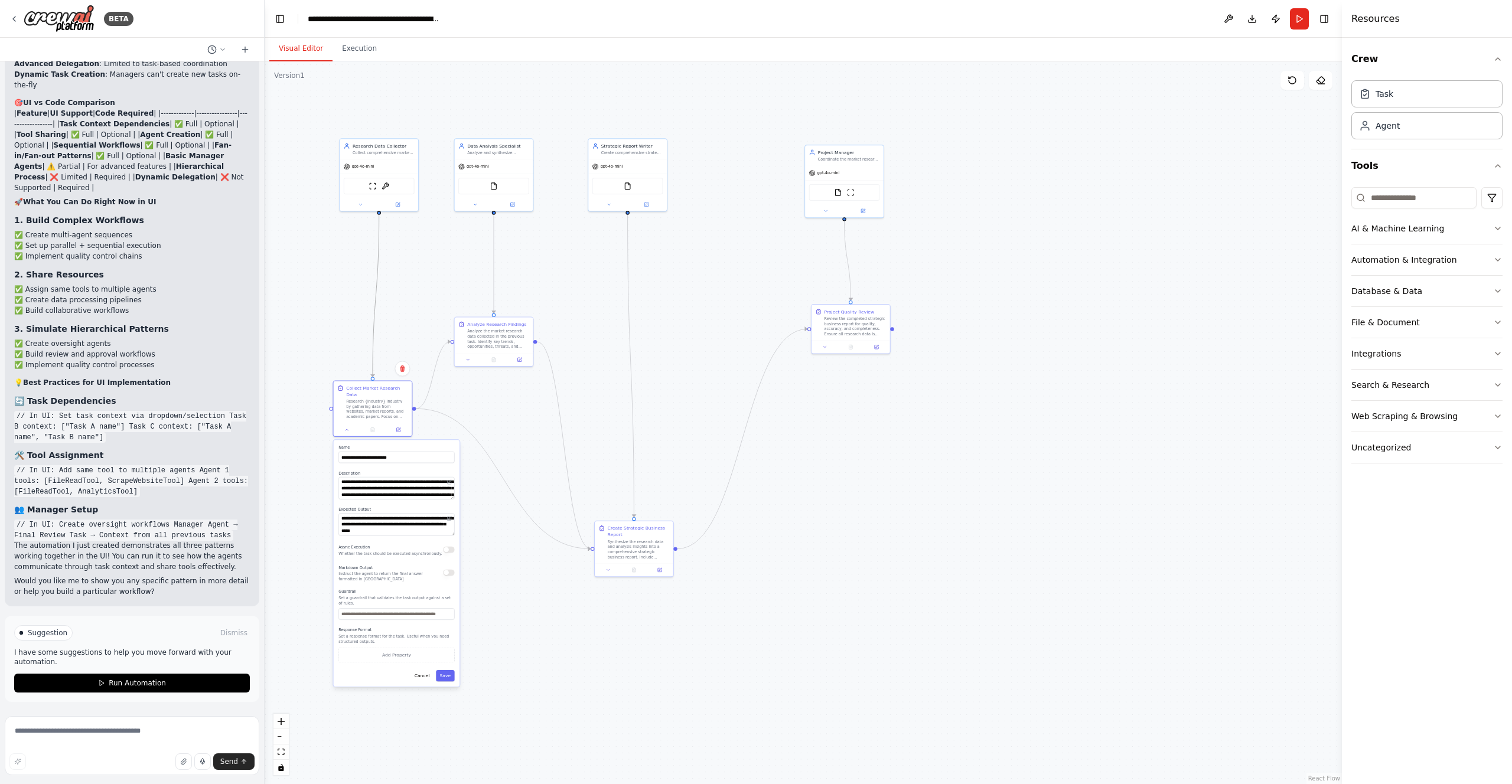
drag, startPoint x: 500, startPoint y: 661, endPoint x: 490, endPoint y: 568, distance: 93.5
click at [490, 568] on div ".deletable-edge-delete-btn { width: 20px; height: 20px; border: 0px solid #ffff…" at bounding box center [803, 423] width 1077 height 723
click at [468, 359] on icon at bounding box center [468, 359] width 5 height 5
click at [347, 429] on icon at bounding box center [347, 429] width 5 height 5
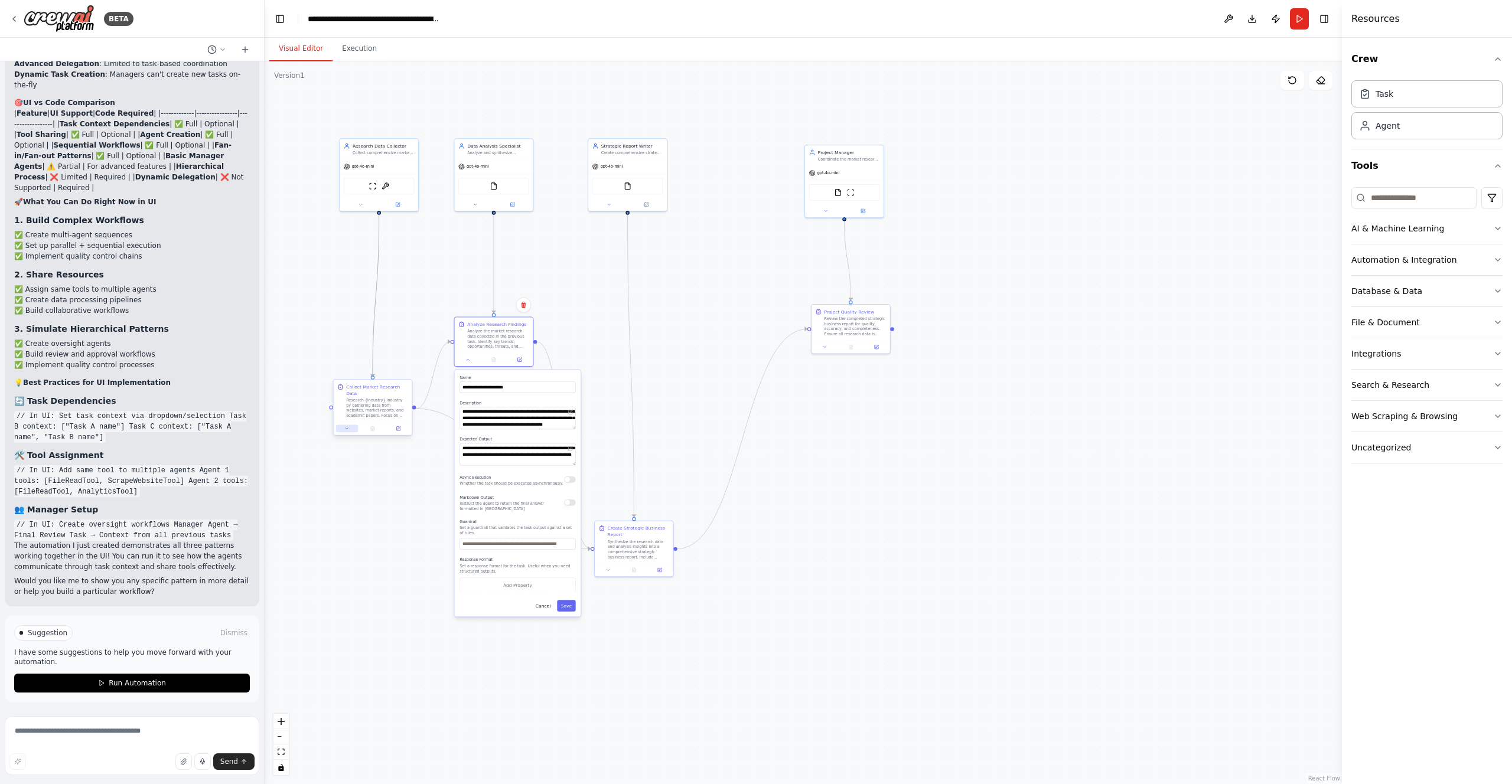
click at [348, 431] on icon at bounding box center [347, 429] width 5 height 5
click at [450, 520] on icon at bounding box center [448, 518] width 3 height 3
drag, startPoint x: 453, startPoint y: 536, endPoint x: 459, endPoint y: 558, distance: 22.8
click at [459, 558] on div "**********" at bounding box center [403, 550] width 116 height 23
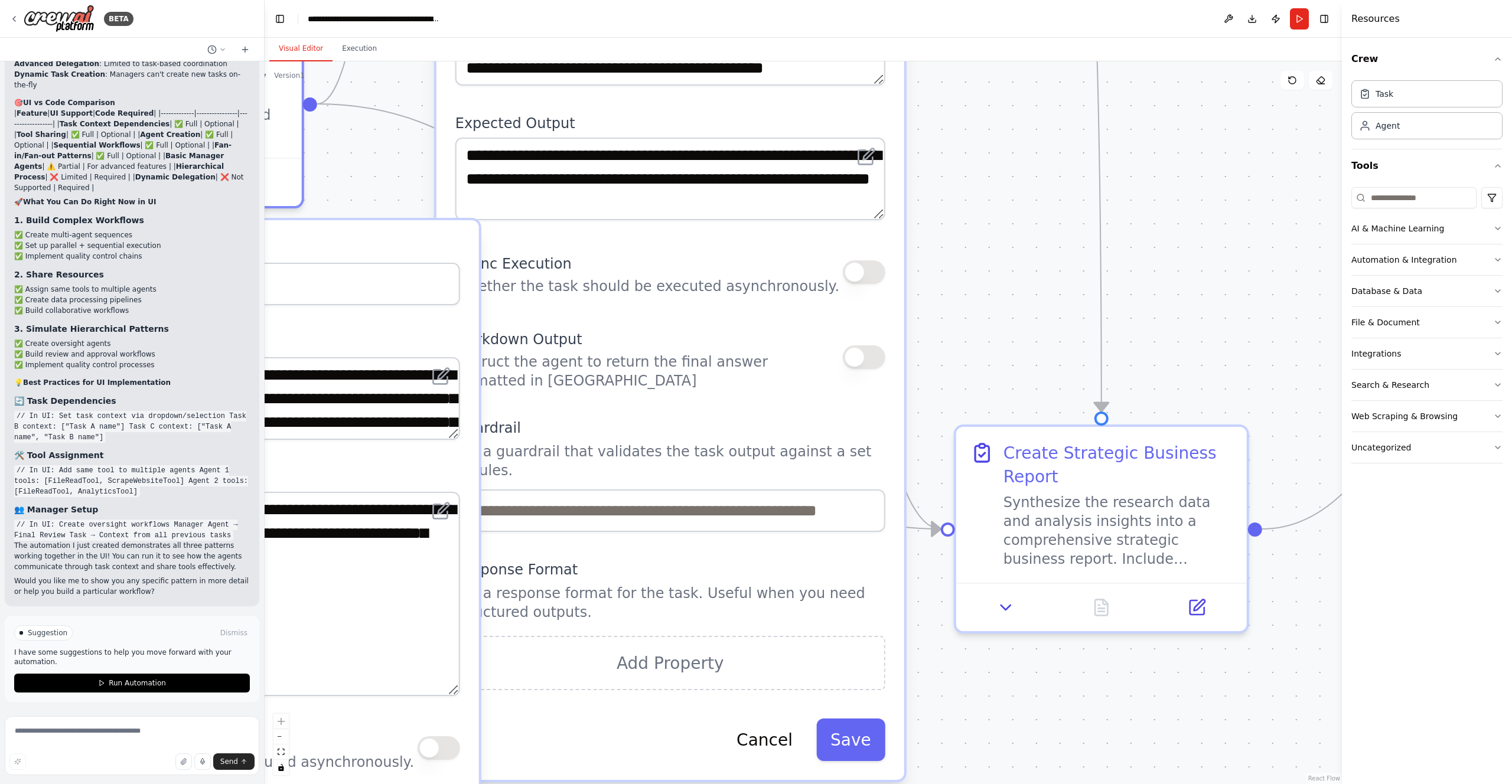
drag, startPoint x: 452, startPoint y: 568, endPoint x: 448, endPoint y: 702, distance: 134.1
click at [448, 696] on textarea "**********" at bounding box center [245, 594] width 430 height 205
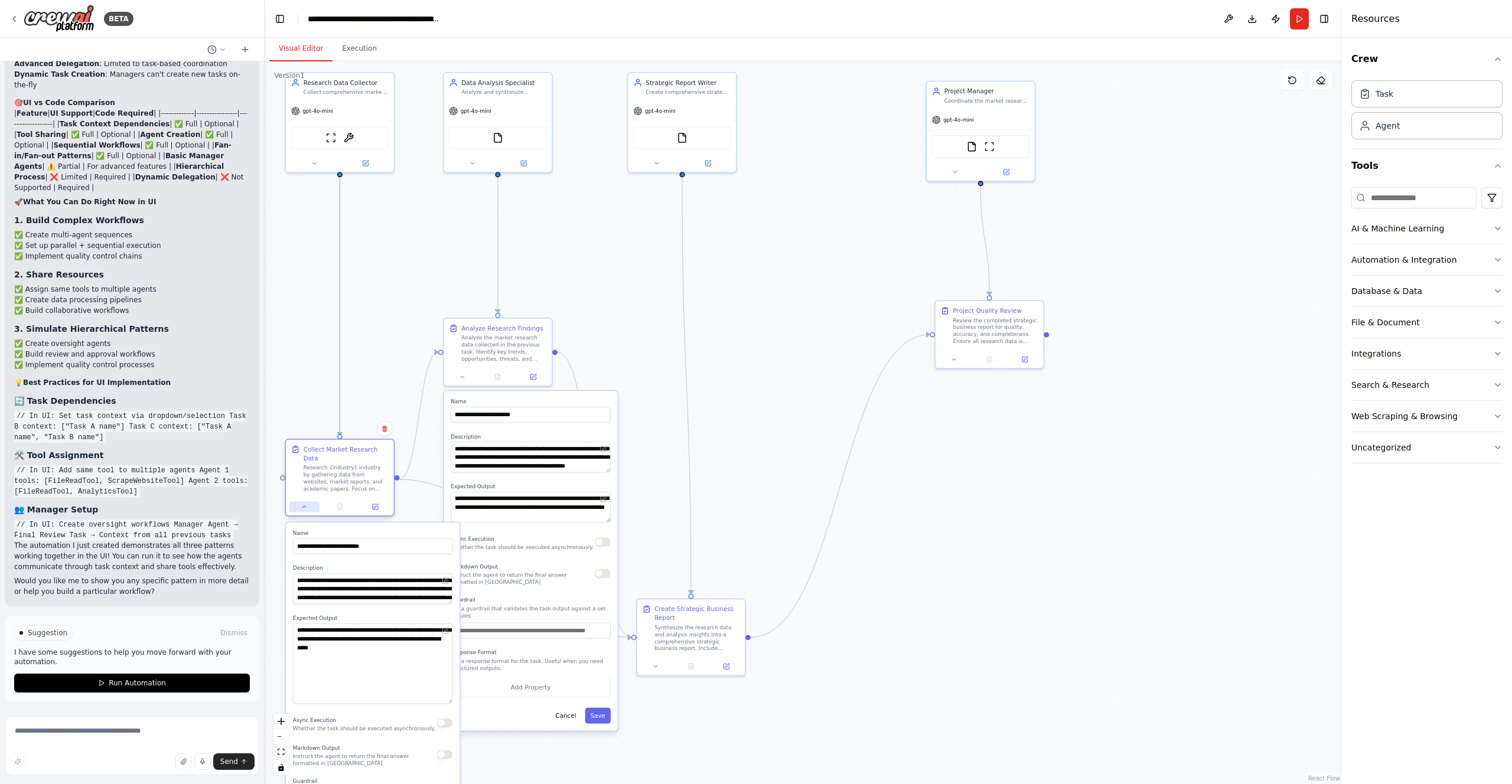
click at [305, 507] on icon at bounding box center [303, 507] width 3 height 2
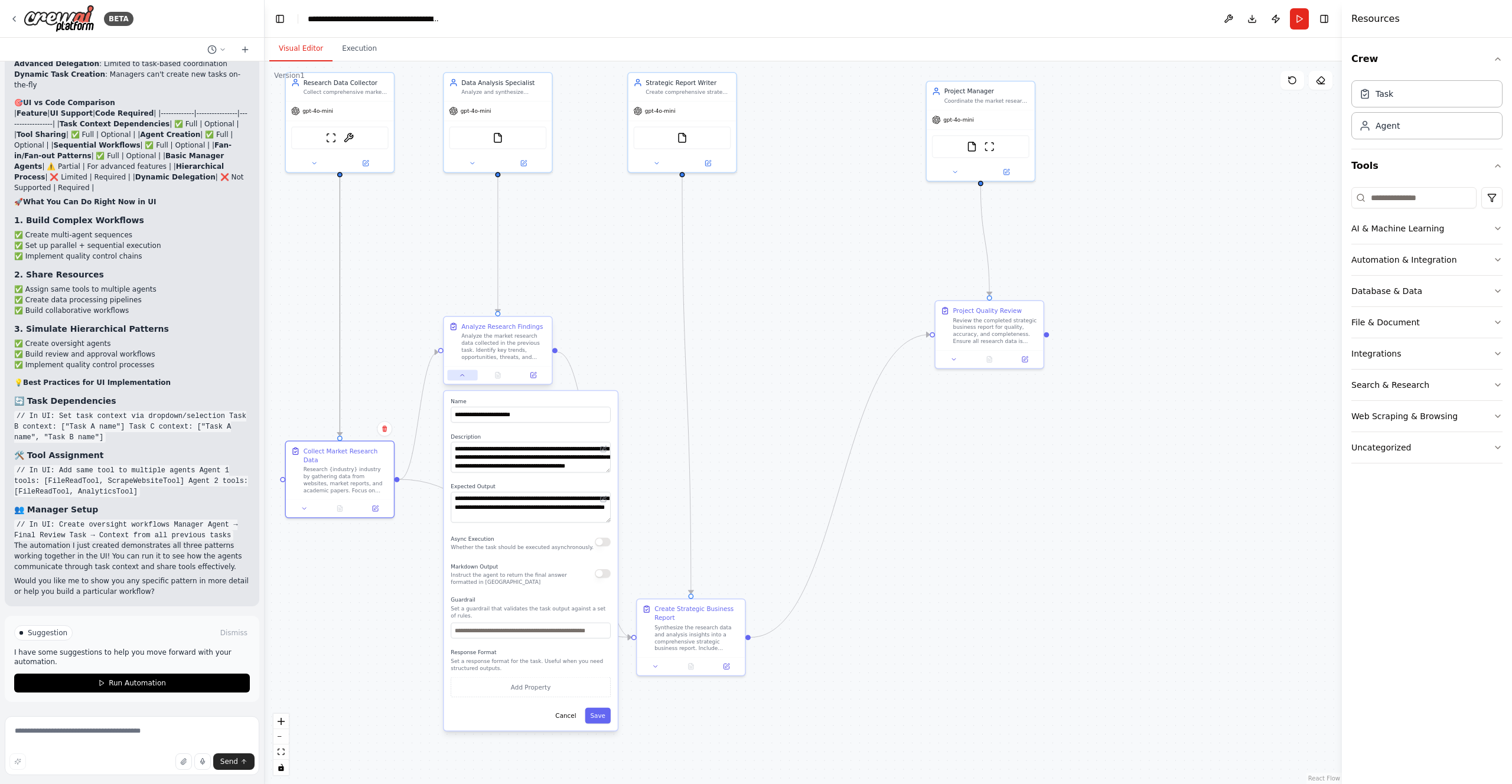
click at [466, 375] on button at bounding box center [462, 375] width 30 height 10
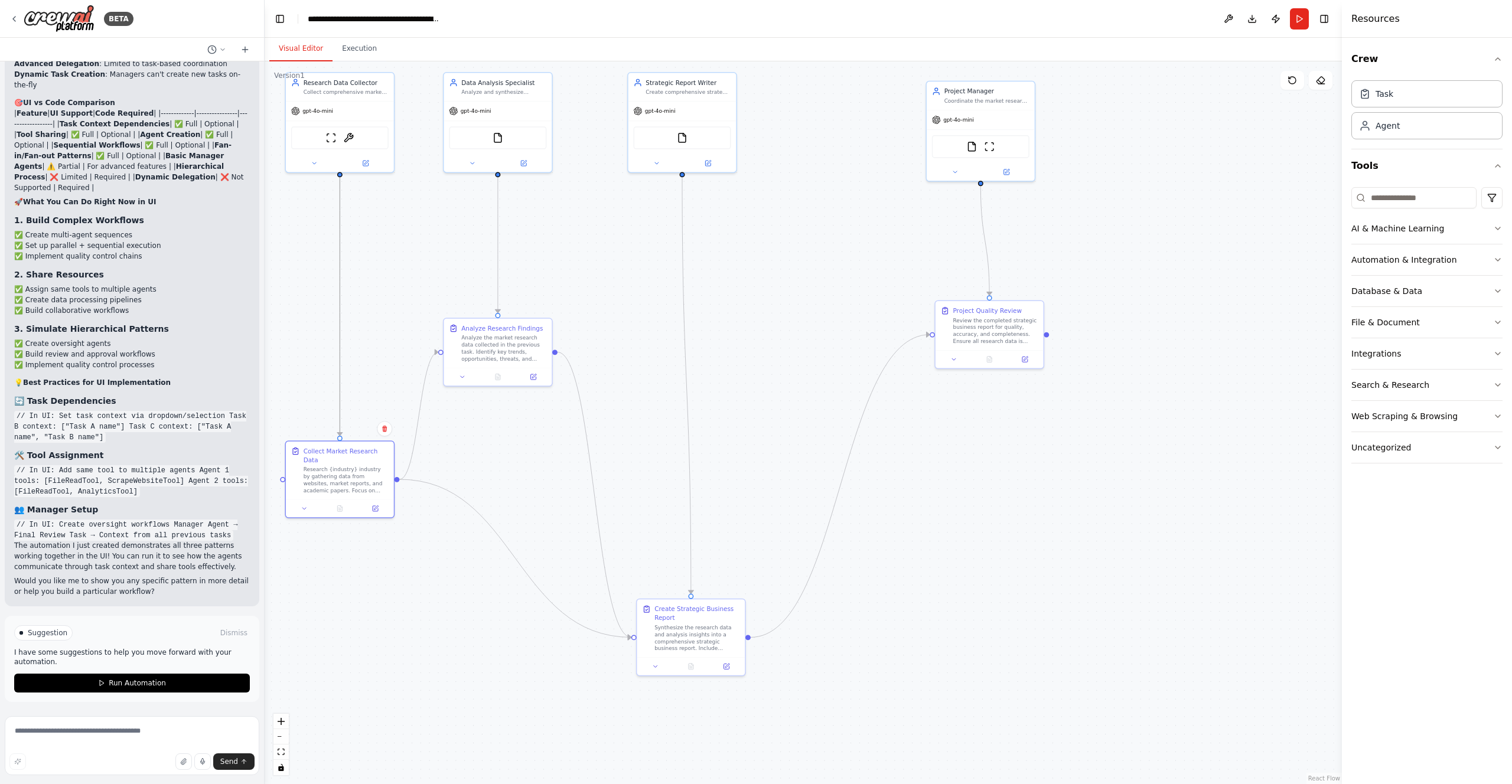
scroll to position [14669, 0]
click at [45, 731] on textarea at bounding box center [132, 746] width 255 height 59
type textarea "**********"
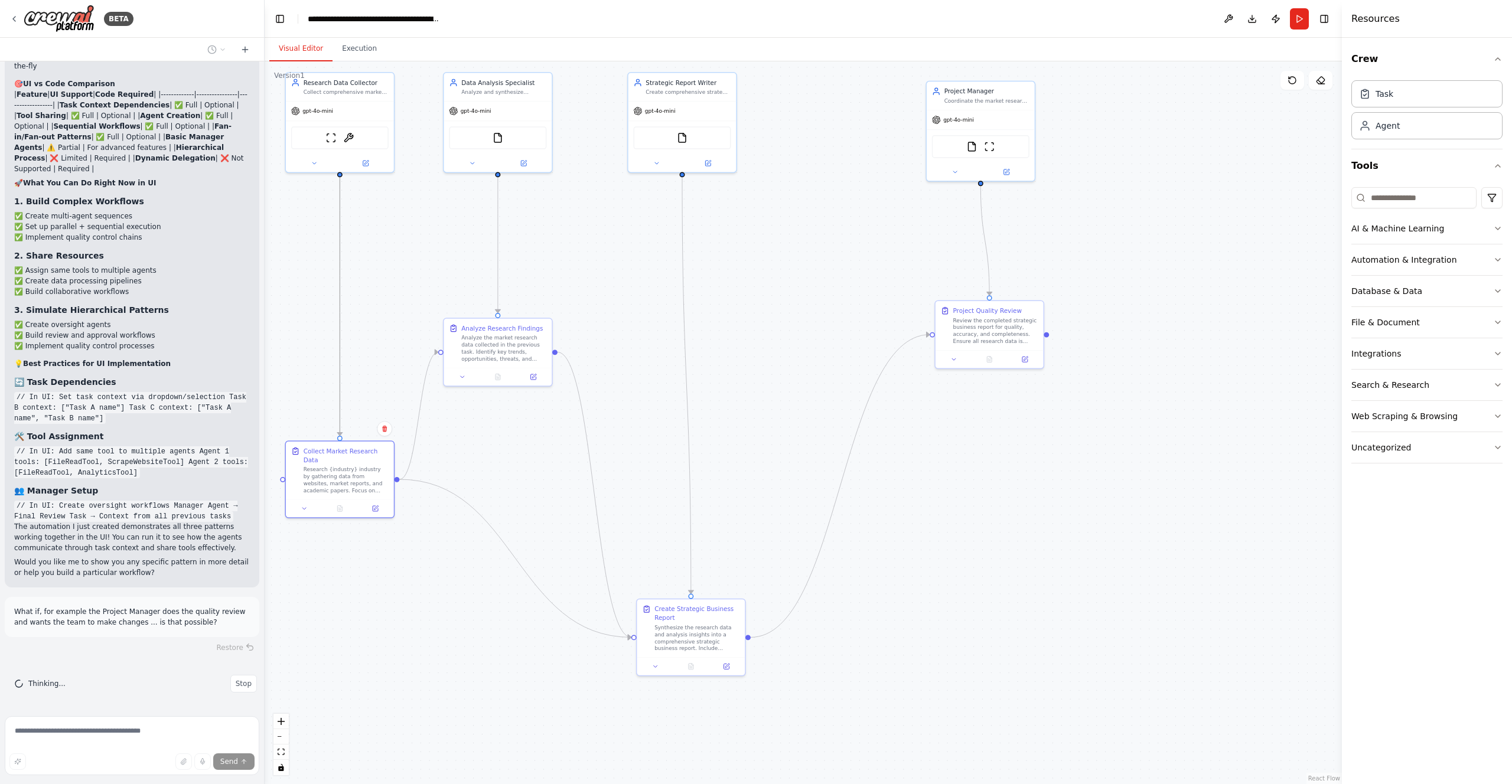
scroll to position [14687, 0]
click at [1228, 17] on button at bounding box center [1228, 19] width 19 height 21
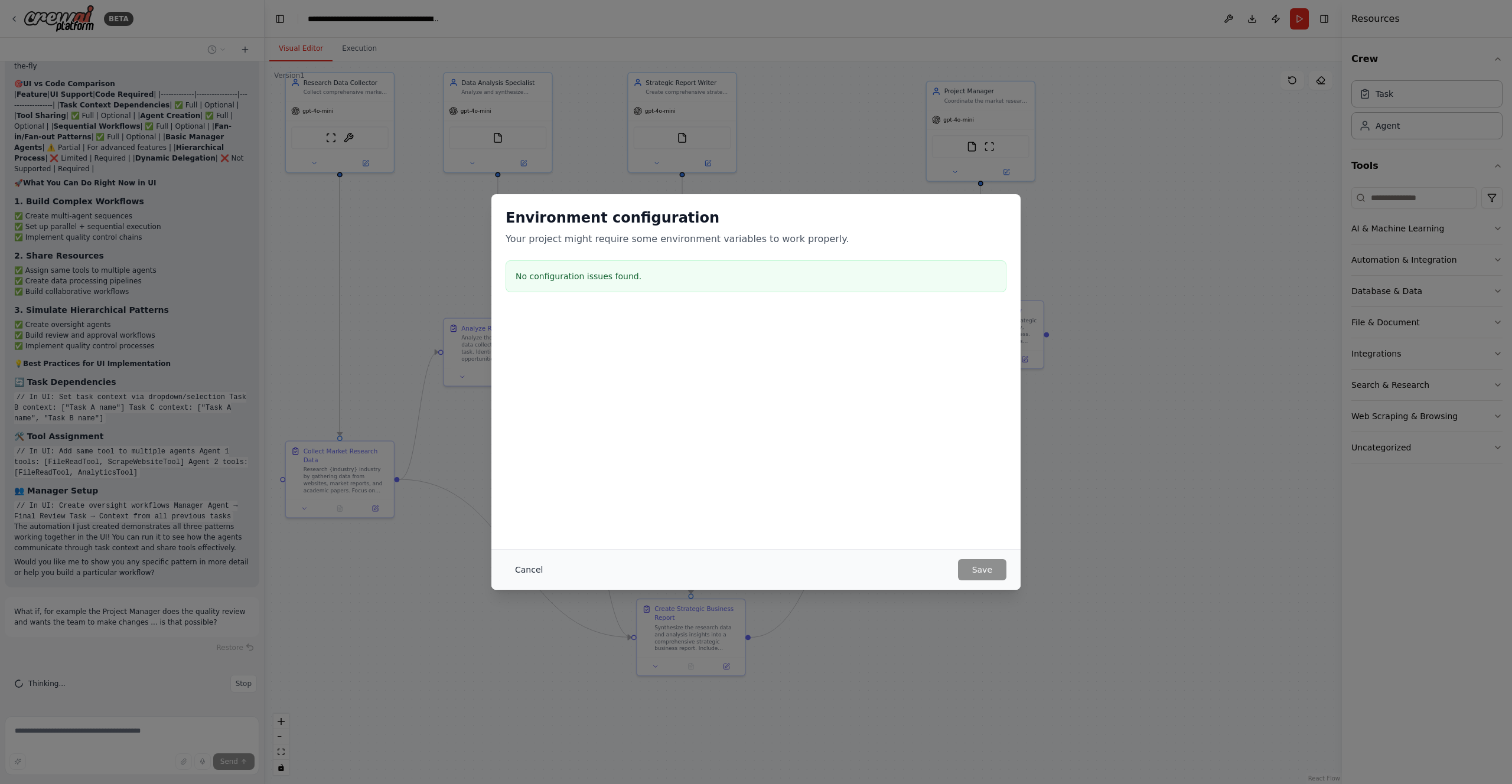
click at [528, 568] on button "Cancel" at bounding box center [529, 570] width 47 height 21
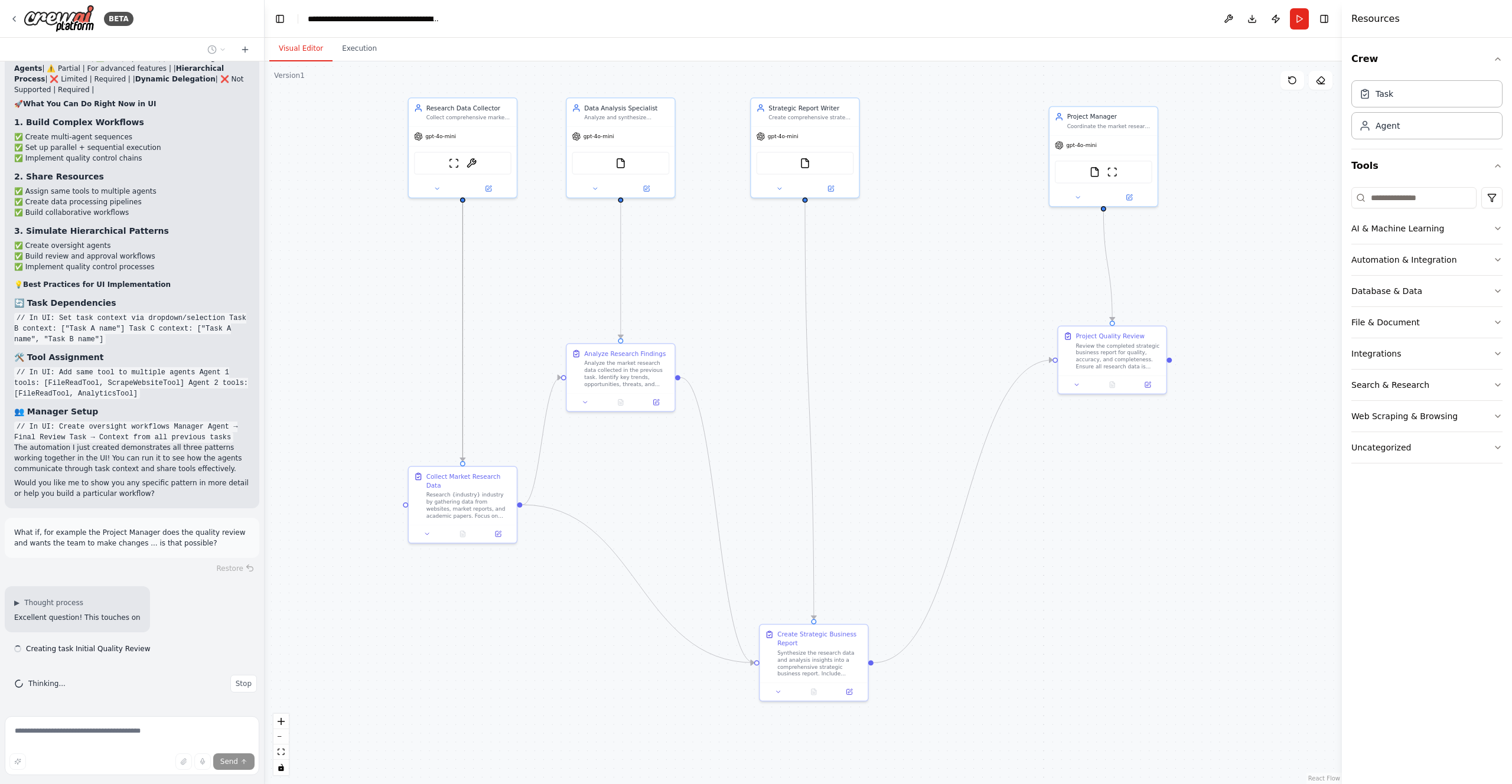
drag, startPoint x: 795, startPoint y: 194, endPoint x: 917, endPoint y: 219, distance: 124.5
click at [917, 219] on div ".deletable-edge-delete-btn { width: 20px; height: 20px; border: 0px solid #ffff…" at bounding box center [803, 423] width 1077 height 723
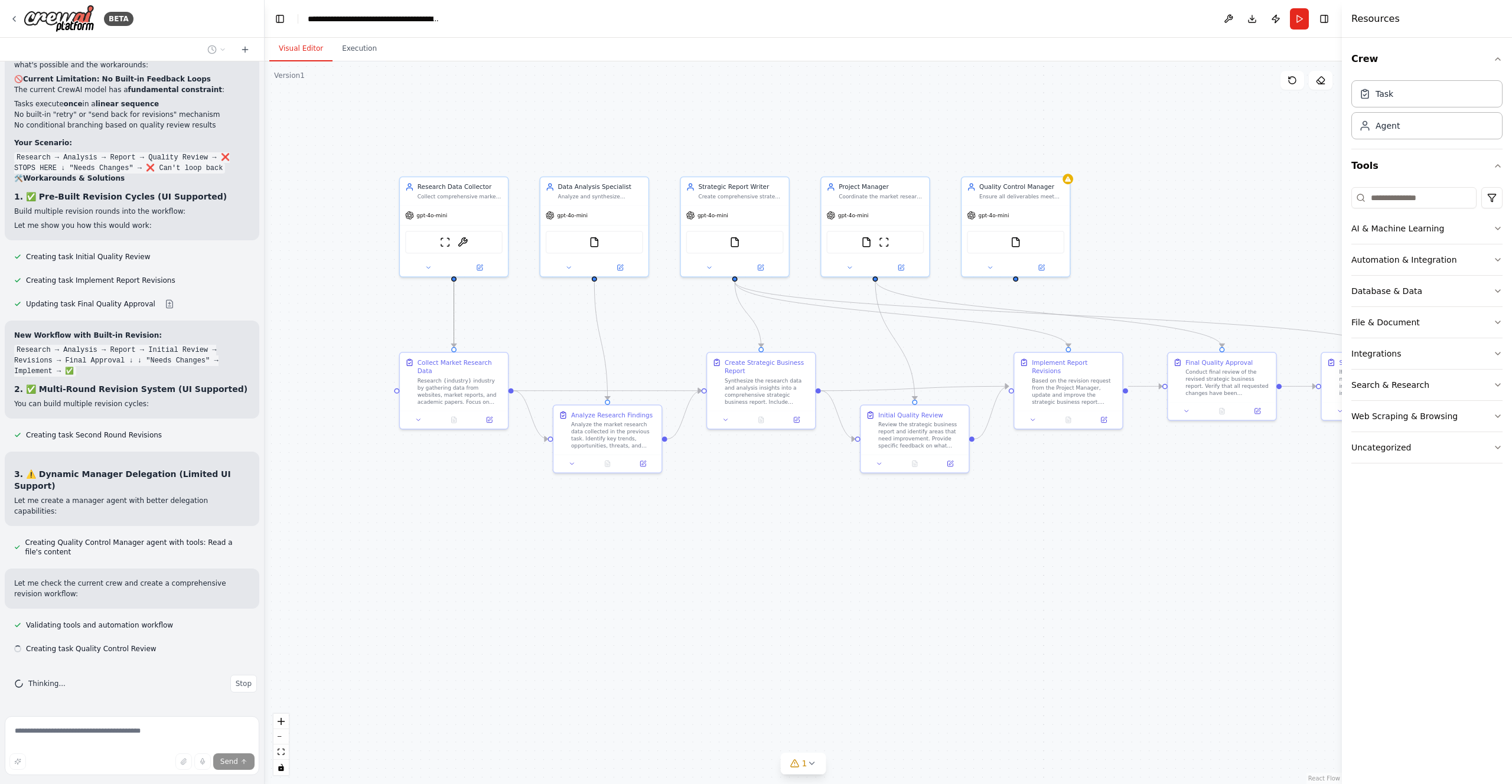
scroll to position [15318, 0]
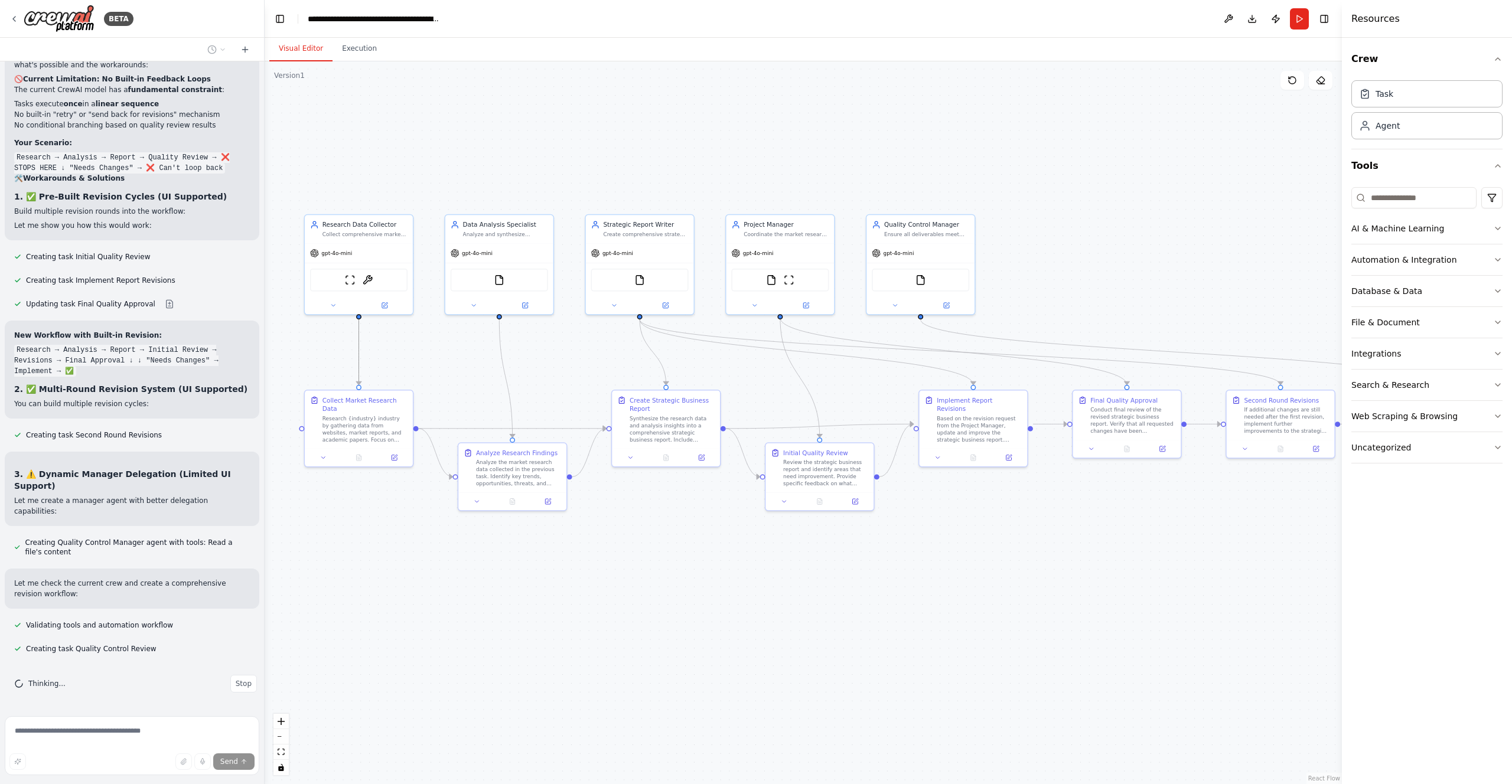
drag, startPoint x: 1032, startPoint y: 514, endPoint x: 938, endPoint y: 551, distance: 101.0
click at [938, 551] on div ".deletable-edge-delete-btn { width: 20px; height: 20px; border: 0px solid #ffff…" at bounding box center [803, 423] width 1077 height 723
click at [919, 275] on img at bounding box center [921, 278] width 10 height 10
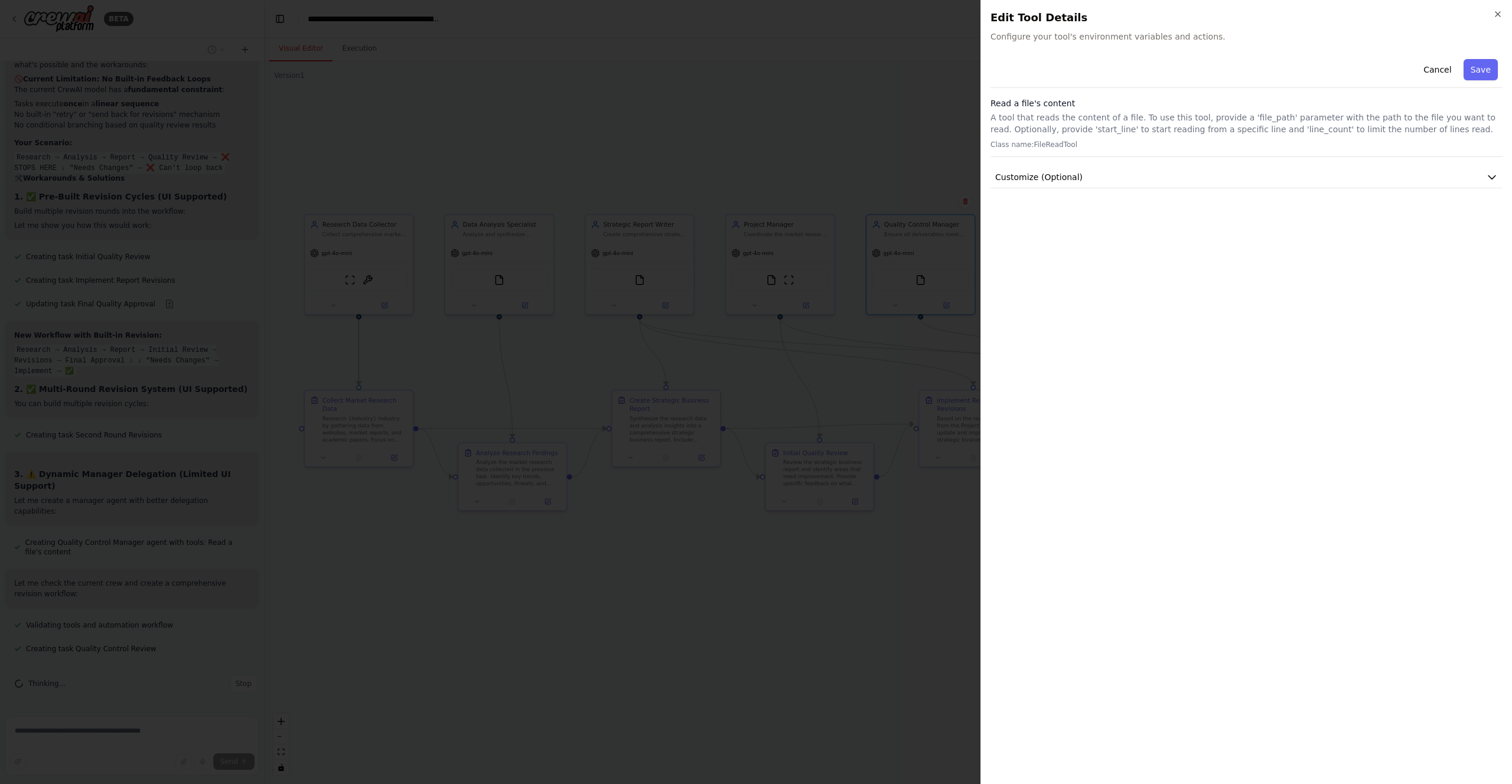
click at [1504, 16] on div "Close Edit Tool Details Configure your tool's environment variables and actions…" at bounding box center [1246, 392] width 532 height 784
click at [1498, 10] on icon "button" at bounding box center [1498, 14] width 10 height 10
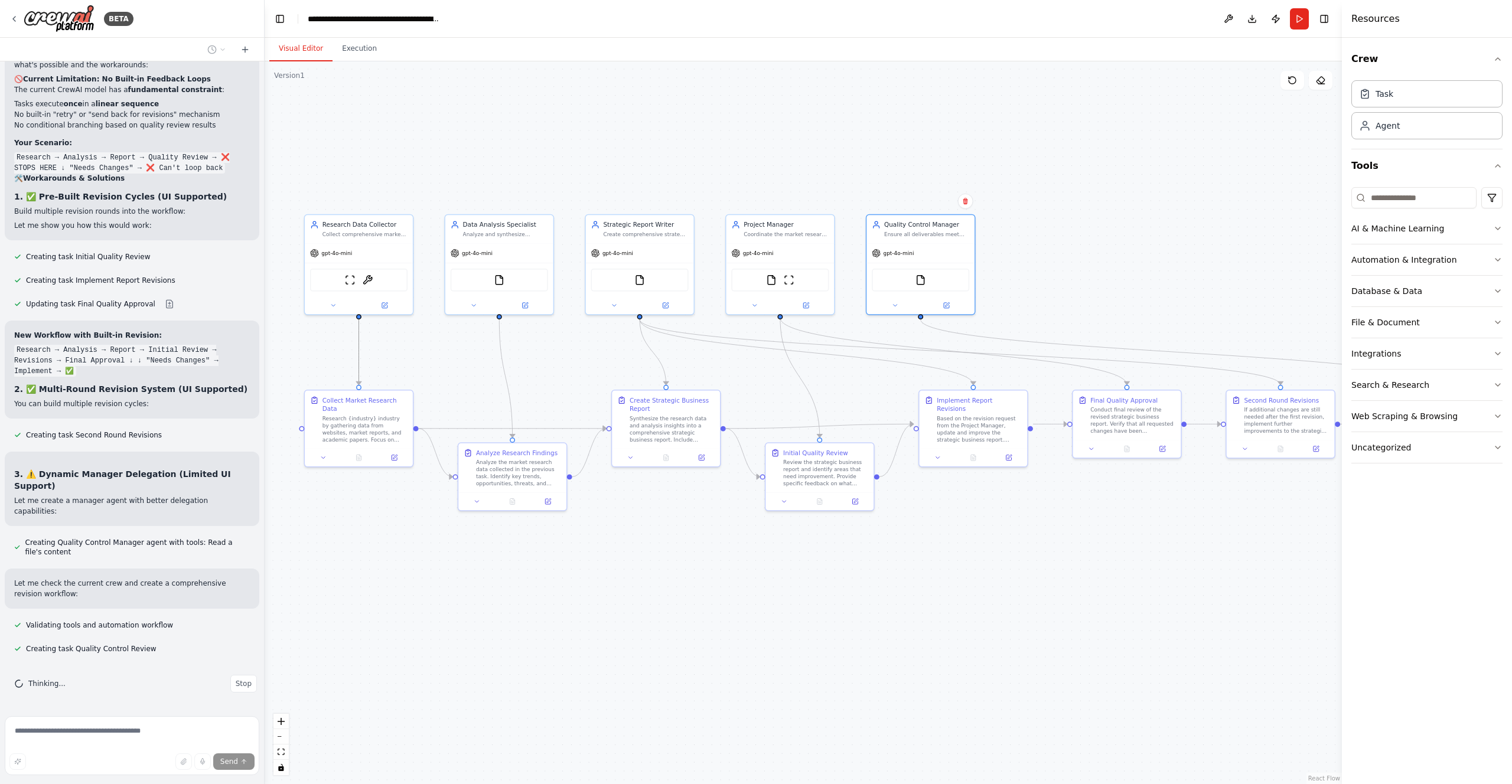
click at [699, 135] on div ".deletable-edge-delete-btn { width: 20px; height: 20px; border: 0px solid #ffff…" at bounding box center [803, 423] width 1077 height 723
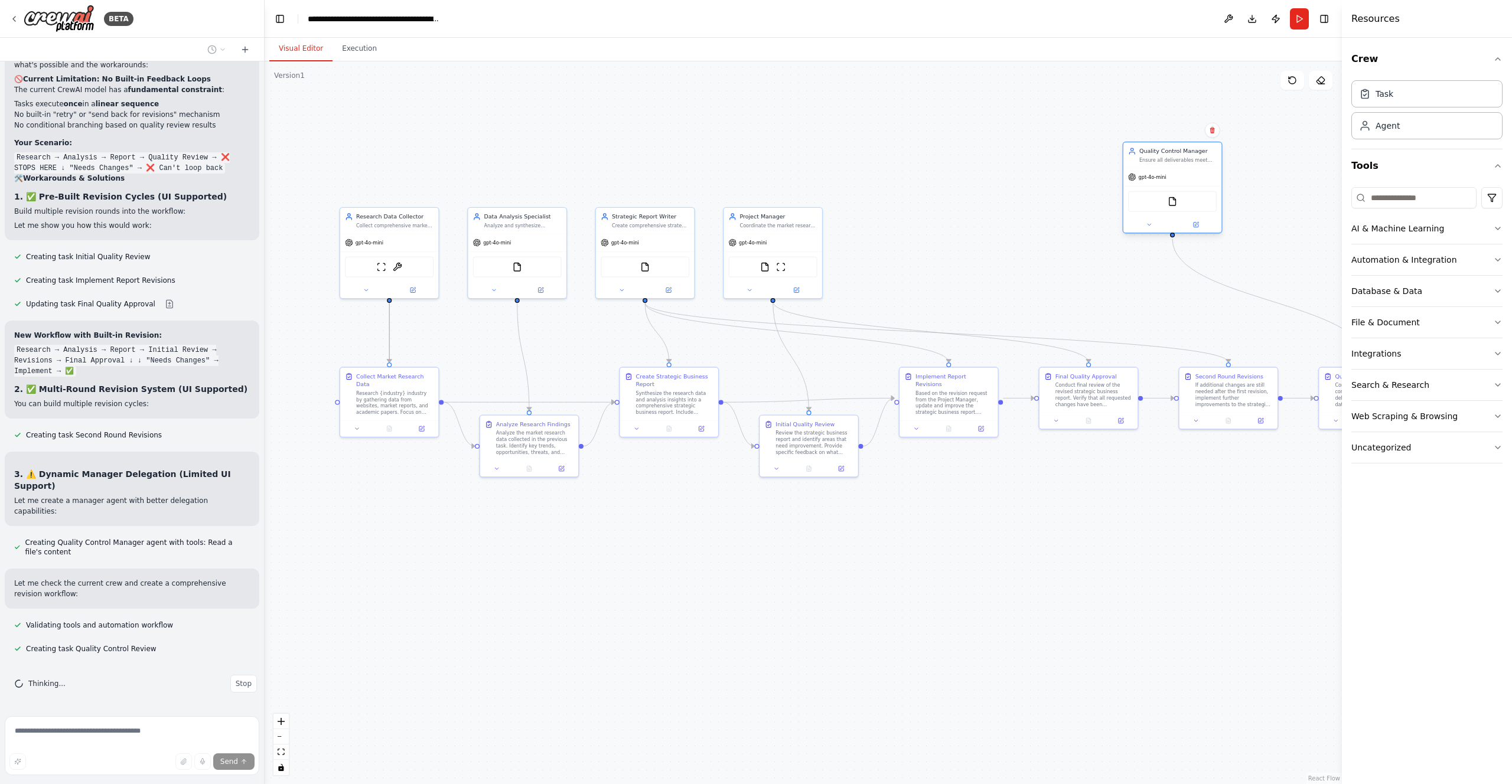
drag, startPoint x: 900, startPoint y: 242, endPoint x: 1190, endPoint y: 185, distance: 295.5
click at [1188, 185] on div "gpt-4o-mini" at bounding box center [1172, 177] width 98 height 18
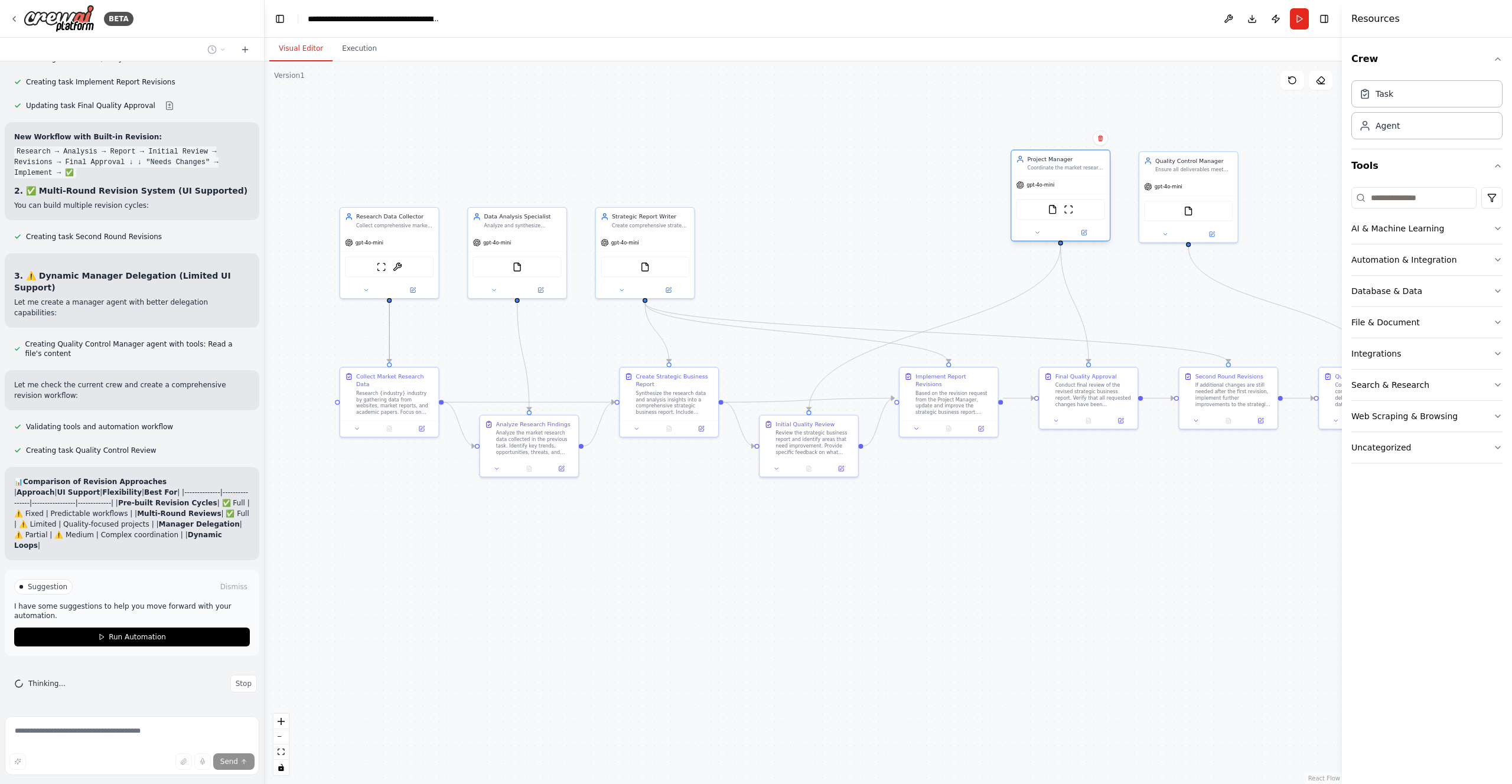
drag, startPoint x: 779, startPoint y: 247, endPoint x: 1065, endPoint y: 192, distance: 291.2
click at [1065, 192] on div "gpt-4o-mini" at bounding box center [1060, 185] width 98 height 18
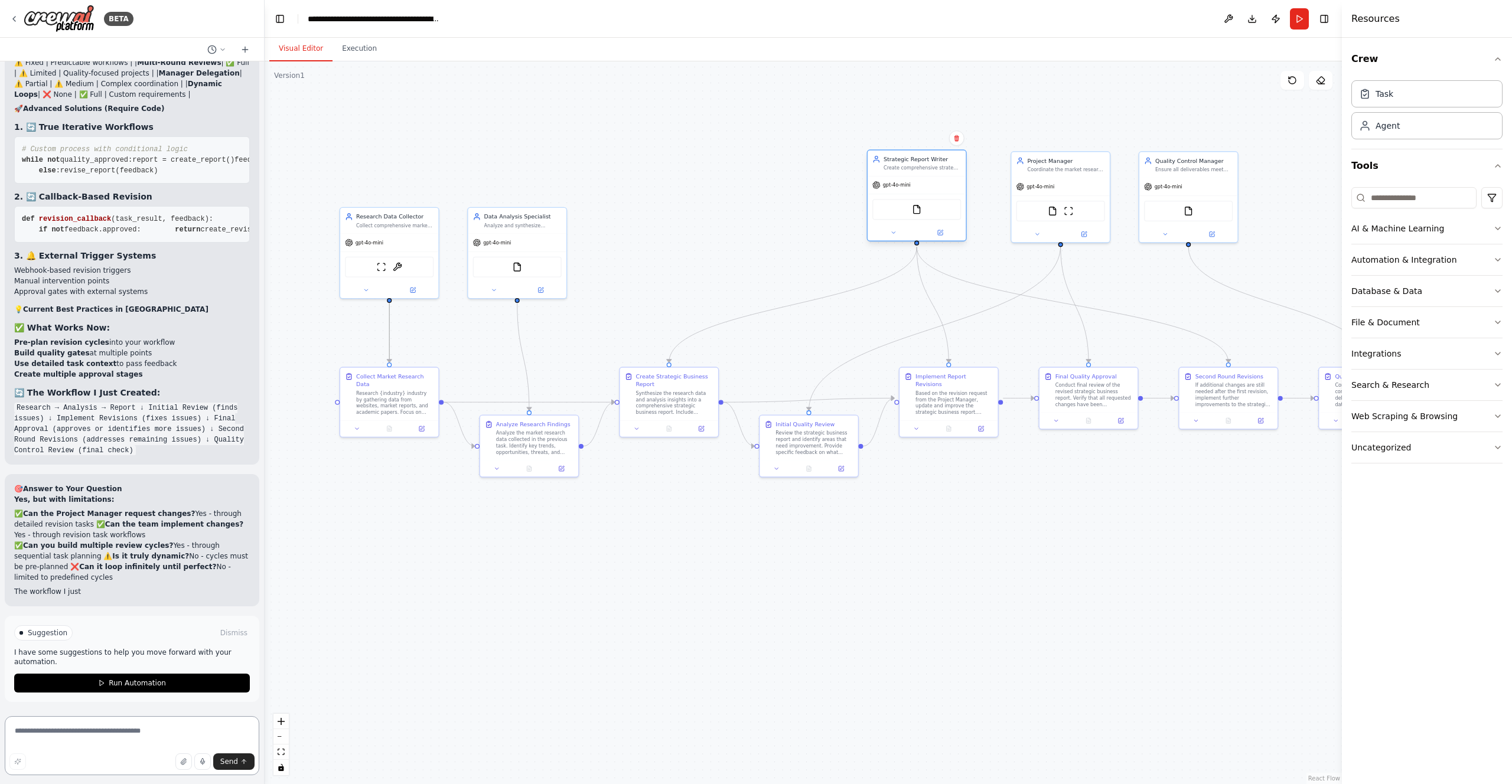
drag, startPoint x: 647, startPoint y: 234, endPoint x: 916, endPoint y: 179, distance: 274.6
click at [916, 179] on div "gpt-4o-mini" at bounding box center [916, 185] width 98 height 18
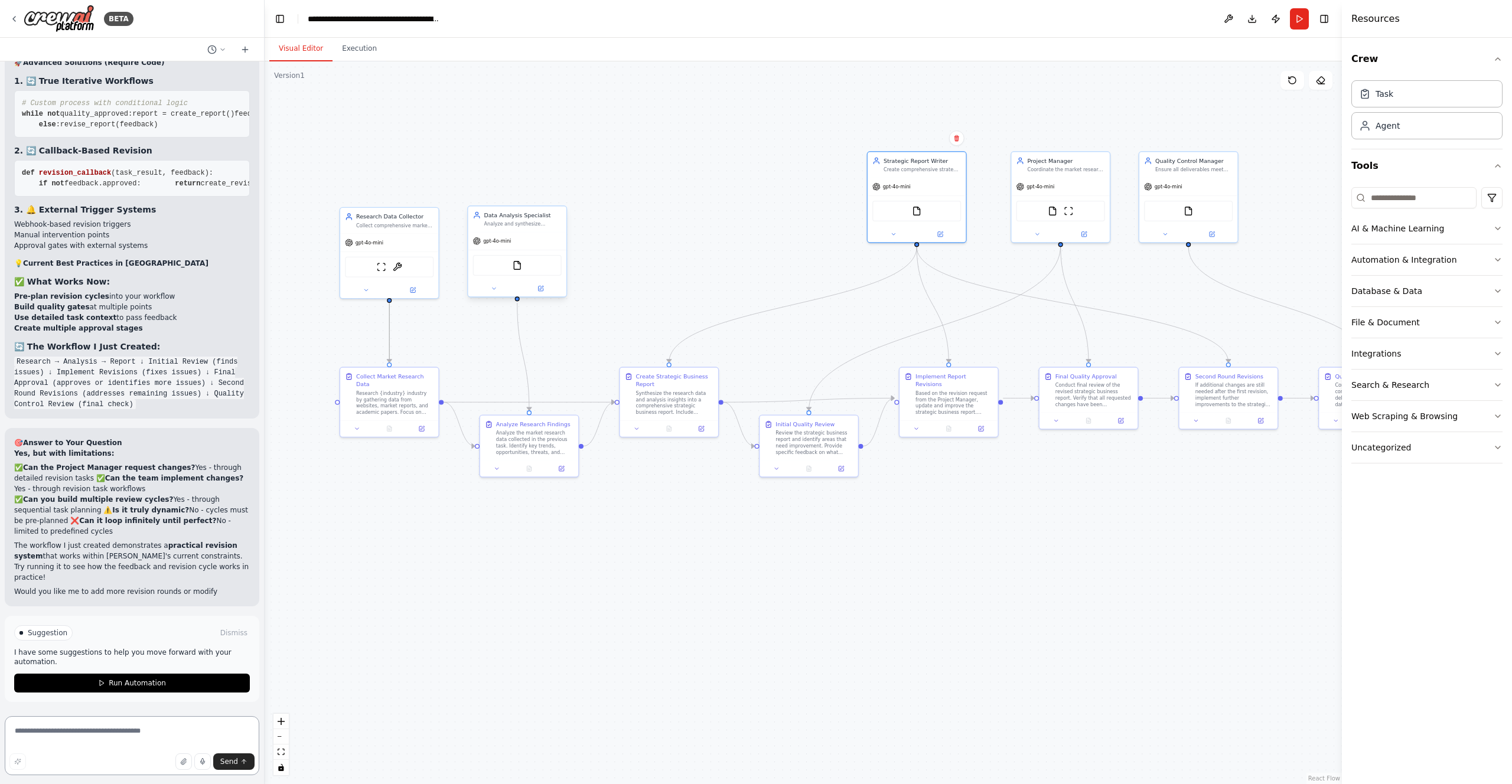
scroll to position [16088, 0]
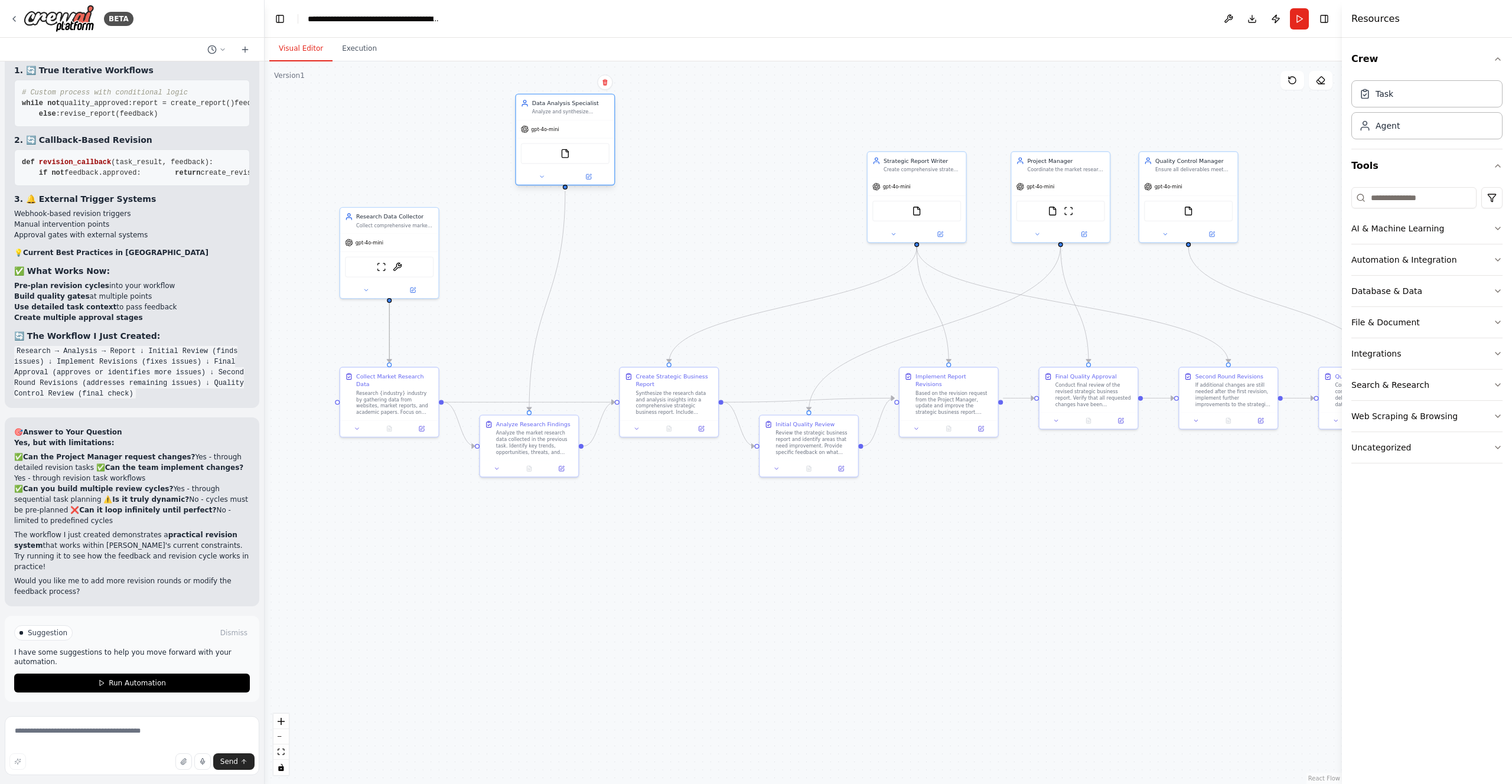
drag, startPoint x: 526, startPoint y: 251, endPoint x: 576, endPoint y: 145, distance: 117.2
click at [576, 145] on div "gpt-4o-mini FileReadTool" at bounding box center [565, 153] width 98 height 65
drag, startPoint x: 542, startPoint y: 430, endPoint x: 574, endPoint y: 238, distance: 194.6
click at [574, 238] on div "Analyze the market research data collected in the previous task. Identify key t…" at bounding box center [562, 249] width 77 height 25
drag, startPoint x: 425, startPoint y: 227, endPoint x: 446, endPoint y: 129, distance: 100.2
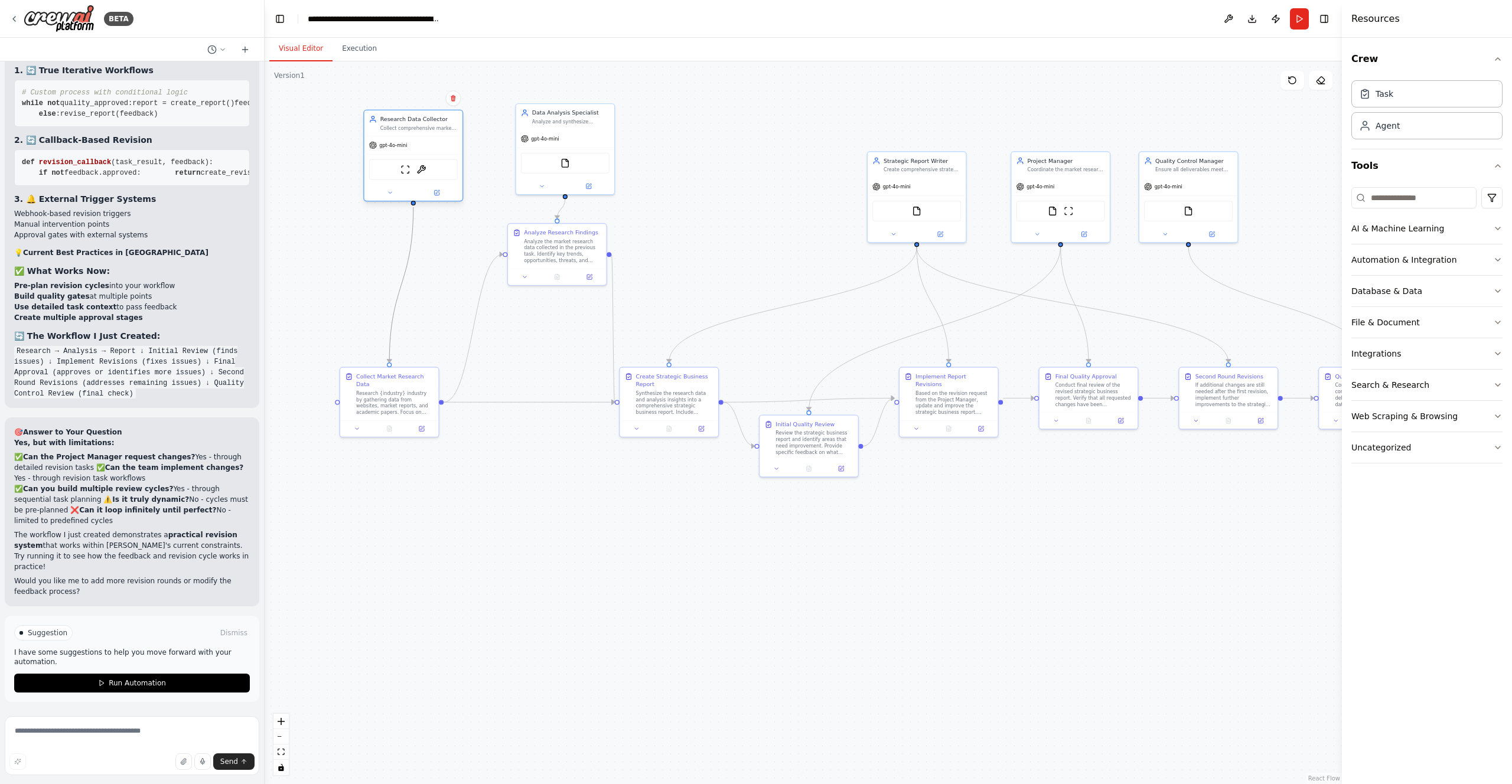
click at [446, 129] on div "Research Data Collector Collect comprehensive market research data about {indus…" at bounding box center [413, 123] width 98 height 25
drag, startPoint x: 562, startPoint y: 247, endPoint x: 570, endPoint y: 248, distance: 8.1
click at [570, 248] on div "Analyze the market research data collected in the previous task. Identify key t…" at bounding box center [570, 249] width 77 height 25
drag, startPoint x: 408, startPoint y: 377, endPoint x: 431, endPoint y: 374, distance: 23.2
click at [431, 374] on div "Collect Market Research Data" at bounding box center [418, 379] width 77 height 16
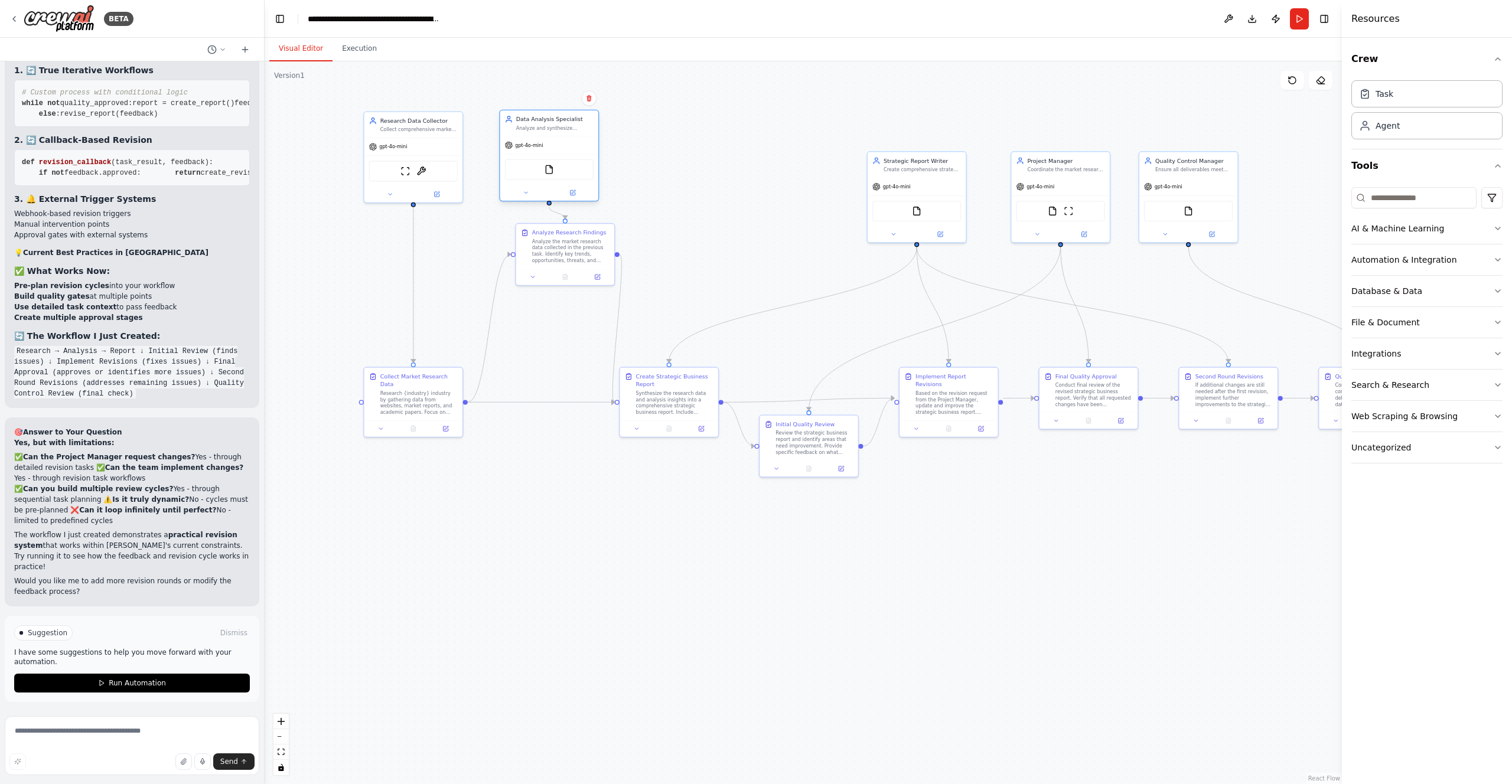
drag, startPoint x: 573, startPoint y: 157, endPoint x: 556, endPoint y: 161, distance: 17.5
click at [556, 162] on div "FileReadTool" at bounding box center [549, 170] width 88 height 21
drag, startPoint x: 559, startPoint y: 253, endPoint x: 537, endPoint y: 258, distance: 22.6
click at [537, 258] on div "Analyze the market research data collected in the previous task. Identify key t…" at bounding box center [546, 257] width 77 height 25
drag, startPoint x: 393, startPoint y: 405, endPoint x: 331, endPoint y: 405, distance: 62.0
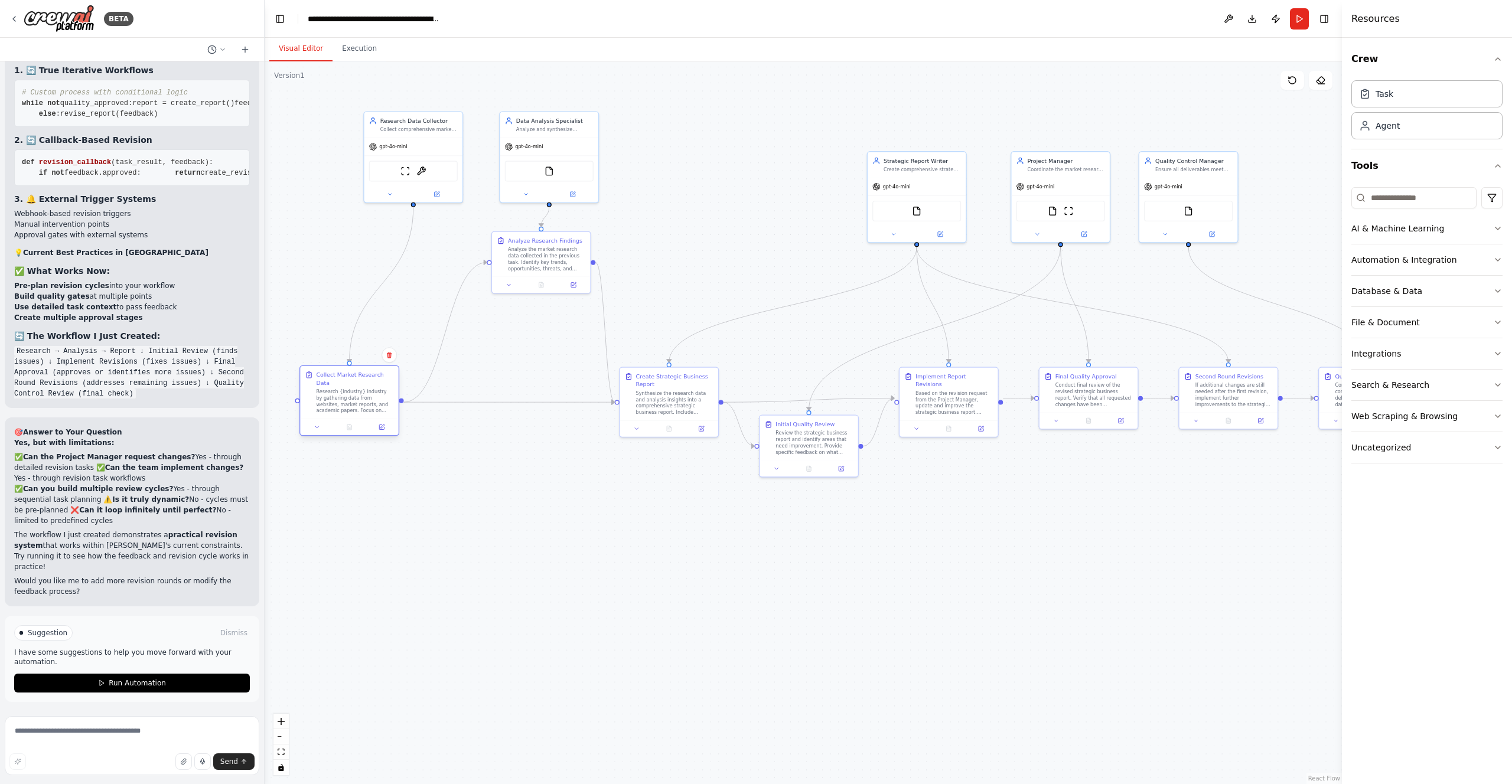
click at [331, 405] on div "Research {industry} industry by gathering data from websites, market reports, a…" at bounding box center [354, 401] width 77 height 25
drag, startPoint x: 428, startPoint y: 168, endPoint x: 367, endPoint y: 170, distance: 61.0
click at [367, 170] on div "ScrapeWebsiteTool ArxivPaperTool" at bounding box center [349, 170] width 88 height 21
drag, startPoint x: 530, startPoint y: 178, endPoint x: 522, endPoint y: 179, distance: 8.1
click at [522, 179] on div "FileReadTool" at bounding box center [541, 170] width 88 height 21
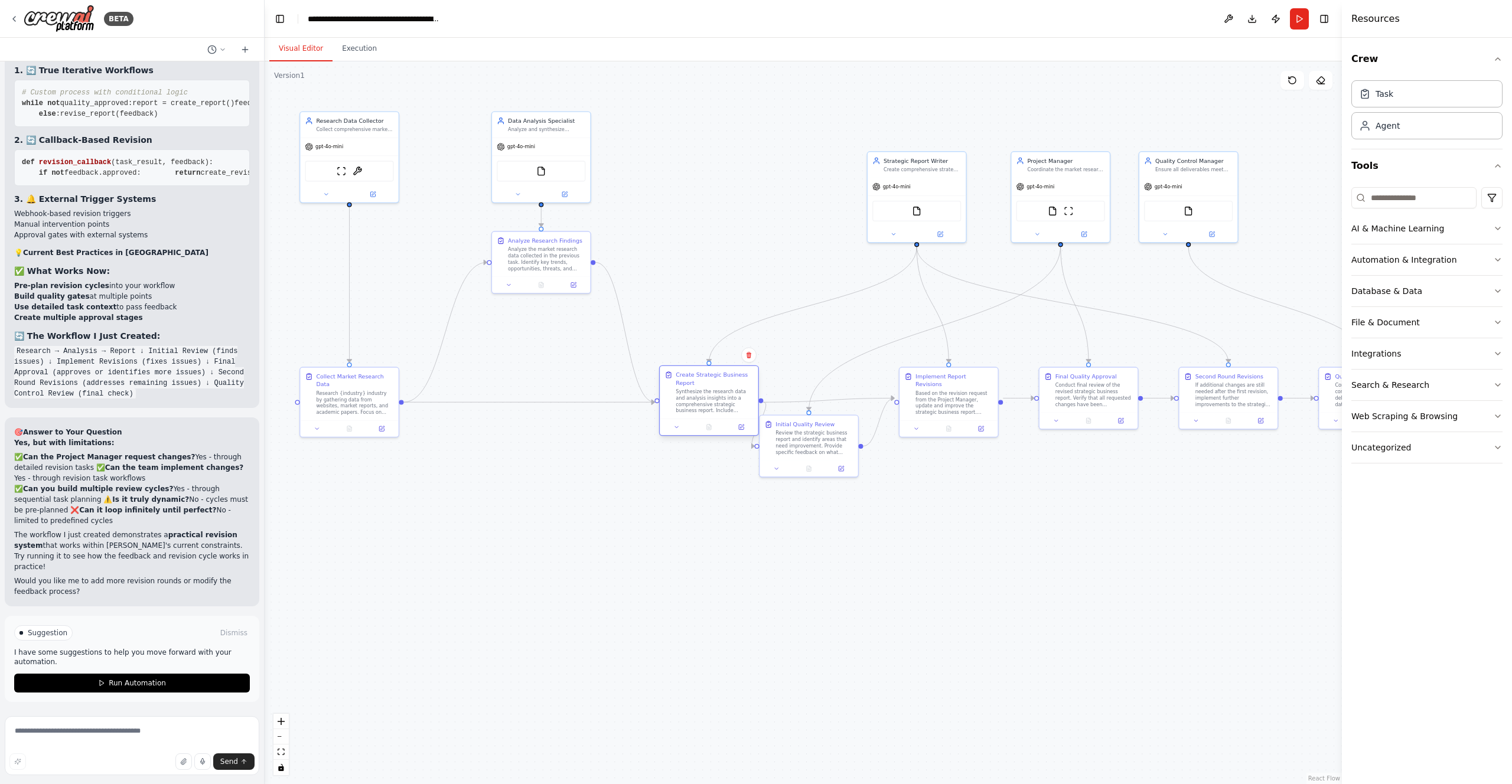
drag, startPoint x: 652, startPoint y: 373, endPoint x: 691, endPoint y: 373, distance: 39.0
click at [691, 373] on div "Create Strategic Business Report" at bounding box center [714, 379] width 77 height 16
drag, startPoint x: 923, startPoint y: 215, endPoint x: 708, endPoint y: 173, distance: 219.1
click at [708, 173] on div "FileReadTool" at bounding box center [709, 170] width 88 height 21
drag, startPoint x: 804, startPoint y: 435, endPoint x: 950, endPoint y: 181, distance: 293.0
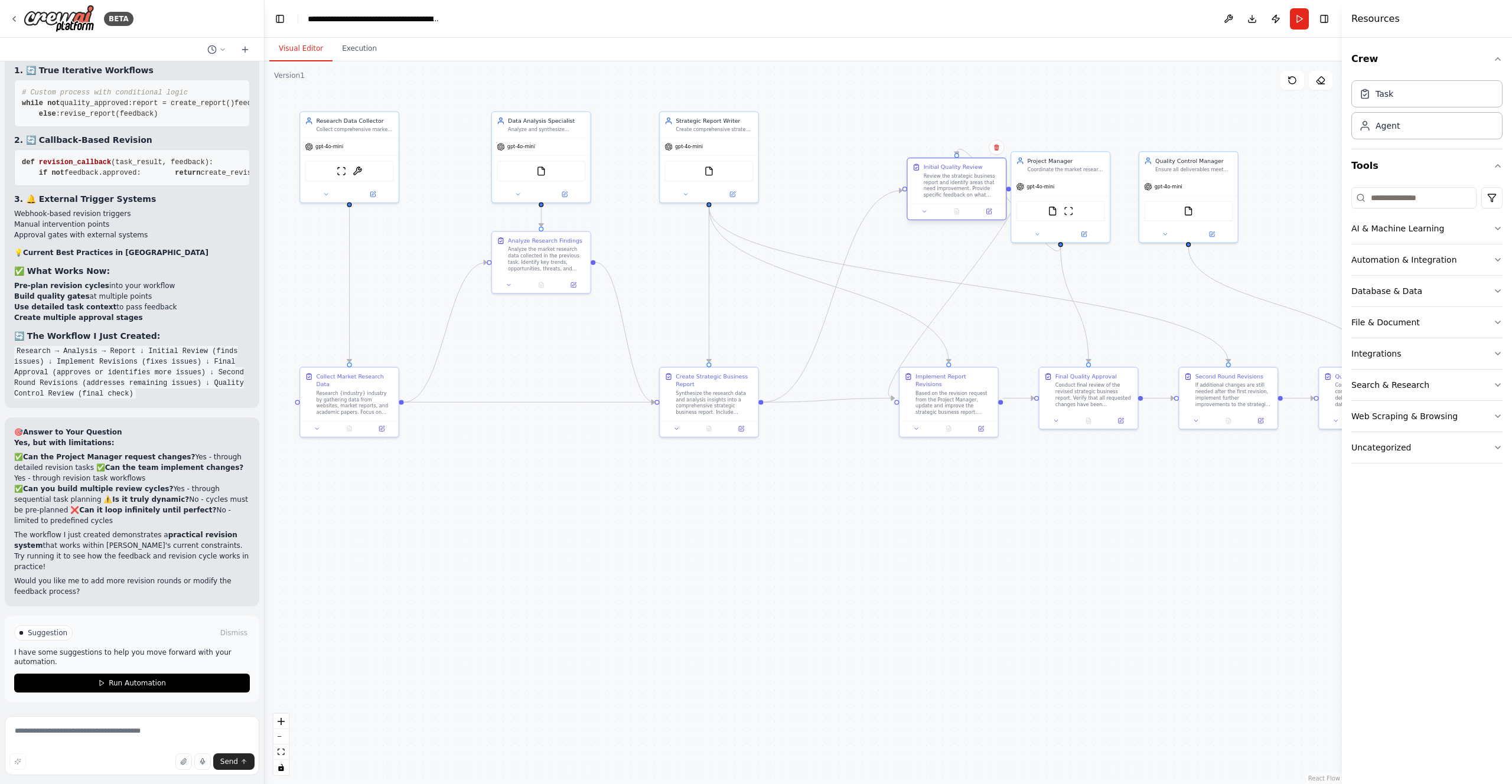
click at [950, 181] on div "Review the strategic business report and identify areas that need improvement. …" at bounding box center [962, 185] width 77 height 25
drag, startPoint x: 932, startPoint y: 385, endPoint x: 834, endPoint y: 510, distance: 158.8
click at [834, 516] on div "Based on the revision request from the Project Manager, update and improve the …" at bounding box center [858, 529] width 77 height 25
drag, startPoint x: 1061, startPoint y: 393, endPoint x: 953, endPoint y: 514, distance: 162.2
click at [953, 514] on div "Conduct final review of the revised strategic business report. Verify that all …" at bounding box center [986, 521] width 77 height 25
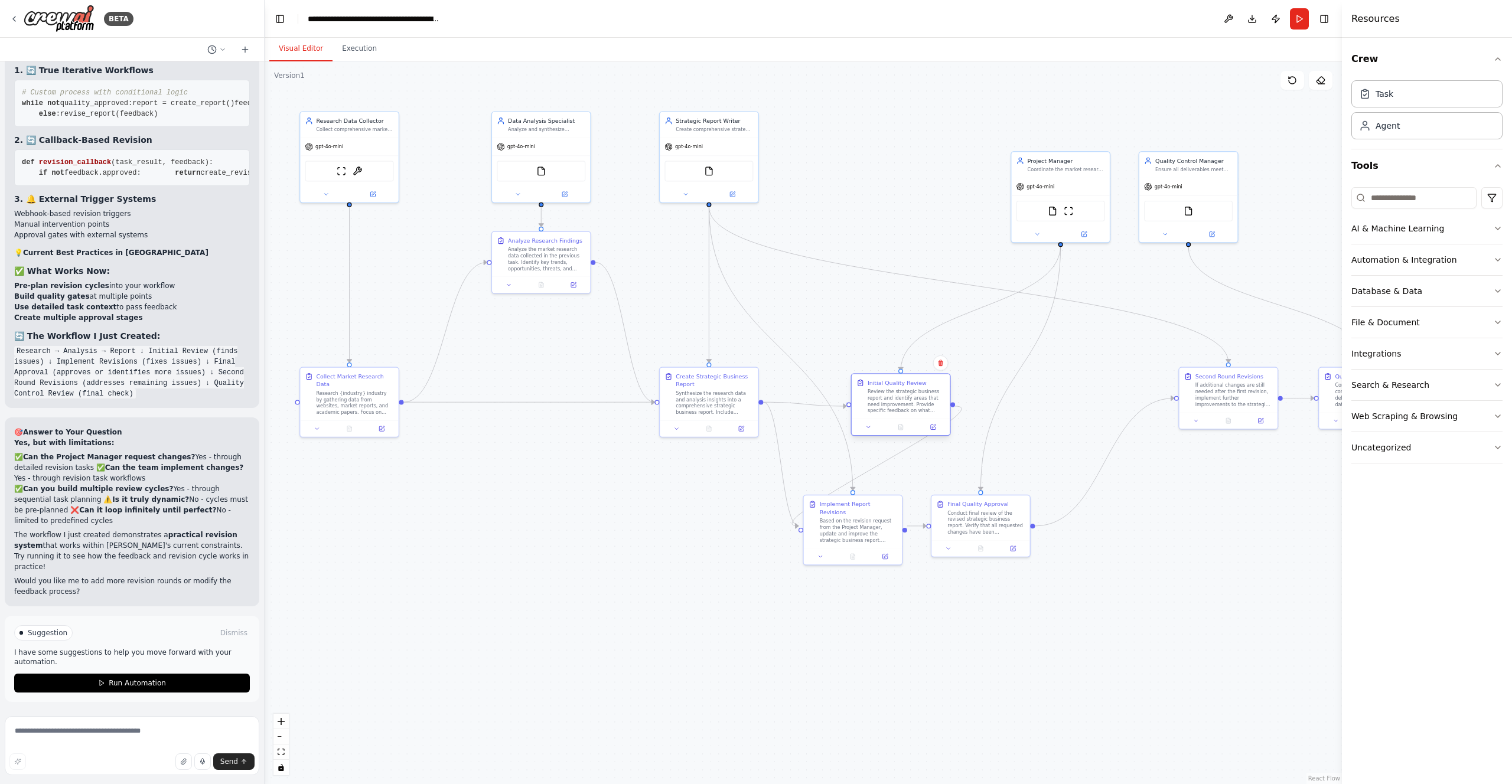
drag, startPoint x: 941, startPoint y: 185, endPoint x: 887, endPoint y: 398, distance: 219.7
click at [887, 398] on div "Review the strategic business report and identify areas that need improvement. …" at bounding box center [906, 401] width 77 height 25
drag, startPoint x: 971, startPoint y: 523, endPoint x: 1154, endPoint y: 565, distance: 187.8
click at [1154, 565] on div "Conduct final review of the revised strategic business report. Verify that all …" at bounding box center [1146, 561] width 77 height 25
drag, startPoint x: 858, startPoint y: 531, endPoint x: 1008, endPoint y: 597, distance: 163.9
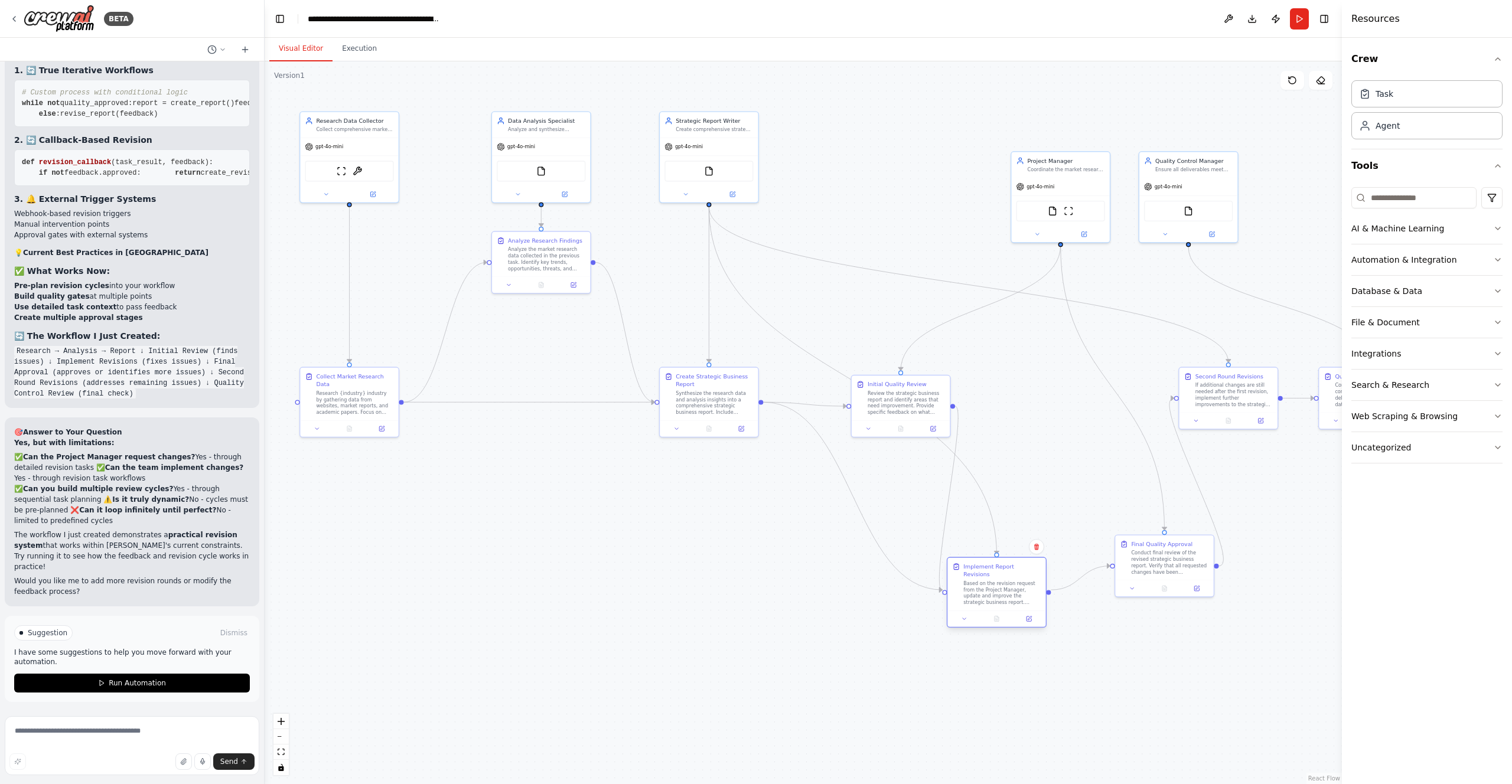
click at [1008, 597] on div "Based on the revision request from the Project Manager, update and improve the …" at bounding box center [1002, 593] width 77 height 25
drag, startPoint x: 893, startPoint y: 399, endPoint x: 884, endPoint y: 397, distance: 9.2
click at [884, 396] on div "Review the strategic business report and identify areas that need improvement. …" at bounding box center [898, 401] width 77 height 25
drag, startPoint x: 979, startPoint y: 578, endPoint x: 997, endPoint y: 572, distance: 19.0
click at [997, 572] on div "Based on the revision request from the Project Manager, update and improve the …" at bounding box center [1018, 585] width 77 height 25
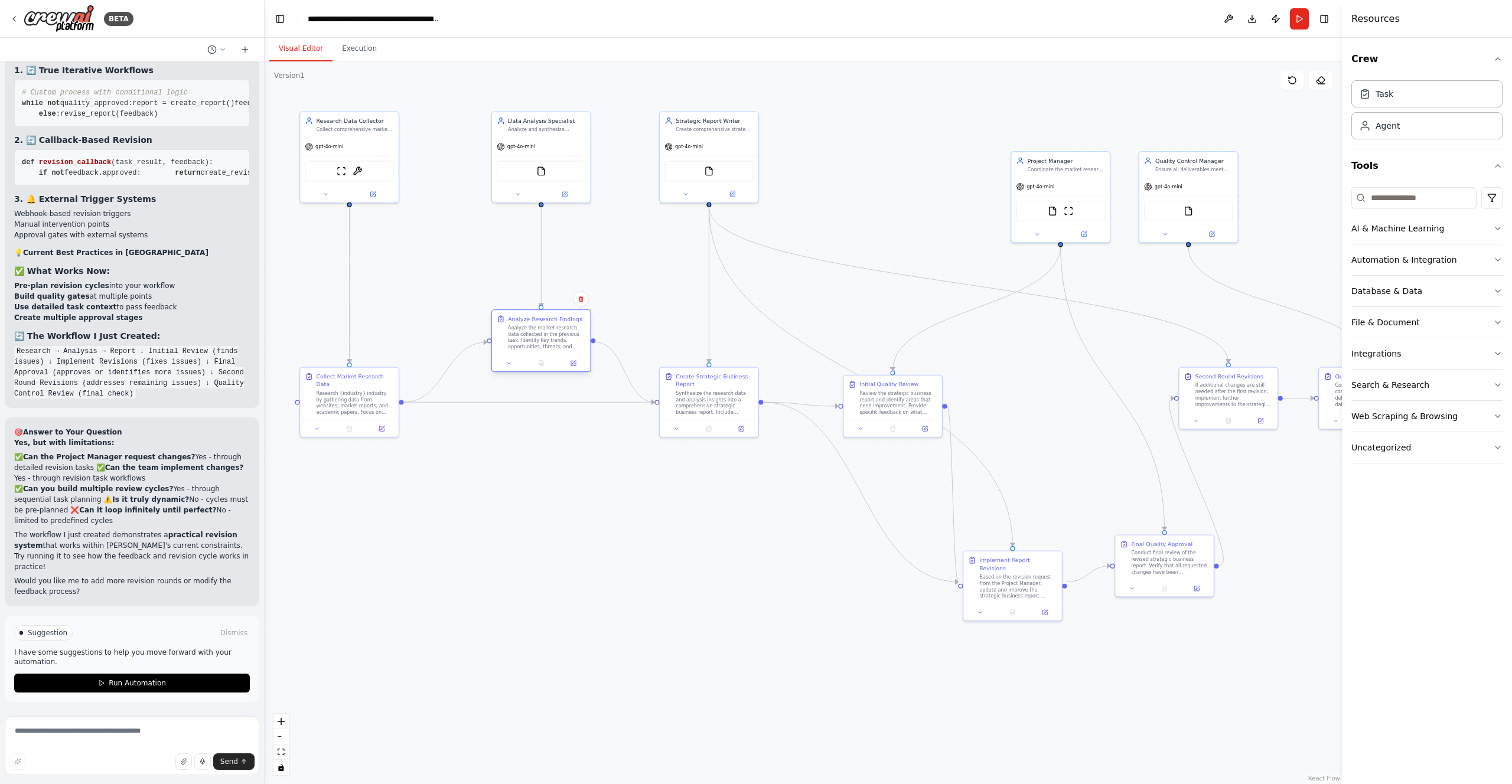
drag, startPoint x: 535, startPoint y: 270, endPoint x: 536, endPoint y: 345, distance: 75.0
click at [536, 345] on div "Analyze Research Findings Analyze the market research data collected in the pre…" at bounding box center [541, 332] width 98 height 45
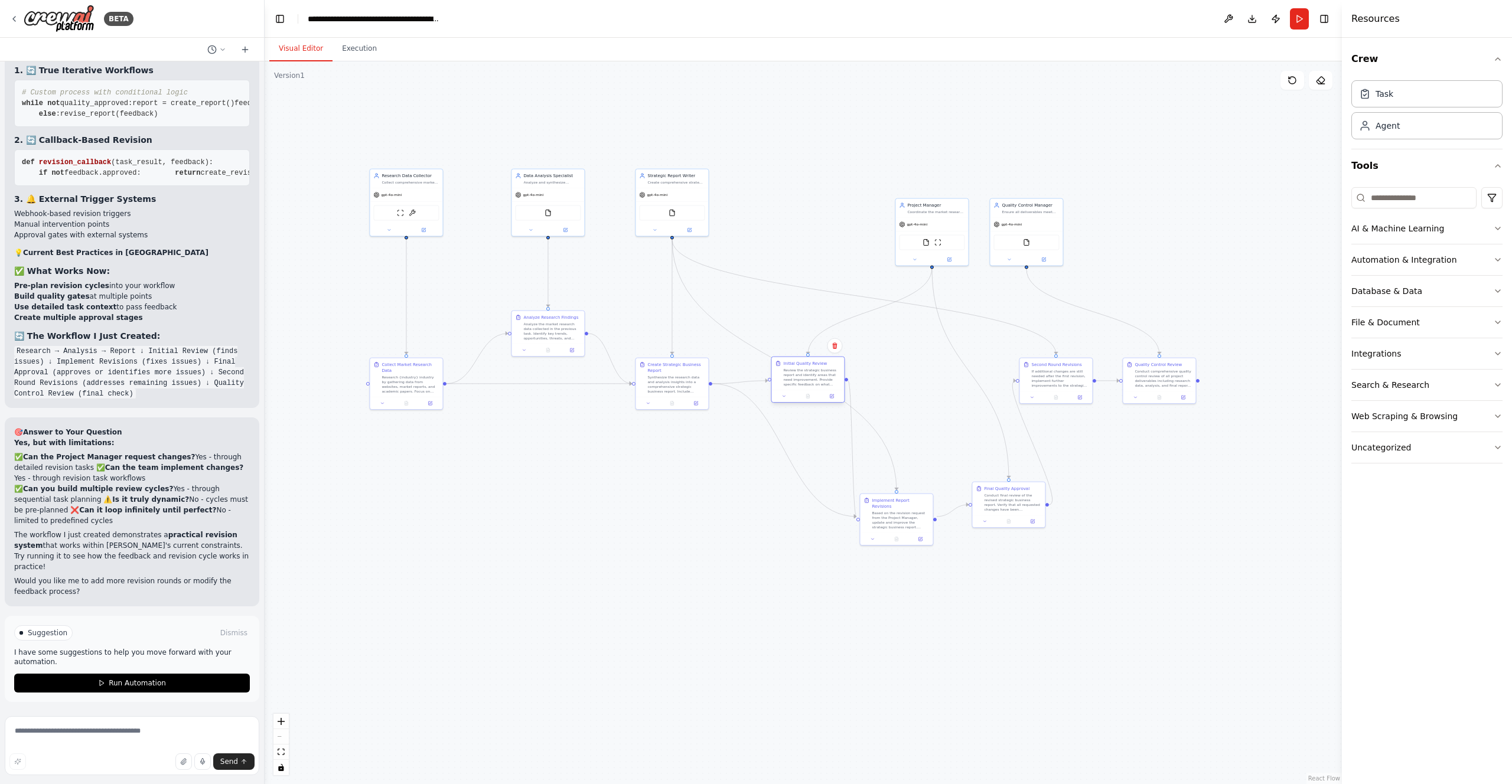
click at [799, 373] on div "Review the strategic business report and identify areas that need improvement. …" at bounding box center [812, 377] width 57 height 19
click at [804, 375] on div "Review the strategic business report and identify areas that need improvement. …" at bounding box center [818, 377] width 57 height 19
drag, startPoint x: 888, startPoint y: 508, endPoint x: 902, endPoint y: 493, distance: 20.5
click at [902, 498] on div "Based on the revision request from the Project Manager, update and improve the …" at bounding box center [912, 507] width 57 height 19
click at [819, 386] on div "Review the strategic business report and identify areas that need improvement. …" at bounding box center [818, 383] width 57 height 19
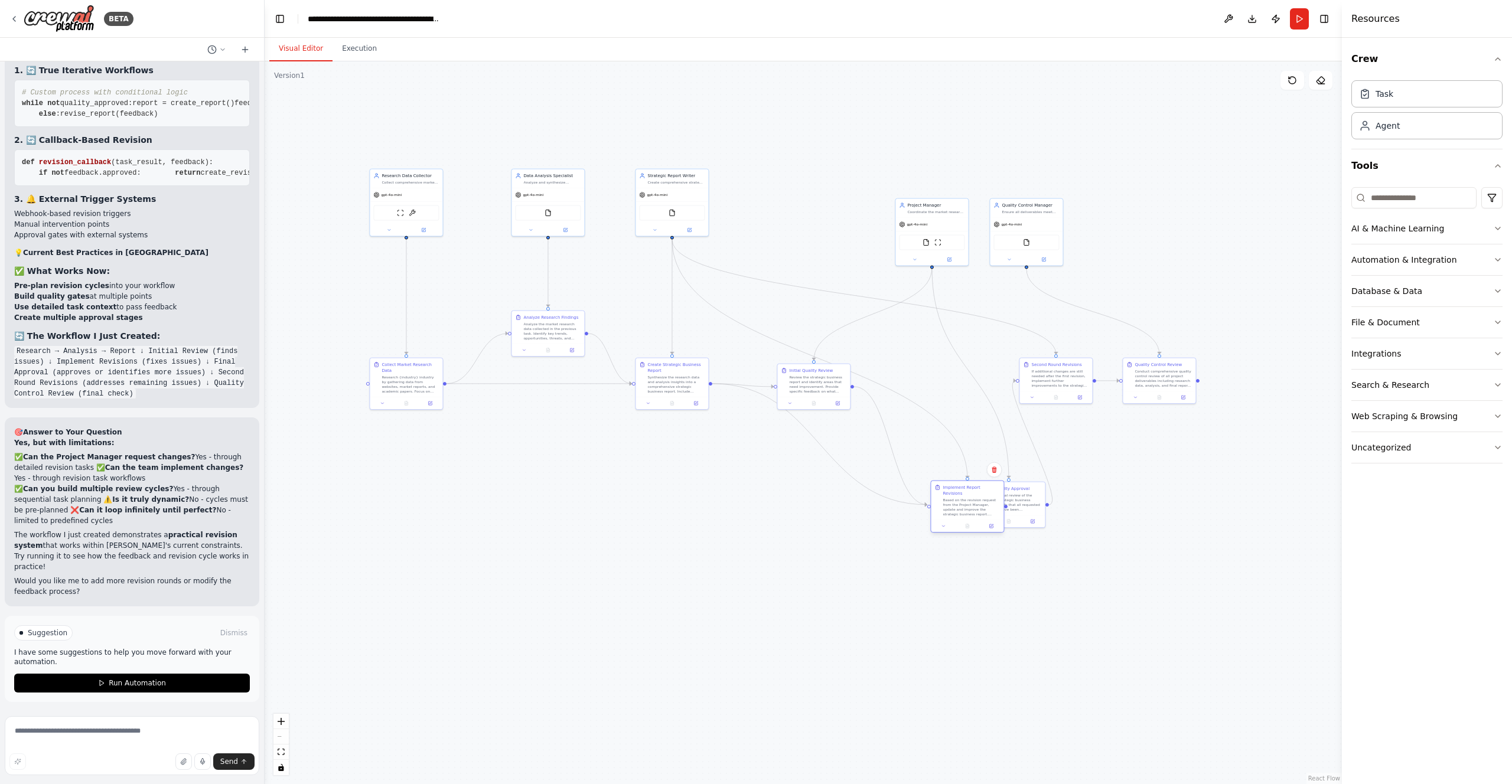
drag, startPoint x: 899, startPoint y: 494, endPoint x: 957, endPoint y: 493, distance: 58.0
click at [957, 498] on div "Based on the revision request from the Project Manager, update and improve the …" at bounding box center [971, 507] width 57 height 19
drag, startPoint x: 1033, startPoint y: 494, endPoint x: 1123, endPoint y: 495, distance: 90.0
click at [1123, 495] on div "Conduct final review of the revised strategic business report. Verify that all …" at bounding box center [1101, 501] width 57 height 19
drag, startPoint x: 1039, startPoint y: 382, endPoint x: 1183, endPoint y: 503, distance: 188.1
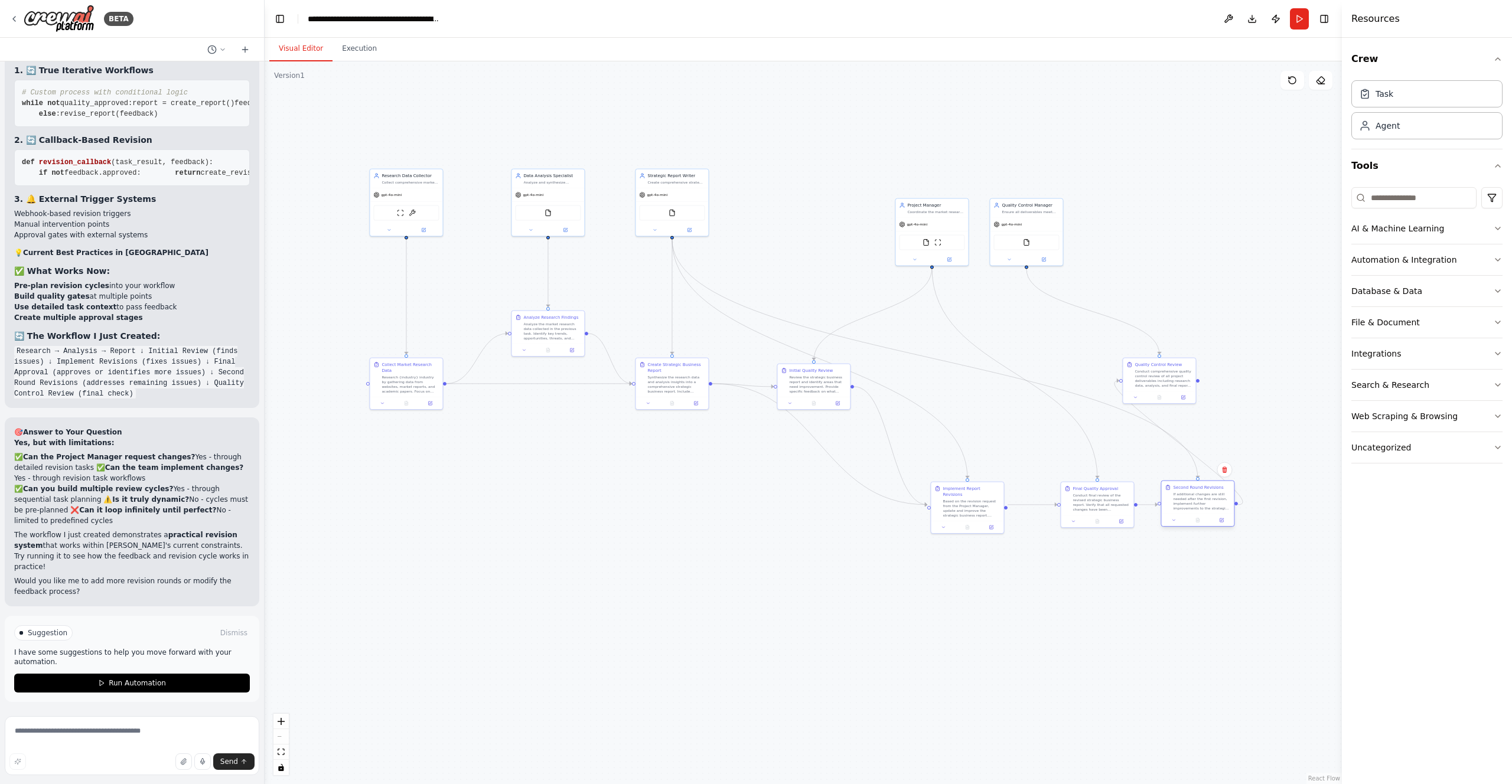
click at [1183, 503] on div "If additional changes are still needed after the first revision, implement furt…" at bounding box center [1201, 501] width 57 height 19
drag, startPoint x: 1093, startPoint y: 501, endPoint x: 1079, endPoint y: 501, distance: 14.0
click at [1079, 501] on div "Conduct final review of the revised strategic business report. Verify that all …" at bounding box center [1090, 501] width 57 height 19
drag, startPoint x: 1167, startPoint y: 392, endPoint x: 1296, endPoint y: 514, distance: 177.6
click at [1296, 514] on div at bounding box center [1292, 520] width 73 height 12
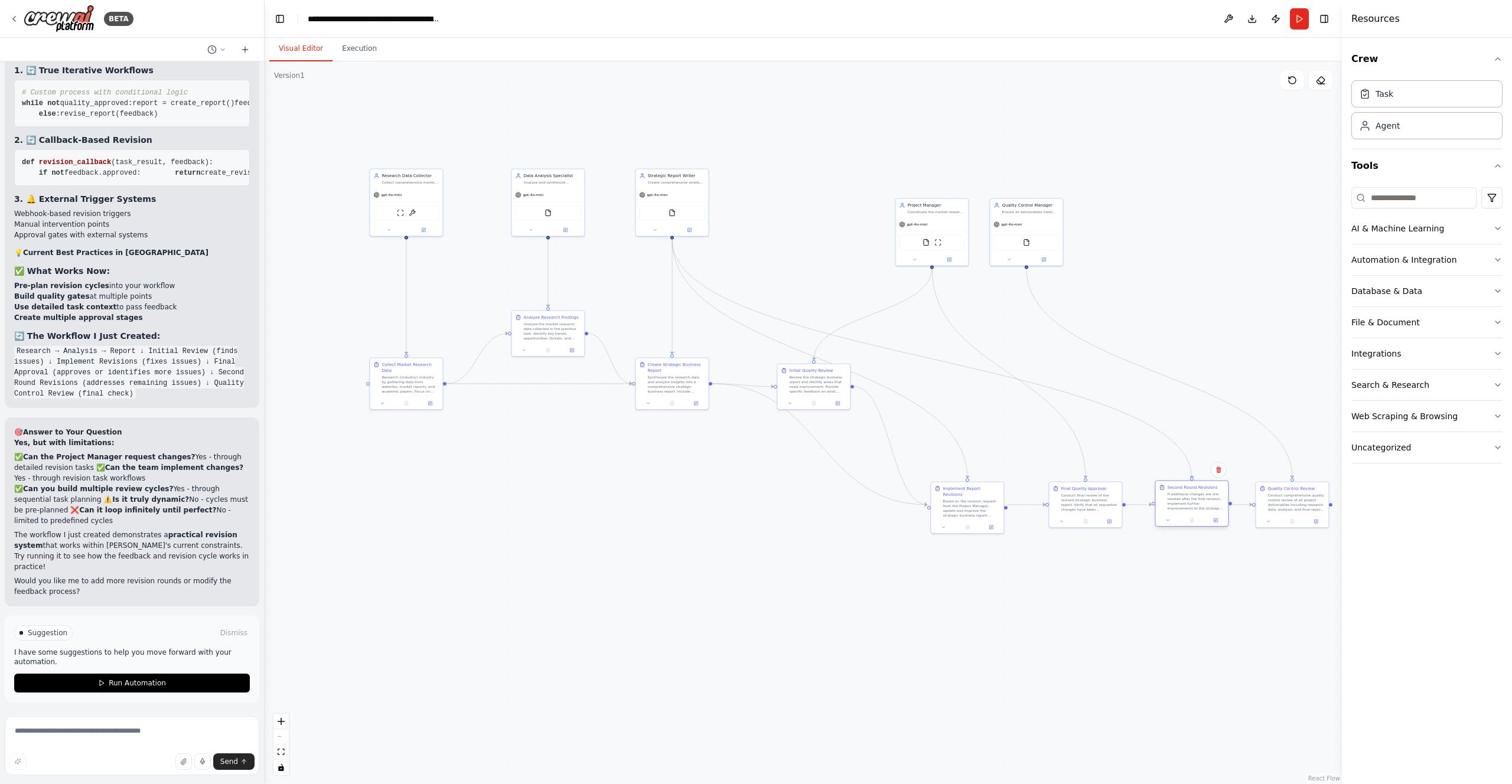
drag, startPoint x: 1201, startPoint y: 503, endPoint x: 1192, endPoint y: 503, distance: 9.0
click at [1192, 503] on div "If additional changes are still needed after the first revision, implement furt…" at bounding box center [1196, 501] width 57 height 19
click at [1074, 499] on div "Conduct final review of the revised strategic business report. Verify that all …" at bounding box center [1084, 501] width 57 height 19
click at [935, 209] on div "Coordinate the market research project for {industry}, ensuring quality deliver…" at bounding box center [936, 210] width 57 height 5
drag, startPoint x: 922, startPoint y: 218, endPoint x: 780, endPoint y: 190, distance: 144.7
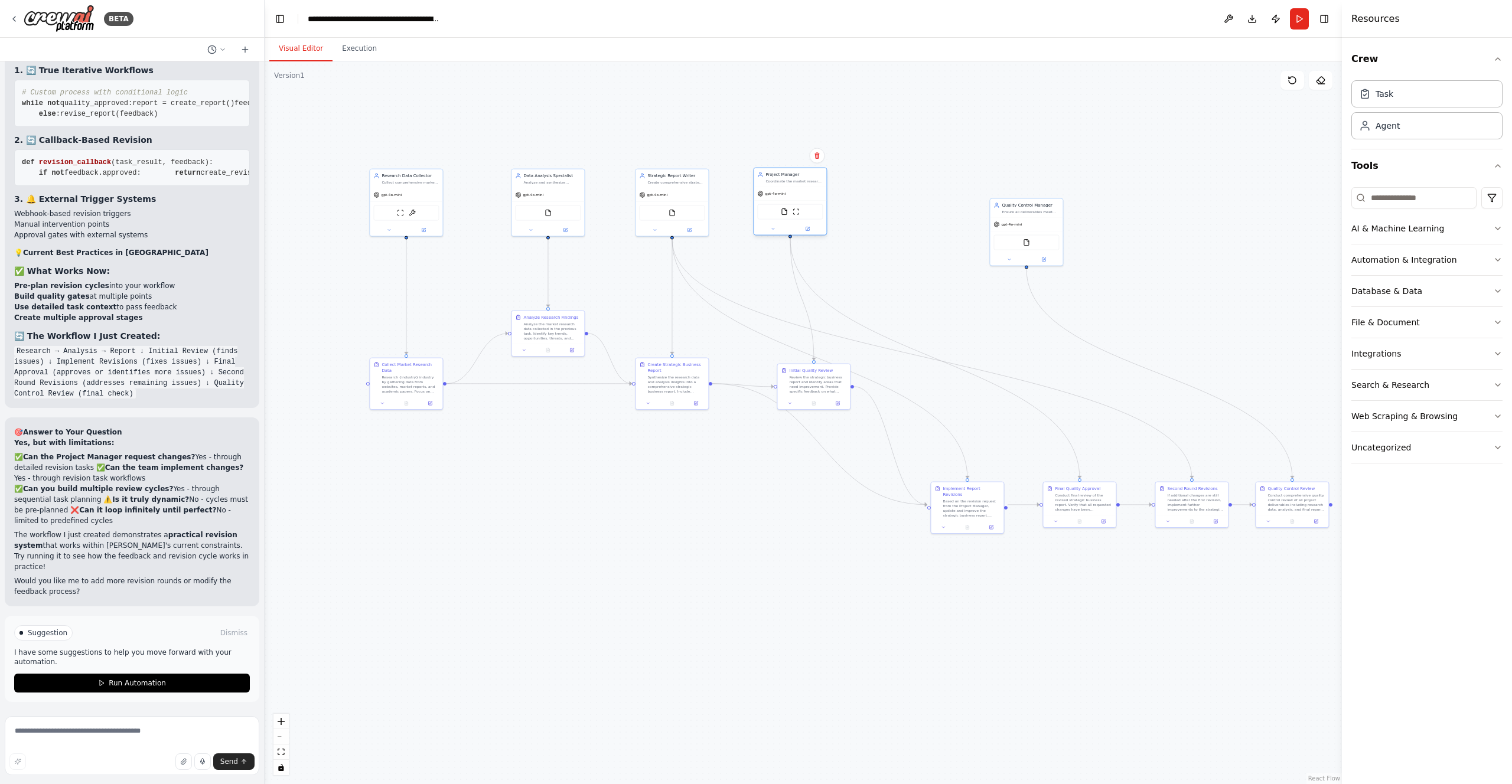
click at [780, 190] on div "gpt-4o-mini" at bounding box center [790, 194] width 73 height 13
drag, startPoint x: 1026, startPoint y: 230, endPoint x: 1268, endPoint y: 214, distance: 242.5
click at [1268, 214] on div "FileReadTool" at bounding box center [1274, 223] width 73 height 23
drag, startPoint x: 872, startPoint y: 191, endPoint x: 937, endPoint y: 186, distance: 65.2
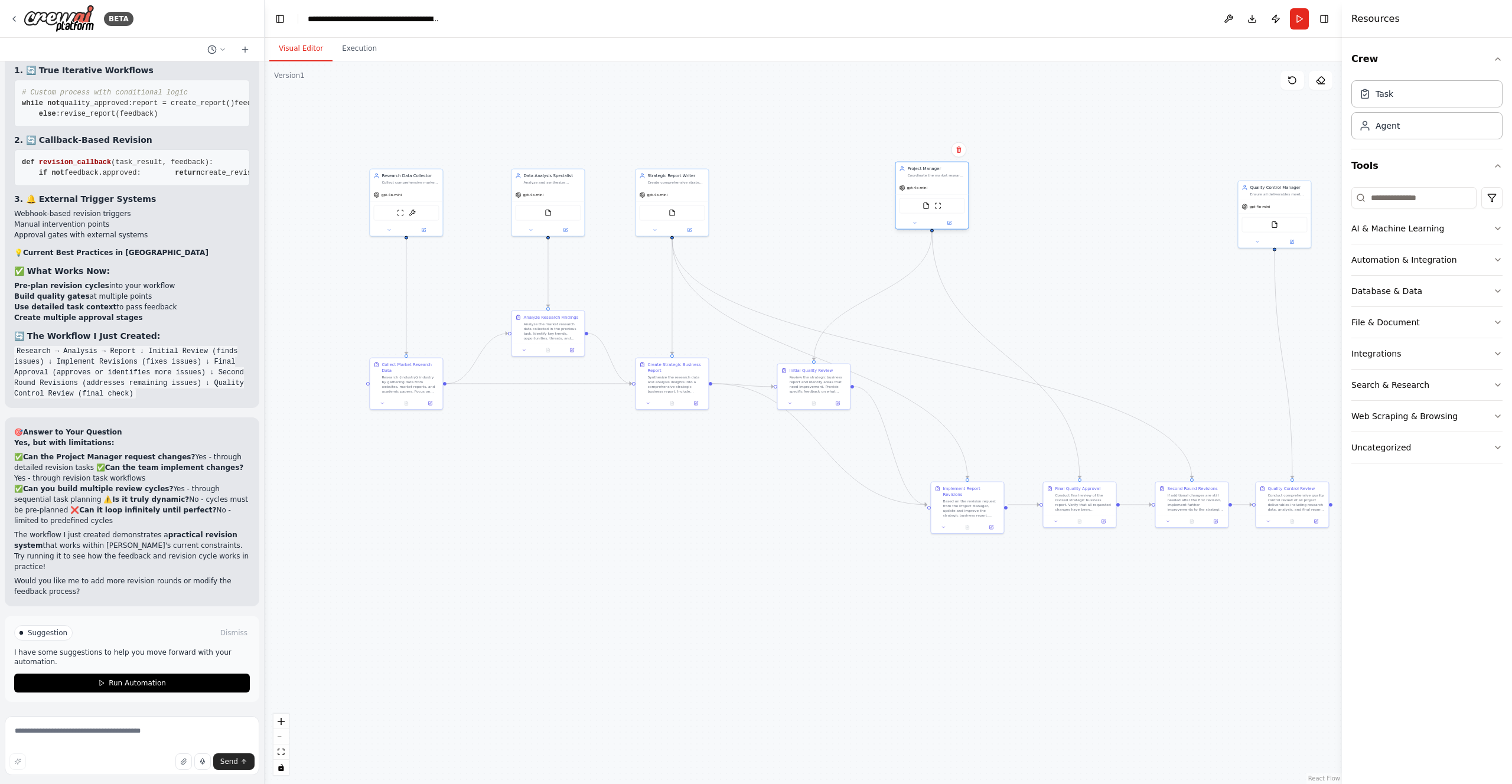
click at [937, 186] on div "gpt-4o-mini" at bounding box center [932, 188] width 73 height 13
drag, startPoint x: 944, startPoint y: 186, endPoint x: 945, endPoint y: 192, distance: 6.1
click at [945, 192] on div "gpt-4o-mini" at bounding box center [932, 194] width 73 height 13
click at [647, 399] on button at bounding box center [648, 402] width 20 height 7
drag, startPoint x: 746, startPoint y: 499, endPoint x: 750, endPoint y: 523, distance: 24.3
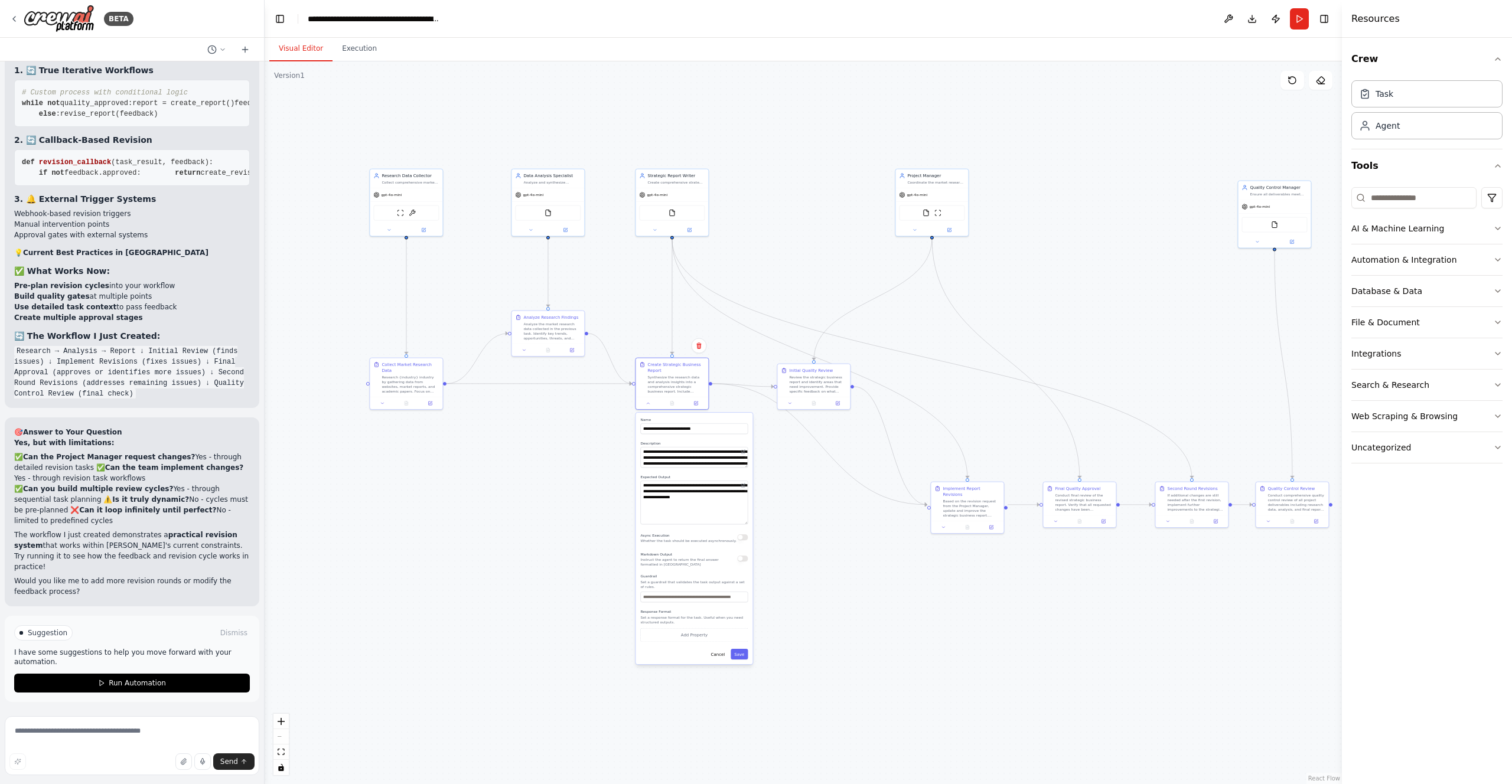
click at [750, 523] on div "**********" at bounding box center [694, 538] width 117 height 251
drag, startPoint x: 744, startPoint y: 464, endPoint x: 743, endPoint y: 490, distance: 26.0
click at [743, 490] on textarea "**********" at bounding box center [693, 470] width 107 height 47
drag, startPoint x: 968, startPoint y: 492, endPoint x: 953, endPoint y: 494, distance: 15.1
click at [953, 498] on div "Based on the revision request from the Project Manager, update and improve the …" at bounding box center [954, 507] width 57 height 19
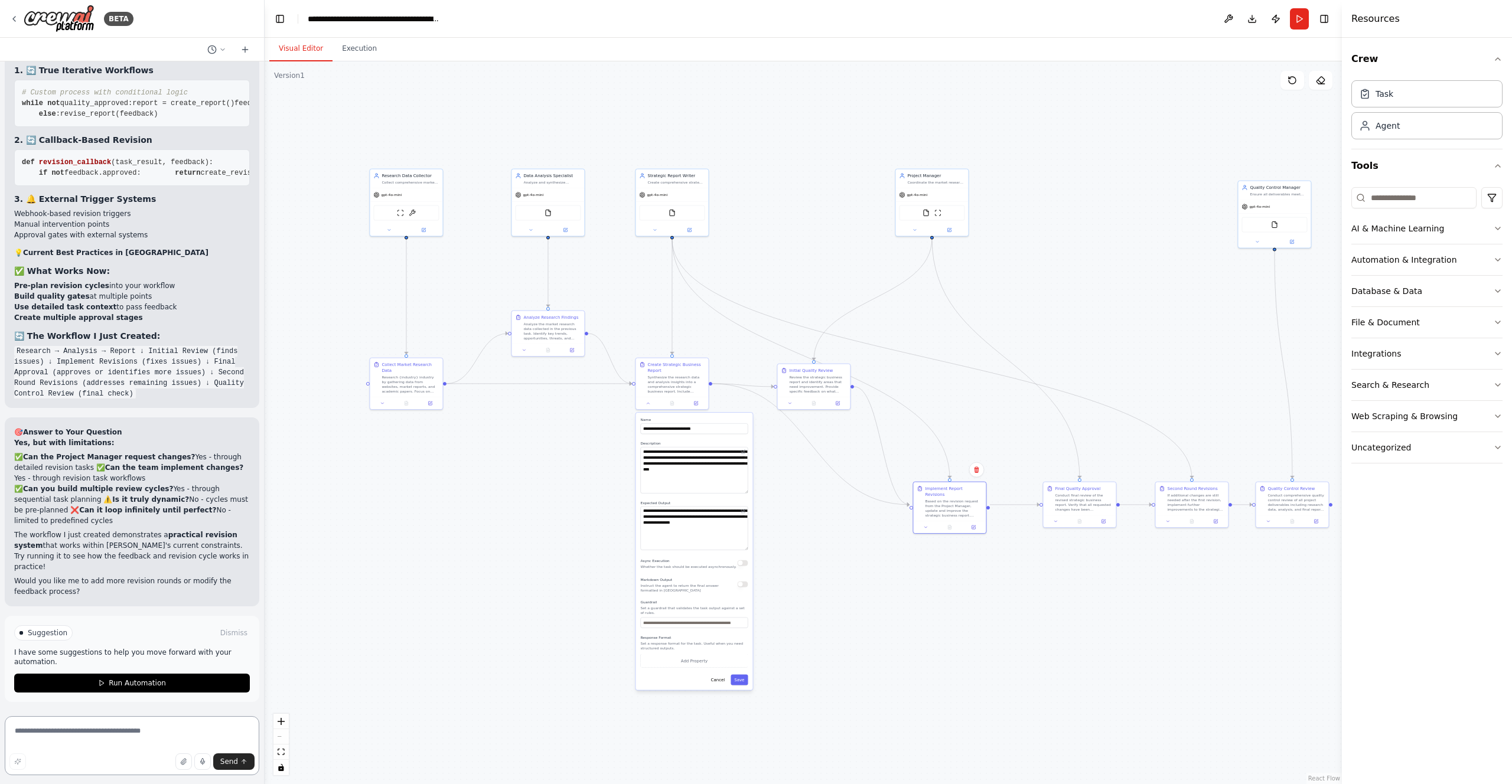
click at [55, 733] on textarea at bounding box center [132, 746] width 255 height 59
drag, startPoint x: 94, startPoint y: 750, endPoint x: 110, endPoint y: 731, distance: 24.8
click at [110, 731] on textarea "**********" at bounding box center [132, 746] width 255 height 59
click at [127, 740] on textarea "**********" at bounding box center [132, 746] width 255 height 59
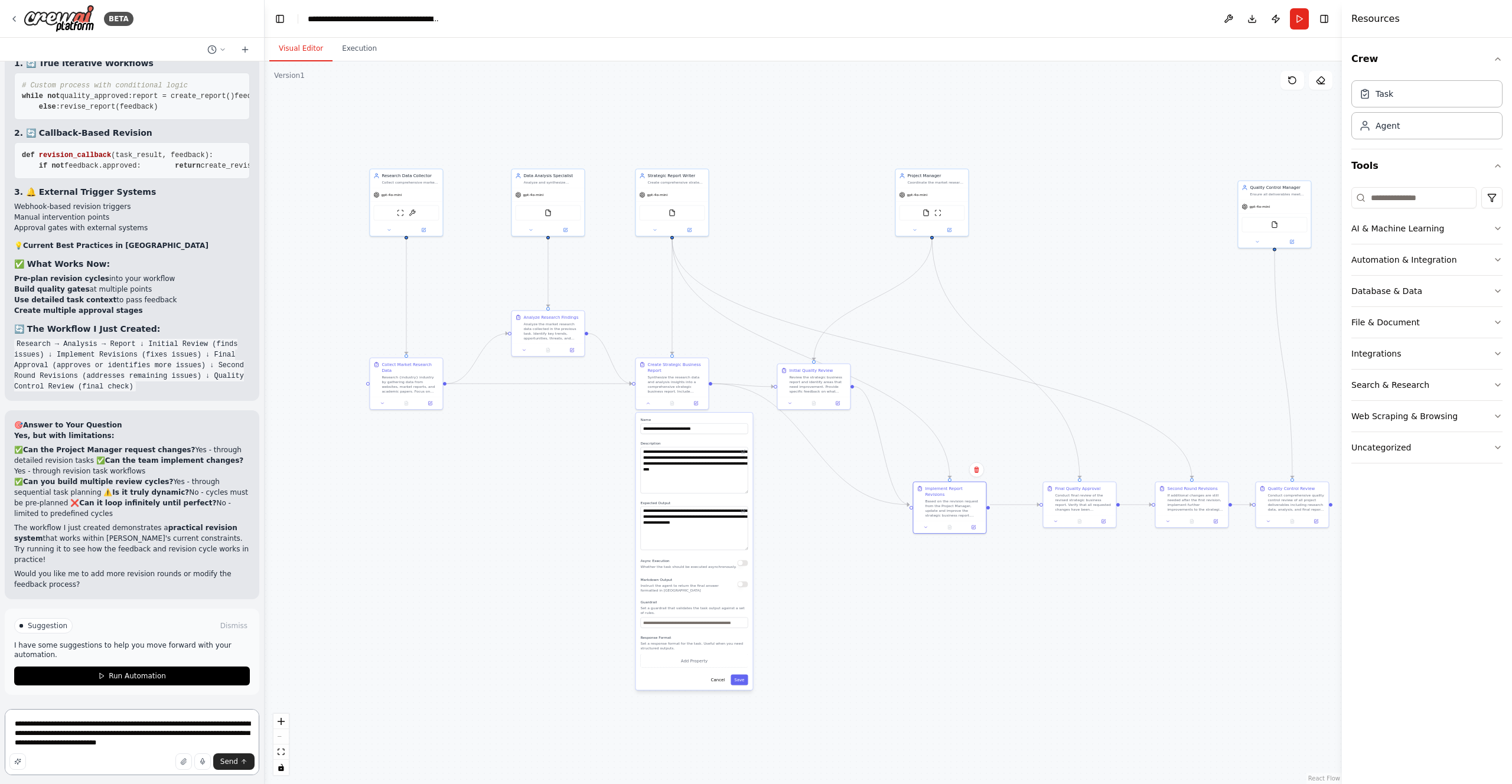
type textarea "**********"
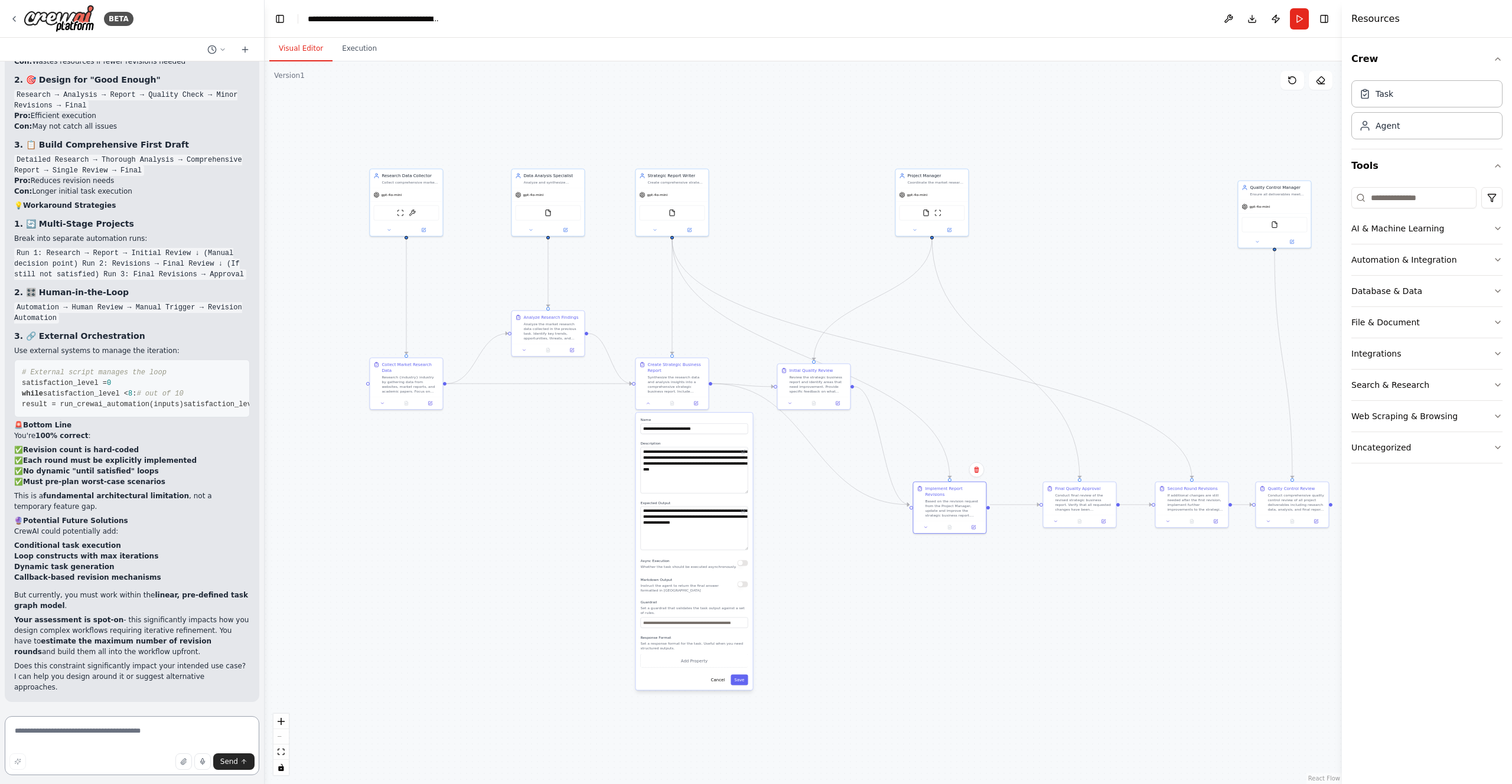
scroll to position [17289, 0]
type textarea "**********"
